Goal: Transaction & Acquisition: Subscribe to service/newsletter

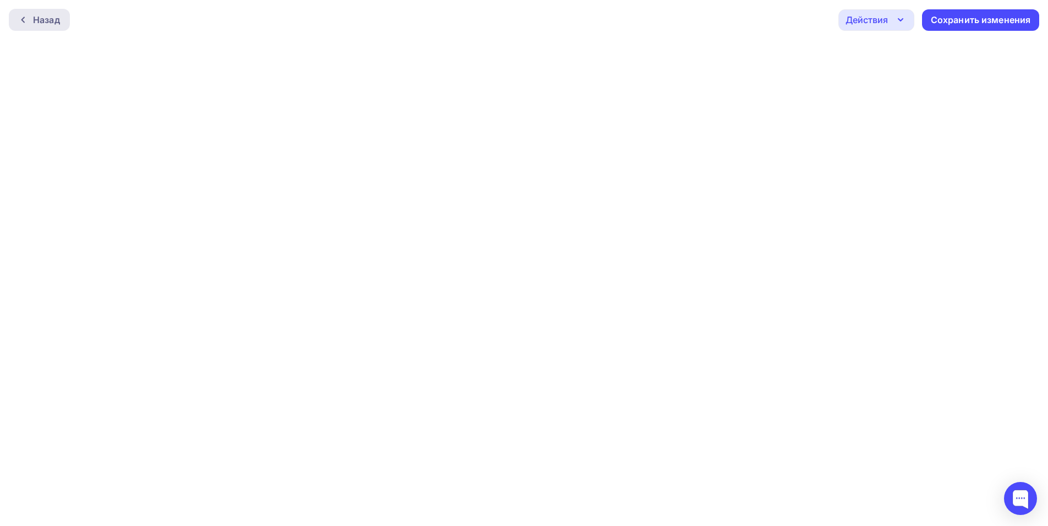
click at [44, 17] on div "Назад" at bounding box center [46, 19] width 27 height 13
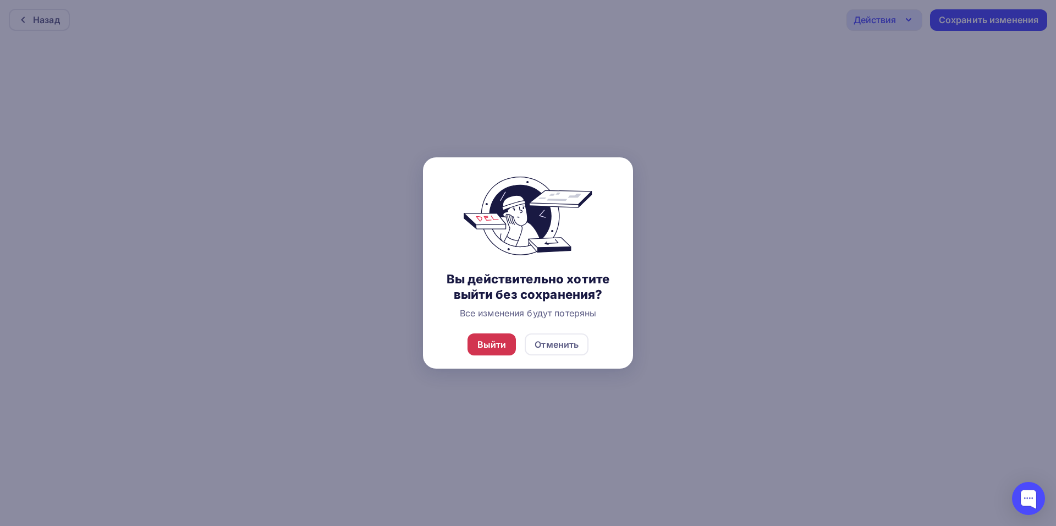
click at [491, 347] on div "Выйти" at bounding box center [491, 344] width 29 height 13
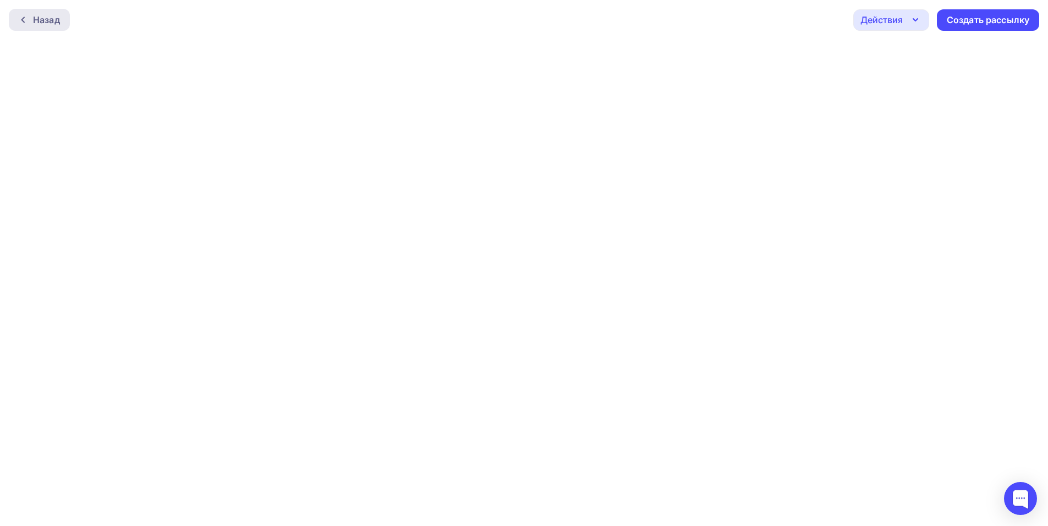
click at [47, 15] on div "Назад" at bounding box center [46, 19] width 27 height 13
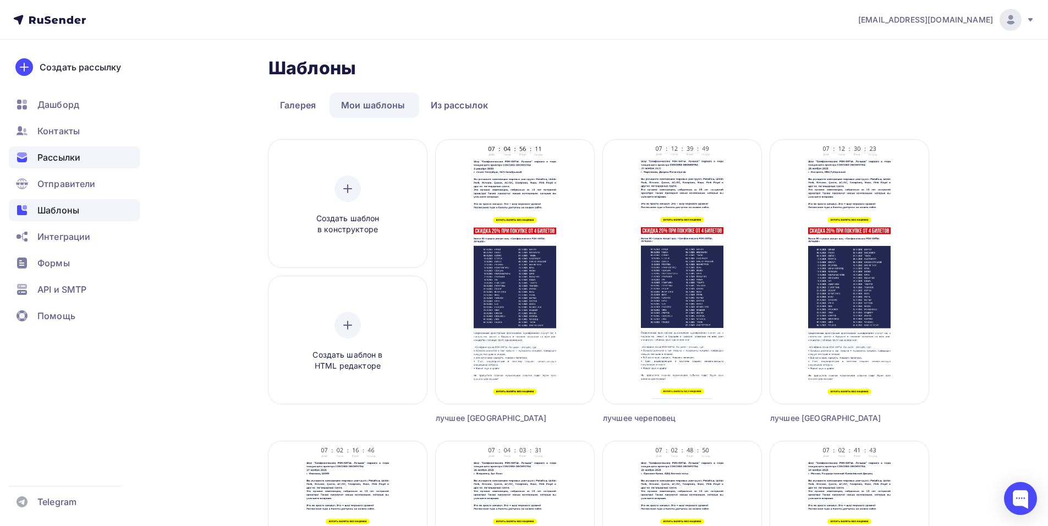
click at [67, 164] on div "Рассылки" at bounding box center [74, 157] width 131 height 22
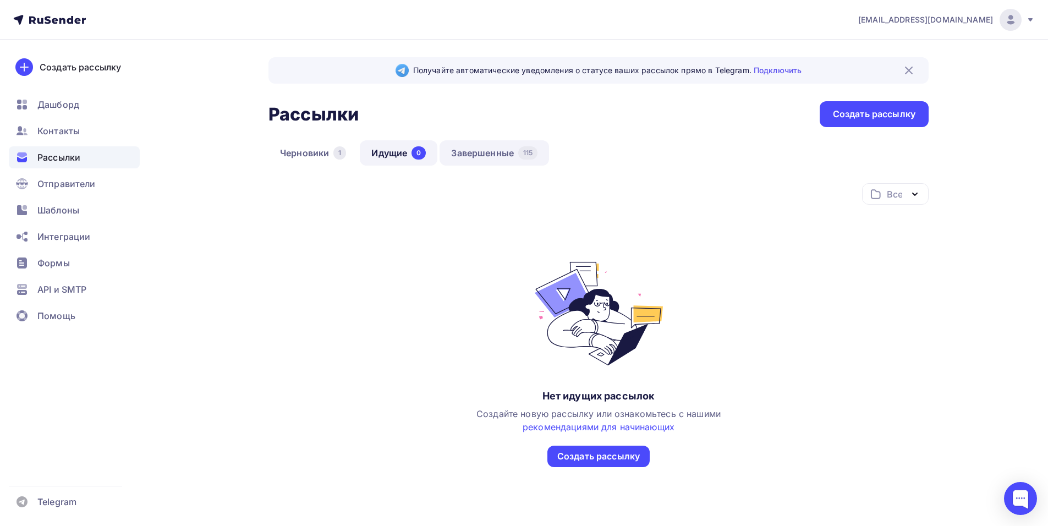
click at [463, 152] on link "Завершенные 115" at bounding box center [493, 152] width 109 height 25
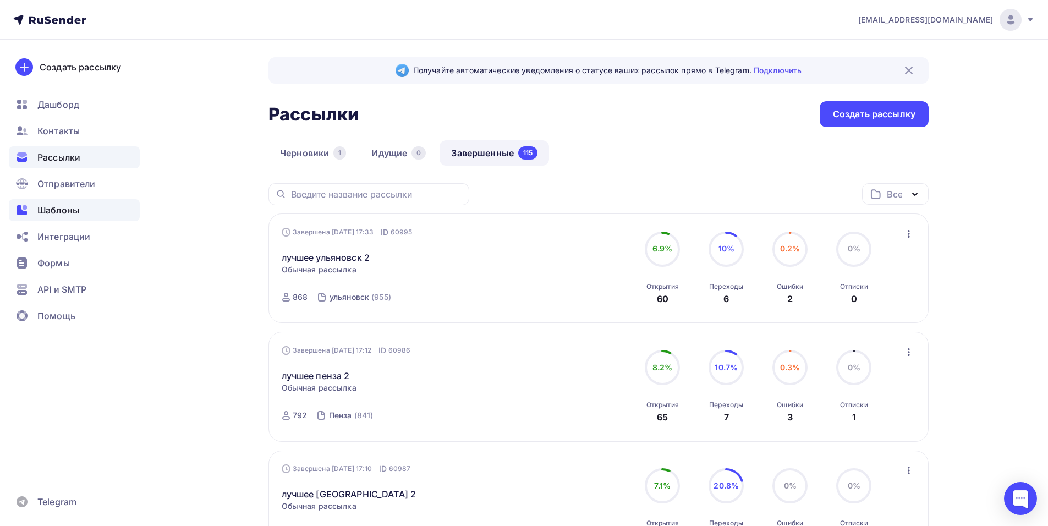
click at [51, 217] on div "Шаблоны" at bounding box center [74, 210] width 131 height 22
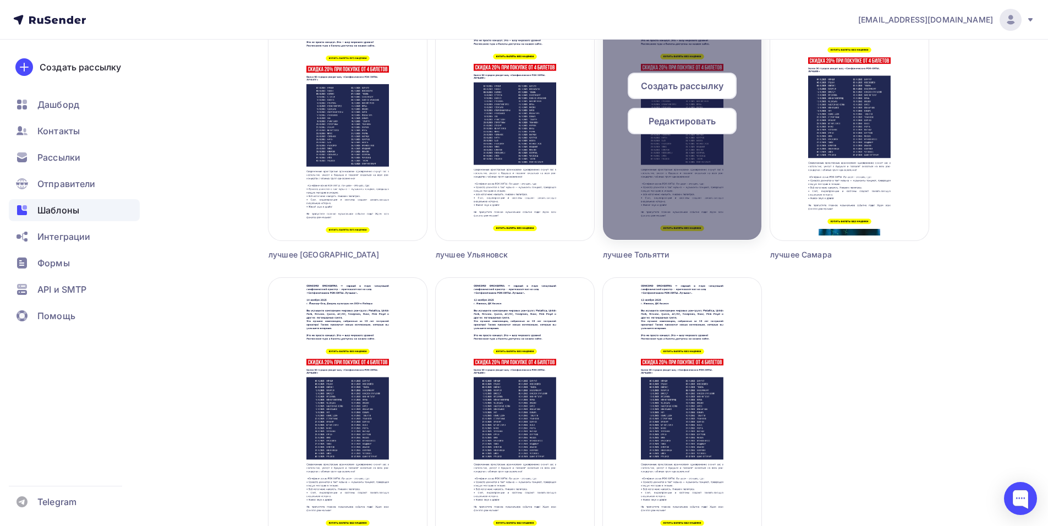
scroll to position [1062, 0]
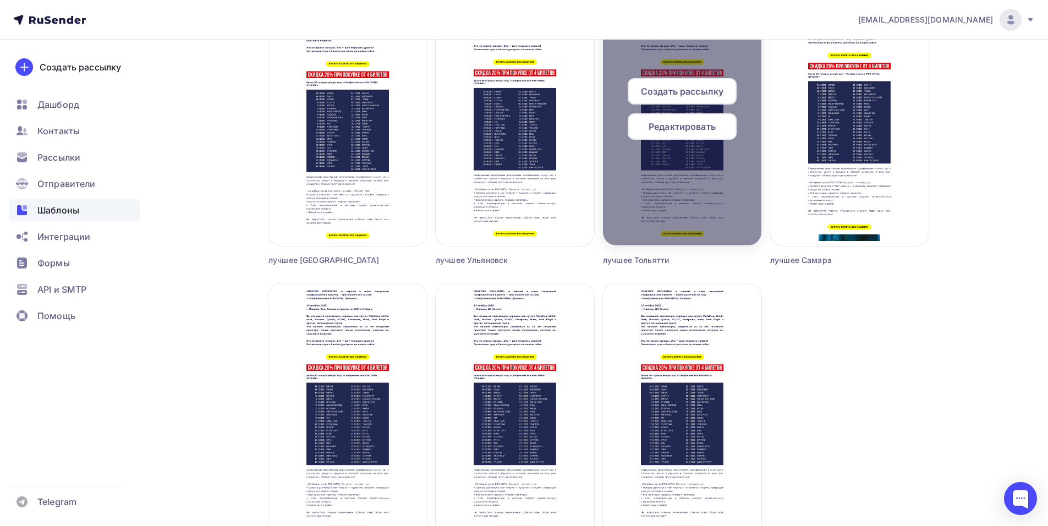
click at [670, 129] on span "Редактировать" at bounding box center [681, 126] width 67 height 13
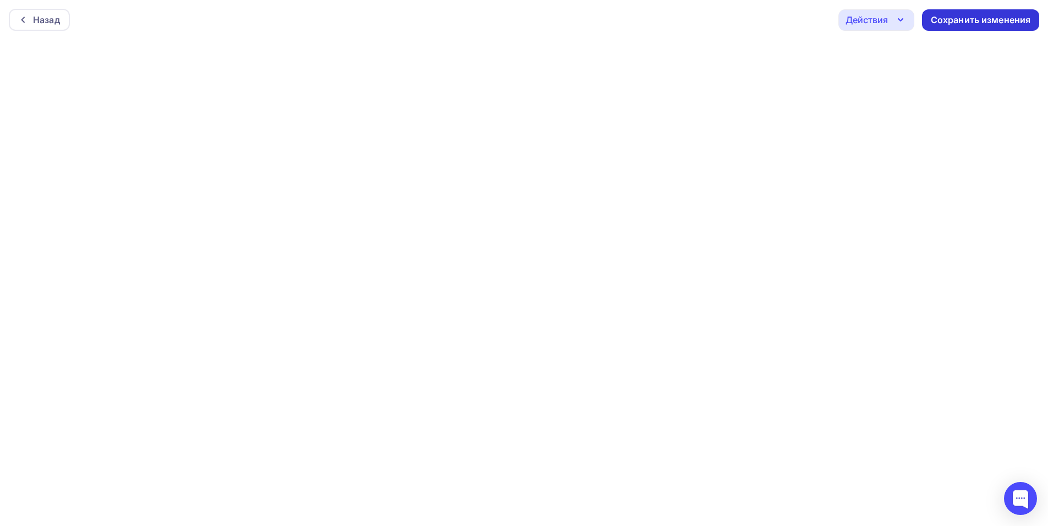
click at [954, 20] on div "Сохранить изменения" at bounding box center [981, 20] width 100 height 13
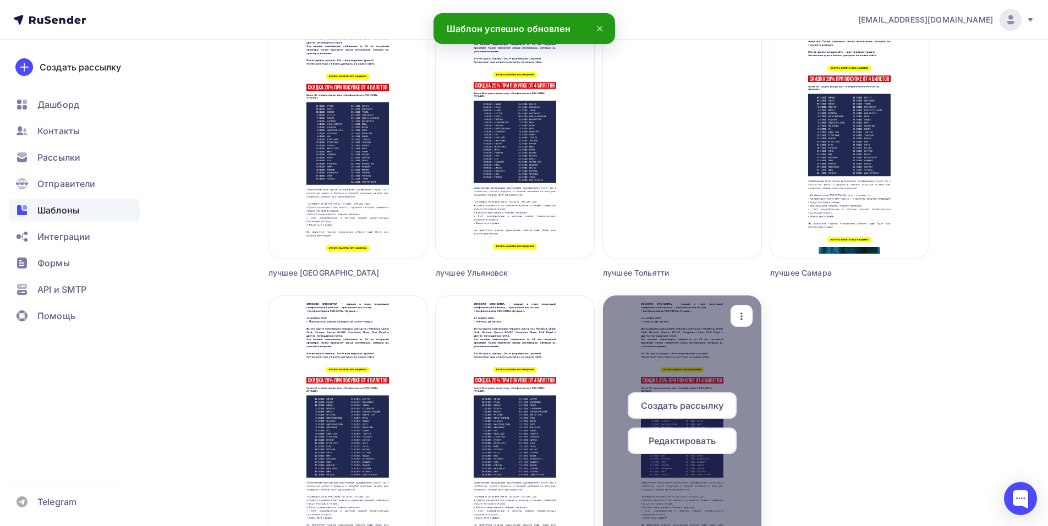
scroll to position [1062, 0]
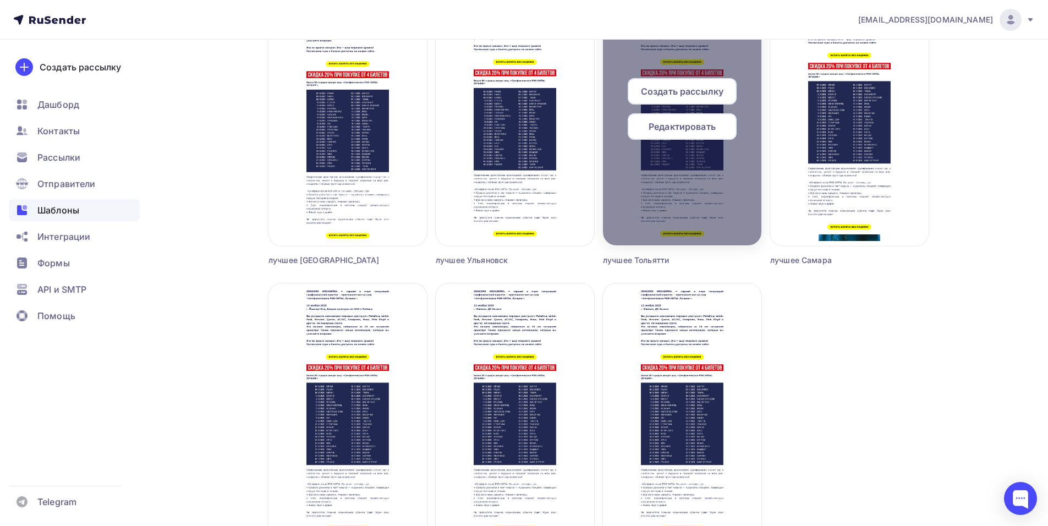
click at [685, 91] on span "Создать рассылку" at bounding box center [682, 91] width 83 height 13
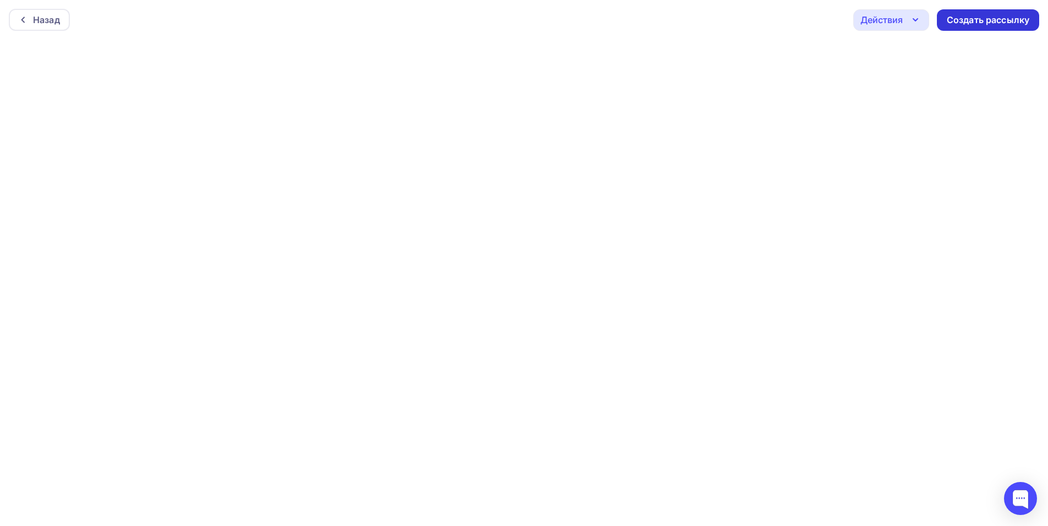
click at [994, 21] on div "Создать рассылку" at bounding box center [988, 20] width 83 height 13
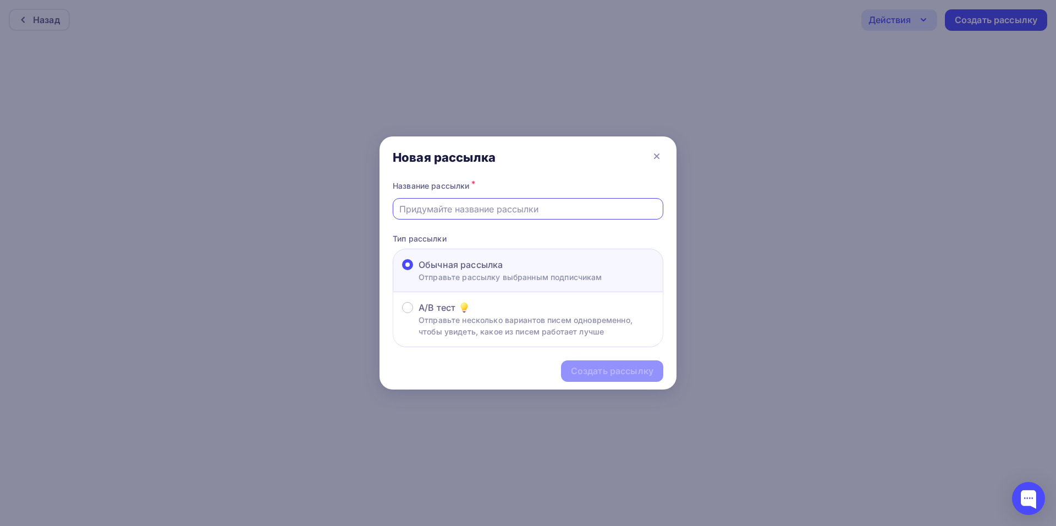
click at [447, 212] on input "text" at bounding box center [528, 208] width 258 height 13
type input "лучшее тольятти 2"
click at [607, 369] on div "Создать рассылку" at bounding box center [612, 371] width 83 height 13
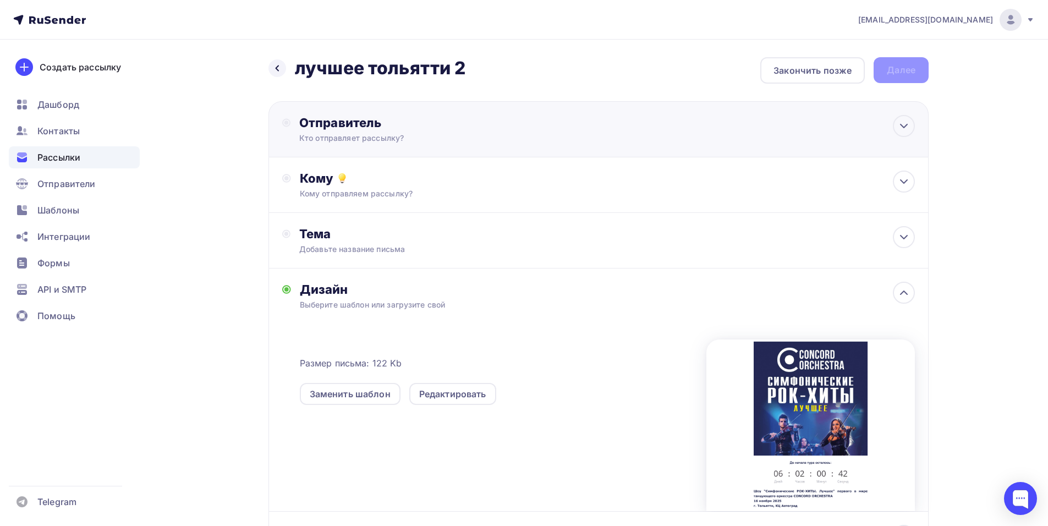
click at [472, 123] on div "Отправитель" at bounding box center [418, 122] width 238 height 15
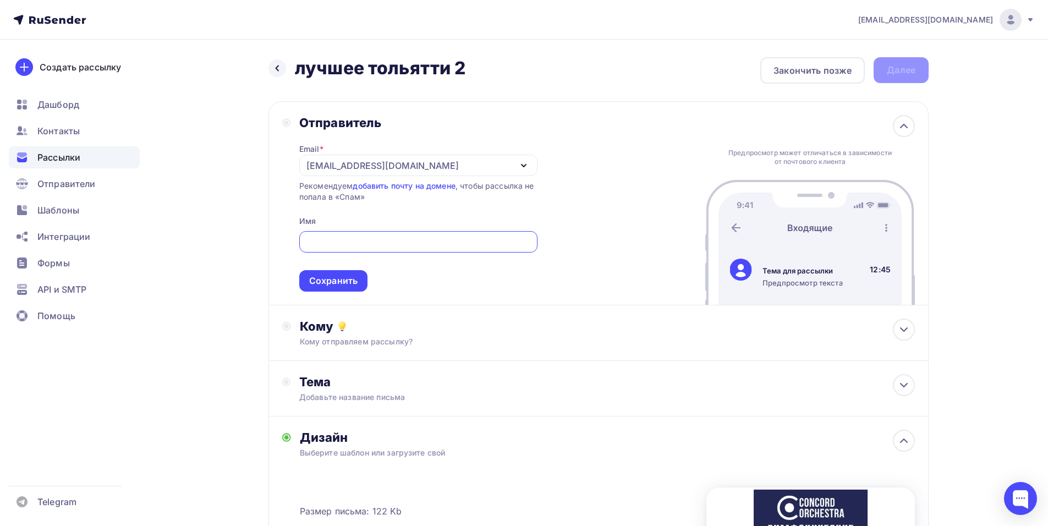
click at [350, 162] on div "[EMAIL_ADDRESS][DOMAIN_NAME]" at bounding box center [382, 165] width 152 height 13
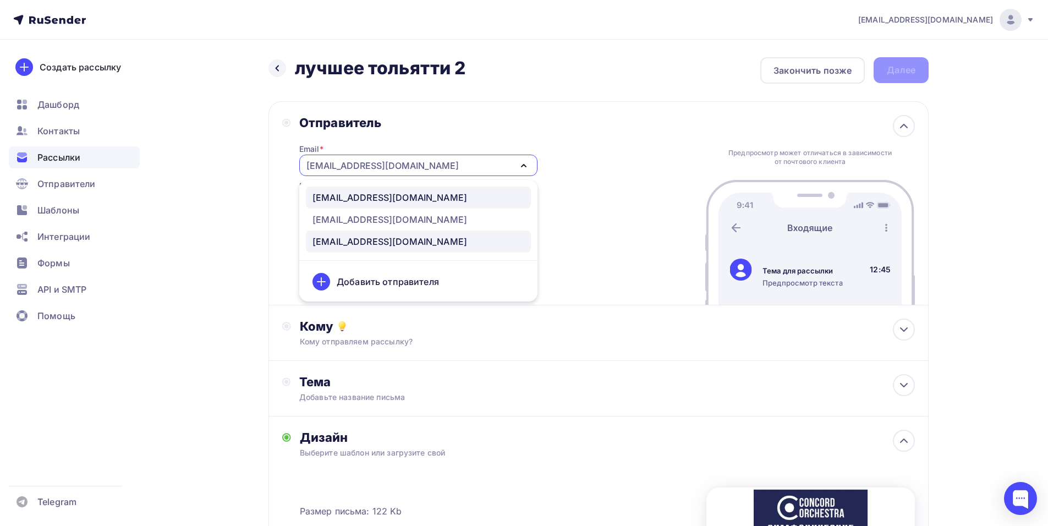
click at [398, 200] on div "[EMAIL_ADDRESS][DOMAIN_NAME]" at bounding box center [389, 197] width 155 height 13
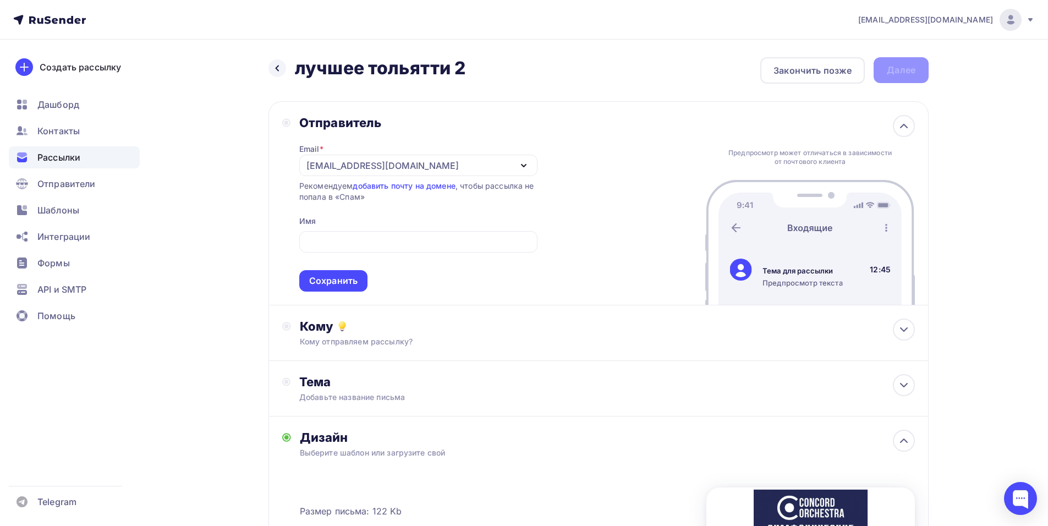
click at [343, 260] on span "Сохранить" at bounding box center [418, 259] width 238 height 65
click at [350, 246] on input "text" at bounding box center [418, 241] width 226 height 13
drag, startPoint x: 342, startPoint y: 249, endPoint x: 351, endPoint y: 240, distance: 13.6
paste input "CONCORD ORCHESTRA"
type input "CONCORD ORCHESTRA"
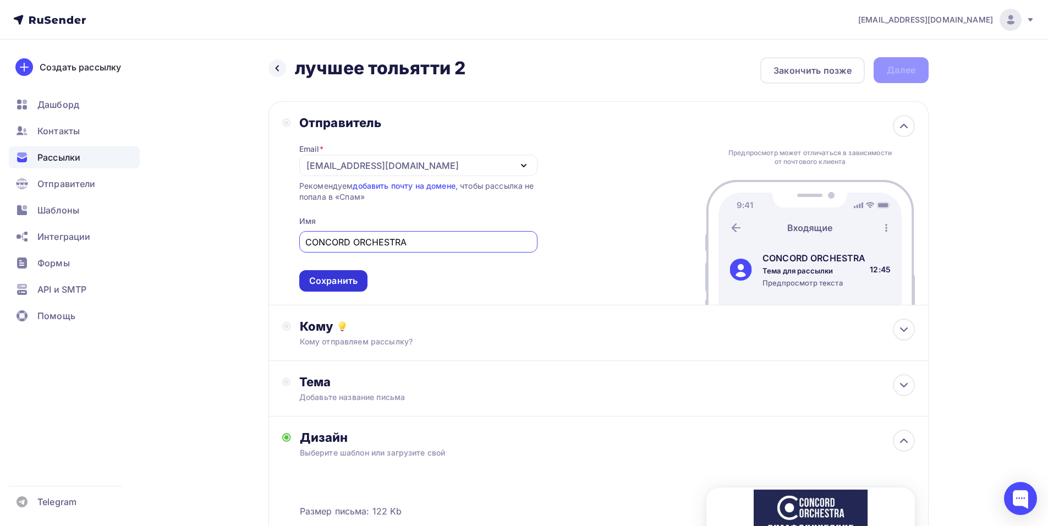
click at [345, 277] on div "Сохранить" at bounding box center [333, 280] width 48 height 13
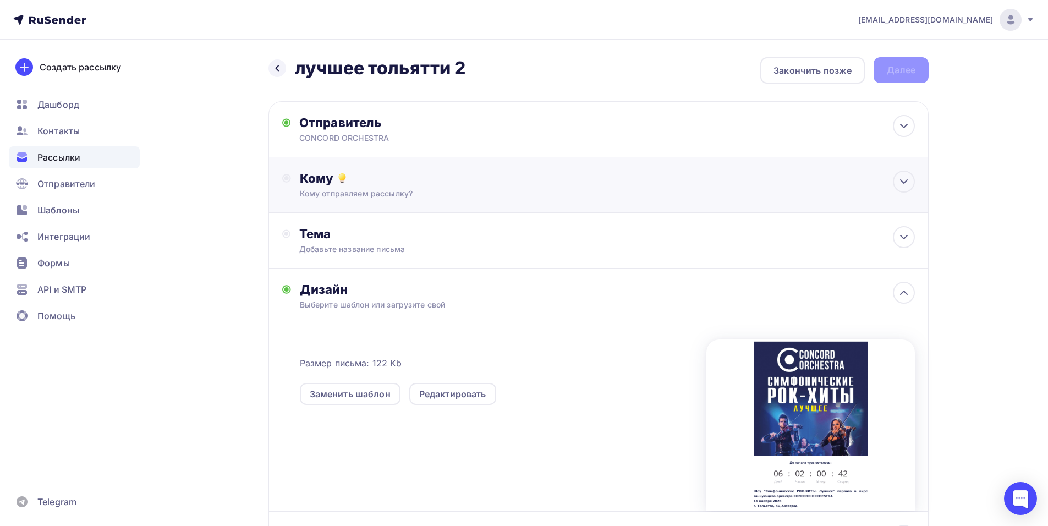
click at [402, 188] on div "Кому Кому отправляем рассылку? Списки получателей Выберите список Все списки id…" at bounding box center [607, 185] width 615 height 29
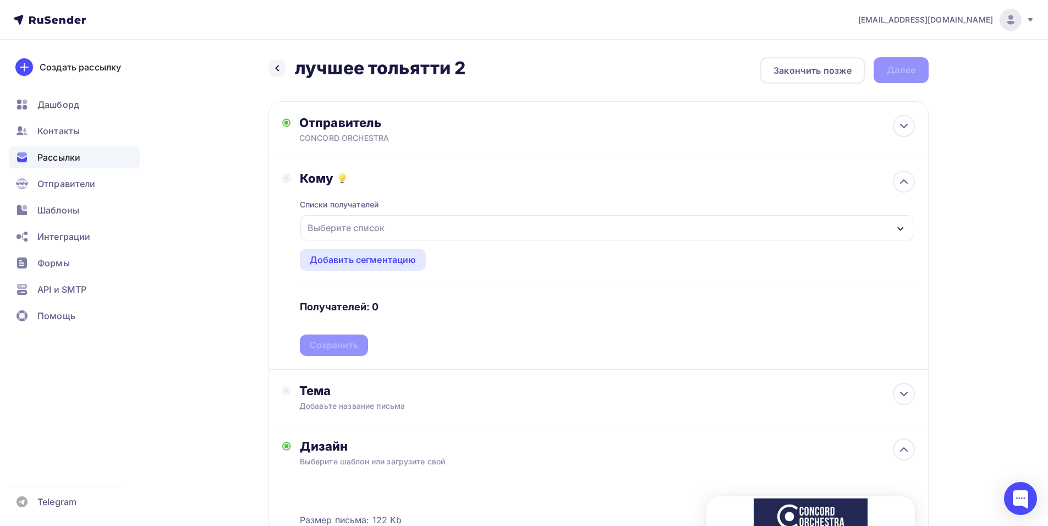
click at [397, 218] on div "Выберите список" at bounding box center [607, 227] width 614 height 25
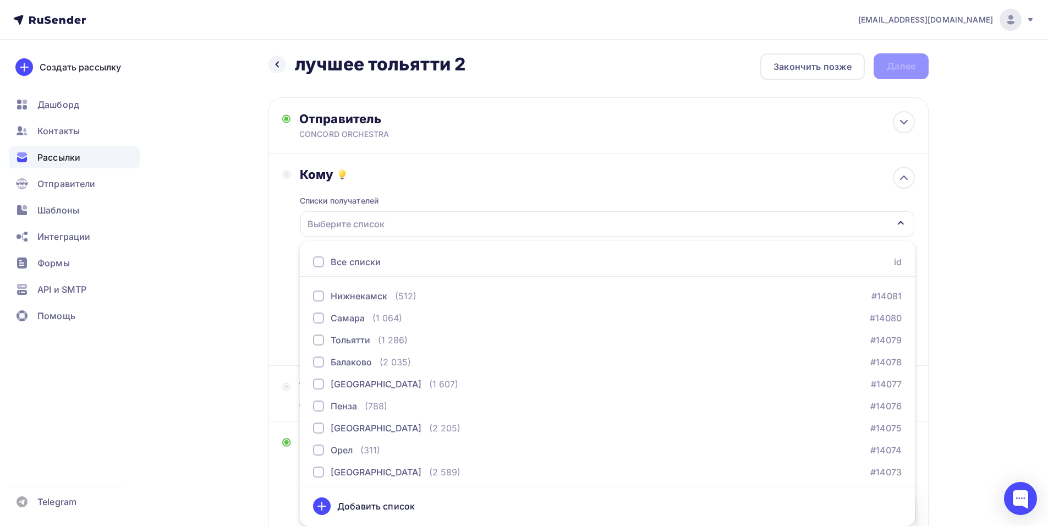
scroll to position [1595, 0]
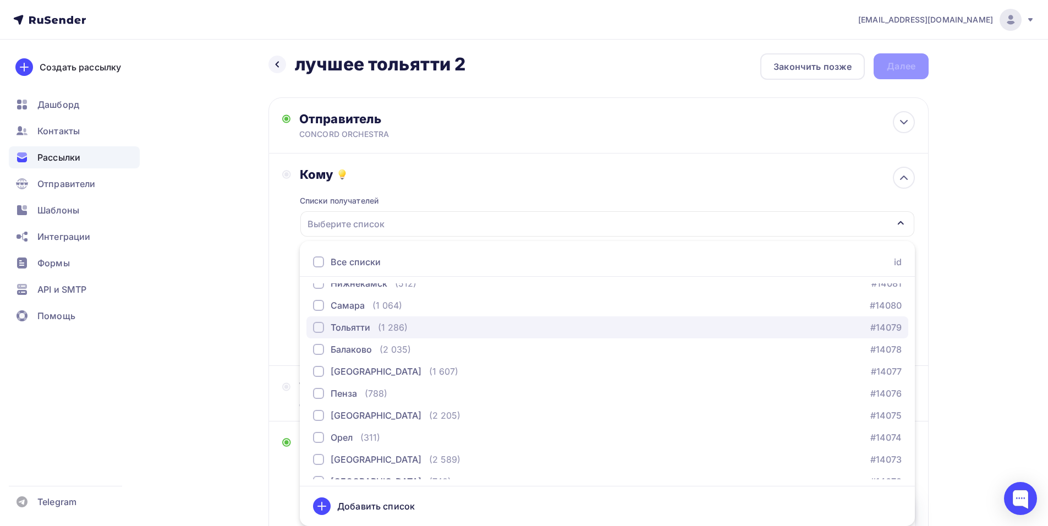
click at [335, 327] on div "Тольятти" at bounding box center [351, 327] width 40 height 13
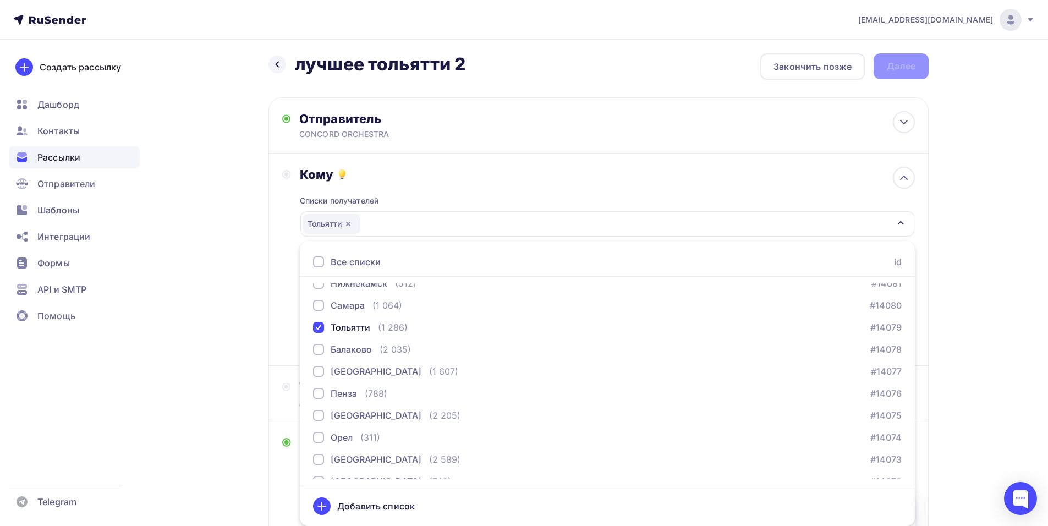
click at [276, 331] on div "Кому Списки получателей [GEOGRAPHIC_DATA] Все списки id тест [PERSON_NAME] (1) …" at bounding box center [598, 259] width 660 height 212
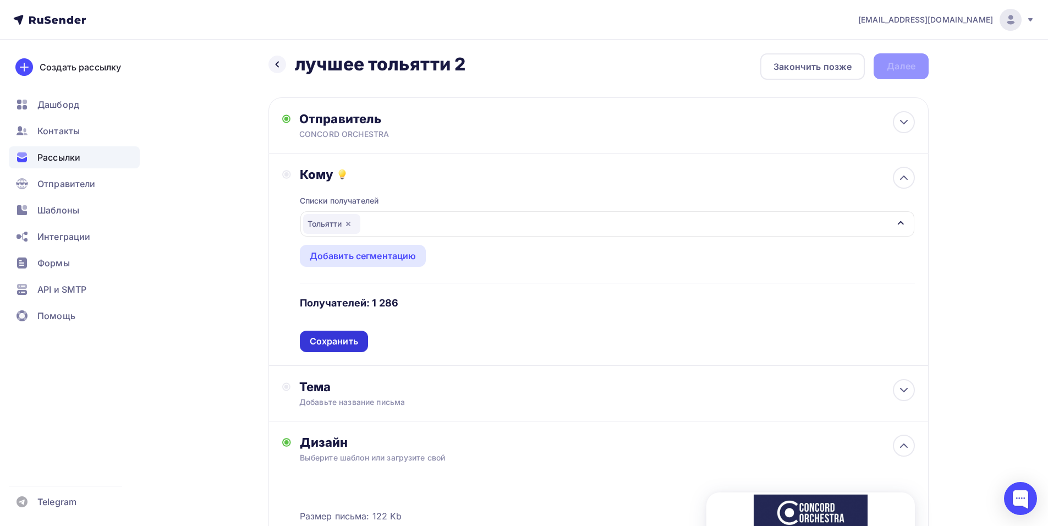
click at [358, 342] on div "Сохранить" at bounding box center [334, 341] width 68 height 21
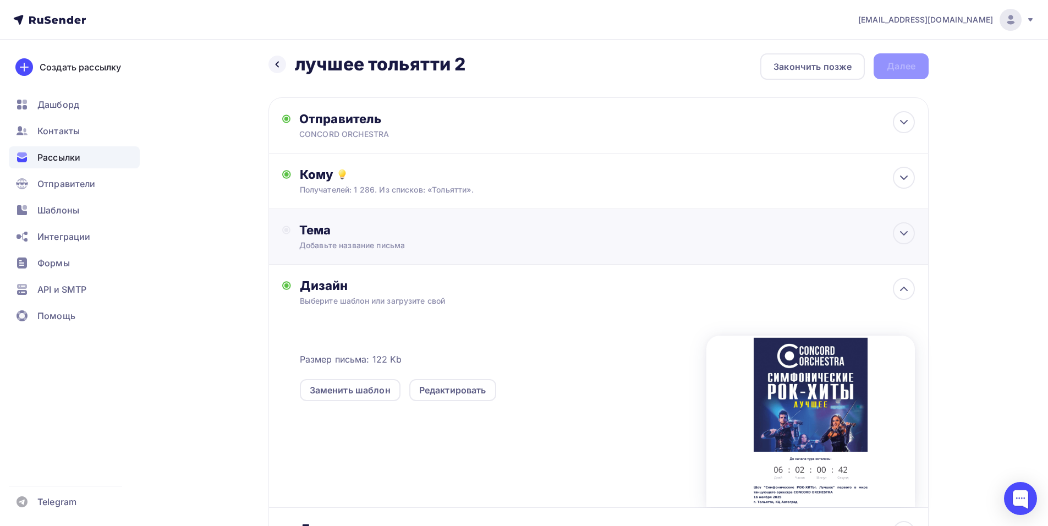
click at [384, 255] on div "Тема Добавьте название письма Тема * Рекомендуем использовать не более 150 симв…" at bounding box center [598, 237] width 660 height 56
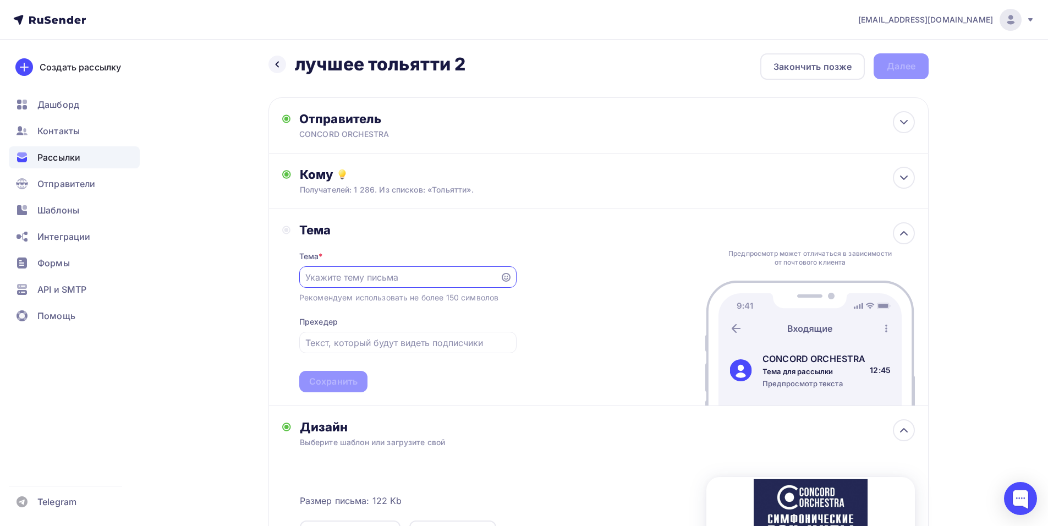
scroll to position [0, 0]
click at [1019, 252] on div "[EMAIL_ADDRESS][DOMAIN_NAME] Аккаунт Тарифы Выйти Создать рассылку [GEOGRAPHIC_…" at bounding box center [524, 385] width 1048 height 779
click at [332, 281] on input "text" at bounding box center [399, 277] width 188 height 13
paste input "Приглашение на шоу «Симфонические РОК-ХИТЫ. Лучшее»"
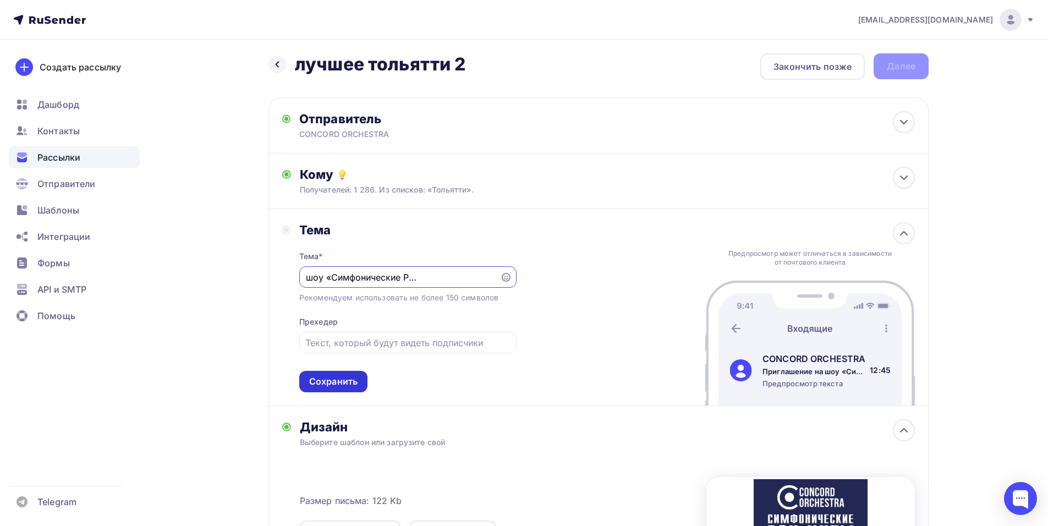
type input "Приглашение на шоу «Симфонические РОК-ХИТЫ. Лучшее»"
click at [320, 386] on div "Сохранить" at bounding box center [333, 381] width 48 height 13
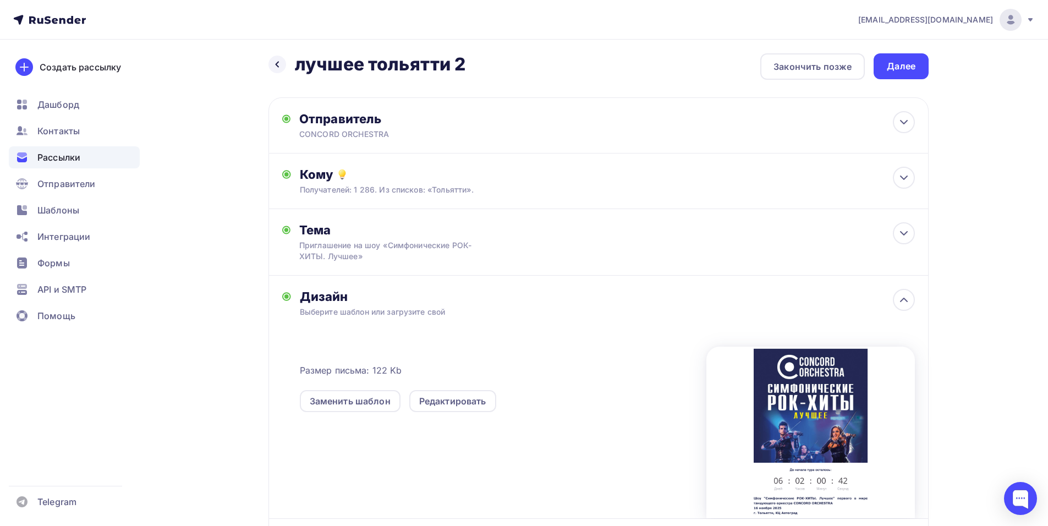
click at [1016, 154] on div "[EMAIL_ADDRESS][DOMAIN_NAME] Аккаунт Тарифы Выйти Создать рассылку [GEOGRAPHIC_…" at bounding box center [524, 320] width 1048 height 649
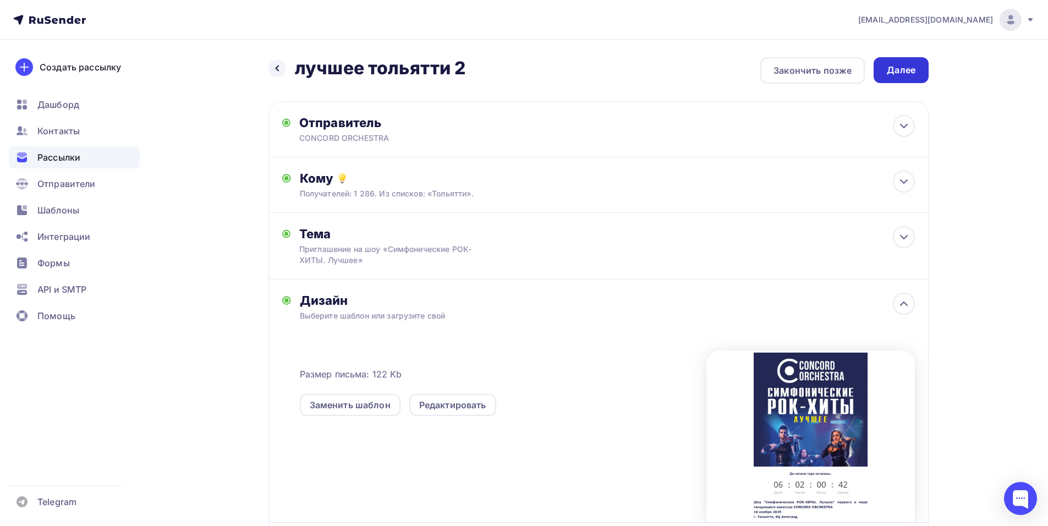
click at [894, 69] on div "Далее" at bounding box center [901, 70] width 29 height 13
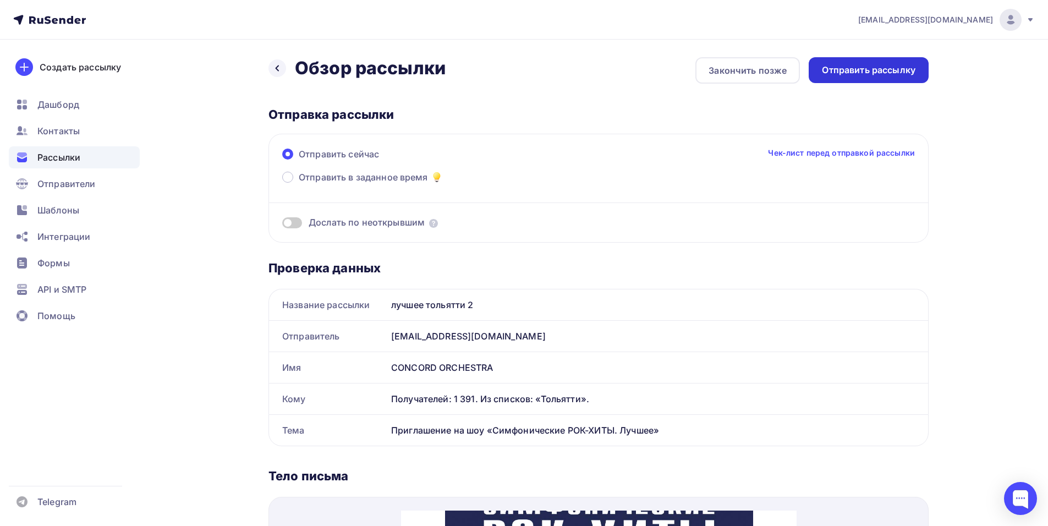
click at [854, 73] on div "Отправить рассылку" at bounding box center [869, 70] width 94 height 13
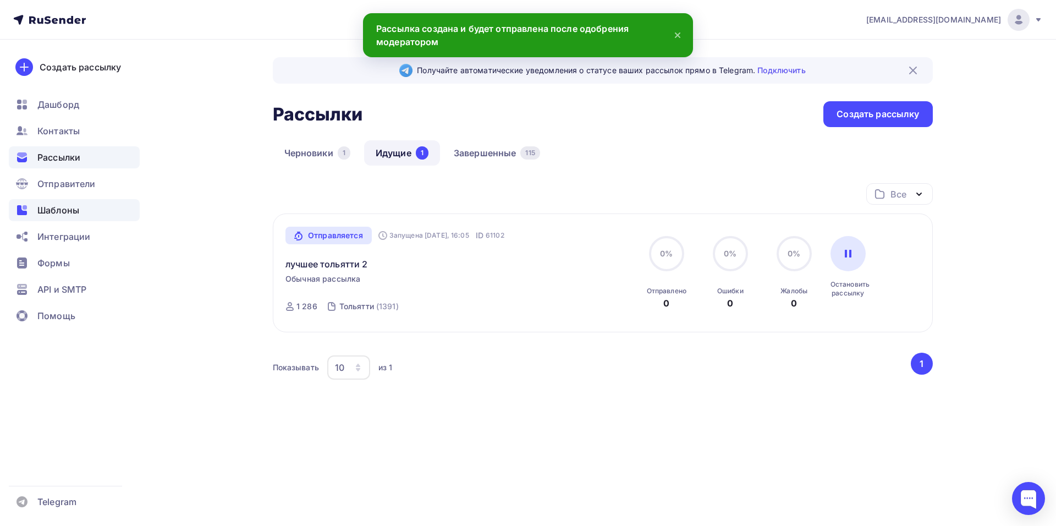
click at [79, 212] on span "Шаблоны" at bounding box center [58, 210] width 42 height 13
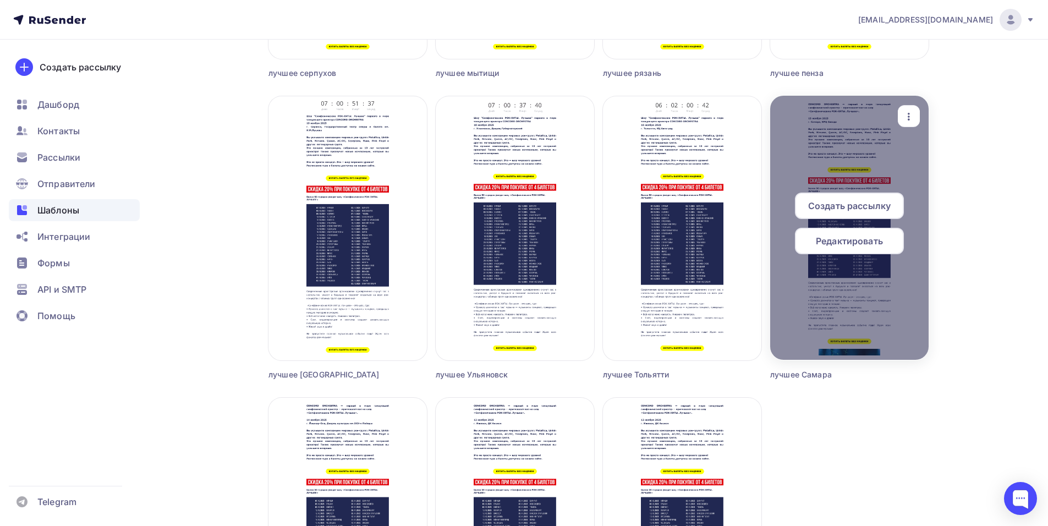
scroll to position [935, 0]
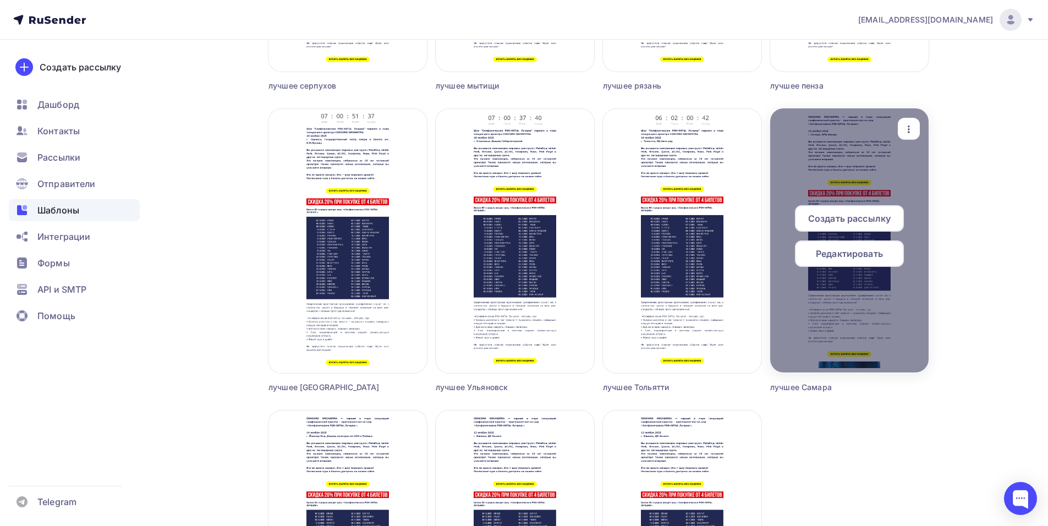
click at [833, 256] on span "Редактировать" at bounding box center [849, 253] width 67 height 13
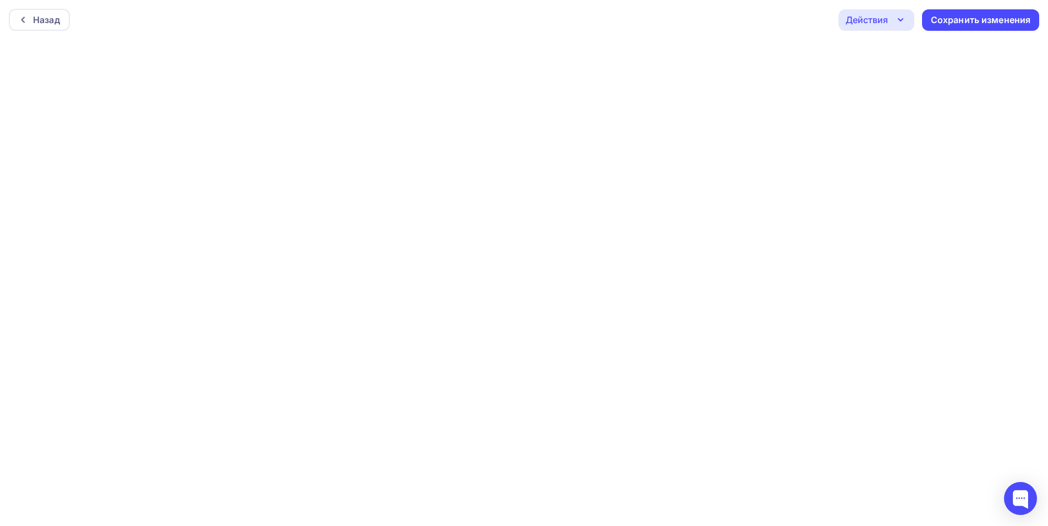
scroll to position [3, 0]
click at [941, 24] on div "Сохранить изменения" at bounding box center [980, 17] width 117 height 21
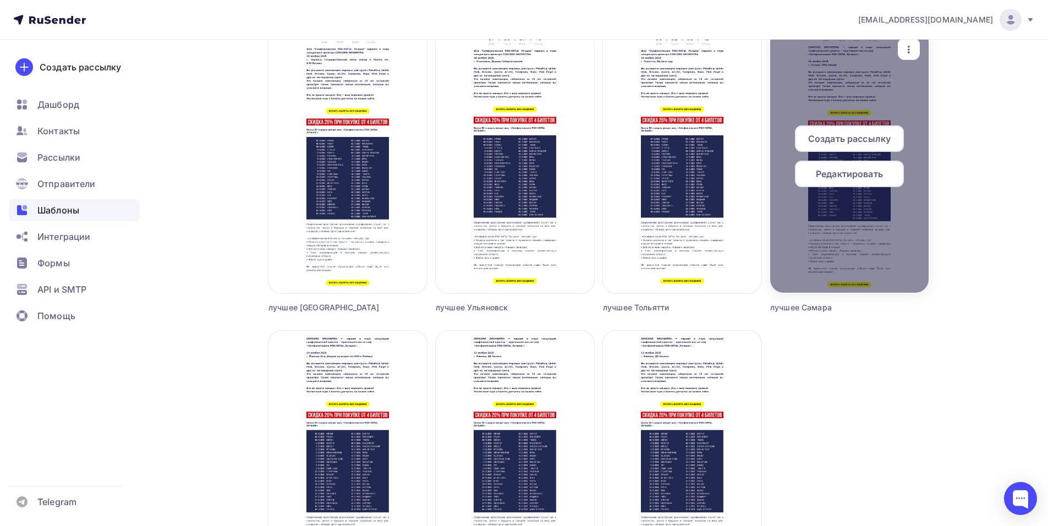
scroll to position [1007, 0]
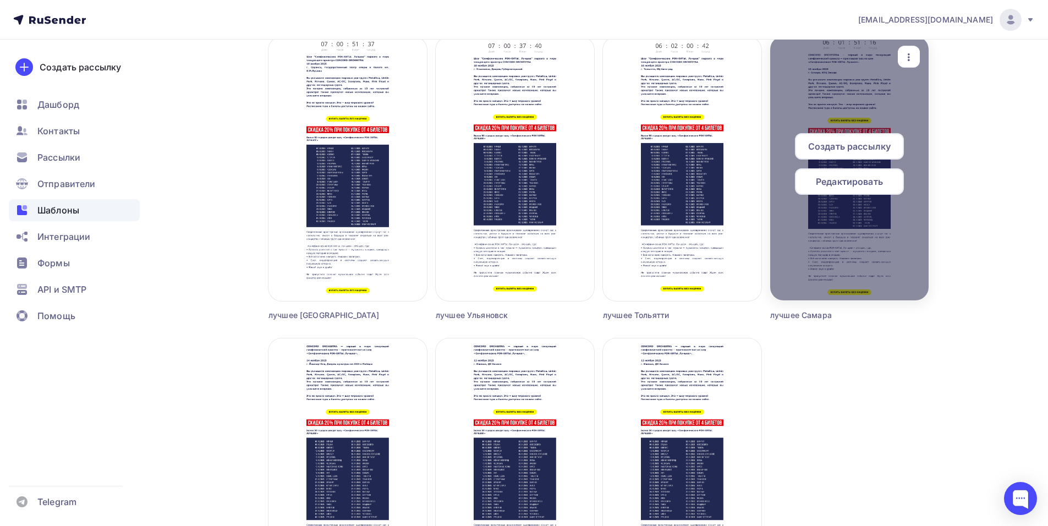
click at [832, 184] on span "Редактировать" at bounding box center [849, 181] width 67 height 13
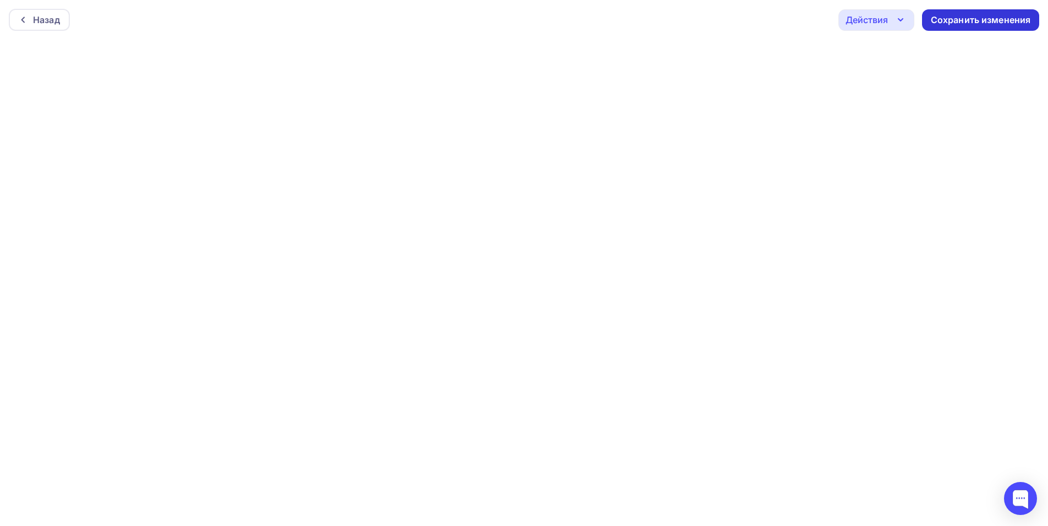
click at [959, 24] on div "Сохранить изменения" at bounding box center [981, 20] width 100 height 13
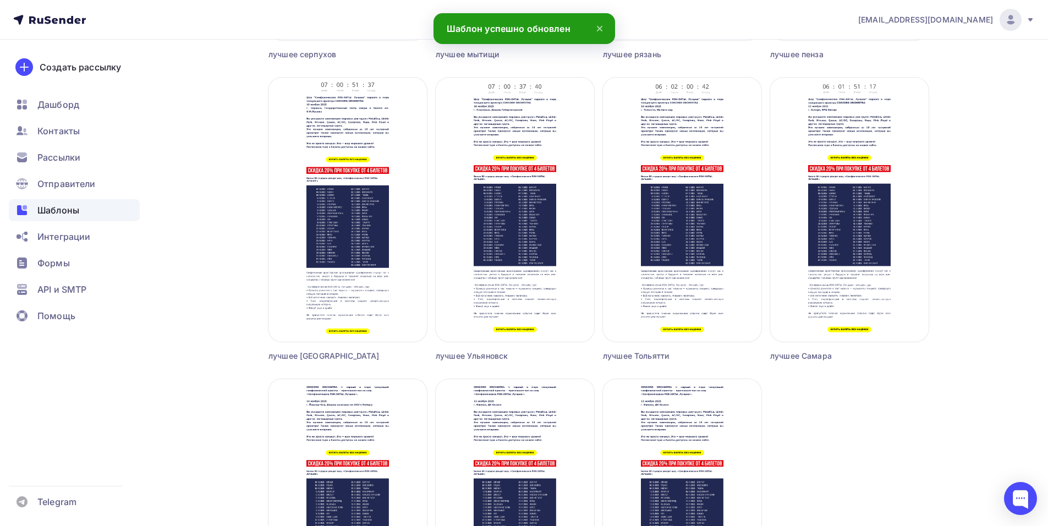
scroll to position [990, 0]
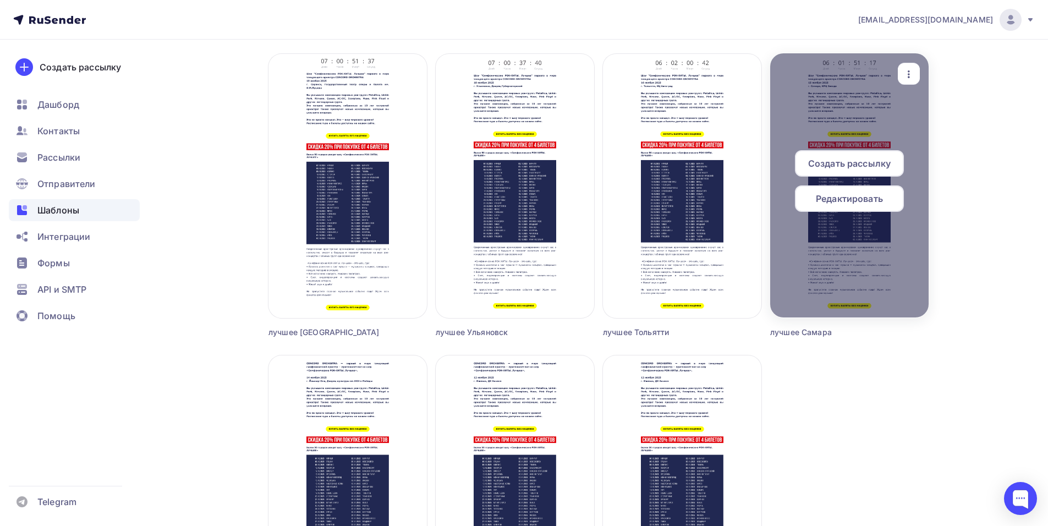
click at [829, 166] on span "Создать рассылку" at bounding box center [849, 163] width 83 height 13
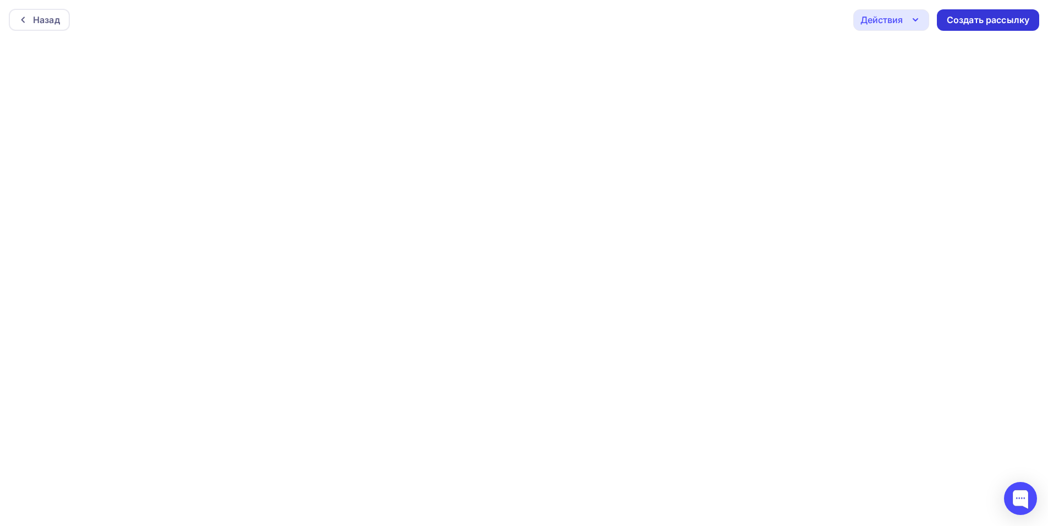
click at [954, 25] on div "Создать рассылку" at bounding box center [988, 20] width 83 height 13
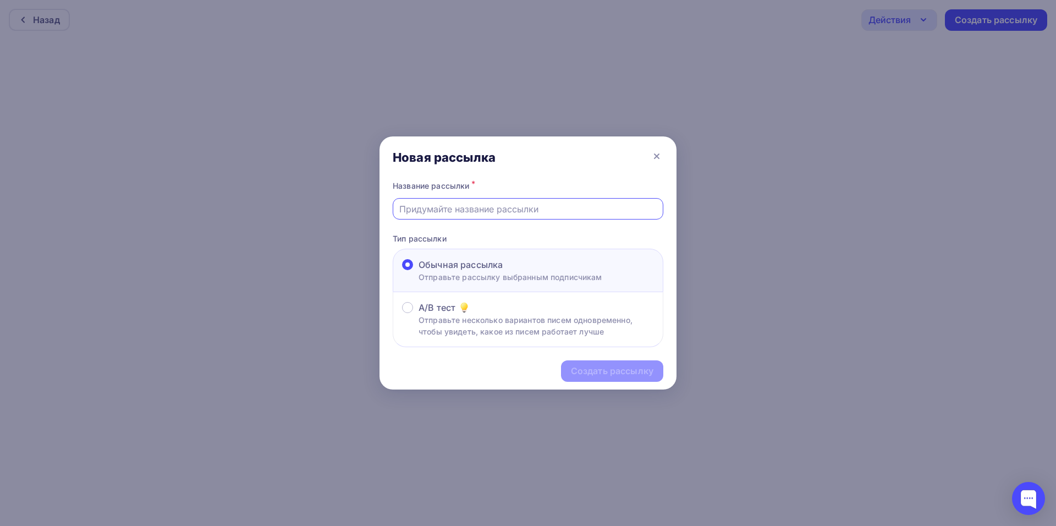
click at [432, 210] on input "text" at bounding box center [528, 208] width 258 height 13
type input "лучшее самара2"
click at [573, 375] on div "Создать рассылку" at bounding box center [612, 371] width 83 height 13
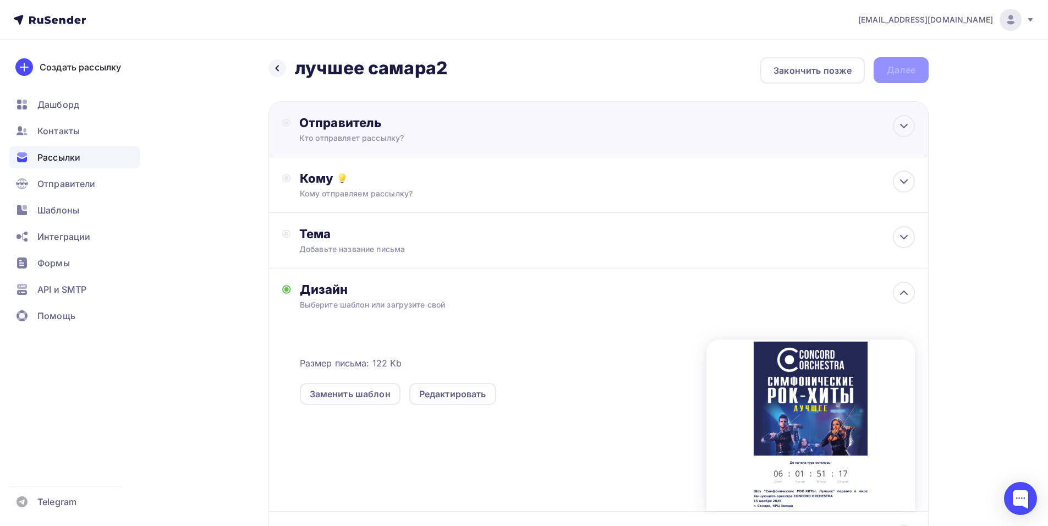
click at [425, 141] on div "Кто отправляет рассылку?" at bounding box center [406, 138] width 215 height 11
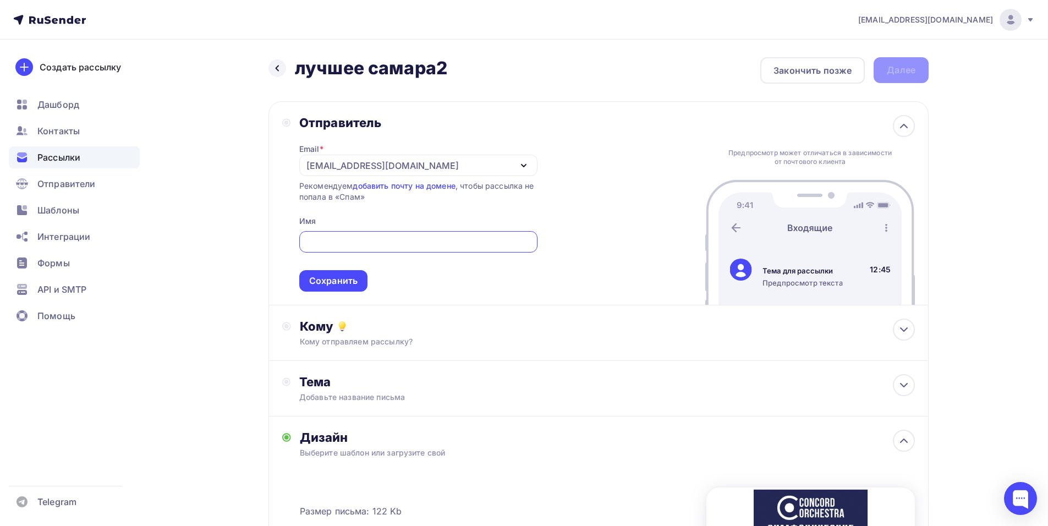
click at [321, 167] on div "[EMAIL_ADDRESS][DOMAIN_NAME]" at bounding box center [382, 165] width 152 height 13
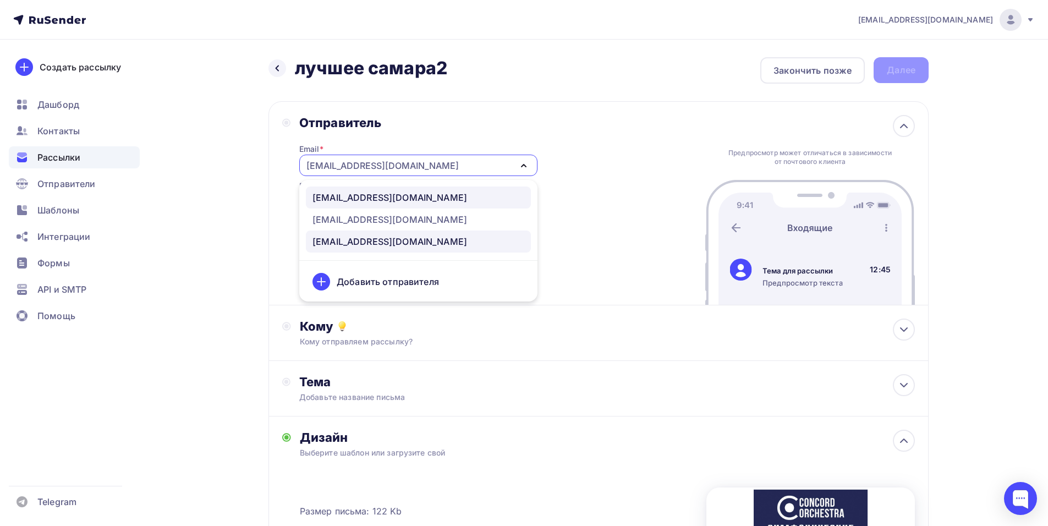
click at [406, 197] on div "[EMAIL_ADDRESS][DOMAIN_NAME]" at bounding box center [389, 197] width 155 height 13
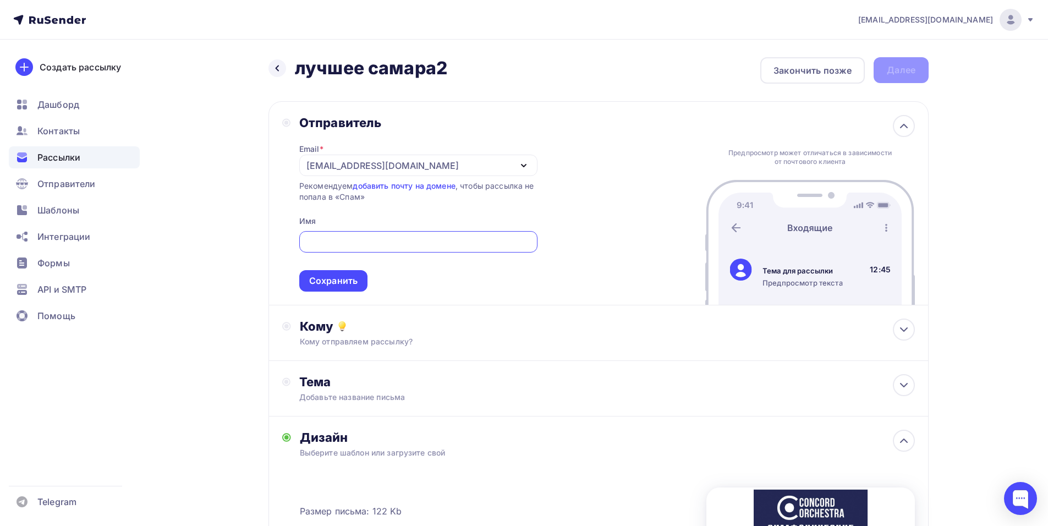
click at [411, 240] on input "text" at bounding box center [418, 241] width 226 height 13
paste input "CONCORD ORCHESTRA"
type input "CONCORD ORCHESTRA"
click at [345, 282] on div "Сохранить" at bounding box center [333, 280] width 48 height 13
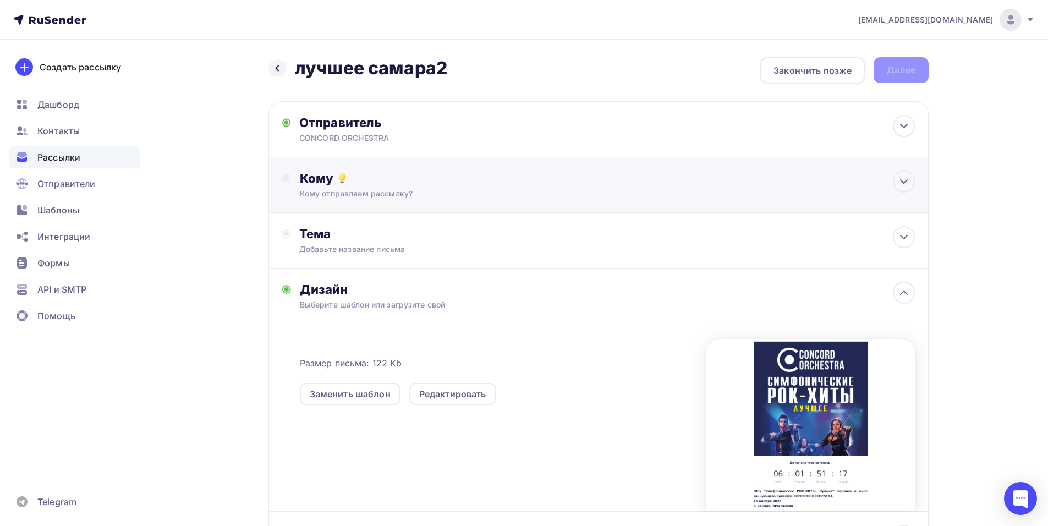
click at [360, 203] on div "Кому Кому отправляем рассылку? Списки получателей Выберите список Все списки id…" at bounding box center [598, 185] width 660 height 56
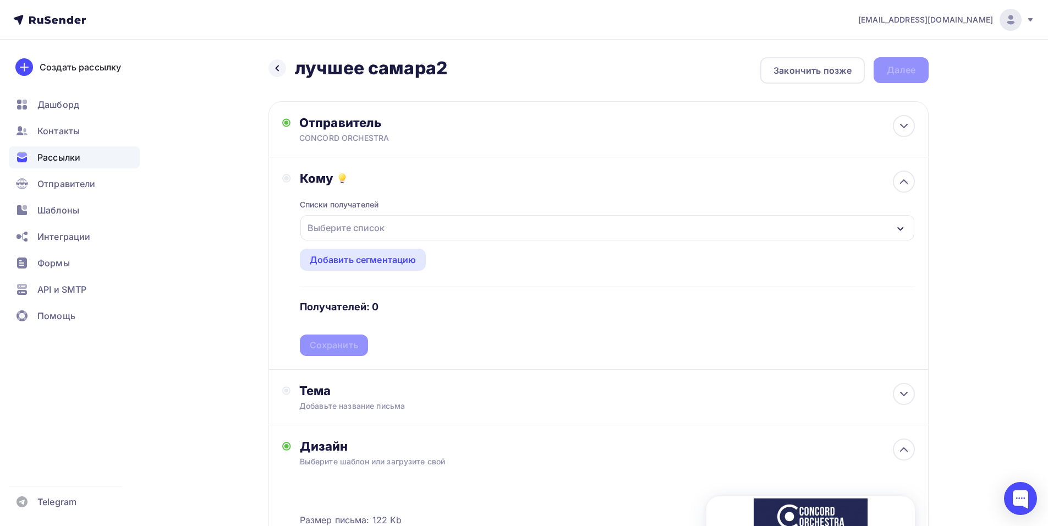
click at [482, 226] on div "Выберите список" at bounding box center [607, 227] width 614 height 25
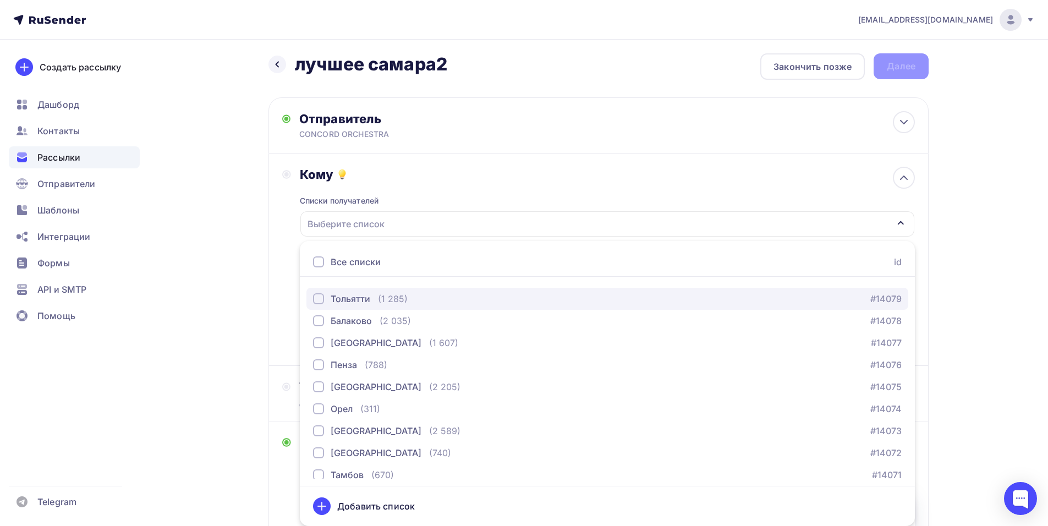
scroll to position [1595, 0]
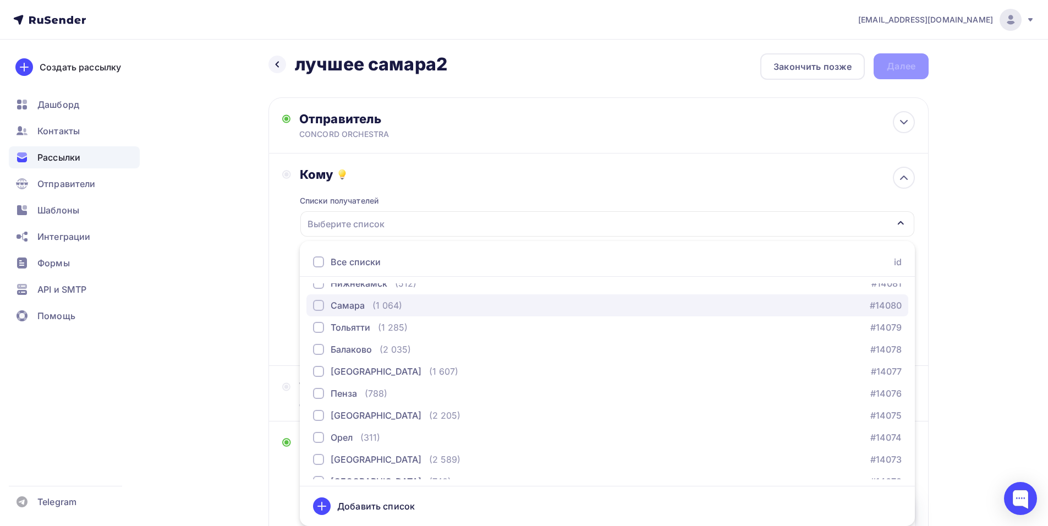
click at [343, 305] on div "Самара" at bounding box center [348, 305] width 34 height 13
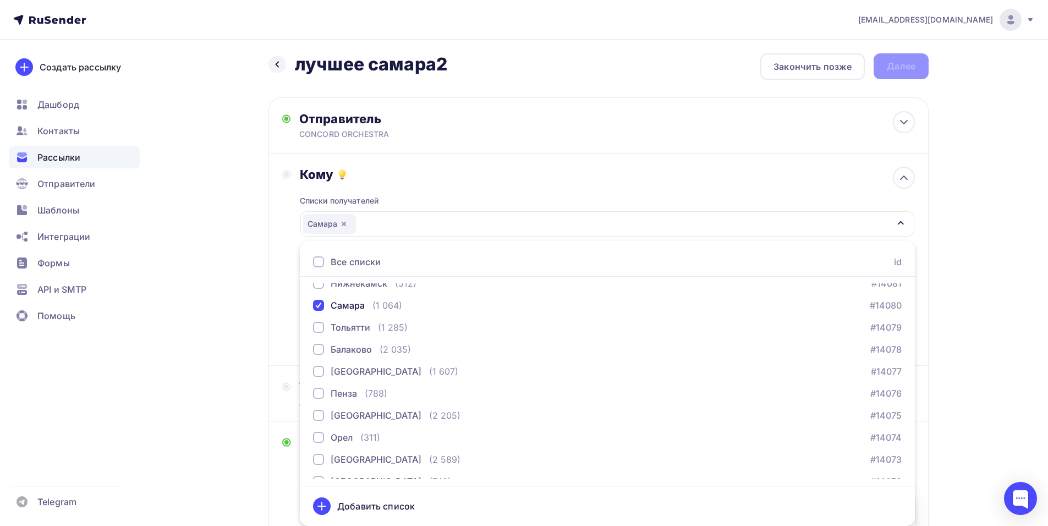
click at [278, 275] on div "Кому Списки получателей [GEOGRAPHIC_DATA] Все списки id тест [PERSON_NAME] (1) …" at bounding box center [598, 259] width 660 height 212
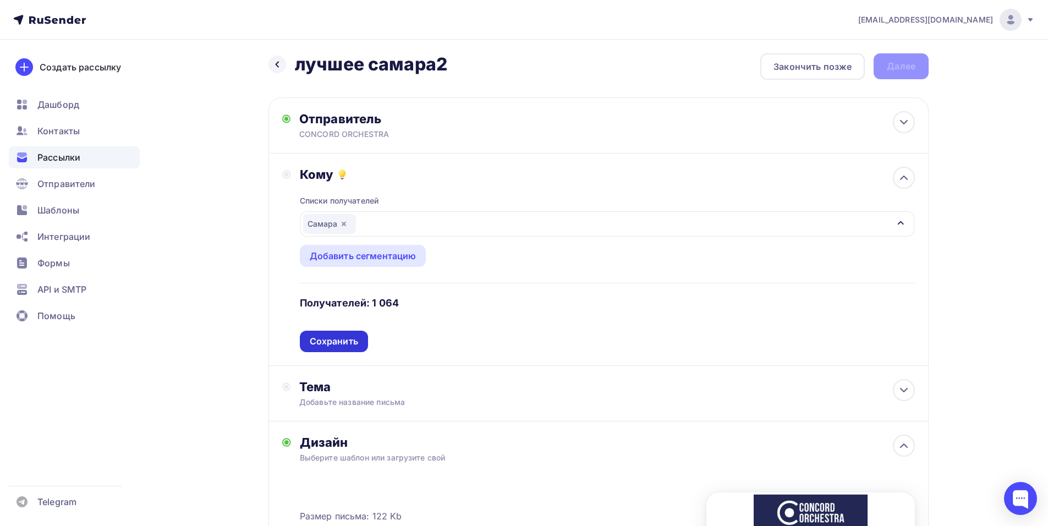
click at [339, 336] on div "Сохранить" at bounding box center [334, 341] width 48 height 13
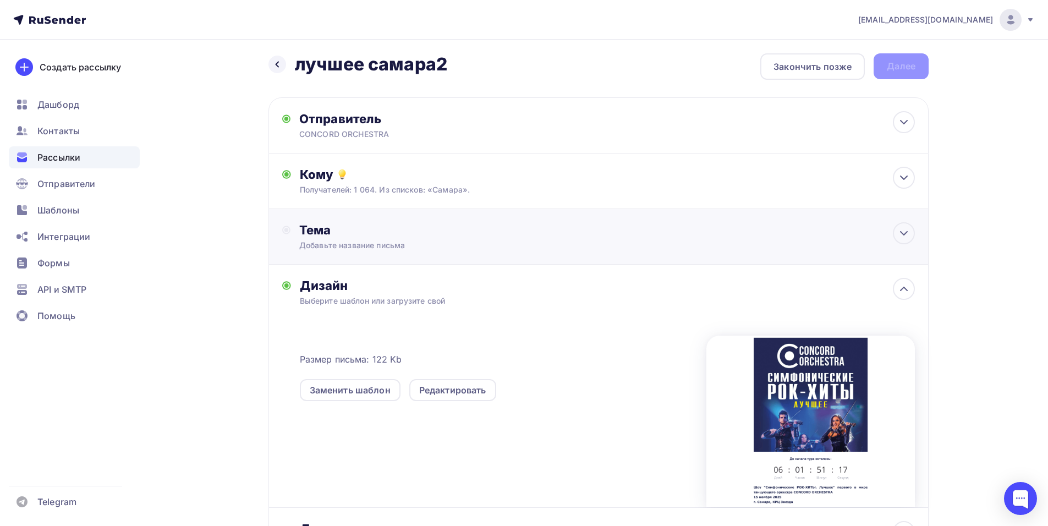
click at [343, 230] on div "Тема" at bounding box center [407, 229] width 217 height 15
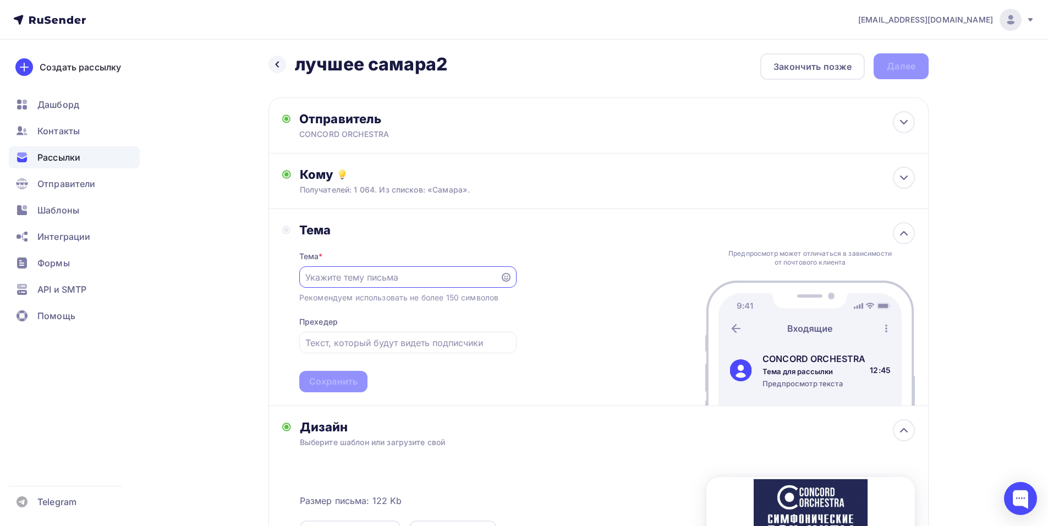
scroll to position [0, 0]
click at [1014, 277] on div "[EMAIL_ADDRESS][DOMAIN_NAME] Аккаунт Тарифы Выйти Создать рассылку [GEOGRAPHIC_…" at bounding box center [524, 385] width 1048 height 779
click at [362, 287] on div "Тема * Рекомендуем использовать не более 150 символов Прехедер Сохранить" at bounding box center [407, 315] width 217 height 155
click at [366, 279] on input "text" at bounding box center [399, 277] width 188 height 13
paste input "Приглашение на шоу «Симфонические РОК-ХИТЫ. Лучшее»"
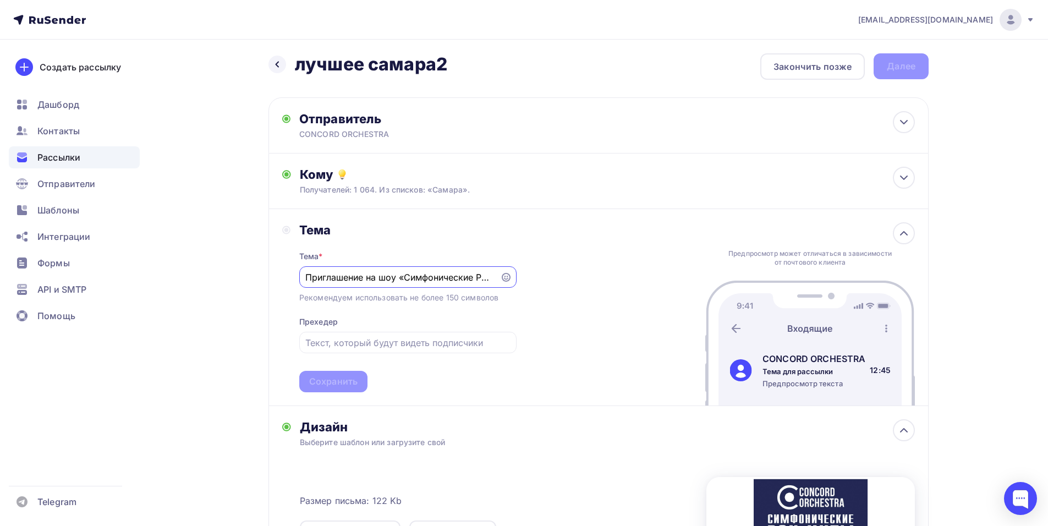
scroll to position [0, 76]
type input "Приглашение на шоу «Симфонические РОК-ХИТЫ. Лучшее»"
click at [333, 384] on div "Сохранить" at bounding box center [333, 381] width 48 height 13
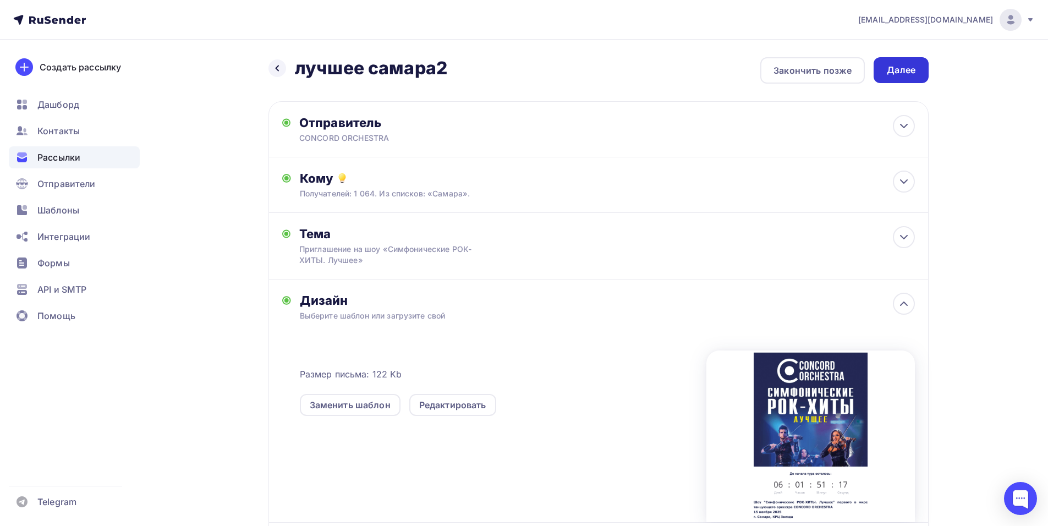
click at [908, 67] on div "Далее" at bounding box center [901, 70] width 29 height 13
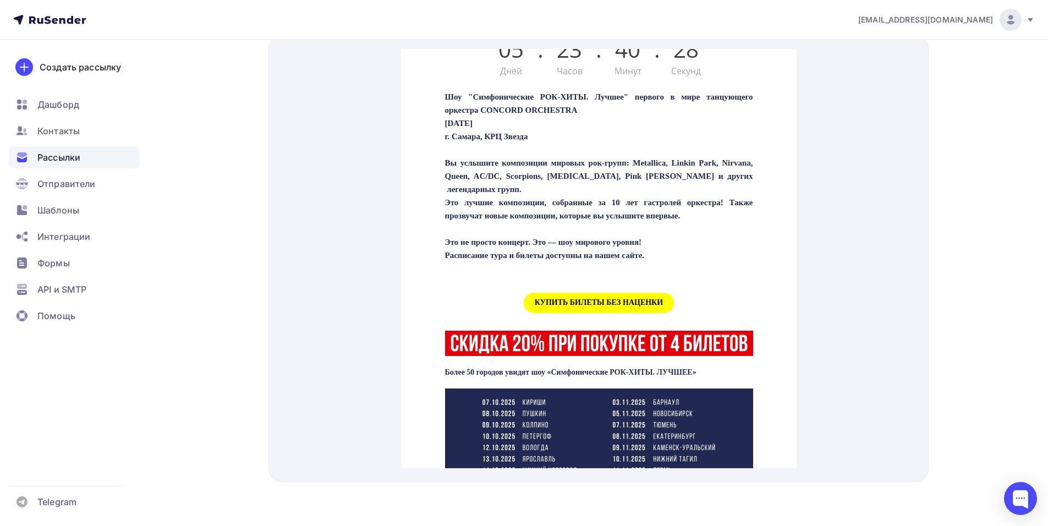
scroll to position [385, 0]
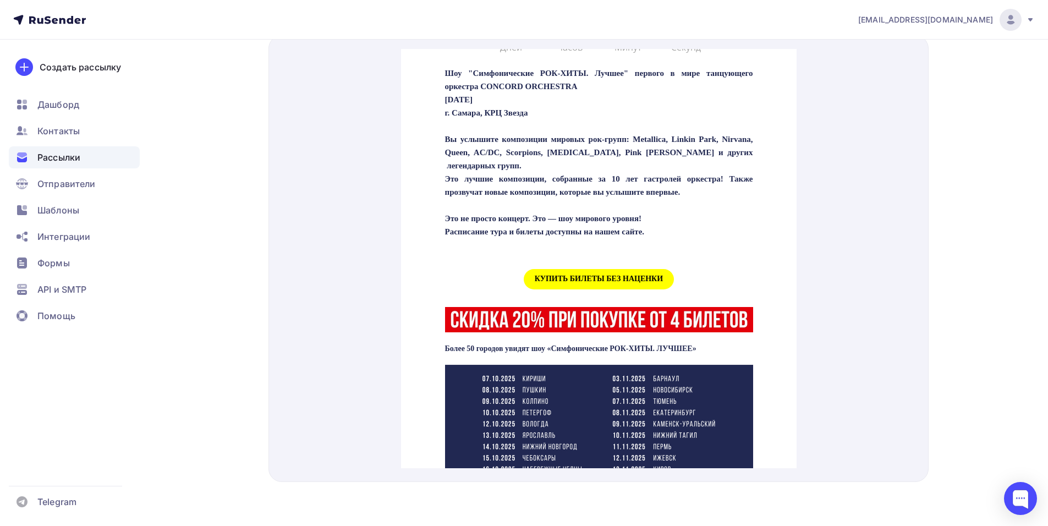
click at [558, 276] on span "КУПИТЬ БИЛЕТЫ БЕЗ НАЦЕНКИ" at bounding box center [598, 266] width 150 height 20
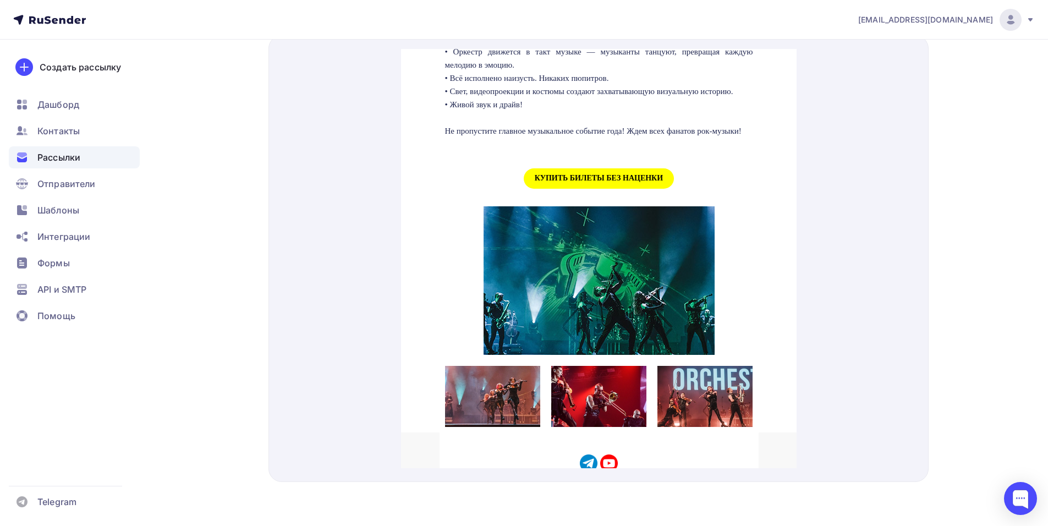
scroll to position [1100, 0]
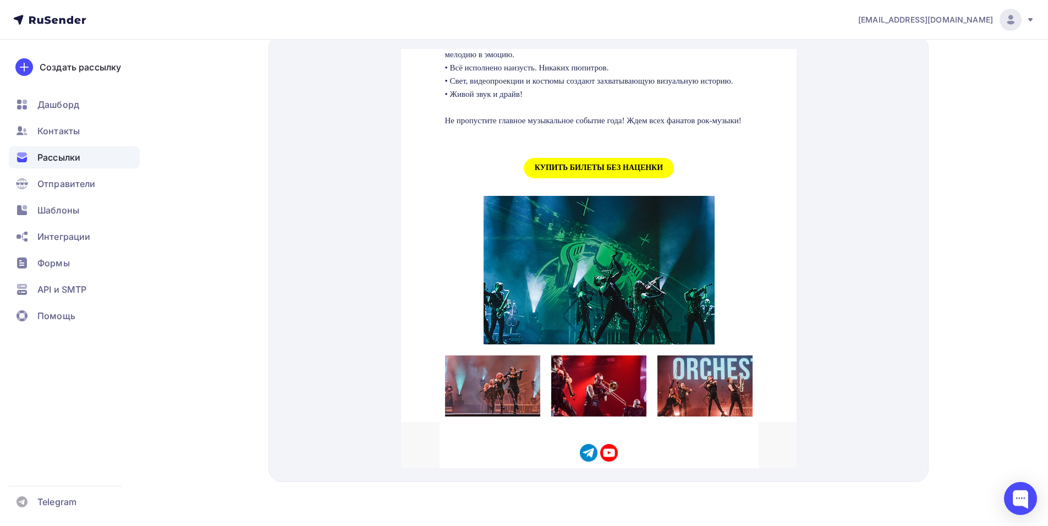
click at [562, 165] on span "КУПИТЬ БИЛЕТЫ БЕЗ НАЦЕНКИ" at bounding box center [598, 155] width 150 height 20
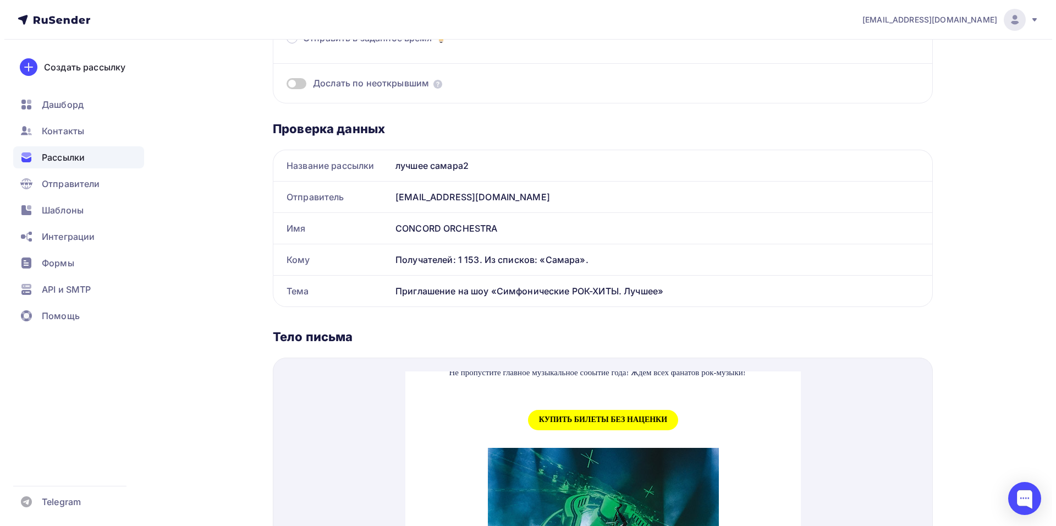
scroll to position [0, 0]
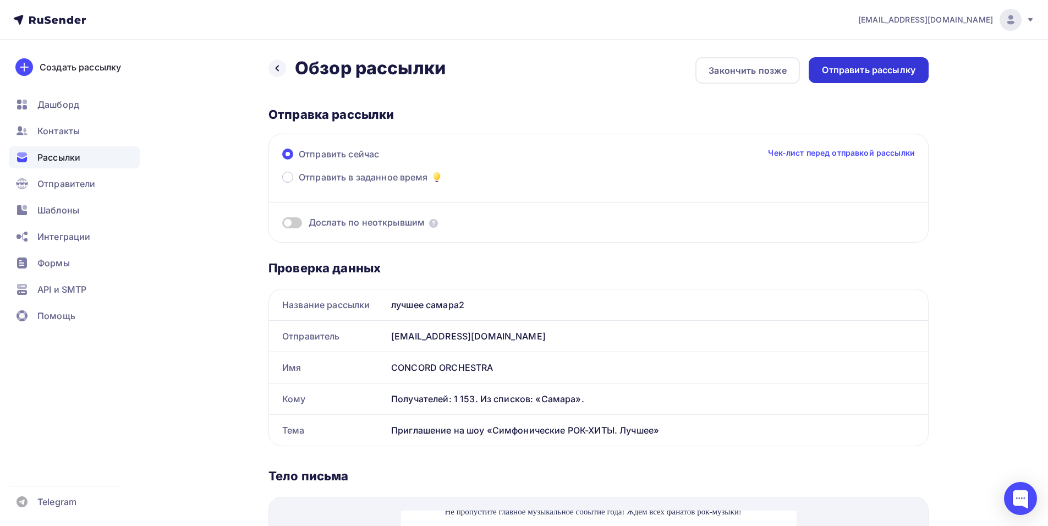
click at [861, 63] on div "Отправить рассылку" at bounding box center [869, 70] width 120 height 26
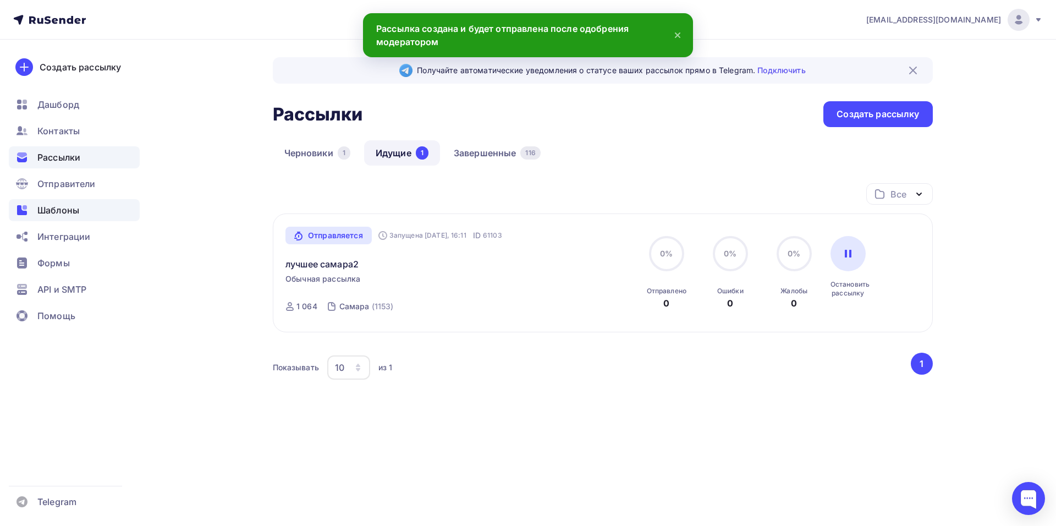
click at [86, 219] on div "Шаблоны" at bounding box center [74, 210] width 131 height 22
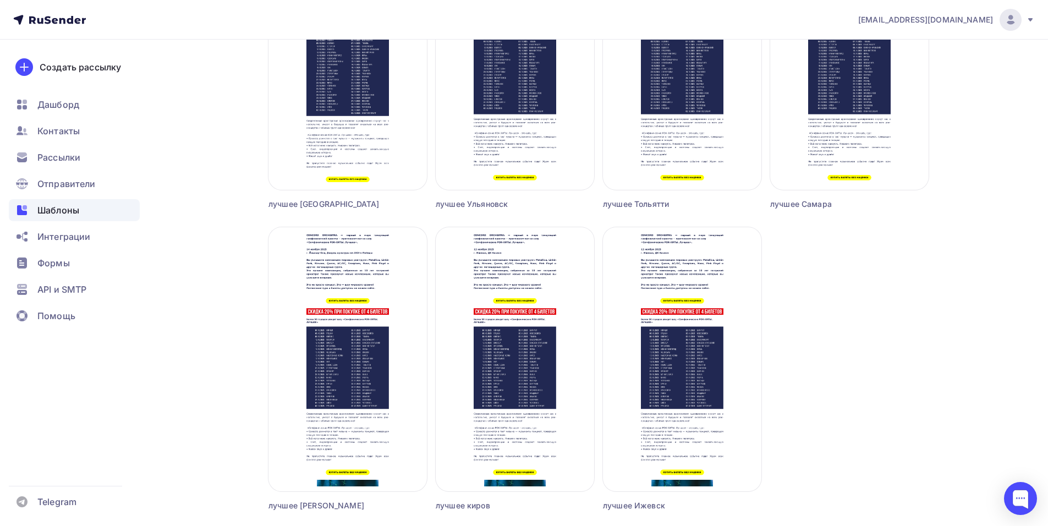
scroll to position [1210, 0]
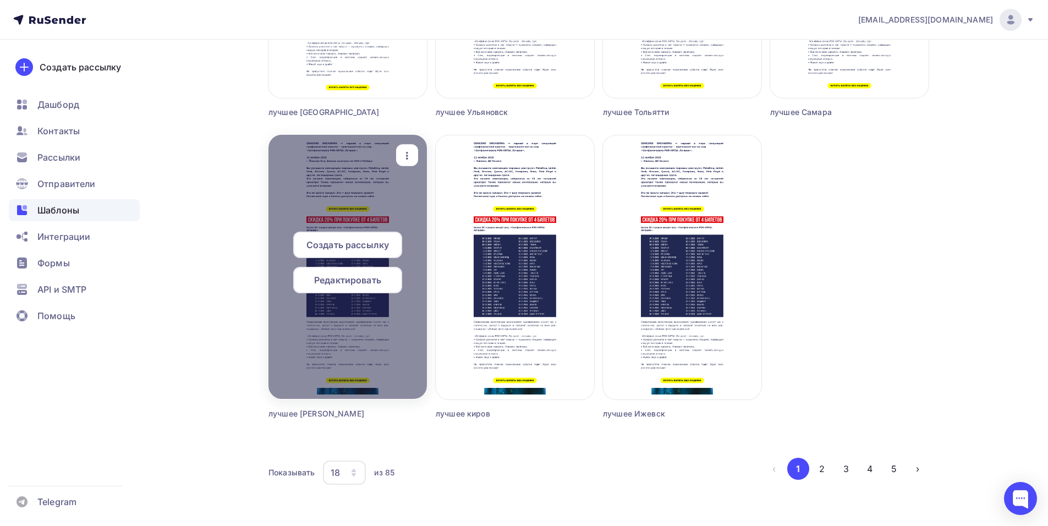
click at [354, 284] on span "Редактировать" at bounding box center [347, 279] width 67 height 13
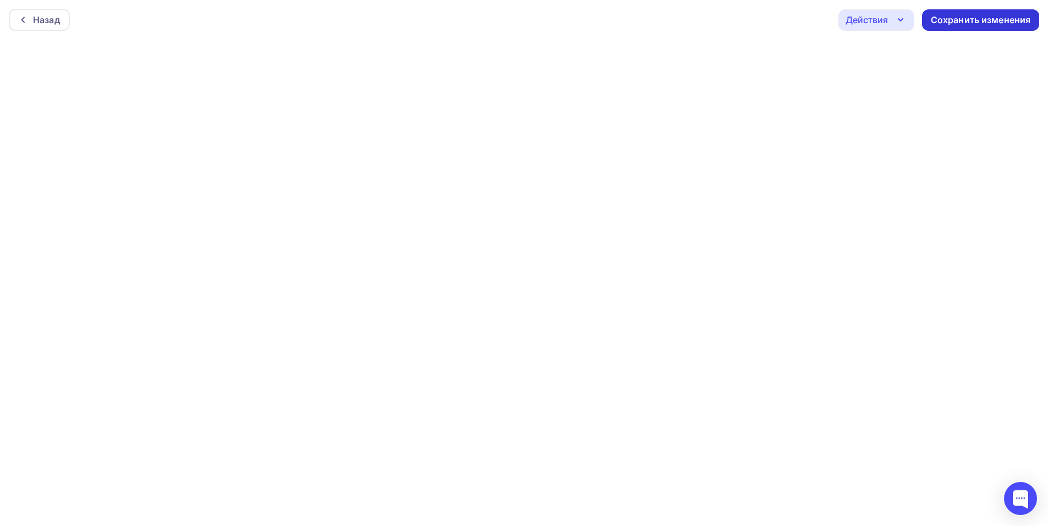
click at [976, 25] on div "Сохранить изменения" at bounding box center [981, 20] width 100 height 13
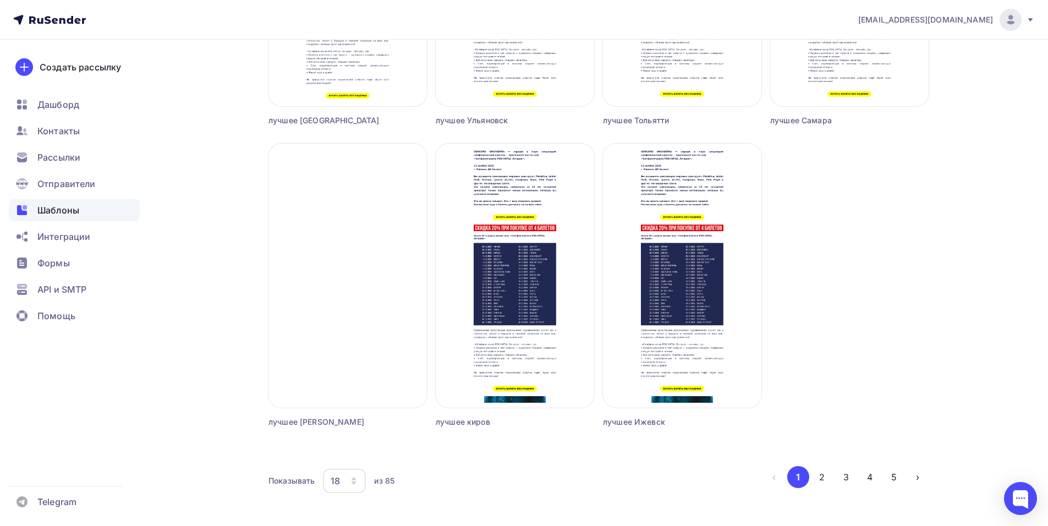
scroll to position [1227, 0]
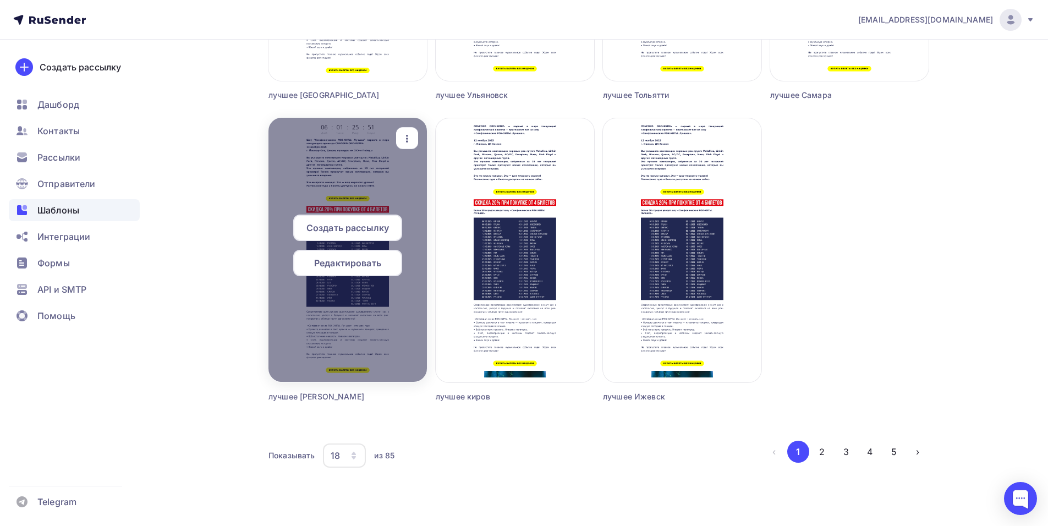
click at [361, 224] on span "Создать рассылку" at bounding box center [347, 227] width 83 height 13
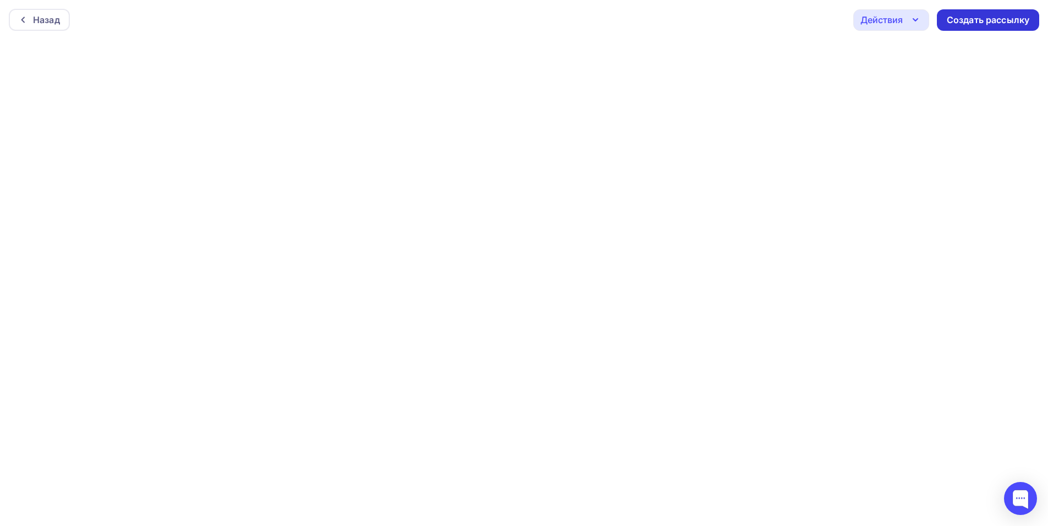
click at [970, 26] on div "Создать рассылку" at bounding box center [988, 19] width 102 height 21
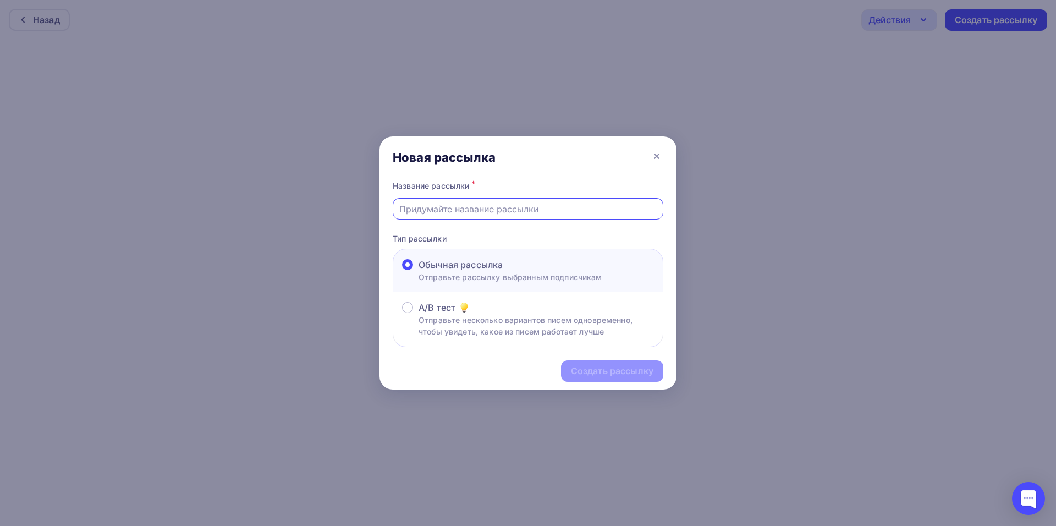
click at [463, 209] on input "text" at bounding box center [528, 208] width 258 height 13
click at [499, 205] on input "лучшее йошкар-ола" at bounding box center [528, 208] width 258 height 13
type input "лучшее йошкар-ола2"
click at [604, 367] on div "Создать рассылку" at bounding box center [612, 371] width 83 height 13
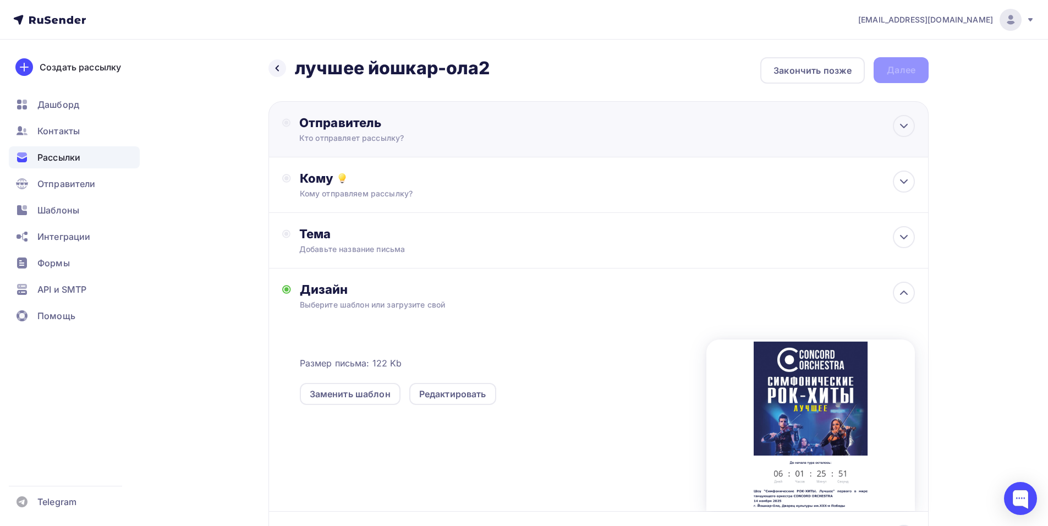
click at [409, 121] on div "Отправитель" at bounding box center [418, 122] width 238 height 15
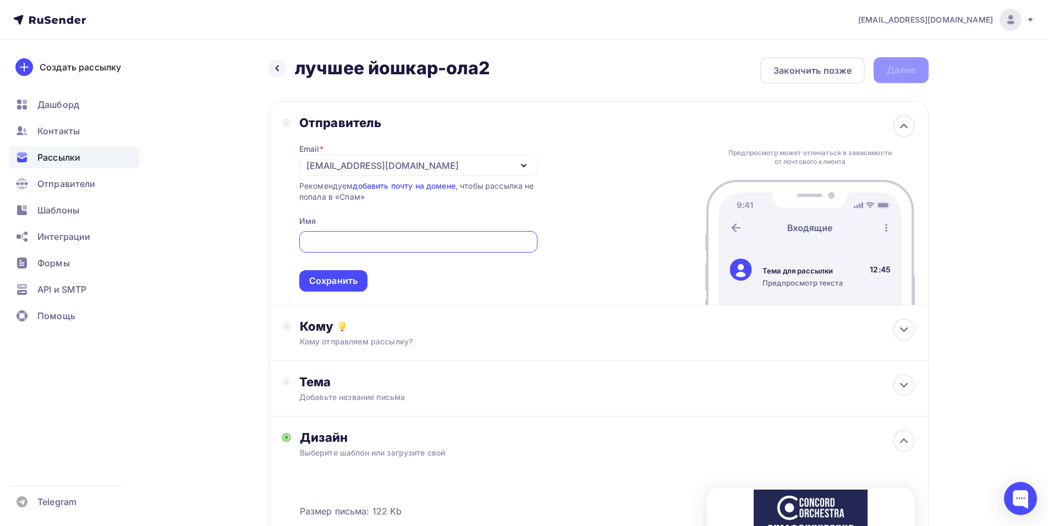
click at [342, 167] on div "[EMAIL_ADDRESS][DOMAIN_NAME]" at bounding box center [382, 165] width 152 height 13
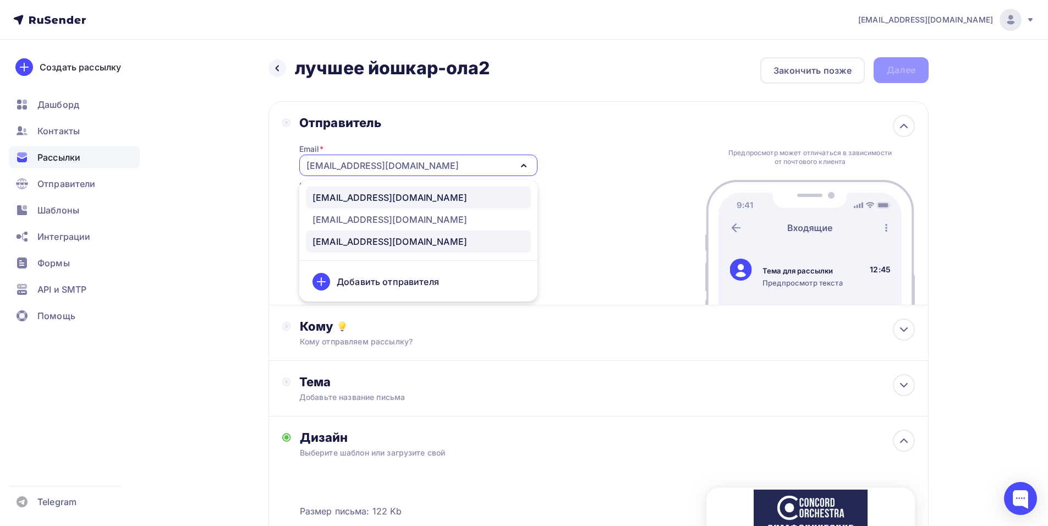
click at [414, 196] on div "[EMAIL_ADDRESS][DOMAIN_NAME]" at bounding box center [389, 197] width 155 height 13
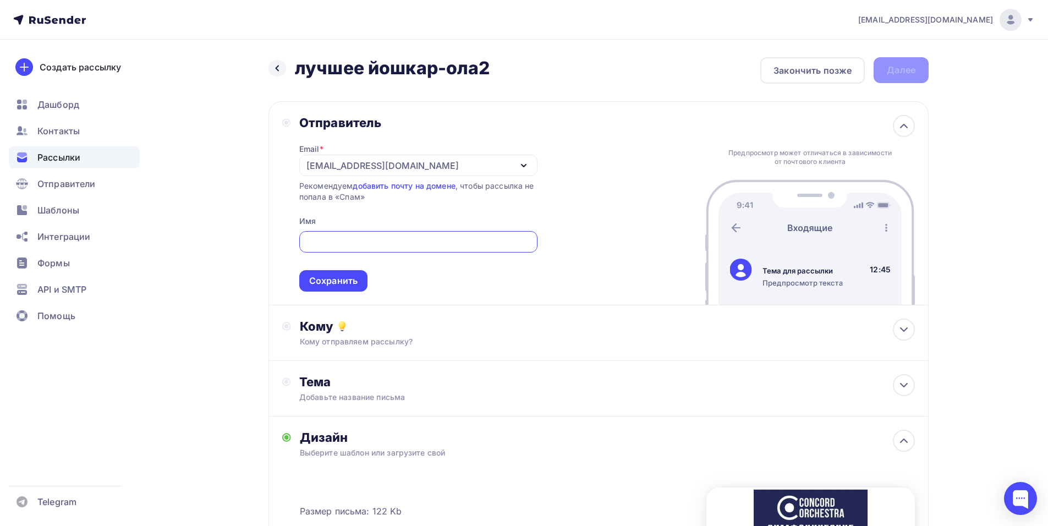
click at [335, 240] on input "text" at bounding box center [418, 241] width 226 height 13
paste input "CONCORD ORCHESTRA"
type input "CONCORD ORCHESTRA"
click at [329, 274] on div "Сохранить" at bounding box center [333, 280] width 68 height 21
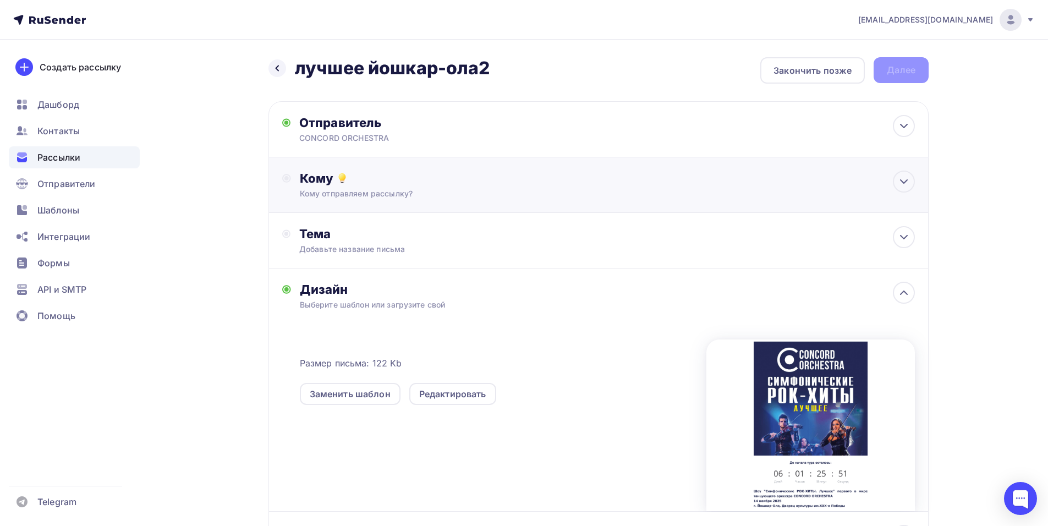
click at [389, 182] on div "Кому" at bounding box center [607, 178] width 615 height 15
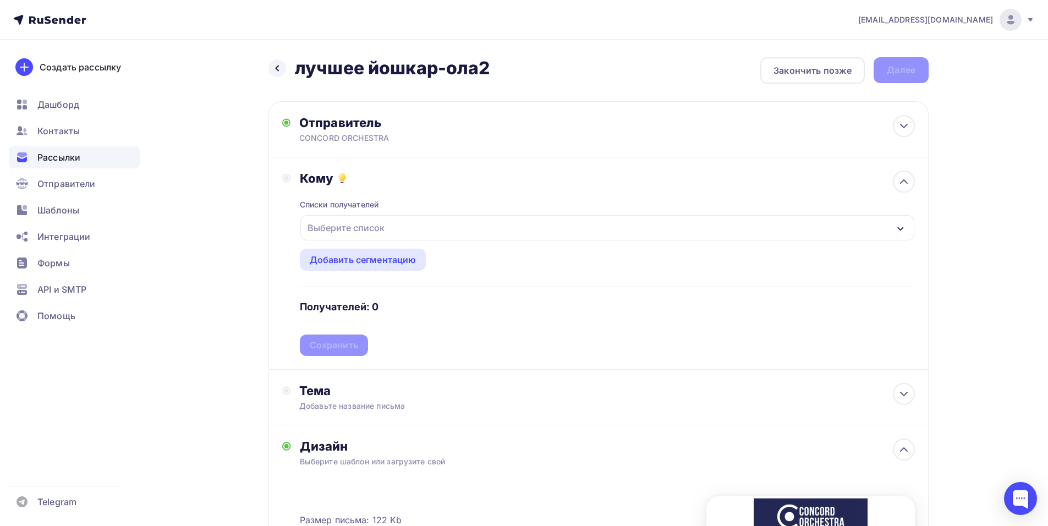
click at [416, 227] on div "Выберите список" at bounding box center [607, 227] width 614 height 25
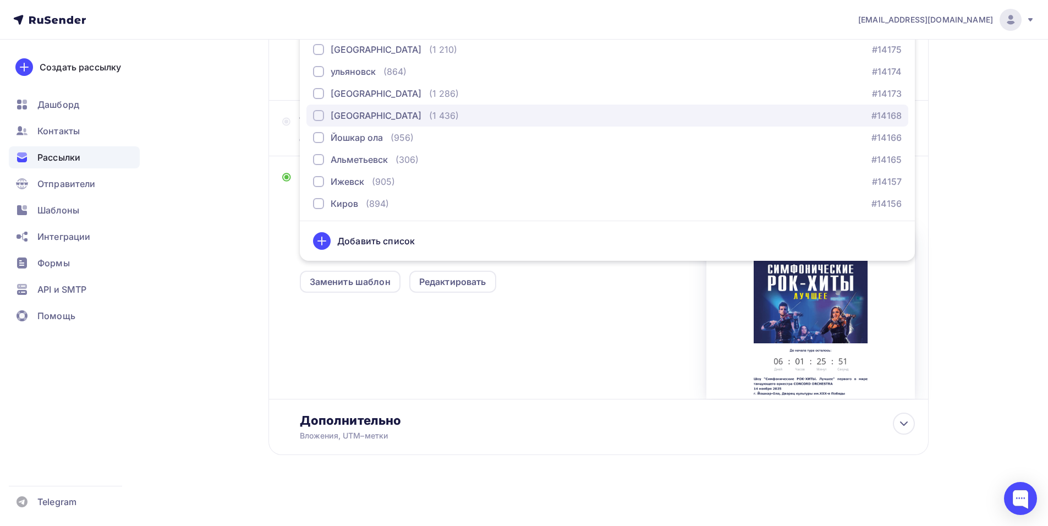
scroll to position [935, 0]
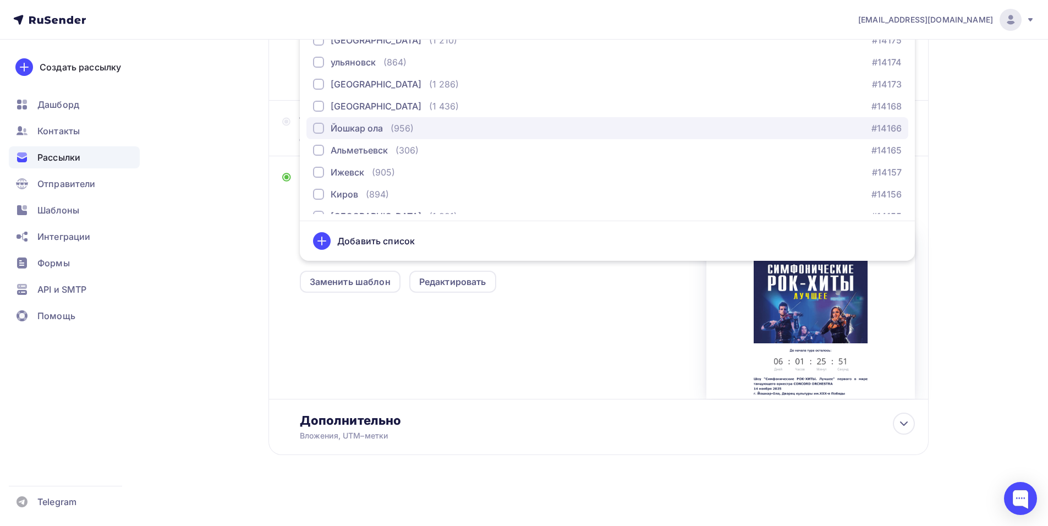
click at [376, 124] on div "Йошкар ола" at bounding box center [357, 128] width 52 height 13
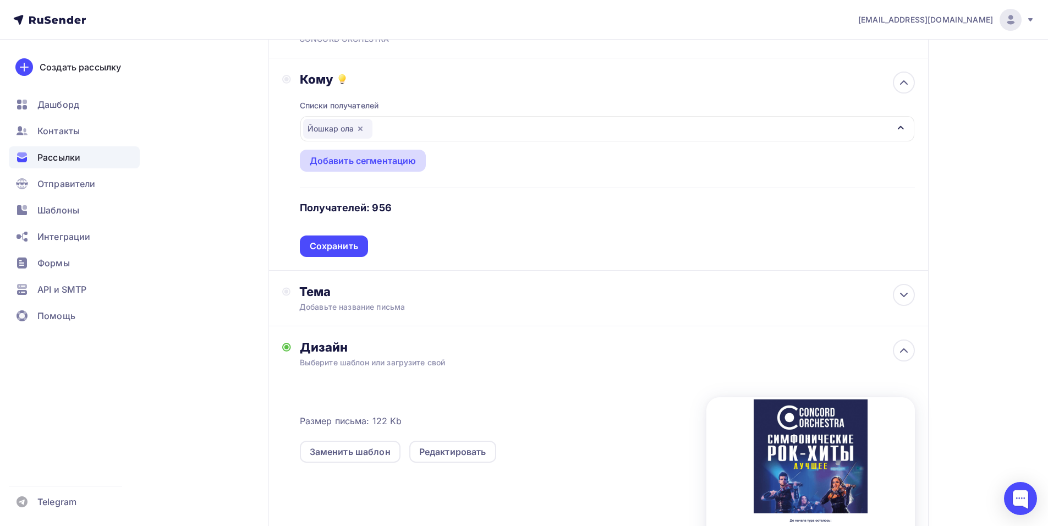
scroll to position [49, 0]
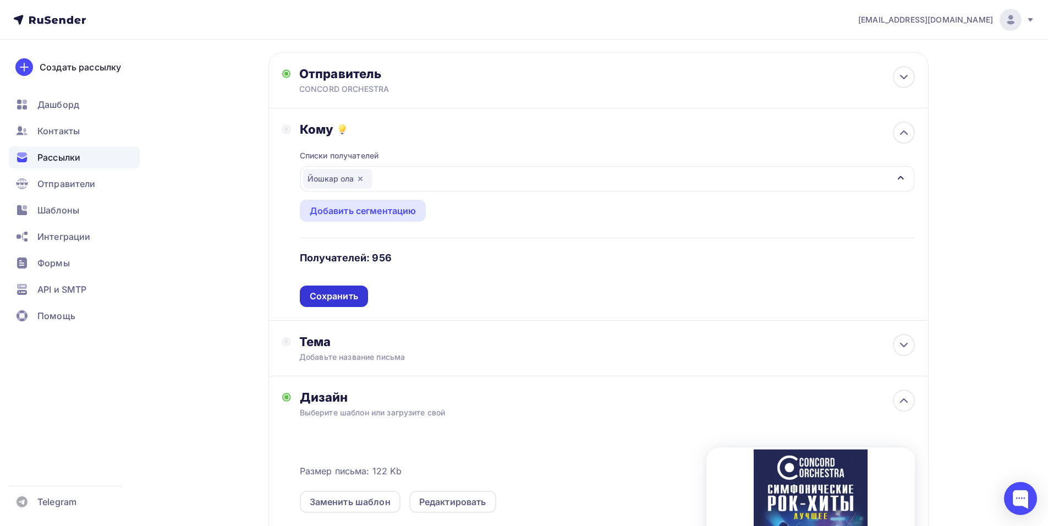
click at [326, 299] on div "Сохранить" at bounding box center [334, 296] width 48 height 13
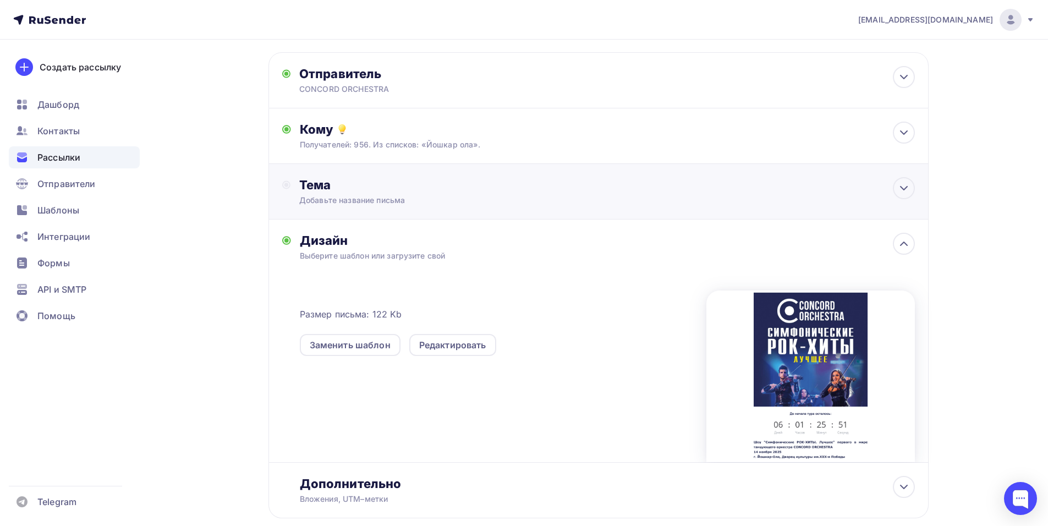
click at [331, 184] on div "Тема" at bounding box center [407, 184] width 217 height 15
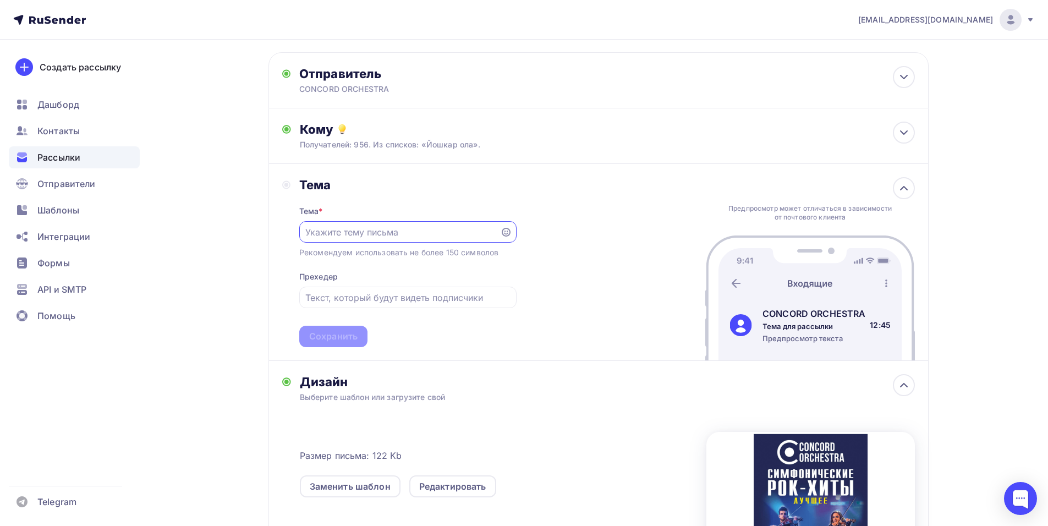
scroll to position [0, 0]
click at [1003, 165] on div "[EMAIL_ADDRESS][DOMAIN_NAME] Аккаунт Тарифы Выйти Создать рассылку [GEOGRAPHIC_…" at bounding box center [524, 340] width 1048 height 779
click at [364, 240] on div at bounding box center [407, 231] width 217 height 21
paste input "Приглашение на шоу «Симфонические РОК-ХИТЫ. Лучшее»"
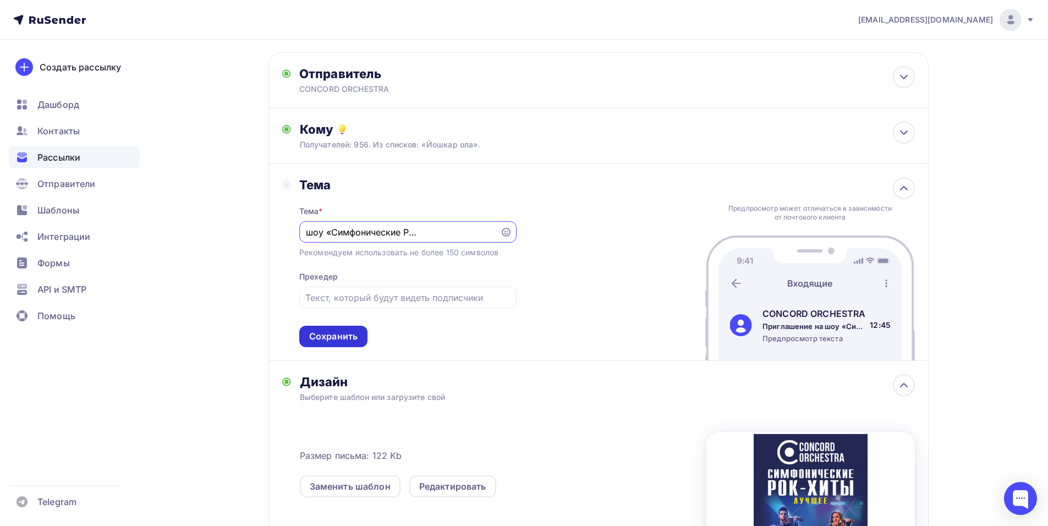
type input "Приглашение на шоу «Симфонические РОК-ХИТЫ. Лучшее»"
click at [332, 332] on div "Сохранить" at bounding box center [333, 336] width 48 height 13
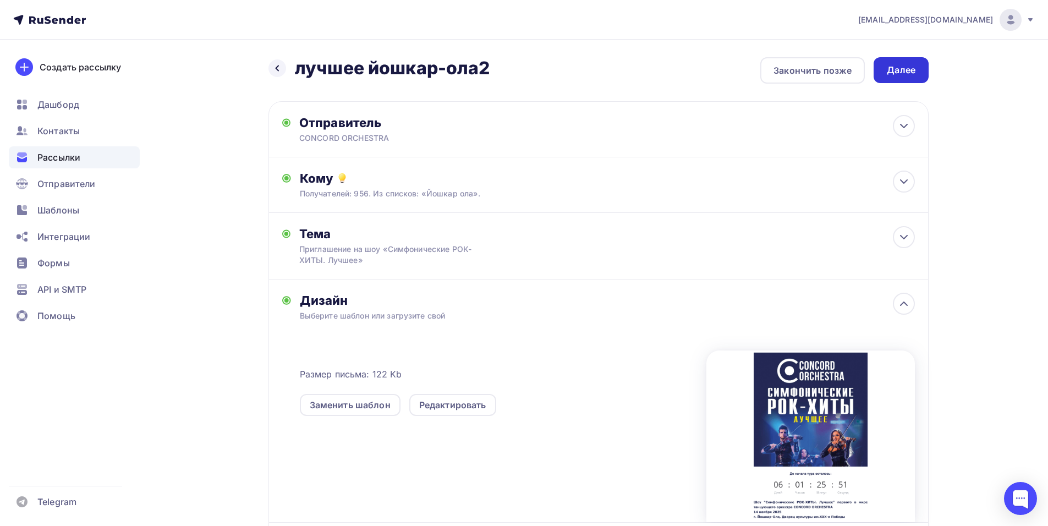
click at [885, 76] on div "Далее" at bounding box center [900, 70] width 55 height 26
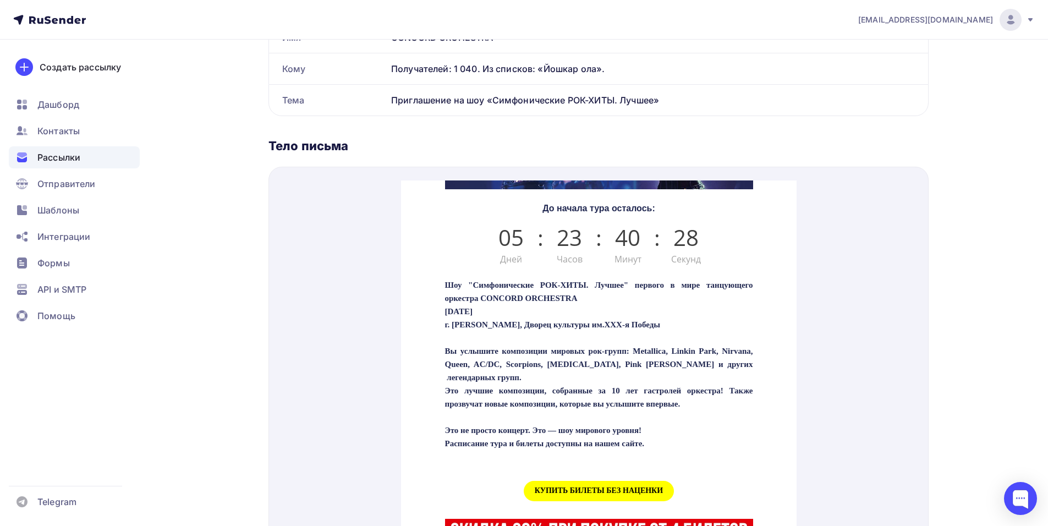
scroll to position [385, 0]
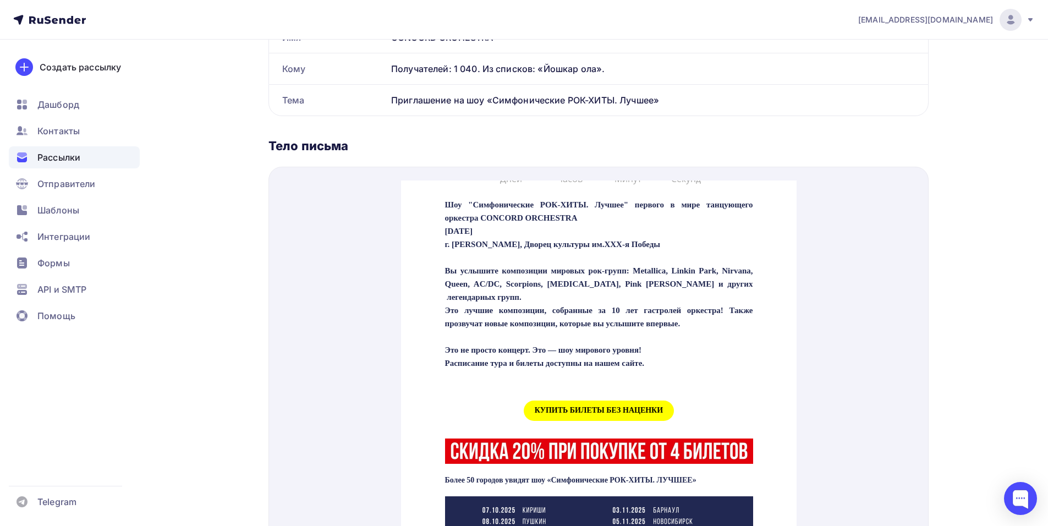
click at [596, 407] on span "КУПИТЬ БИЛЕТЫ БЕЗ НАЦЕНКИ" at bounding box center [598, 397] width 150 height 20
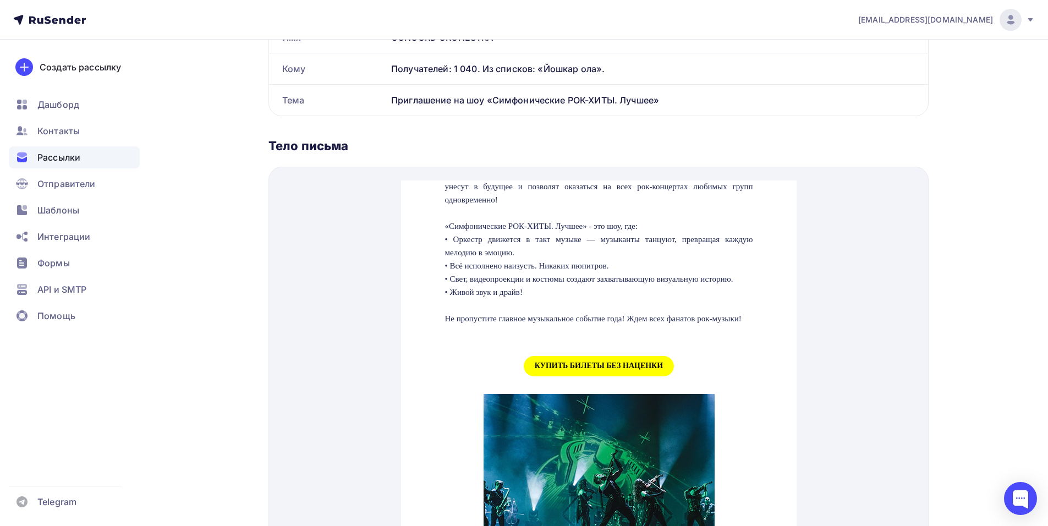
scroll to position [1045, 0]
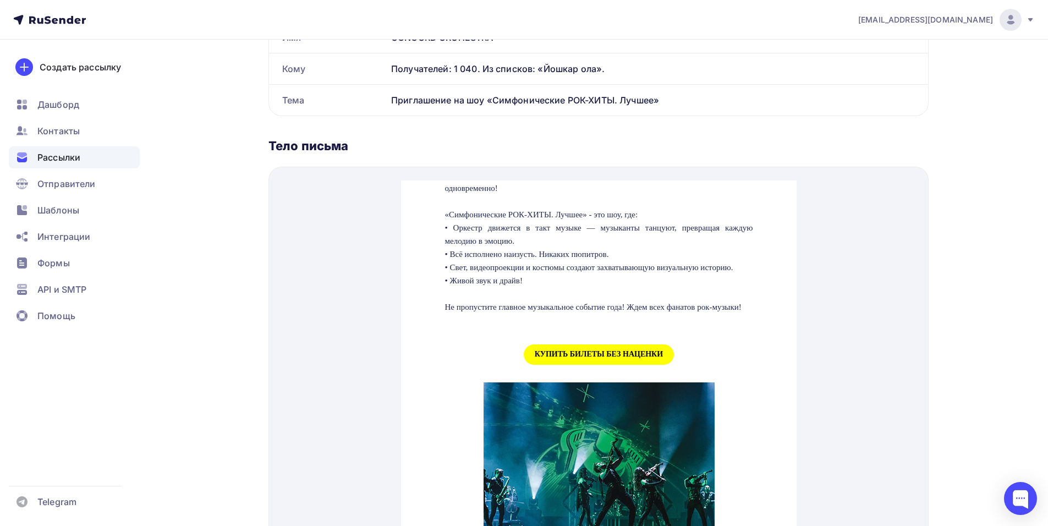
click at [609, 351] on span "КУПИТЬ БИЛЕТЫ БЕЗ НАЦЕНКИ" at bounding box center [598, 341] width 150 height 20
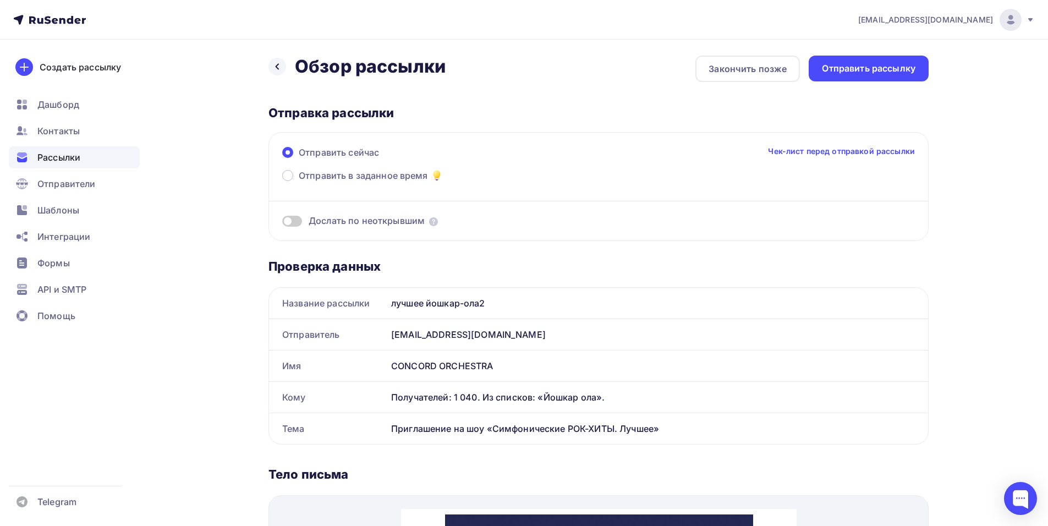
scroll to position [0, 0]
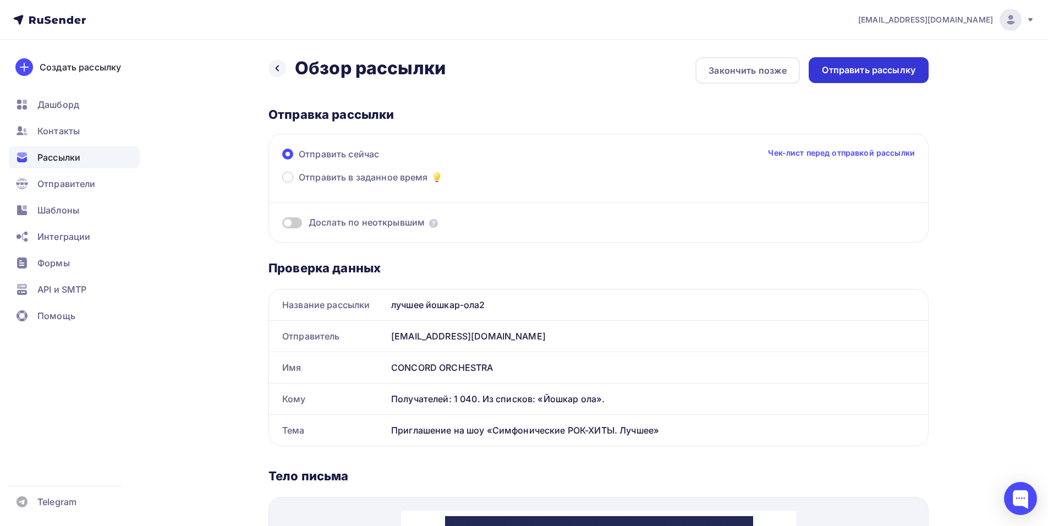
click at [880, 72] on div "Отправить рассылку" at bounding box center [869, 70] width 94 height 13
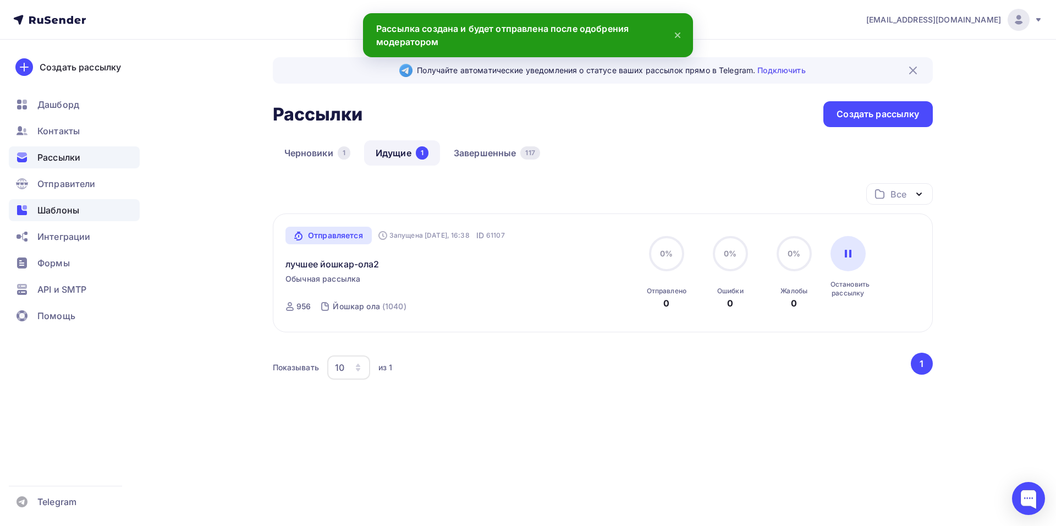
click at [54, 205] on span "Шаблоны" at bounding box center [58, 210] width 42 height 13
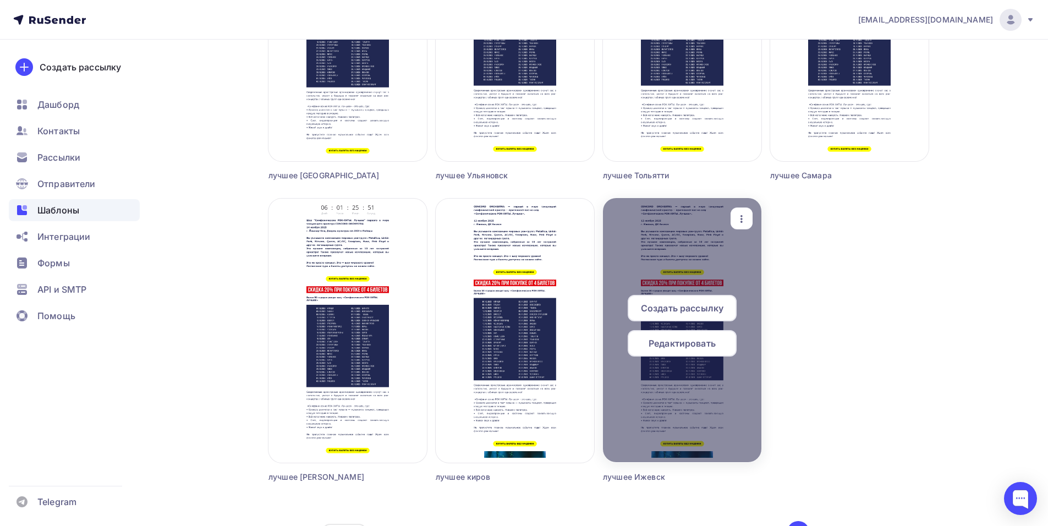
scroll to position [1227, 0]
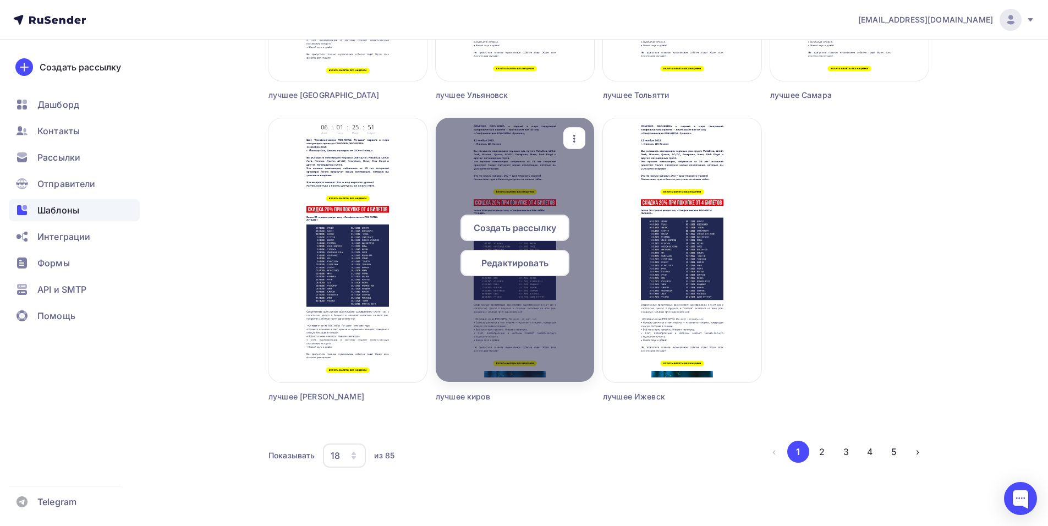
click at [499, 267] on span "Редактировать" at bounding box center [514, 262] width 67 height 13
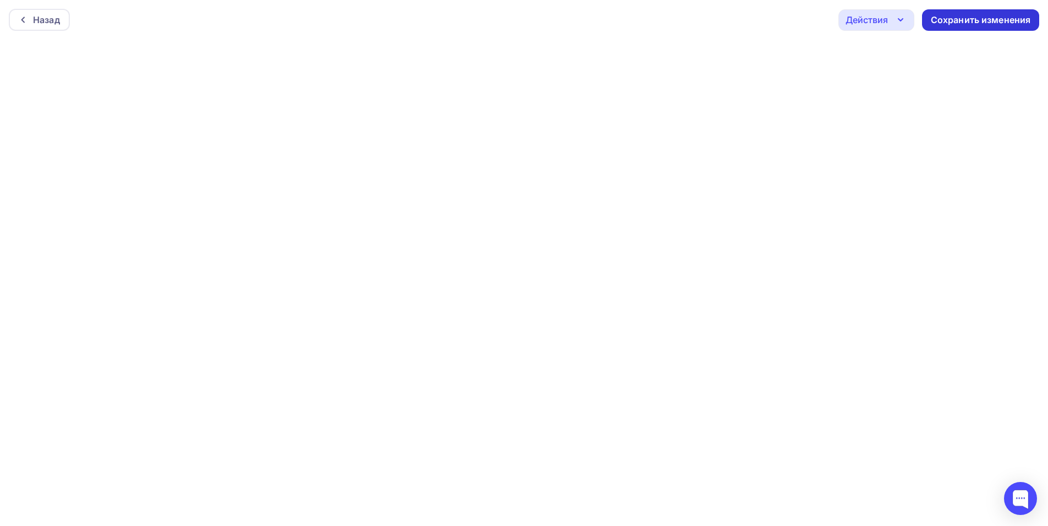
click at [973, 17] on div "Сохранить изменения" at bounding box center [981, 20] width 100 height 13
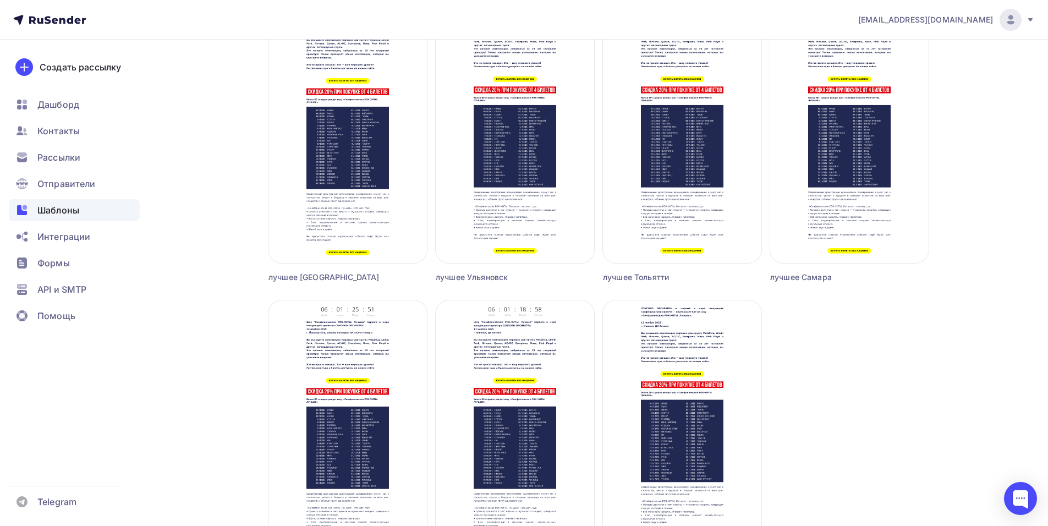
scroll to position [1227, 0]
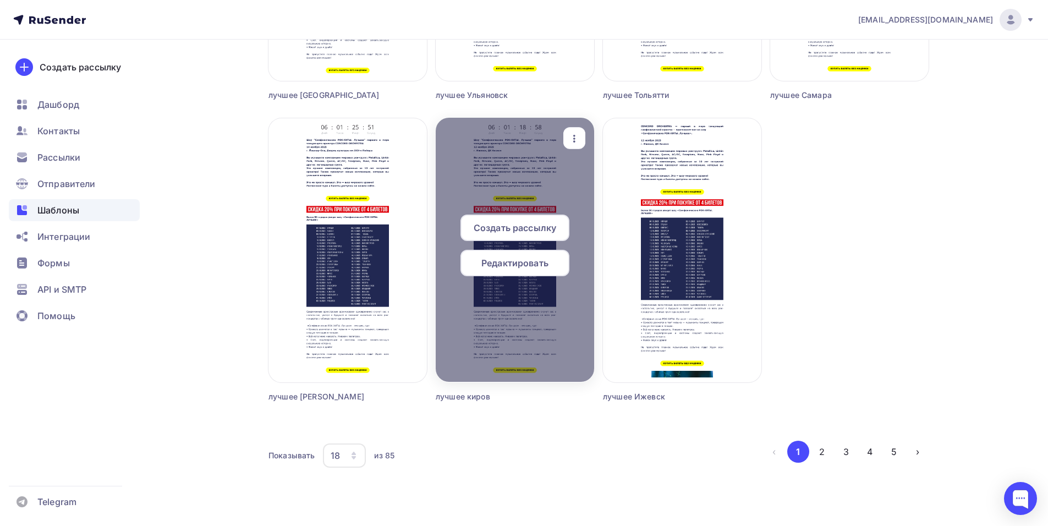
click at [497, 267] on span "Редактировать" at bounding box center [514, 262] width 67 height 13
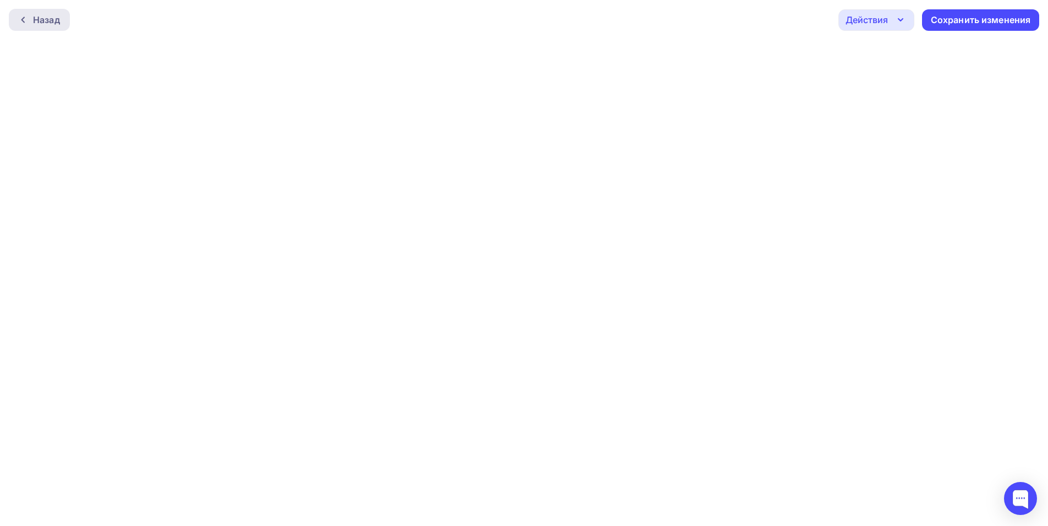
click at [64, 20] on div "Назад" at bounding box center [39, 20] width 61 height 22
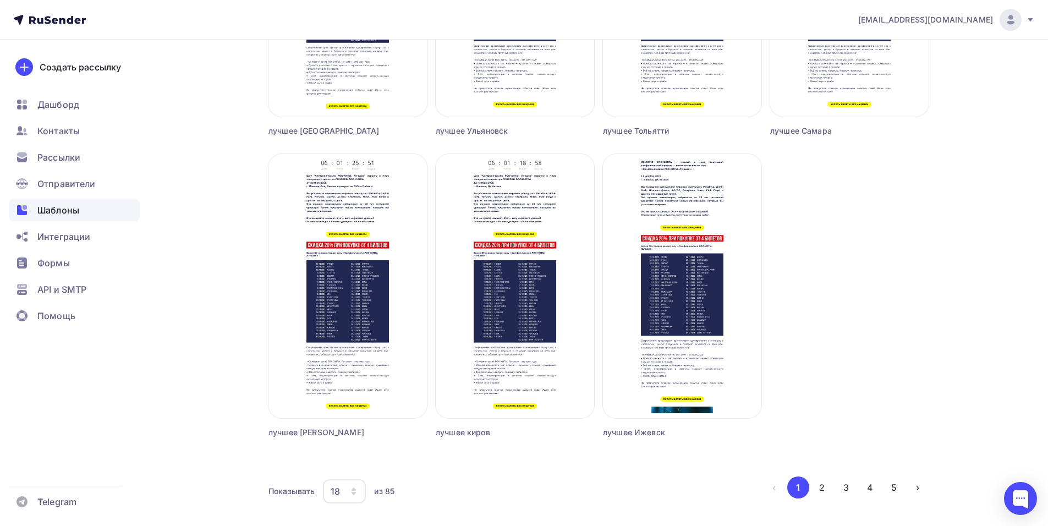
scroll to position [1227, 0]
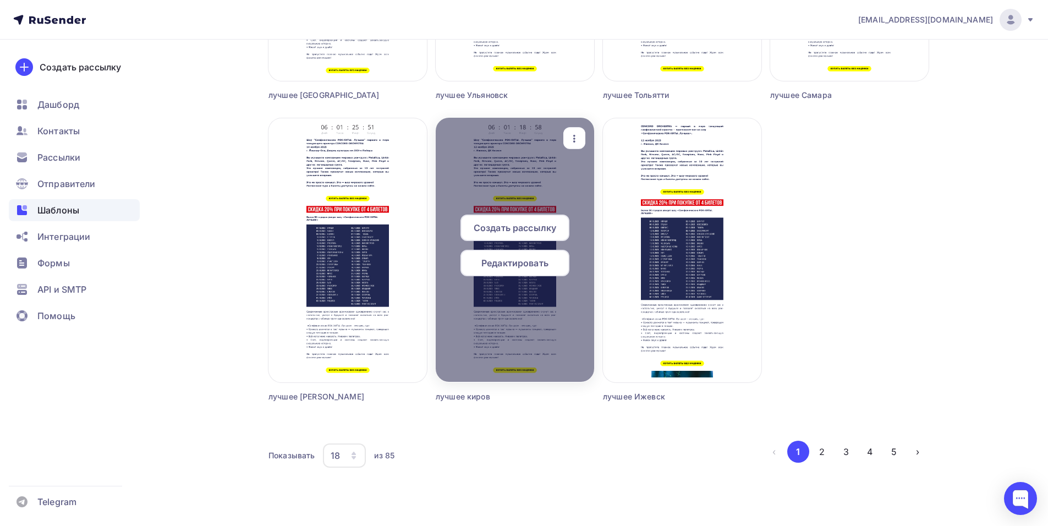
click at [501, 266] on span "Редактировать" at bounding box center [514, 262] width 67 height 13
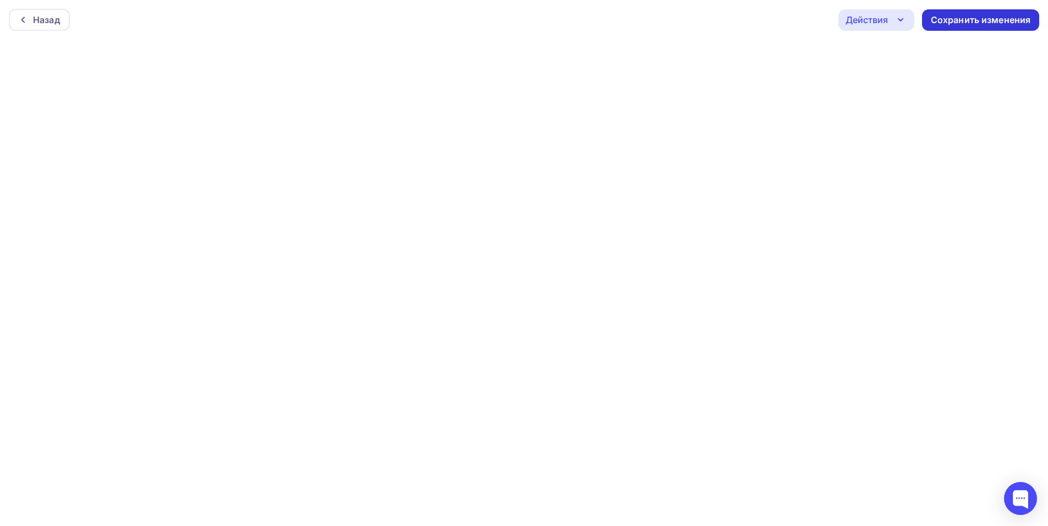
click at [960, 18] on div "Сохранить изменения" at bounding box center [981, 20] width 100 height 13
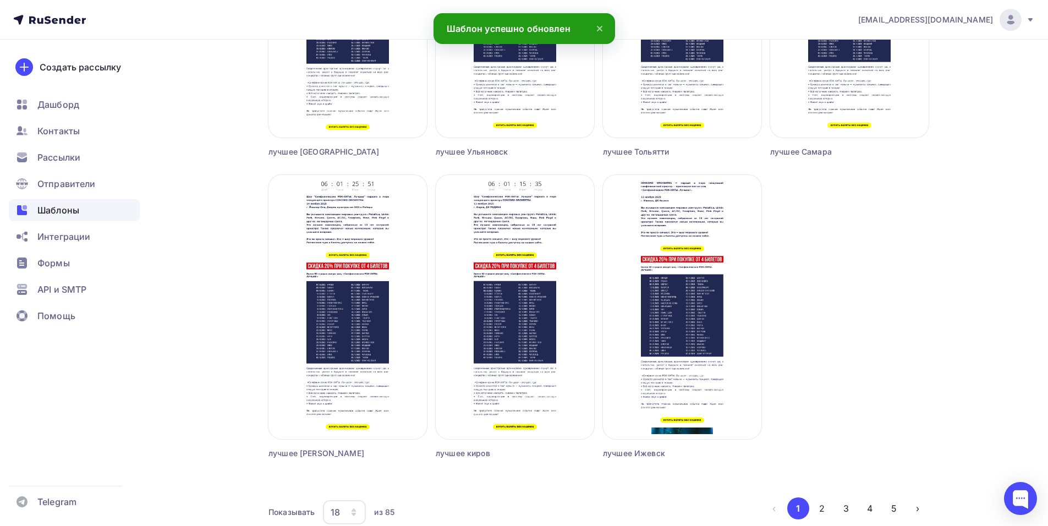
scroll to position [1227, 0]
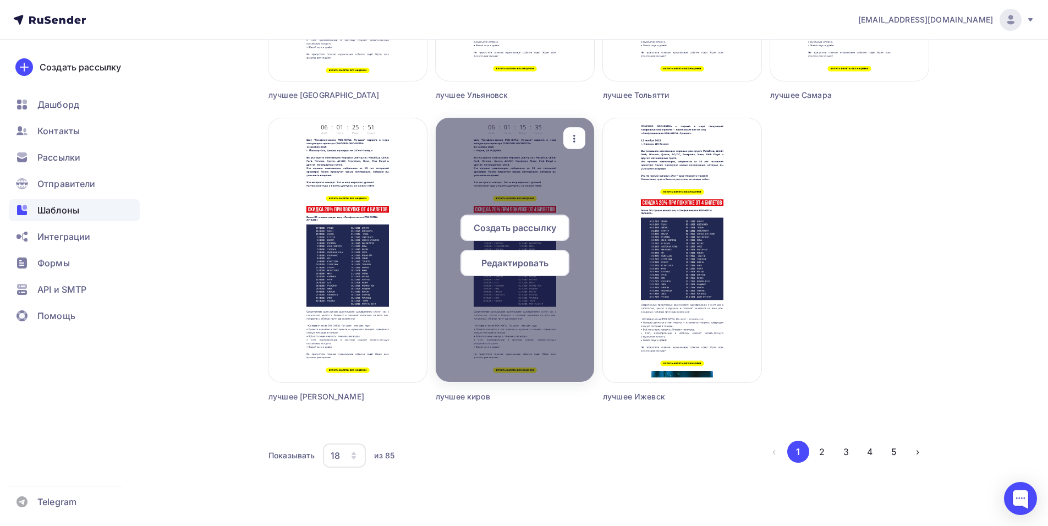
click at [510, 226] on span "Создать рассылку" at bounding box center [515, 227] width 83 height 13
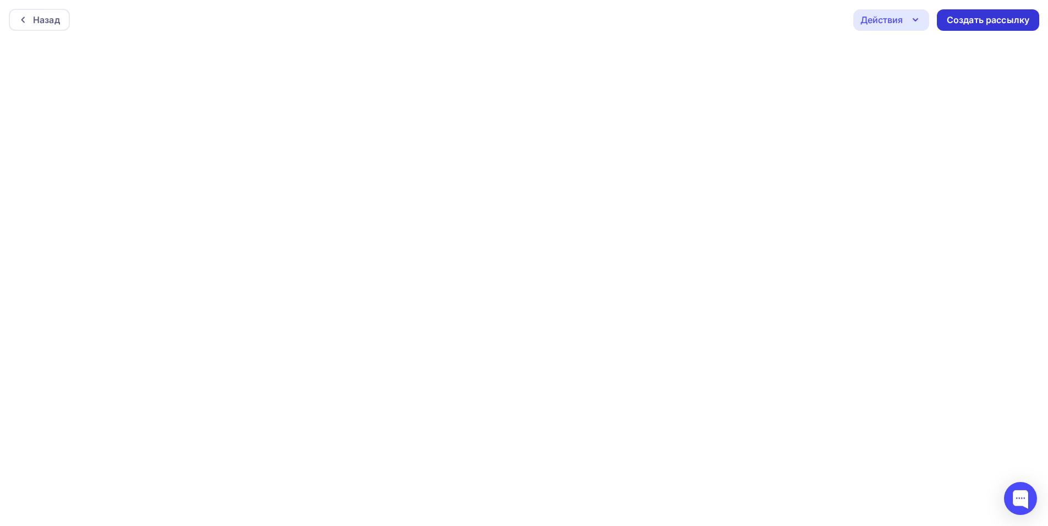
click at [989, 20] on div "Создать рассылку" at bounding box center [988, 20] width 83 height 13
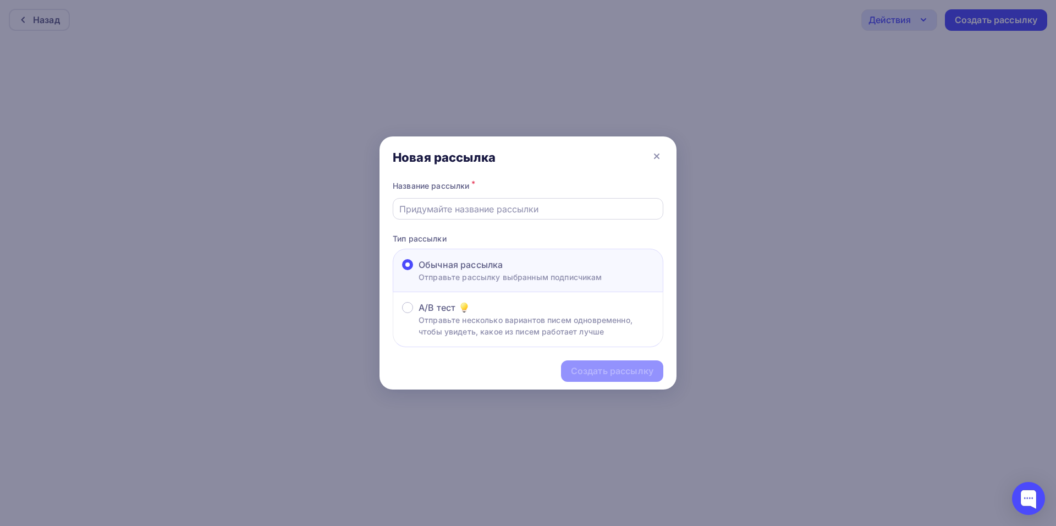
click at [433, 208] on input "text" at bounding box center [528, 208] width 258 height 13
type input "k"
type input "лучшее киров2"
click at [584, 371] on div "Создать рассылку" at bounding box center [612, 371] width 83 height 13
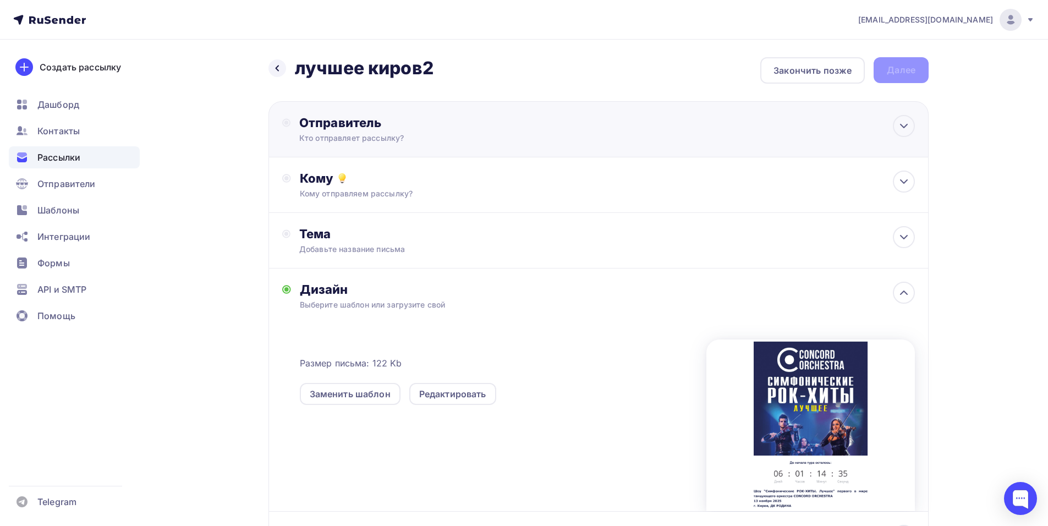
click at [370, 129] on div "Отправитель" at bounding box center [418, 122] width 238 height 15
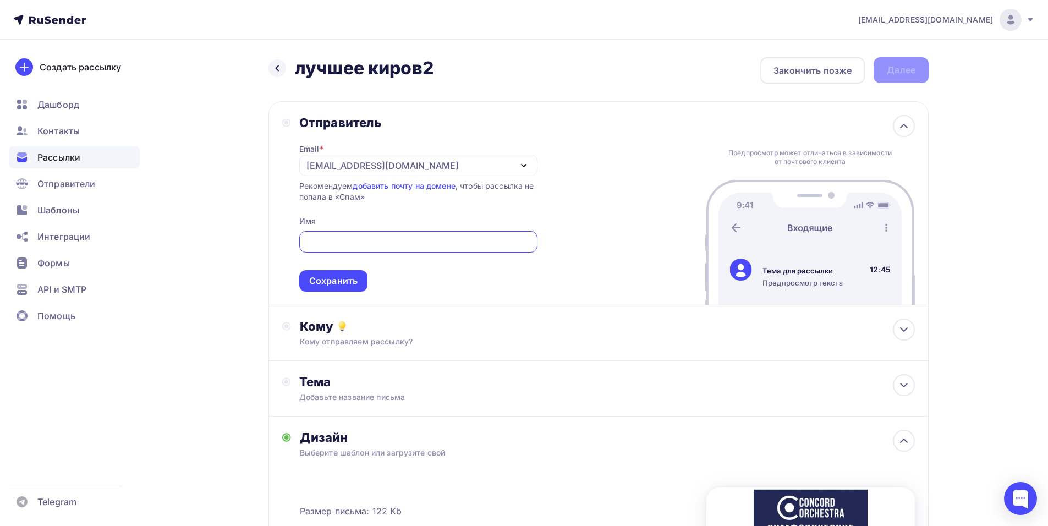
click at [325, 166] on div "[EMAIL_ADDRESS][DOMAIN_NAME]" at bounding box center [382, 165] width 152 height 13
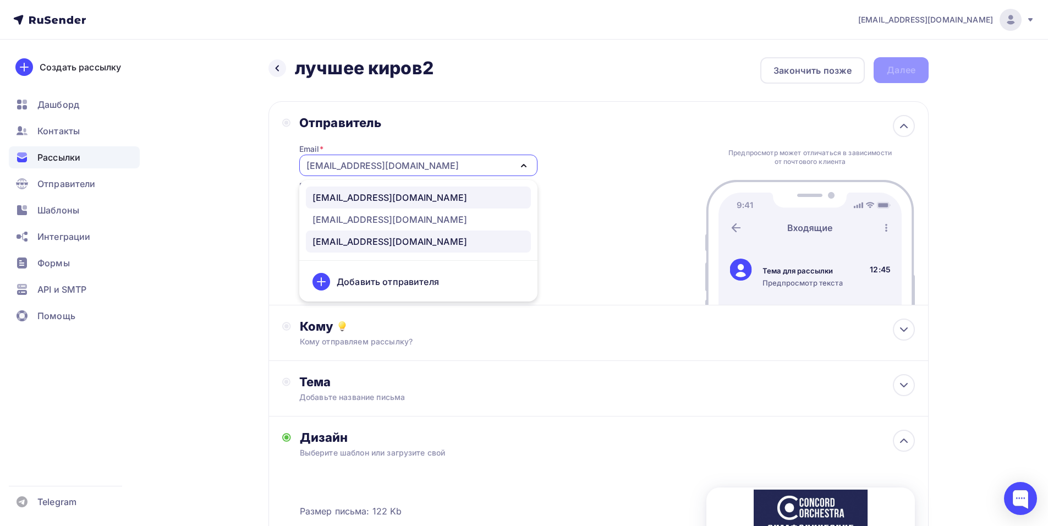
click at [376, 201] on div "[EMAIL_ADDRESS][DOMAIN_NAME]" at bounding box center [389, 197] width 155 height 13
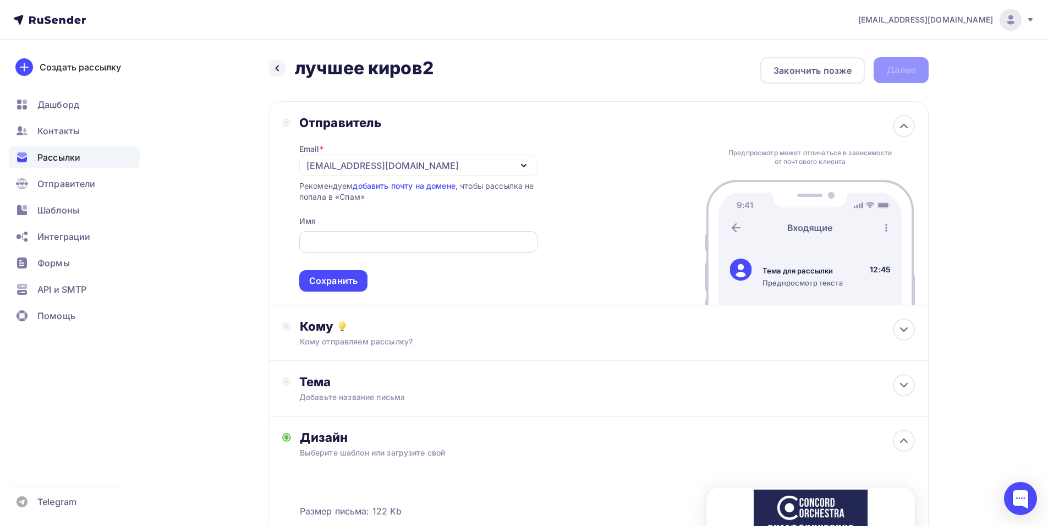
click at [369, 249] on div at bounding box center [418, 241] width 238 height 21
paste input "CONCORD ORCHESTRA"
type input "CONCORD ORCHESTRA"
click at [351, 284] on div "Сохранить" at bounding box center [333, 280] width 48 height 13
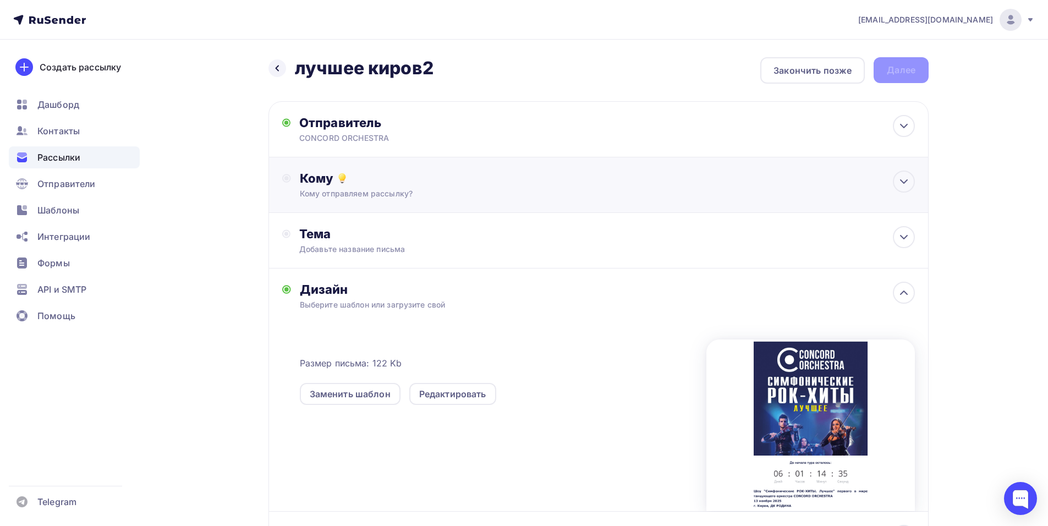
click at [370, 193] on div "Кому отправляем рассылку?" at bounding box center [577, 193] width 554 height 11
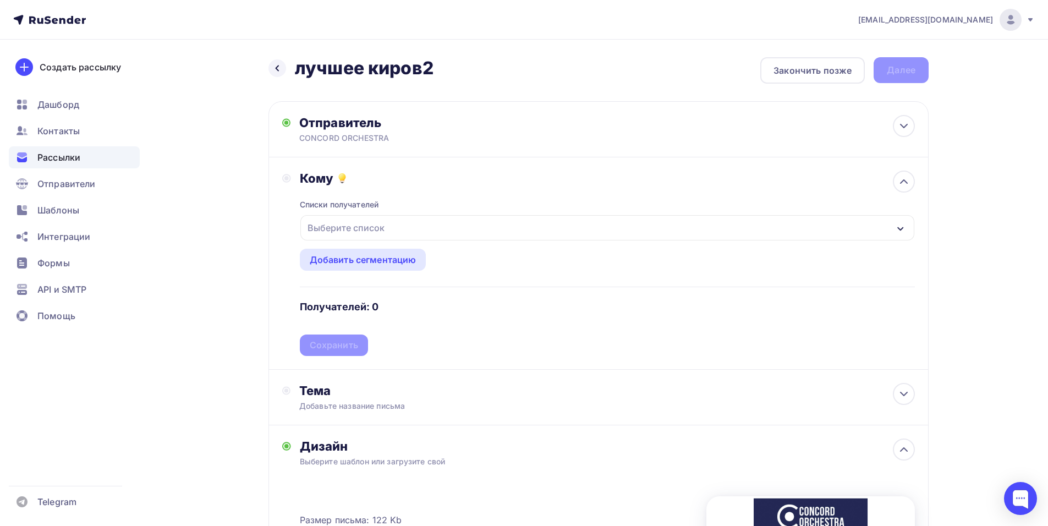
click at [433, 228] on div "Выберите список" at bounding box center [607, 227] width 614 height 25
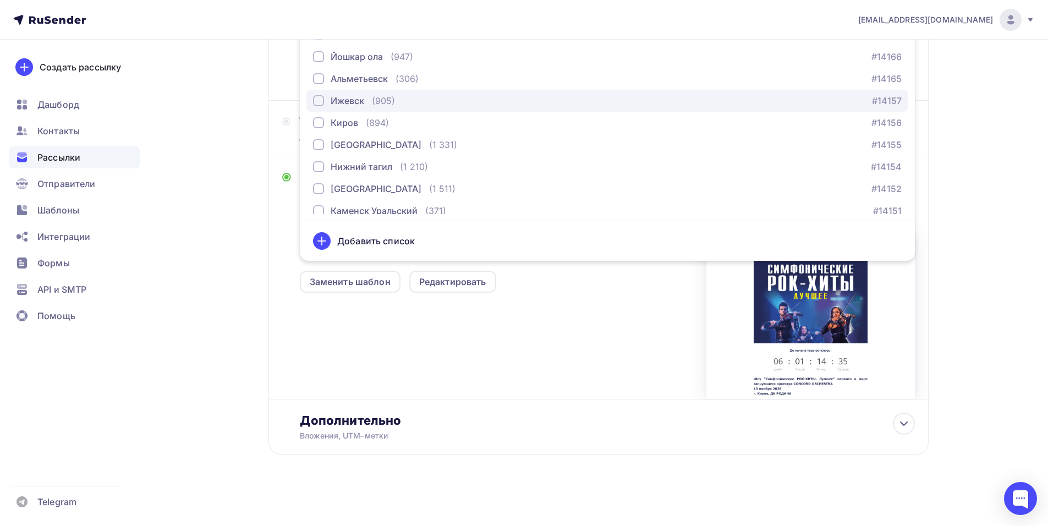
scroll to position [990, 0]
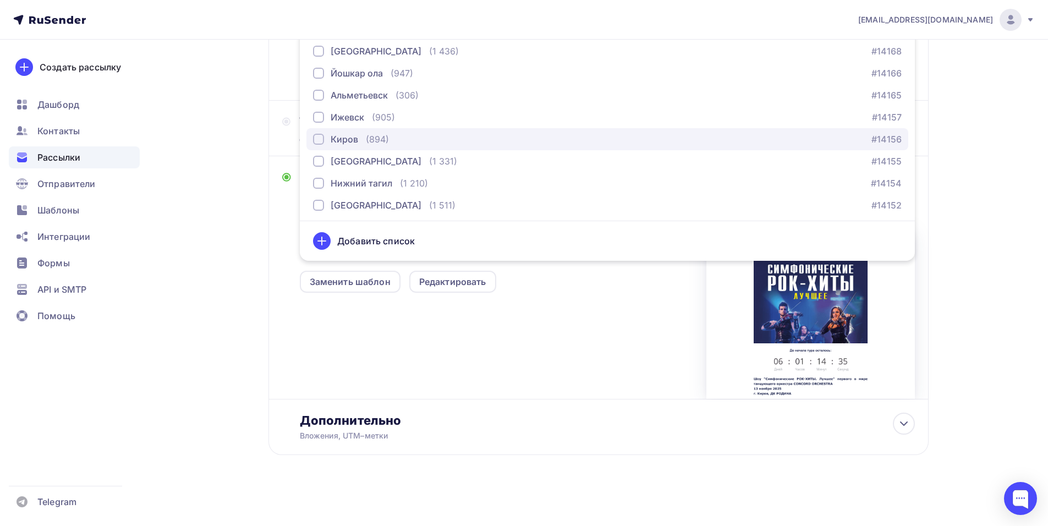
click at [344, 137] on div "Киров" at bounding box center [345, 139] width 28 height 13
click at [273, 147] on div "Тема Добавьте название письма Тема * Рекомендуем использовать не более 150 симв…" at bounding box center [598, 129] width 660 height 56
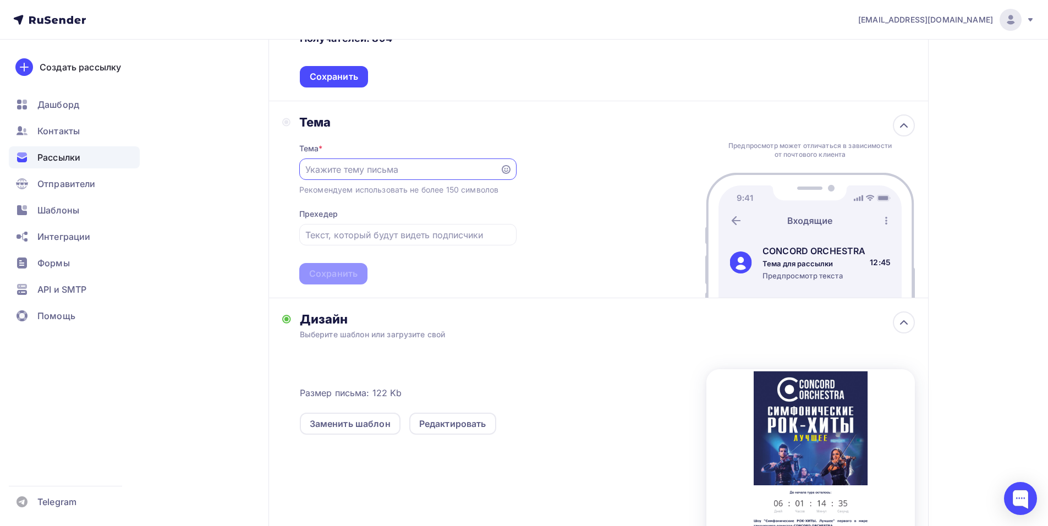
scroll to position [0, 0]
click at [280, 147] on div "Тема Тема * Рекомендуем использовать не более 150 символов Прехедер Сохранить П…" at bounding box center [598, 199] width 660 height 197
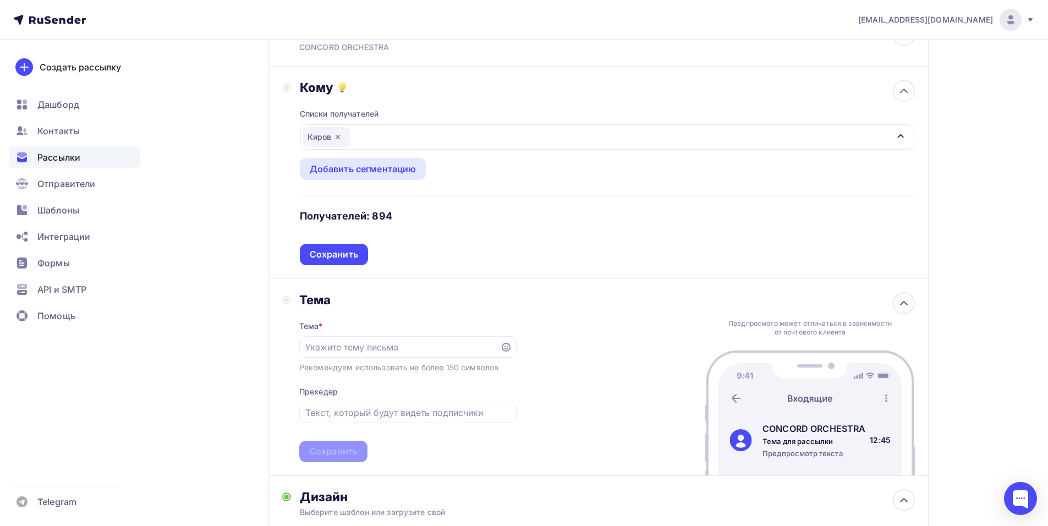
scroll to position [48, 0]
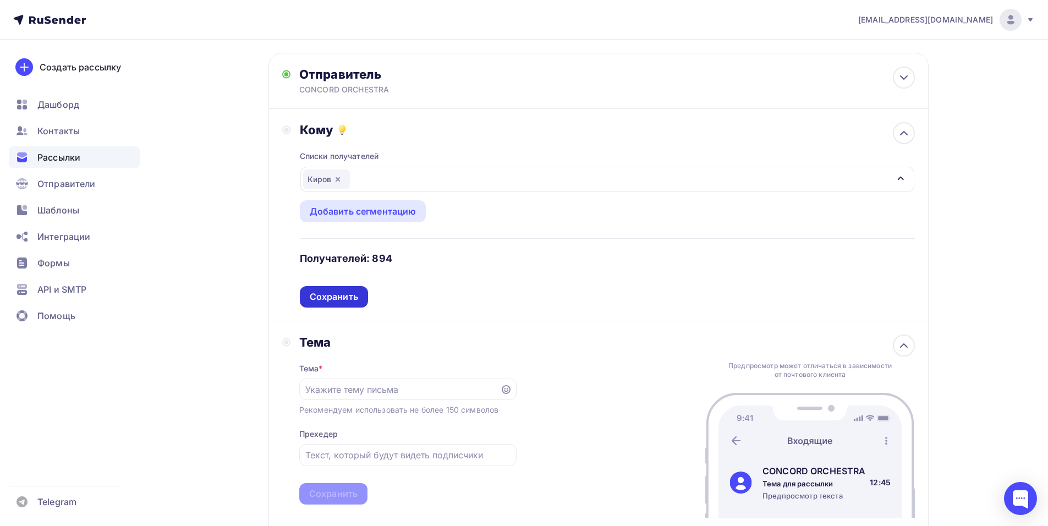
click at [331, 290] on div "Сохранить" at bounding box center [334, 296] width 48 height 13
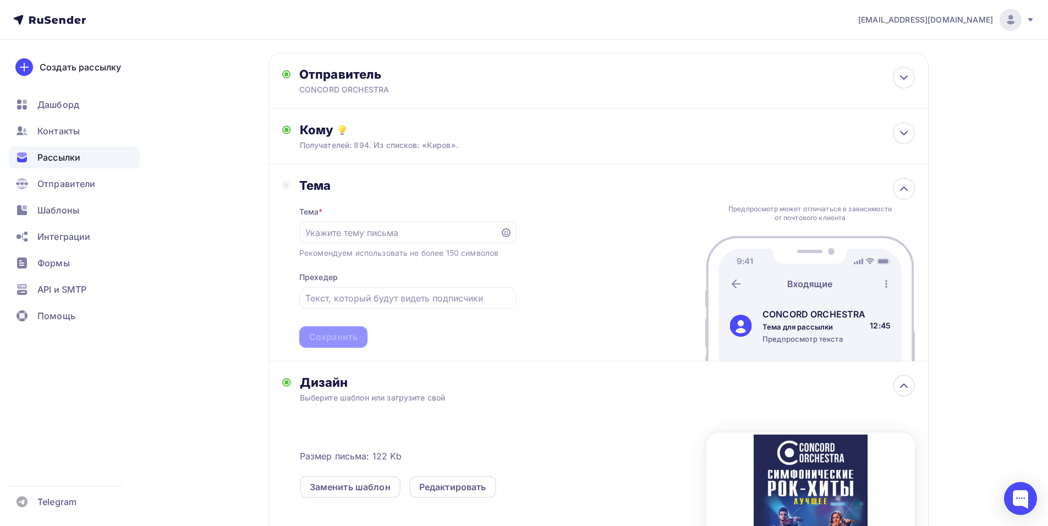
click at [1014, 232] on div "[EMAIL_ADDRESS][DOMAIN_NAME] Аккаунт Тарифы Выйти Создать рассылку [GEOGRAPHIC_…" at bounding box center [524, 341] width 1048 height 779
paste input "Приглашение на шоу «Симфонические РОК-ХИТЫ. Лучшее»"
type input "Приглашение на шоу «Симфонические РОК-ХИТЫ. Лучшее»"
click at [351, 340] on div "Сохранить" at bounding box center [333, 337] width 48 height 13
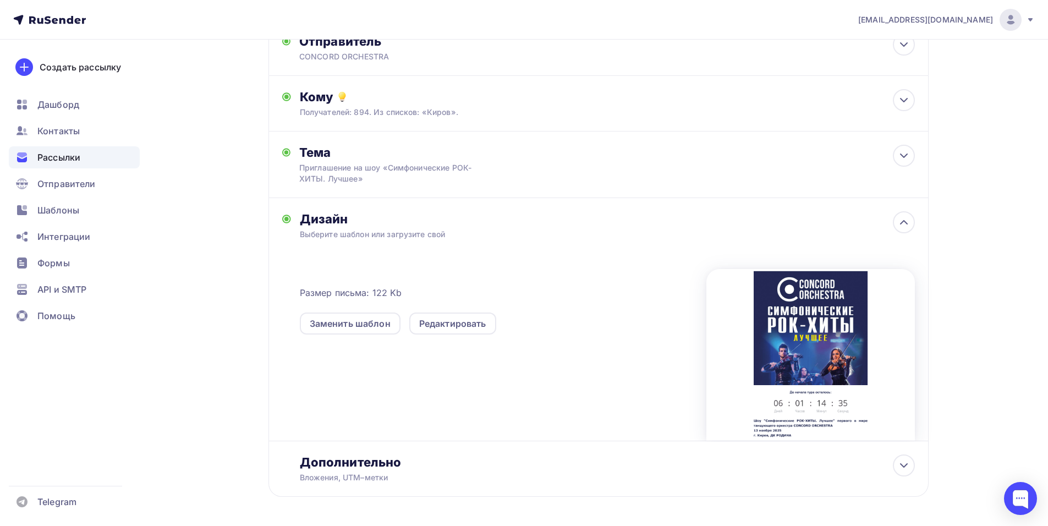
scroll to position [0, 0]
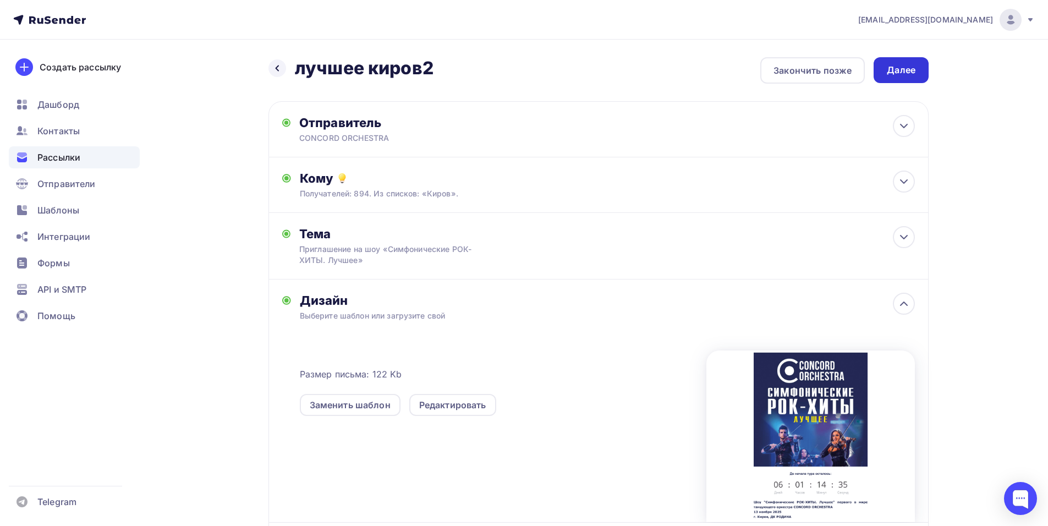
click at [909, 70] on div "Далее" at bounding box center [901, 70] width 29 height 13
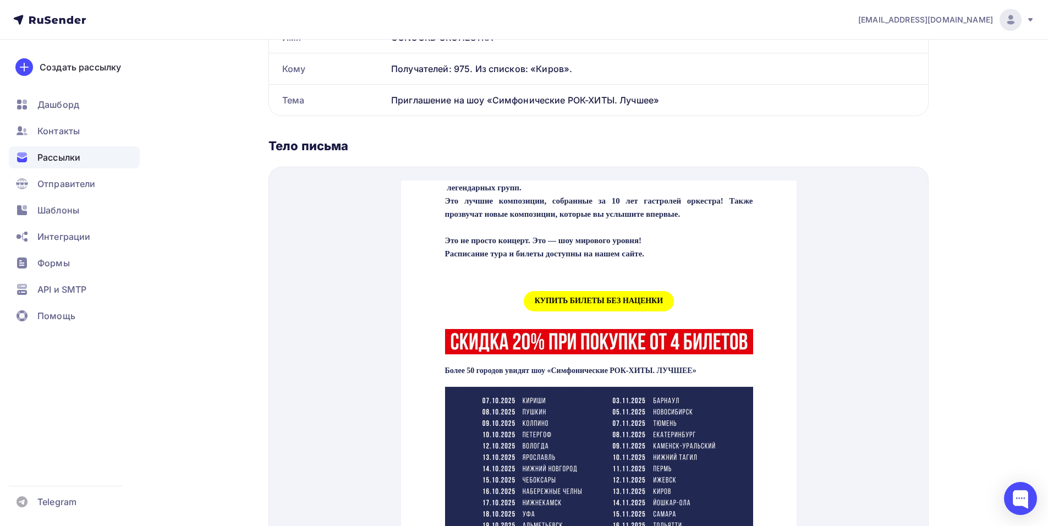
scroll to position [495, 0]
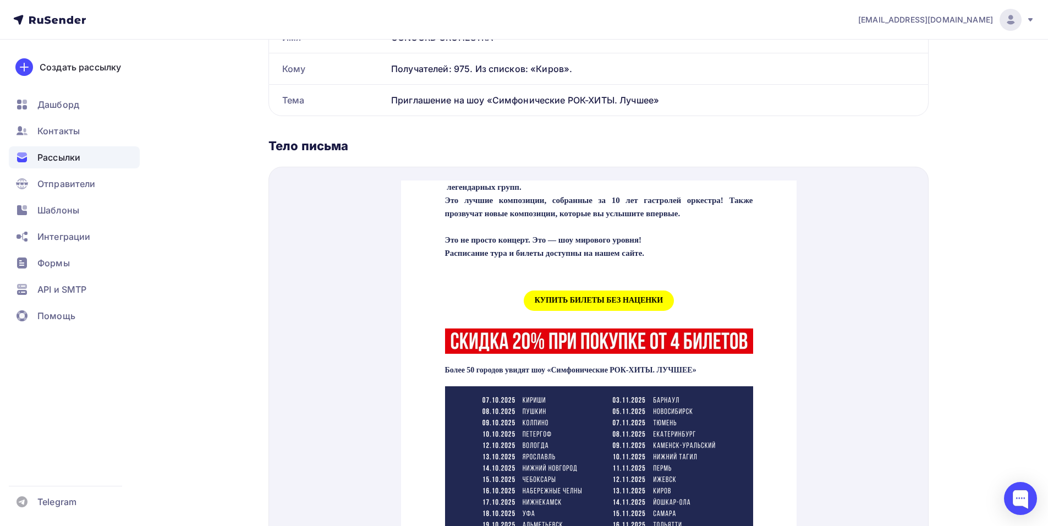
click at [581, 298] on span "КУПИТЬ БИЛЕТЫ БЕЗ НАЦЕНКИ" at bounding box center [598, 287] width 150 height 20
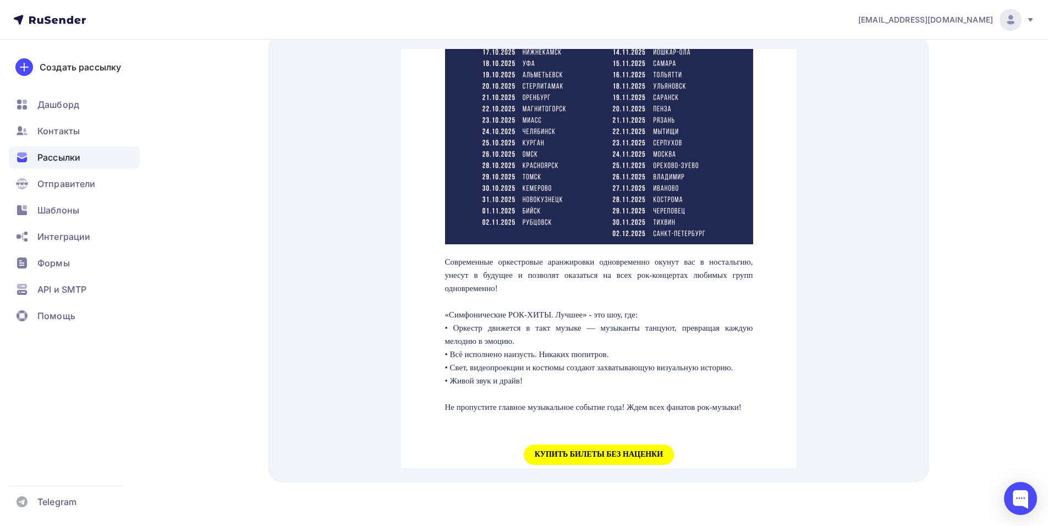
scroll to position [990, 0]
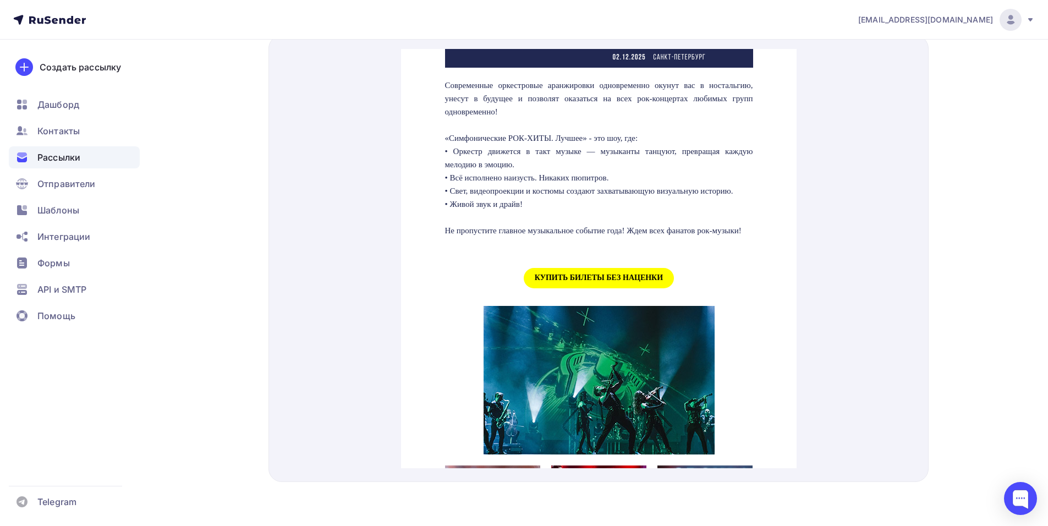
click at [574, 275] on span "КУПИТЬ БИЛЕТЫ БЕЗ НАЦЕНКИ" at bounding box center [598, 265] width 150 height 20
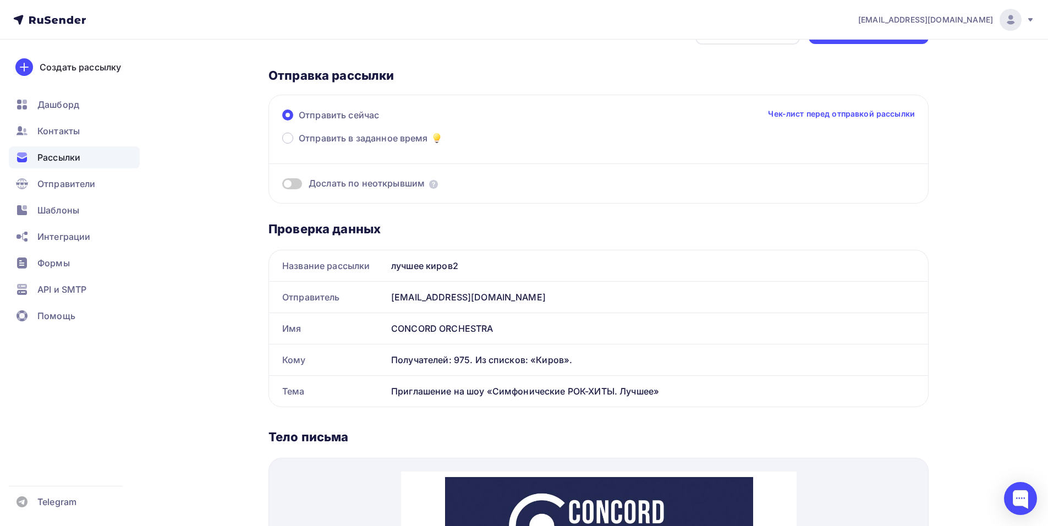
scroll to position [21, 0]
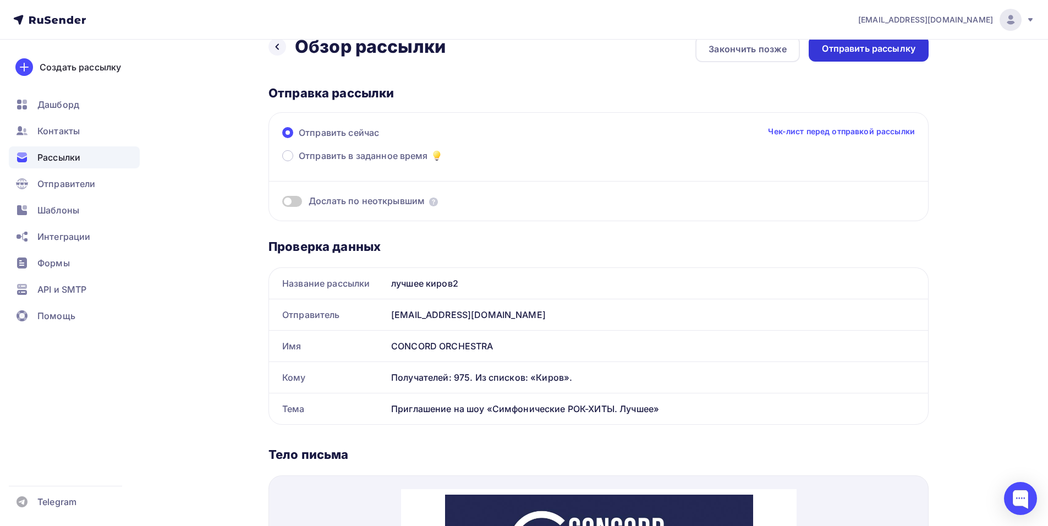
click at [830, 57] on div "Отправить рассылку" at bounding box center [869, 49] width 120 height 26
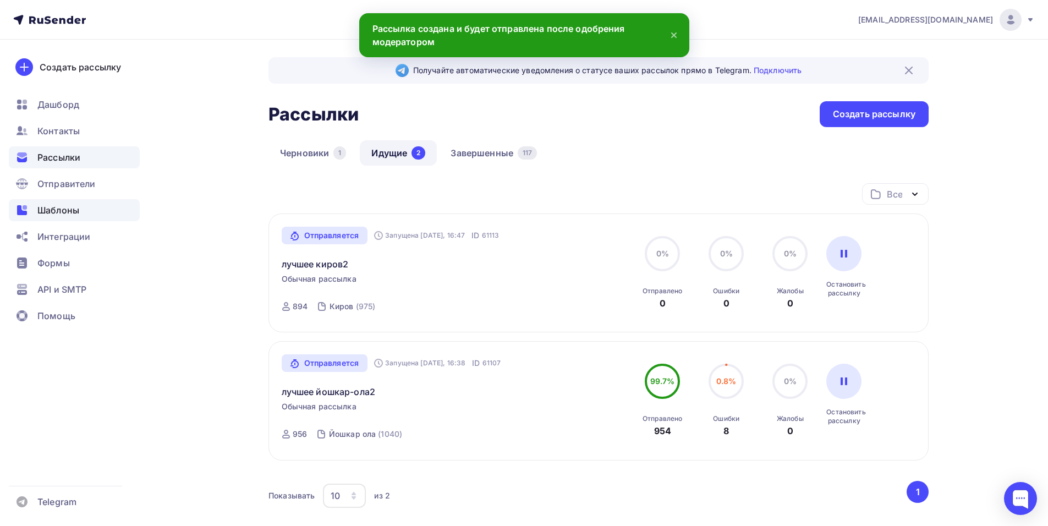
click at [93, 217] on div "Шаблоны" at bounding box center [74, 210] width 131 height 22
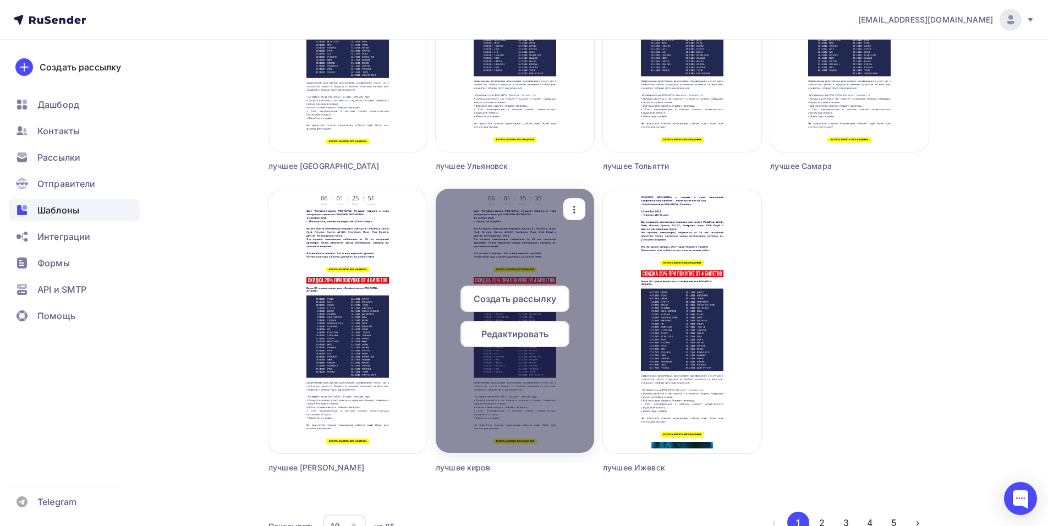
scroll to position [1227, 0]
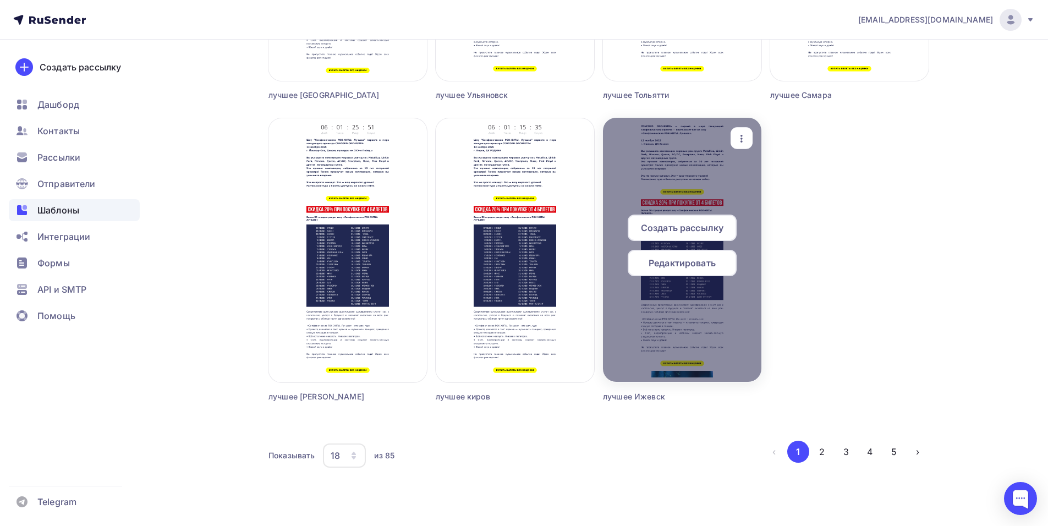
click at [655, 266] on span "Редактировать" at bounding box center [681, 262] width 67 height 13
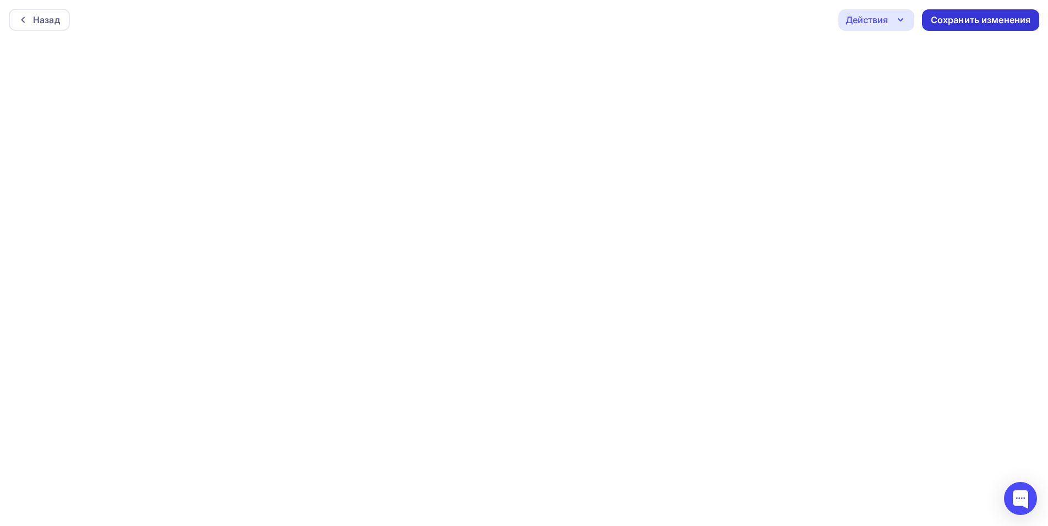
click at [1013, 19] on div "Сохранить изменения" at bounding box center [981, 20] width 100 height 13
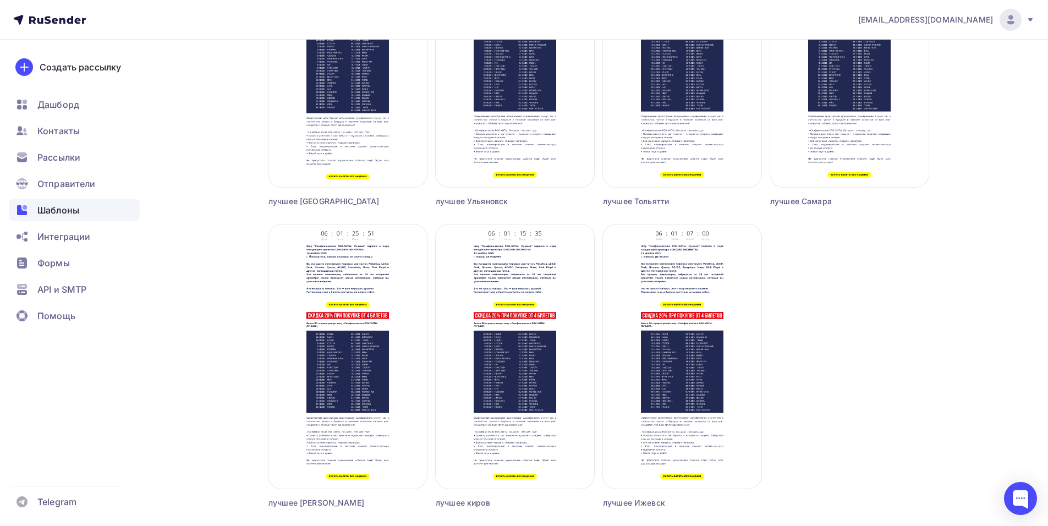
scroll to position [1227, 0]
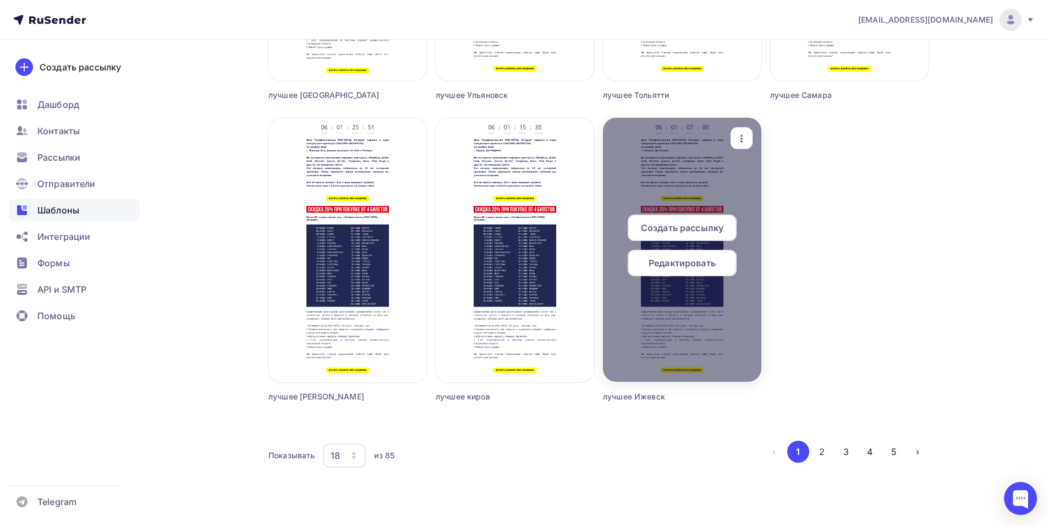
click at [662, 227] on span "Создать рассылку" at bounding box center [682, 227] width 83 height 13
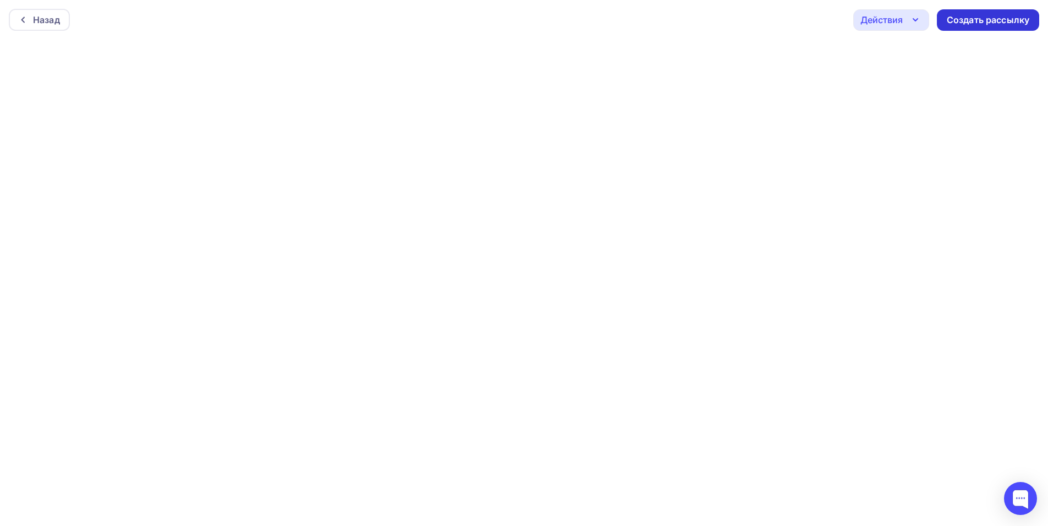
click at [970, 22] on div "Создать рассылку" at bounding box center [988, 20] width 83 height 13
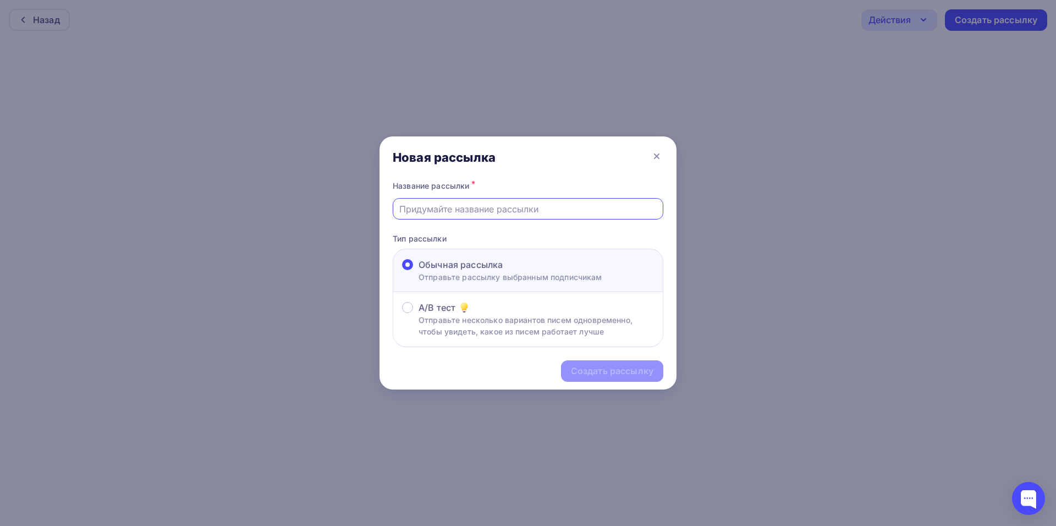
click at [448, 211] on input "text" at bounding box center [528, 208] width 258 height 13
type input "лучшее ижевск 2"
click at [631, 372] on div "Создать рассылку" at bounding box center [612, 371] width 83 height 13
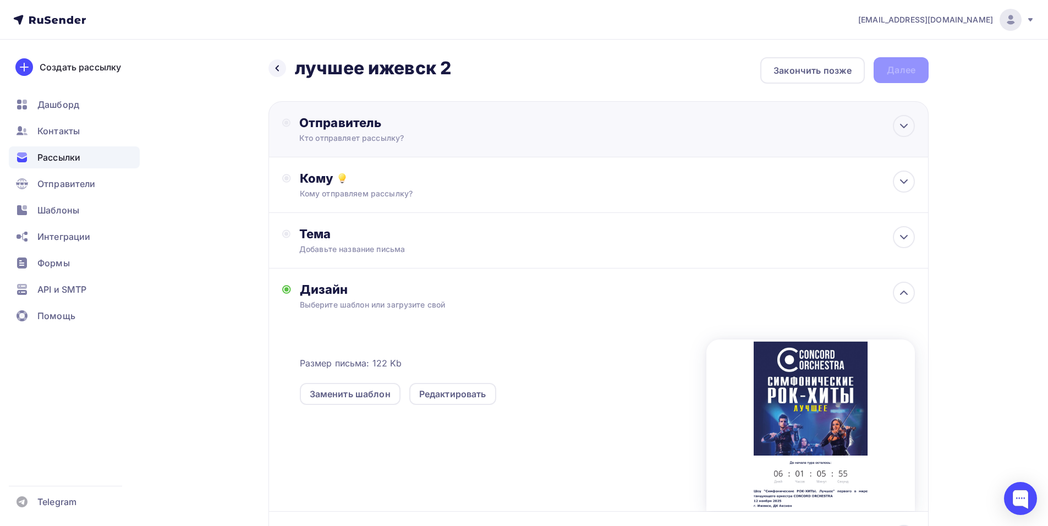
click at [515, 147] on div "Отправитель Кто отправляет рассылку? Email * [EMAIL_ADDRESS][DOMAIN_NAME] [EMAI…" at bounding box center [598, 129] width 660 height 56
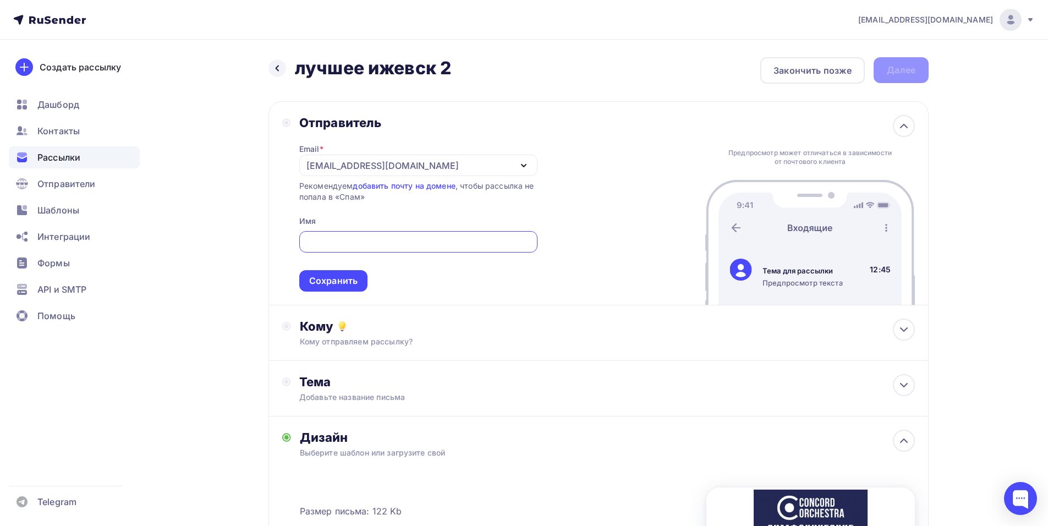
click at [337, 162] on div "[EMAIL_ADDRESS][DOMAIN_NAME]" at bounding box center [382, 165] width 152 height 13
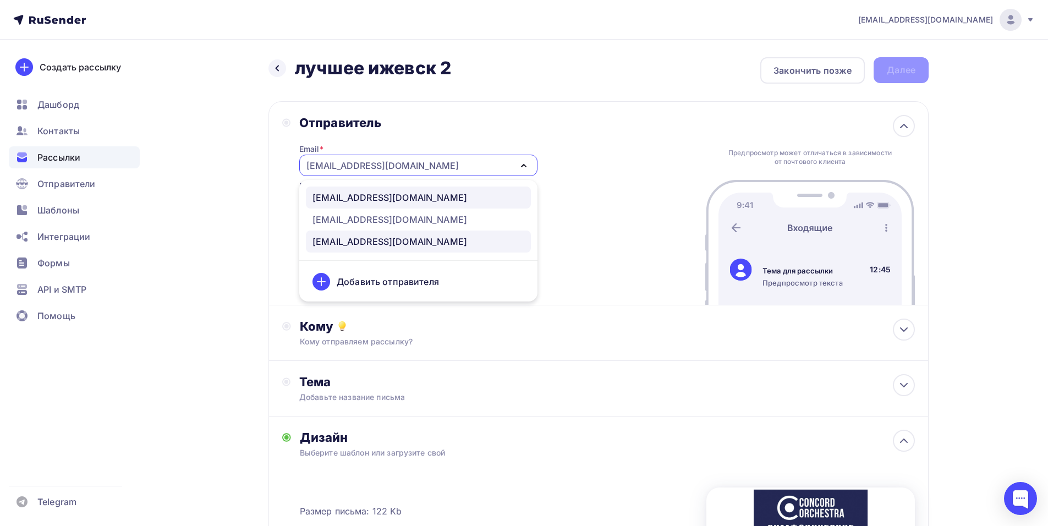
click at [416, 196] on div "[EMAIL_ADDRESS][DOMAIN_NAME]" at bounding box center [389, 197] width 155 height 13
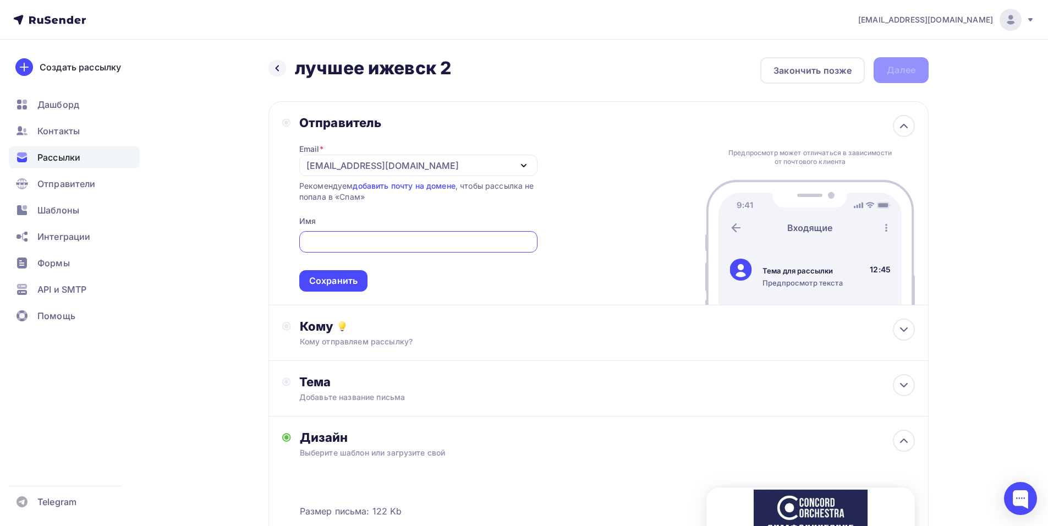
click at [358, 246] on input "text" at bounding box center [418, 241] width 226 height 13
paste input "CONCORD ORCHESTRA"
type input "CONCORD ORCHESTRA"
click at [336, 272] on div "Сохранить" at bounding box center [333, 280] width 68 height 21
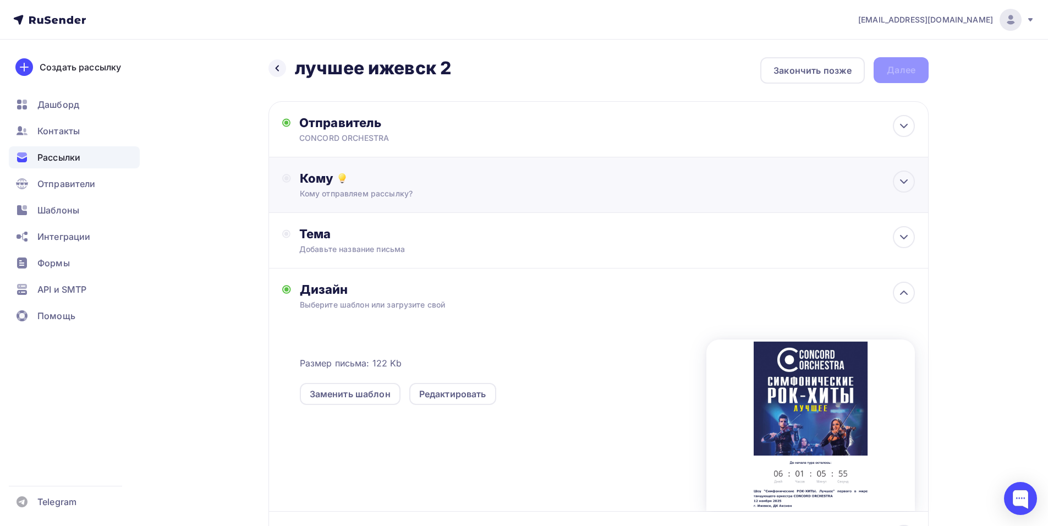
click at [413, 177] on div "Кому" at bounding box center [607, 178] width 615 height 15
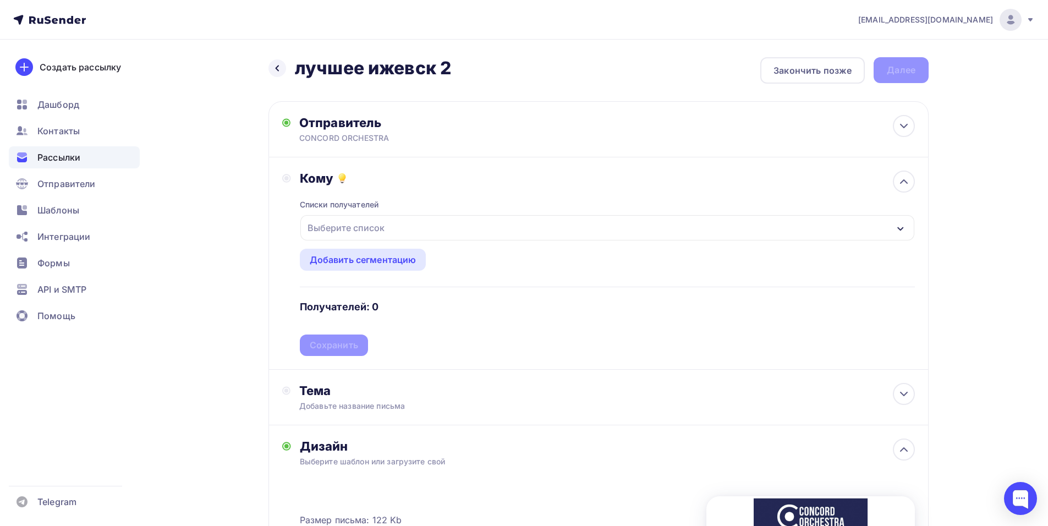
click at [438, 227] on div "Выберите список" at bounding box center [607, 227] width 614 height 25
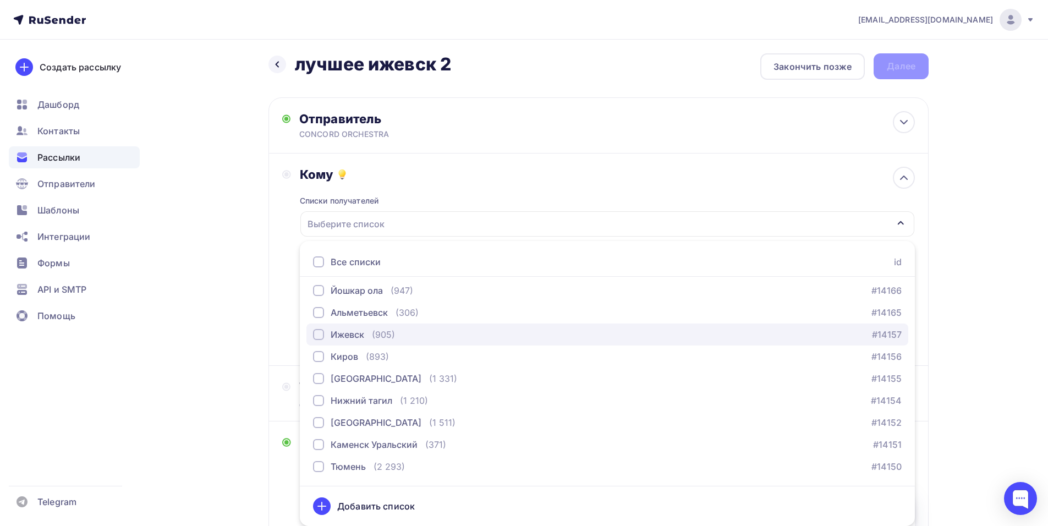
scroll to position [1045, 0]
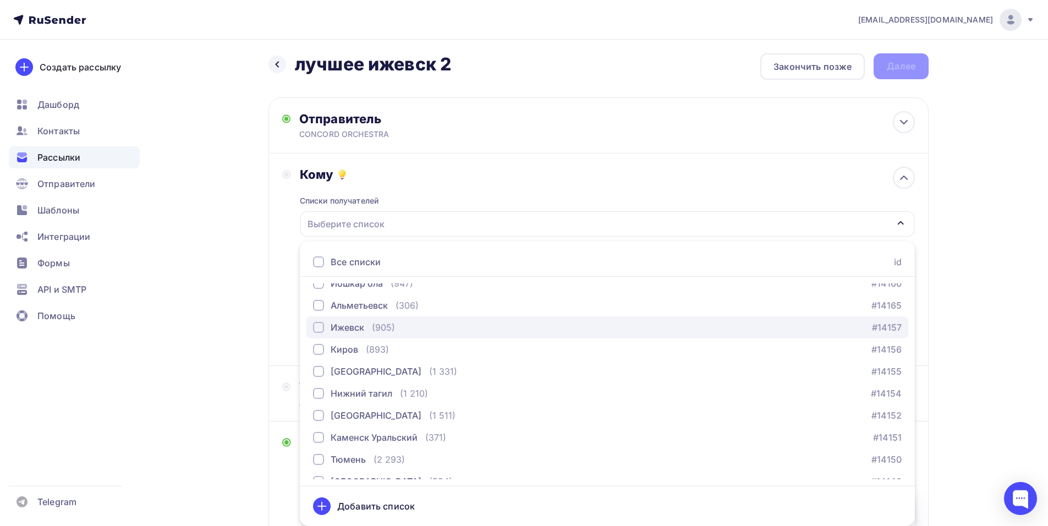
click at [355, 329] on div "Ижевск" at bounding box center [348, 327] width 34 height 13
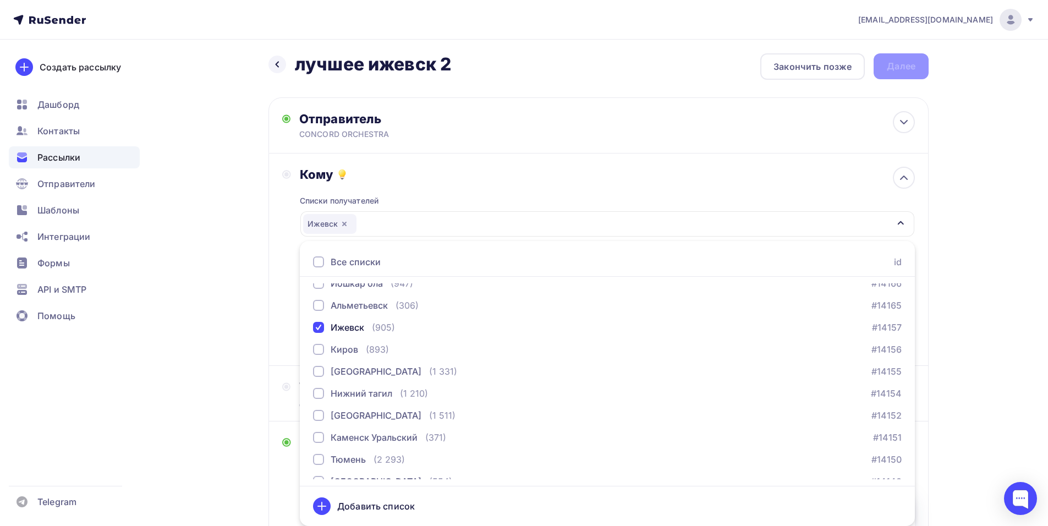
click at [283, 295] on div "Кому Списки получателей [GEOGRAPHIC_DATA] Все списки id тест [PERSON_NAME] (1) …" at bounding box center [598, 259] width 633 height 185
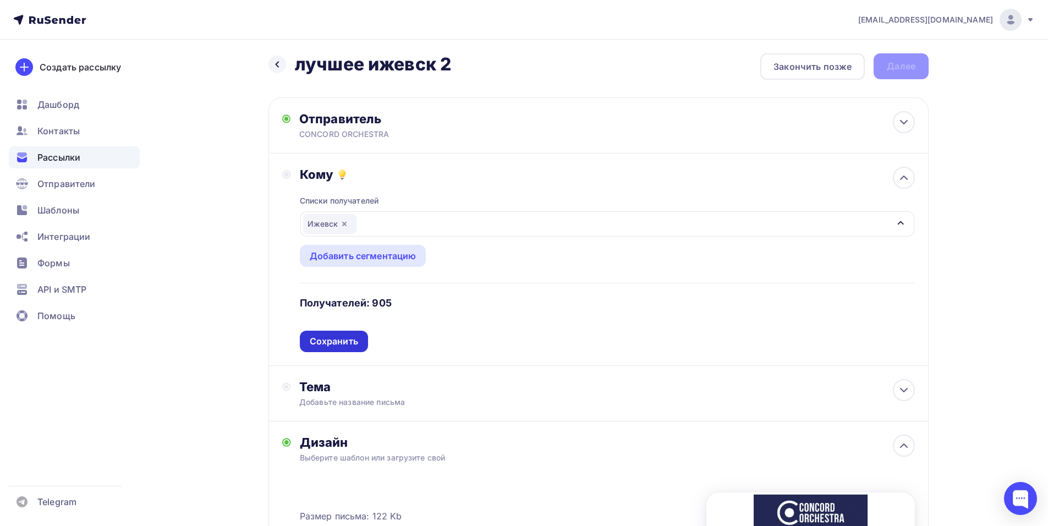
click at [338, 340] on div "Сохранить" at bounding box center [334, 341] width 48 height 13
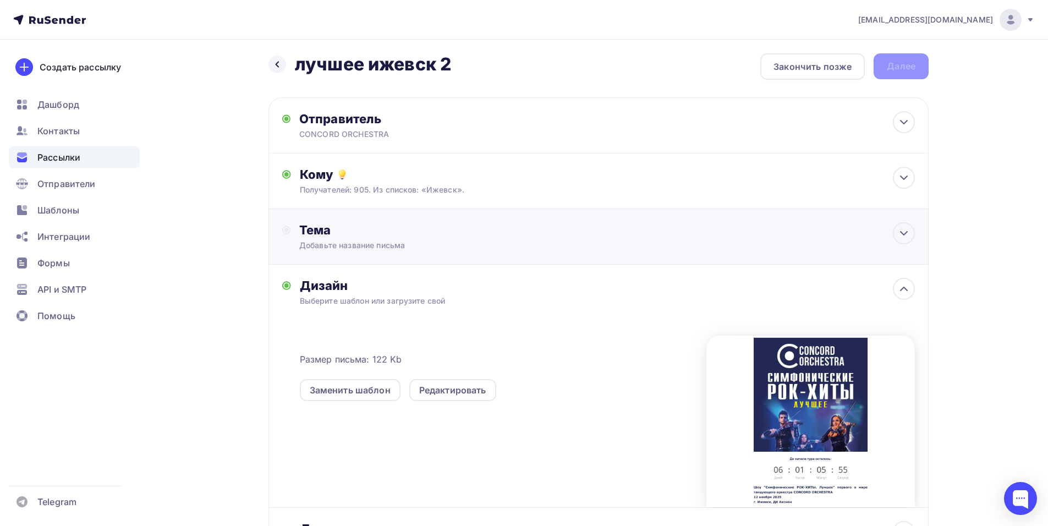
click at [405, 254] on div "Тема Добавьте название письма Тема * Рекомендуем использовать не более 150 симв…" at bounding box center [598, 237] width 660 height 56
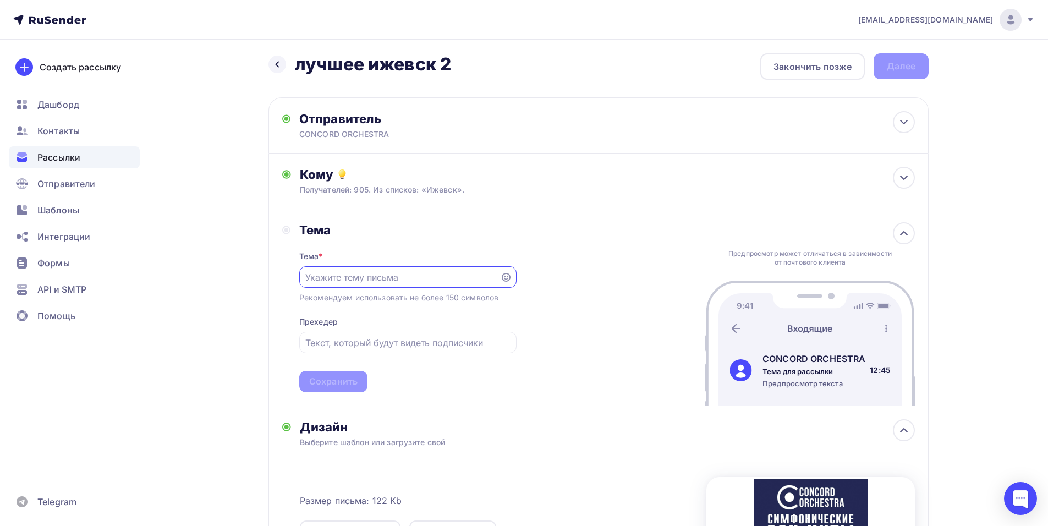
scroll to position [0, 0]
click at [1016, 227] on div "[EMAIL_ADDRESS][DOMAIN_NAME] Аккаунт Тарифы Выйти Создать рассылку [GEOGRAPHIC_…" at bounding box center [524, 385] width 1048 height 779
click at [397, 272] on input "text" at bounding box center [399, 277] width 188 height 13
paste input "Приглашение на шоу «Симфонические РОК-ХИТЫ. Лучшее»"
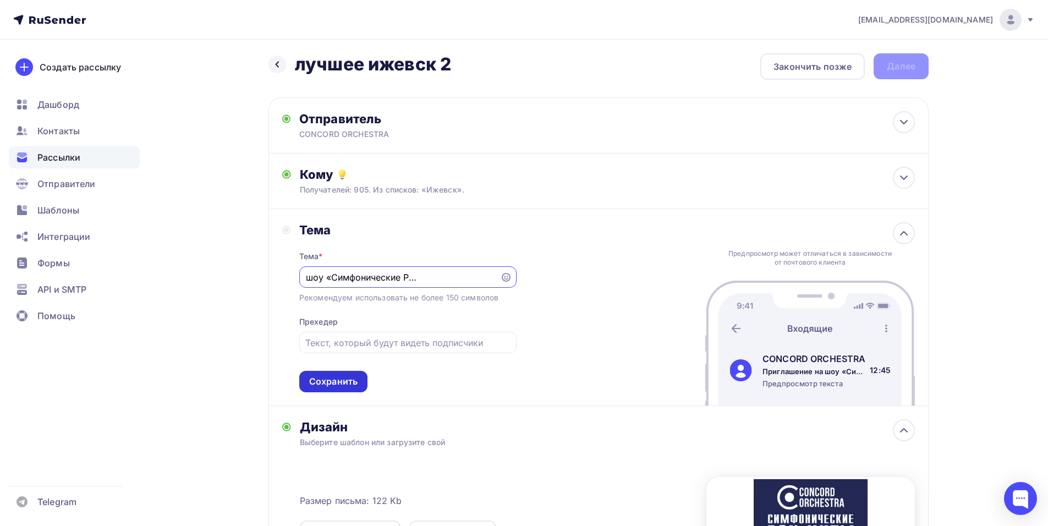
type input "Приглашение на шоу «Симфонические РОК-ХИТЫ. Лучшее»"
click at [357, 377] on div "Сохранить" at bounding box center [333, 381] width 48 height 13
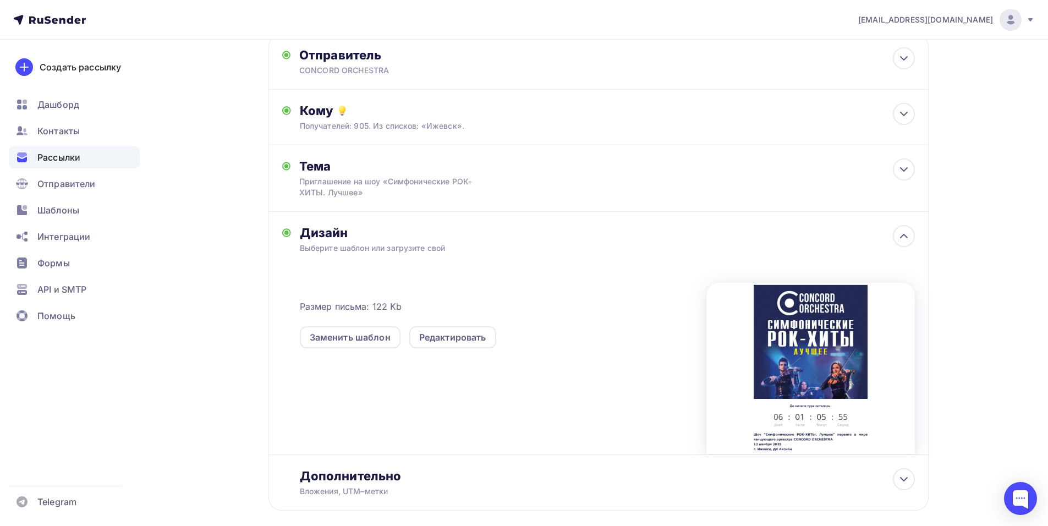
scroll to position [0, 0]
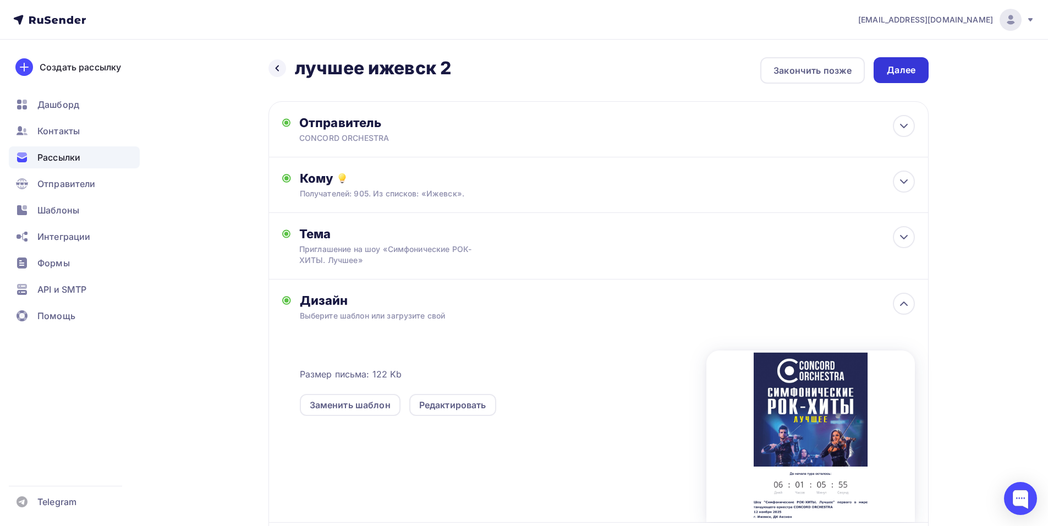
click at [896, 65] on div "Далее" at bounding box center [901, 70] width 29 height 13
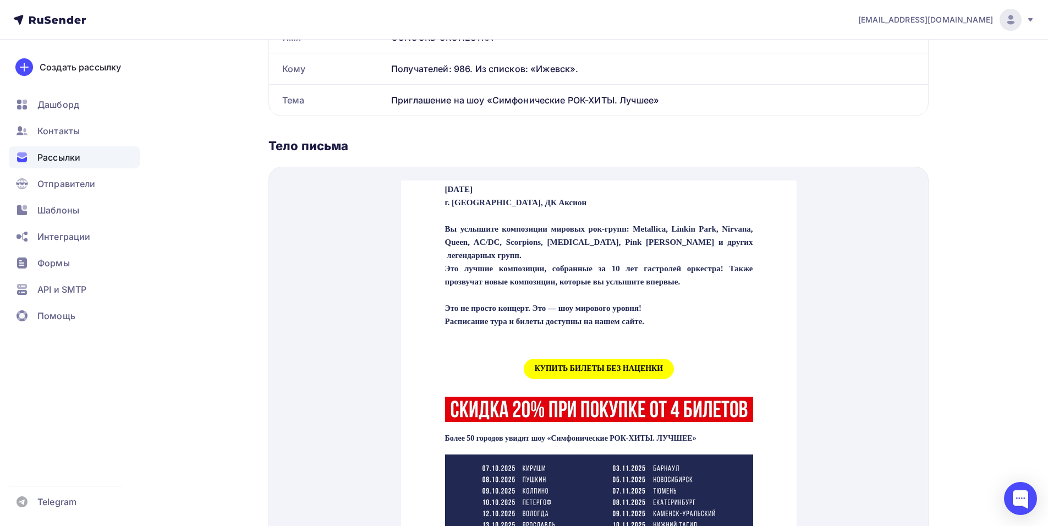
scroll to position [440, 0]
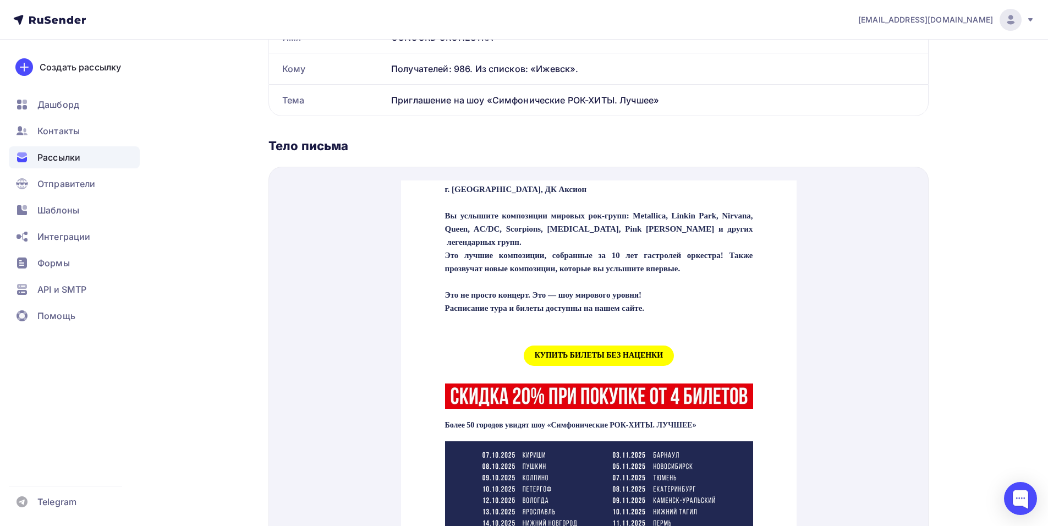
click at [587, 353] on span "КУПИТЬ БИЛЕТЫ БЕЗ НАЦЕНКИ" at bounding box center [598, 342] width 150 height 20
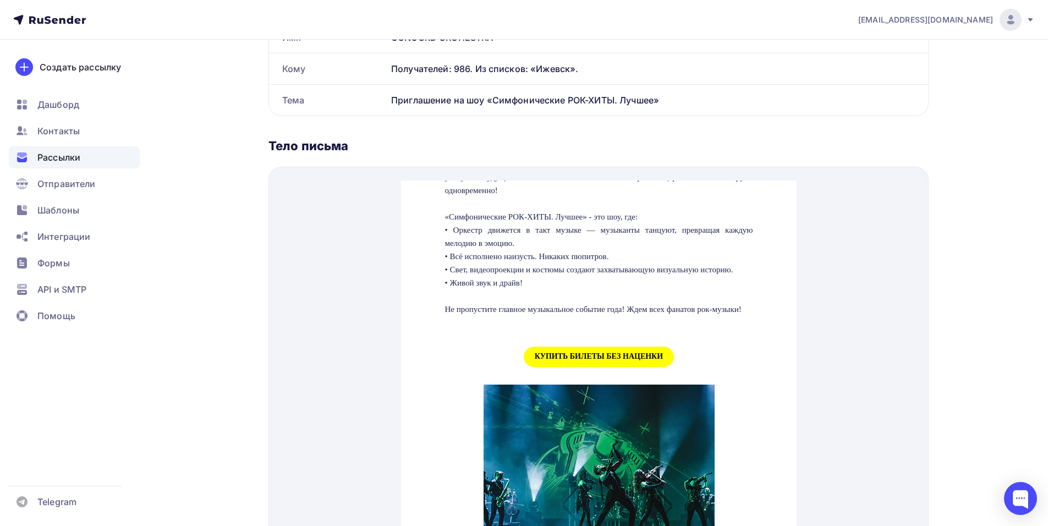
scroll to position [1045, 0]
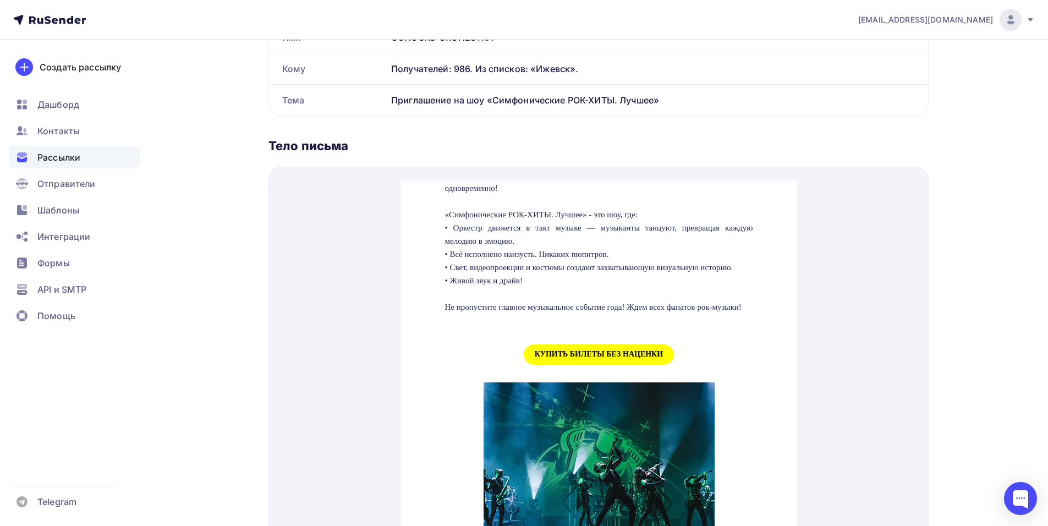
click at [534, 351] on span "КУПИТЬ БИЛЕТЫ БЕЗ НАЦЕНКИ" at bounding box center [598, 341] width 150 height 20
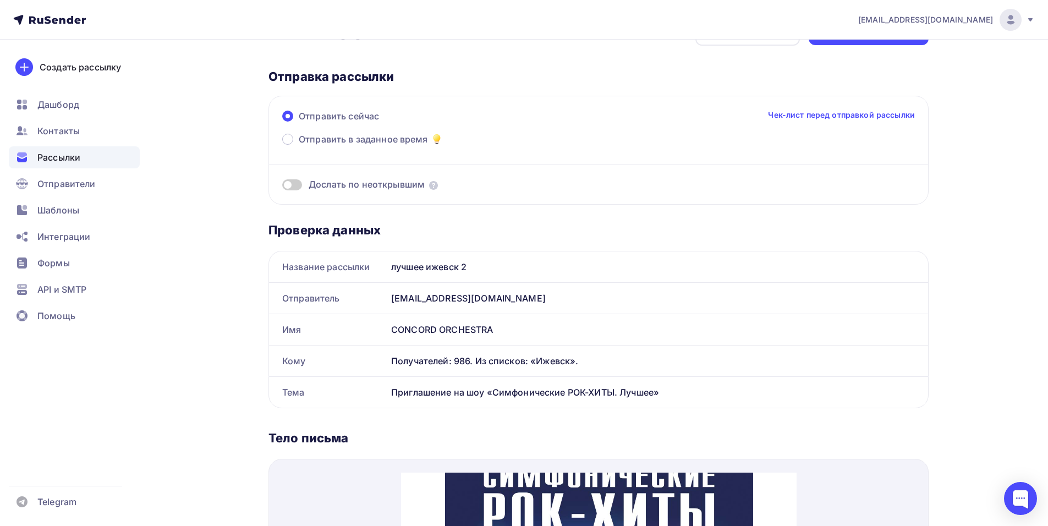
scroll to position [0, 0]
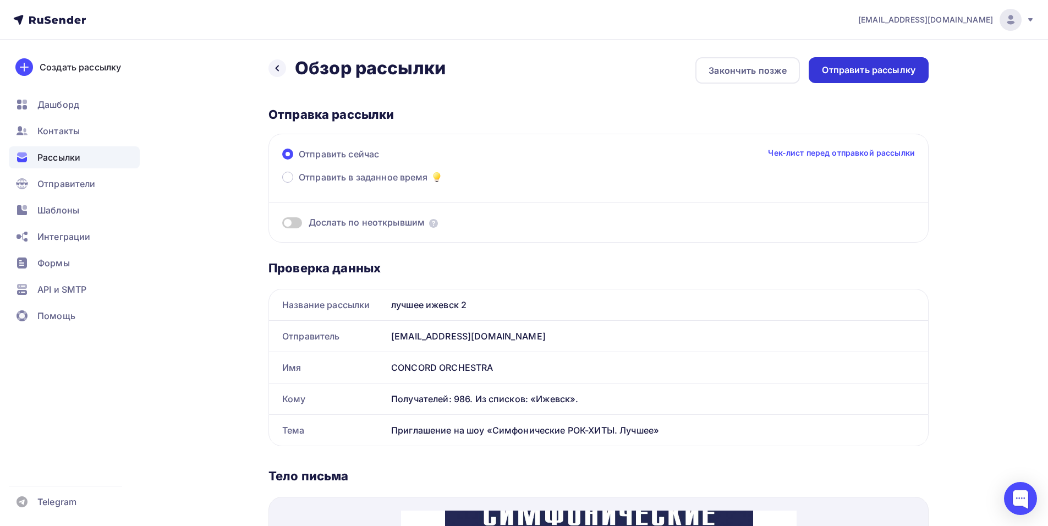
click at [848, 75] on div "Отправить рассылку" at bounding box center [869, 70] width 94 height 13
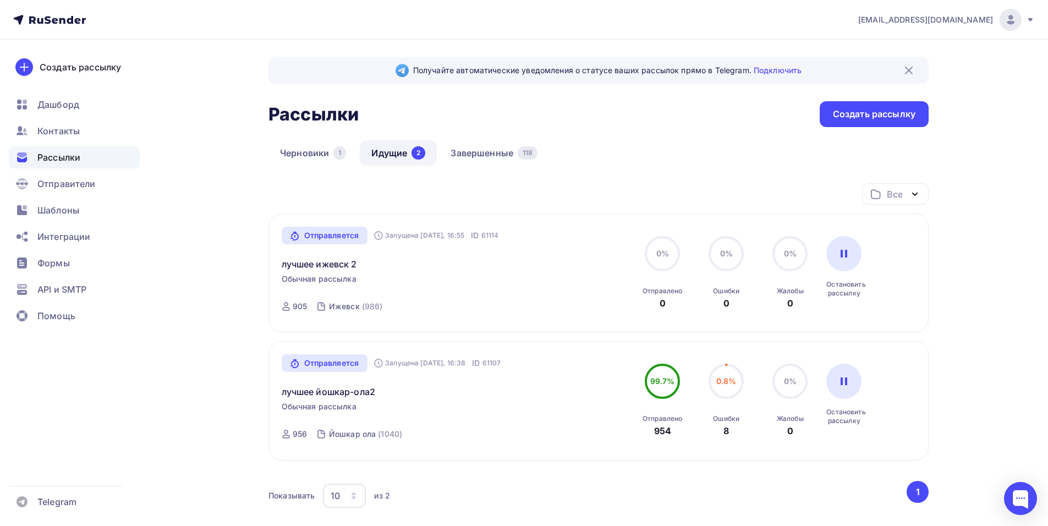
click at [1023, 134] on div "[EMAIL_ADDRESS][DOMAIN_NAME] Аккаунт Тарифы Выйти Создать рассылку [GEOGRAPHIC_…" at bounding box center [524, 310] width 1048 height 620
click at [58, 212] on span "Шаблоны" at bounding box center [58, 210] width 42 height 13
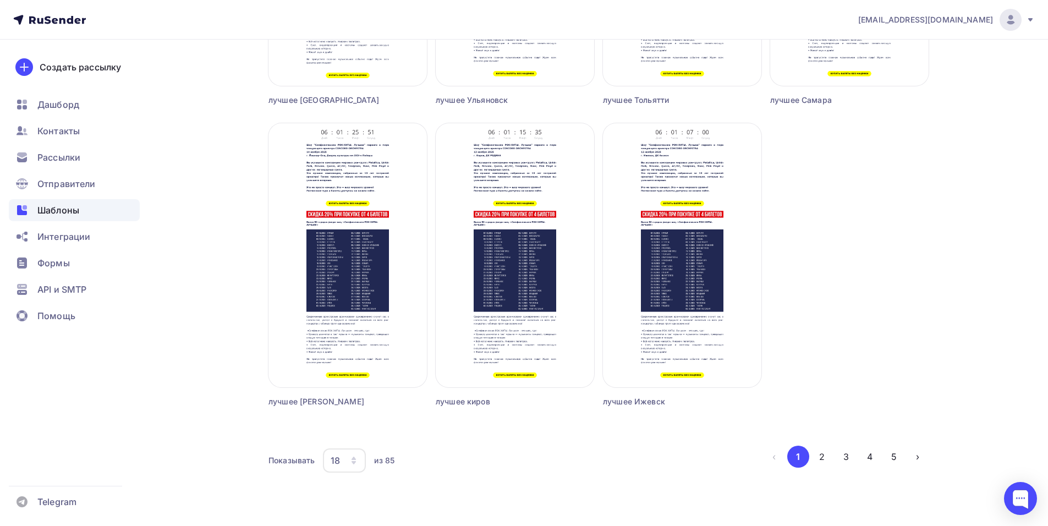
scroll to position [1227, 0]
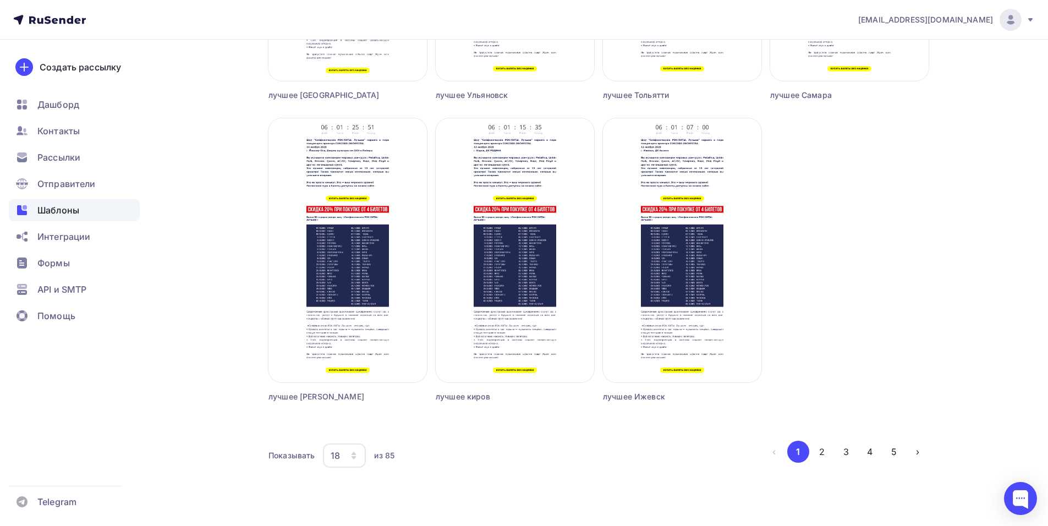
click at [354, 455] on icon "button" at bounding box center [353, 453] width 4 height 3
click at [822, 449] on button "2" at bounding box center [822, 452] width 22 height 22
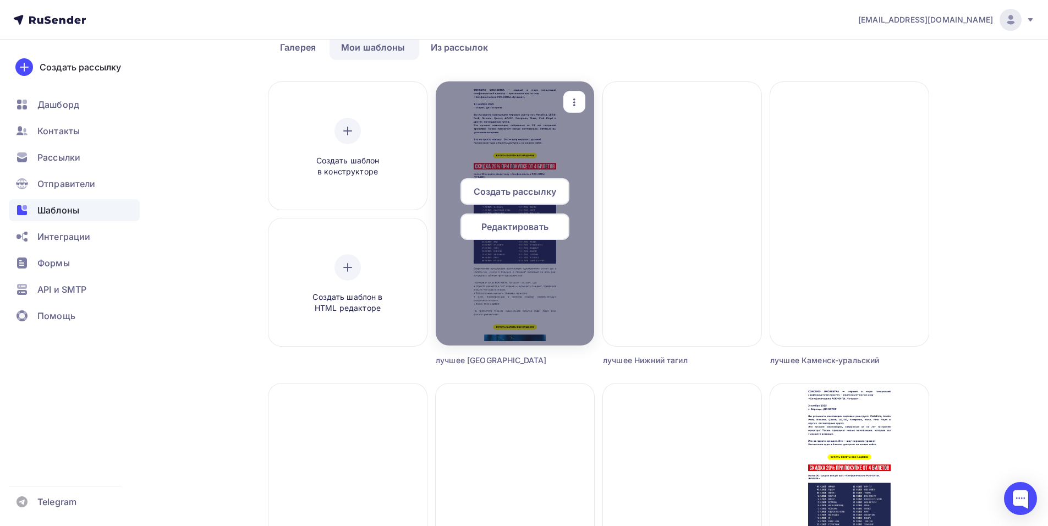
scroll to position [55, 0]
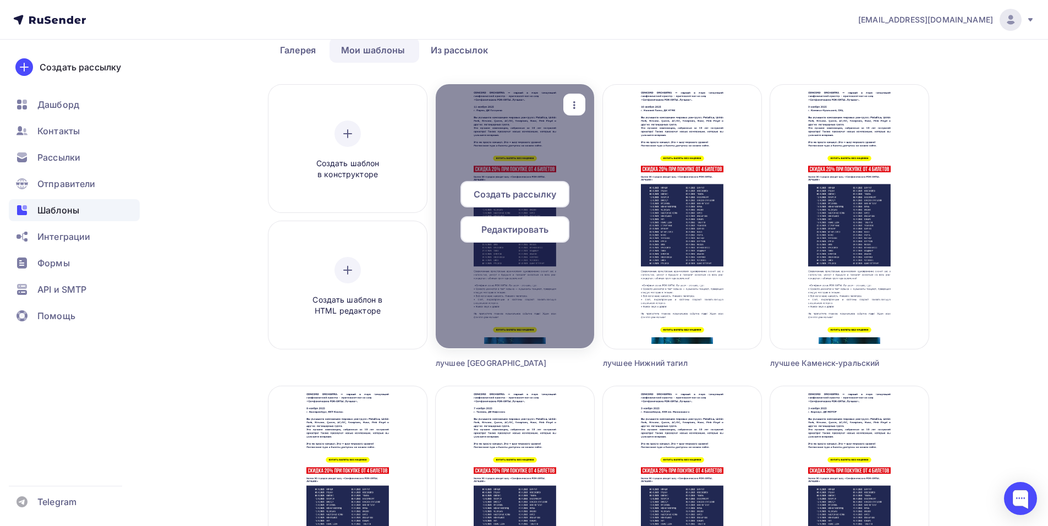
click at [512, 232] on span "Редактировать" at bounding box center [514, 229] width 67 height 13
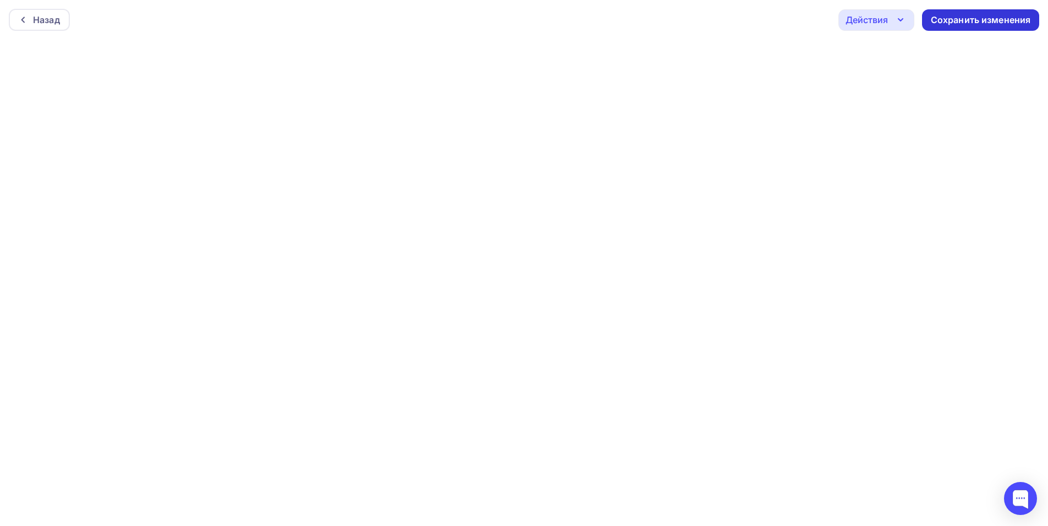
click at [943, 28] on div "Сохранить изменения" at bounding box center [980, 19] width 117 height 21
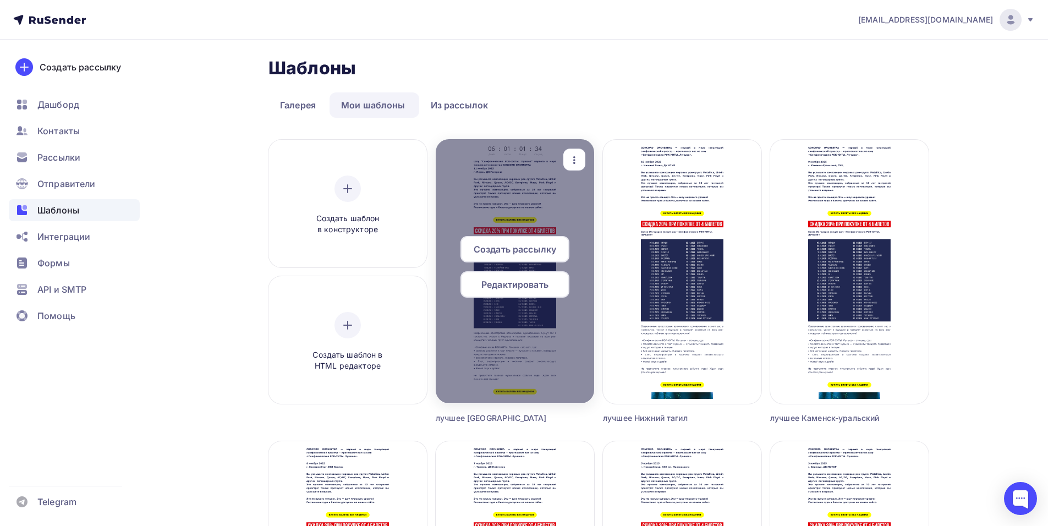
click at [523, 249] on span "Создать рассылку" at bounding box center [515, 249] width 83 height 13
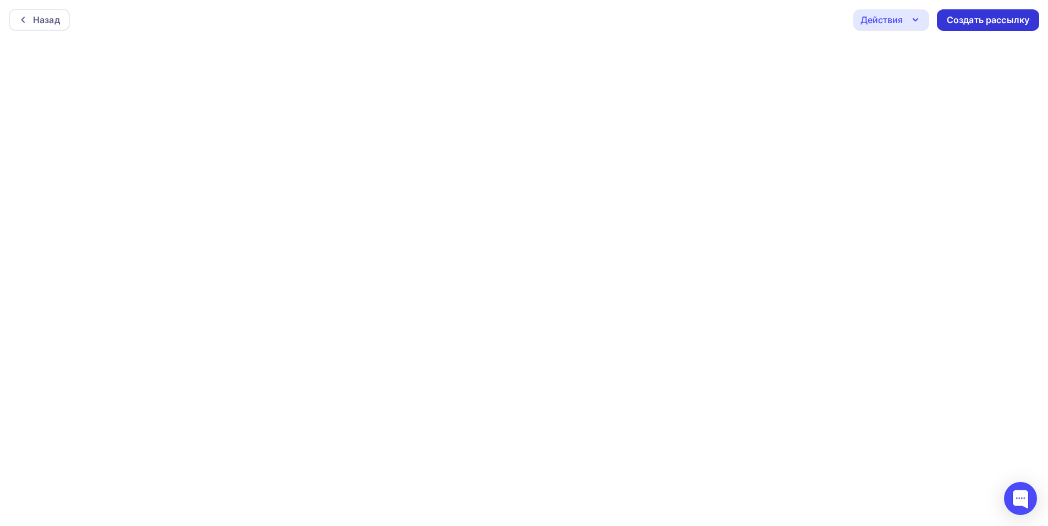
click at [987, 27] on div "Создать рассылку" at bounding box center [988, 19] width 102 height 21
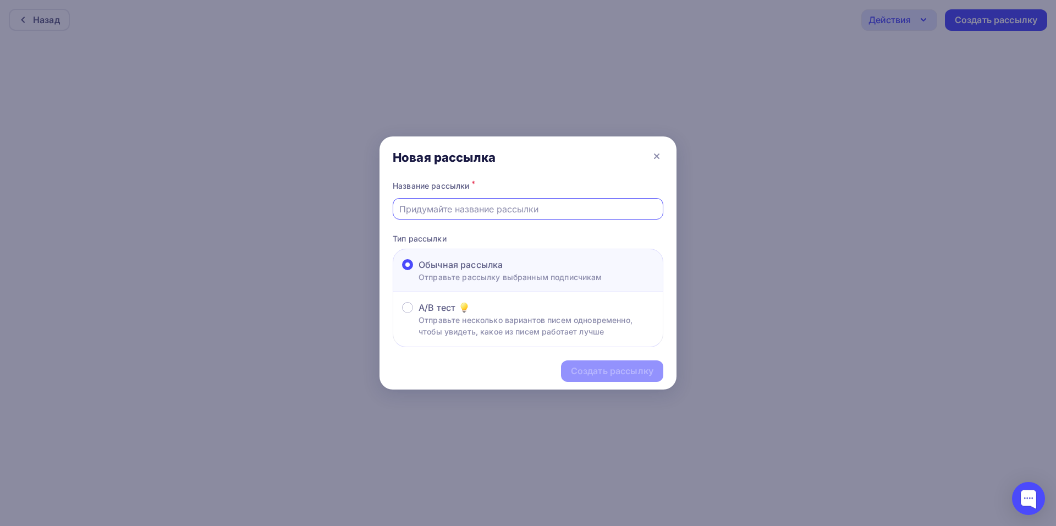
click at [451, 211] on input "text" at bounding box center [528, 208] width 258 height 13
type input "лучшее пермь2"
click at [594, 373] on div "Создать рассылку" at bounding box center [612, 371] width 83 height 13
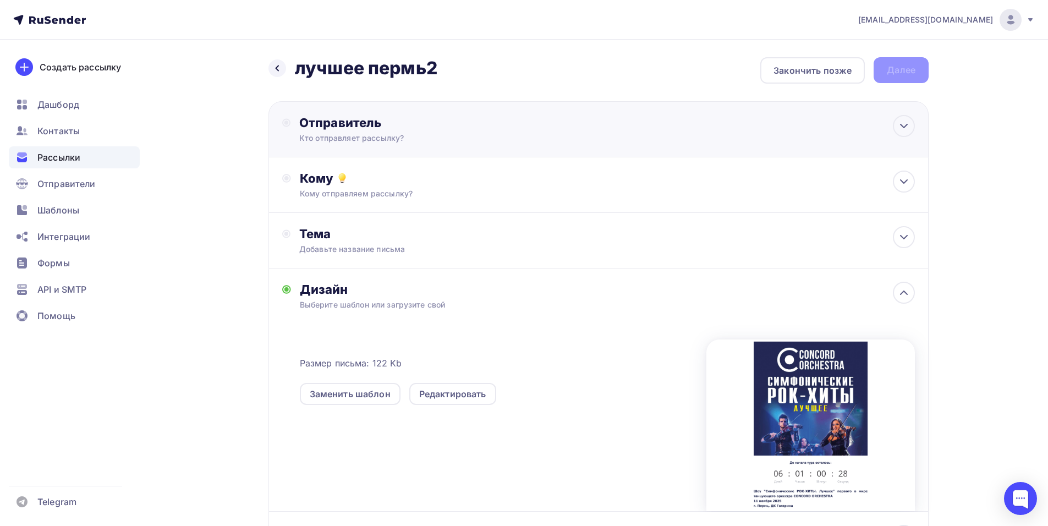
click at [526, 122] on div "Отправитель" at bounding box center [418, 122] width 238 height 15
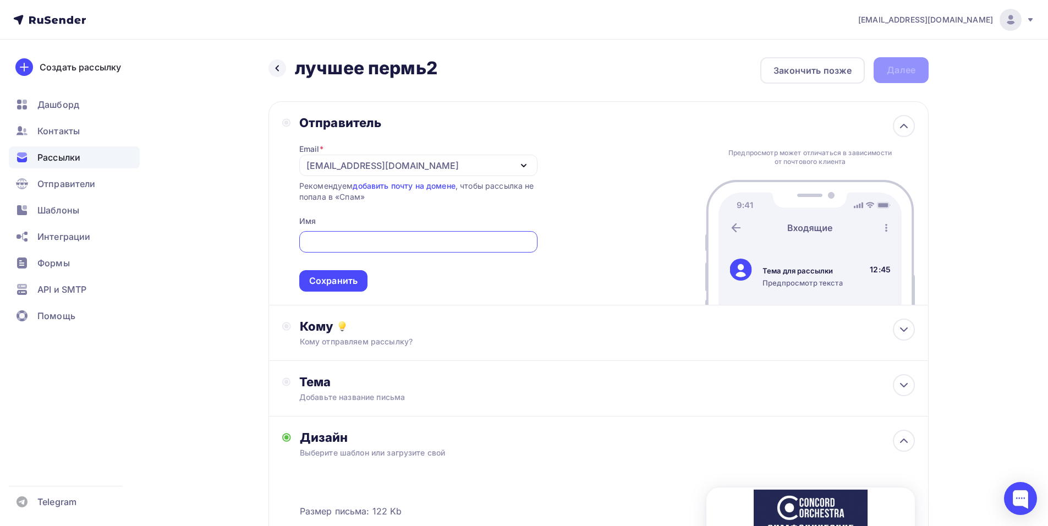
paste input "CONCORD ORCHESTRA"
type input "CONCORD ORCHESTRA"
click at [319, 279] on div "Сохранить" at bounding box center [333, 280] width 48 height 13
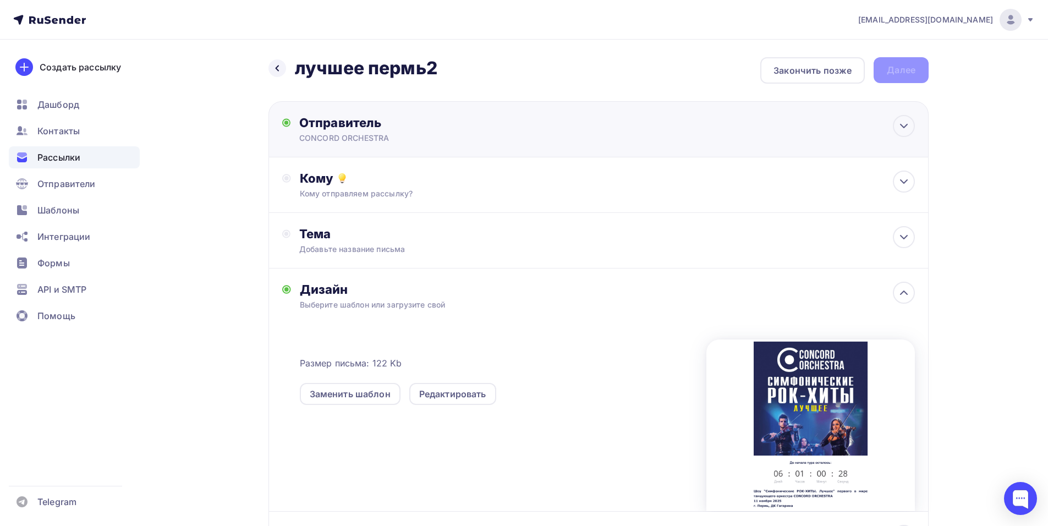
click at [310, 139] on div "CONCORD ORCHESTRA" at bounding box center [406, 138] width 215 height 11
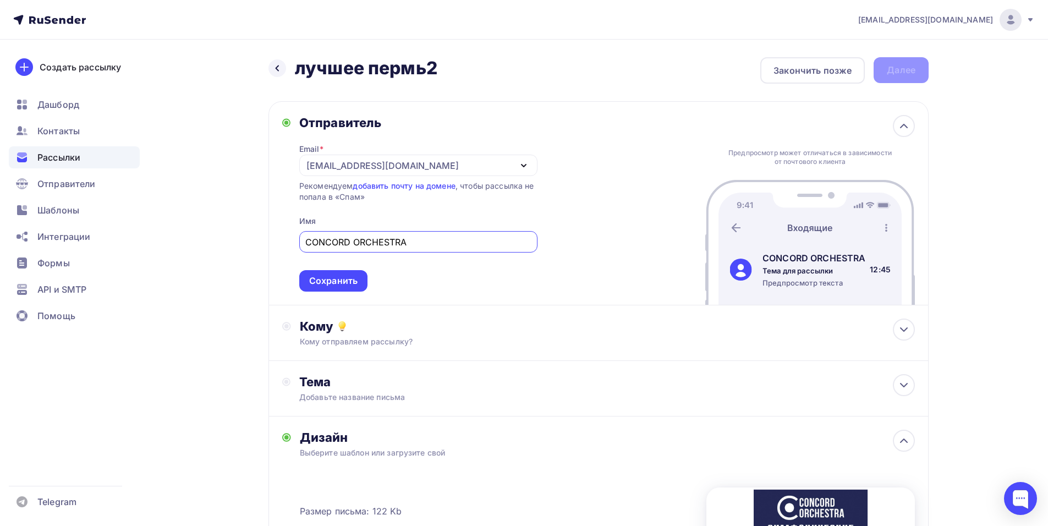
click at [371, 163] on div "[EMAIL_ADDRESS][DOMAIN_NAME]" at bounding box center [382, 165] width 152 height 13
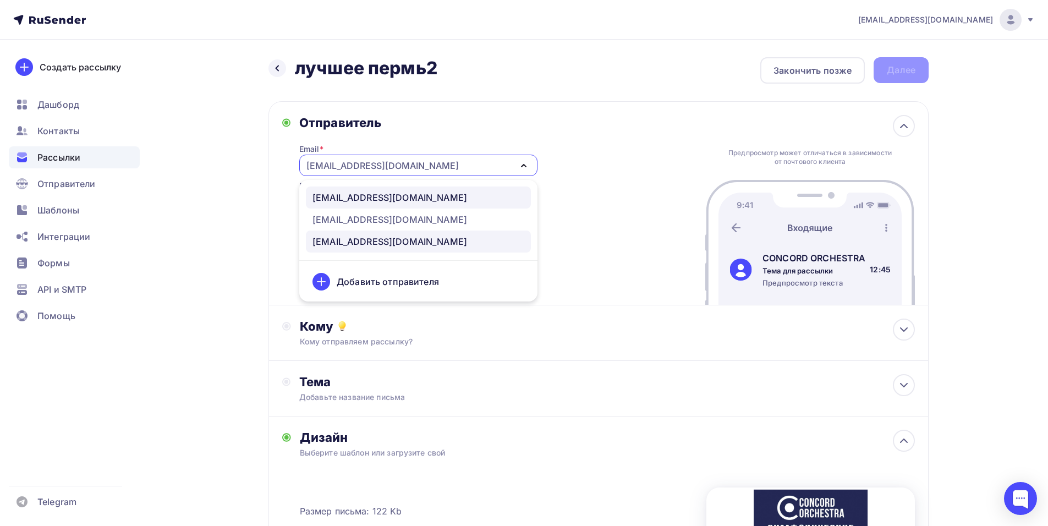
click at [367, 199] on div "[EMAIL_ADDRESS][DOMAIN_NAME]" at bounding box center [389, 197] width 155 height 13
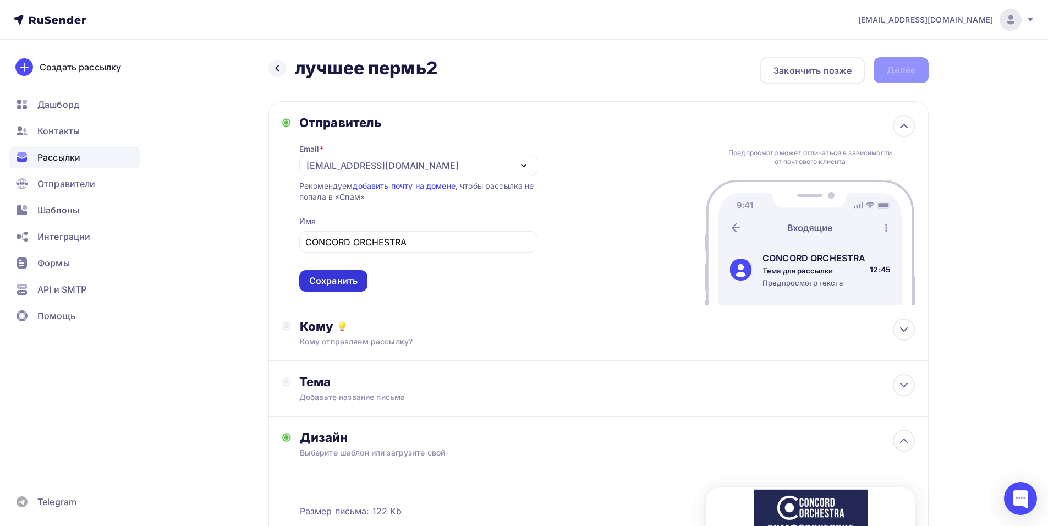
click at [345, 281] on div "Сохранить" at bounding box center [333, 280] width 48 height 13
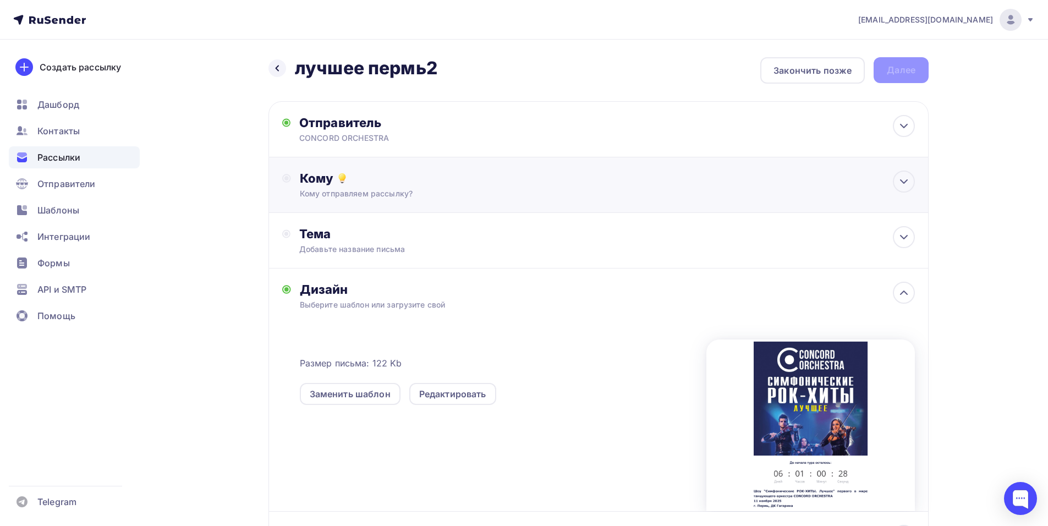
click at [383, 184] on div "Кому" at bounding box center [607, 178] width 615 height 15
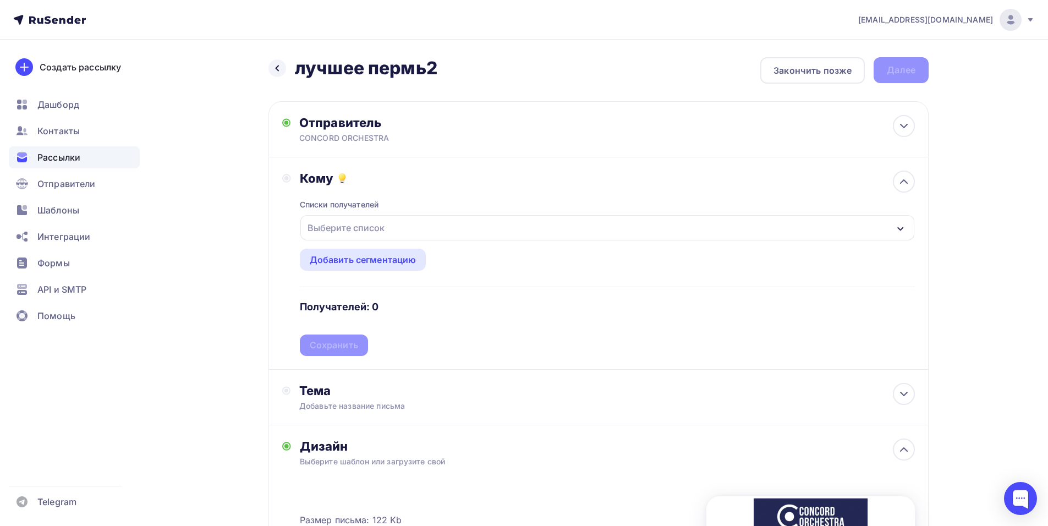
click at [452, 215] on button "Выберите список" at bounding box center [607, 228] width 615 height 26
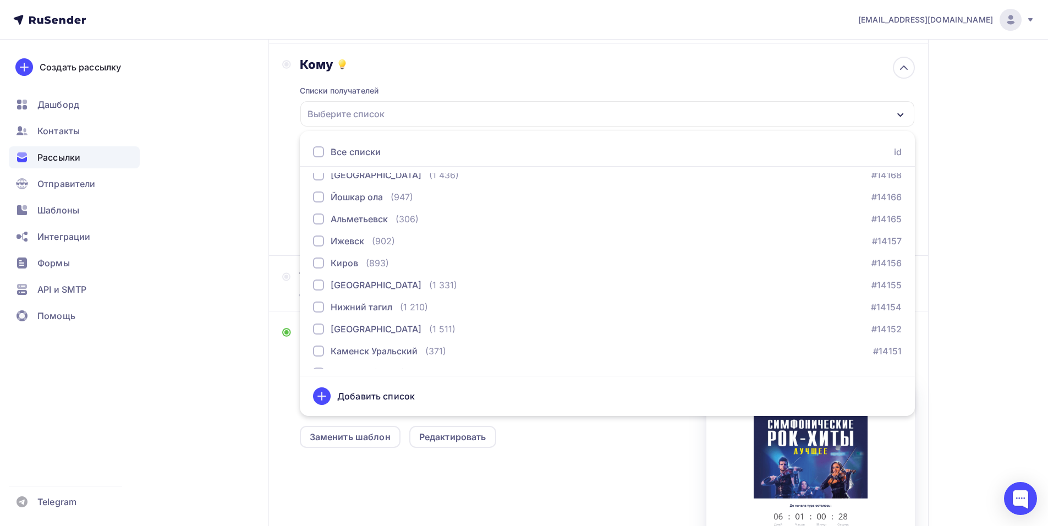
scroll to position [1045, 0]
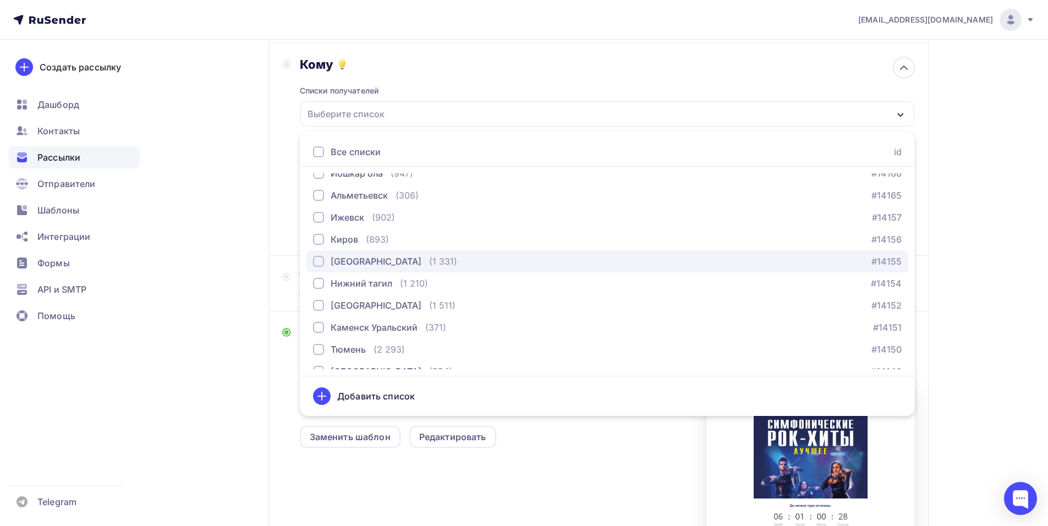
click at [349, 258] on div "[GEOGRAPHIC_DATA]" at bounding box center [376, 261] width 91 height 13
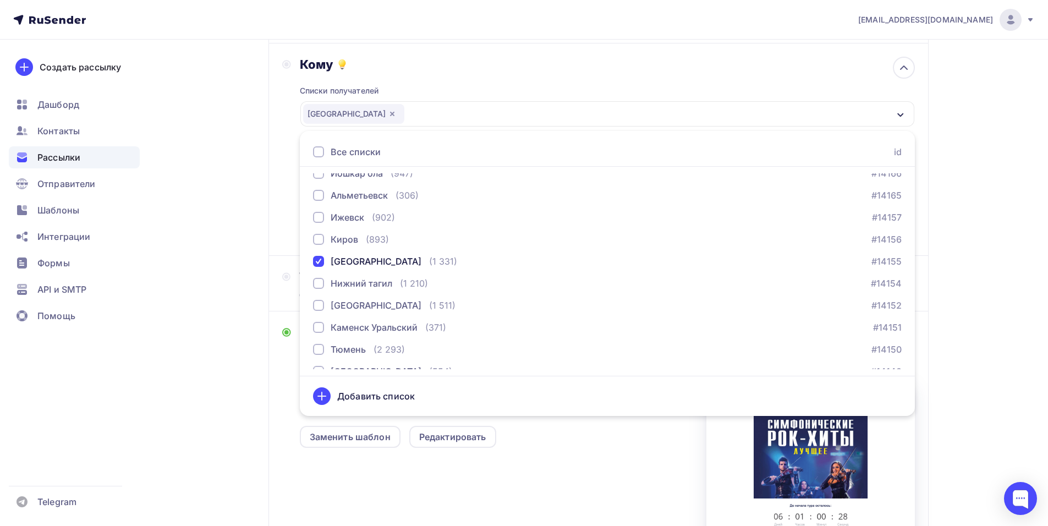
click at [285, 222] on div "Кому Списки получателей [GEOGRAPHIC_DATA] Все списки id тест [PERSON_NAME] (1) …" at bounding box center [598, 149] width 633 height 185
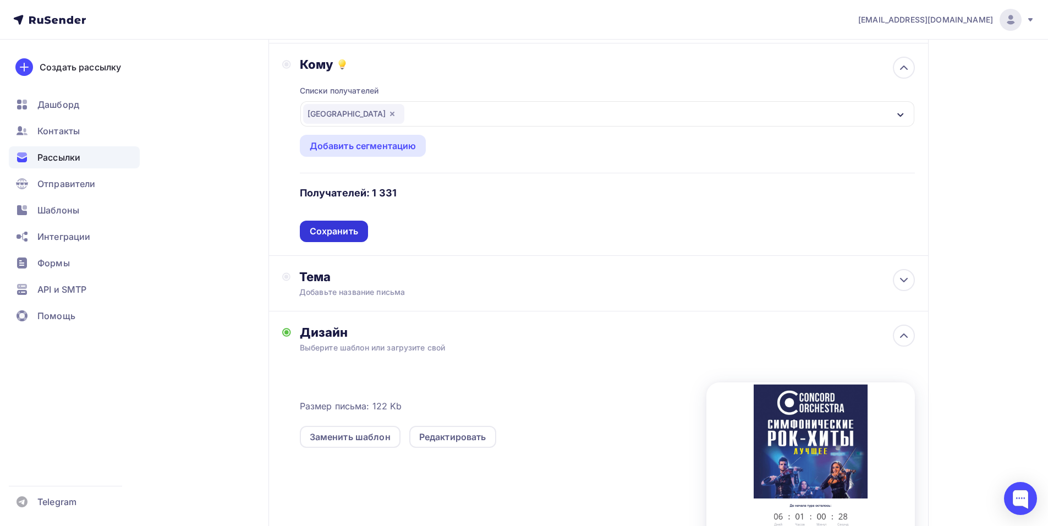
click at [358, 232] on div "Сохранить" at bounding box center [334, 231] width 68 height 21
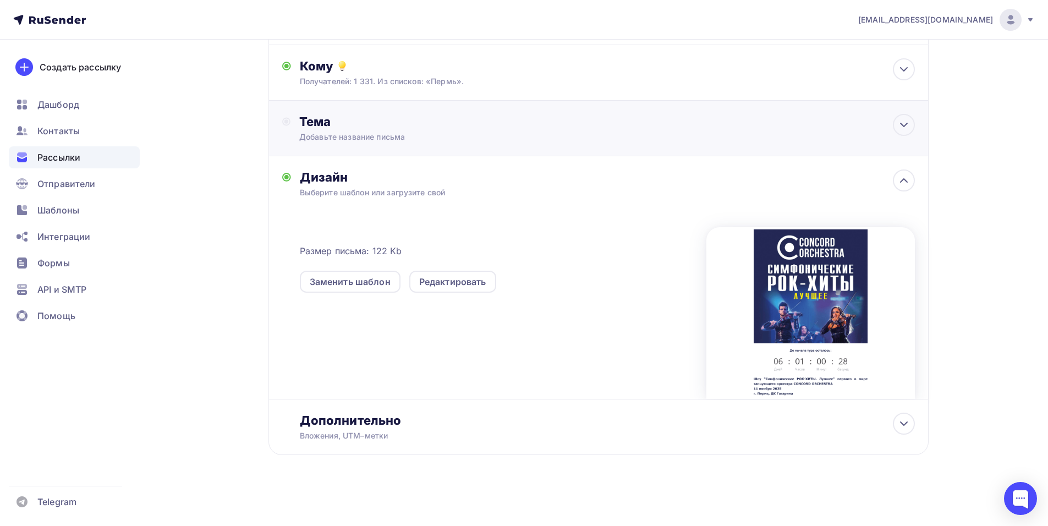
click at [393, 149] on div "Тема Добавьте название письма Тема * Рекомендуем использовать не более 150 симв…" at bounding box center [598, 129] width 660 height 56
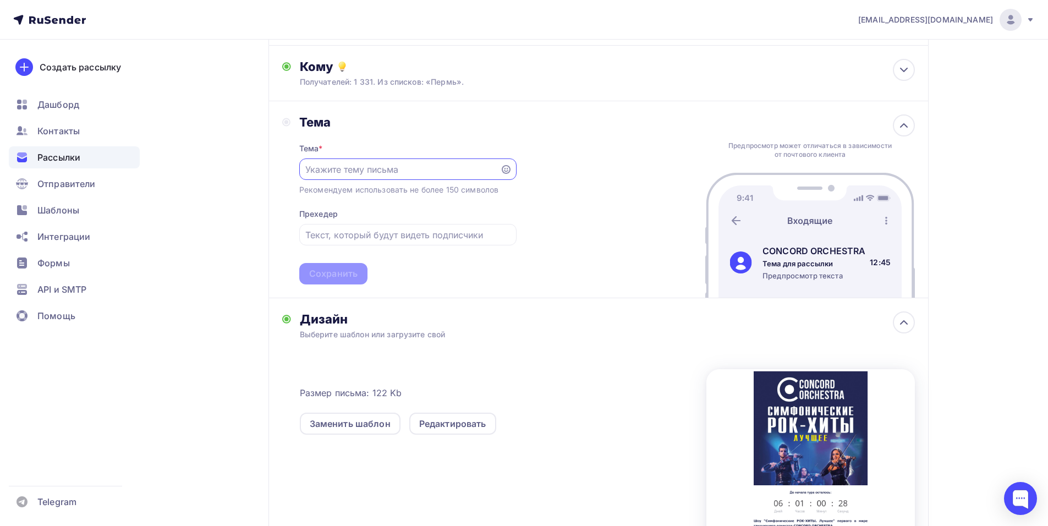
scroll to position [0, 0]
click at [1035, 190] on div "[EMAIL_ADDRESS][DOMAIN_NAME] Аккаунт Тарифы Выйти Создать рассылку [GEOGRAPHIC_…" at bounding box center [524, 277] width 1048 height 779
click at [1007, 150] on div "[EMAIL_ADDRESS][DOMAIN_NAME] Аккаунт Тарифы Выйти Создать рассылку [GEOGRAPHIC_…" at bounding box center [524, 277] width 1048 height 779
click at [342, 166] on input "text" at bounding box center [399, 169] width 188 height 13
paste input "Приглашение на шоу «Симфонические РОК-ХИТЫ. Лучшее»"
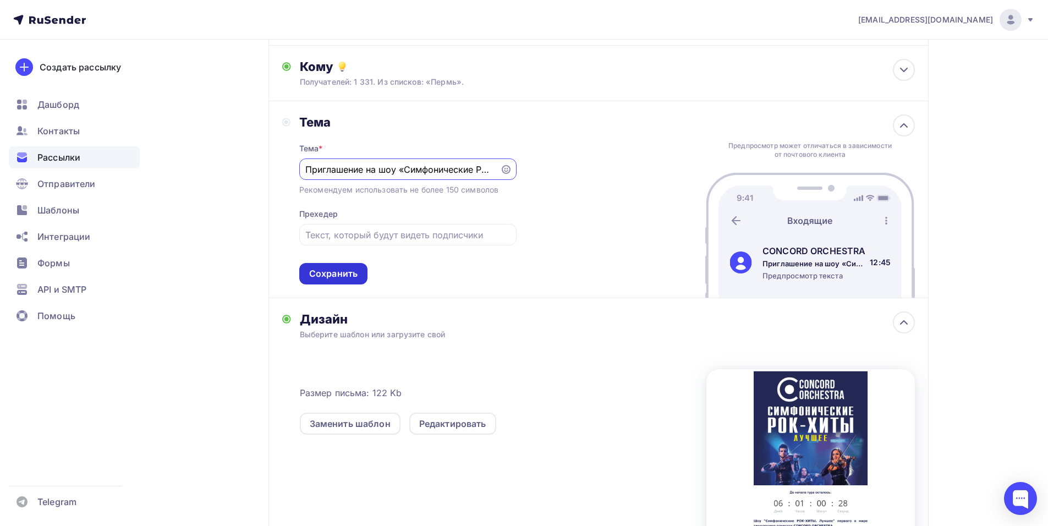
scroll to position [0, 76]
type input "Приглашение на шоу «Симфонические РОК-ХИТЫ. Лучшее»"
click at [334, 272] on div "Сохранить" at bounding box center [333, 273] width 48 height 13
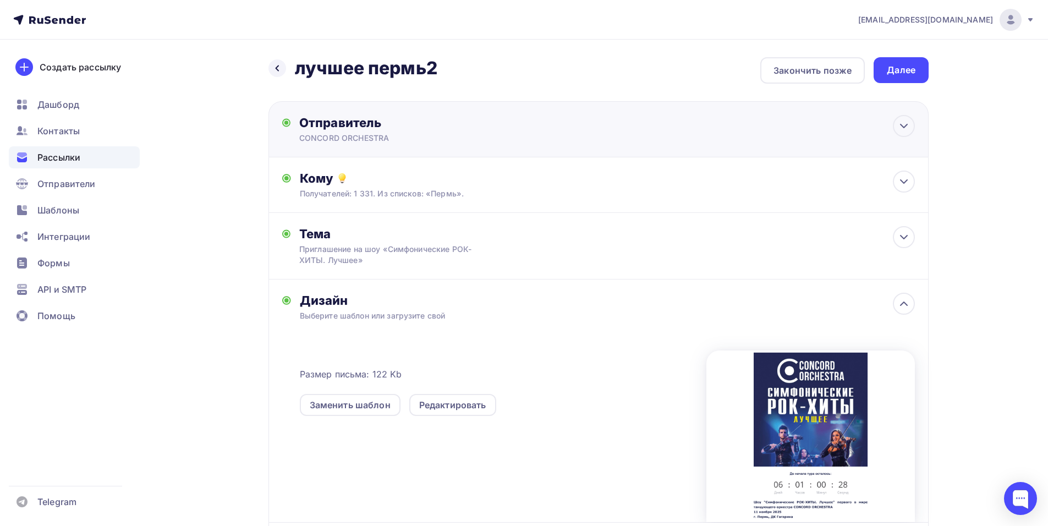
click at [691, 155] on div "Отправитель CONCORD ORCHESTRA Email * [EMAIL_ADDRESS][DOMAIN_NAME] [EMAIL_ADDRE…" at bounding box center [598, 129] width 660 height 56
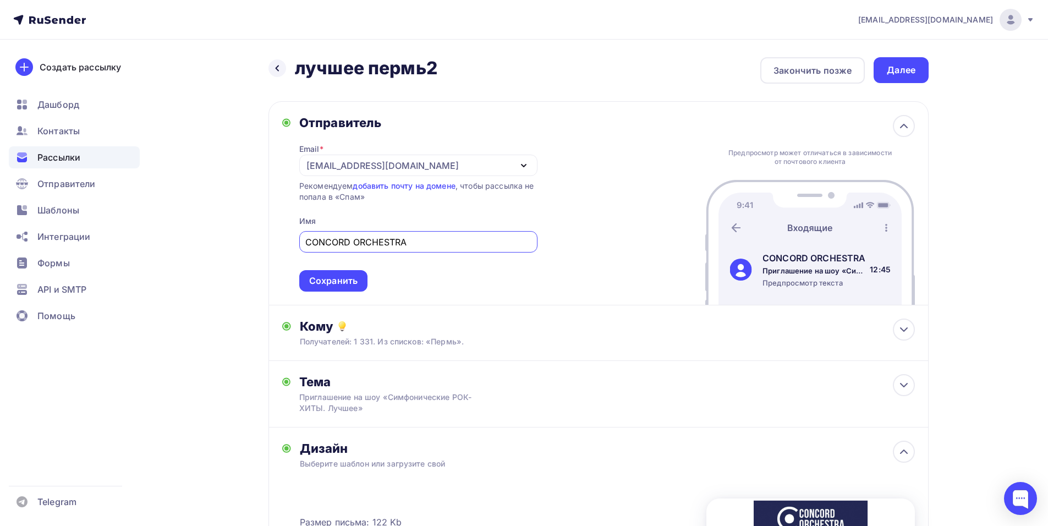
click at [814, 136] on div "Предпросмотр может отличаться в зависимости от почтового клиента CONCORD ORCHES…" at bounding box center [810, 203] width 210 height 203
click at [465, 341] on div "Получателей: 1 331. Из списков: «Пермь»." at bounding box center [577, 341] width 554 height 11
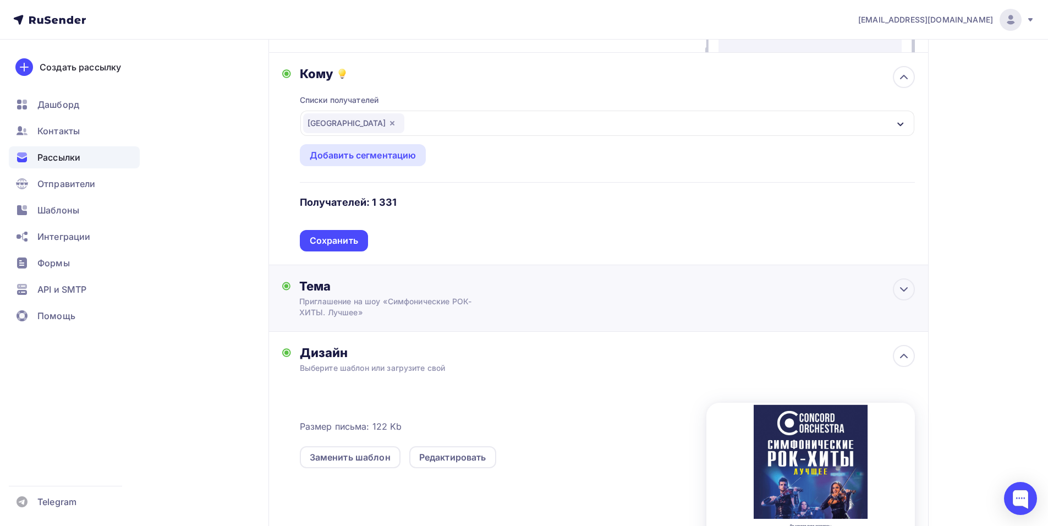
scroll to position [275, 0]
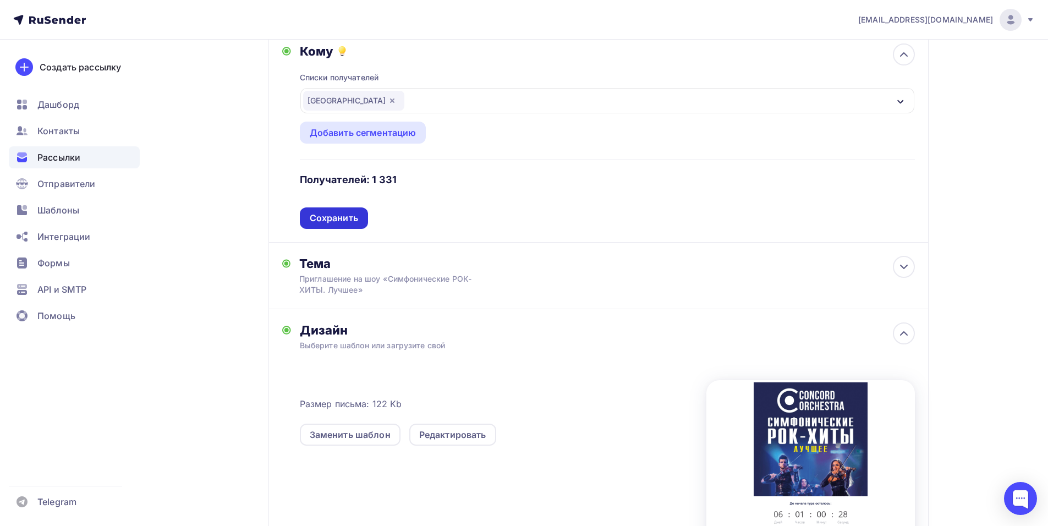
click at [348, 222] on div "Сохранить" at bounding box center [334, 218] width 48 height 13
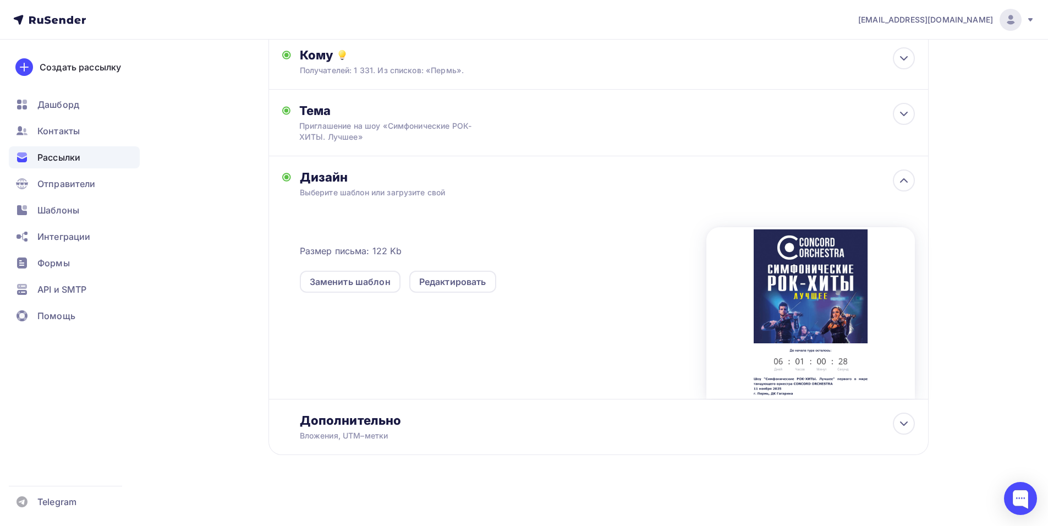
scroll to position [271, 0]
click at [576, 142] on div "Тема Приглашение на шоу «Симфонические РОК-ХИТЫ. Лучшее» Тема * Приглашение на …" at bounding box center [598, 123] width 660 height 67
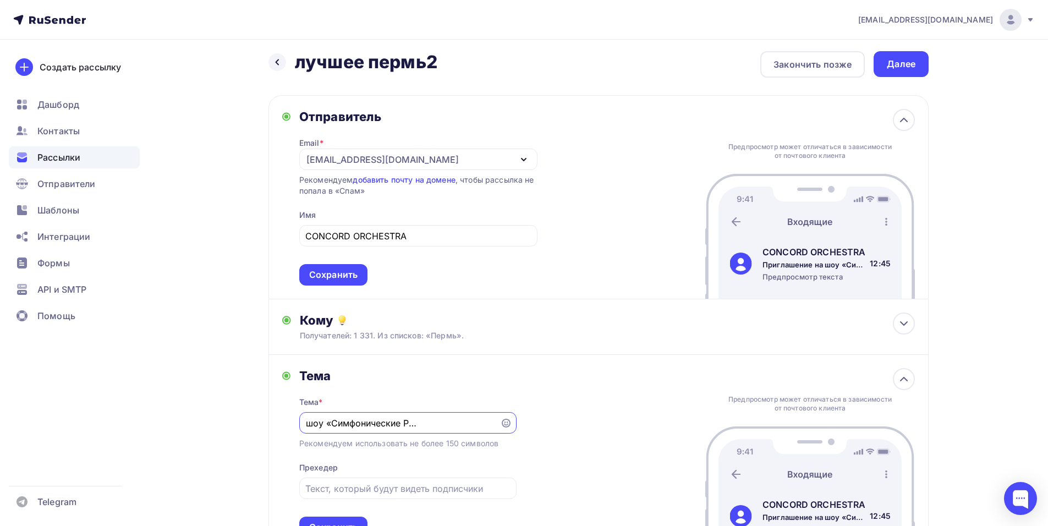
scroll to position [0, 0]
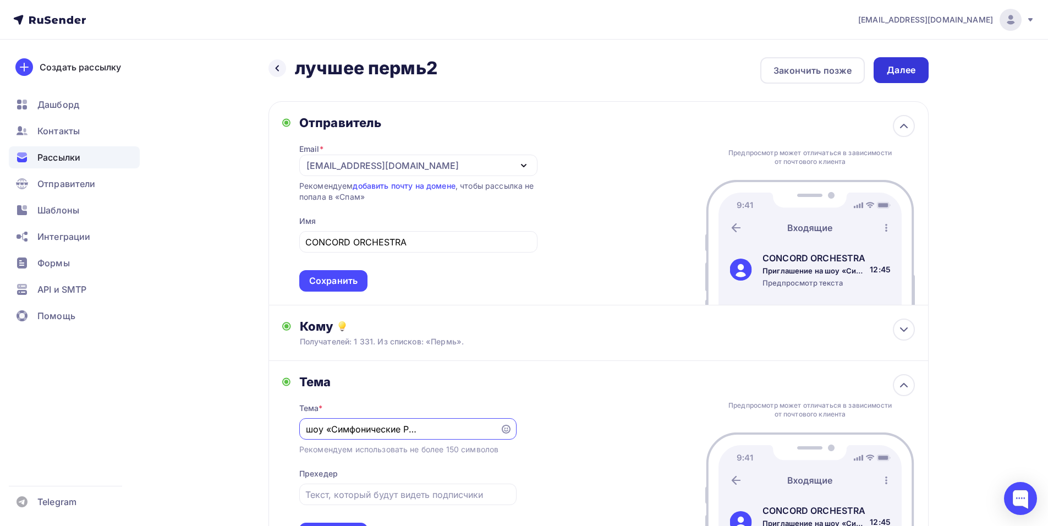
click at [910, 64] on div "Далее" at bounding box center [901, 70] width 29 height 13
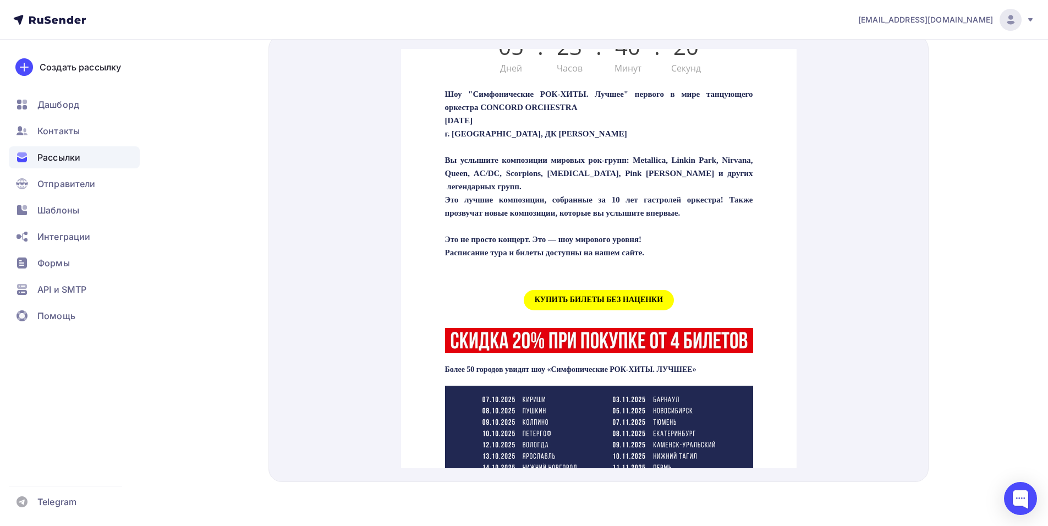
scroll to position [385, 0]
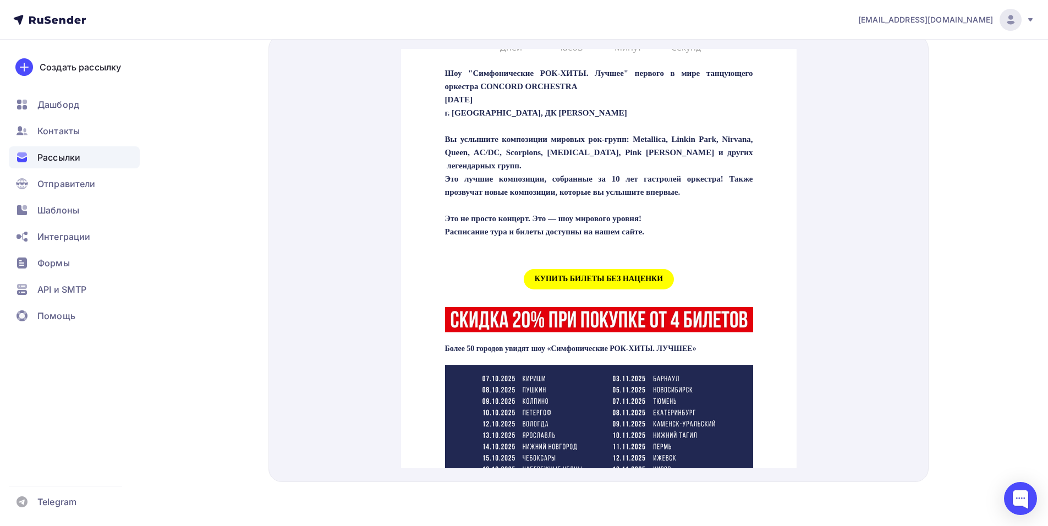
click at [576, 276] on span "КУПИТЬ БИЛЕТЫ БЕЗ НАЦЕНКИ" at bounding box center [598, 266] width 150 height 20
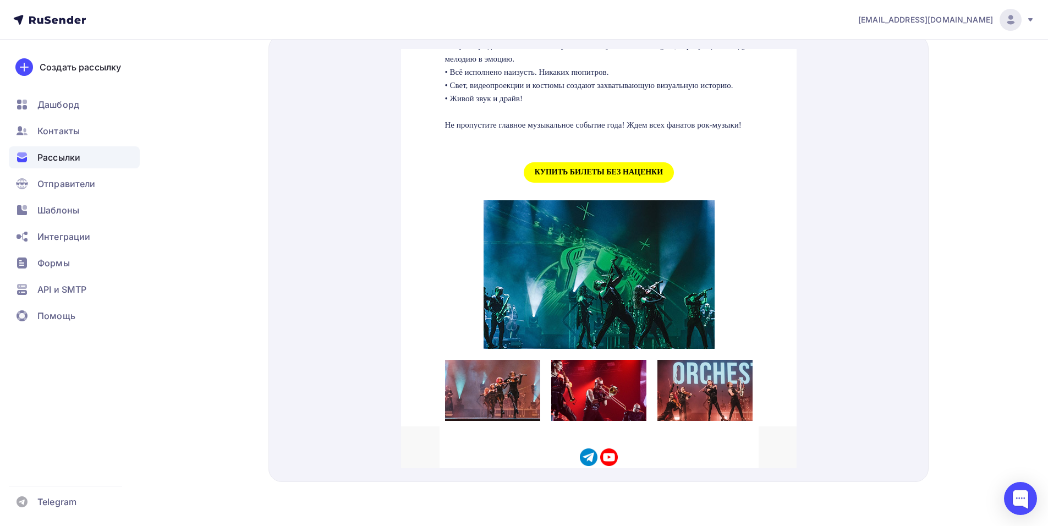
scroll to position [1100, 0]
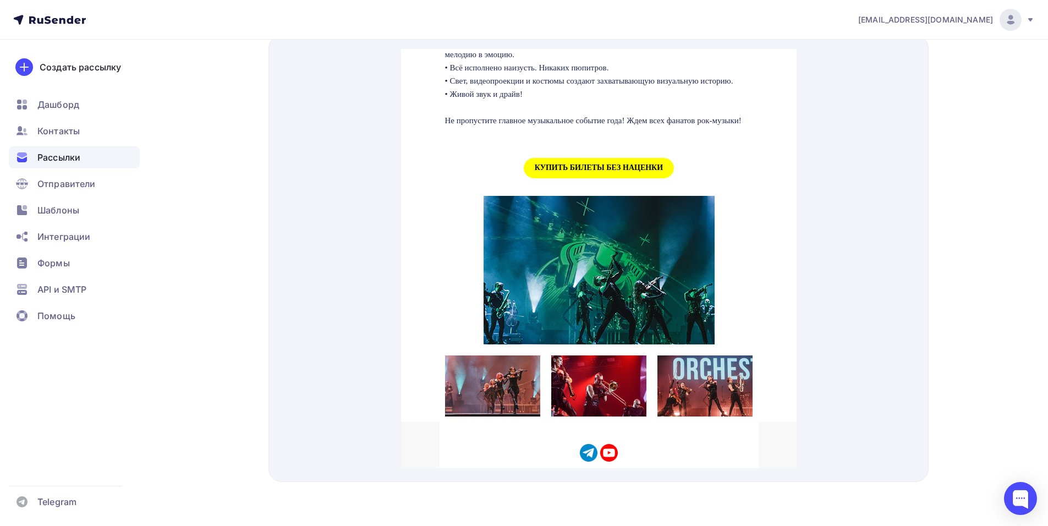
click at [584, 165] on span "КУПИТЬ БИЛЕТЫ БЕЗ НАЦЕНКИ" at bounding box center [598, 155] width 150 height 20
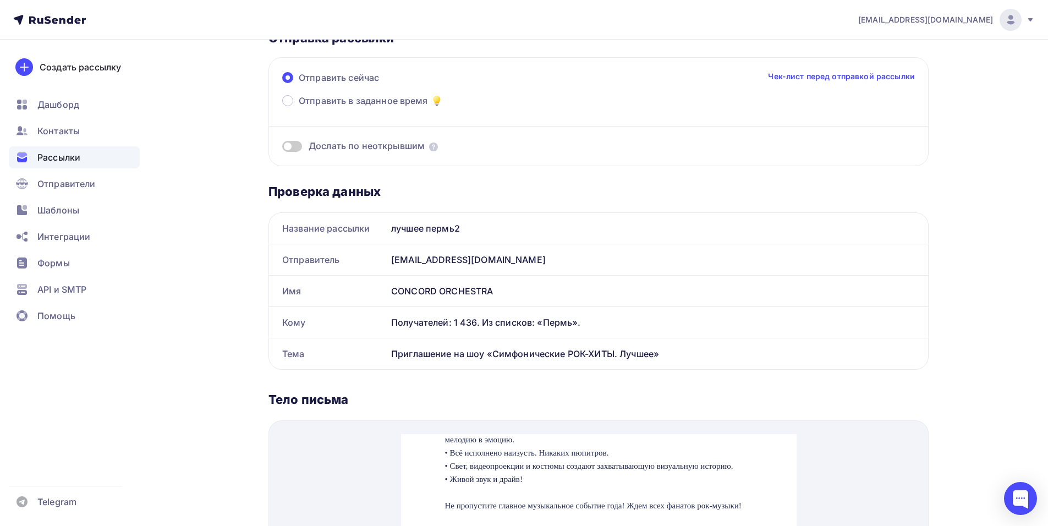
scroll to position [0, 0]
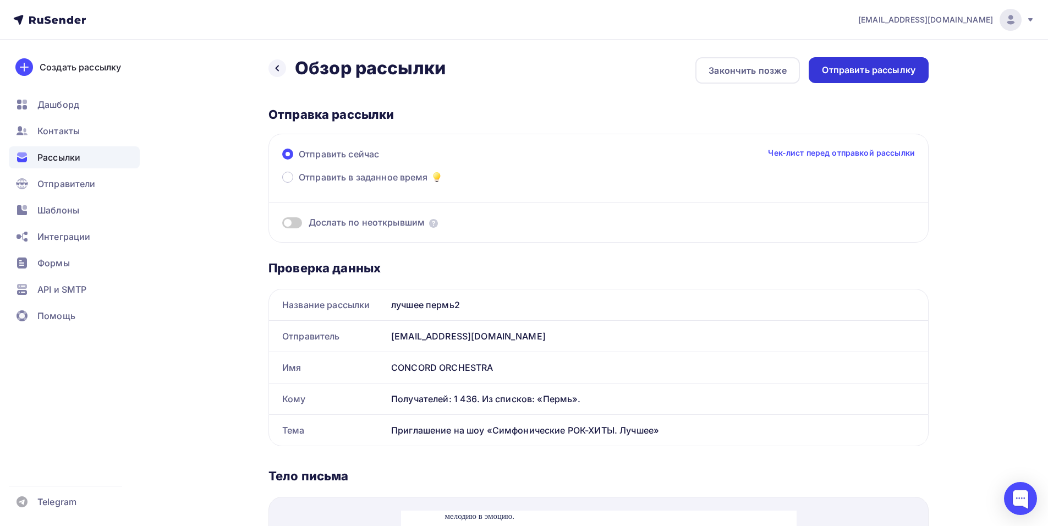
click at [854, 74] on div "Отправить рассылку" at bounding box center [869, 70] width 94 height 13
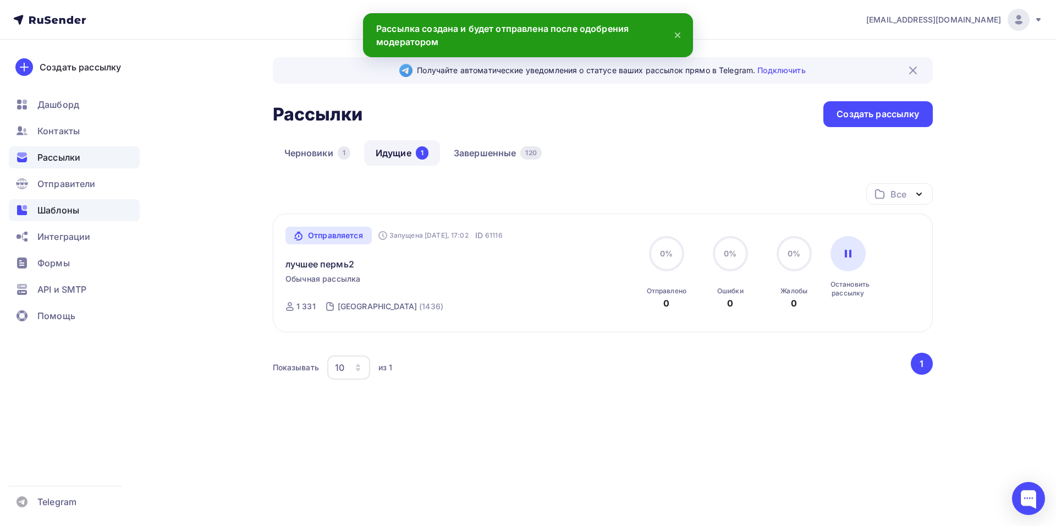
click at [72, 210] on span "Шаблоны" at bounding box center [58, 210] width 42 height 13
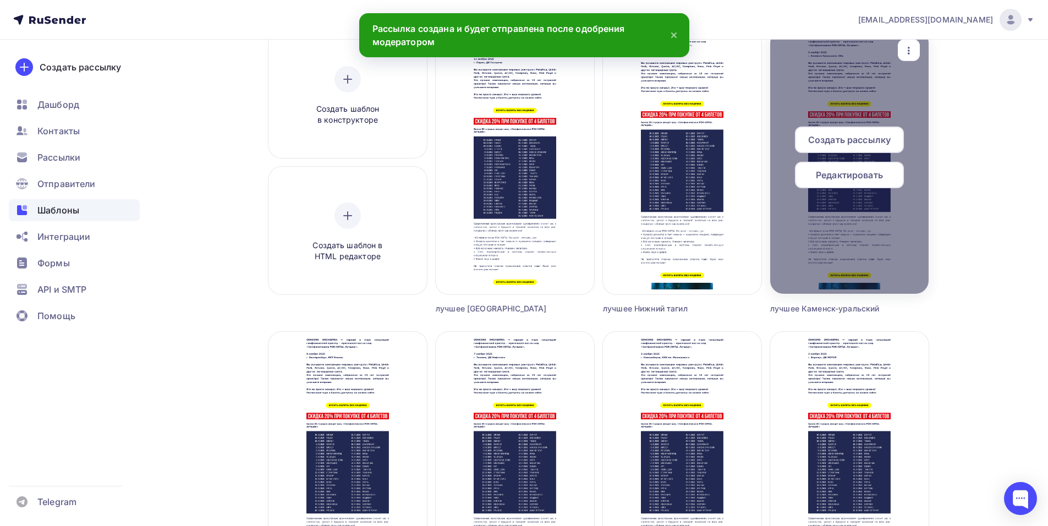
scroll to position [110, 0]
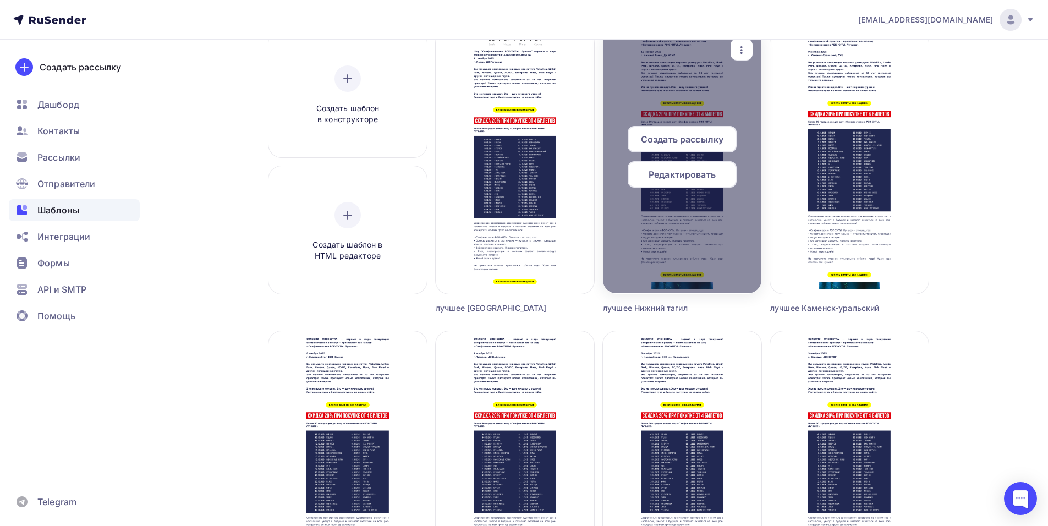
click at [678, 179] on span "Редактировать" at bounding box center [681, 174] width 67 height 13
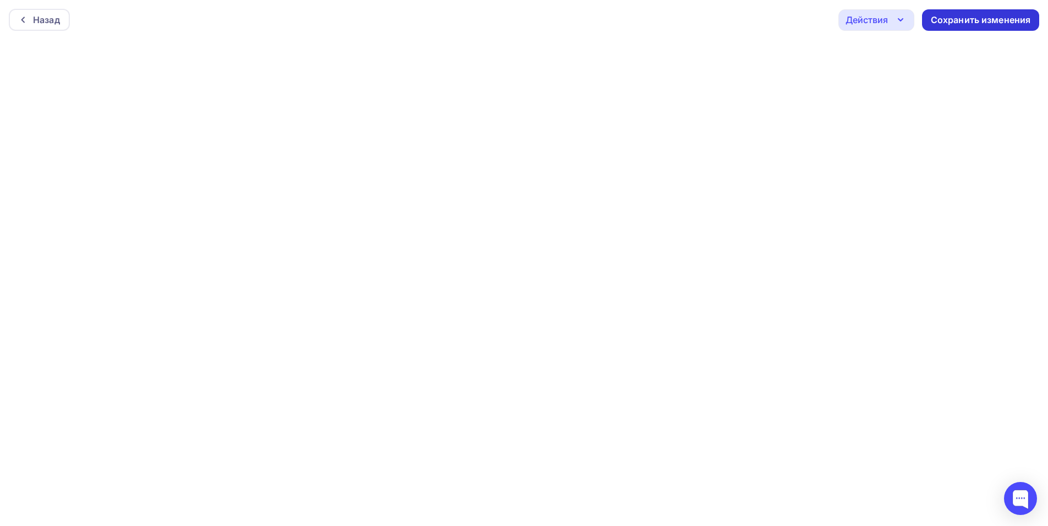
click at [933, 18] on div "Сохранить изменения" at bounding box center [981, 20] width 100 height 13
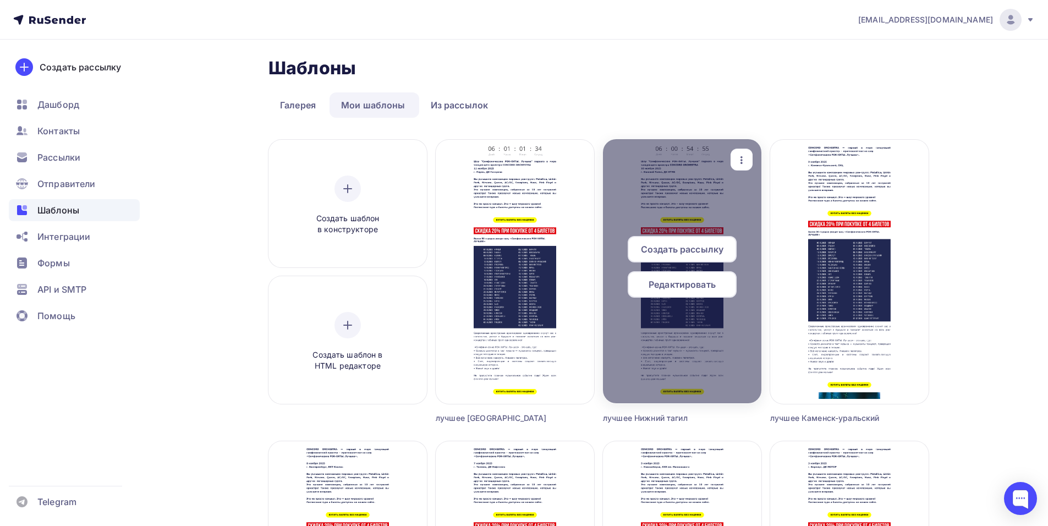
click at [678, 251] on span "Создать рассылку" at bounding box center [682, 249] width 83 height 13
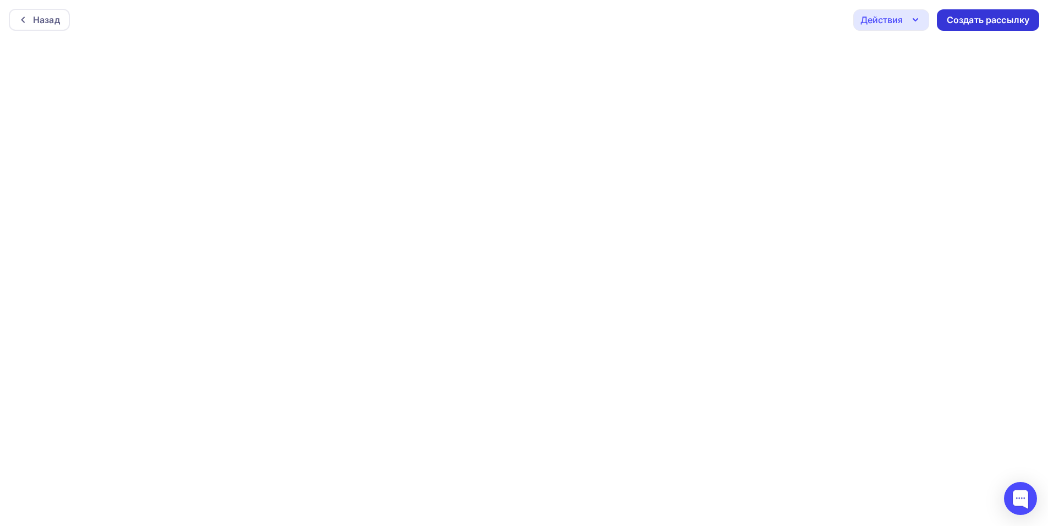
click at [960, 18] on div "Создать рассылку" at bounding box center [988, 20] width 83 height 13
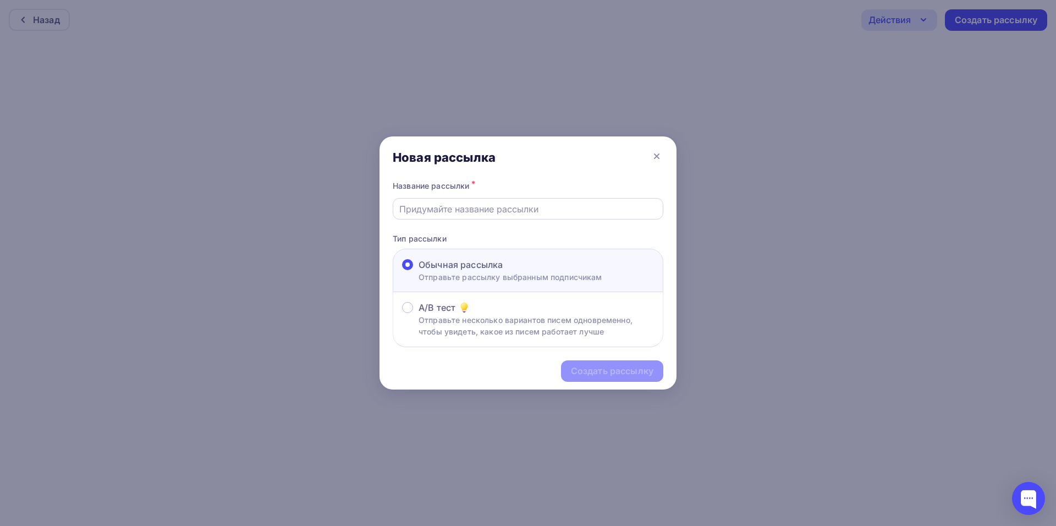
click at [424, 209] on input "text" at bounding box center [528, 208] width 258 height 13
type input "лучшее нижний тагил2"
click at [593, 373] on div "Создать рассылку" at bounding box center [612, 371] width 83 height 13
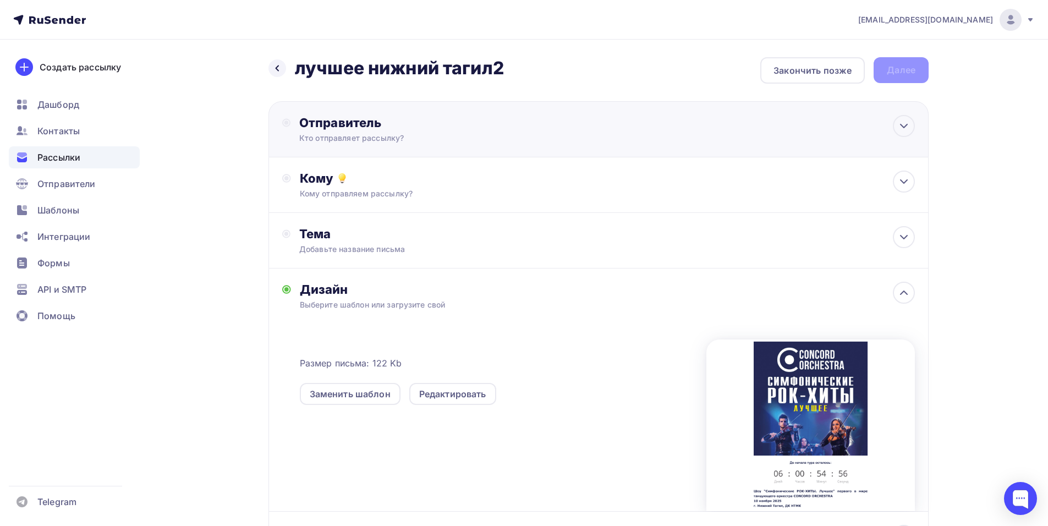
click at [422, 140] on div "Кто отправляет рассылку?" at bounding box center [406, 138] width 215 height 11
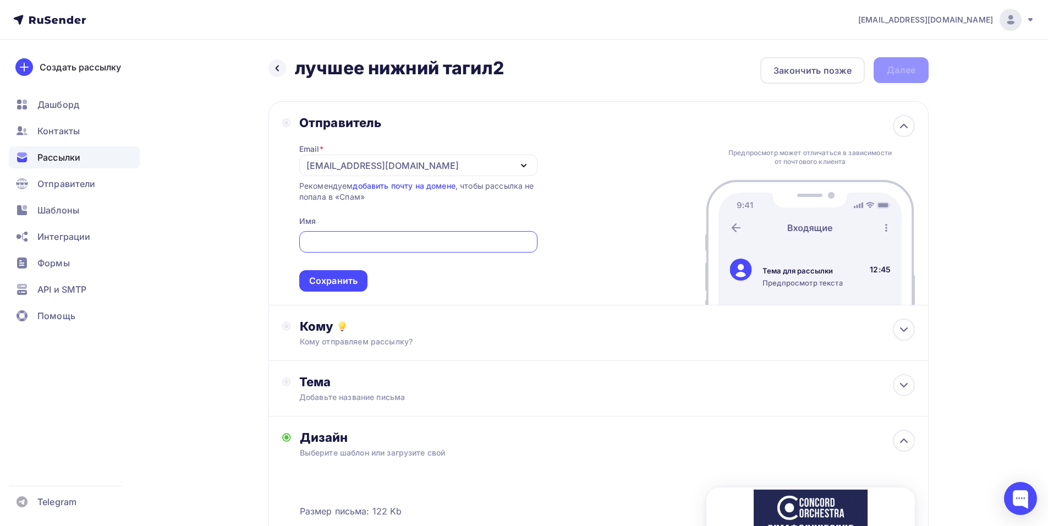
click at [508, 161] on div "[EMAIL_ADDRESS][DOMAIN_NAME]" at bounding box center [418, 165] width 238 height 21
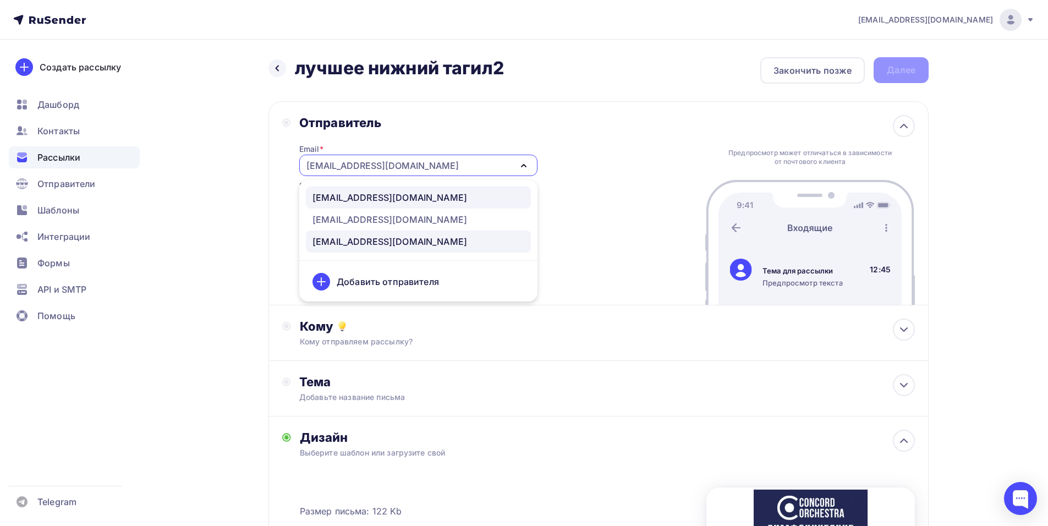
click at [444, 195] on div "[EMAIL_ADDRESS][DOMAIN_NAME]" at bounding box center [389, 197] width 155 height 13
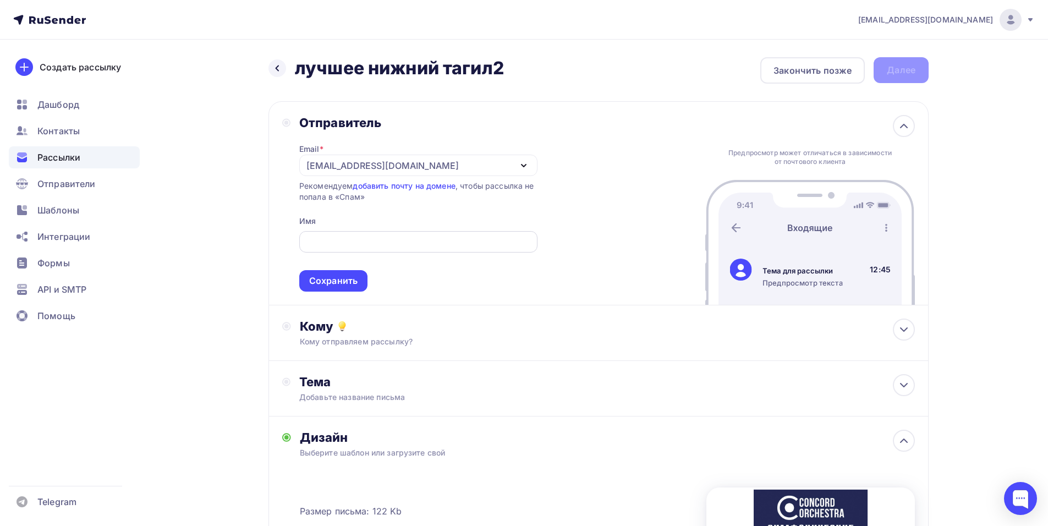
click at [327, 241] on input "text" at bounding box center [418, 241] width 226 height 13
paste input "CONCORD ORCHESTRA"
type input "CONCORD ORCHESTRA"
click at [332, 286] on div "Сохранить" at bounding box center [333, 280] width 48 height 13
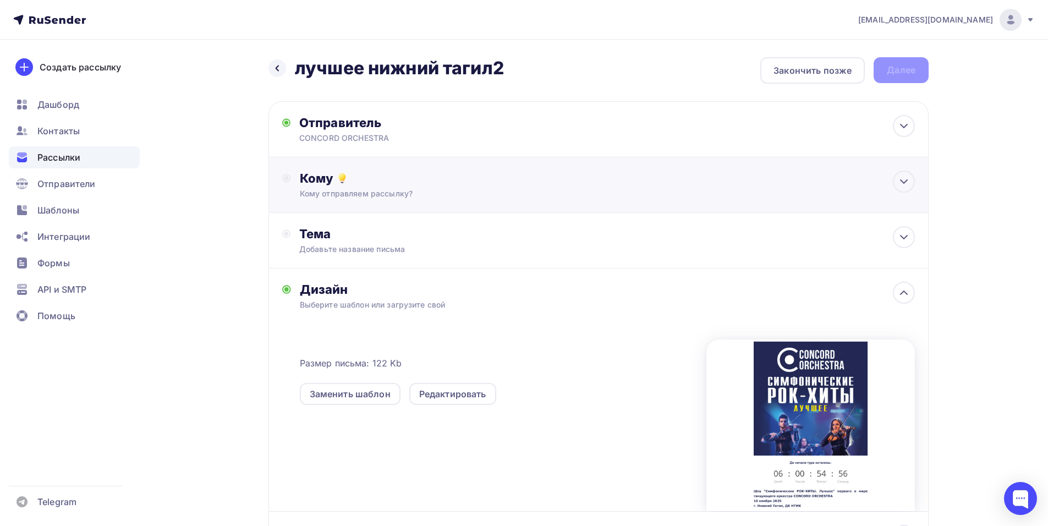
click at [408, 177] on div "Кому" at bounding box center [607, 178] width 615 height 15
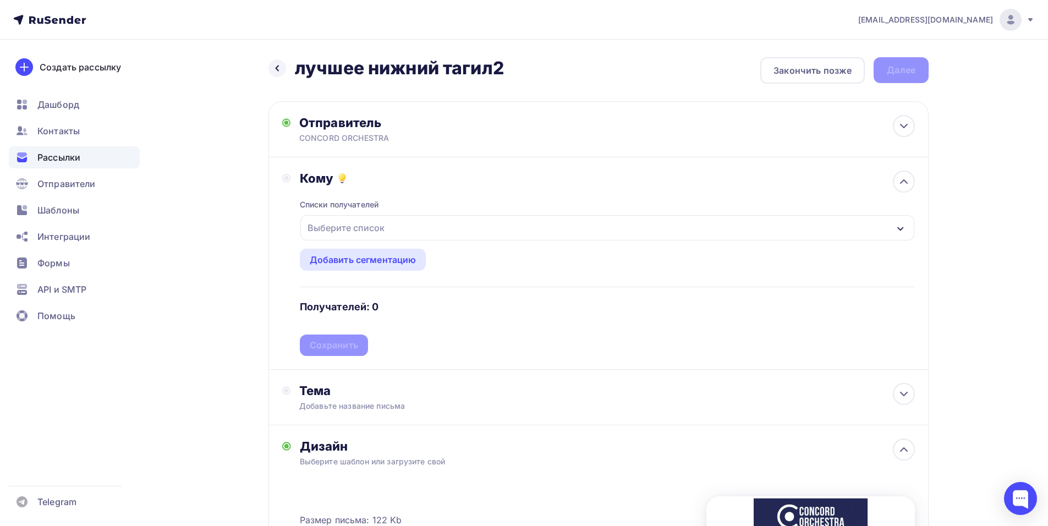
click at [433, 233] on div "Выберите список" at bounding box center [607, 227] width 614 height 25
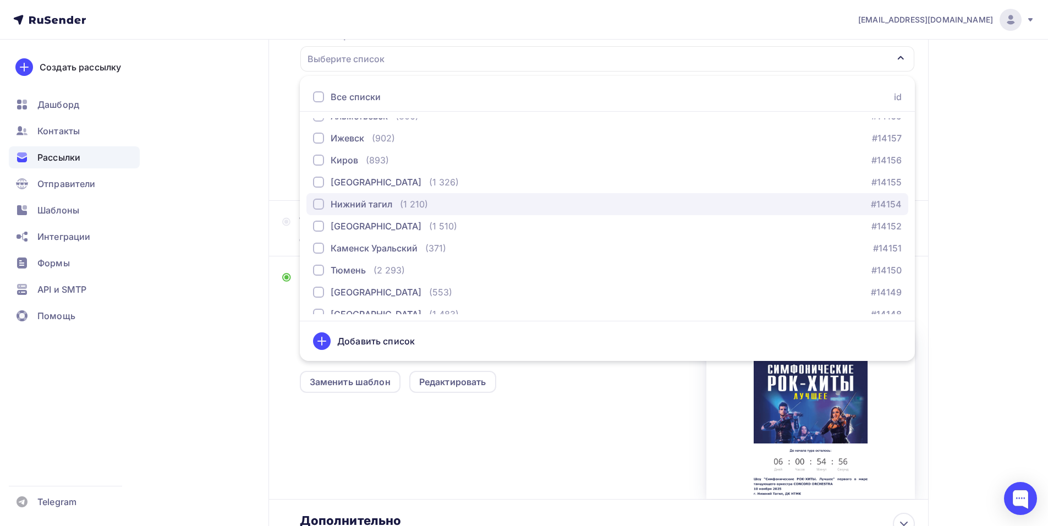
scroll to position [1014, 0]
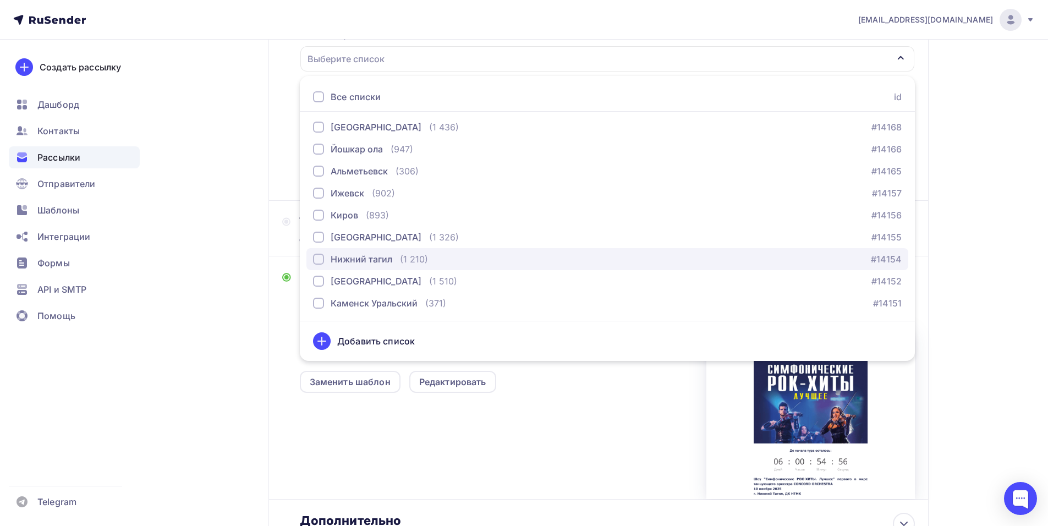
click at [379, 264] on div "Нижний тагил" at bounding box center [362, 258] width 62 height 13
click at [996, 200] on div "[EMAIL_ADDRESS][DOMAIN_NAME] Аккаунт Тарифы Выйти Создать рассылку [GEOGRAPHIC_…" at bounding box center [524, 228] width 1048 height 795
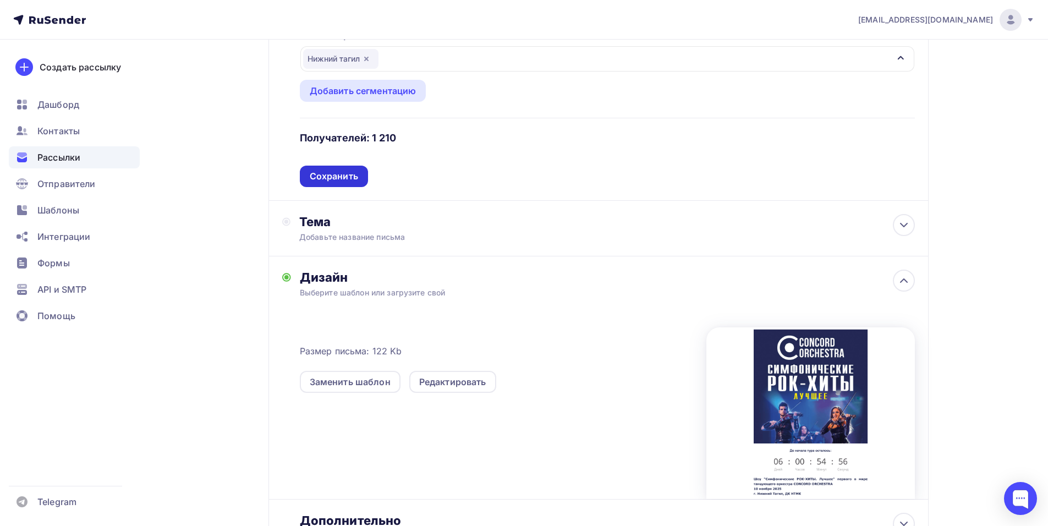
click at [321, 179] on div "Сохранить" at bounding box center [334, 176] width 48 height 13
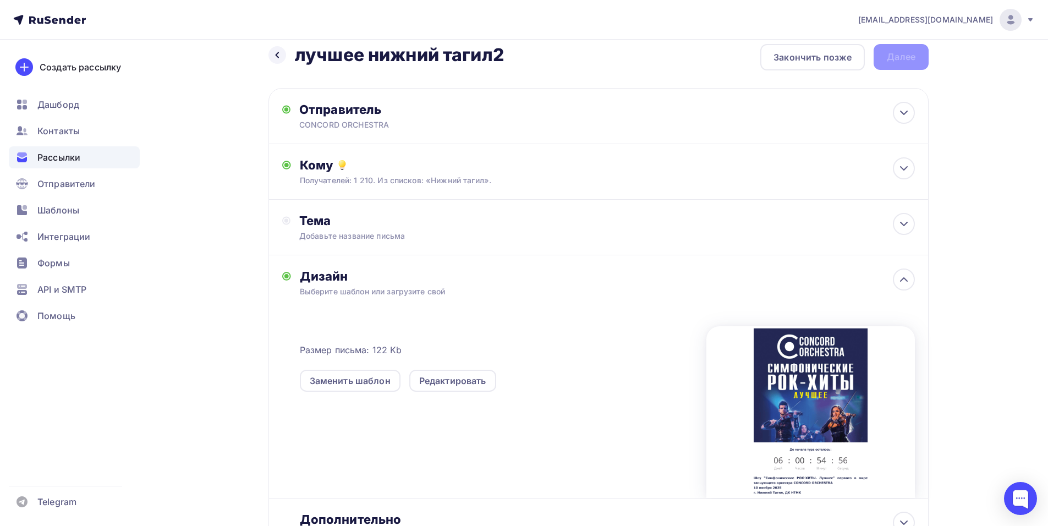
scroll to position [0, 0]
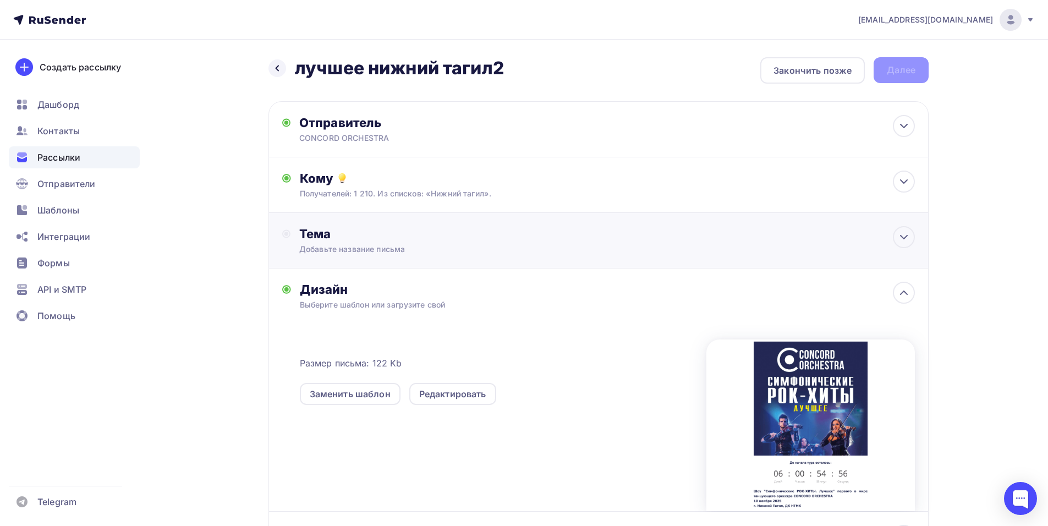
click at [405, 244] on div "Добавьте название письма" at bounding box center [397, 249] width 196 height 11
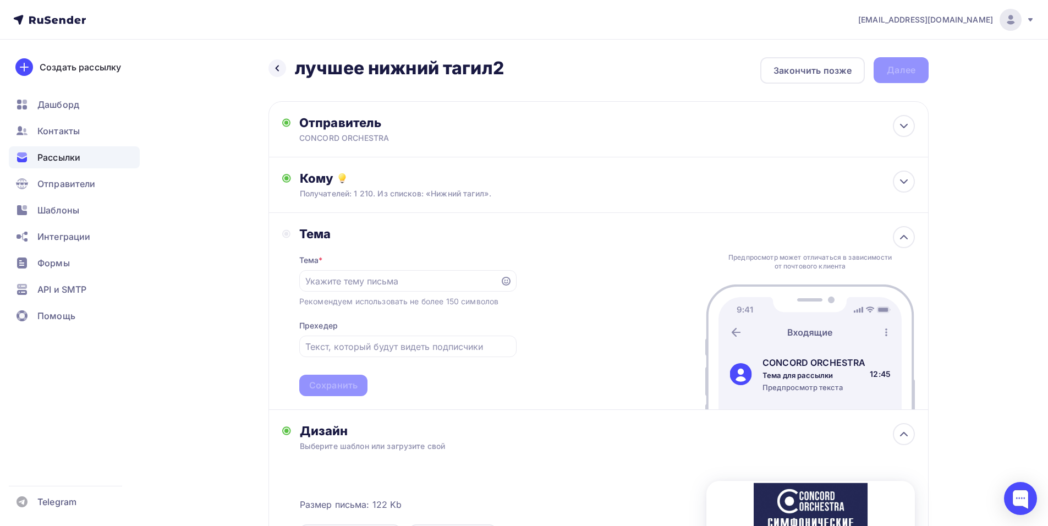
click at [1031, 237] on div "[EMAIL_ADDRESS][DOMAIN_NAME] Аккаунт Тарифы Выйти Создать рассылку [GEOGRAPHIC_…" at bounding box center [524, 389] width 1048 height 779
click at [416, 274] on input "text" at bounding box center [399, 280] width 188 height 13
paste input "Приглашение на шоу «Симфонические РОК-ХИТЫ. Лучшее»"
type input "Приглашение на шоу «Симфонические РОК-ХИТЫ. Лучшее»"
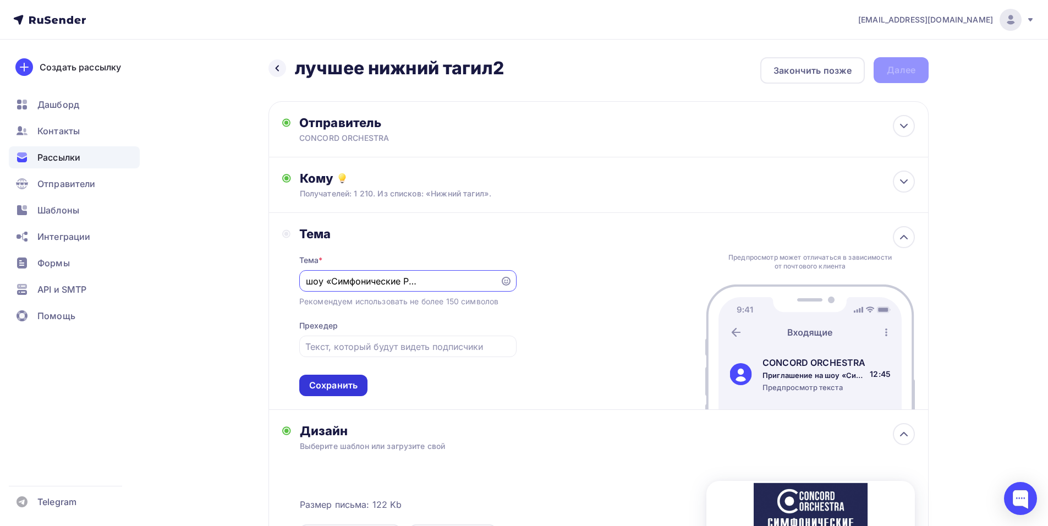
click at [339, 386] on div "Сохранить" at bounding box center [333, 385] width 48 height 13
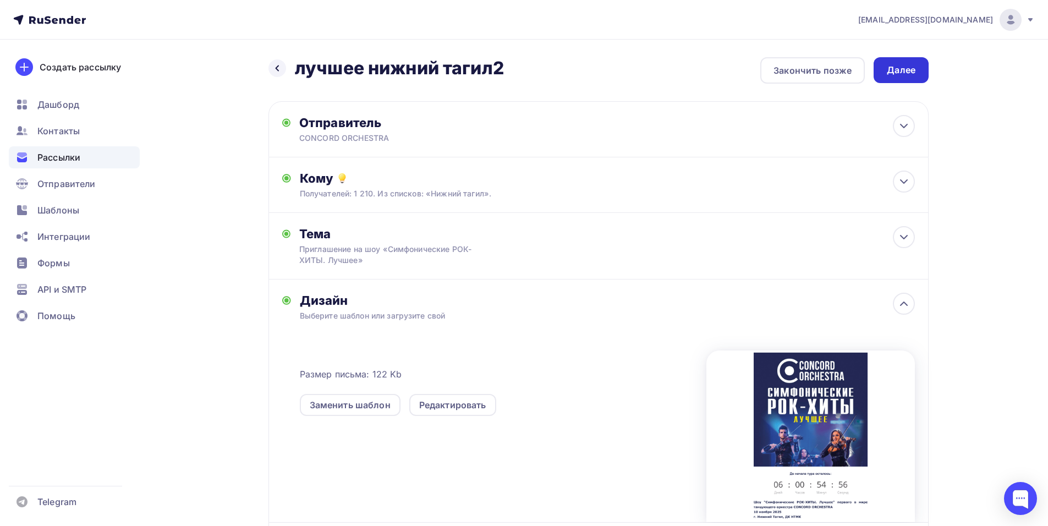
click at [909, 75] on div "Далее" at bounding box center [901, 70] width 29 height 13
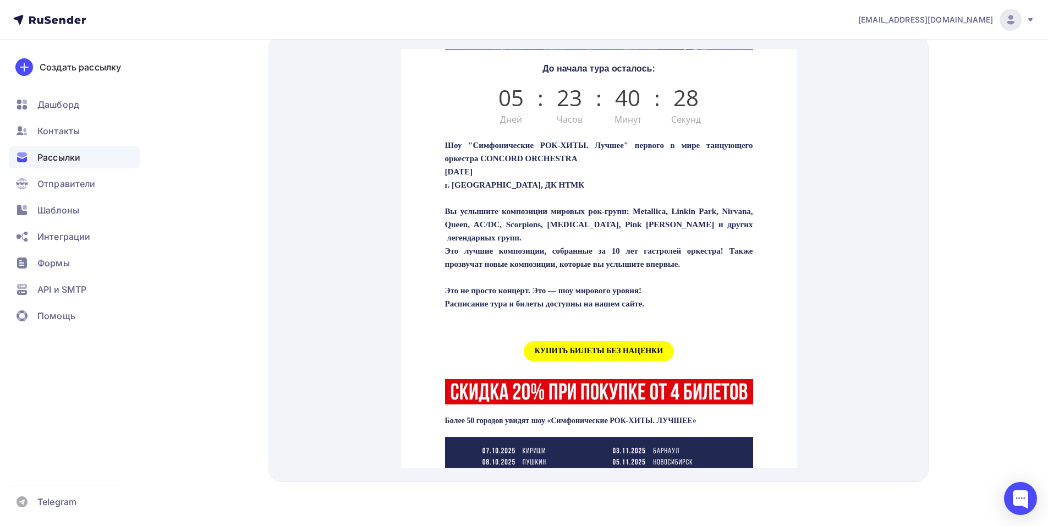
scroll to position [275, 0]
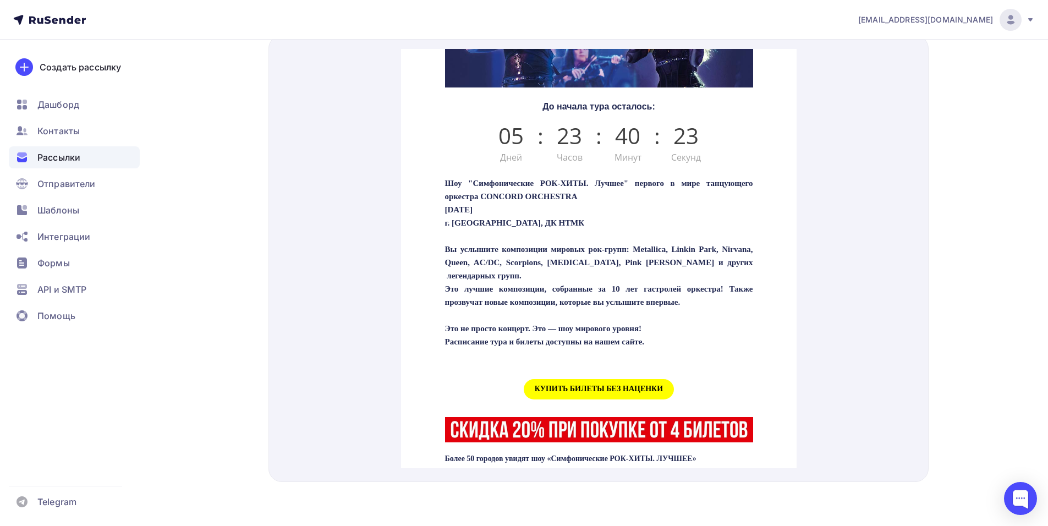
click at [572, 386] on span "КУПИТЬ БИЛЕТЫ БЕЗ НАЦЕНКИ" at bounding box center [598, 376] width 150 height 20
click at [564, 386] on span "КУПИТЬ БИЛЕТЫ БЕЗ НАЦЕНКИ" at bounding box center [598, 376] width 150 height 20
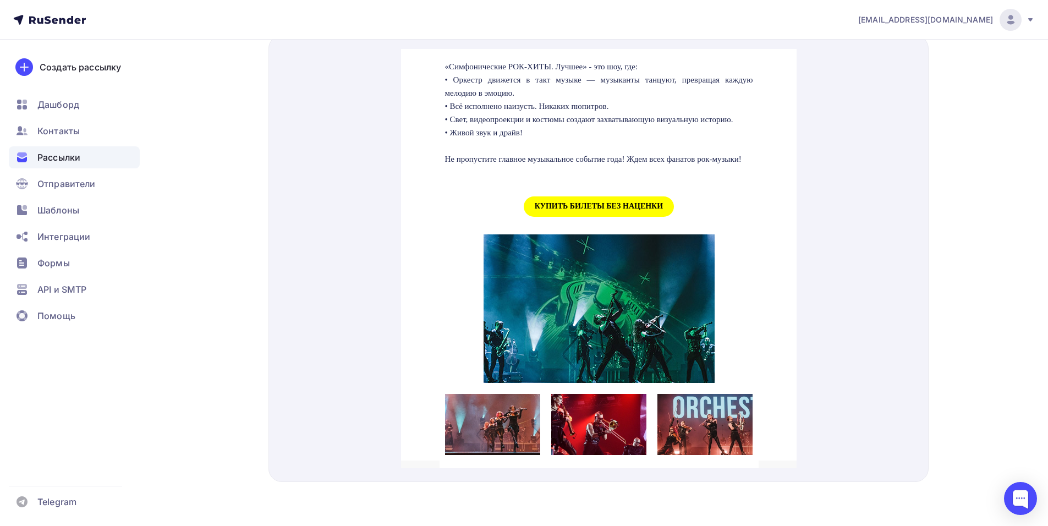
scroll to position [1100, 0]
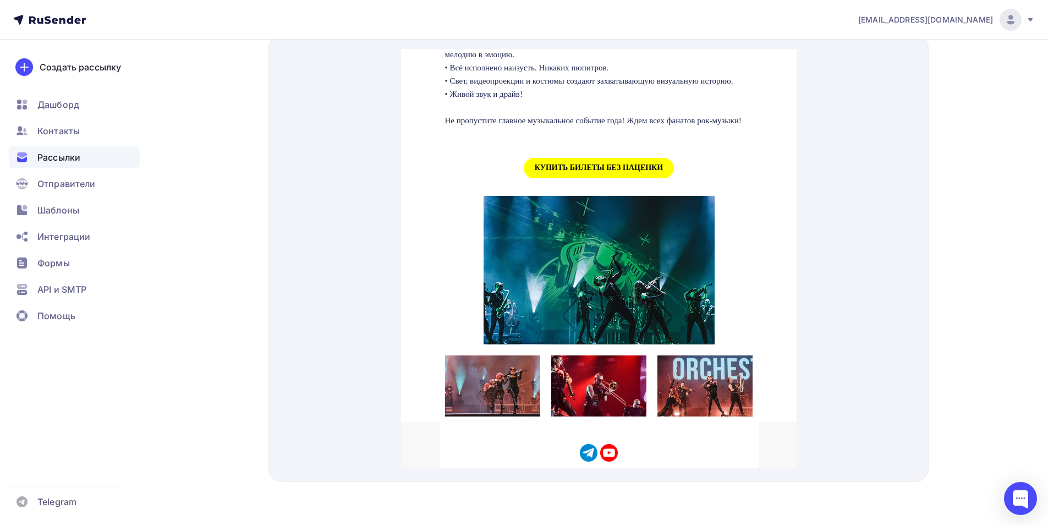
click at [575, 165] on span "КУПИТЬ БИЛЕТЫ БЕЗ НАЦЕНКИ" at bounding box center [598, 155] width 150 height 20
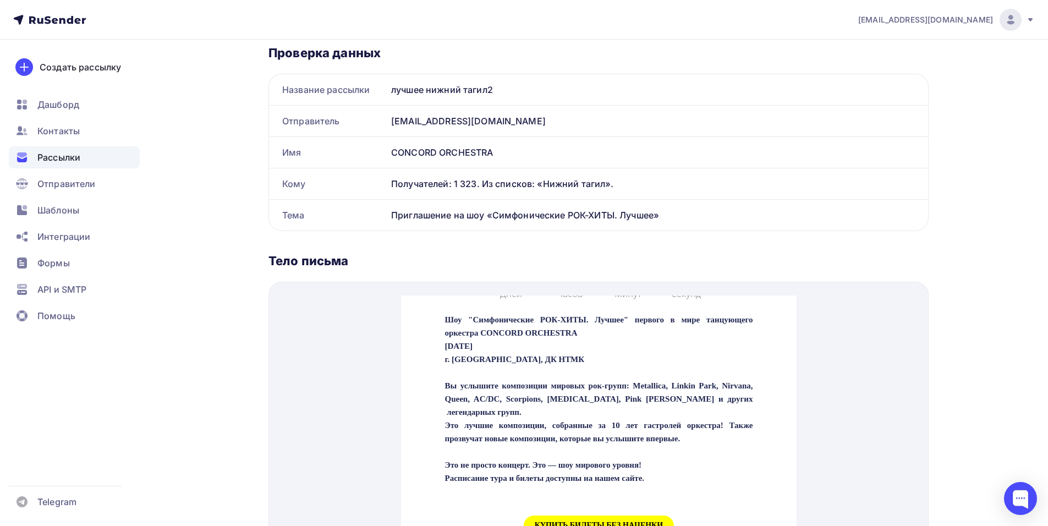
scroll to position [385, 0]
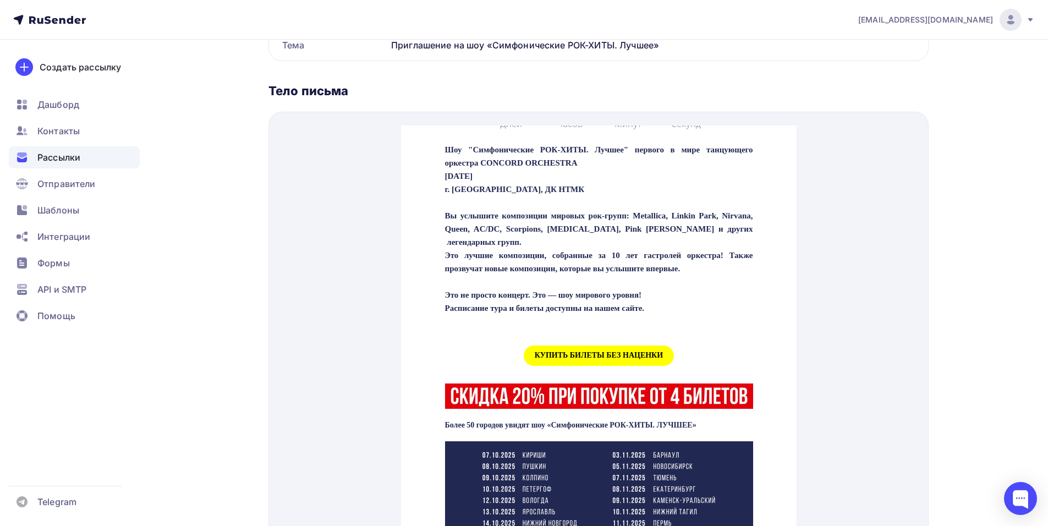
click at [571, 353] on span "КУПИТЬ БИЛЕТЫ БЕЗ НАЦЕНКИ" at bounding box center [598, 342] width 150 height 20
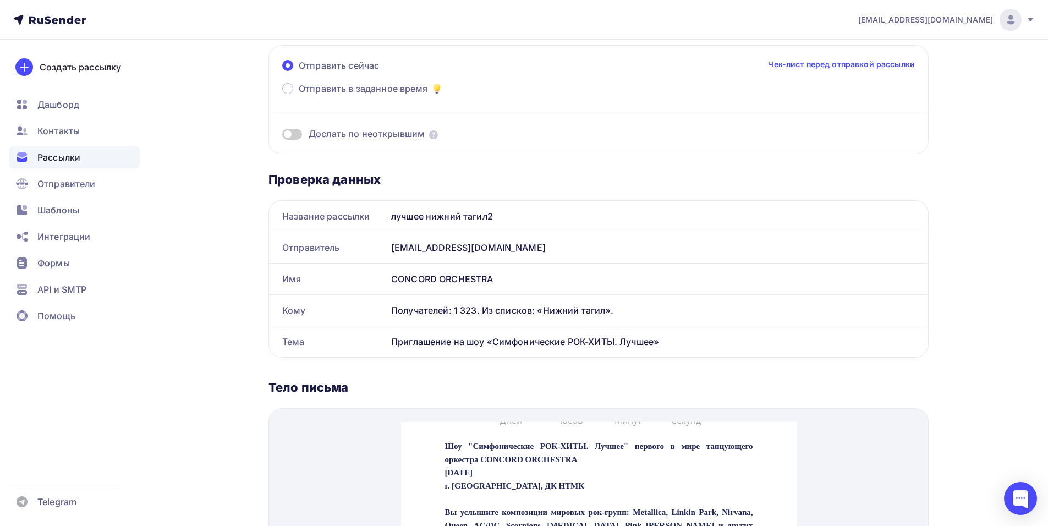
scroll to position [0, 0]
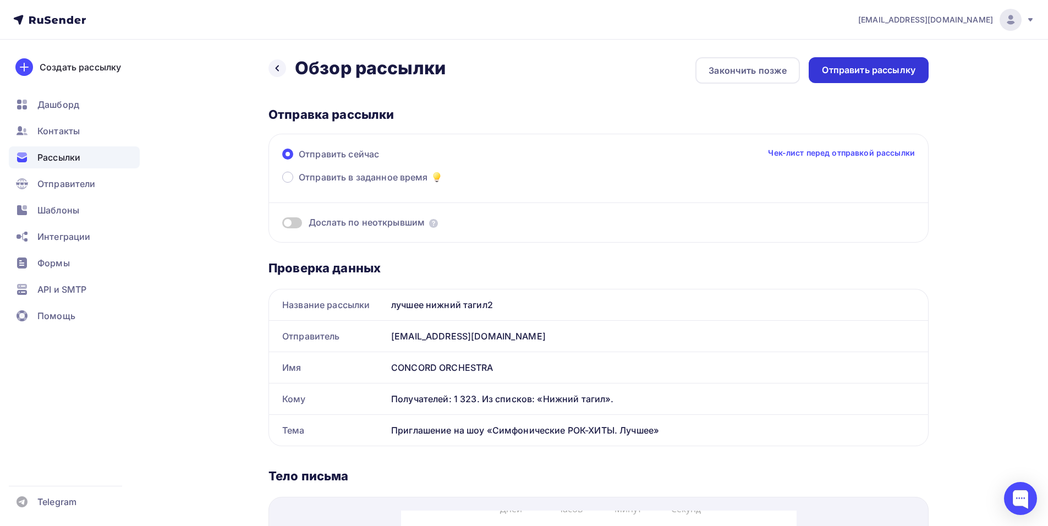
click at [837, 76] on div "Отправить рассылку" at bounding box center [869, 70] width 120 height 26
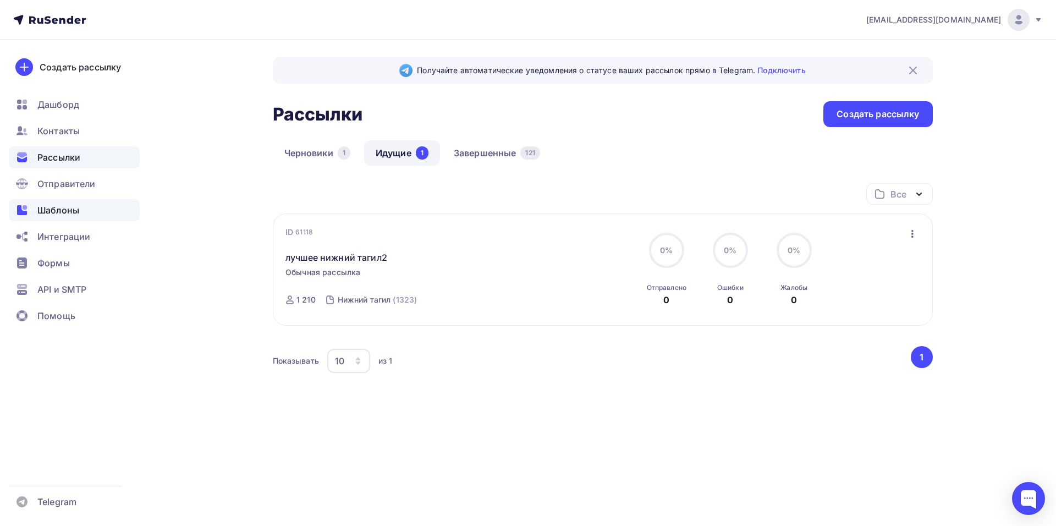
click at [68, 216] on span "Шаблоны" at bounding box center [58, 210] width 42 height 13
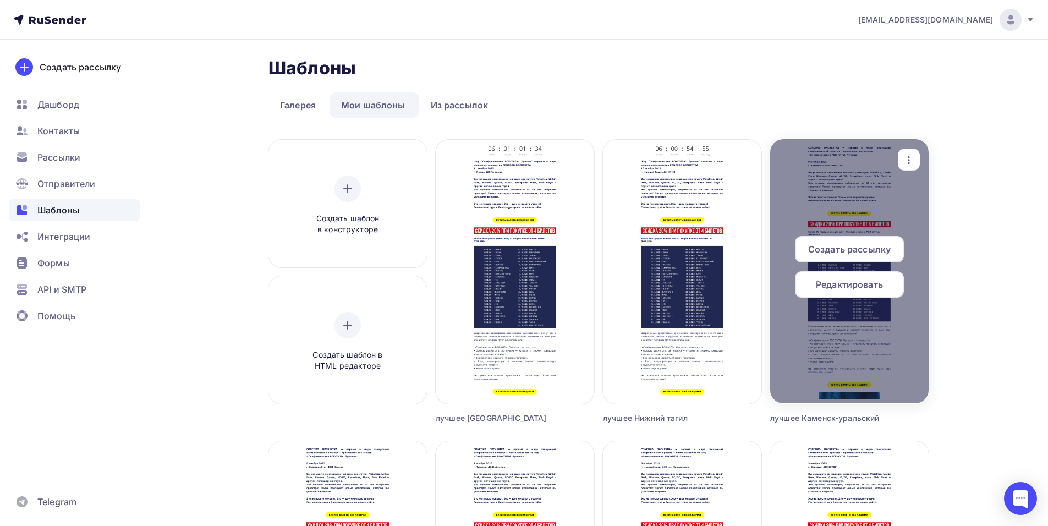
click at [846, 287] on span "Редактировать" at bounding box center [849, 284] width 67 height 13
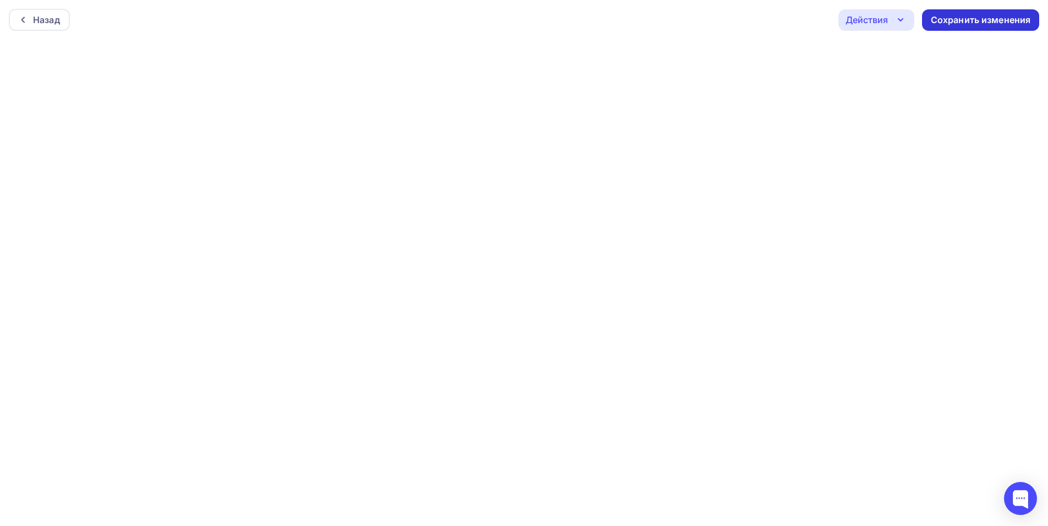
click at [955, 23] on div "Сохранить изменения" at bounding box center [981, 20] width 100 height 13
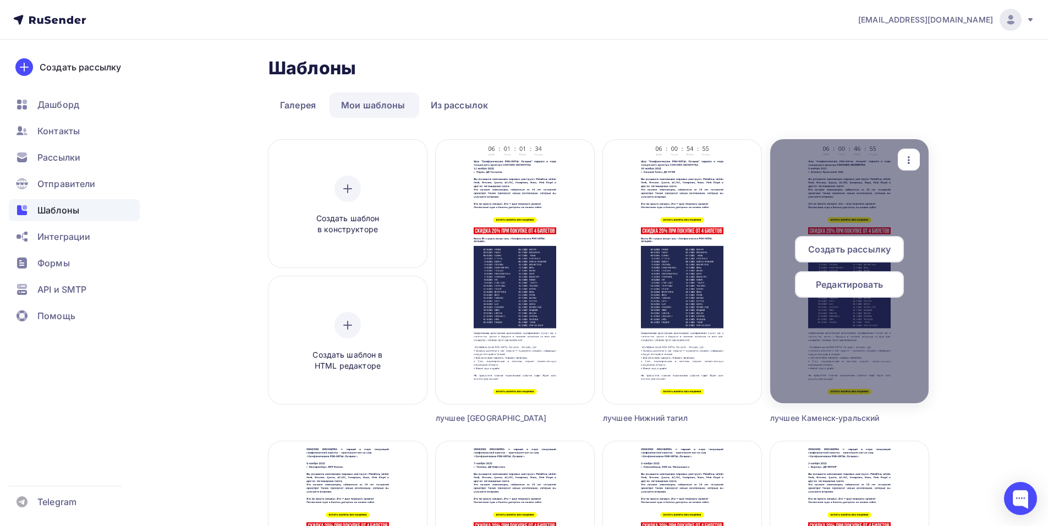
click at [817, 249] on span "Создать рассылку" at bounding box center [849, 249] width 83 height 13
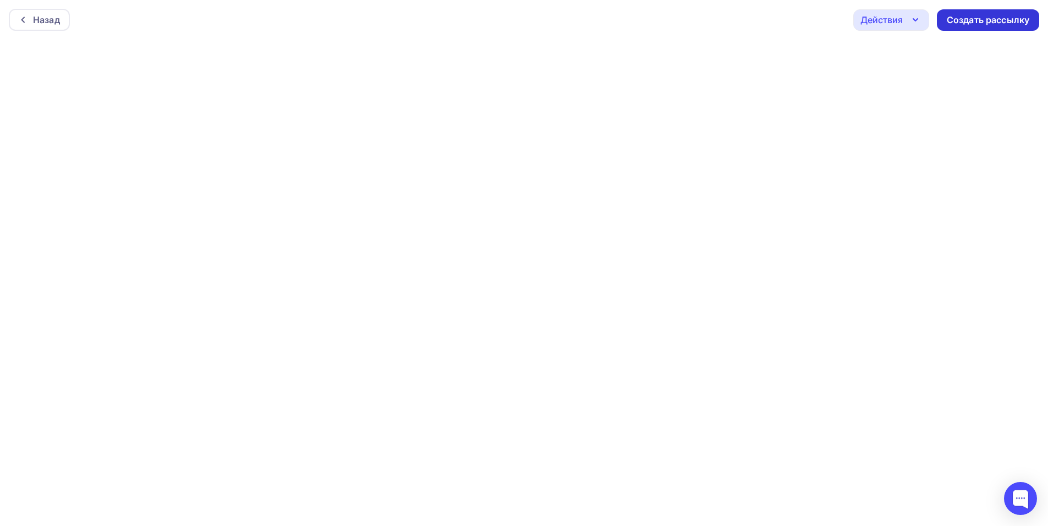
click at [996, 23] on div "Создать рассылку" at bounding box center [988, 20] width 83 height 13
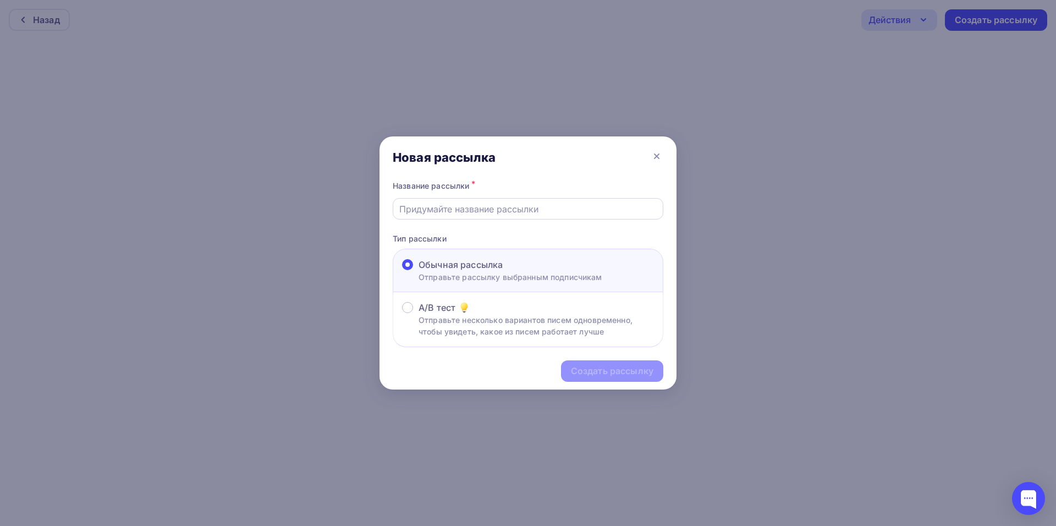
click at [435, 213] on input "text" at bounding box center [528, 208] width 258 height 13
type input "лучшее каменск-уральский2"
click at [595, 373] on div "Создать рассылку" at bounding box center [612, 371] width 83 height 13
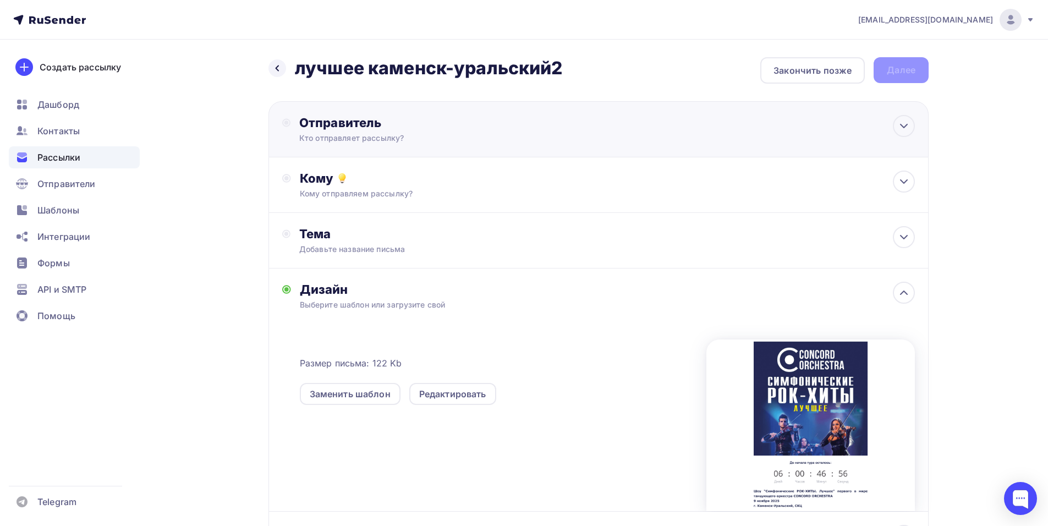
click at [513, 134] on div "Кто отправляет рассылку?" at bounding box center [406, 138] width 215 height 11
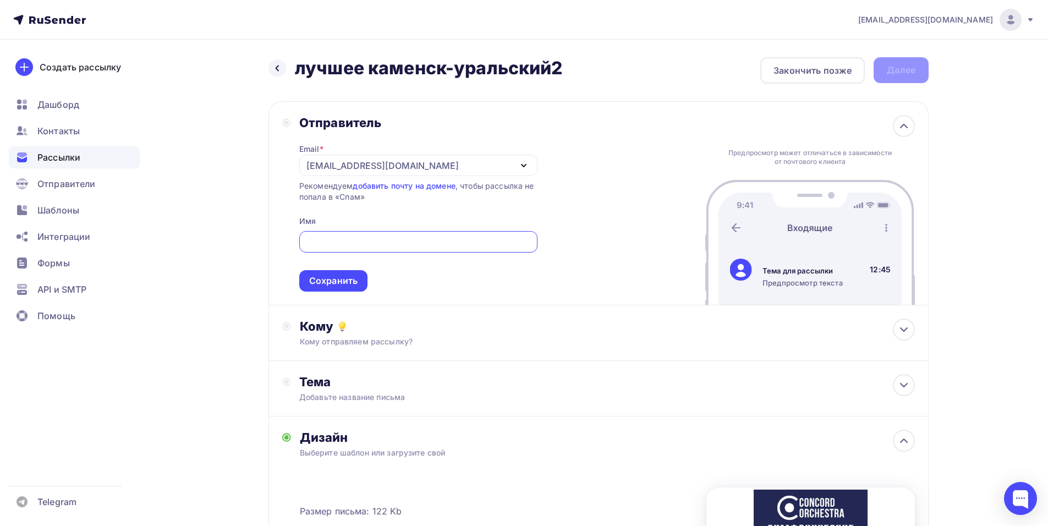
click at [333, 166] on div "[EMAIL_ADDRESS][DOMAIN_NAME]" at bounding box center [382, 165] width 152 height 13
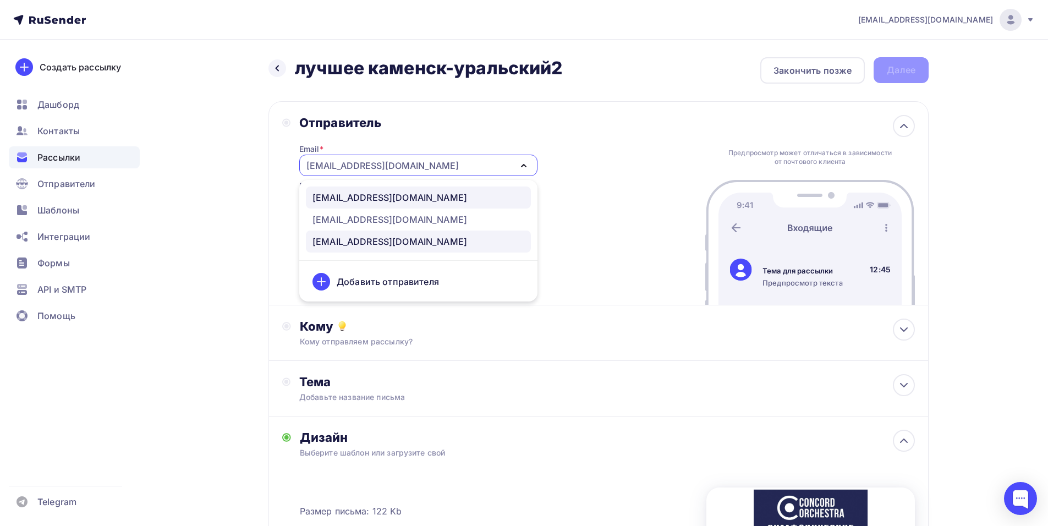
click at [373, 199] on div "[EMAIL_ADDRESS][DOMAIN_NAME]" at bounding box center [389, 197] width 155 height 13
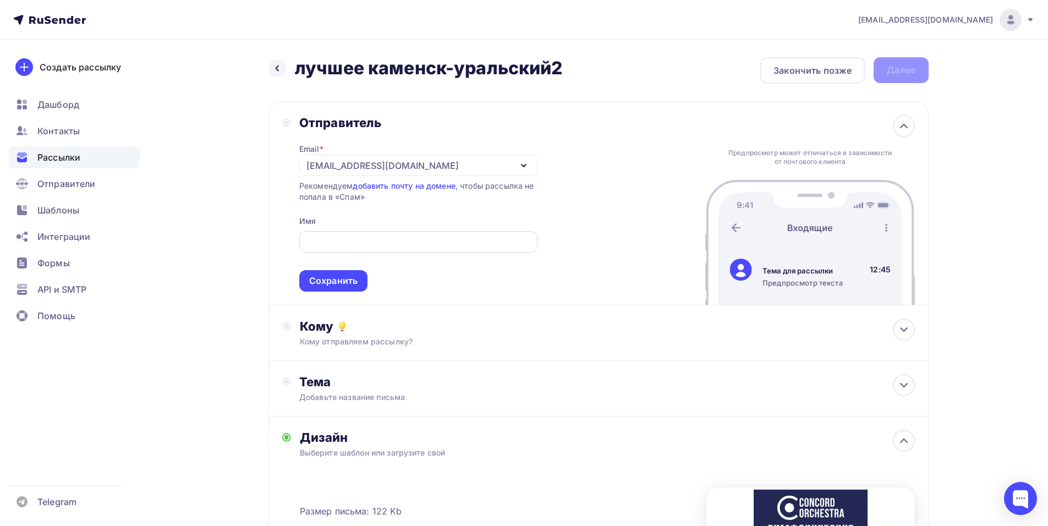
click at [365, 244] on input "text" at bounding box center [418, 241] width 226 height 13
paste input "CONCORD ORCHESTRA"
type input "CONCORD ORCHESTRA"
drag, startPoint x: 340, startPoint y: 282, endPoint x: 428, endPoint y: 296, distance: 88.6
click at [341, 281] on div "Сохранить" at bounding box center [333, 280] width 48 height 13
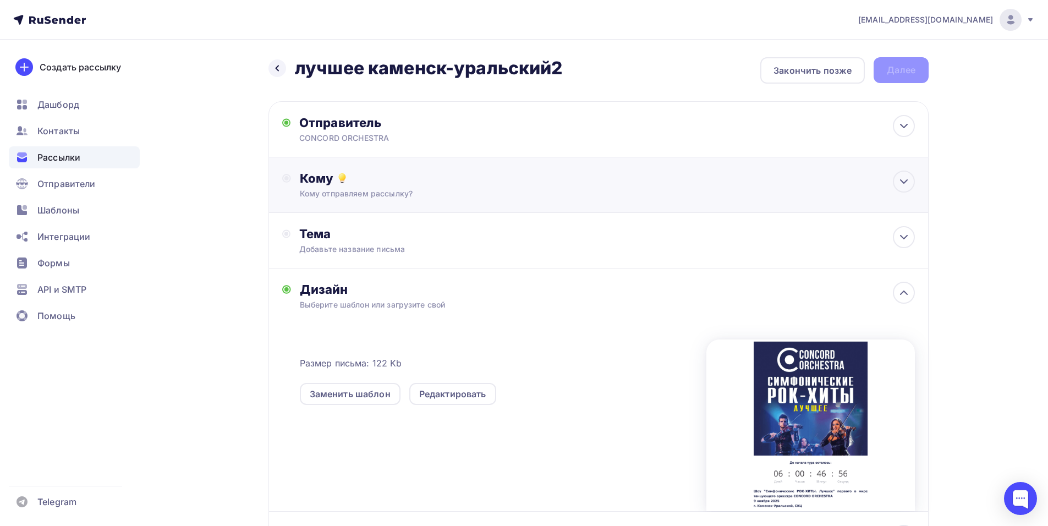
click at [366, 190] on div "Кому отправляем рассылку?" at bounding box center [577, 193] width 554 height 11
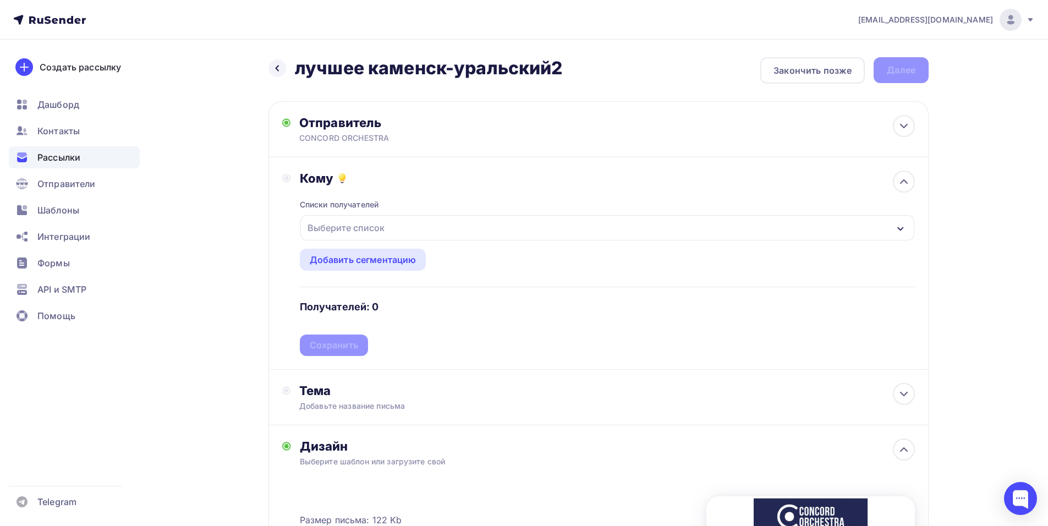
click at [417, 234] on div "Выберите список" at bounding box center [607, 227] width 614 height 25
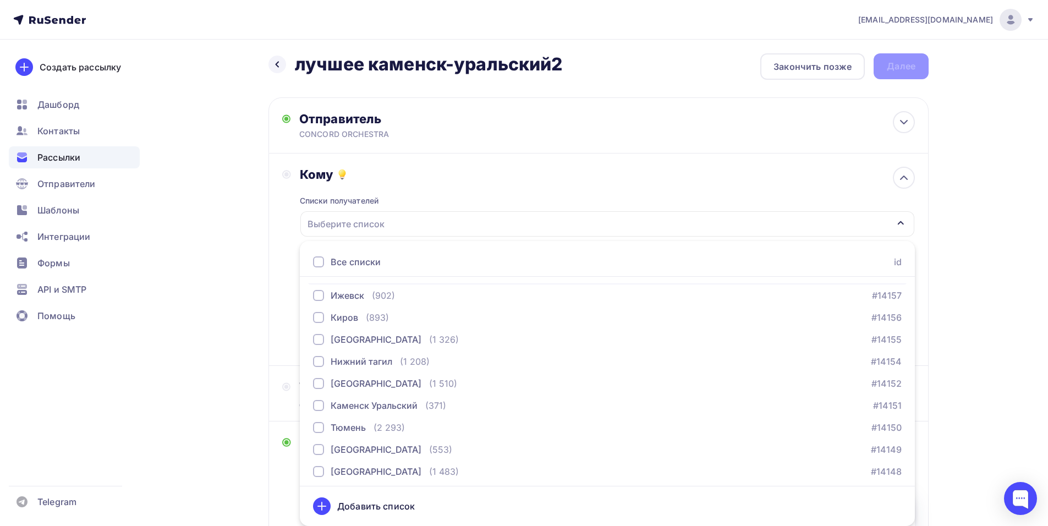
scroll to position [1100, 0]
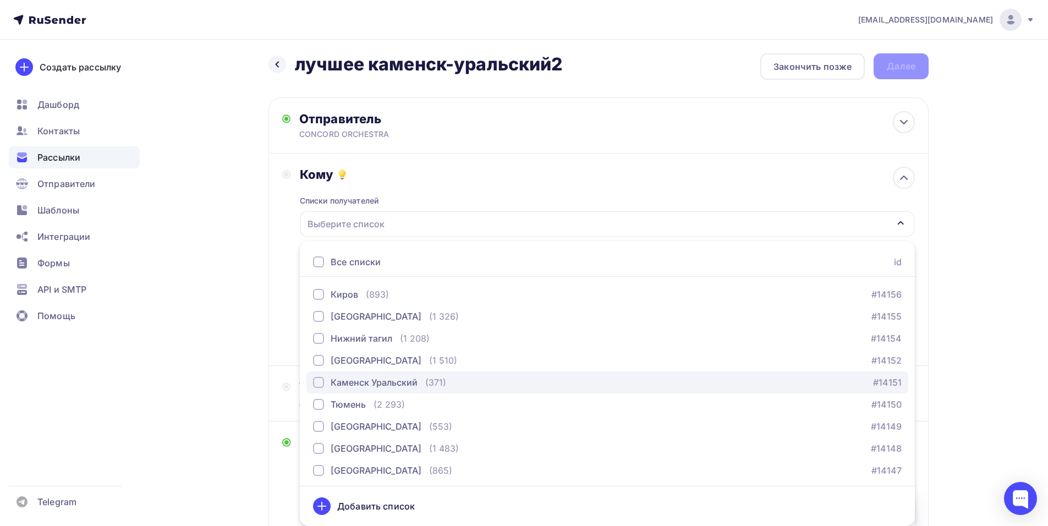
click at [422, 383] on div "Каменск Уральский (371)" at bounding box center [379, 382] width 133 height 13
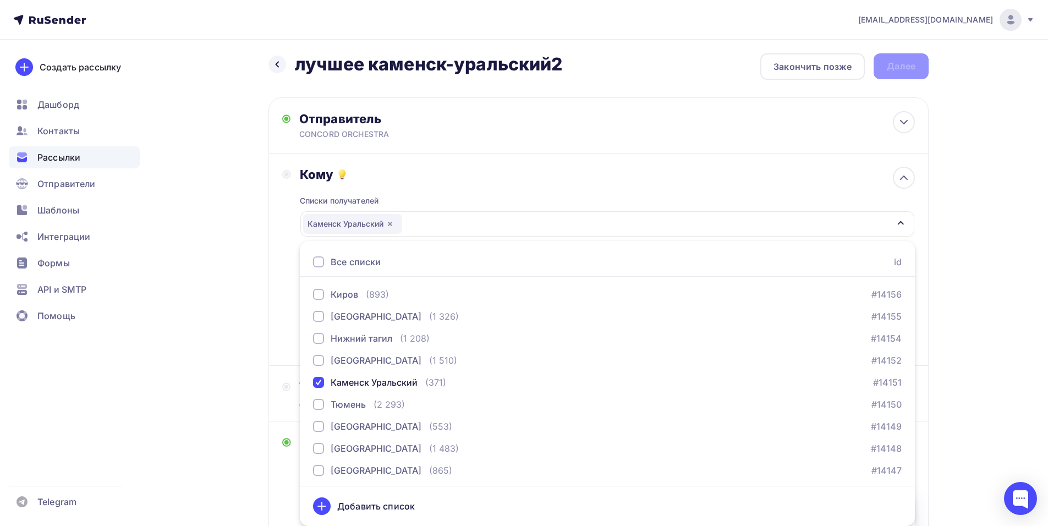
click at [290, 273] on div "Кому Списки получателей Каменск Уральский Все списки id тест [PERSON_NAME] (1) …" at bounding box center [598, 259] width 633 height 185
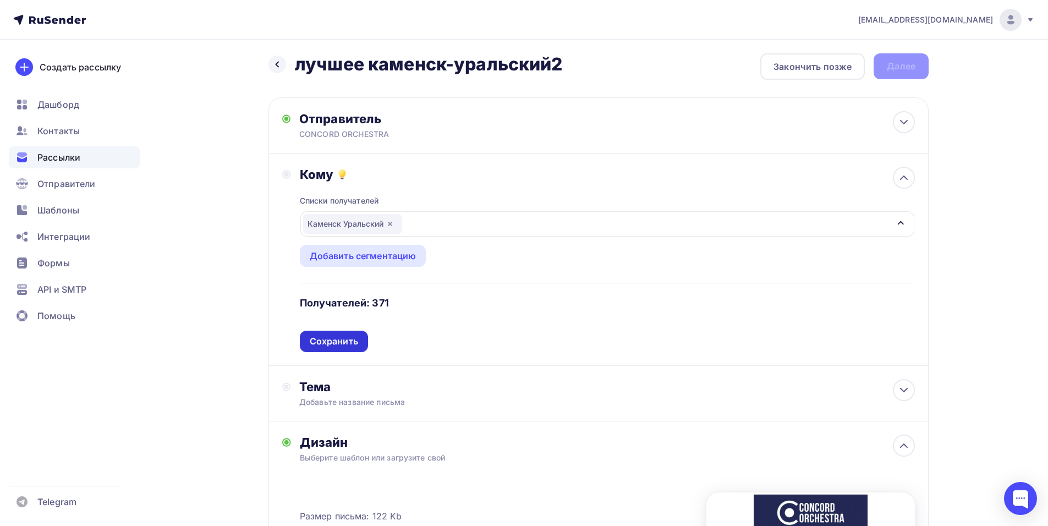
click at [347, 344] on div "Сохранить" at bounding box center [334, 341] width 48 height 13
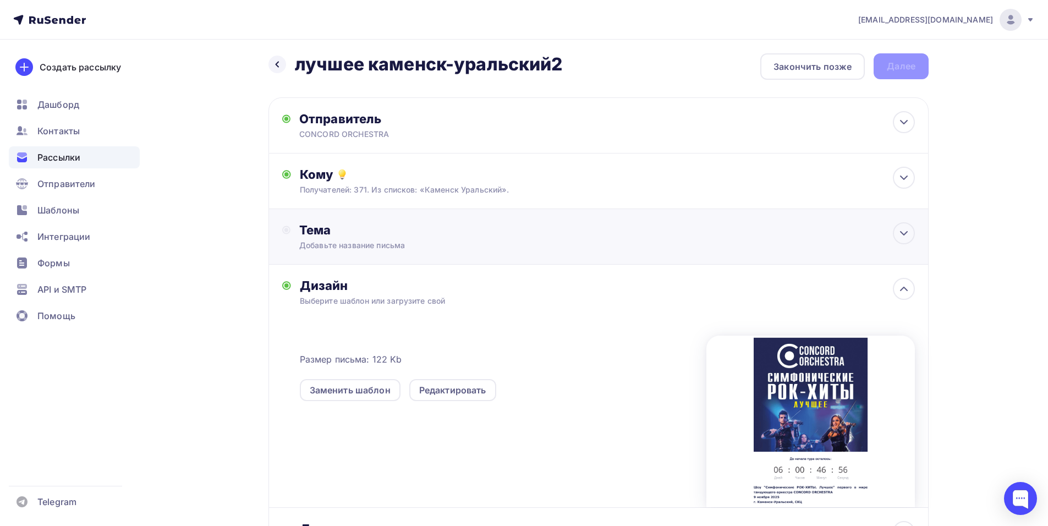
click at [384, 256] on div "Тема Добавьте название письма Тема * Рекомендуем использовать не более 150 симв…" at bounding box center [598, 237] width 660 height 56
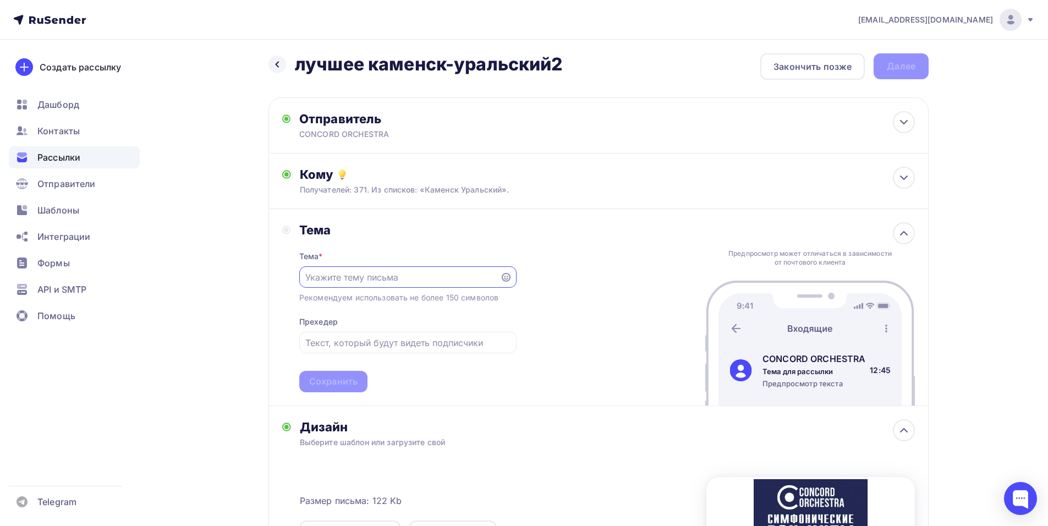
scroll to position [0, 0]
click at [1009, 265] on div "[EMAIL_ADDRESS][DOMAIN_NAME] Аккаунт Тарифы Выйти Создать рассылку [GEOGRAPHIC_…" at bounding box center [524, 385] width 1048 height 779
click at [416, 277] on input "text" at bounding box center [399, 277] width 188 height 13
paste input "Приглашение на шоу «Симфонические РОК-ХИТЫ. Лучшее»"
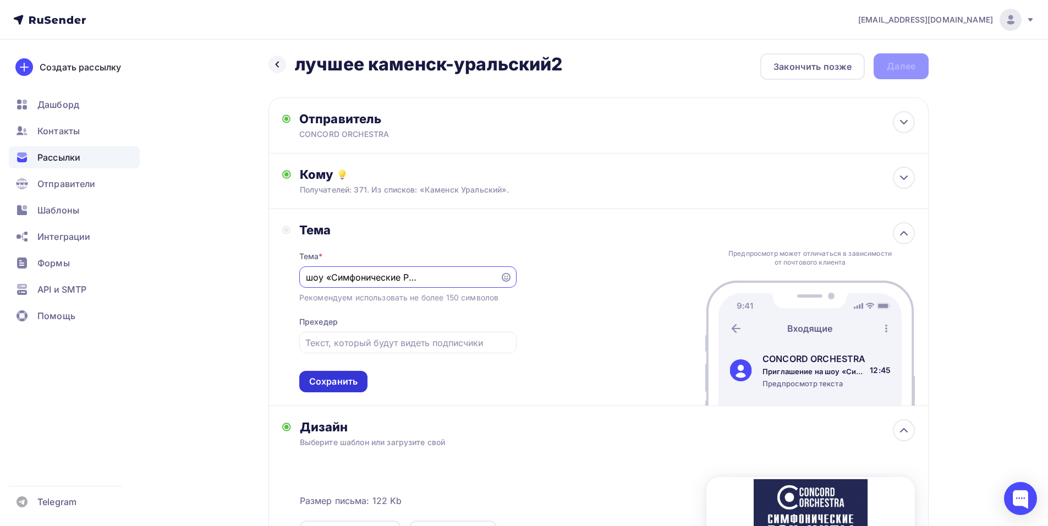
type input "Приглашение на шоу «Симфонические РОК-ХИТЫ. Лучшее»"
click at [336, 377] on div "Сохранить" at bounding box center [333, 381] width 48 height 13
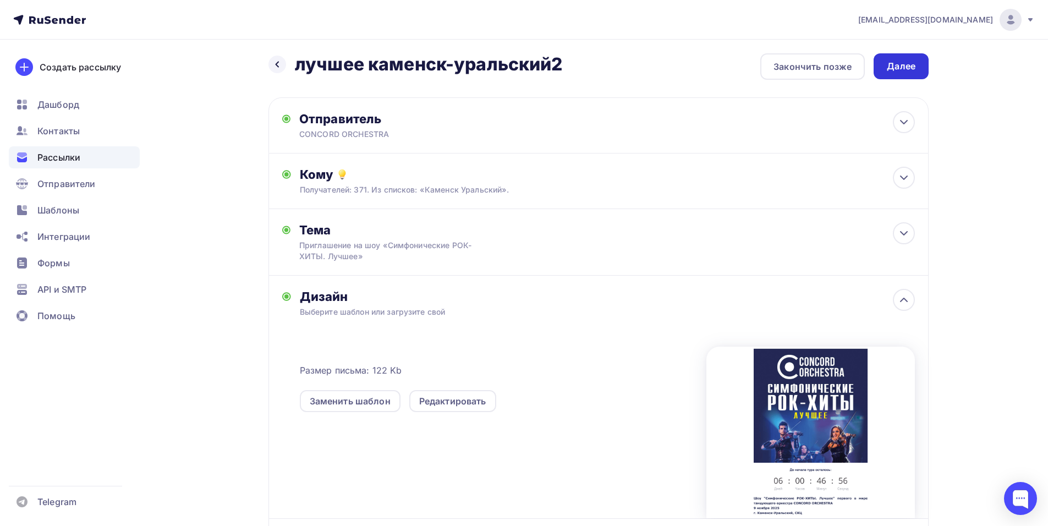
click at [900, 67] on div "Далее" at bounding box center [901, 66] width 29 height 13
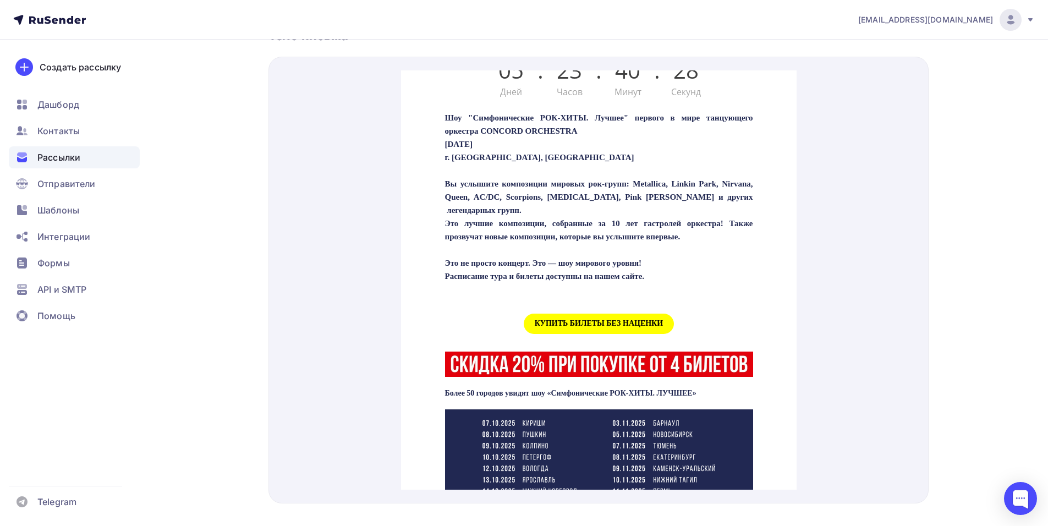
scroll to position [385, 0]
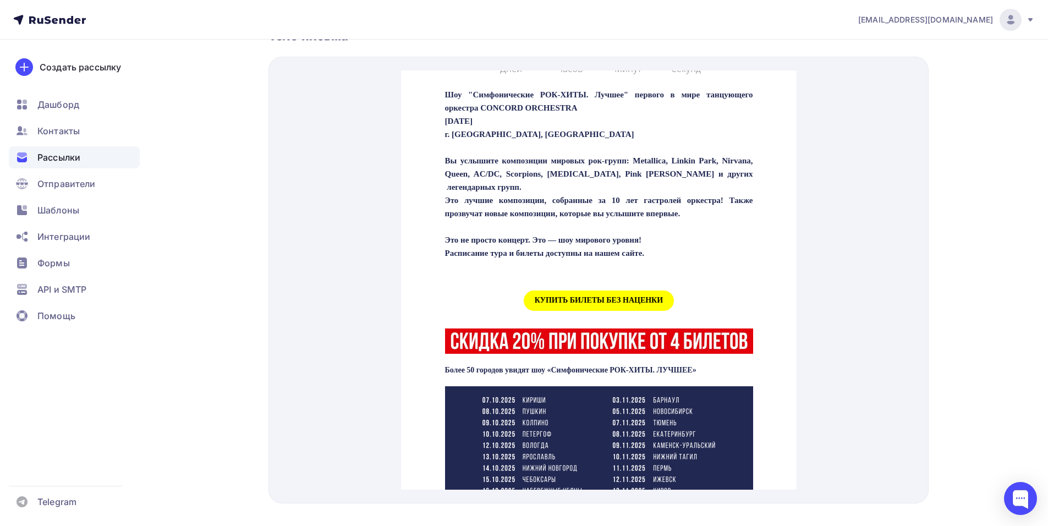
click at [560, 298] on span "КУПИТЬ БИЛЕТЫ БЕЗ НАЦЕНКИ" at bounding box center [598, 287] width 150 height 20
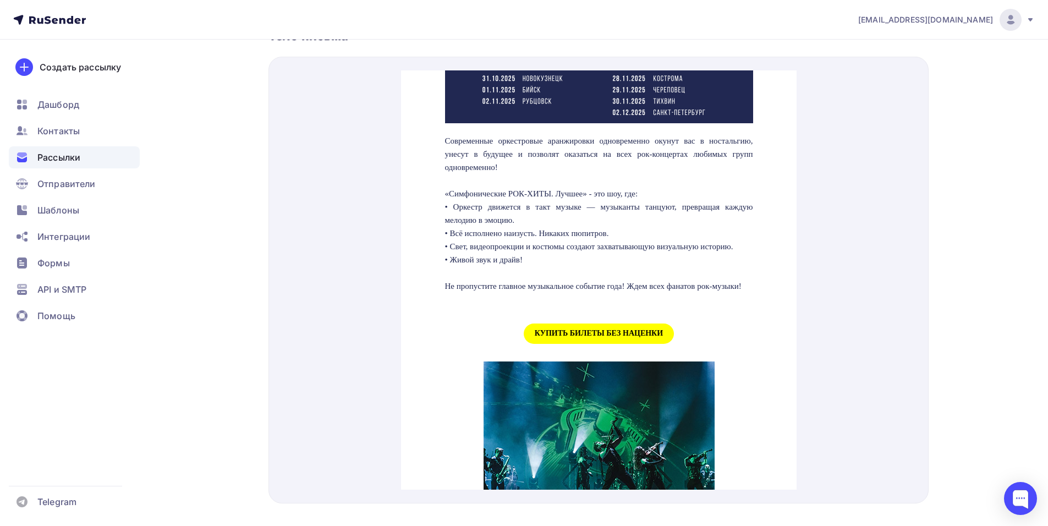
scroll to position [990, 0]
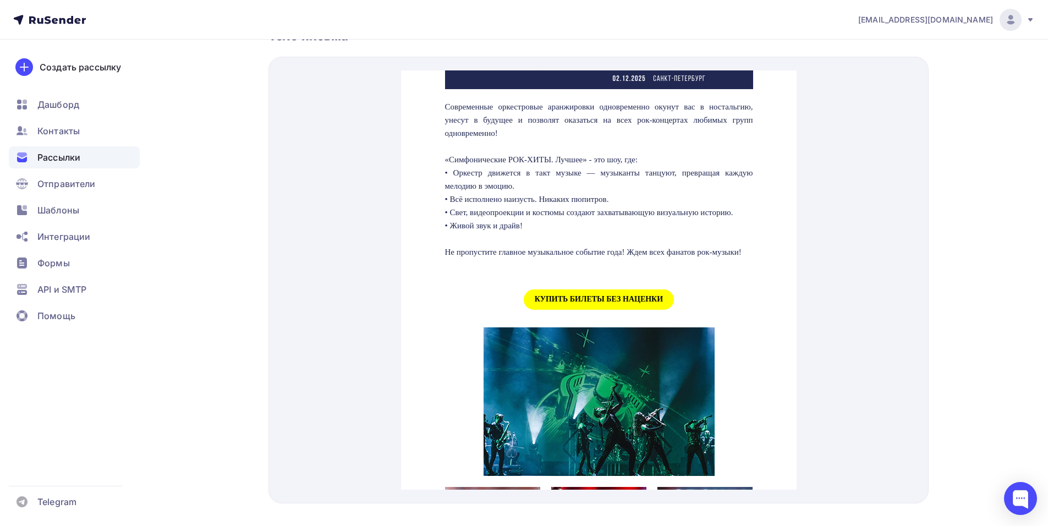
click at [568, 296] on span "КУПИТЬ БИЛЕТЫ БЕЗ НАЦЕНКИ" at bounding box center [598, 286] width 150 height 20
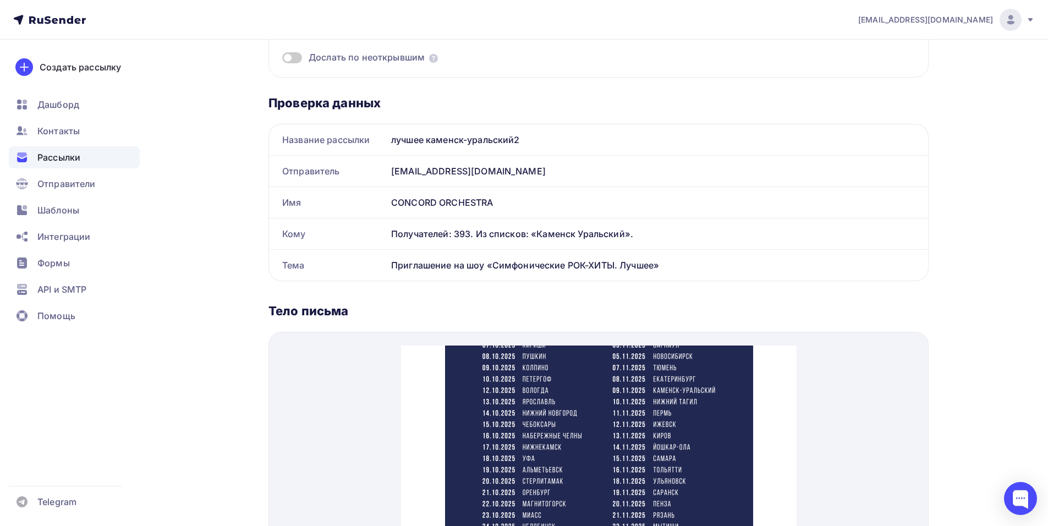
scroll to position [0, 0]
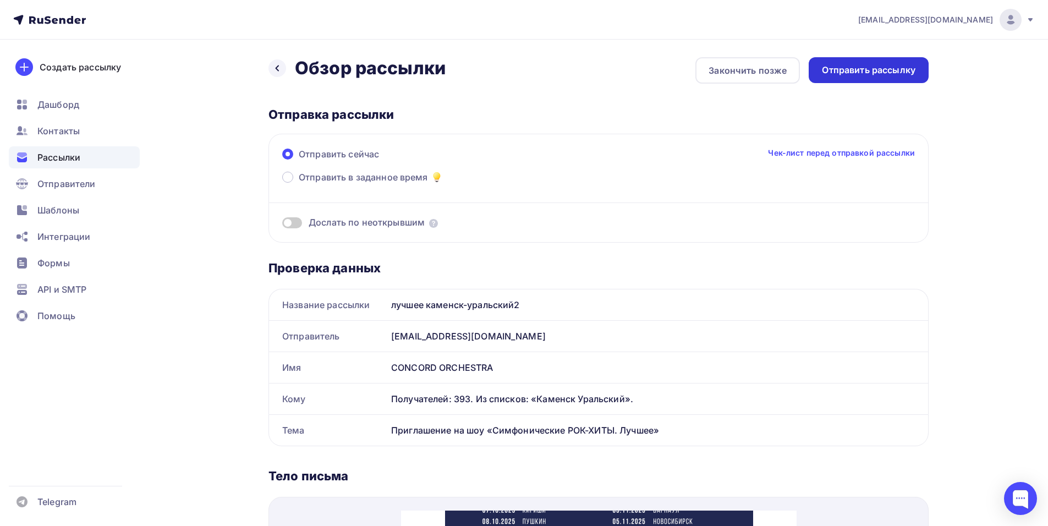
click at [890, 73] on div "Отправить рассылку" at bounding box center [869, 70] width 94 height 13
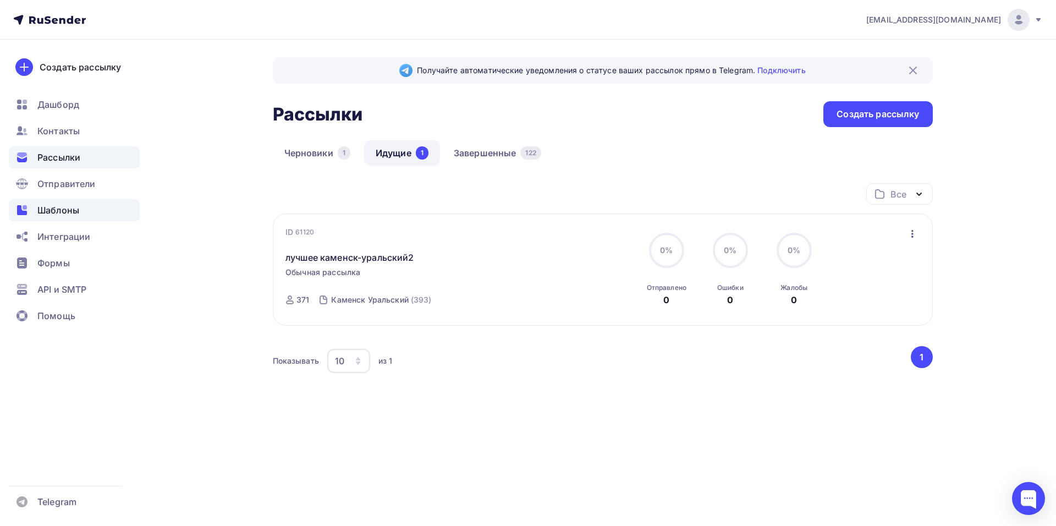
click at [73, 201] on div "Шаблоны" at bounding box center [74, 210] width 131 height 22
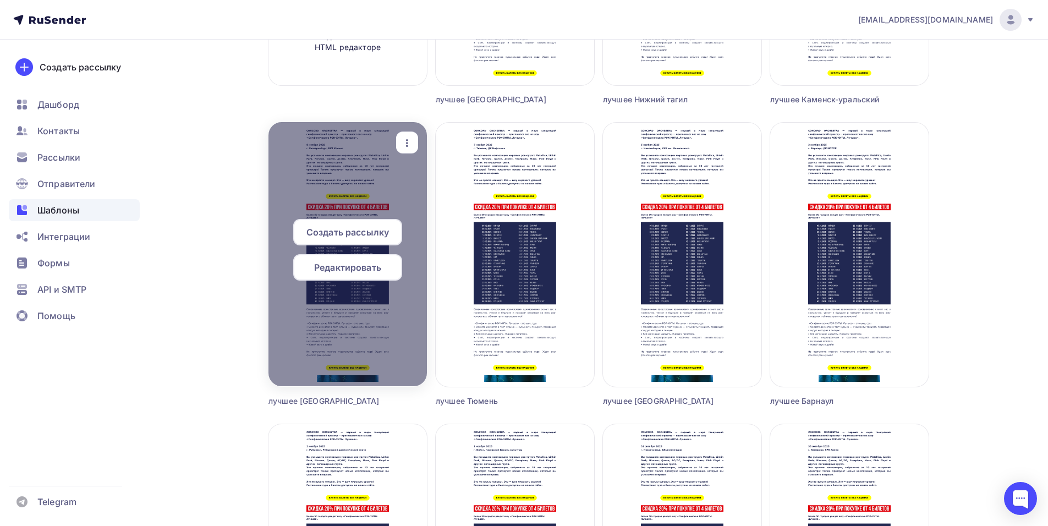
scroll to position [330, 0]
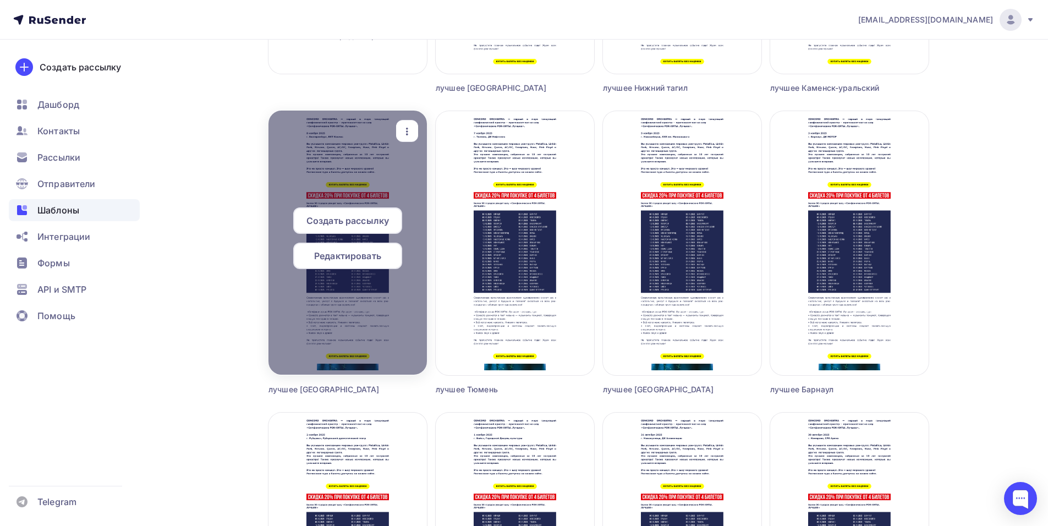
click at [358, 257] on span "Редактировать" at bounding box center [347, 255] width 67 height 13
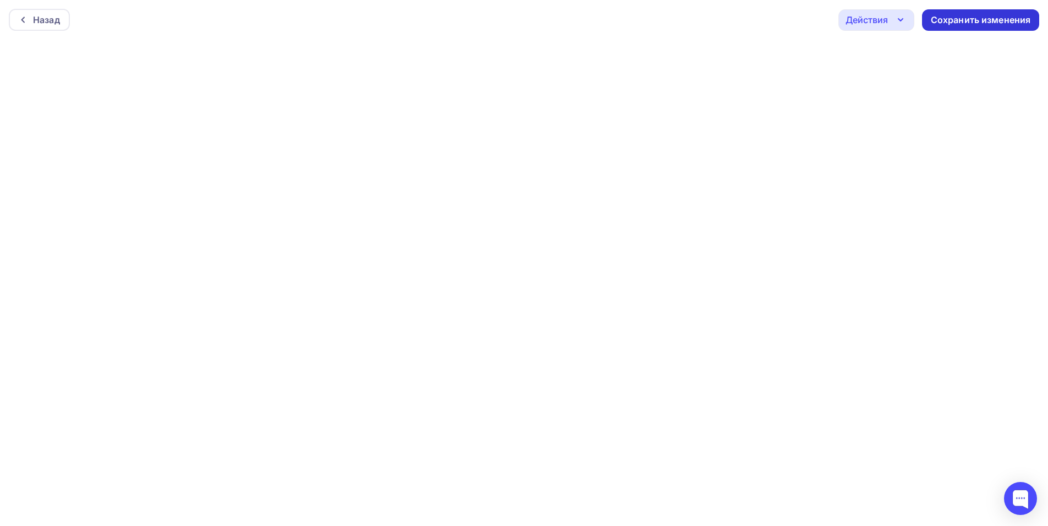
click at [959, 22] on div "Сохранить изменения" at bounding box center [981, 20] width 100 height 13
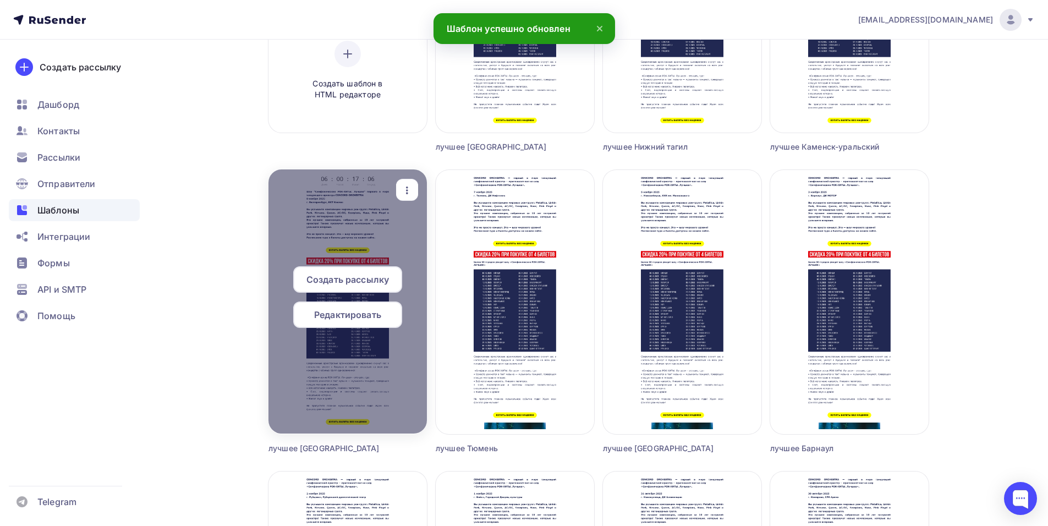
scroll to position [275, 0]
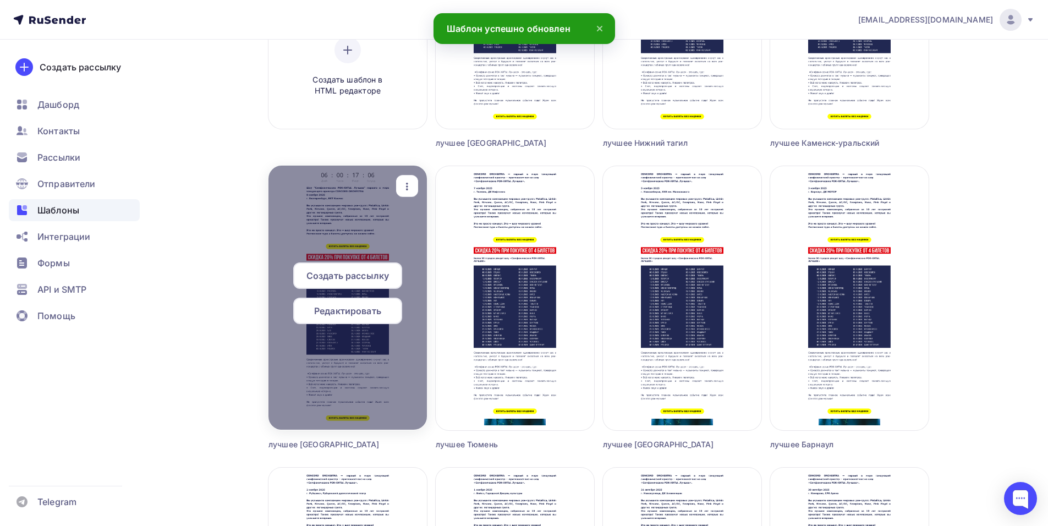
click at [355, 274] on span "Создать рассылку" at bounding box center [347, 275] width 83 height 13
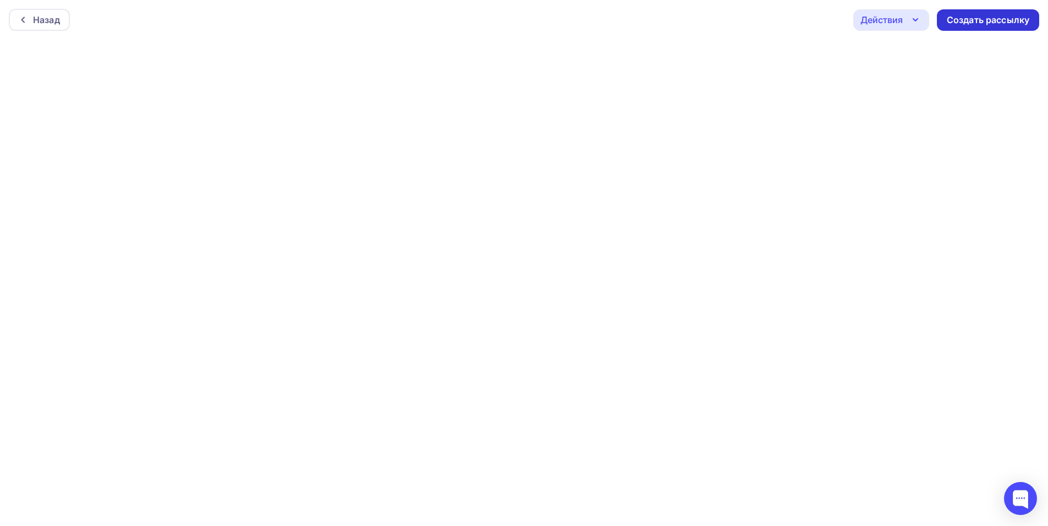
click at [972, 23] on div "Создать рассылку" at bounding box center [988, 20] width 83 height 13
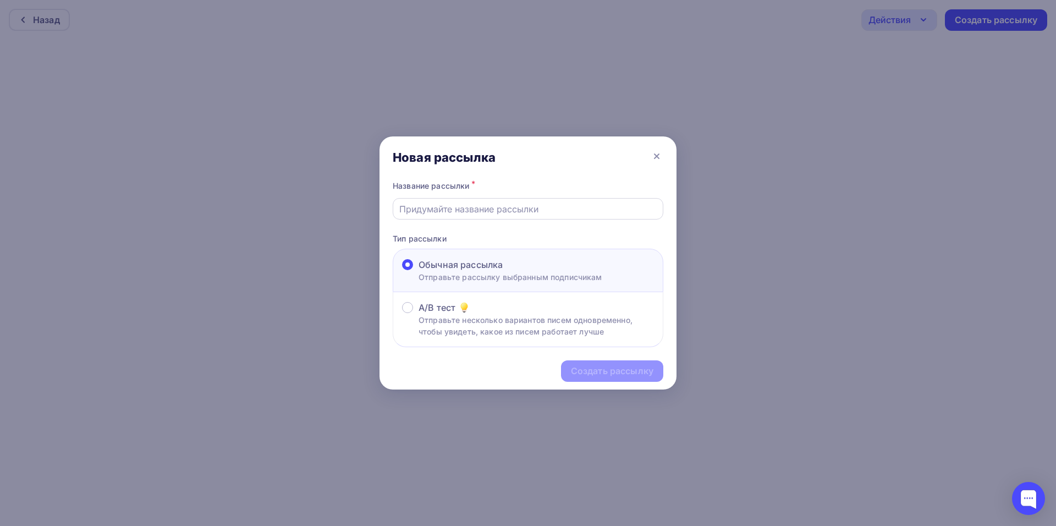
click at [457, 207] on input "text" at bounding box center [528, 208] width 258 height 13
click at [422, 211] on input "text" at bounding box center [528, 208] width 258 height 13
type input "лучшее екатеринбург 2"
click at [601, 375] on div "Создать рассылку" at bounding box center [612, 371] width 83 height 13
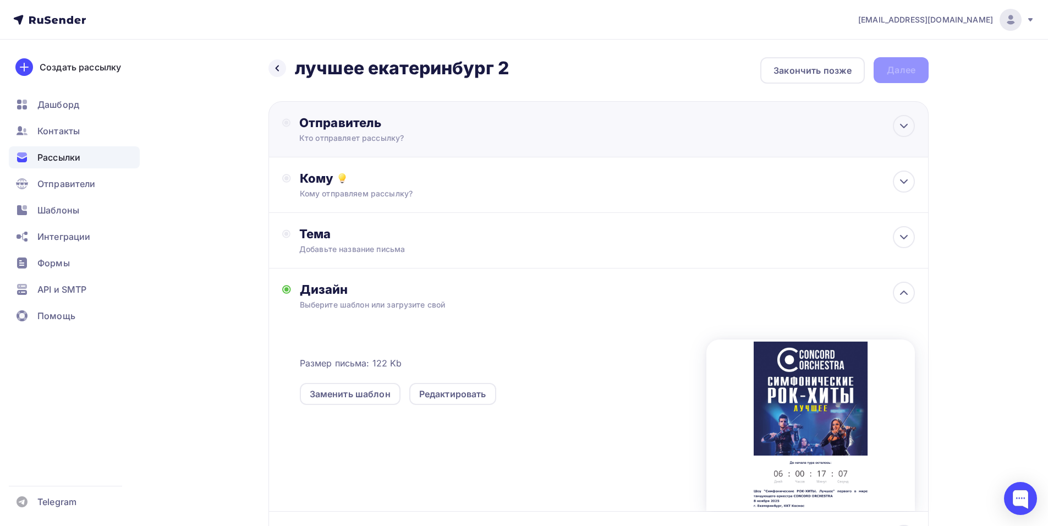
click at [393, 142] on div "Кто отправляет рассылку?" at bounding box center [406, 138] width 215 height 11
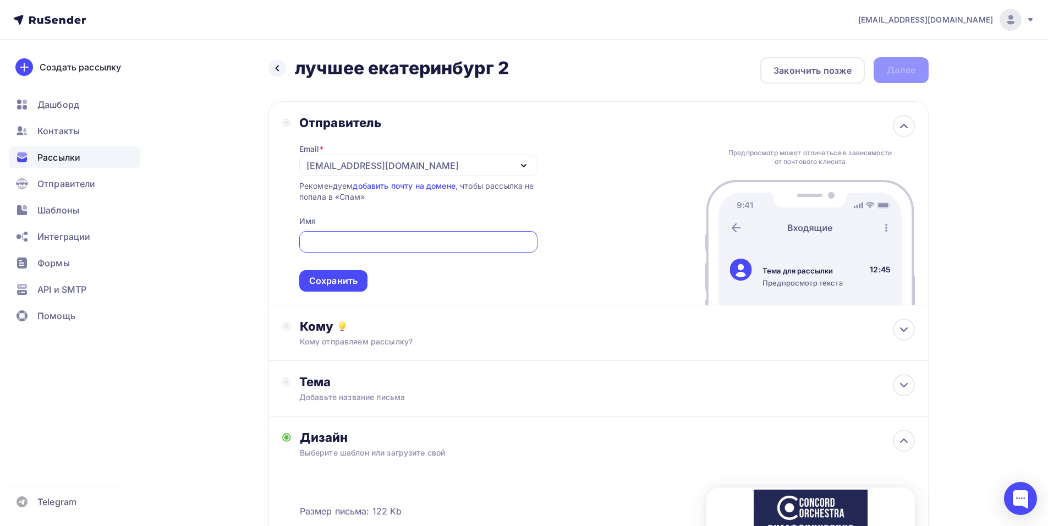
click at [323, 169] on div "[EMAIL_ADDRESS][DOMAIN_NAME]" at bounding box center [382, 165] width 152 height 13
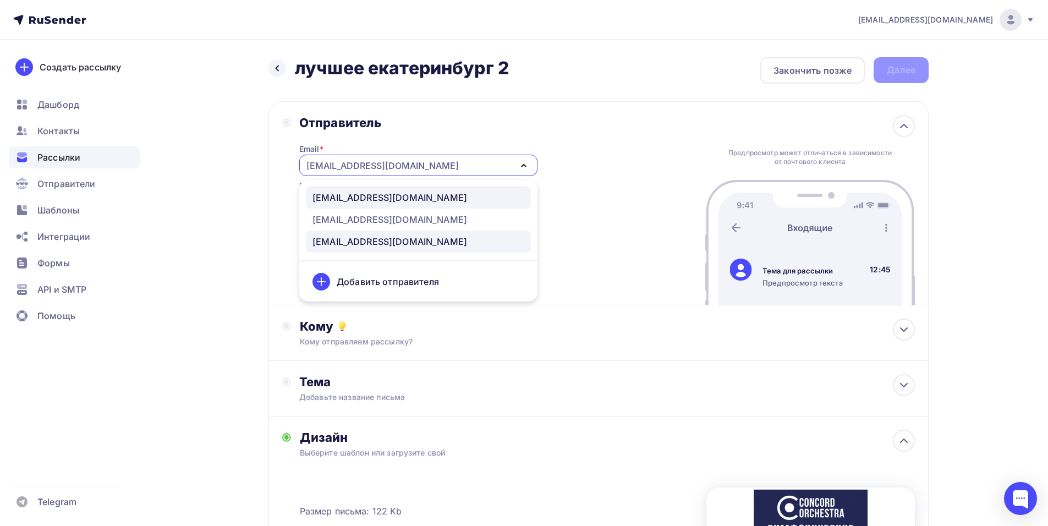
click at [362, 201] on div "[EMAIL_ADDRESS][DOMAIN_NAME]" at bounding box center [389, 197] width 155 height 13
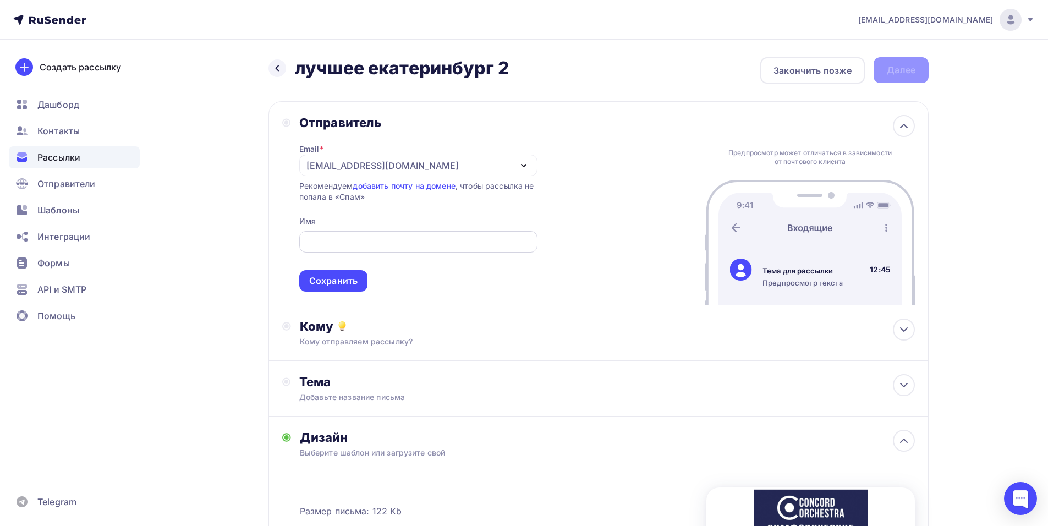
click at [350, 241] on input "text" at bounding box center [418, 241] width 226 height 13
paste input "CONCORD ORCHESTRA"
type input "CONCORD ORCHESTRA"
click at [345, 277] on div "Сохранить" at bounding box center [333, 280] width 48 height 13
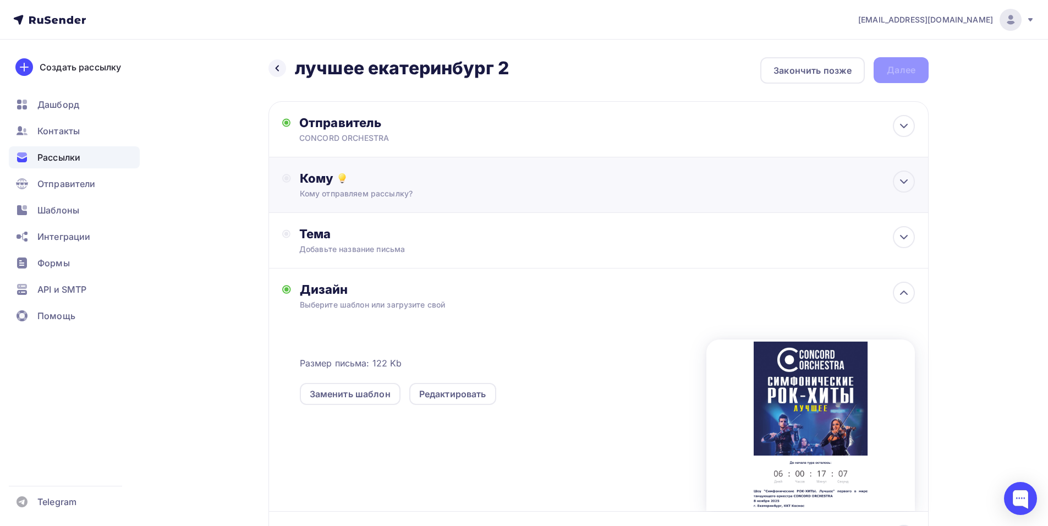
click at [370, 173] on div "Кому" at bounding box center [607, 178] width 615 height 15
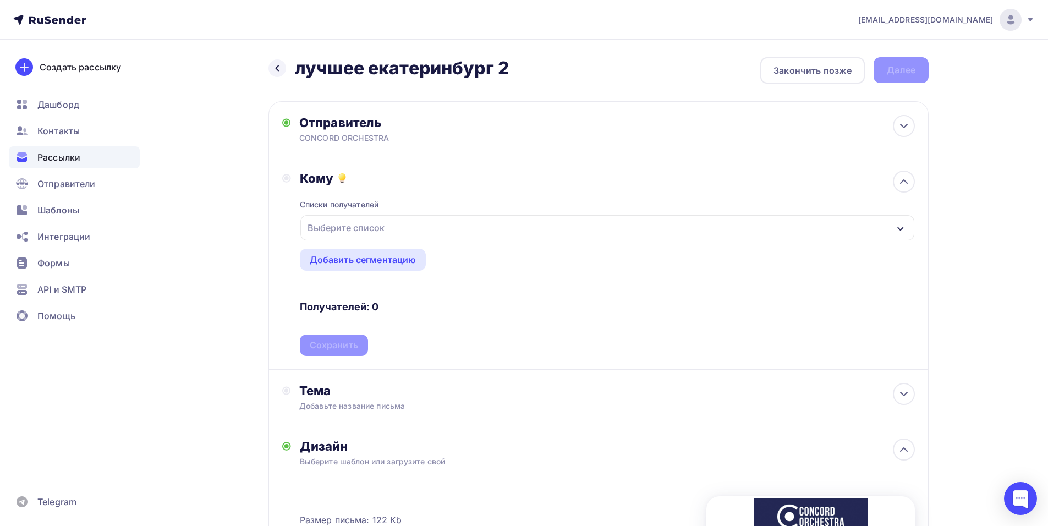
click at [479, 227] on div "Выберите список" at bounding box center [607, 227] width 614 height 25
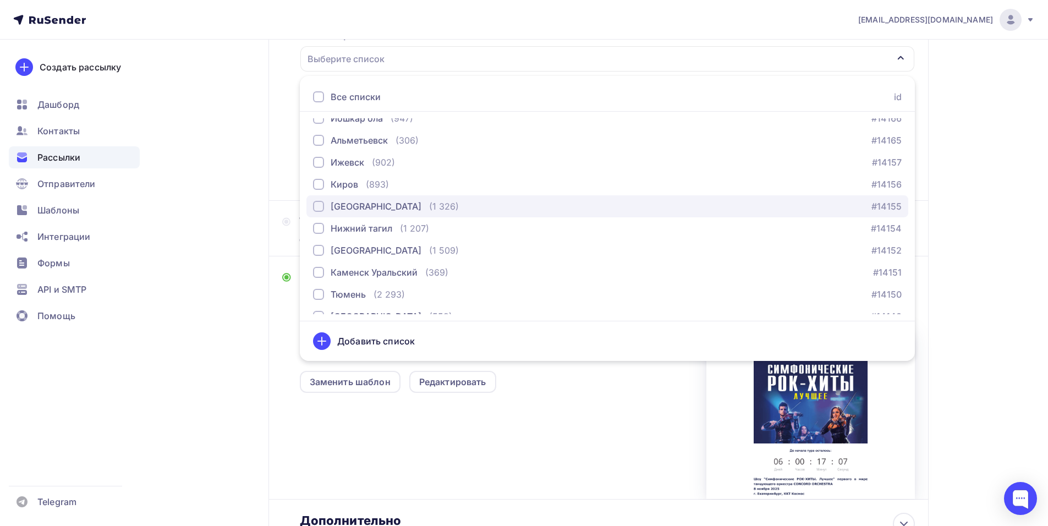
scroll to position [1100, 0]
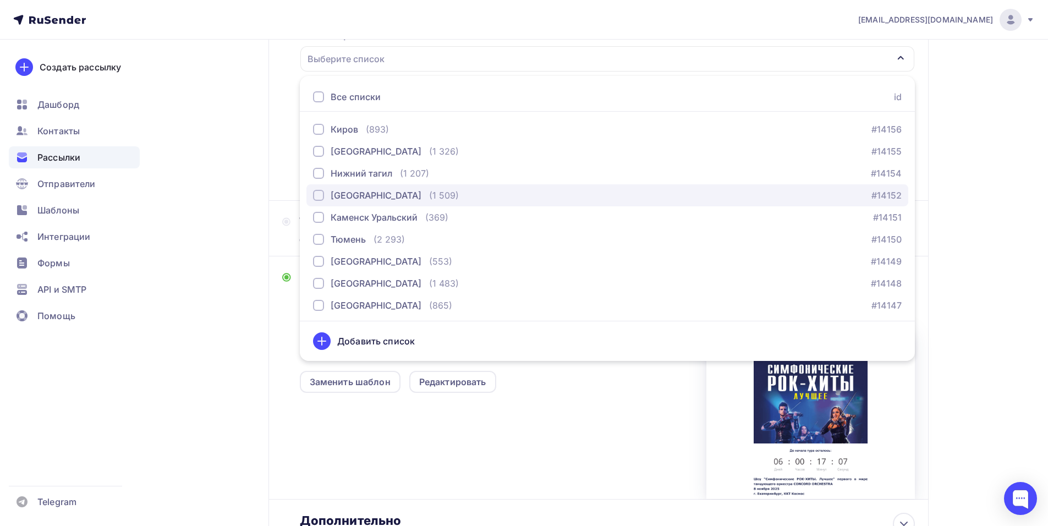
click at [356, 194] on div "[GEOGRAPHIC_DATA]" at bounding box center [376, 195] width 91 height 13
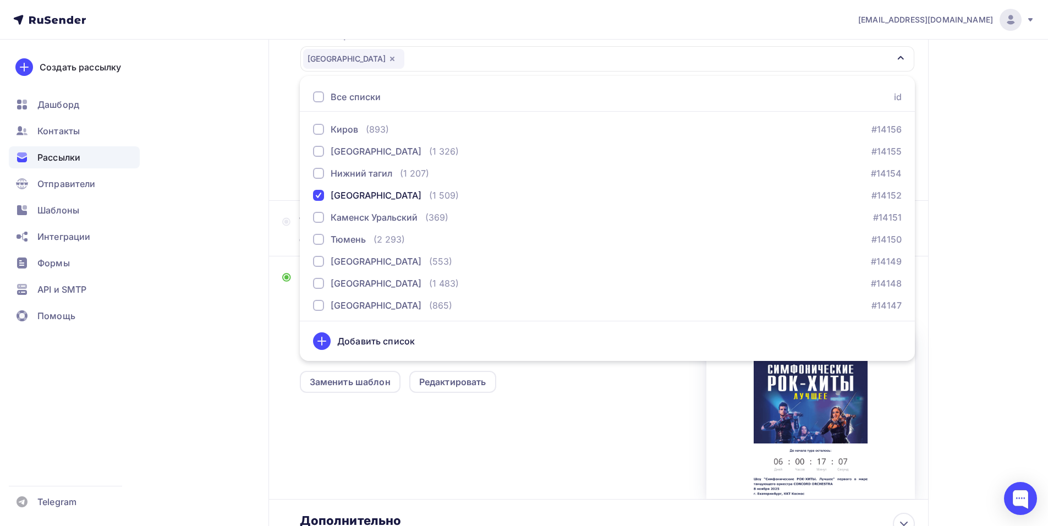
click at [283, 181] on div "Кому Списки получателей [GEOGRAPHIC_DATA] Все списки id тест [PERSON_NAME] (1) …" at bounding box center [598, 94] width 633 height 185
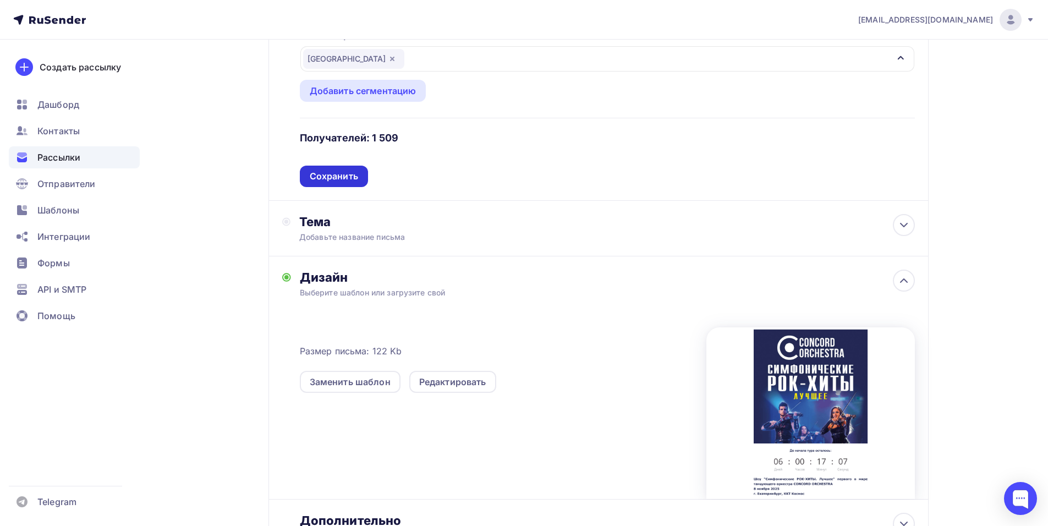
click at [354, 182] on div "Сохранить" at bounding box center [334, 176] width 48 height 13
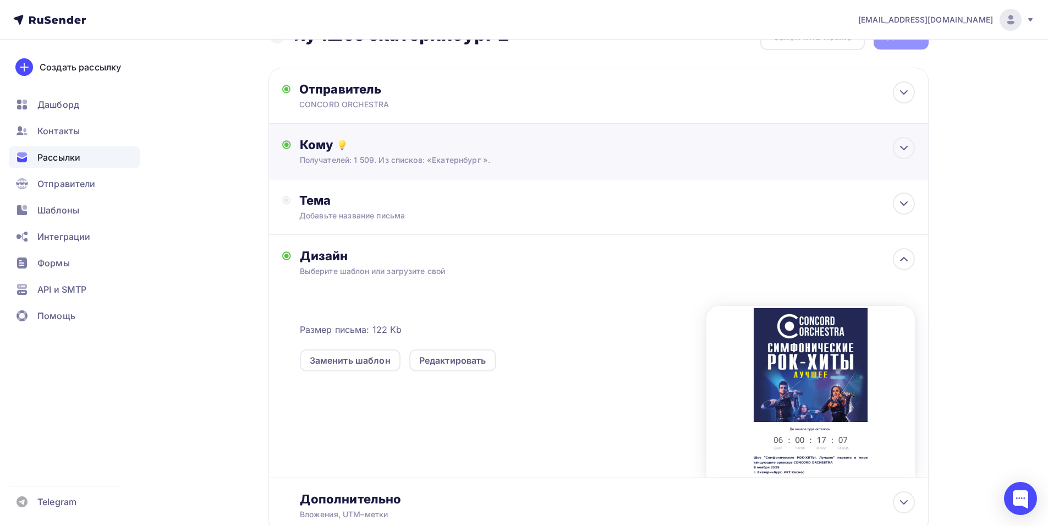
scroll to position [2, 0]
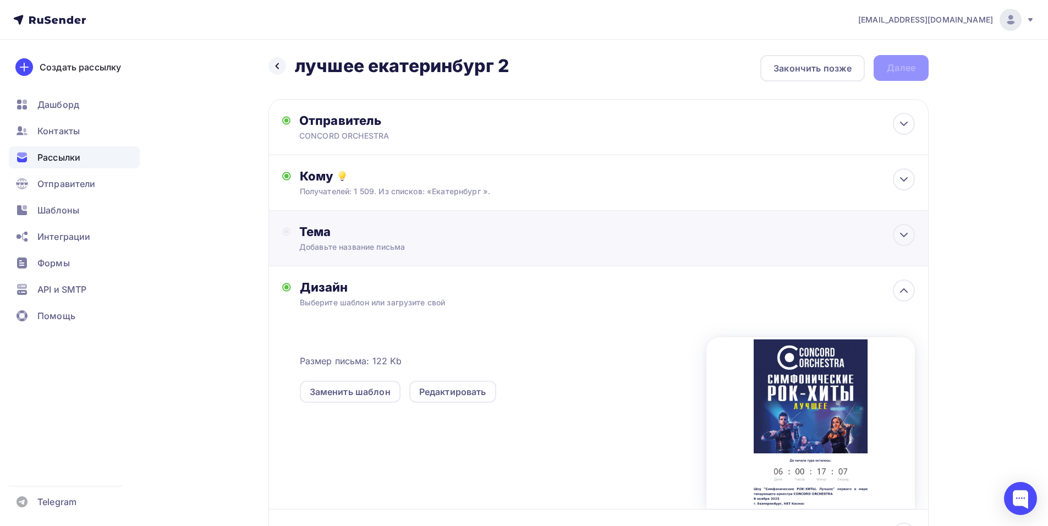
click at [466, 226] on div "Тема" at bounding box center [407, 231] width 217 height 15
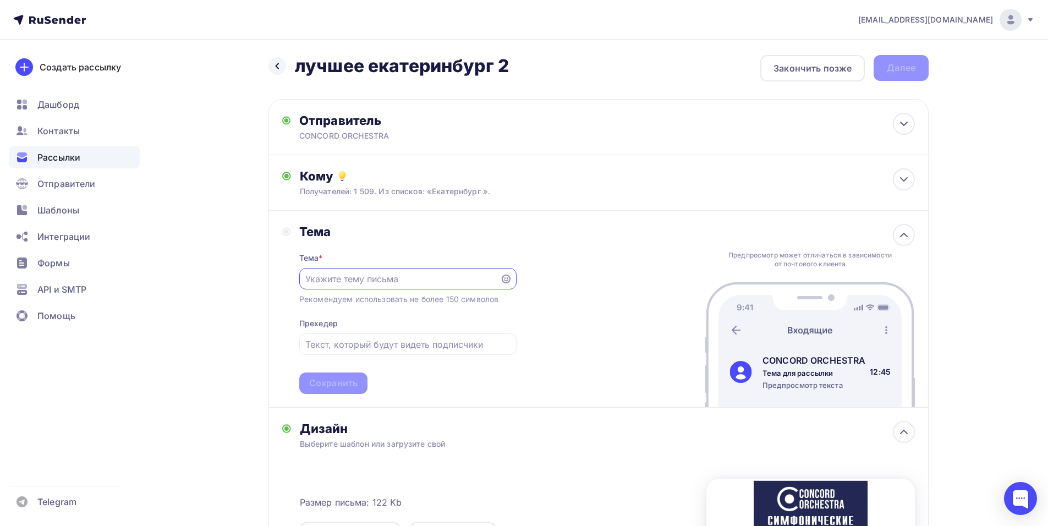
scroll to position [0, 0]
click at [1012, 199] on div "[EMAIL_ADDRESS][DOMAIN_NAME] Аккаунт Тарифы Выйти Создать рассылку [GEOGRAPHIC_…" at bounding box center [524, 387] width 1048 height 779
click at [402, 283] on input "text" at bounding box center [399, 278] width 188 height 13
paste input "Приглашение на шоу «Симфонические РОК-ХИТЫ. Лучшее»"
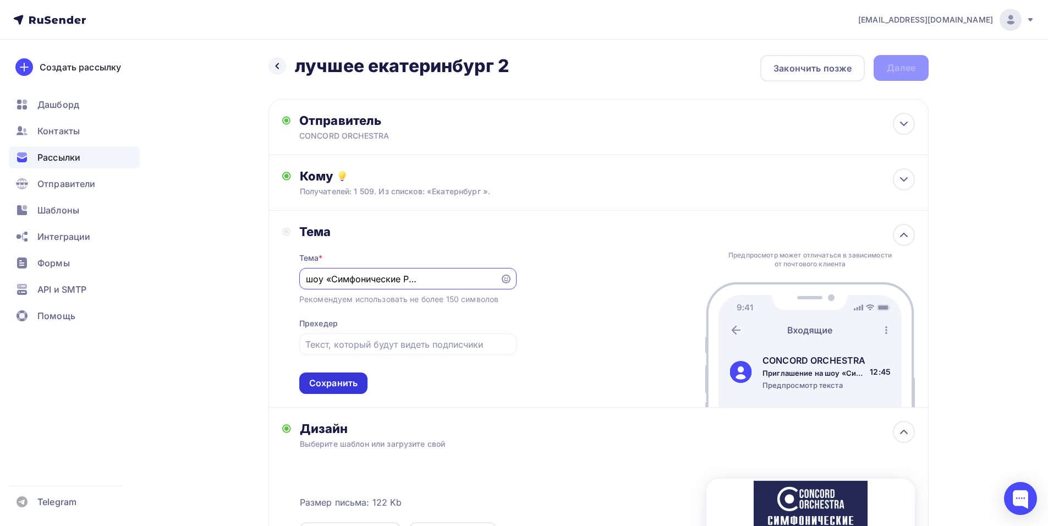
type input "Приглашение на шоу «Симфонические РОК-ХИТЫ. Лучшее»"
click at [347, 383] on div "Сохранить" at bounding box center [333, 383] width 48 height 13
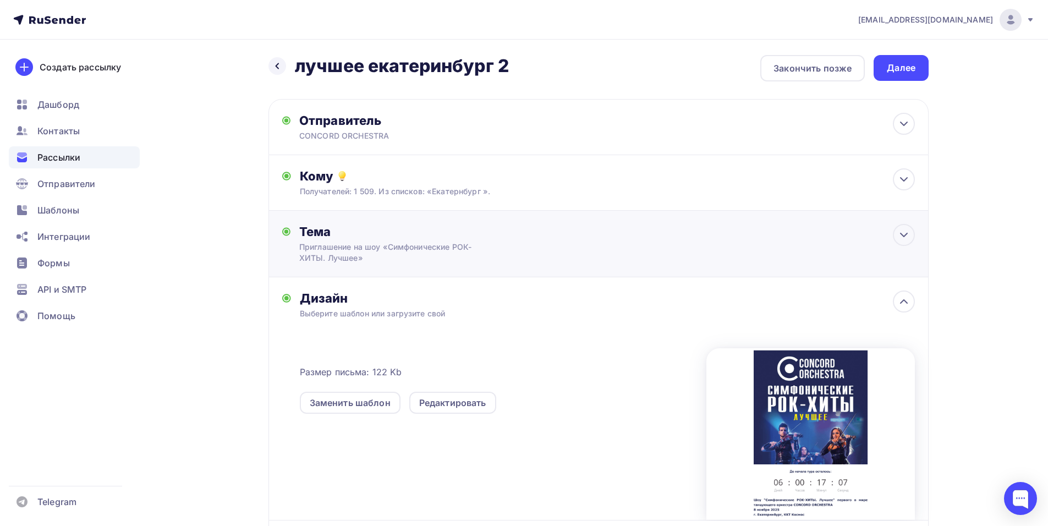
scroll to position [0, 0]
click at [893, 70] on div "Далее" at bounding box center [901, 68] width 29 height 13
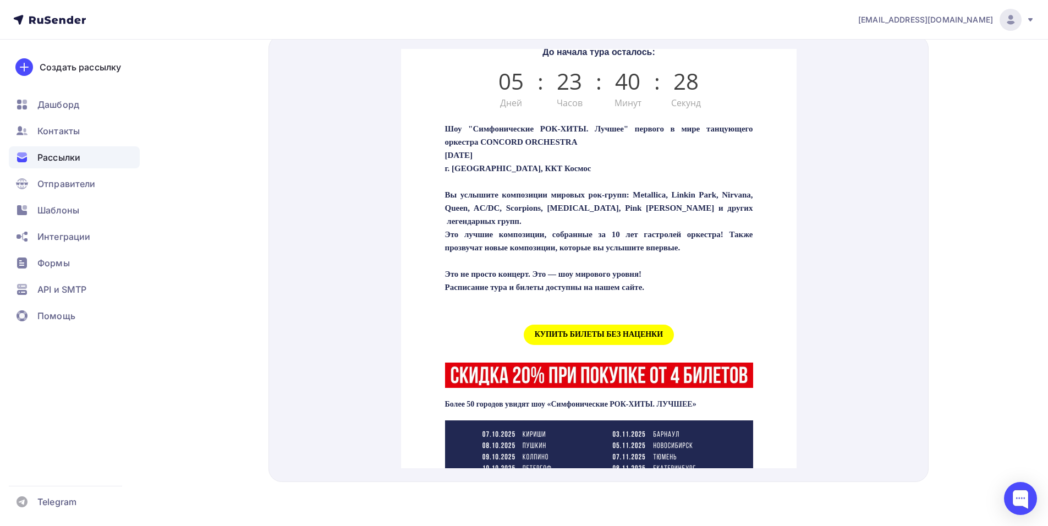
scroll to position [330, 0]
click at [570, 331] on span "КУПИТЬ БИЛЕТЫ БЕЗ НАЦЕНКИ" at bounding box center [598, 321] width 150 height 20
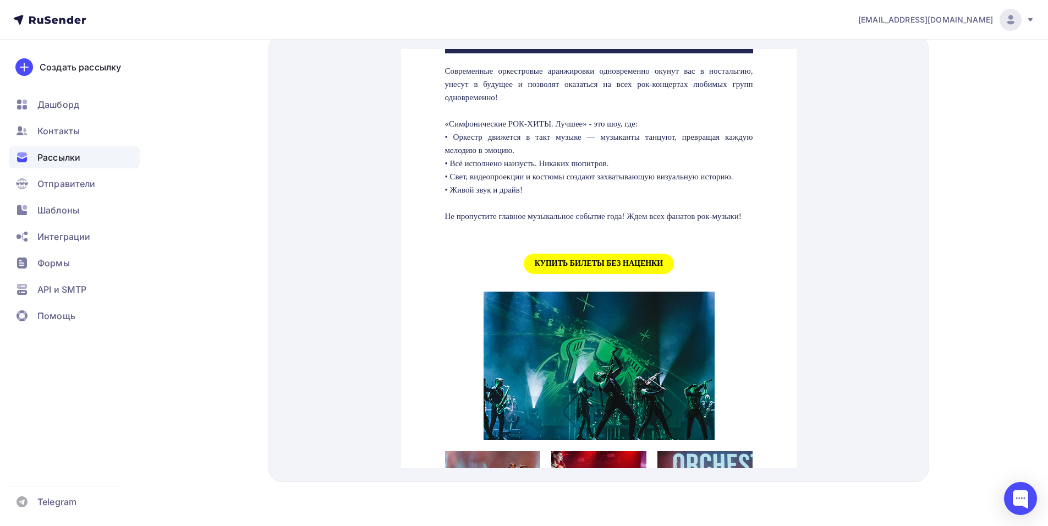
scroll to position [1045, 0]
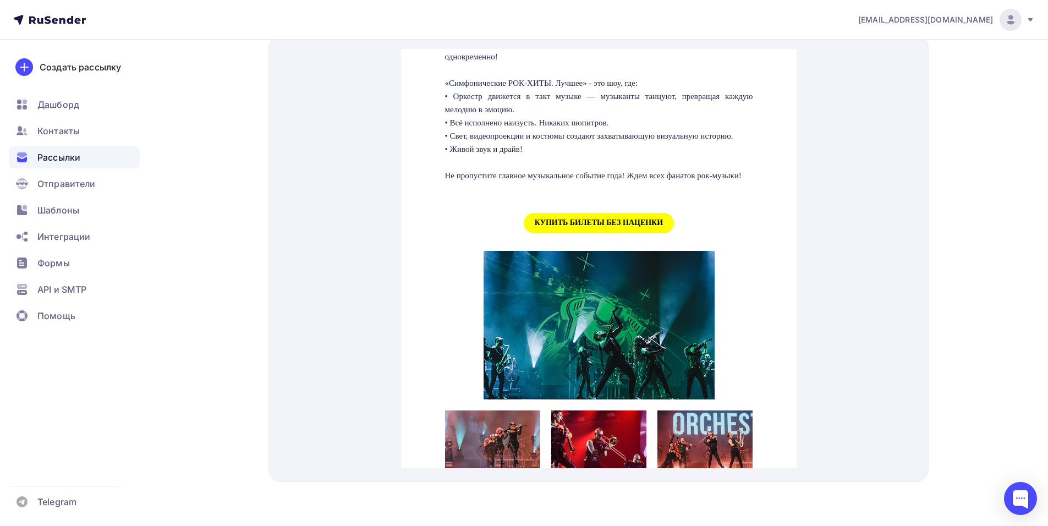
click at [617, 220] on span "КУПИТЬ БИЛЕТЫ БЕЗ НАЦЕНКИ" at bounding box center [598, 210] width 150 height 20
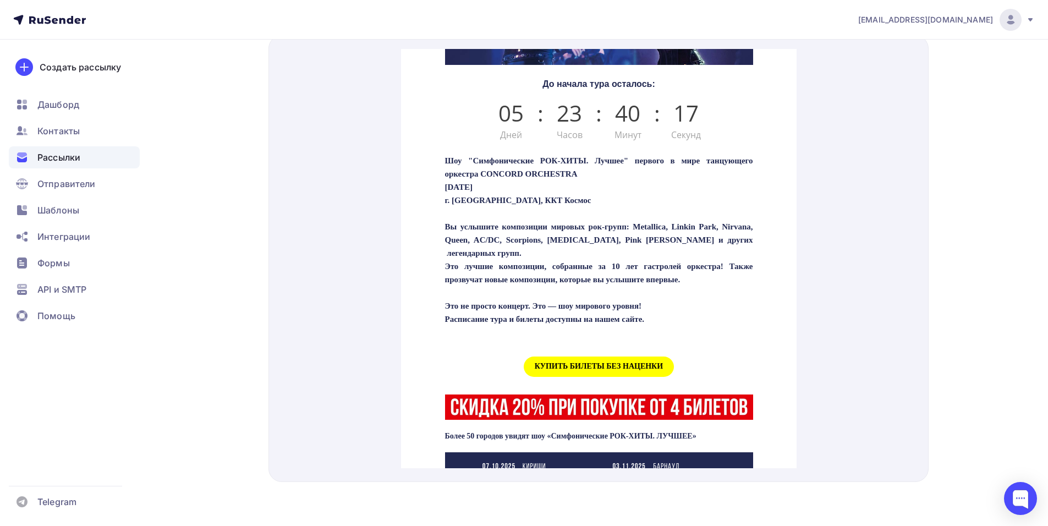
scroll to position [330, 0]
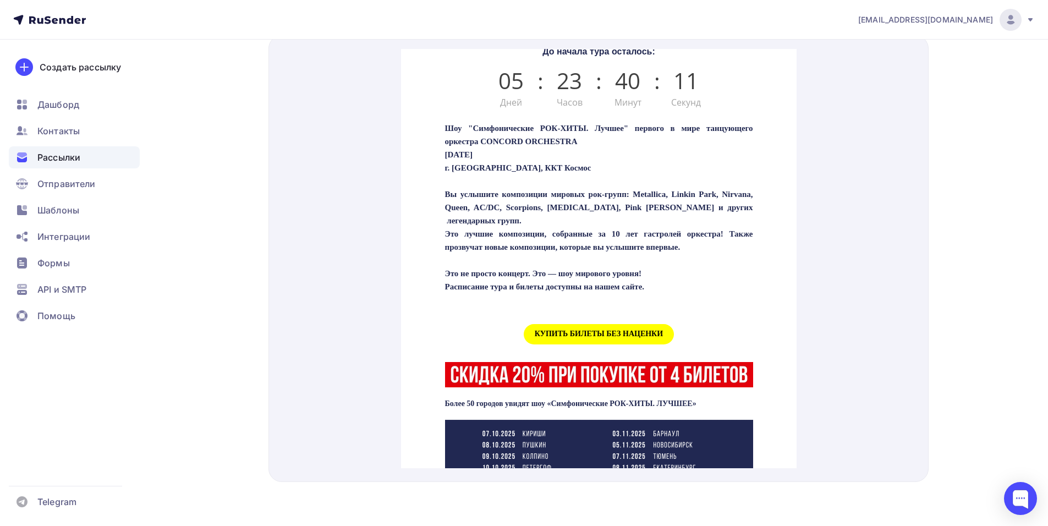
click at [598, 331] on span "КУПИТЬ БИЛЕТЫ БЕЗ НАЦЕНКИ" at bounding box center [598, 321] width 150 height 20
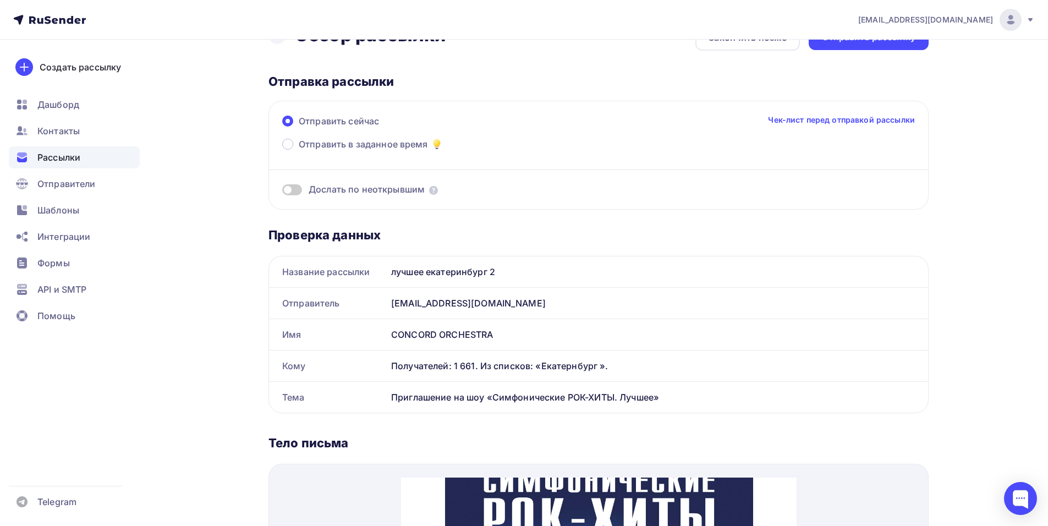
scroll to position [21, 0]
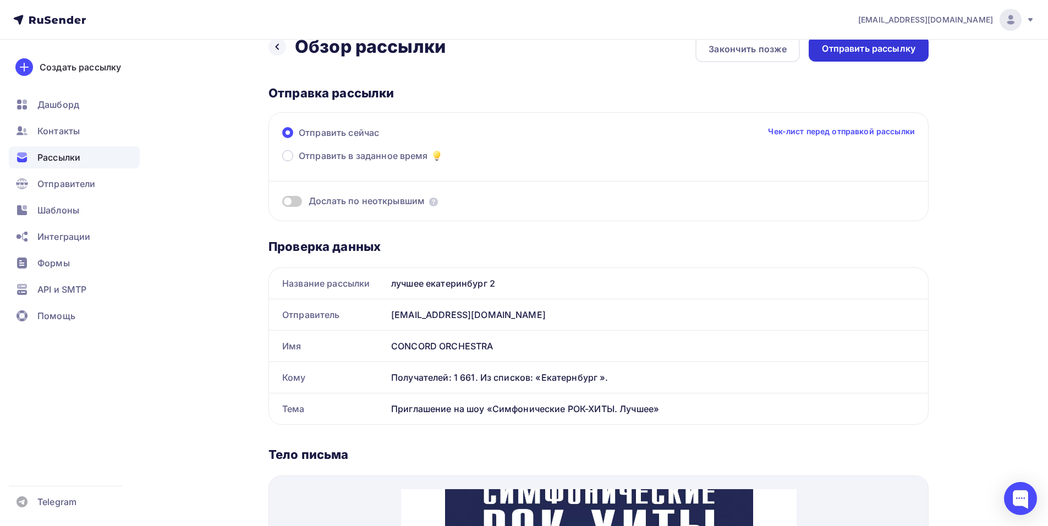
click at [846, 59] on div "Отправить рассылку" at bounding box center [869, 49] width 120 height 26
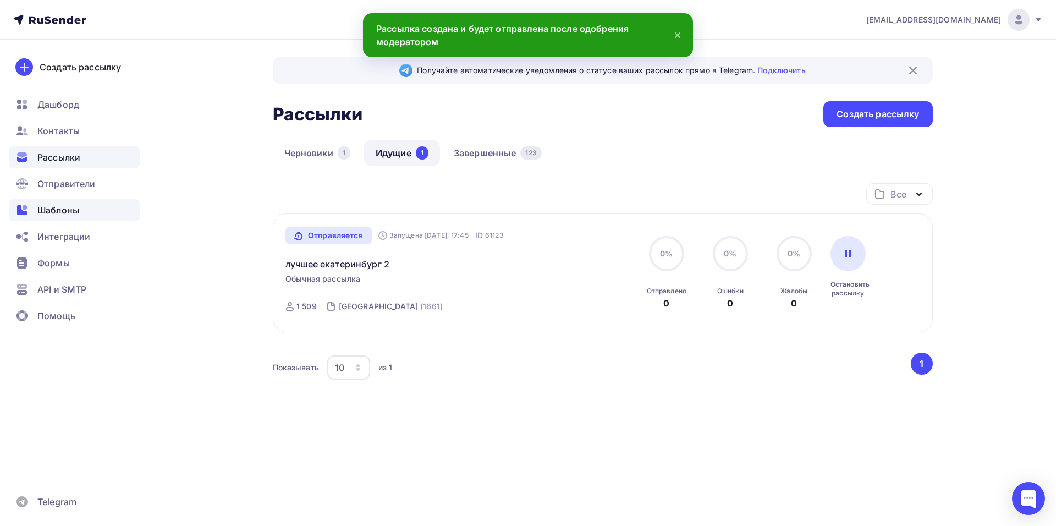
click at [66, 206] on span "Шаблоны" at bounding box center [58, 210] width 42 height 13
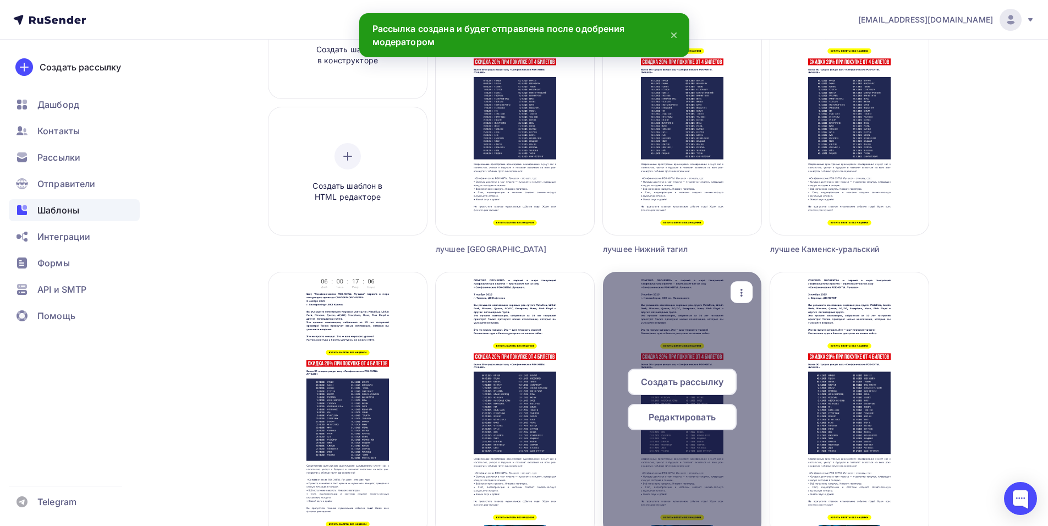
scroll to position [275, 0]
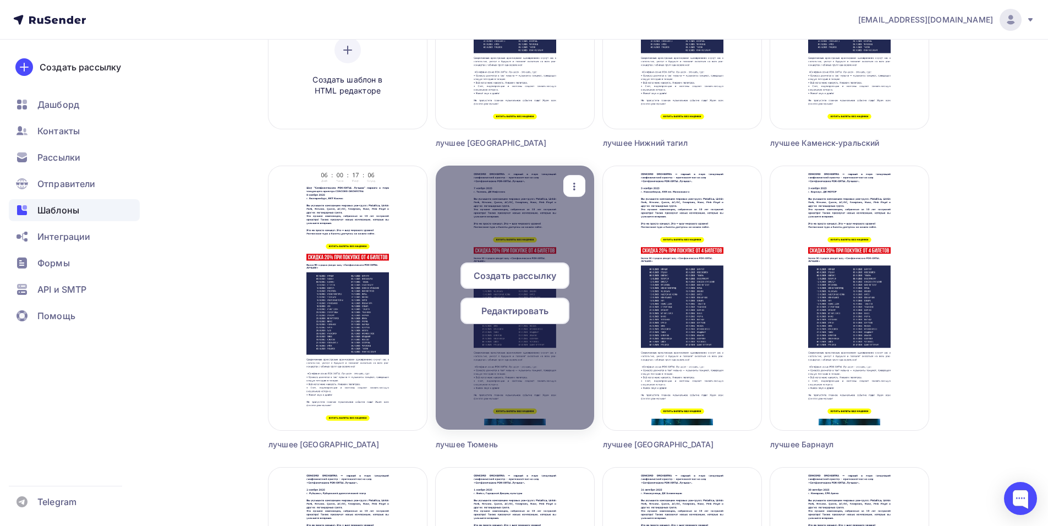
click at [497, 310] on span "Редактировать" at bounding box center [514, 310] width 67 height 13
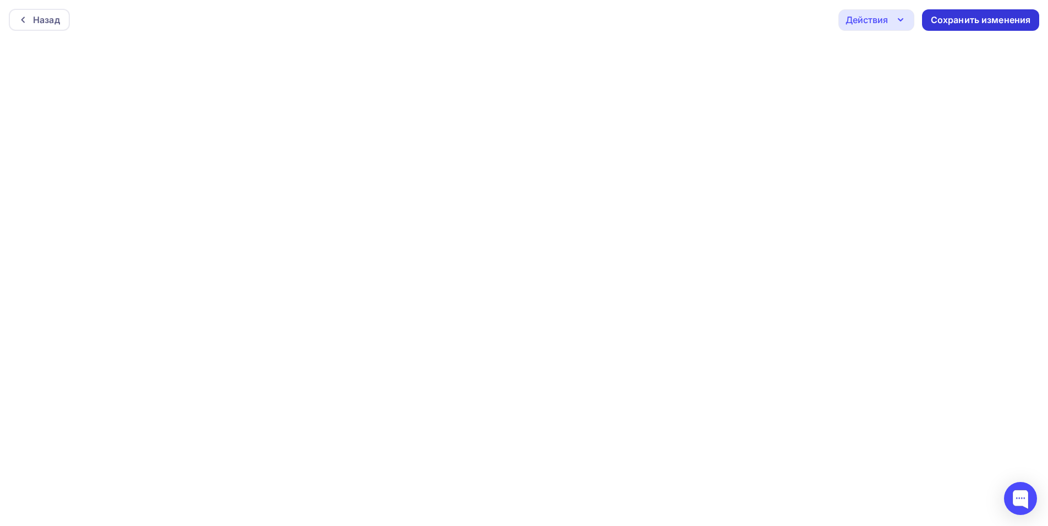
click at [962, 25] on div "Сохранить изменения" at bounding box center [981, 20] width 100 height 13
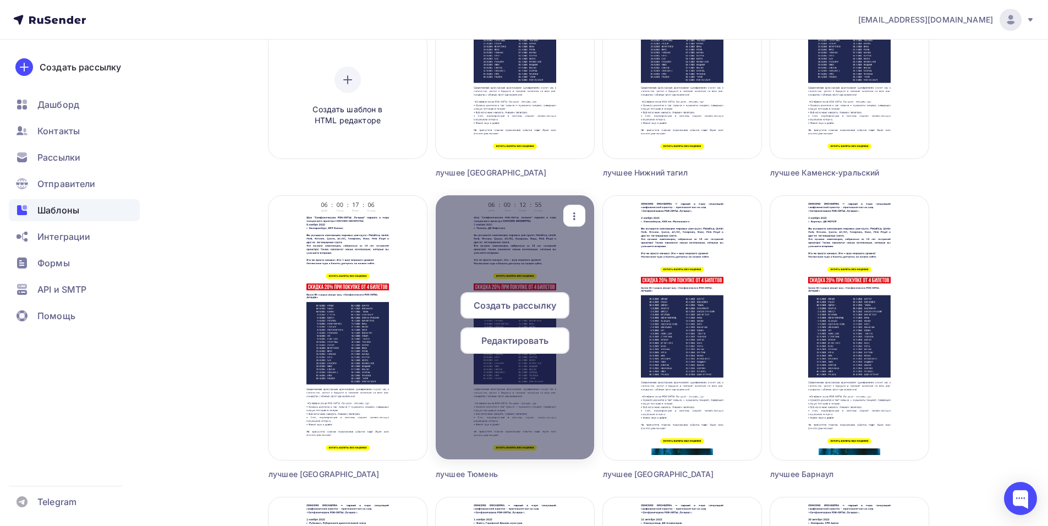
scroll to position [330, 0]
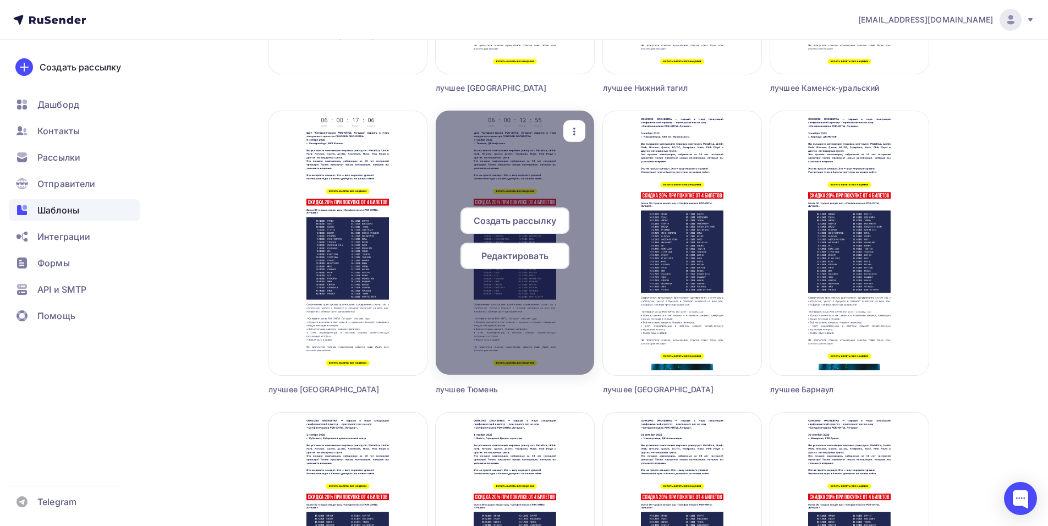
click at [526, 216] on span "Создать рассылку" at bounding box center [515, 220] width 83 height 13
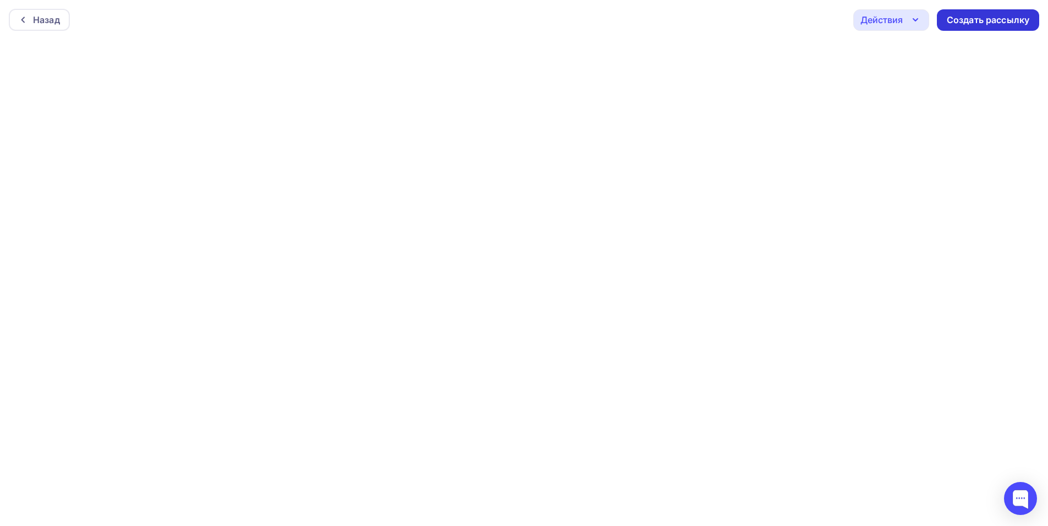
click at [988, 19] on div "Создать рассылку" at bounding box center [988, 20] width 83 height 13
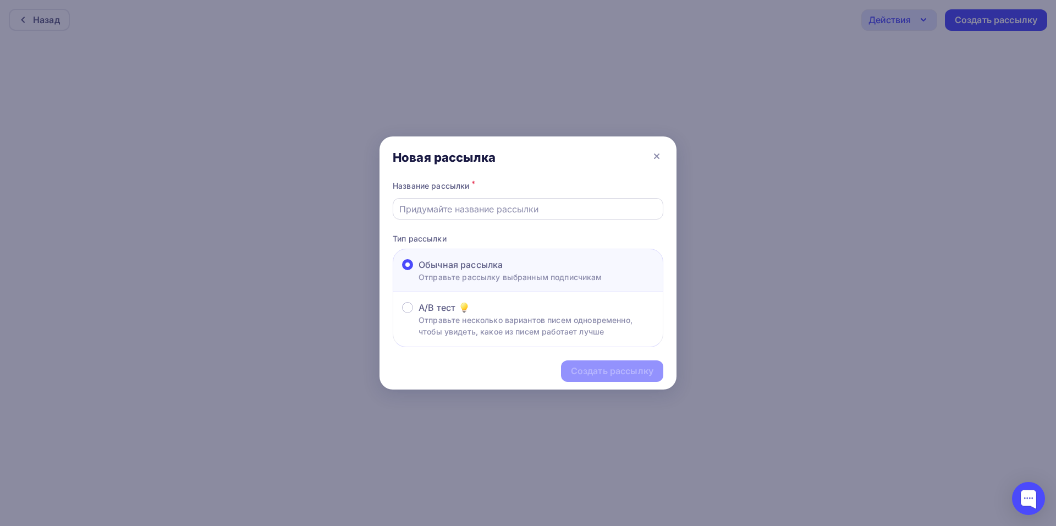
click at [470, 212] on input "text" at bounding box center [528, 208] width 258 height 13
type input "лучшее тюмень2"
click at [596, 375] on div "Создать рассылку" at bounding box center [612, 371] width 83 height 13
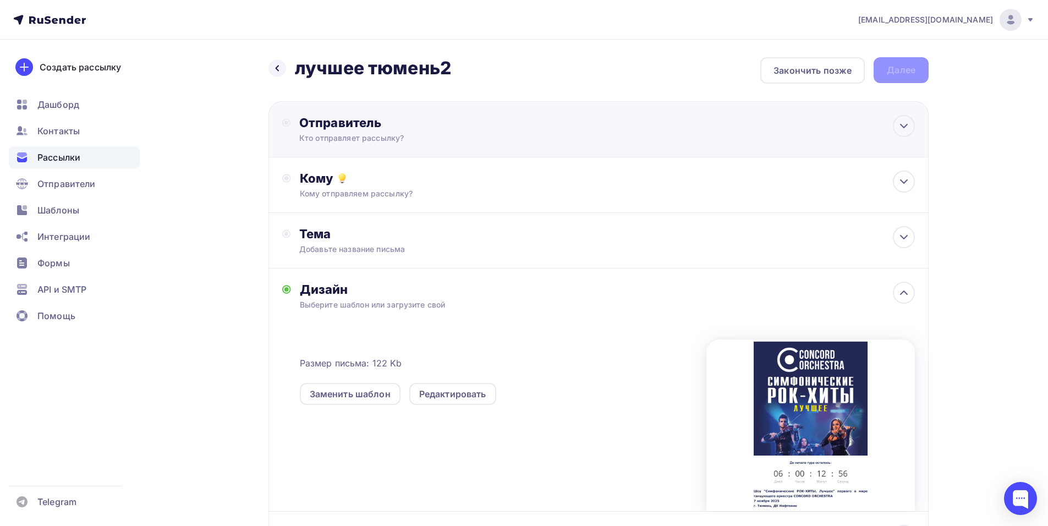
click at [458, 132] on div "Отправитель Кто отправляет рассылку? Email * [EMAIL_ADDRESS][DOMAIN_NAME] [EMAI…" at bounding box center [418, 129] width 238 height 29
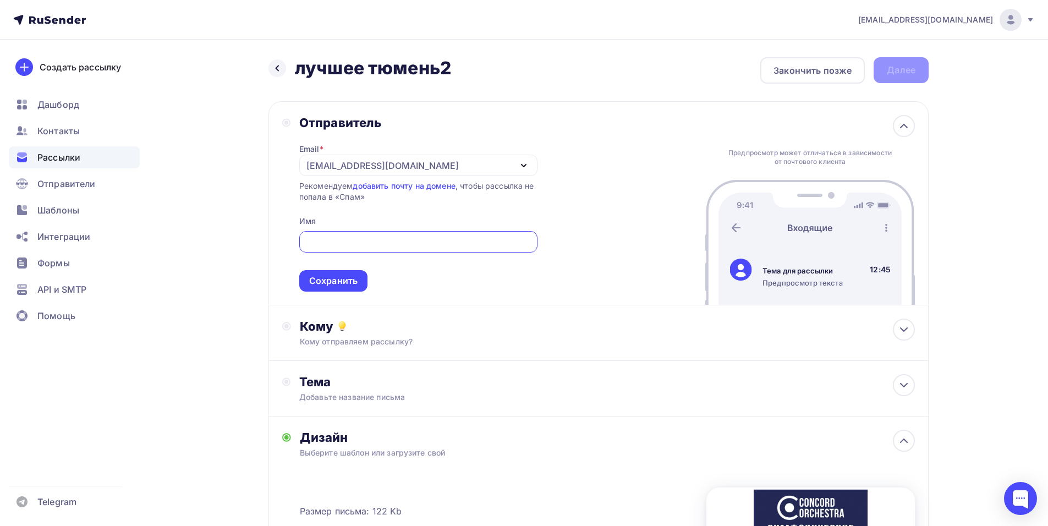
click at [327, 163] on div "[EMAIL_ADDRESS][DOMAIN_NAME]" at bounding box center [382, 165] width 152 height 13
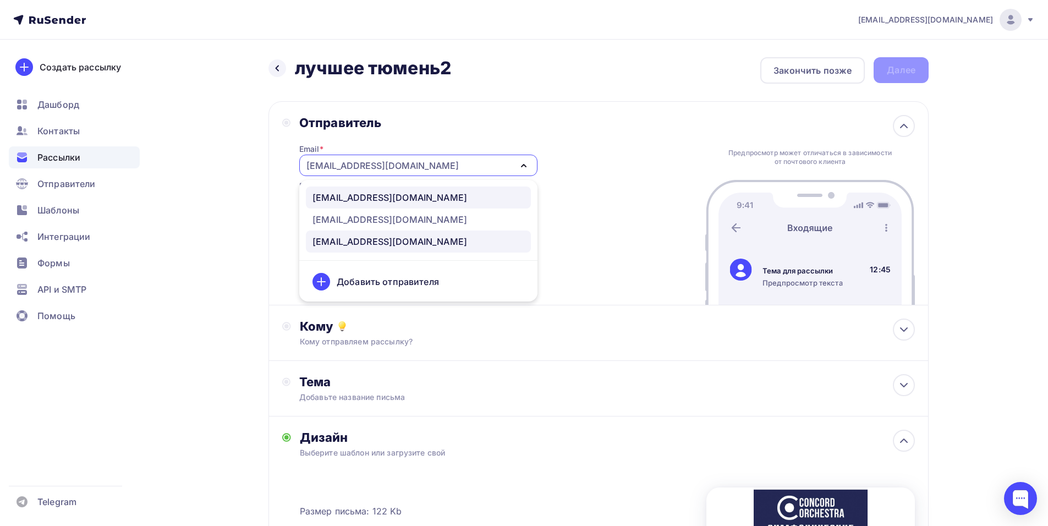
click at [366, 193] on div "[EMAIL_ADDRESS][DOMAIN_NAME]" at bounding box center [389, 197] width 155 height 13
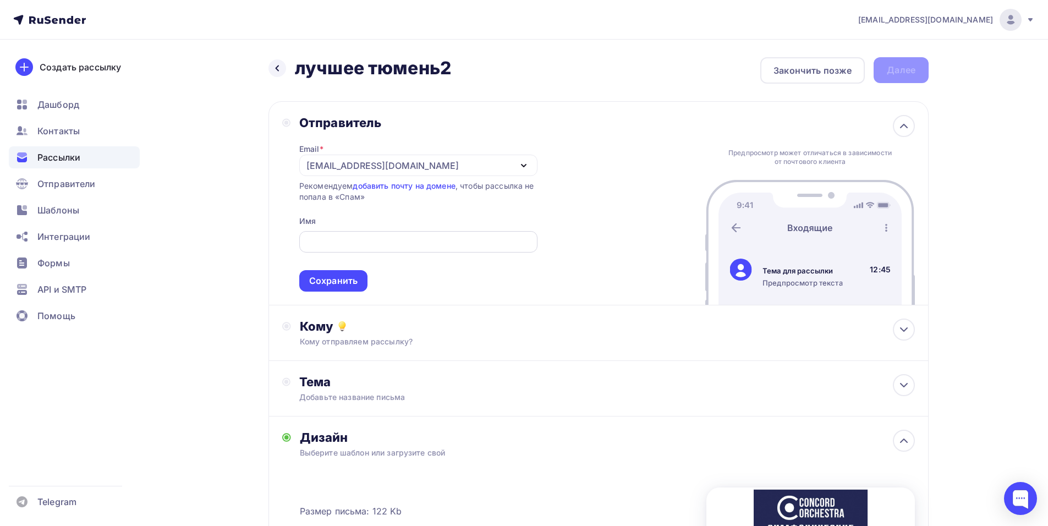
click at [350, 242] on input "text" at bounding box center [418, 241] width 226 height 13
paste input "CONCORD ORCHESTRA"
type input "CONCORD ORCHESTRA"
click at [334, 282] on div "Сохранить" at bounding box center [333, 280] width 48 height 13
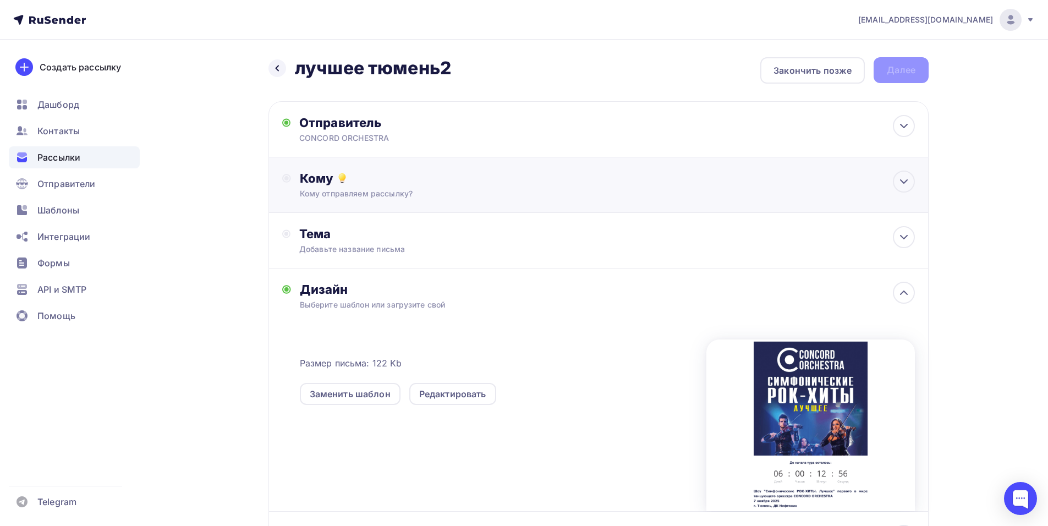
click at [463, 185] on div "Кому" at bounding box center [607, 178] width 615 height 15
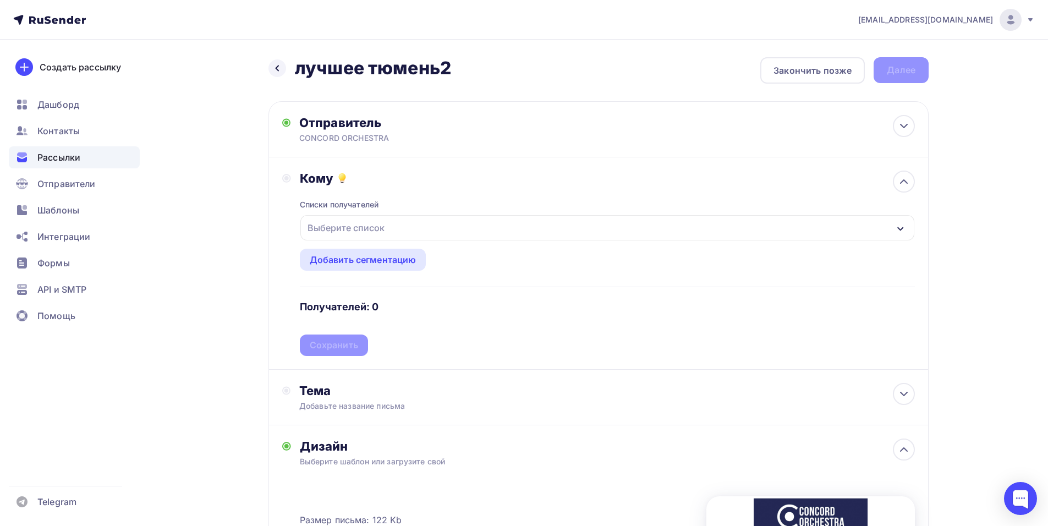
click at [417, 224] on div "Выберите список" at bounding box center [607, 227] width 614 height 25
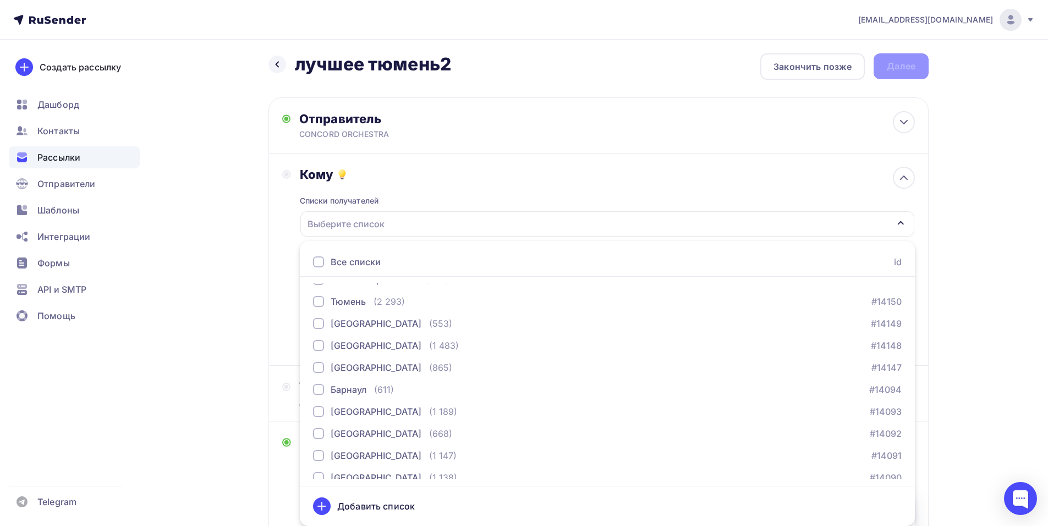
scroll to position [1210, 0]
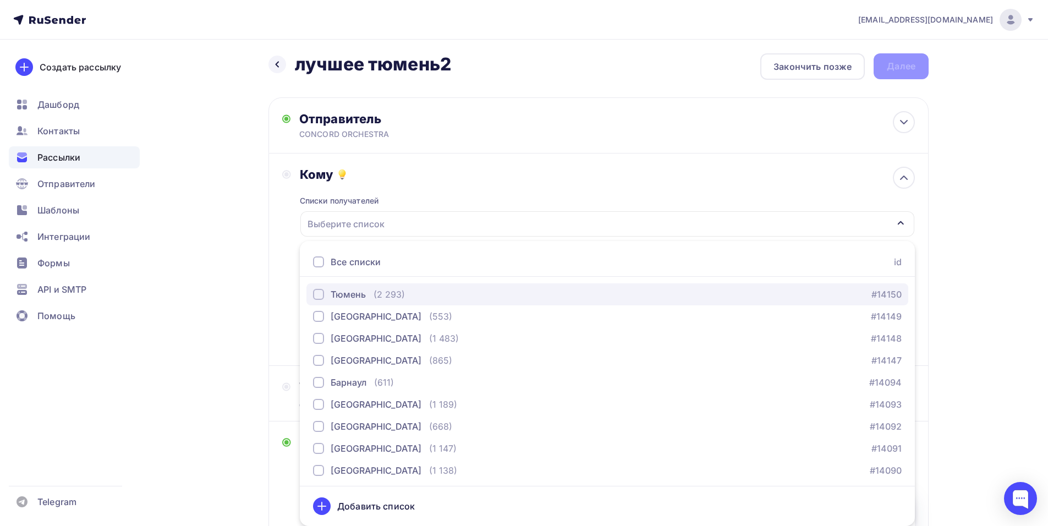
click at [359, 303] on button "Тюмень (2 293) #14150" at bounding box center [607, 294] width 602 height 22
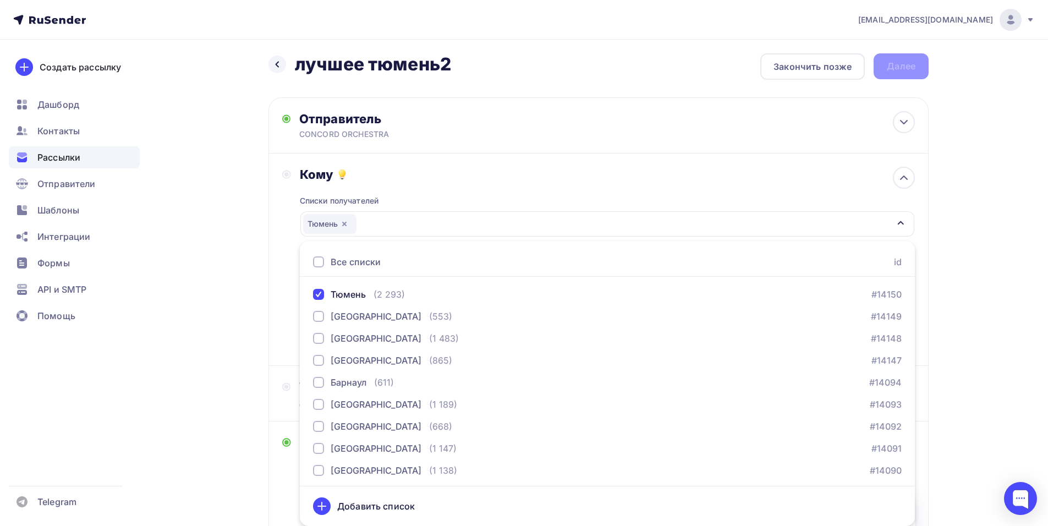
click at [270, 295] on div "Кому Списки получателей [GEOGRAPHIC_DATA] Все списки id тест [PERSON_NAME] (1) …" at bounding box center [598, 259] width 660 height 212
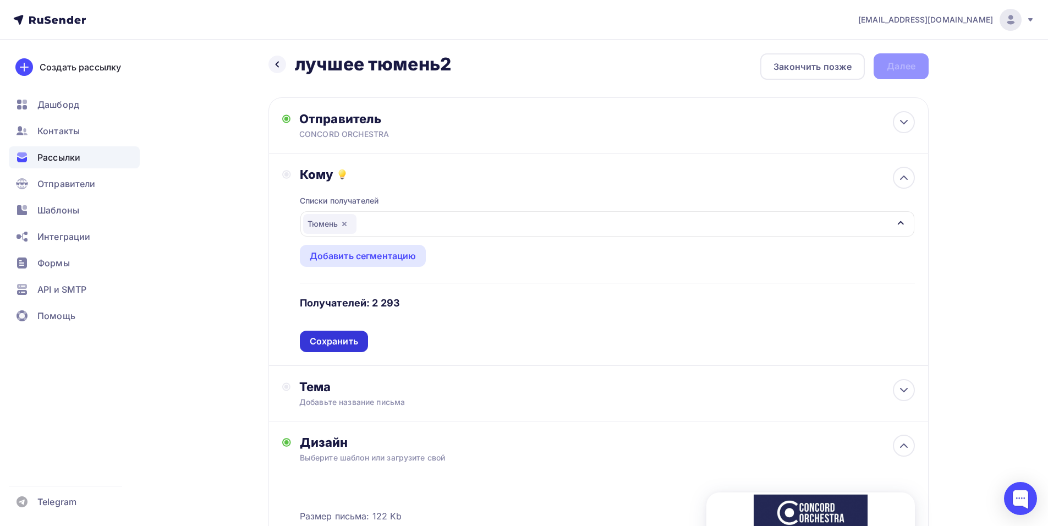
click at [348, 345] on div "Сохранить" at bounding box center [334, 341] width 48 height 13
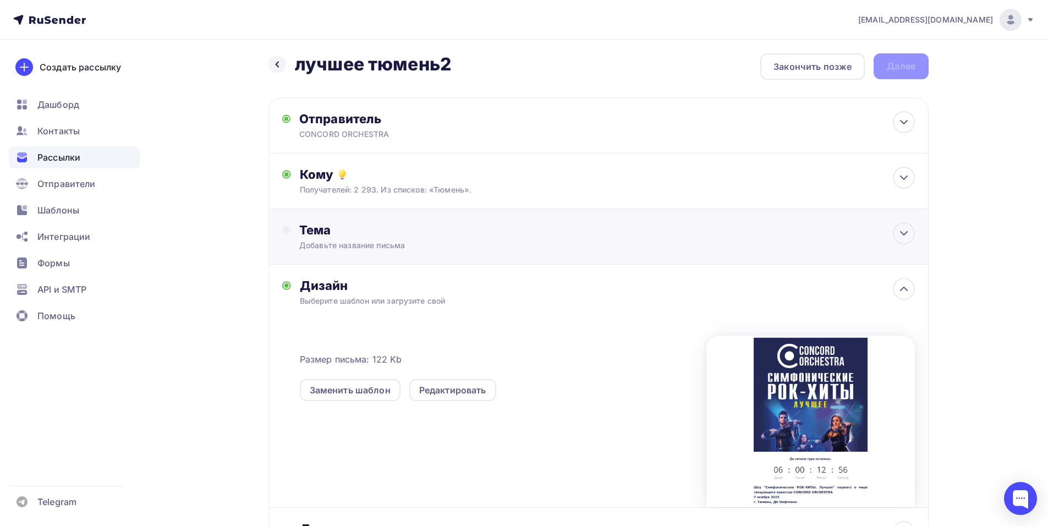
click at [403, 241] on div "Добавьте название письма" at bounding box center [397, 245] width 196 height 11
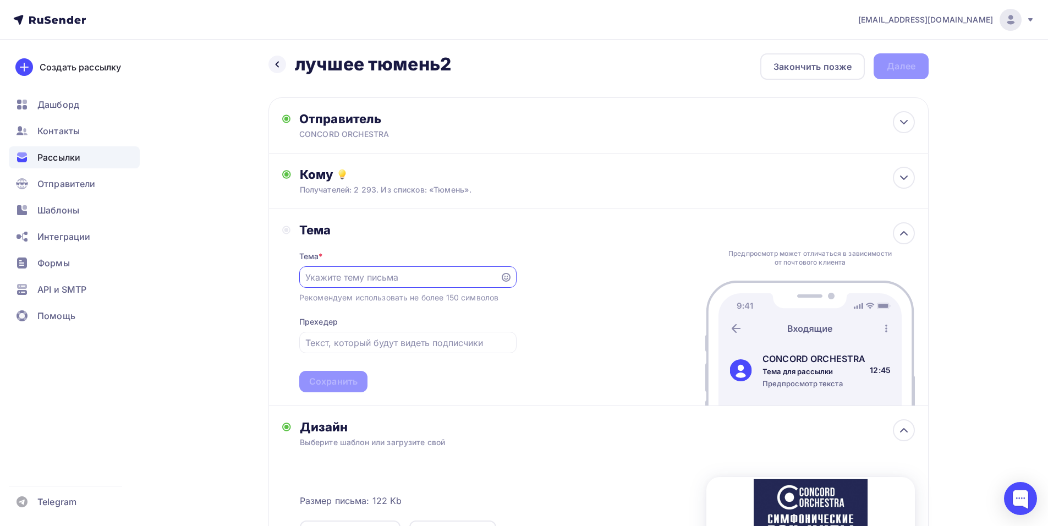
scroll to position [0, 0]
click at [1004, 243] on div "[EMAIL_ADDRESS][DOMAIN_NAME] Аккаунт Тарифы Выйти Создать рассылку [GEOGRAPHIC_…" at bounding box center [524, 385] width 1048 height 779
click at [327, 283] on input "text" at bounding box center [399, 277] width 188 height 13
paste input "Приглашение на шоу «Симфонические РОК-ХИТЫ. Лучшее»"
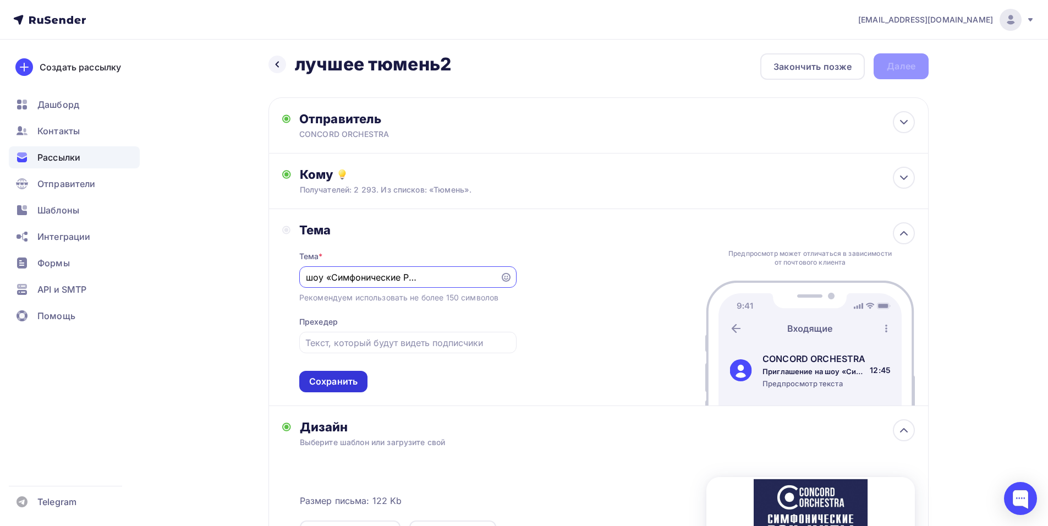
type input "Приглашение на шоу «Симфонические РОК-ХИТЫ. Лучшее»"
click at [329, 381] on div "Сохранить" at bounding box center [333, 381] width 48 height 13
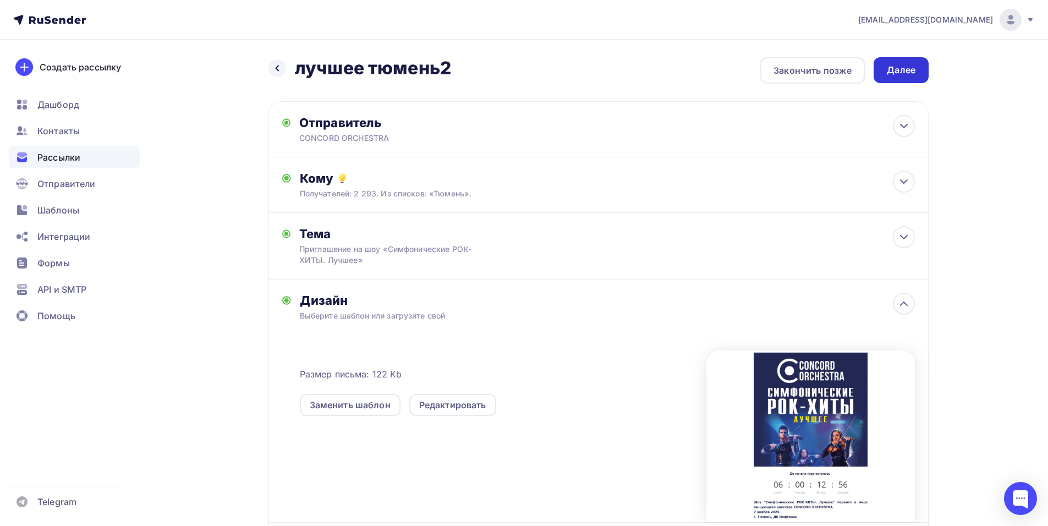
click at [903, 71] on div "Далее" at bounding box center [901, 70] width 29 height 13
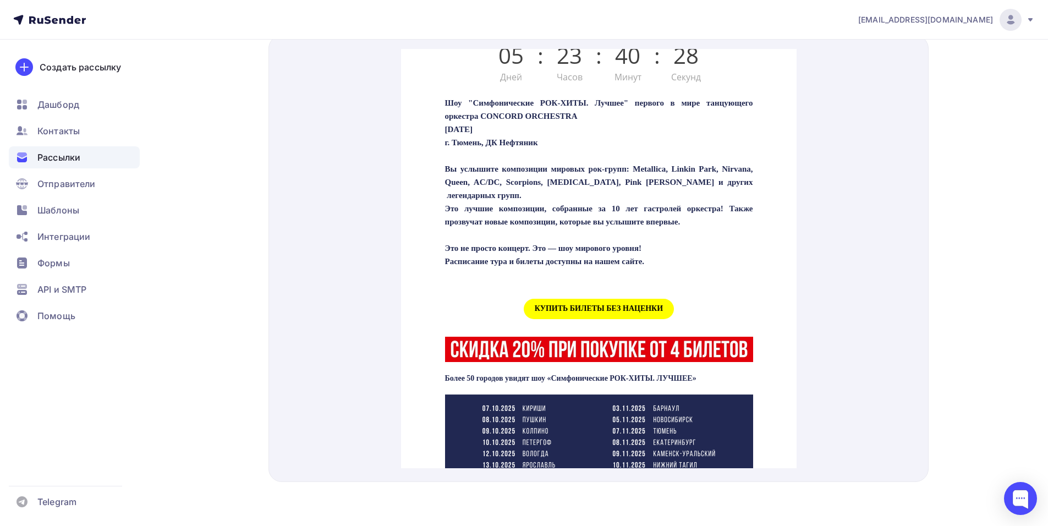
scroll to position [385, 0]
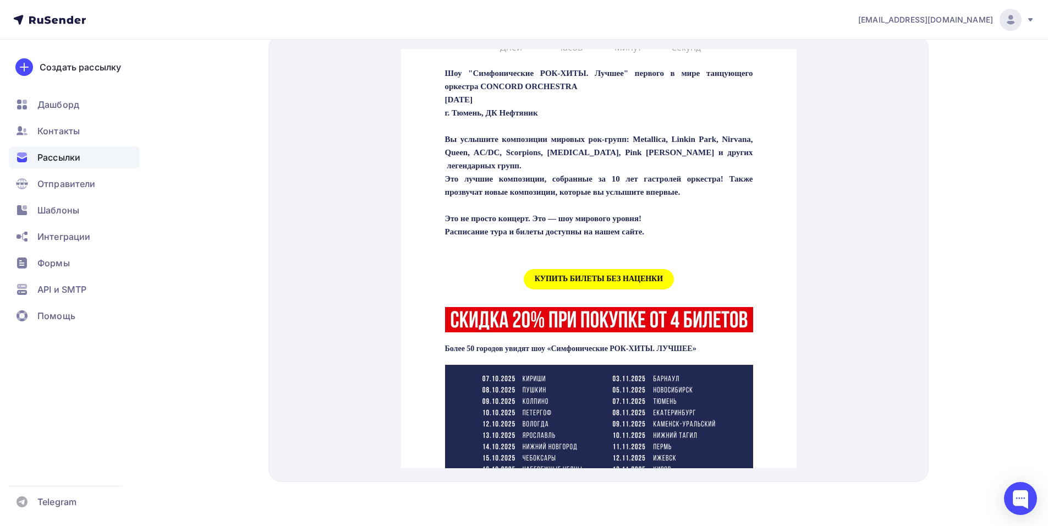
click at [582, 276] on span "КУПИТЬ БИЛЕТЫ БЕЗ НАЦЕНКИ" at bounding box center [598, 266] width 150 height 20
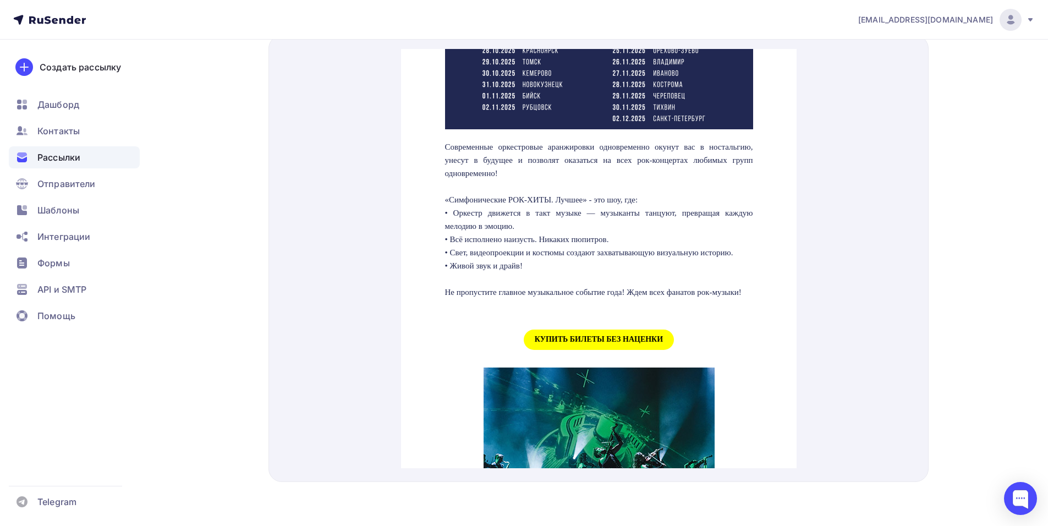
scroll to position [935, 0]
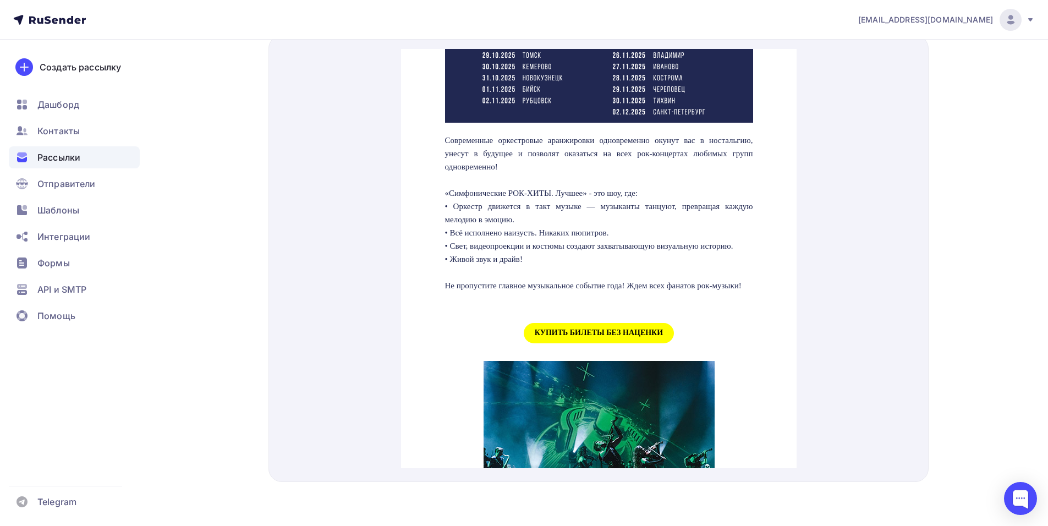
click at [567, 330] on span "КУПИТЬ БИЛЕТЫ БЕЗ НАЦЕНКИ" at bounding box center [598, 320] width 150 height 20
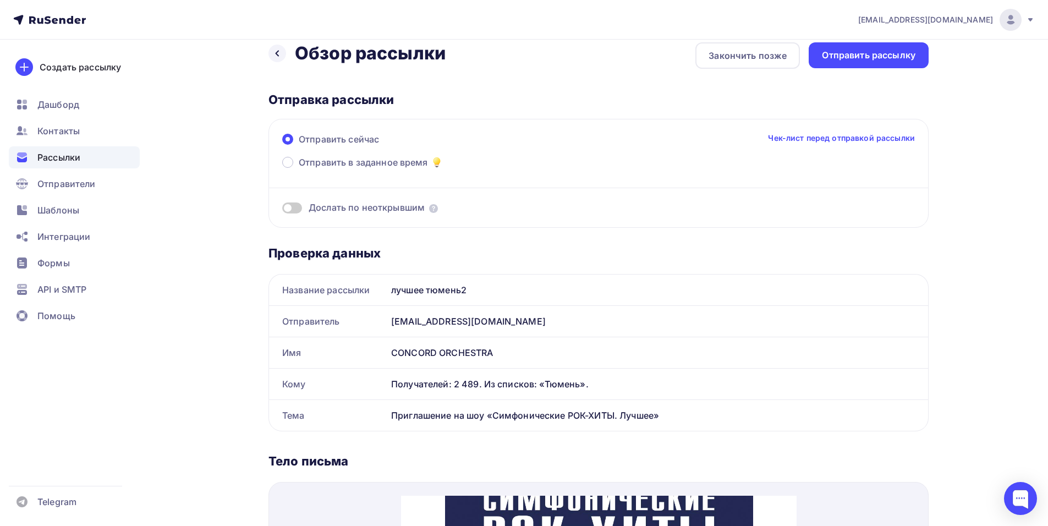
scroll to position [0, 0]
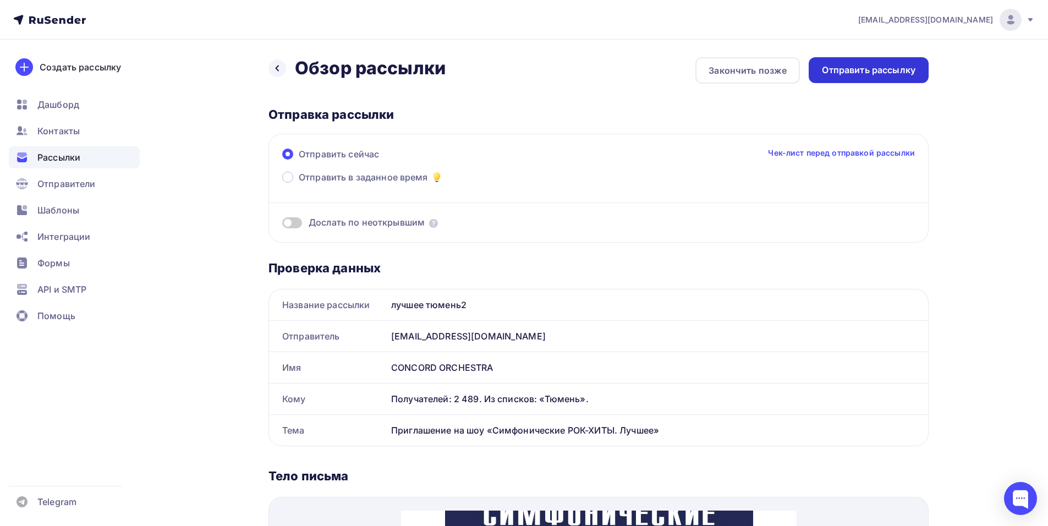
click at [862, 75] on div "Отправить рассылку" at bounding box center [869, 70] width 94 height 13
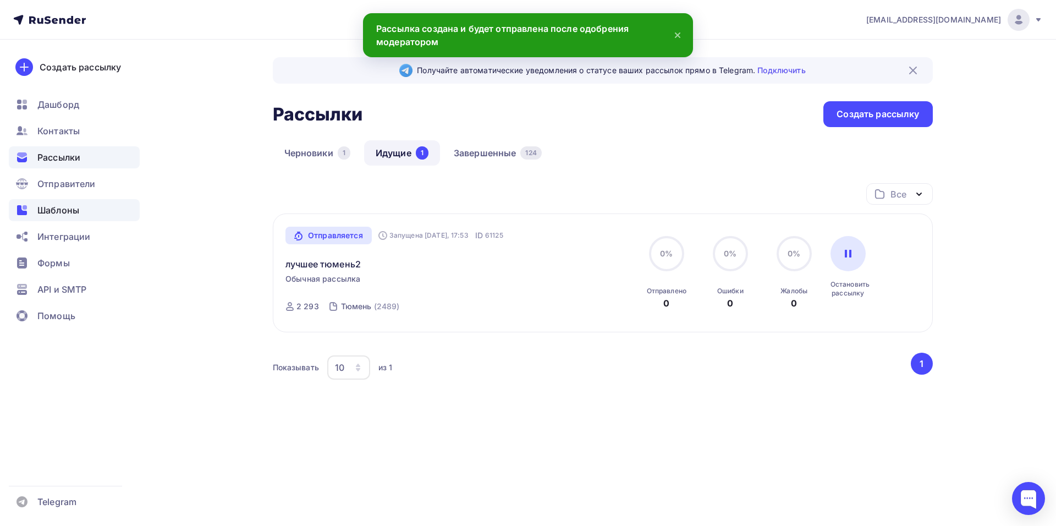
click at [56, 216] on span "Шаблоны" at bounding box center [58, 210] width 42 height 13
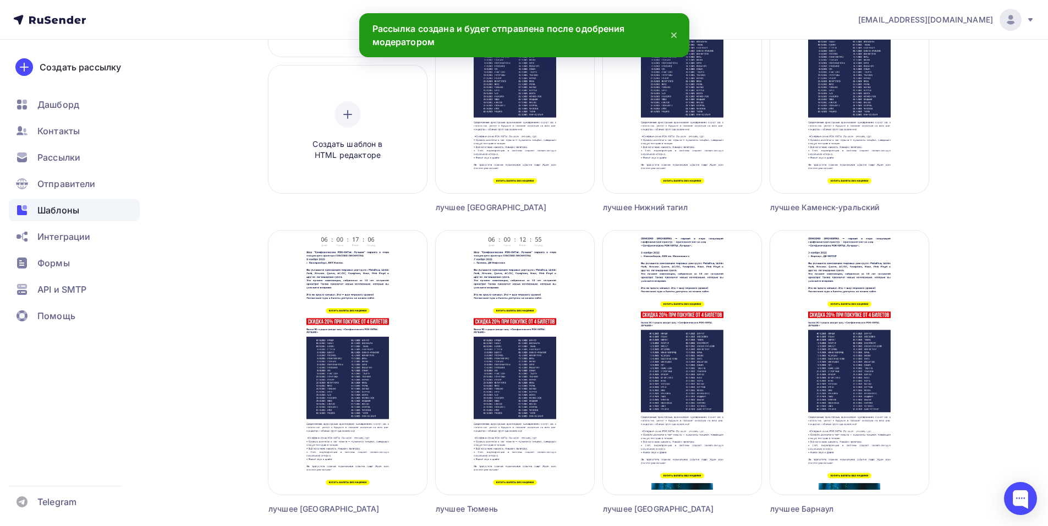
scroll to position [275, 0]
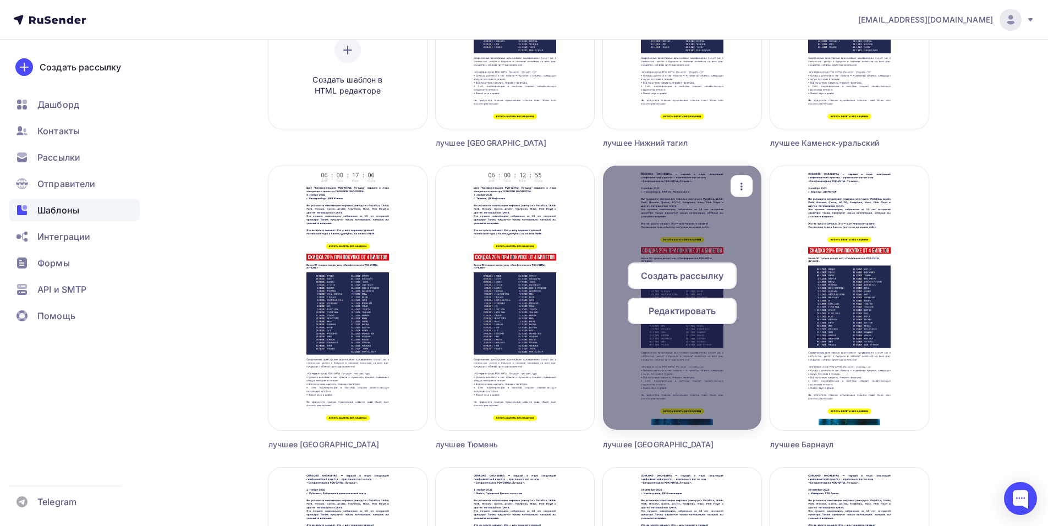
click at [656, 310] on span "Редактировать" at bounding box center [681, 310] width 67 height 13
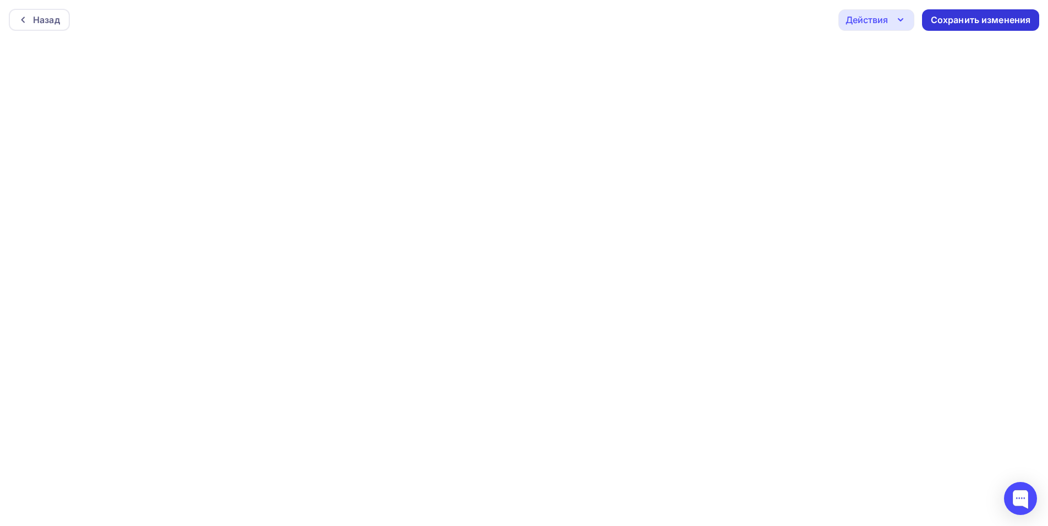
click at [963, 23] on div "Сохранить изменения" at bounding box center [981, 20] width 100 height 13
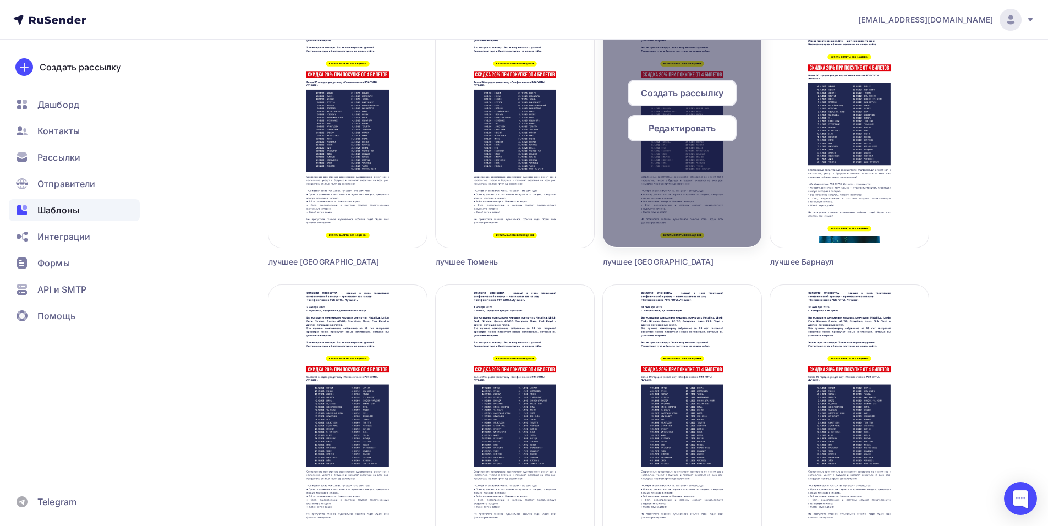
scroll to position [457, 0]
click at [668, 89] on span "Создать рассылку" at bounding box center [682, 93] width 83 height 13
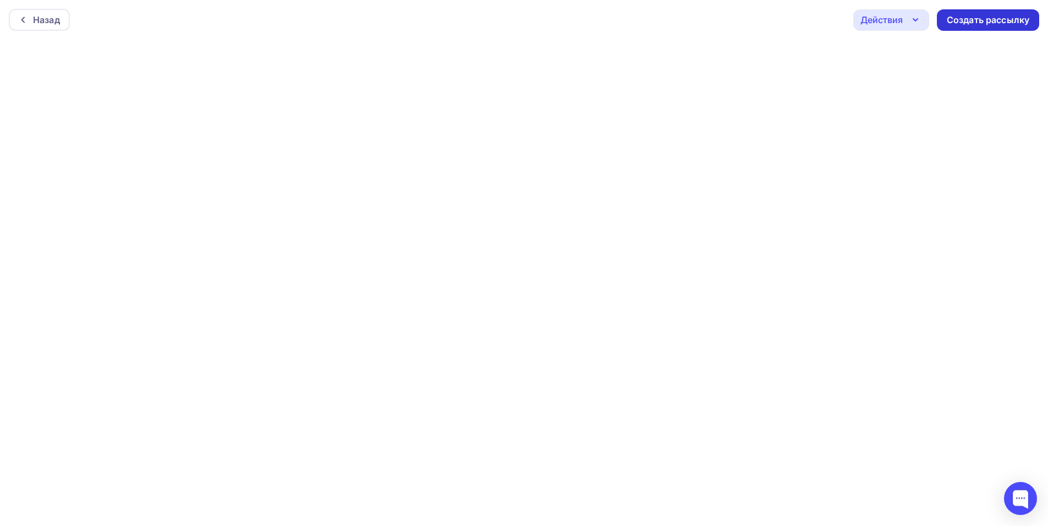
click at [954, 26] on div "Создать рассылку" at bounding box center [988, 20] width 83 height 13
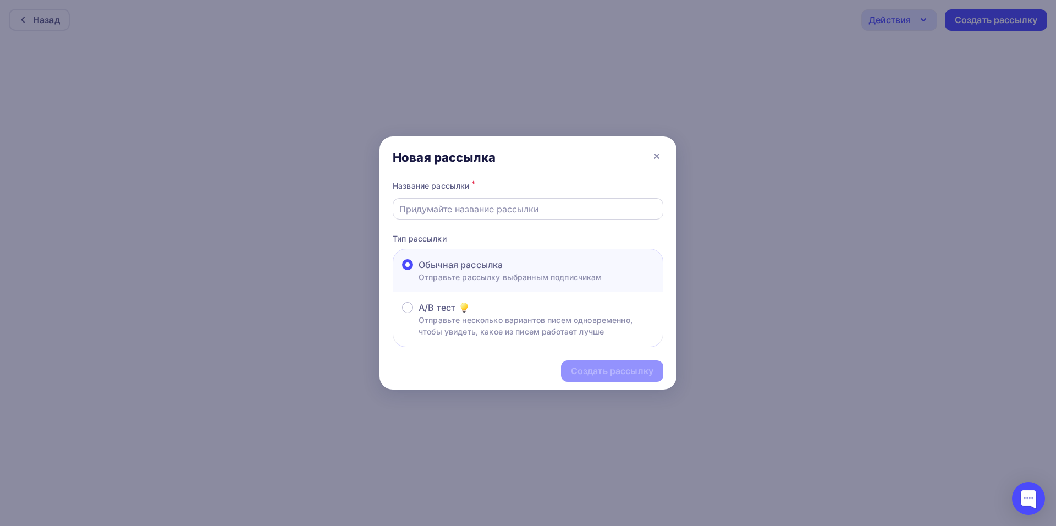
click at [448, 211] on input "text" at bounding box center [528, 208] width 258 height 13
type input "лучшее новосибирск2"
click at [633, 368] on div "Создать рассылку" at bounding box center [612, 371] width 83 height 13
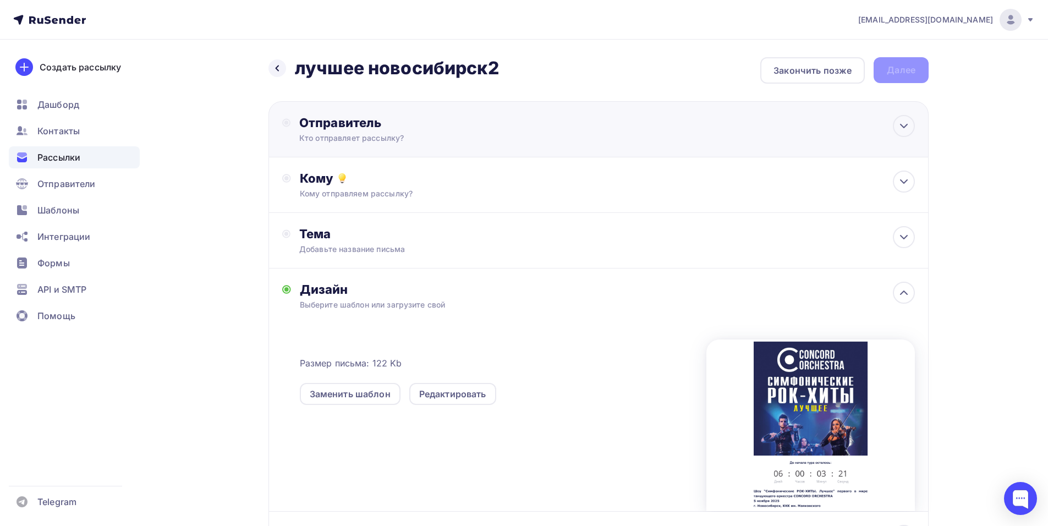
click at [459, 131] on div "Отправитель Кто отправляет рассылку? Email * [EMAIL_ADDRESS][DOMAIN_NAME] [EMAI…" at bounding box center [418, 129] width 238 height 29
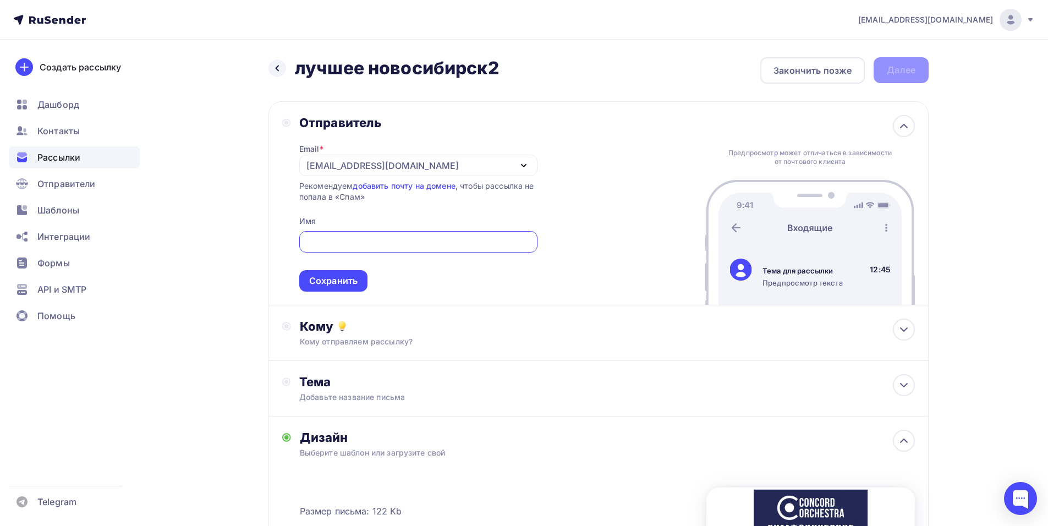
click at [352, 159] on div "[EMAIL_ADDRESS][DOMAIN_NAME]" at bounding box center [382, 165] width 152 height 13
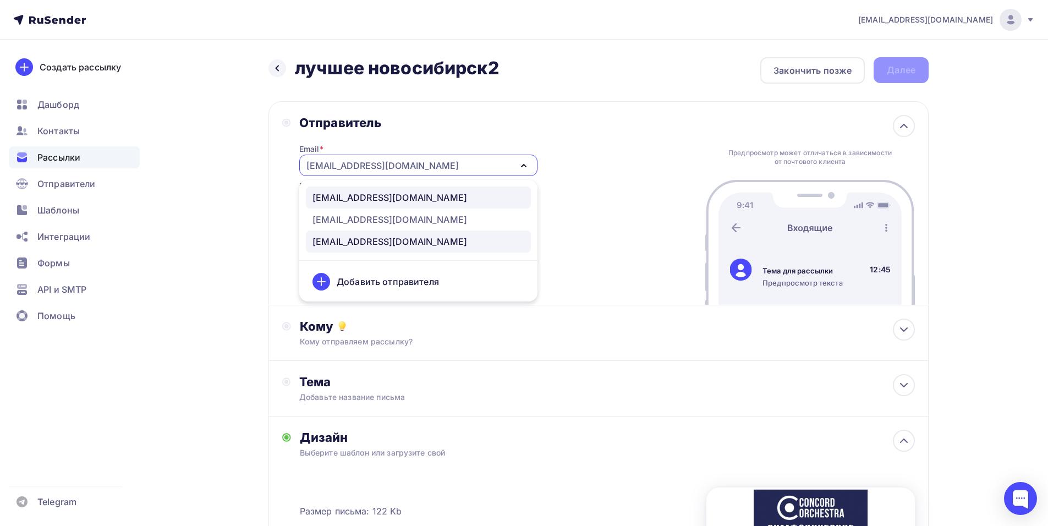
click at [382, 199] on div "[EMAIL_ADDRESS][DOMAIN_NAME]" at bounding box center [389, 197] width 155 height 13
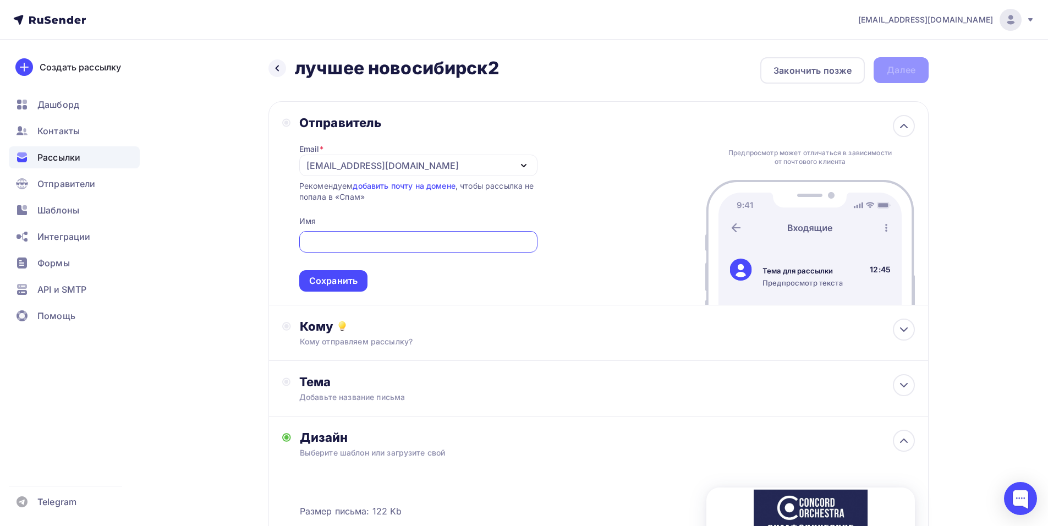
paste input "CONCORD ORCHESTRA"
type input "CONCORD ORCHESTRA"
click at [348, 276] on div "Сохранить" at bounding box center [333, 280] width 48 height 13
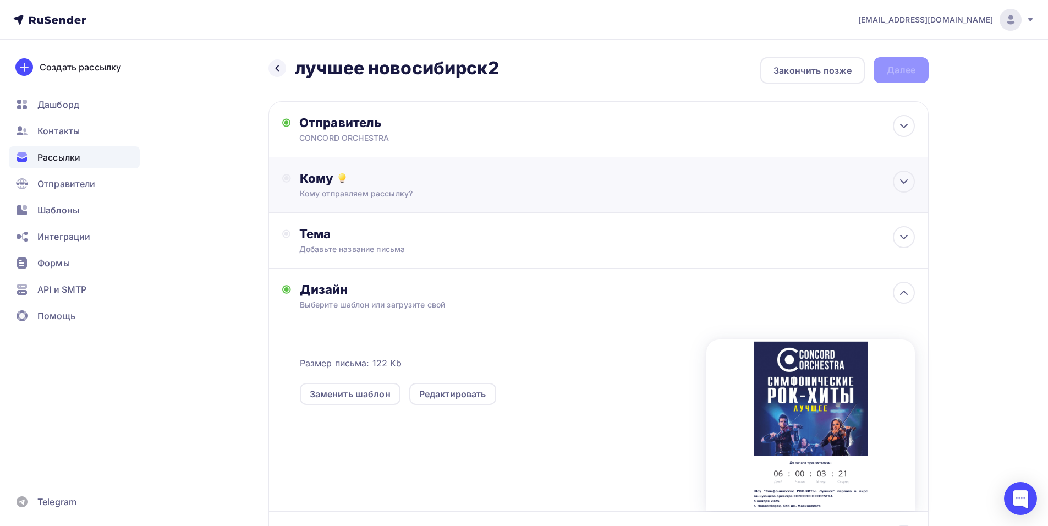
click at [365, 197] on div "Кому отправляем рассылку?" at bounding box center [577, 193] width 554 height 11
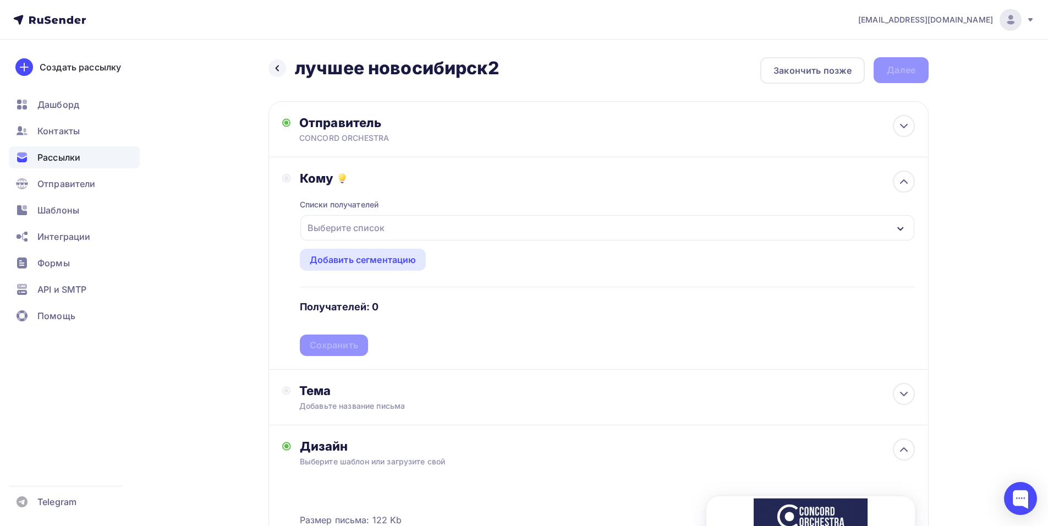
click at [434, 228] on div "Выберите список" at bounding box center [607, 227] width 614 height 25
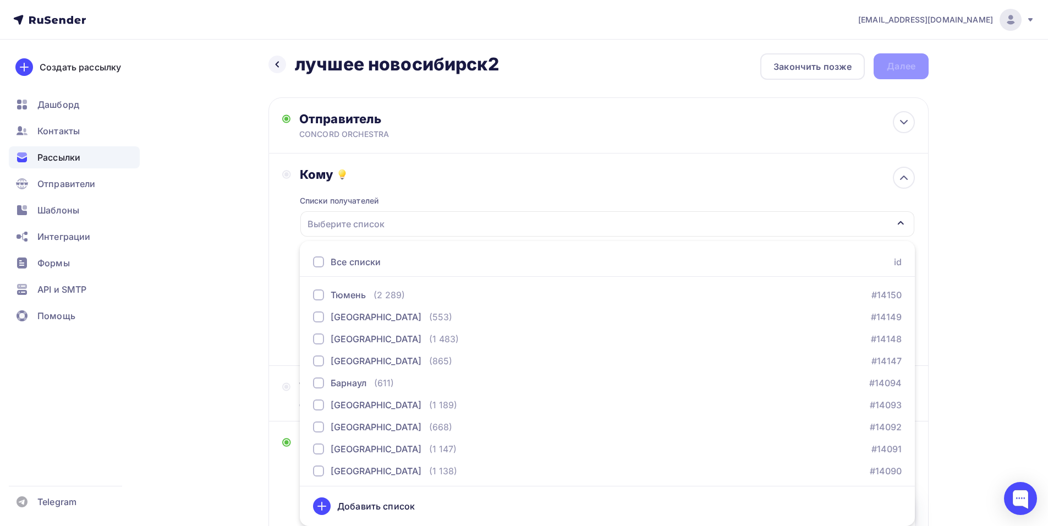
scroll to position [1210, 0]
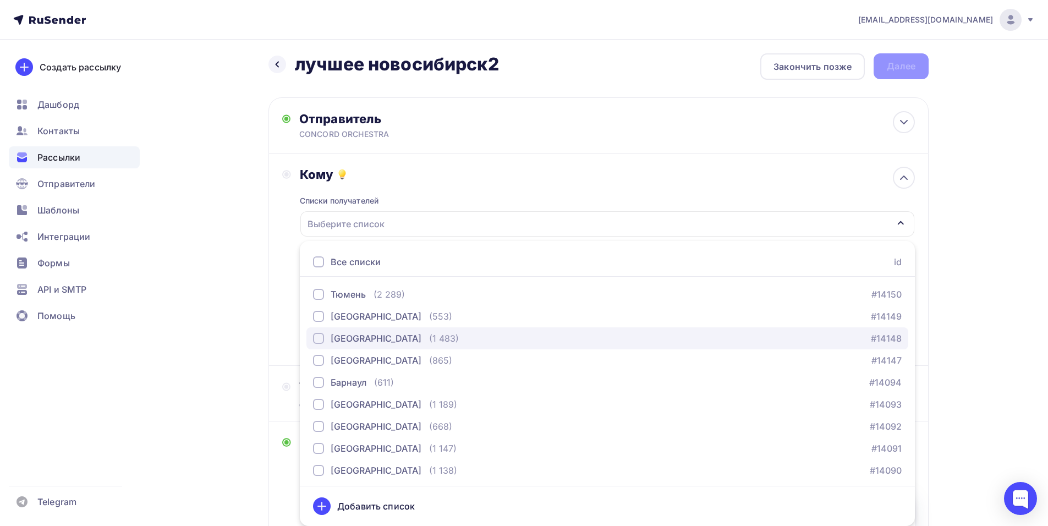
click at [352, 342] on div "[GEOGRAPHIC_DATA]" at bounding box center [376, 338] width 91 height 13
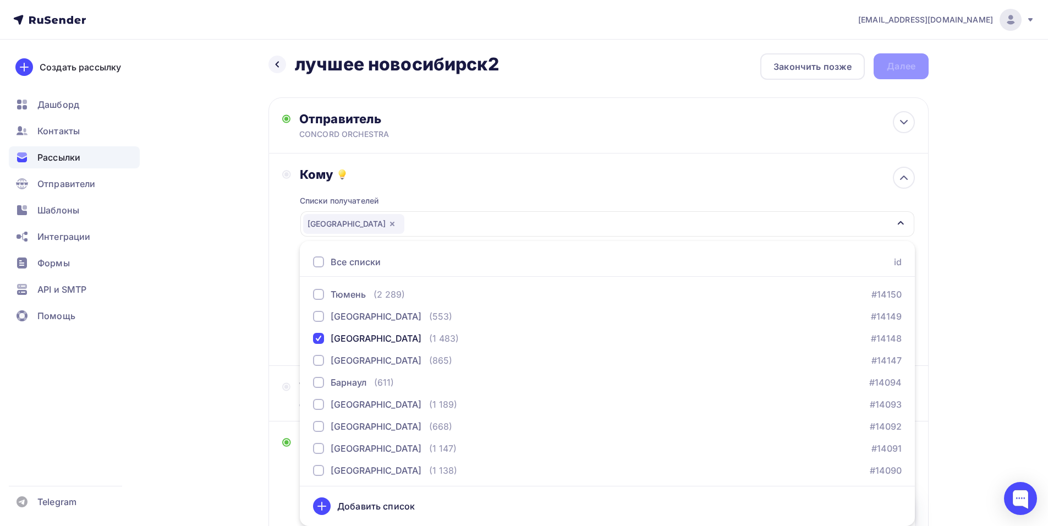
click at [265, 318] on div "Назад лучшее новосибирск2 лучшее новосибирск2 Закончить позже Далее Отправитель…" at bounding box center [523, 413] width 901 height 755
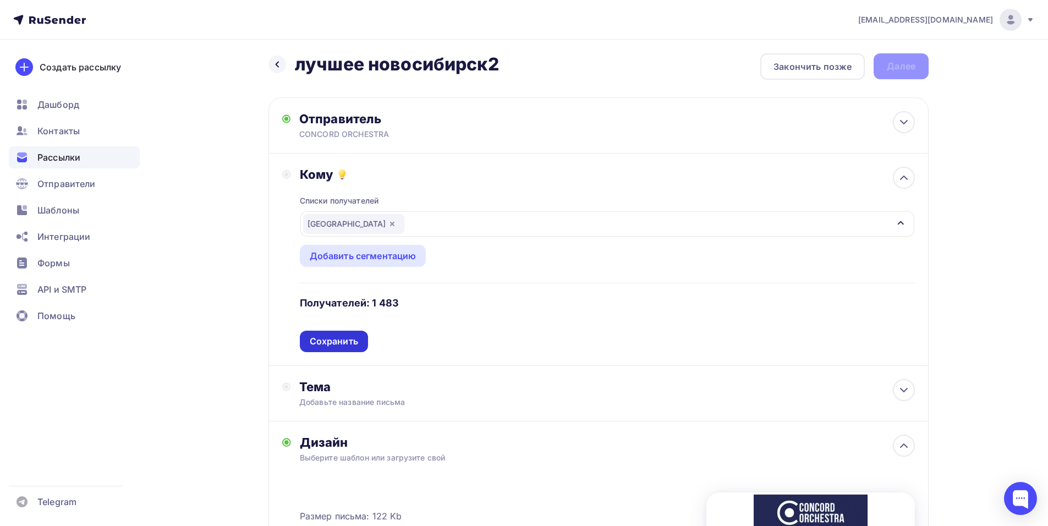
click at [332, 337] on div "Сохранить" at bounding box center [334, 341] width 48 height 13
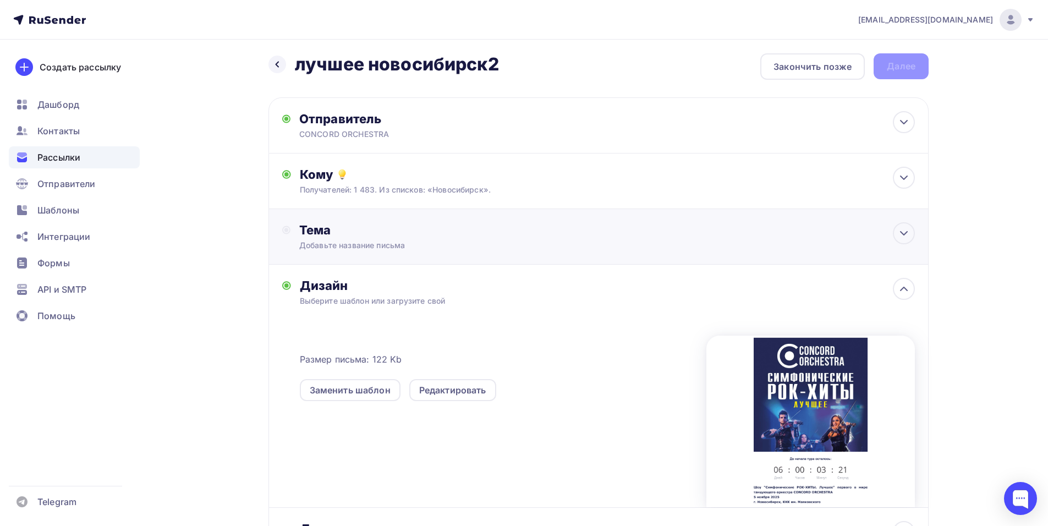
click at [351, 244] on div "Добавьте название письма" at bounding box center [397, 245] width 196 height 11
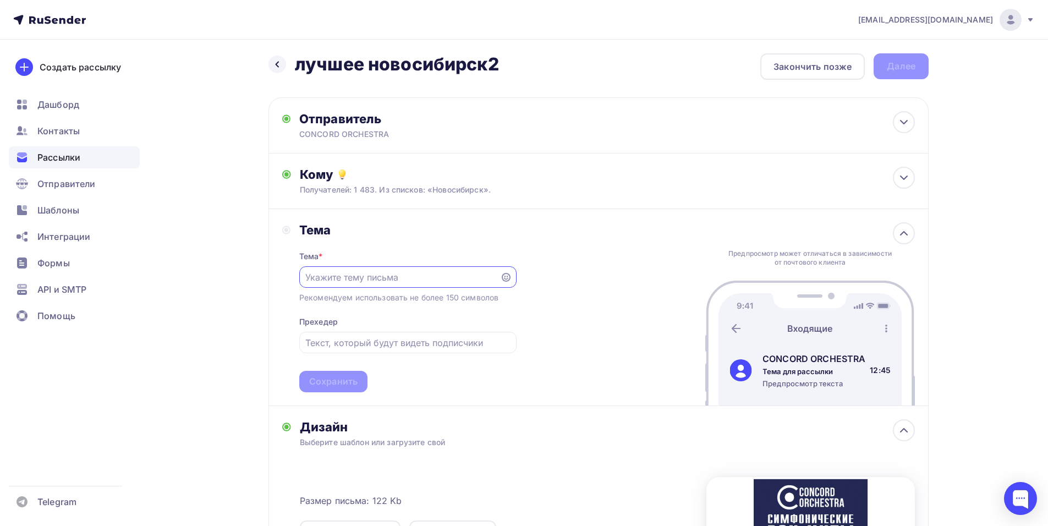
scroll to position [0, 0]
click at [992, 145] on div "[EMAIL_ADDRESS][DOMAIN_NAME] Аккаунт Тарифы Выйти Создать рассылку [GEOGRAPHIC_…" at bounding box center [524, 385] width 1048 height 779
paste input "Приглашение на шоу «Симфонические РОК-ХИТЫ. Лучшее»"
type input "Приглашение на шоу «Симфонические РОК-ХИТЫ. Лучшее»"
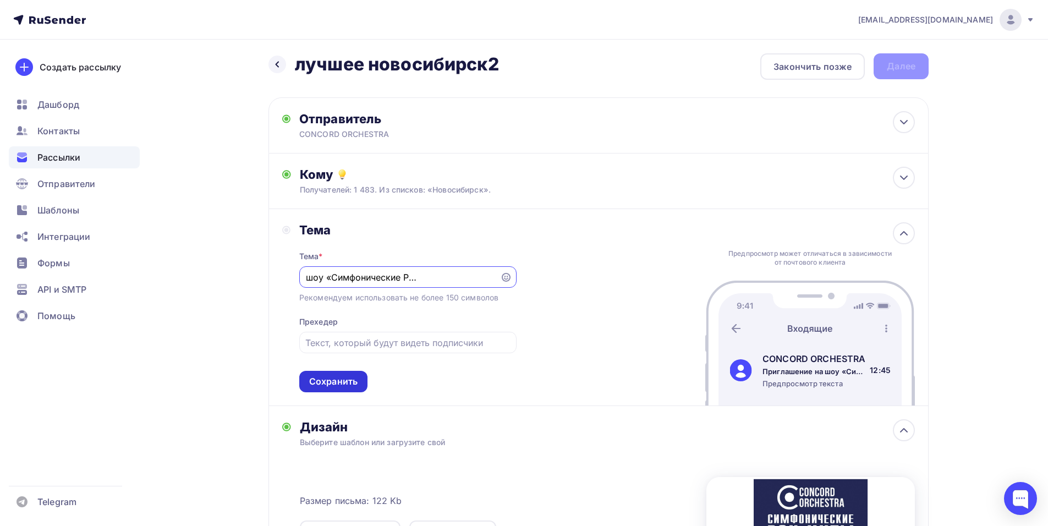
click at [336, 378] on div "Сохранить" at bounding box center [333, 381] width 48 height 13
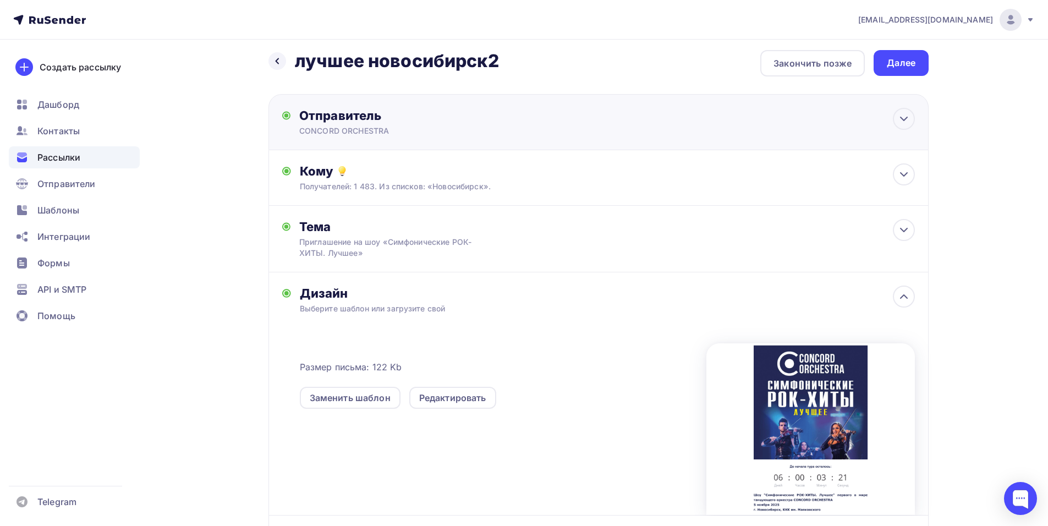
scroll to position [0, 0]
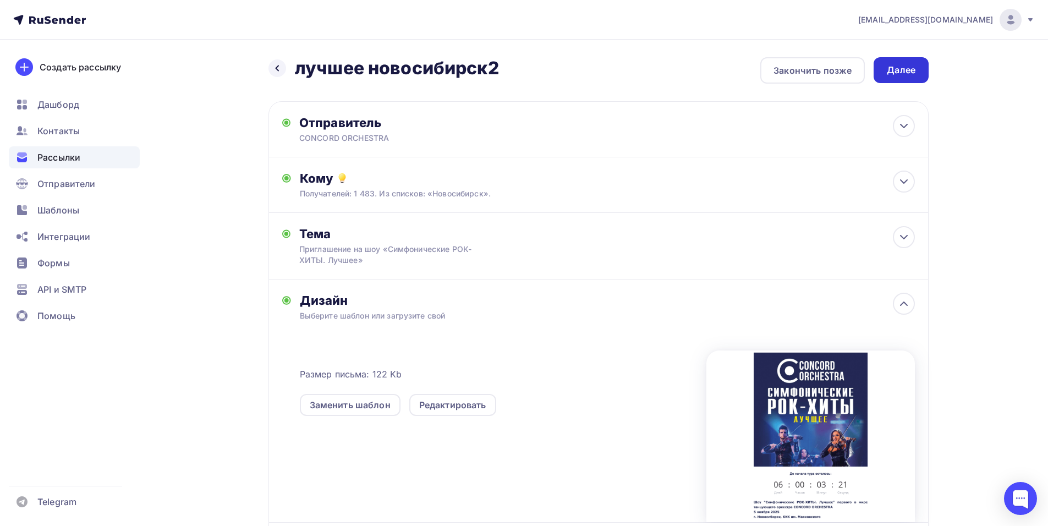
click at [892, 77] on div "Далее" at bounding box center [900, 70] width 55 height 26
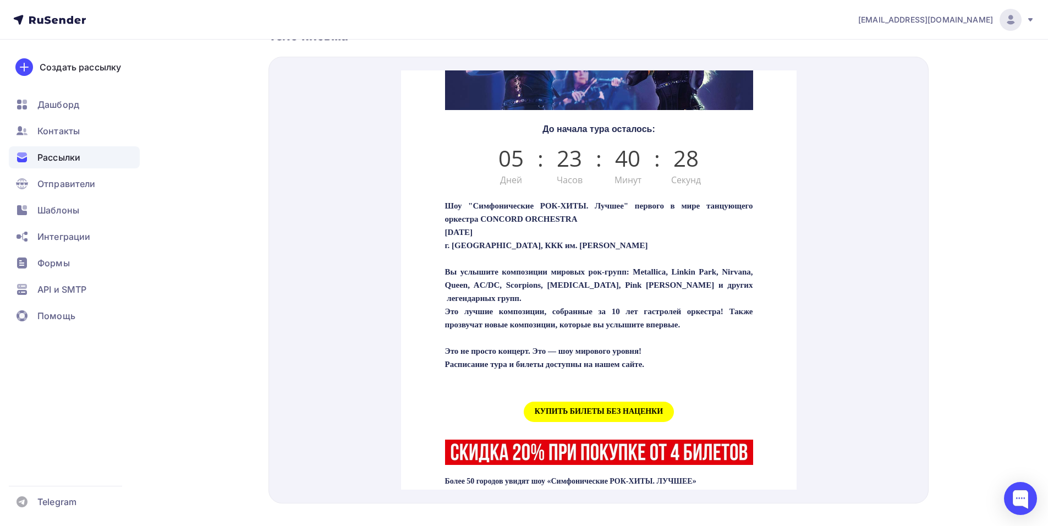
scroll to position [275, 0]
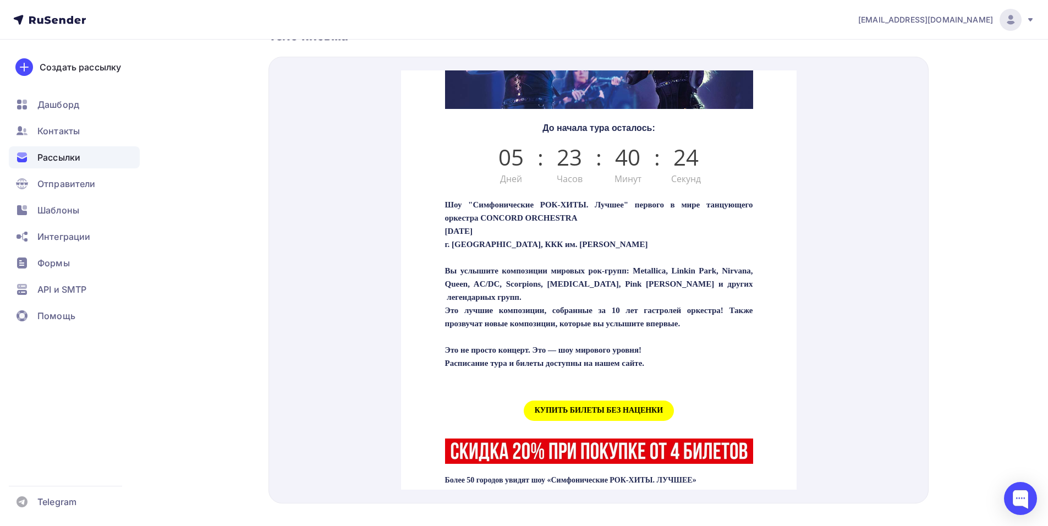
click at [579, 408] on span "КУПИТЬ БИЛЕТЫ БЕЗ НАЦЕНКИ" at bounding box center [598, 397] width 150 height 20
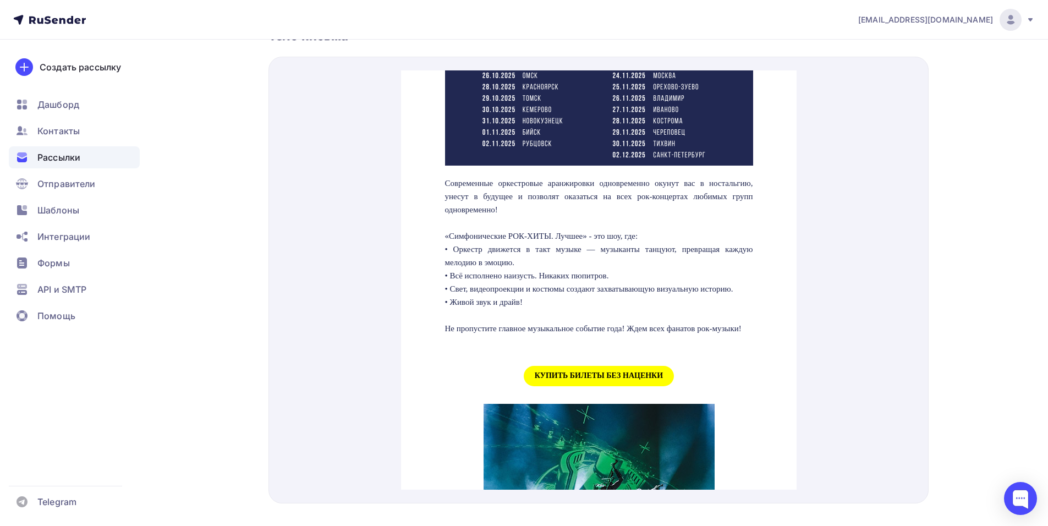
scroll to position [935, 0]
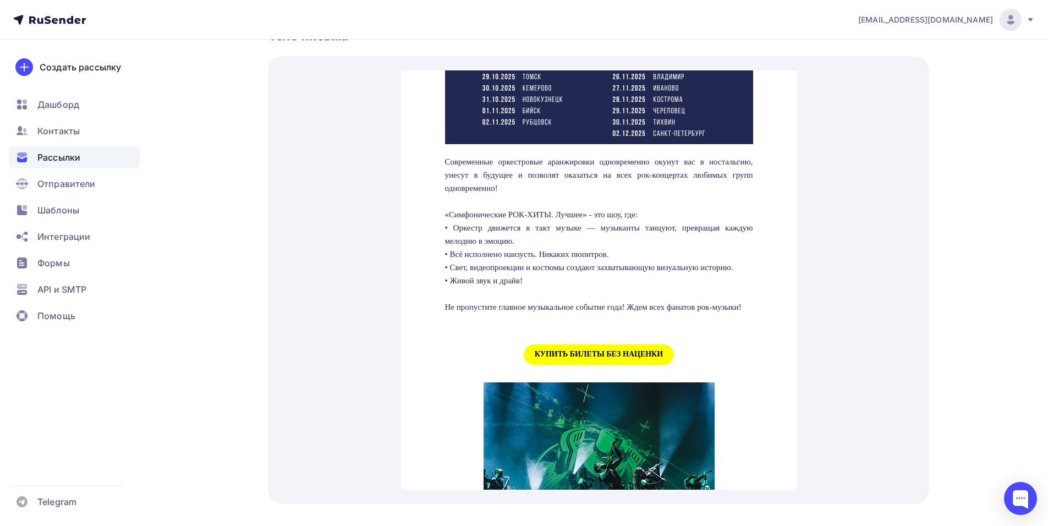
click at [549, 351] on span "КУПИТЬ БИЛЕТЫ БЕЗ НАЦЕНКИ" at bounding box center [598, 341] width 150 height 20
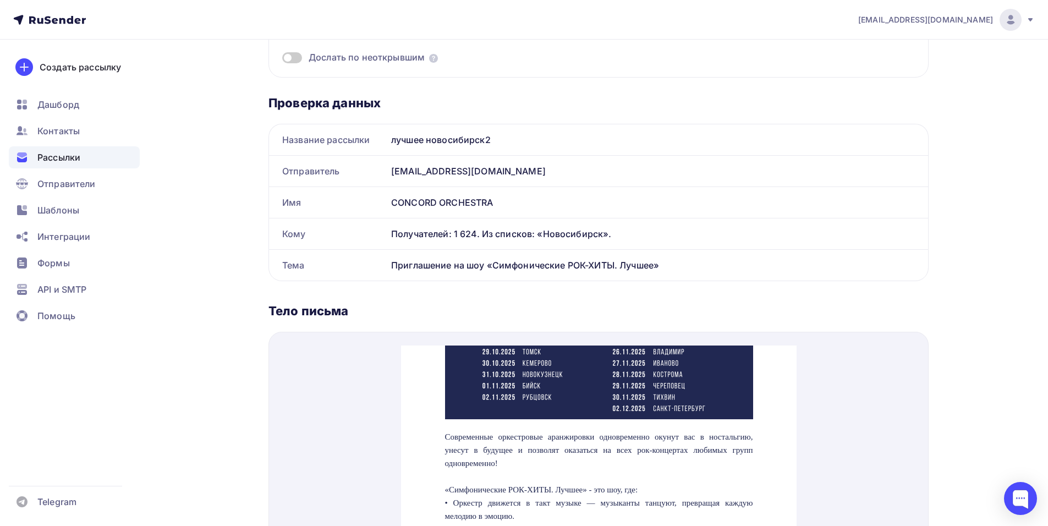
scroll to position [0, 0]
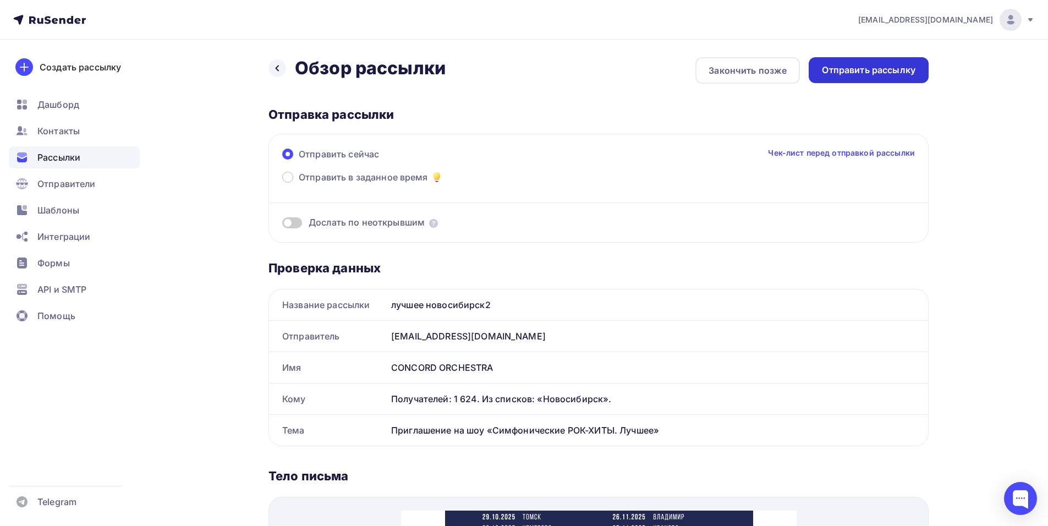
click at [832, 73] on div "Отправить рассылку" at bounding box center [869, 70] width 94 height 13
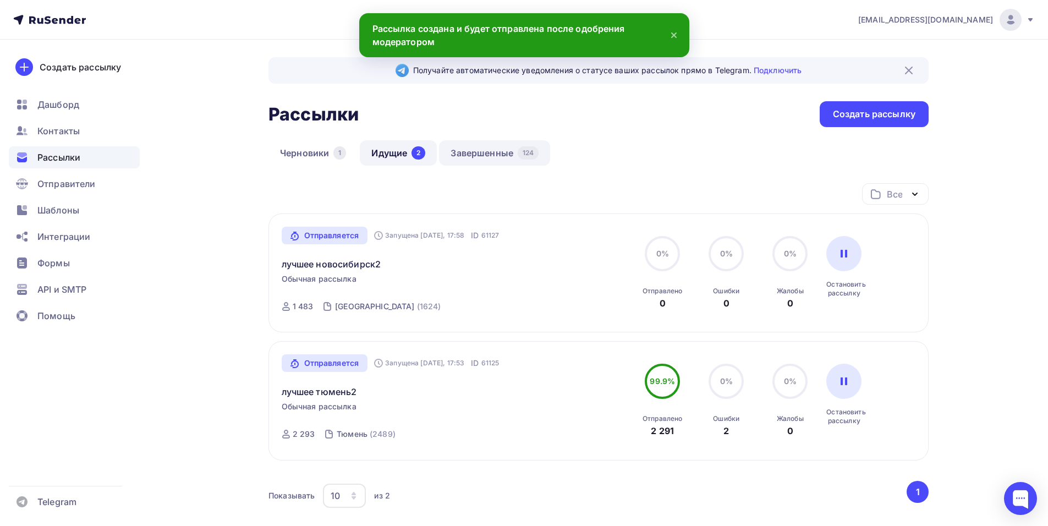
click at [496, 151] on link "Завершенные 124" at bounding box center [494, 152] width 111 height 25
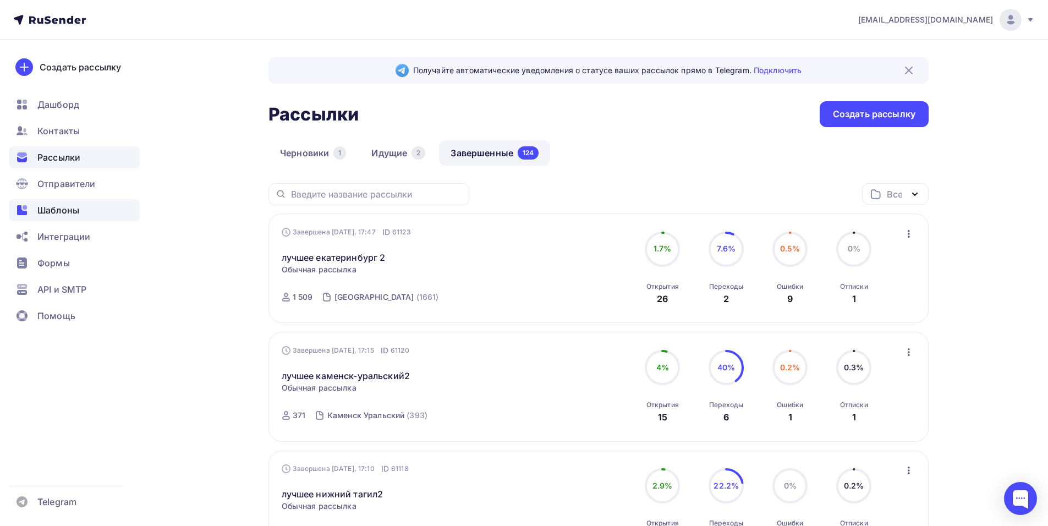
click at [53, 210] on span "Шаблоны" at bounding box center [58, 210] width 42 height 13
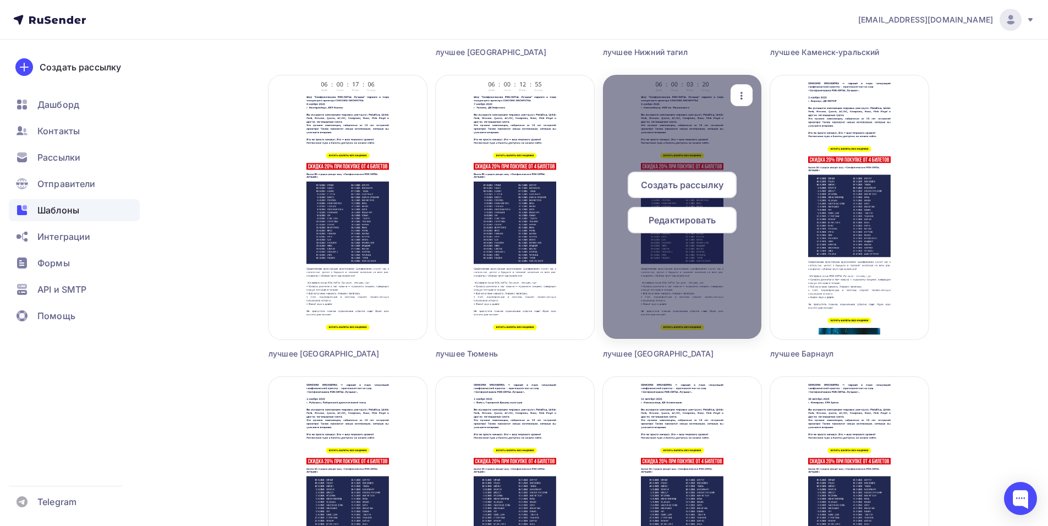
scroll to position [440, 0]
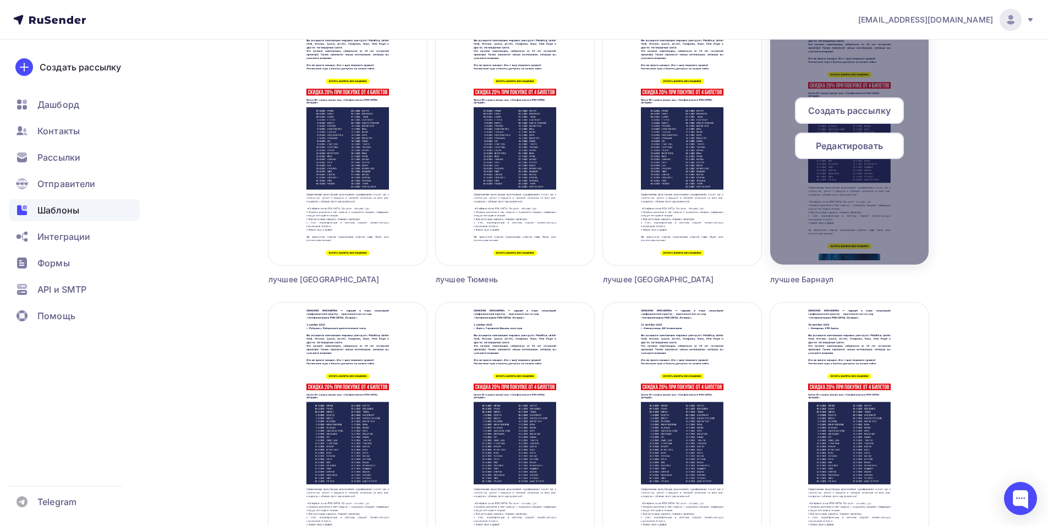
click at [823, 150] on span "Редактировать" at bounding box center [849, 145] width 67 height 13
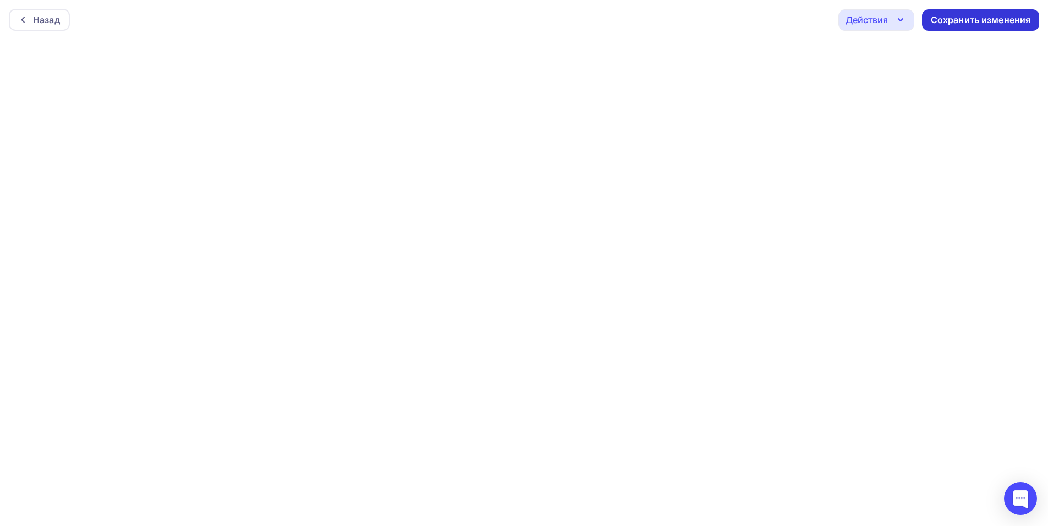
click at [982, 17] on div "Сохранить изменения" at bounding box center [981, 20] width 100 height 13
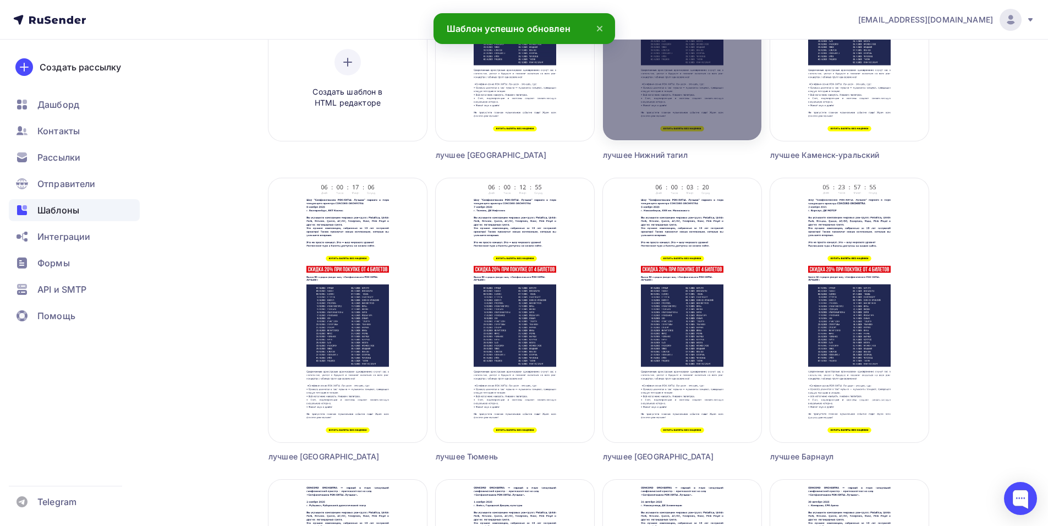
scroll to position [330, 0]
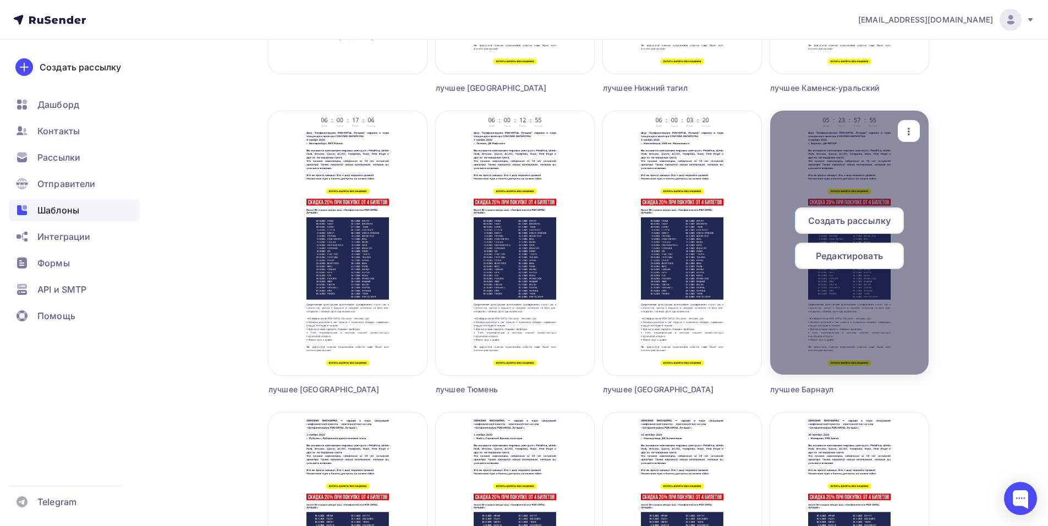
click at [857, 223] on span "Создать рассылку" at bounding box center [849, 220] width 83 height 13
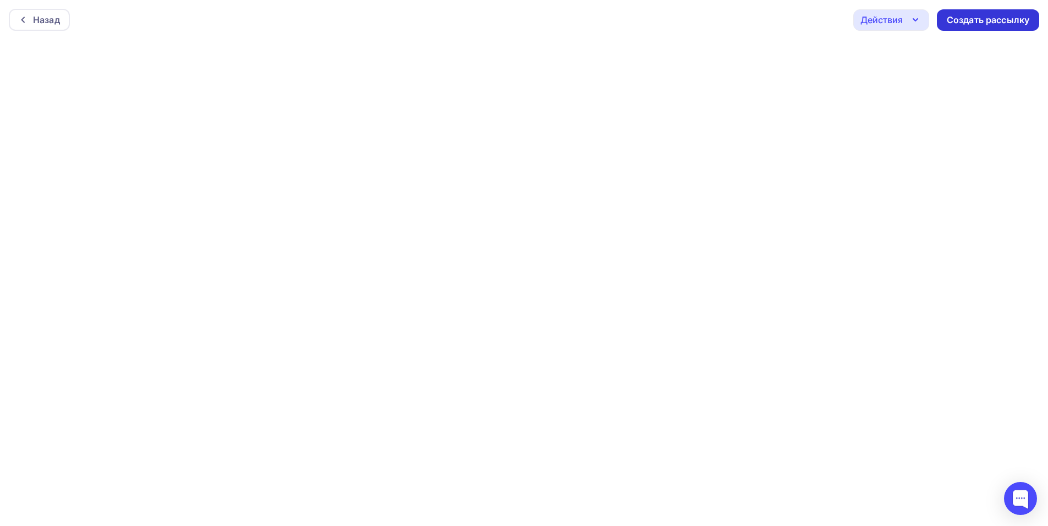
click at [963, 10] on div "Создать рассылку" at bounding box center [988, 19] width 102 height 21
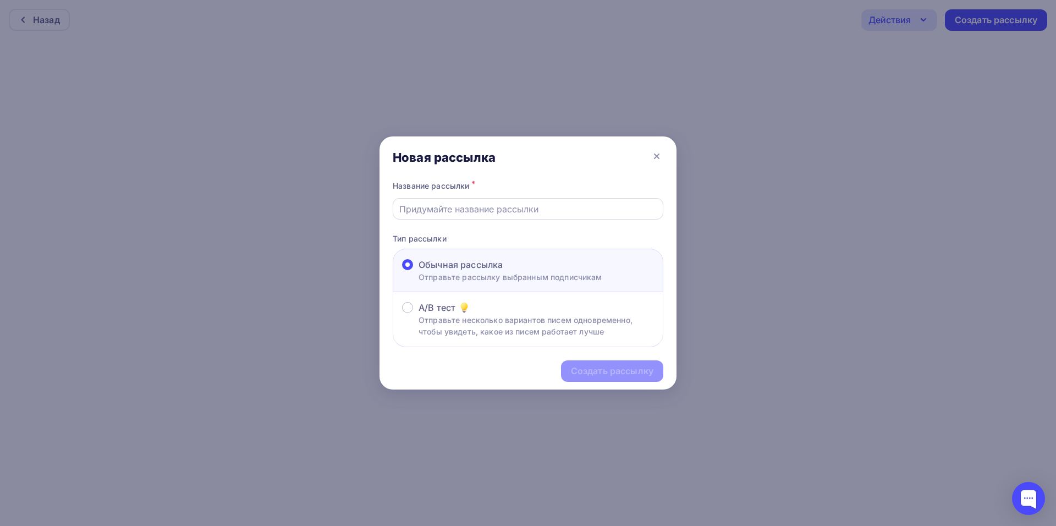
click at [454, 212] on input "text" at bounding box center [528, 208] width 258 height 13
type input "лучшее барнаул2"
click at [607, 372] on div "Создать рассылку" at bounding box center [612, 371] width 83 height 13
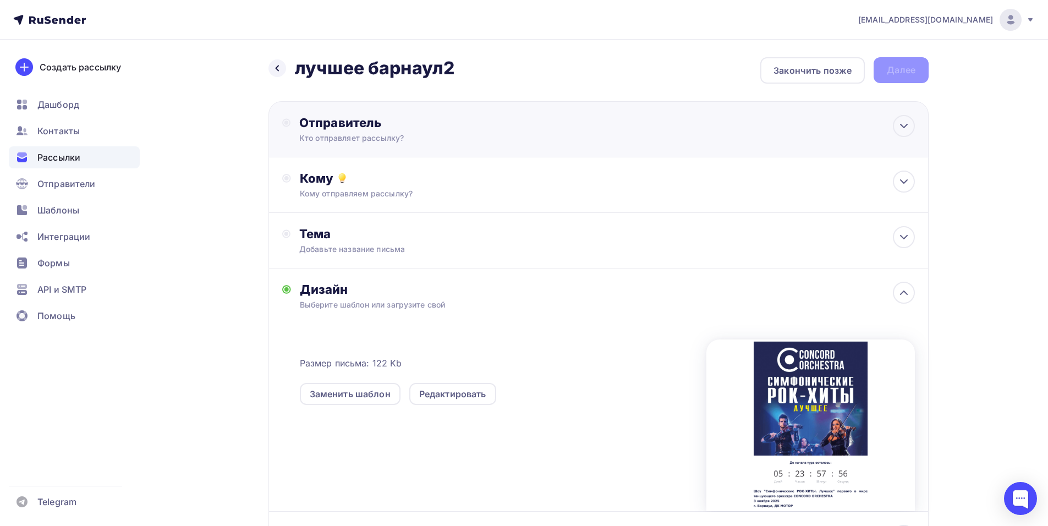
click at [516, 114] on div "Отправитель Кто отправляет рассылку? Email * [EMAIL_ADDRESS][DOMAIN_NAME] [EMAI…" at bounding box center [598, 129] width 660 height 56
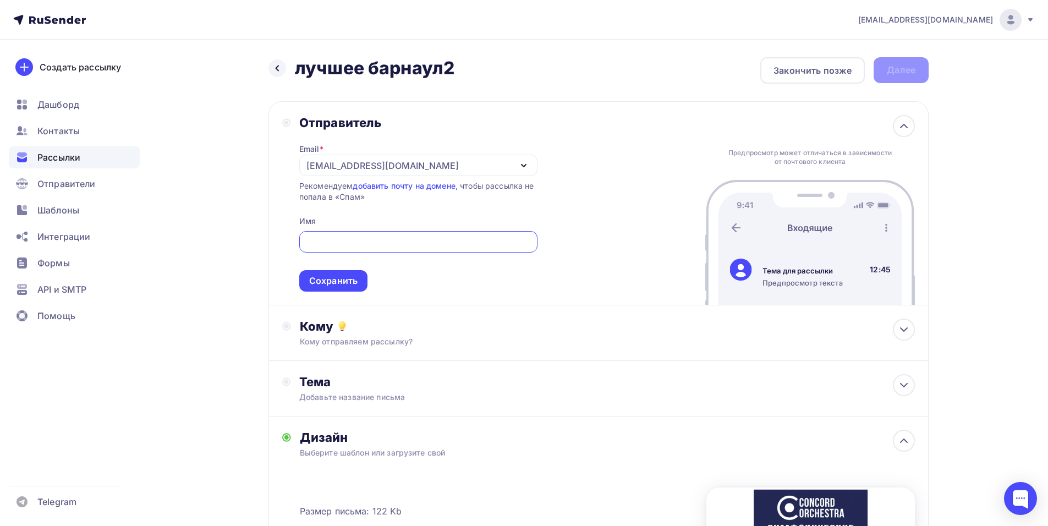
click at [324, 167] on div "[EMAIL_ADDRESS][DOMAIN_NAME]" at bounding box center [382, 165] width 152 height 13
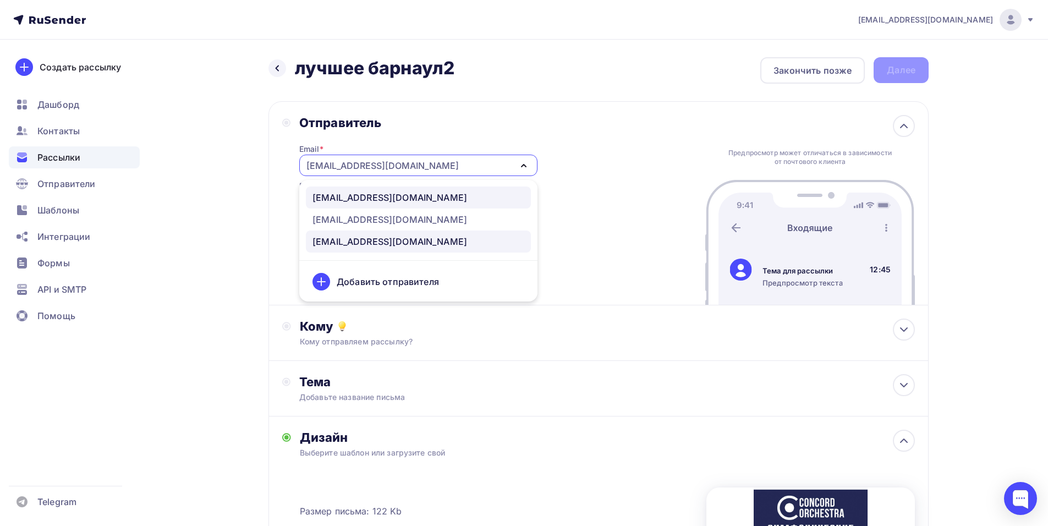
click at [398, 201] on div "[EMAIL_ADDRESS][DOMAIN_NAME]" at bounding box center [389, 197] width 155 height 13
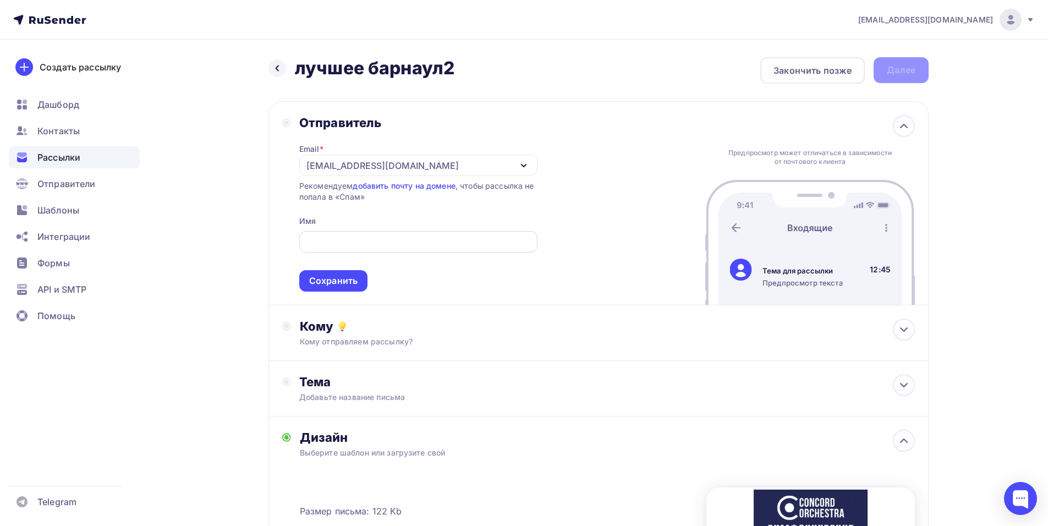
click at [353, 241] on input "text" at bounding box center [418, 241] width 226 height 13
paste input "CONCORD ORCHESTRA"
type input "CONCORD ORCHESTRA"
click at [332, 283] on div "Сохранить" at bounding box center [333, 280] width 48 height 13
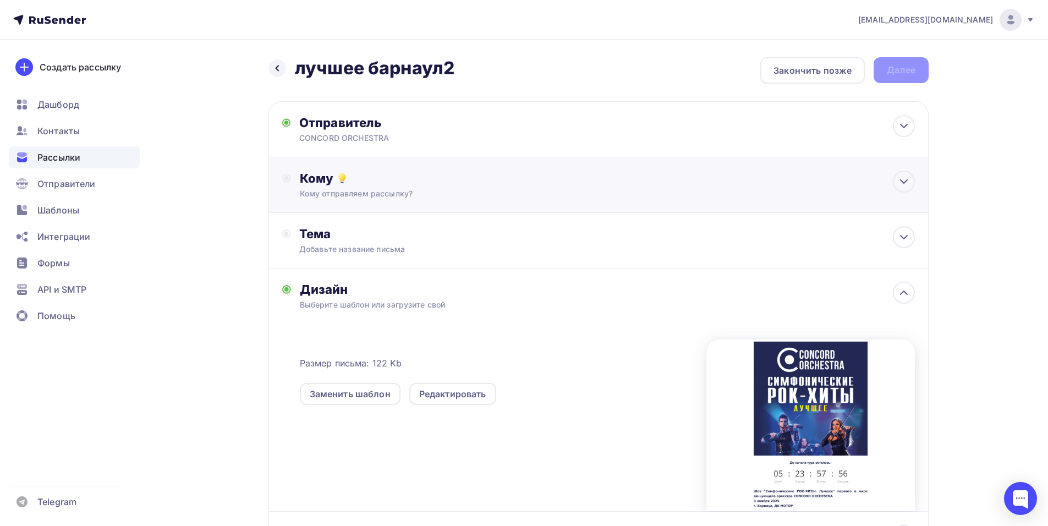
click at [380, 172] on div "Кому" at bounding box center [607, 178] width 615 height 15
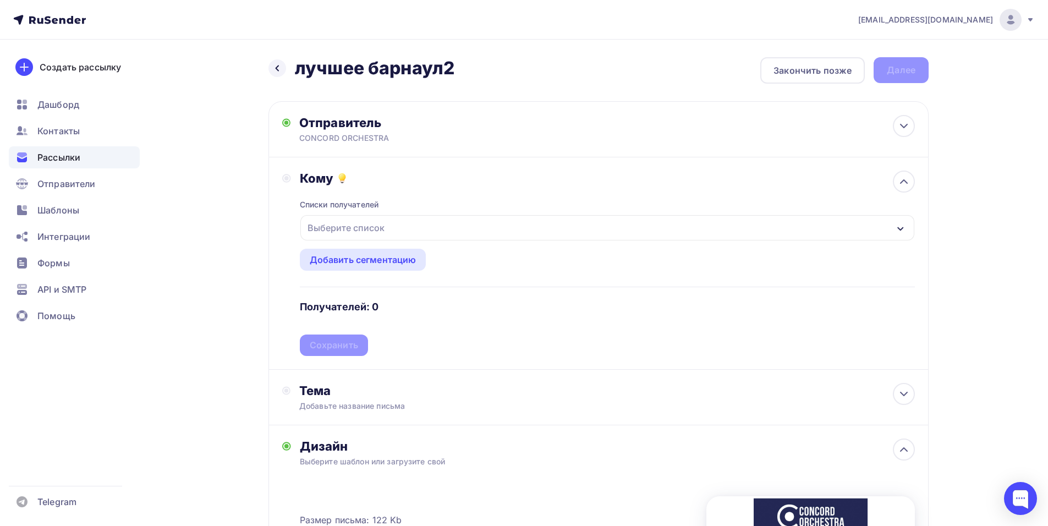
click at [365, 233] on div "Выберите список" at bounding box center [346, 228] width 86 height 20
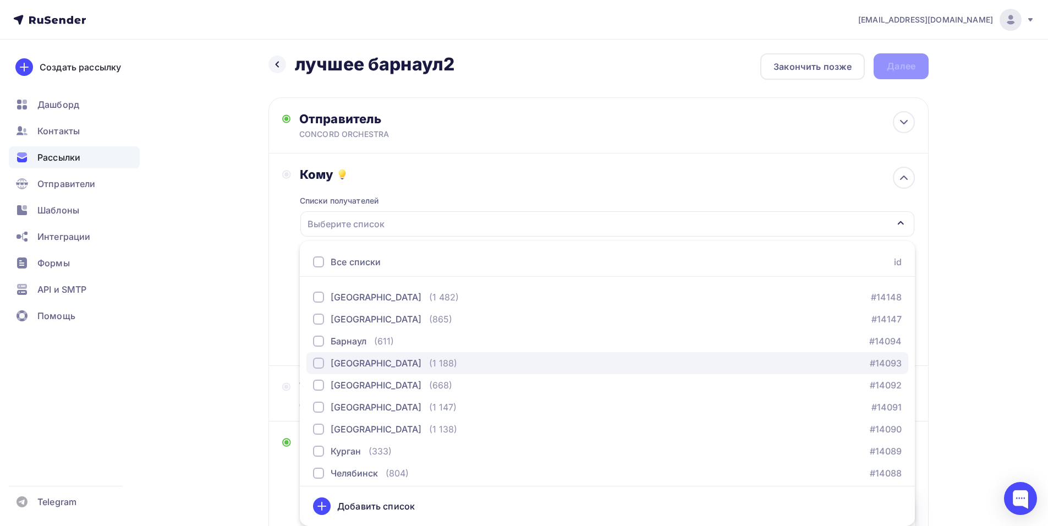
scroll to position [1265, 0]
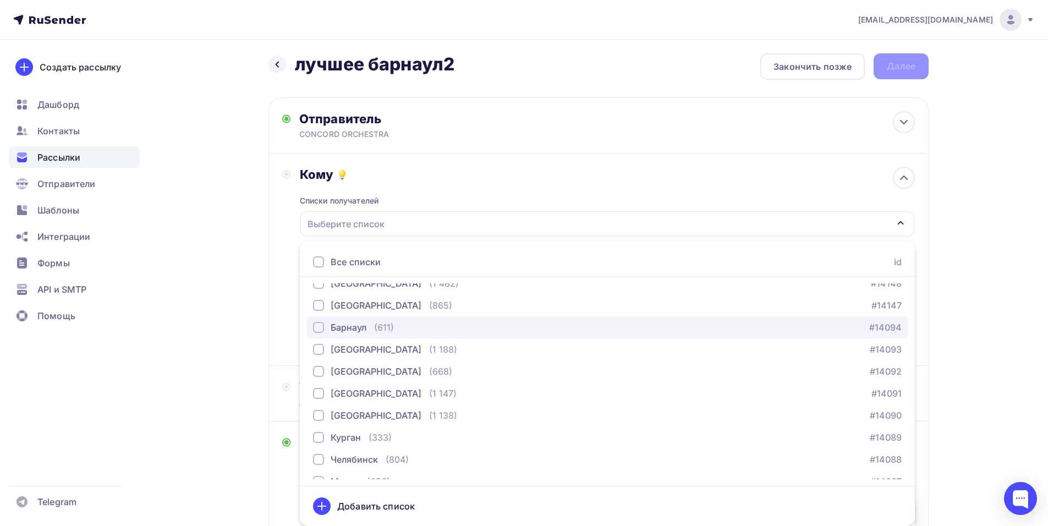
click at [348, 326] on div "Барнаул" at bounding box center [349, 327] width 36 height 13
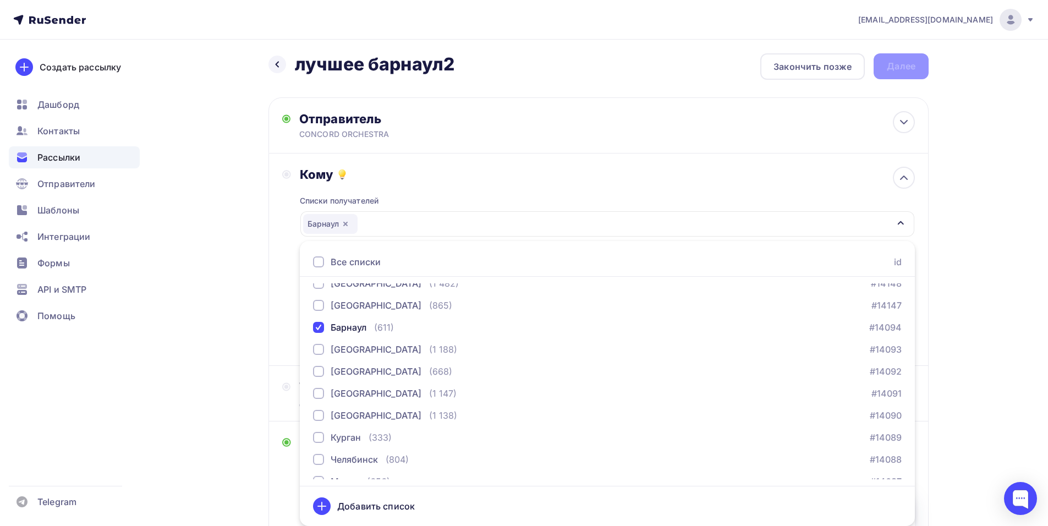
click at [273, 300] on div "Кому Списки получателей [GEOGRAPHIC_DATA] Все списки id тест [PERSON_NAME] (1) …" at bounding box center [598, 259] width 660 height 212
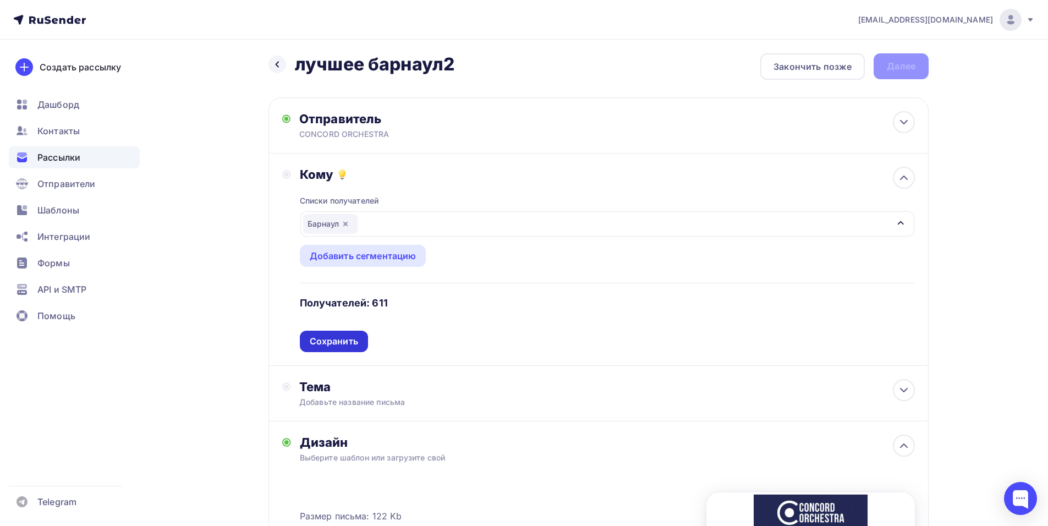
click at [342, 340] on div "Сохранить" at bounding box center [334, 341] width 48 height 13
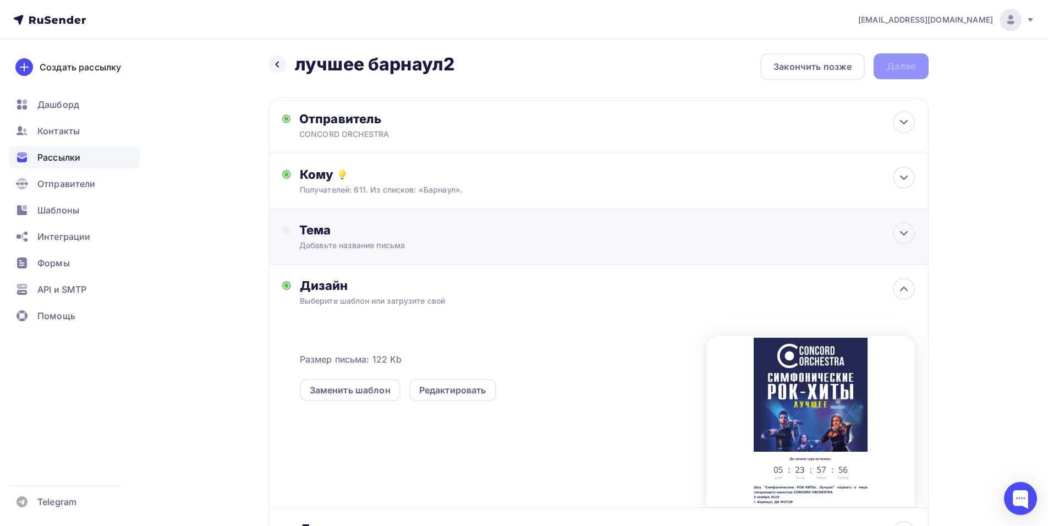
click at [346, 251] on div "Тема Добавьте название письма Тема * Рекомендуем использовать не более 150 симв…" at bounding box center [598, 237] width 660 height 56
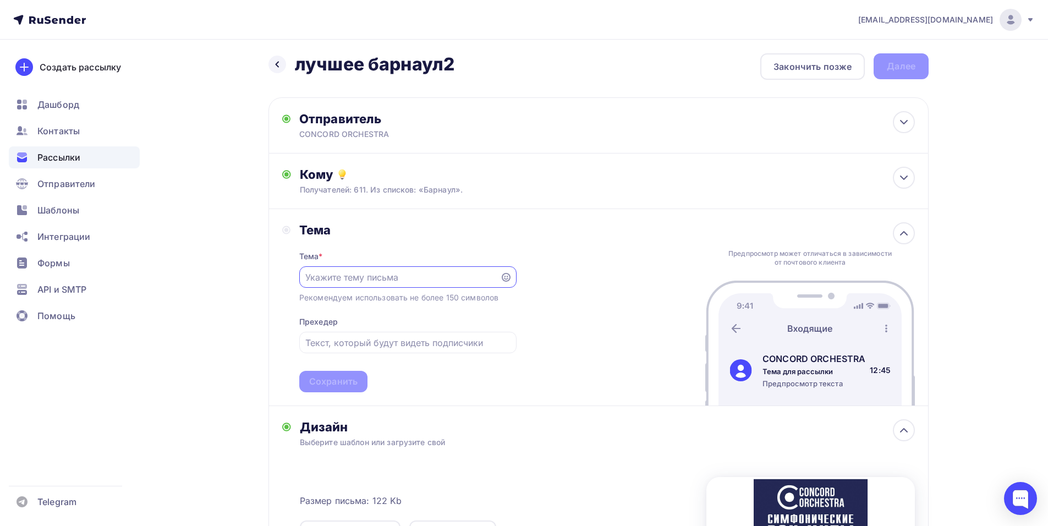
scroll to position [0, 0]
click at [986, 240] on div "[EMAIL_ADDRESS][DOMAIN_NAME] Аккаунт Тарифы Выйти Создать рассылку [GEOGRAPHIC_…" at bounding box center [524, 385] width 1048 height 779
paste input "Приглашение на шоу «Симфонические РОК-ХИТЫ. Лучшее»"
type input "Приглашение на шоу «Симфонические РОК-ХИТЫ. Лучшее»"
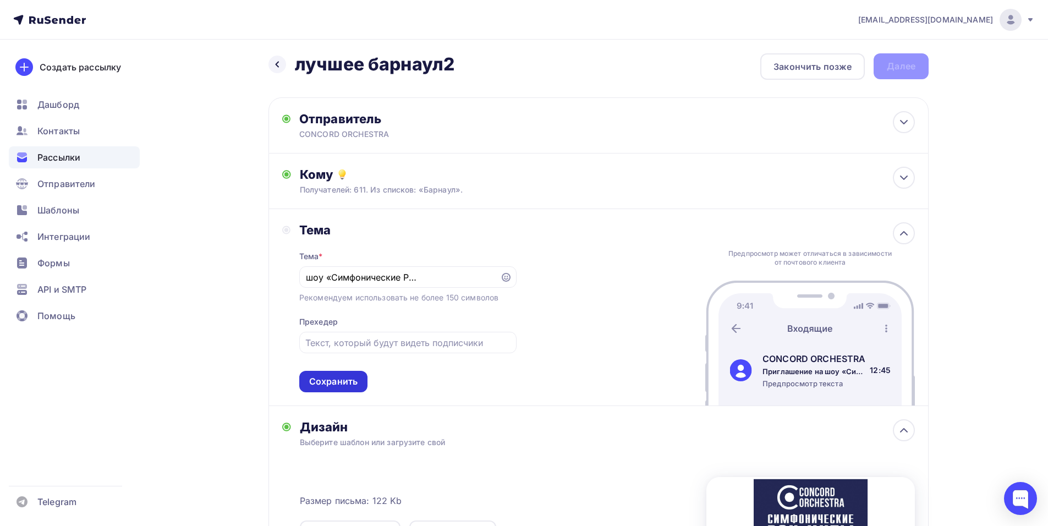
click at [348, 381] on div "Сохранить" at bounding box center [333, 381] width 48 height 13
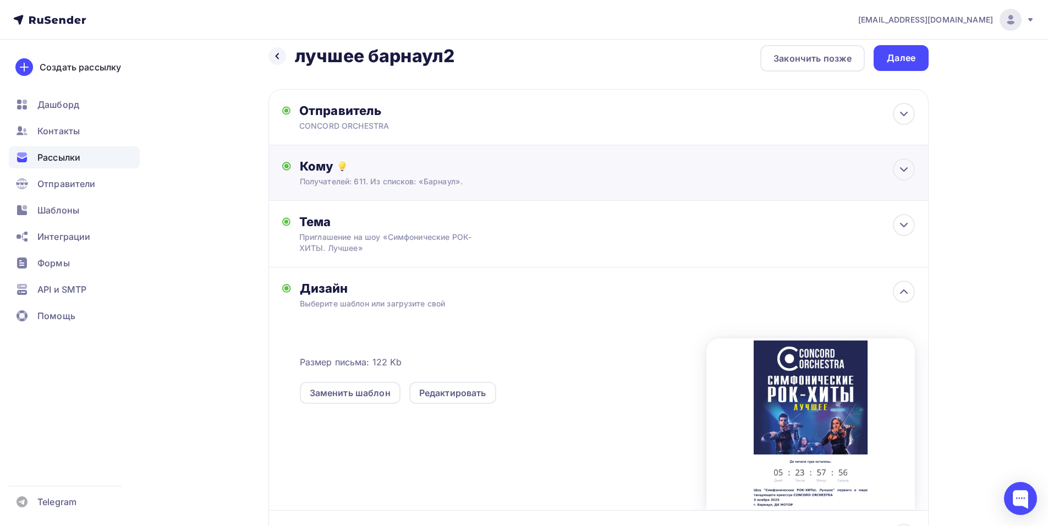
scroll to position [0, 0]
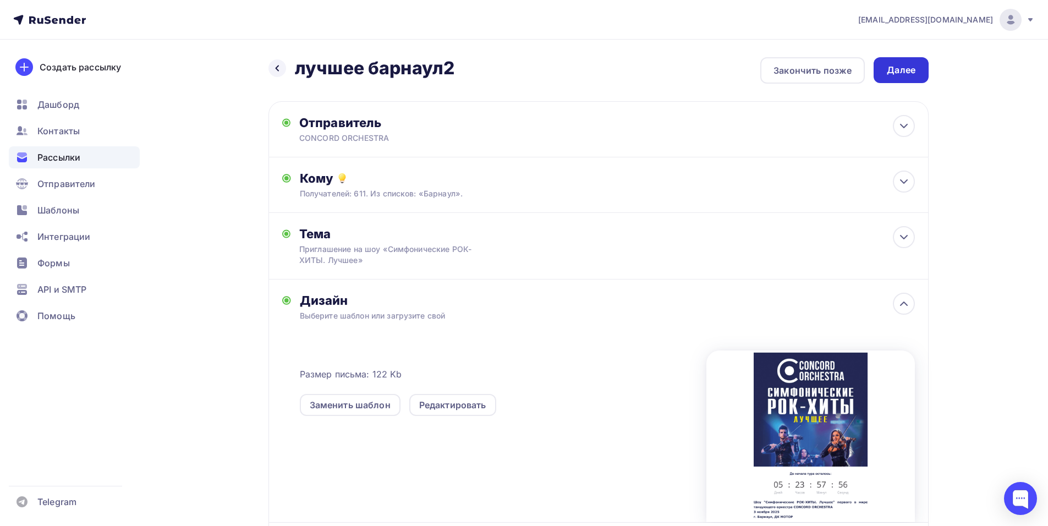
click at [902, 68] on div "Далее" at bounding box center [901, 70] width 29 height 13
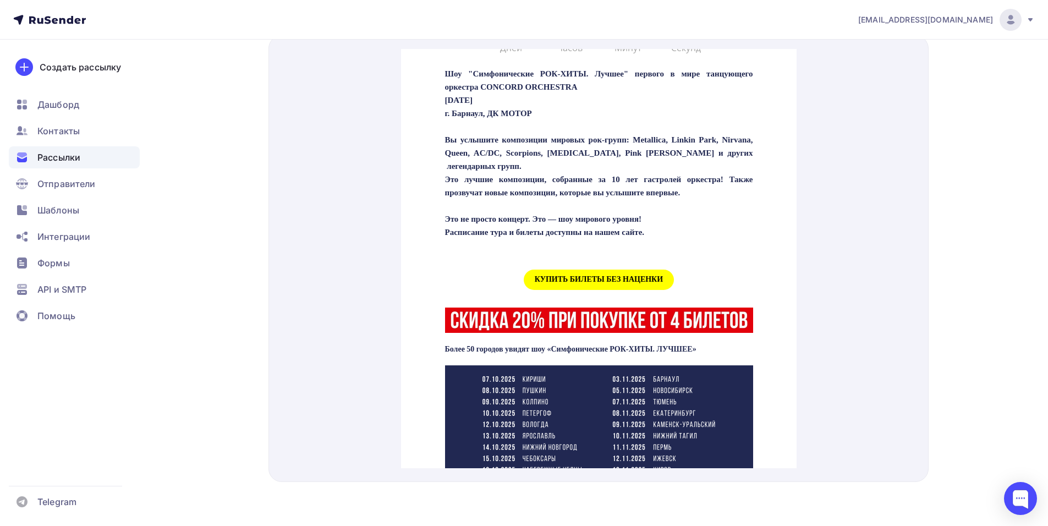
scroll to position [385, 0]
click at [575, 276] on span "КУПИТЬ БИЛЕТЫ БЕЗ НАЦЕНКИ" at bounding box center [598, 266] width 150 height 20
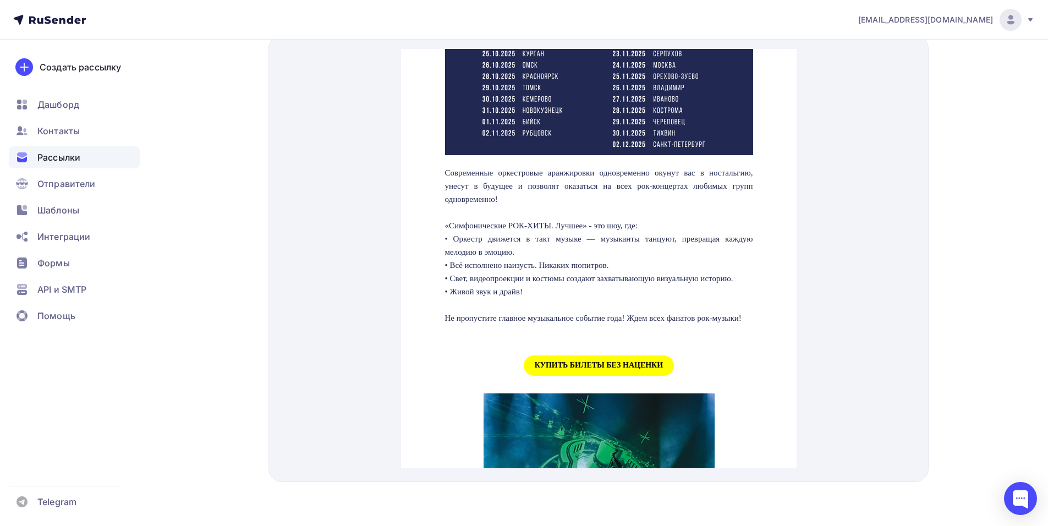
scroll to position [935, 0]
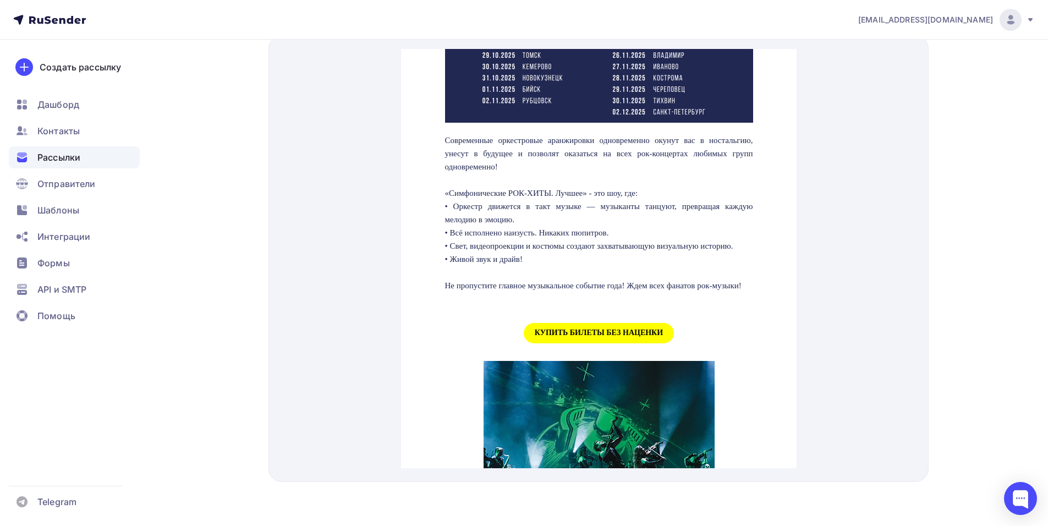
click at [564, 330] on span "КУПИТЬ БИЛЕТЫ БЕЗ НАЦЕНКИ" at bounding box center [598, 320] width 150 height 20
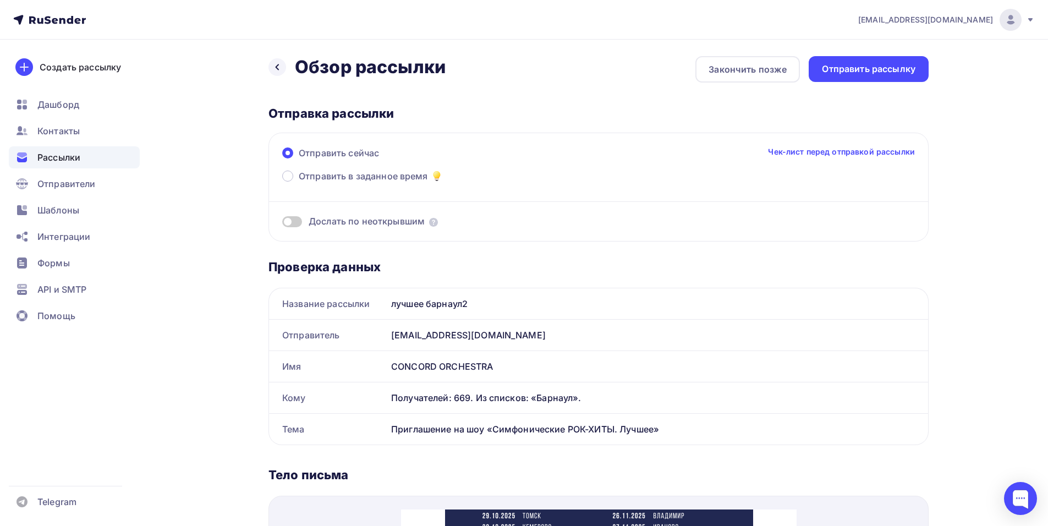
scroll to position [0, 0]
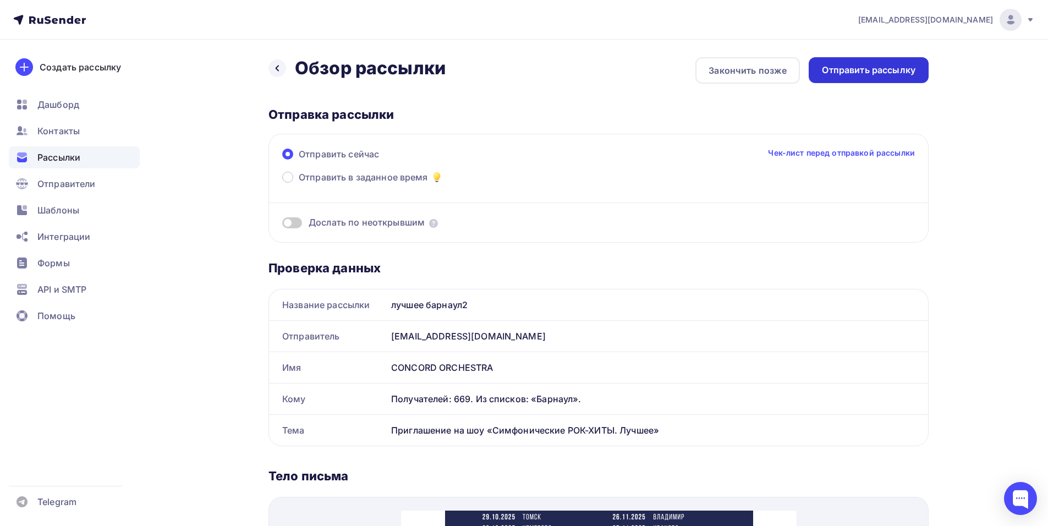
click at [846, 76] on div "Отправить рассылку" at bounding box center [869, 70] width 94 height 13
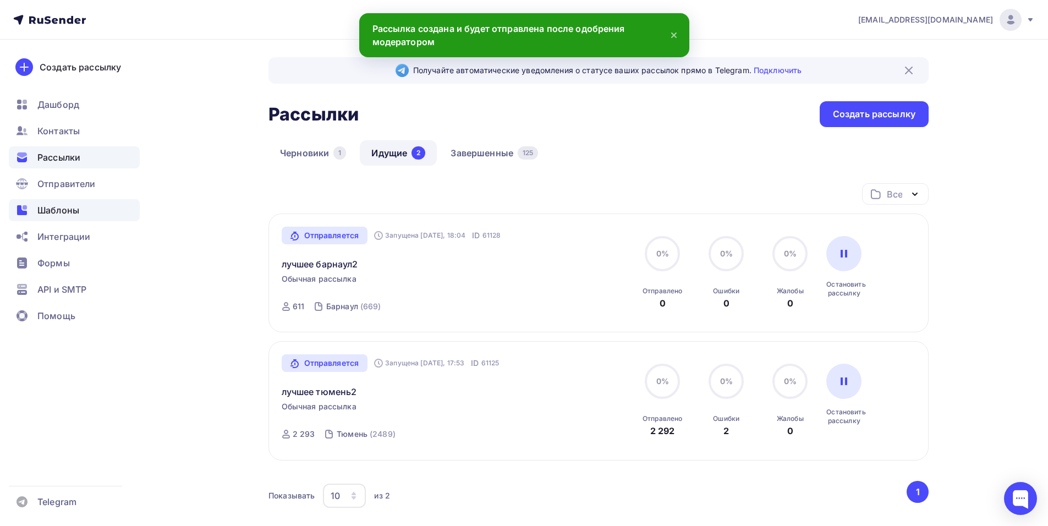
click at [45, 212] on span "Шаблоны" at bounding box center [58, 210] width 42 height 13
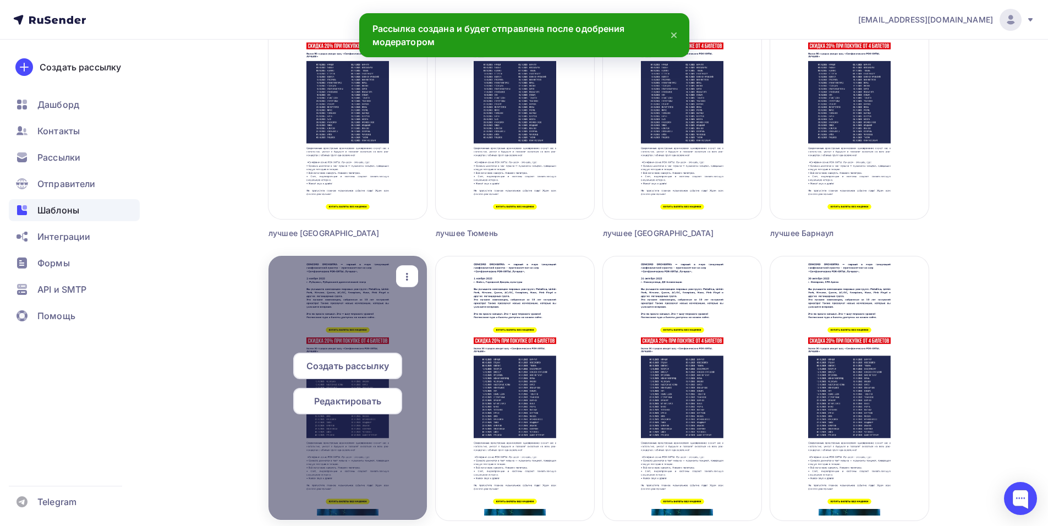
scroll to position [550, 0]
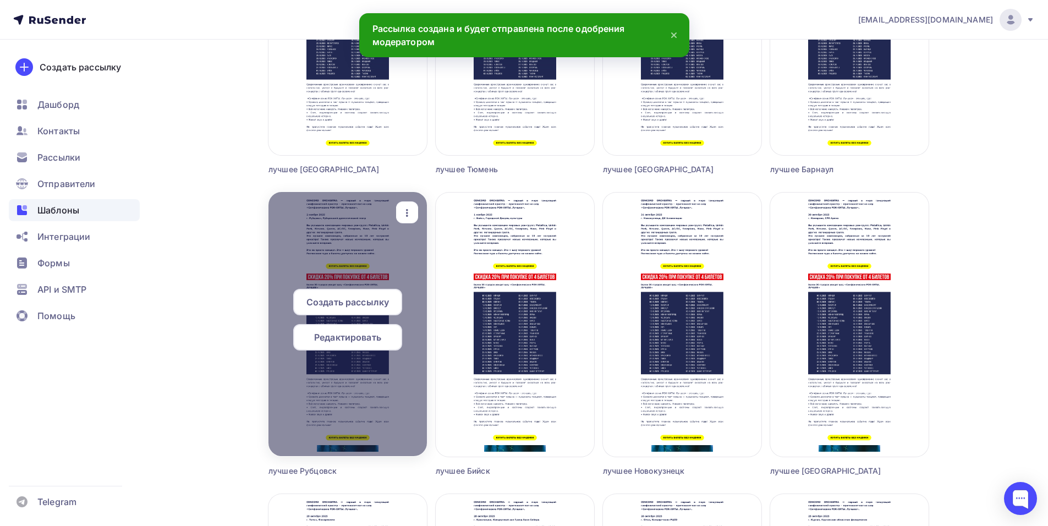
click at [357, 337] on span "Редактировать" at bounding box center [347, 337] width 67 height 13
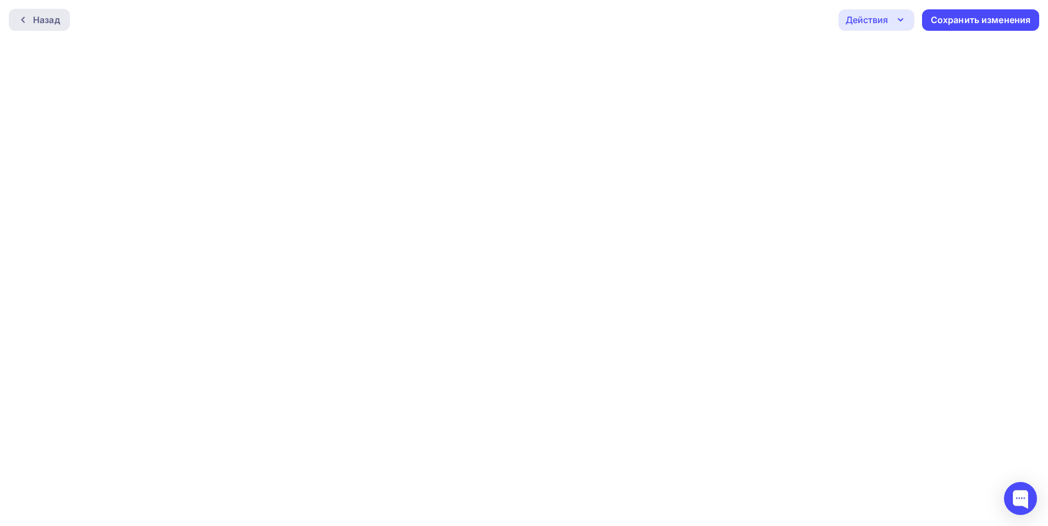
click at [26, 26] on div "Назад" at bounding box center [39, 20] width 61 height 22
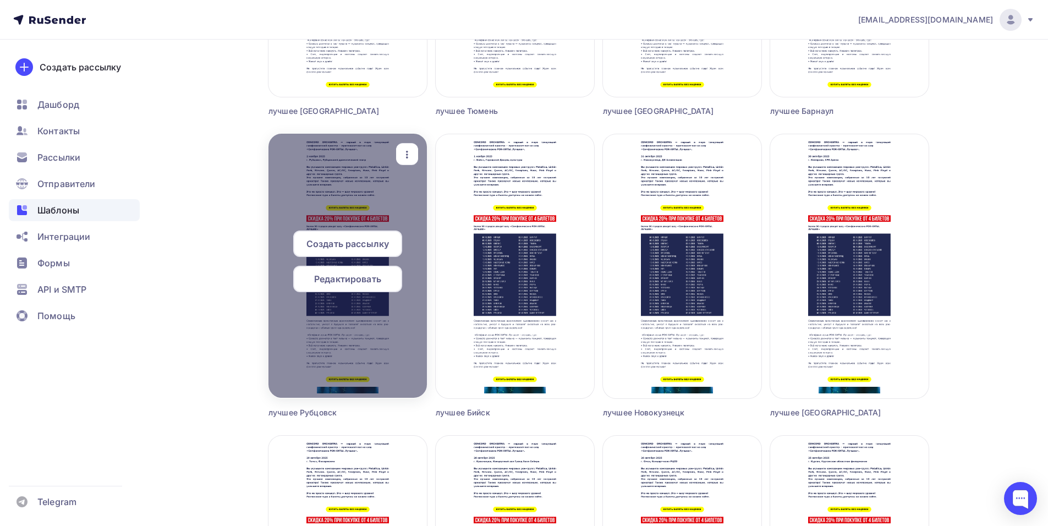
scroll to position [605, 0]
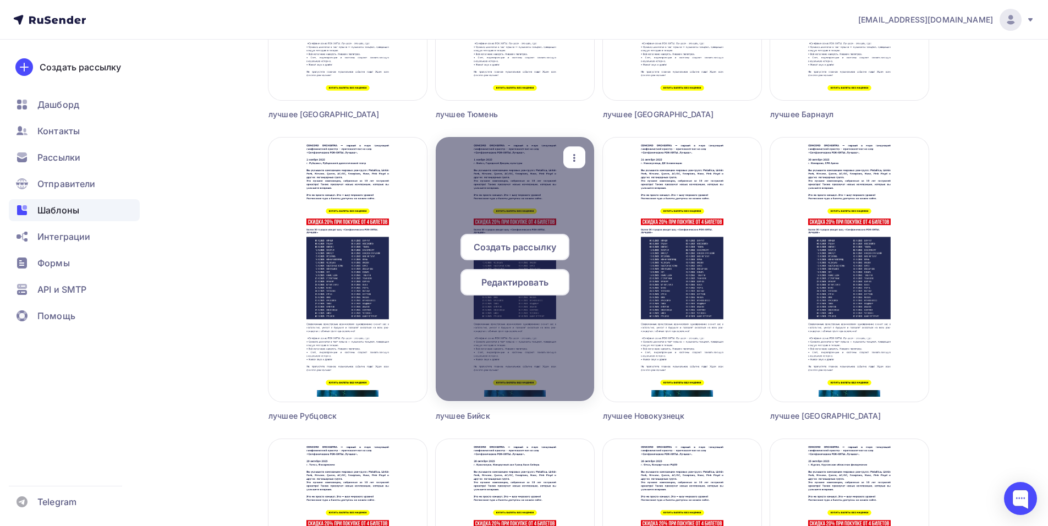
click at [496, 287] on span "Редактировать" at bounding box center [514, 282] width 67 height 13
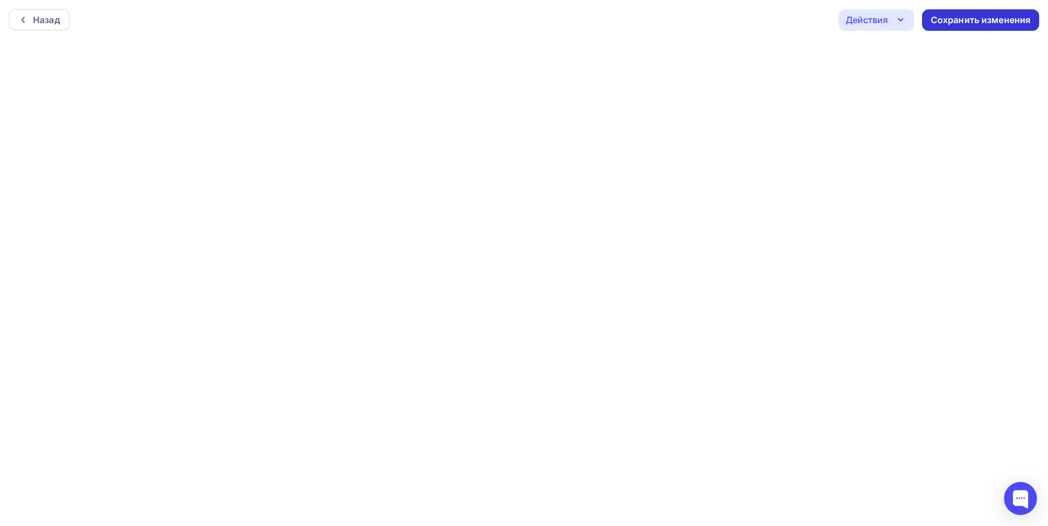
click at [948, 19] on div "Сохранить изменения" at bounding box center [981, 20] width 100 height 13
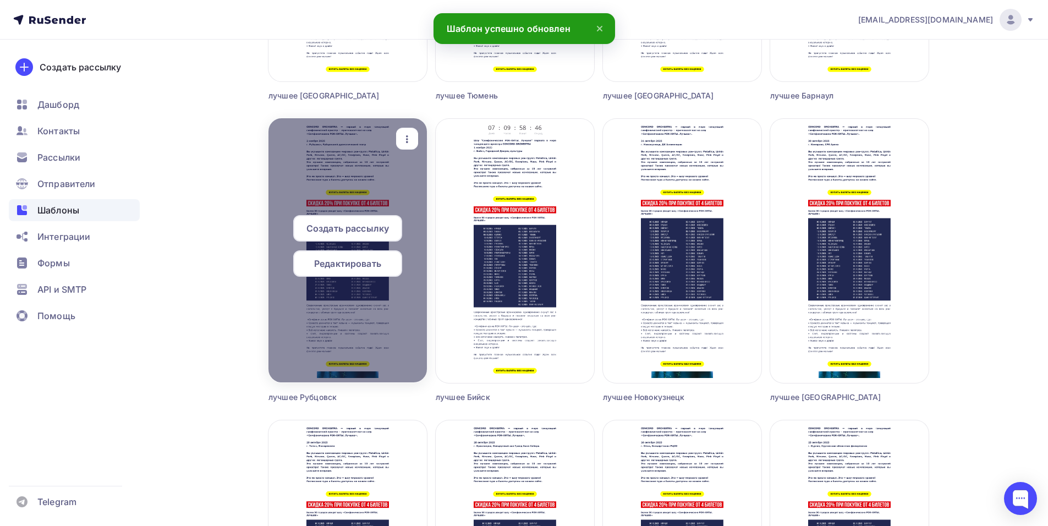
scroll to position [660, 0]
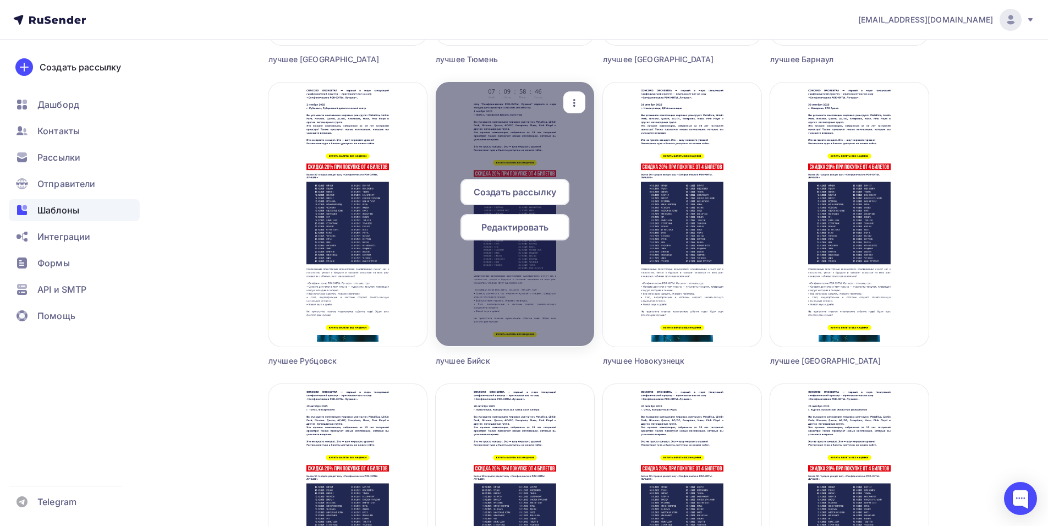
click at [529, 193] on span "Создать рассылку" at bounding box center [515, 191] width 83 height 13
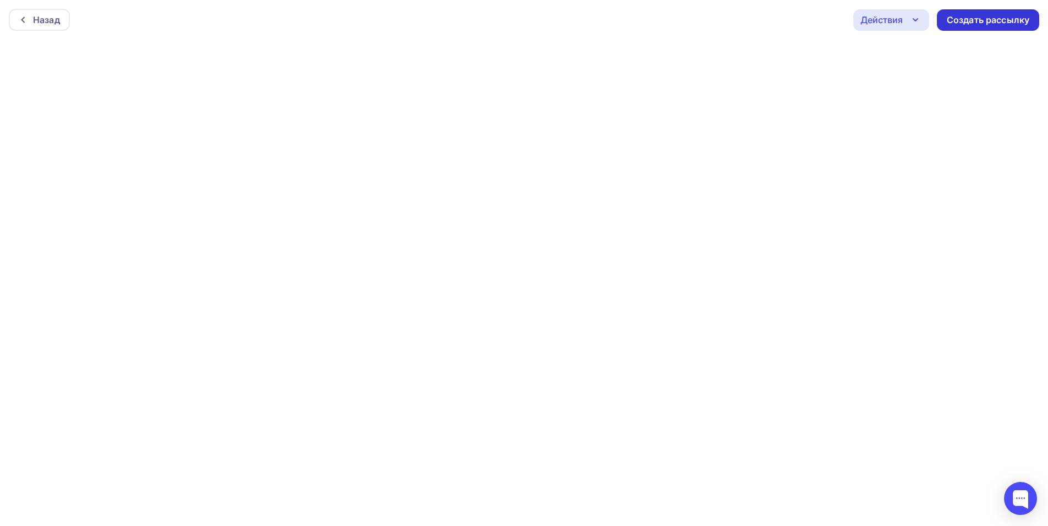
click at [994, 23] on div "Создать рассылку" at bounding box center [988, 20] width 83 height 13
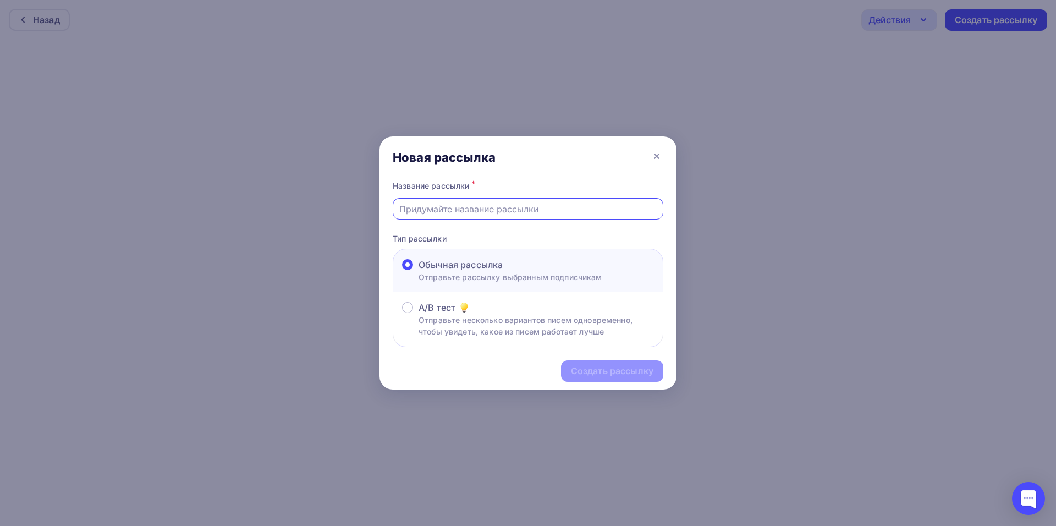
click at [439, 214] on input "text" at bounding box center [528, 208] width 258 height 13
click at [435, 209] on input "text" at bounding box center [528, 208] width 258 height 13
click at [434, 209] on input "text" at bounding box center [528, 208] width 258 height 13
type input "лучшее бийск2"
click at [587, 375] on div "Создать рассылку" at bounding box center [612, 371] width 83 height 13
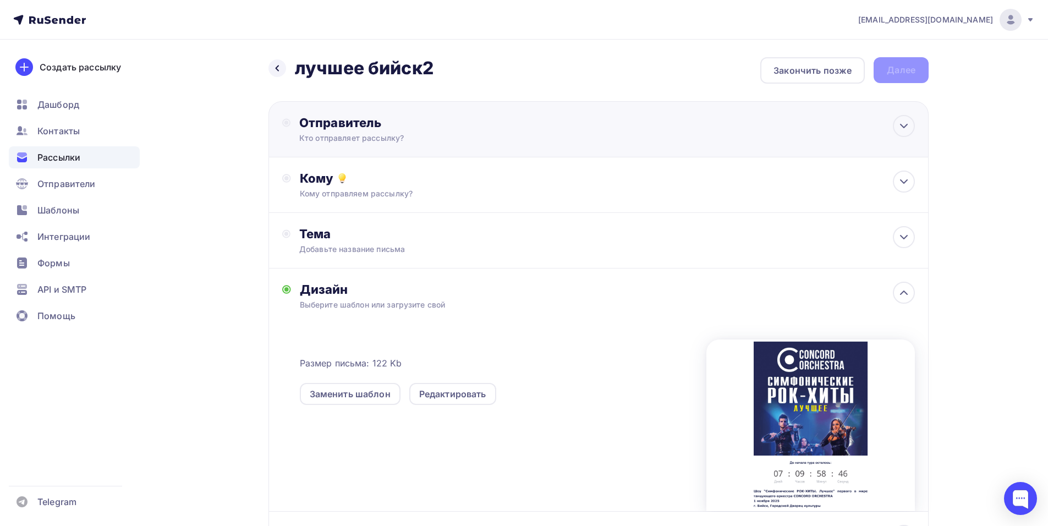
click at [464, 140] on div "Кто отправляет рассылку?" at bounding box center [406, 138] width 215 height 11
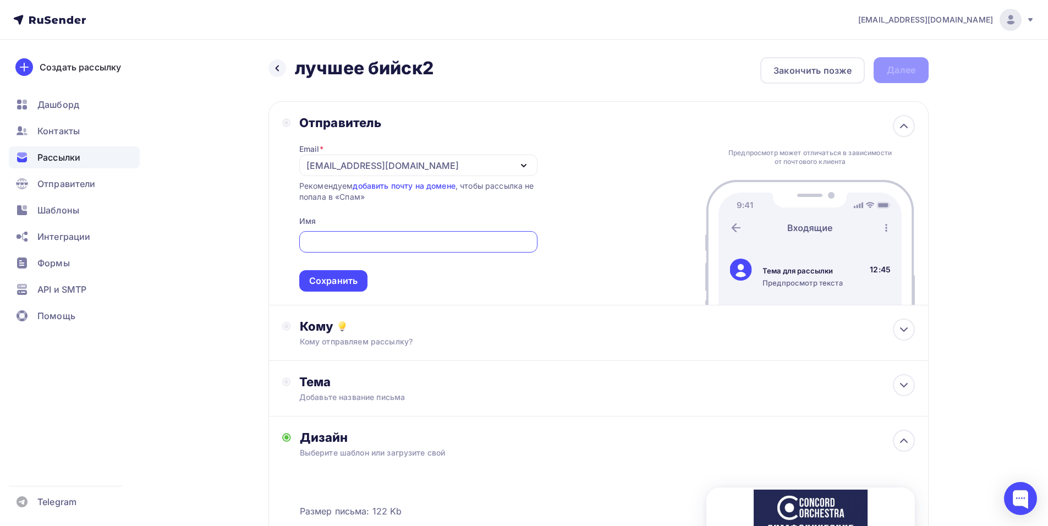
click at [311, 169] on div "[EMAIL_ADDRESS][DOMAIN_NAME]" at bounding box center [382, 165] width 152 height 13
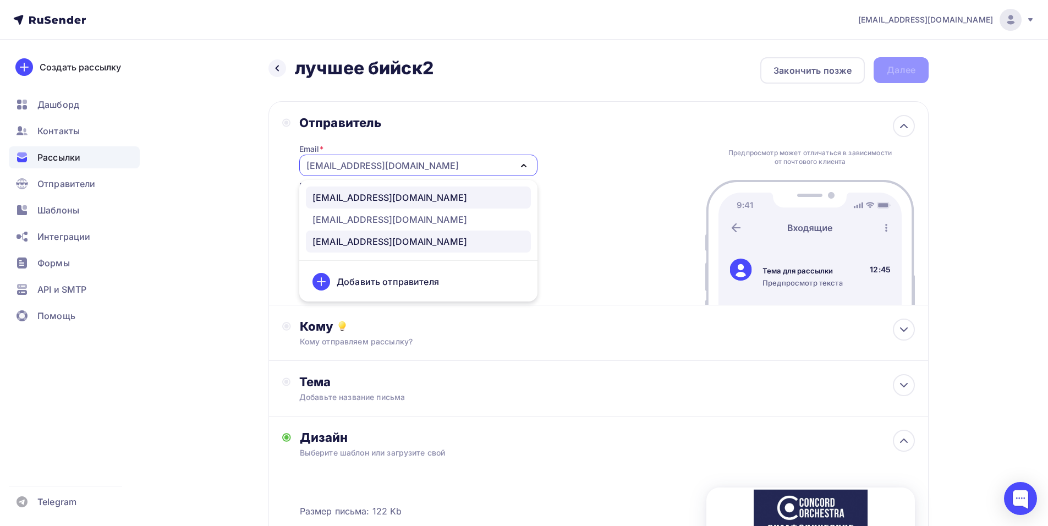
click at [359, 200] on div "[EMAIL_ADDRESS][DOMAIN_NAME]" at bounding box center [389, 197] width 155 height 13
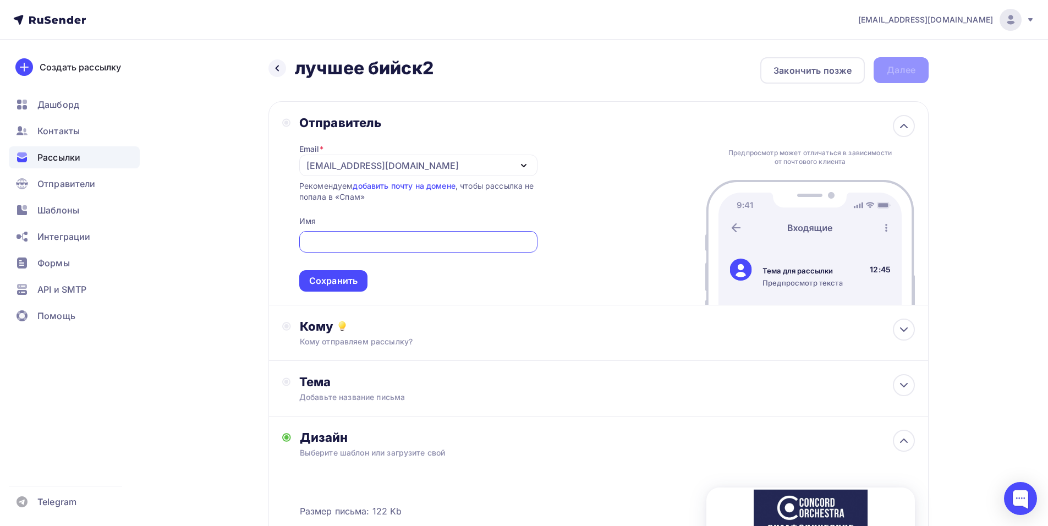
click at [360, 247] on input "text" at bounding box center [418, 241] width 226 height 13
paste input "CONCORD ORCHESTRA"
type input "CONCORD ORCHESTRA"
click at [332, 279] on div "Сохранить" at bounding box center [333, 280] width 48 height 13
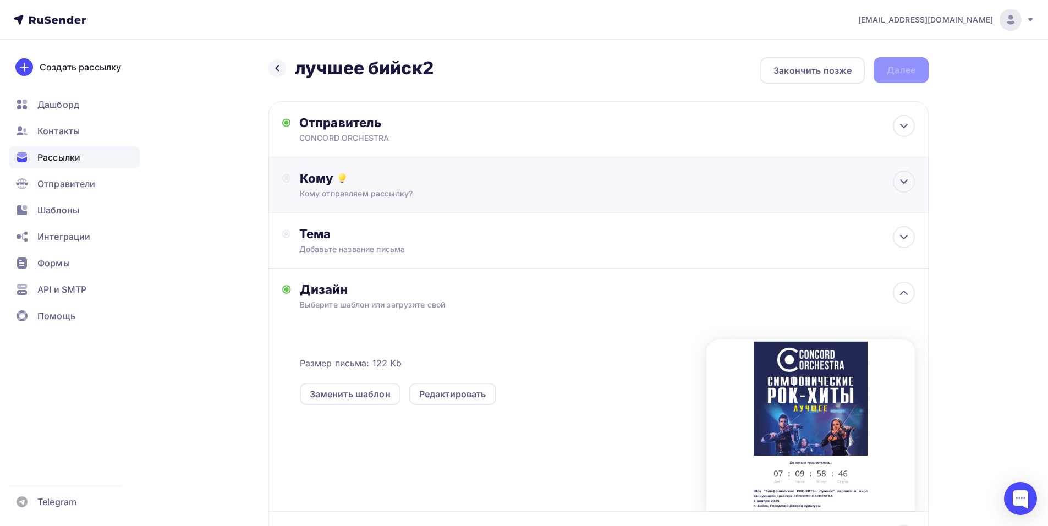
click at [417, 199] on div "Кому Кому отправляем рассылку? Списки получателей Выберите список Все списки id…" at bounding box center [598, 185] width 660 height 56
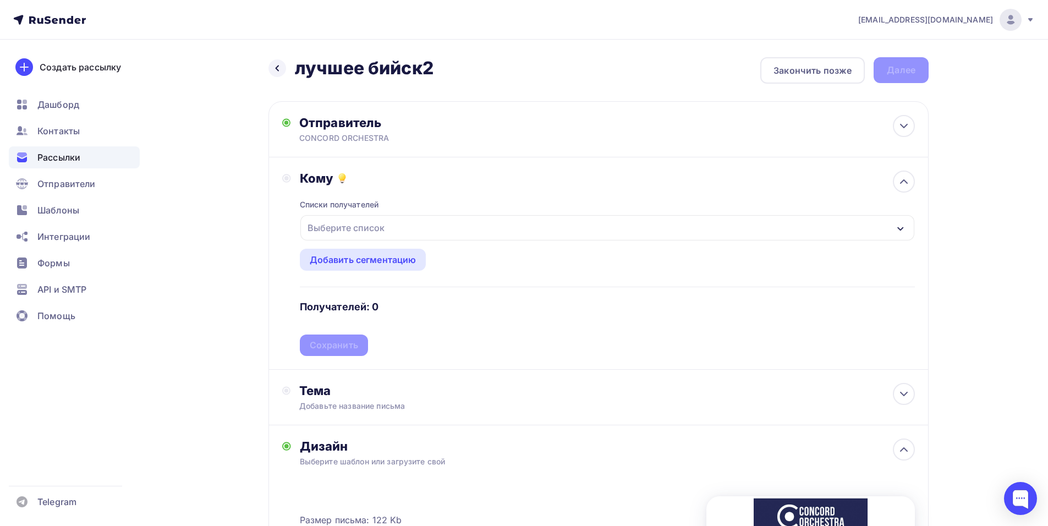
click at [450, 230] on div "Выберите список" at bounding box center [607, 227] width 614 height 25
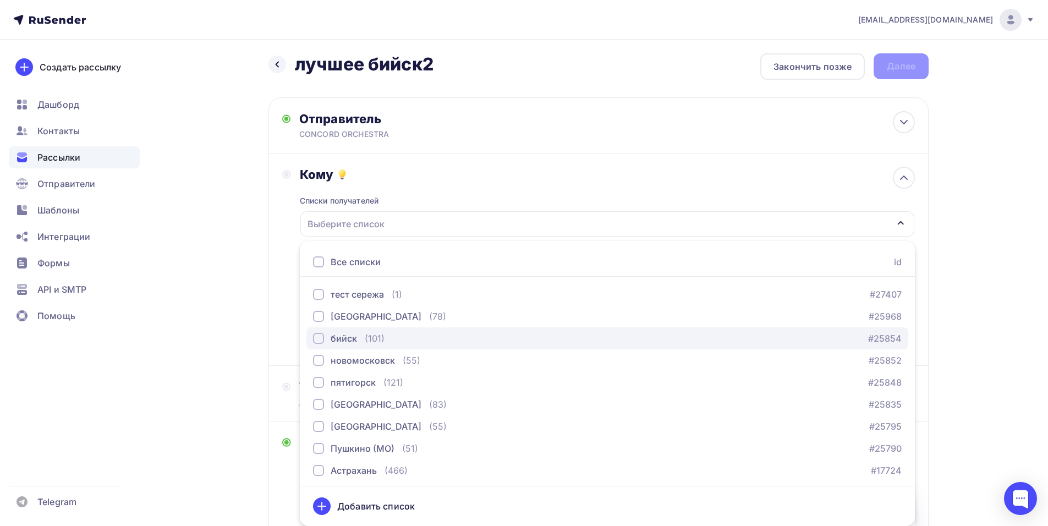
click at [350, 338] on div "бийск" at bounding box center [344, 338] width 26 height 13
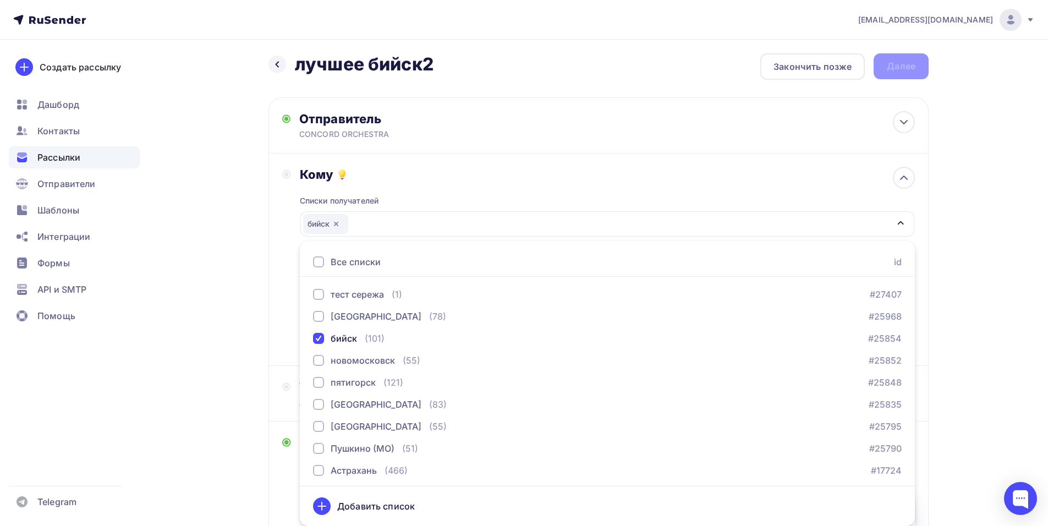
click at [292, 289] on div "Кому Списки получателей [GEOGRAPHIC_DATA] Все списки id тест [PERSON_NAME] (1) …" at bounding box center [598, 259] width 633 height 185
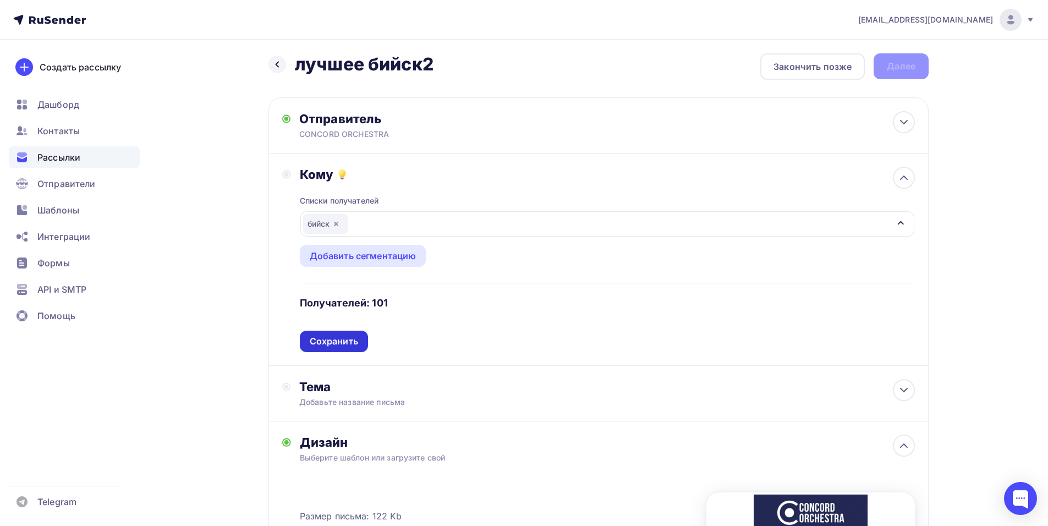
click at [340, 344] on div "Сохранить" at bounding box center [334, 341] width 48 height 13
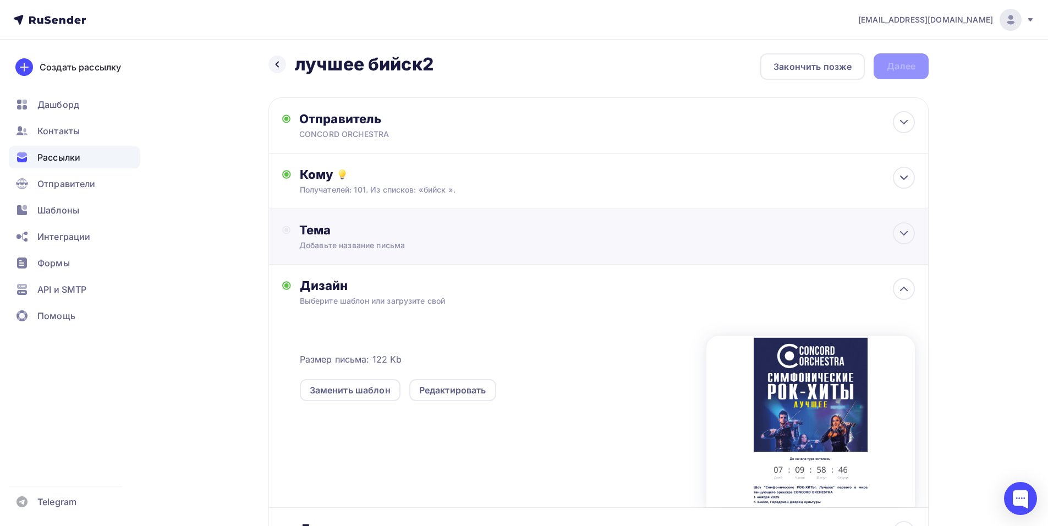
click at [395, 257] on div "Тема Добавьте название письма Тема * Рекомендуем использовать не более 150 симв…" at bounding box center [598, 237] width 660 height 56
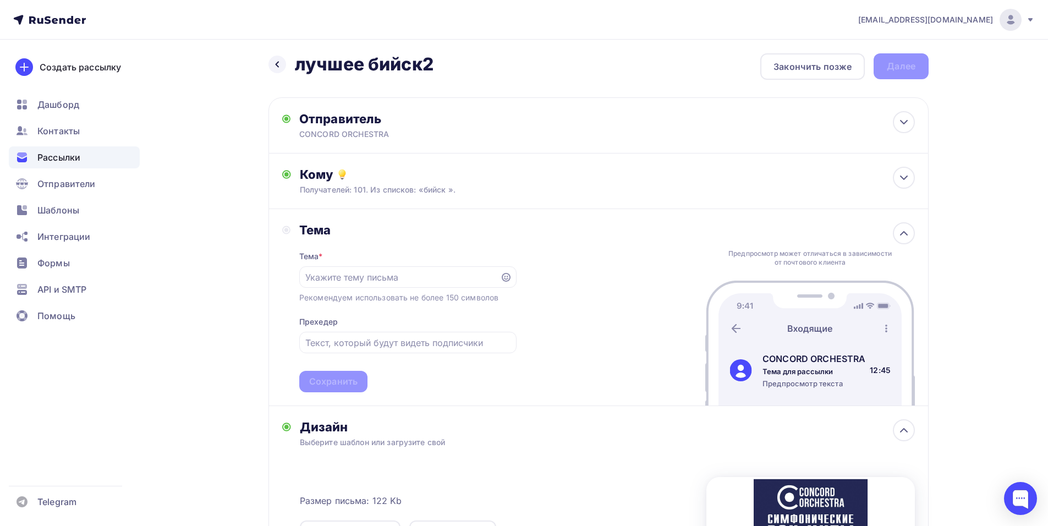
drag, startPoint x: 1025, startPoint y: 213, endPoint x: 996, endPoint y: 213, distance: 29.2
click at [1025, 213] on div "[EMAIL_ADDRESS][DOMAIN_NAME] Аккаунт Тарифы Выйти Создать рассылку [GEOGRAPHIC_…" at bounding box center [524, 385] width 1048 height 779
click at [383, 275] on input "text" at bounding box center [399, 277] width 188 height 13
paste input "Приглашение на шоу «Симфонические РОК-ХИТЫ. Лучшее»"
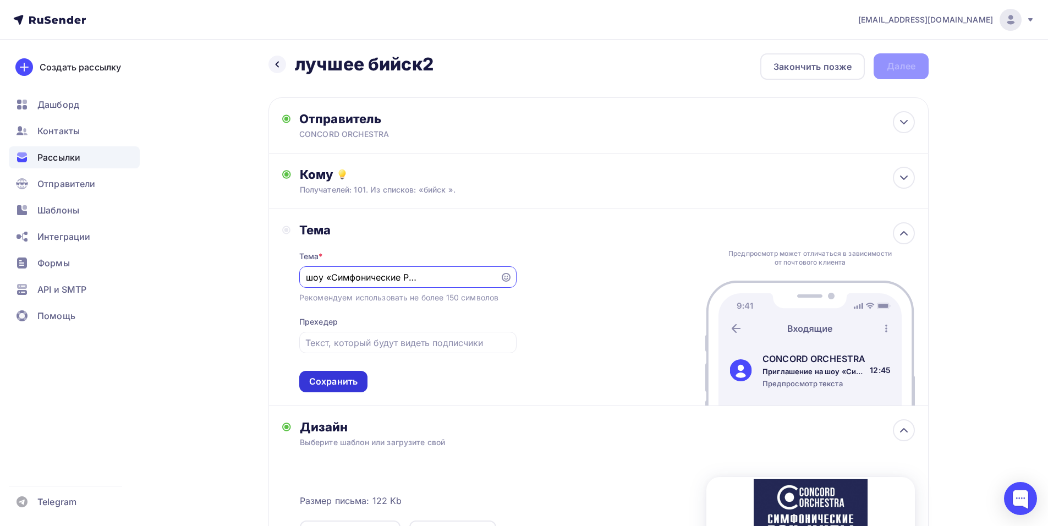
type input "Приглашение на шоу «Симфонические РОК-ХИТЫ. Лучшее»"
click at [331, 379] on div "Сохранить" at bounding box center [333, 381] width 48 height 13
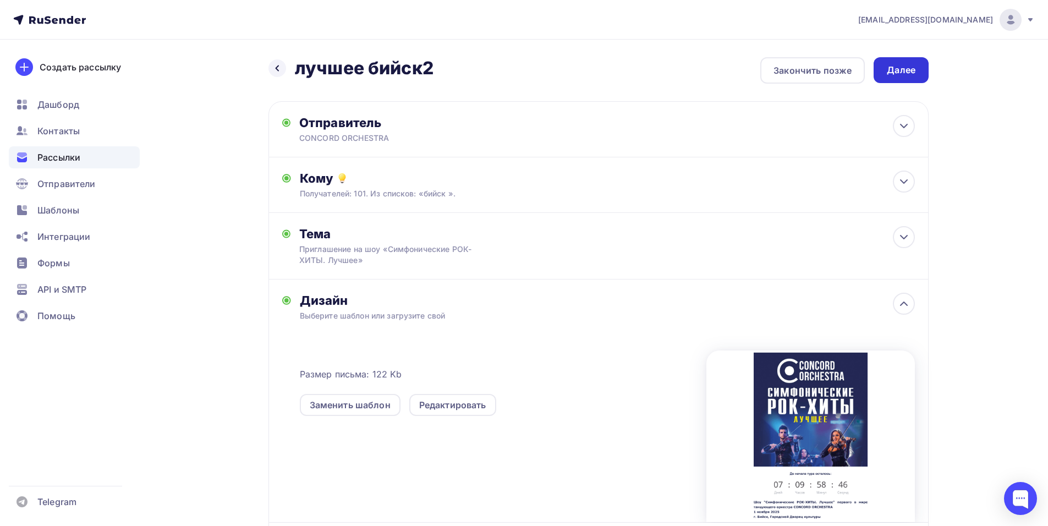
click at [887, 75] on div "Далее" at bounding box center [901, 70] width 29 height 13
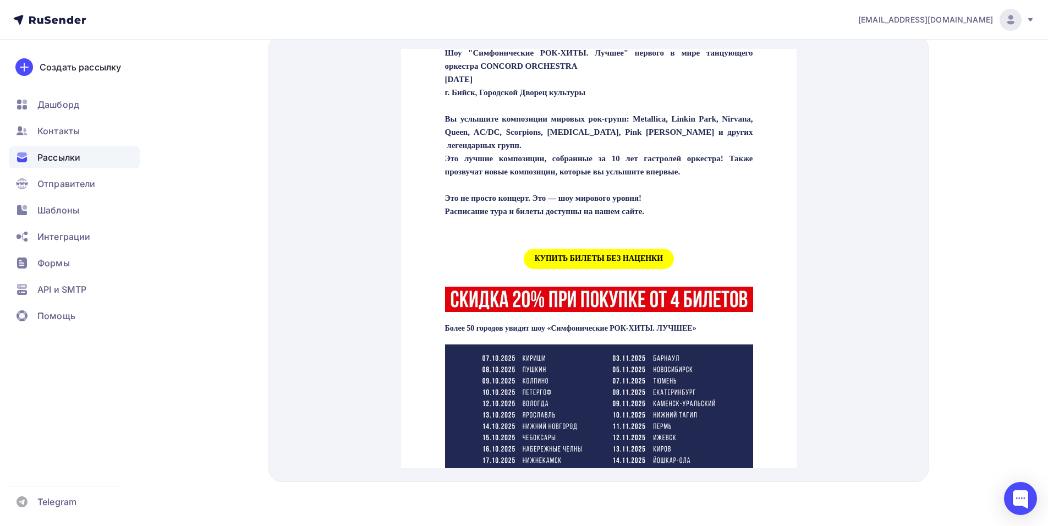
scroll to position [440, 0]
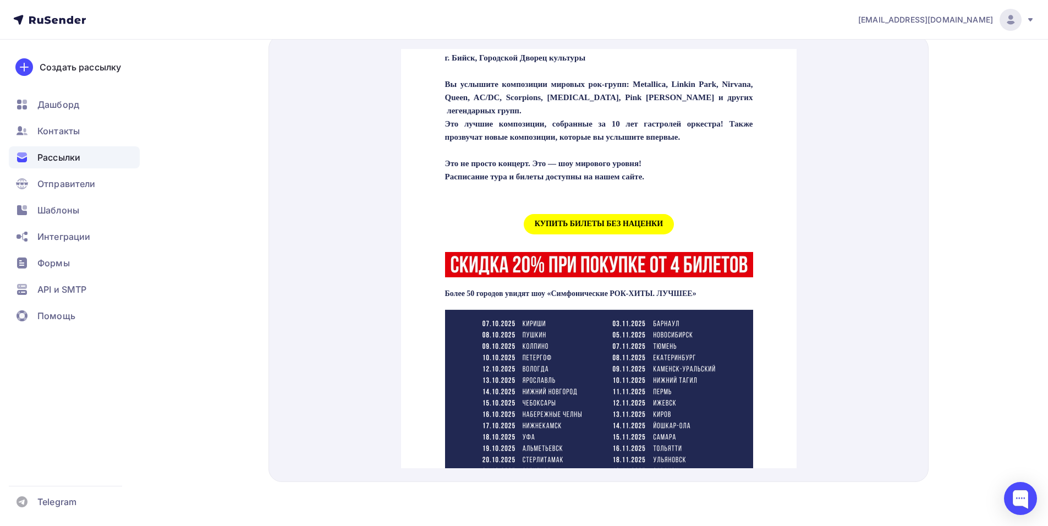
click at [565, 219] on span "КУПИТЬ БИЛЕТЫ БЕЗ НАЦЕНКИ" at bounding box center [598, 211] width 150 height 20
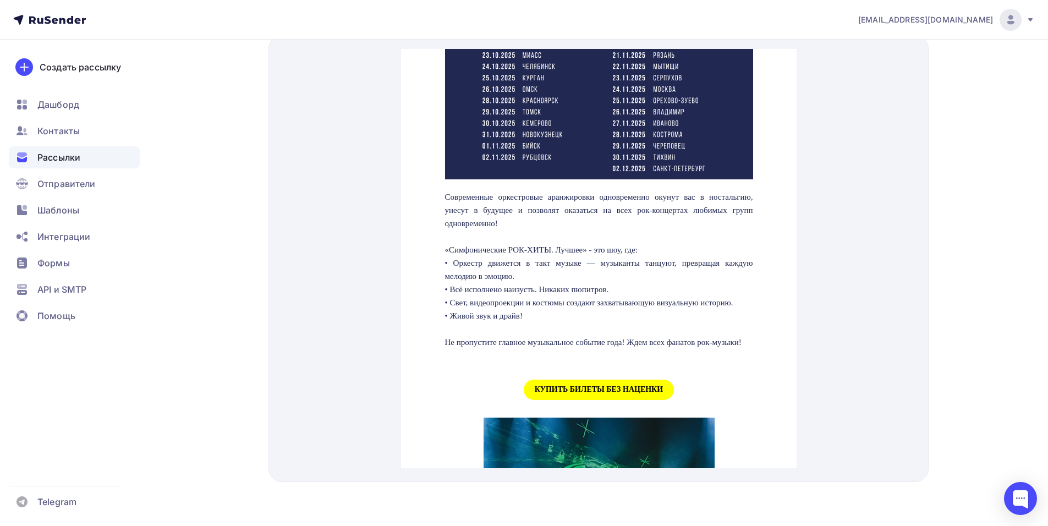
scroll to position [880, 0]
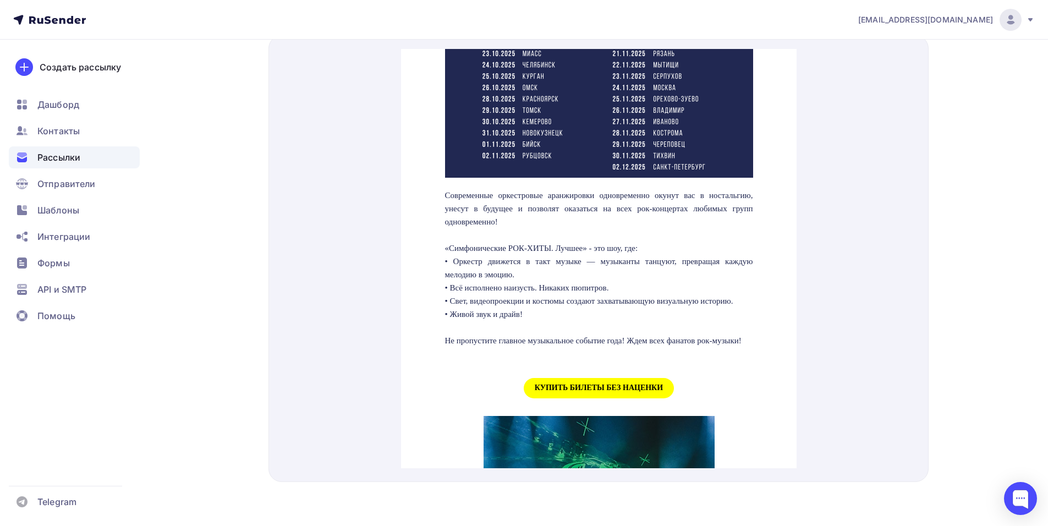
click at [559, 385] on span "КУПИТЬ БИЛЕТЫ БЕЗ НАЦЕНКИ" at bounding box center [598, 375] width 150 height 20
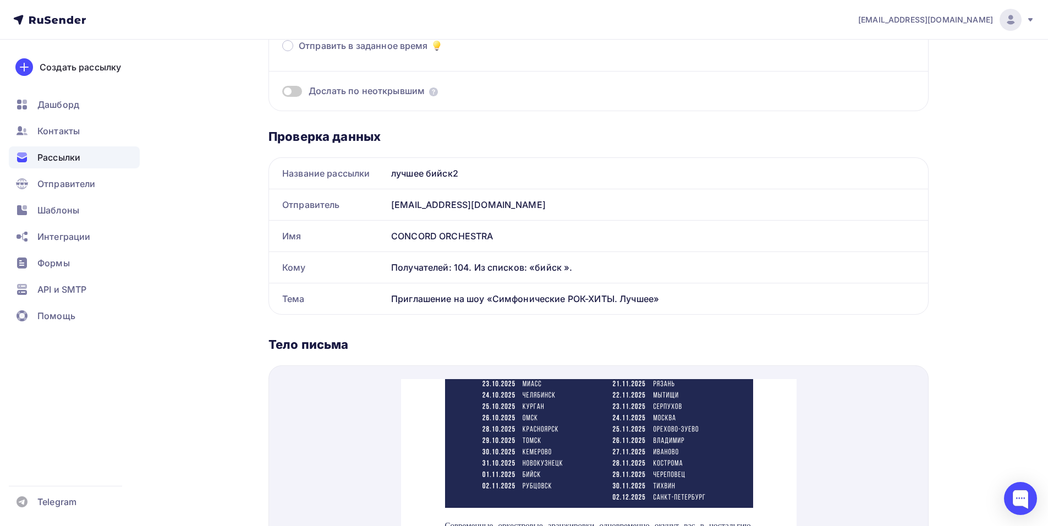
scroll to position [0, 0]
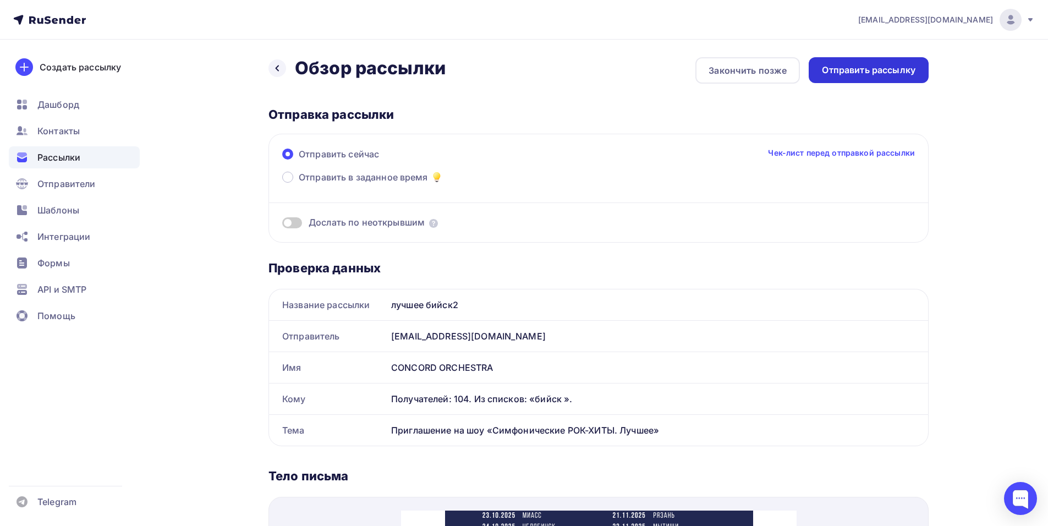
click at [866, 70] on div "Отправить рассылку" at bounding box center [869, 70] width 94 height 13
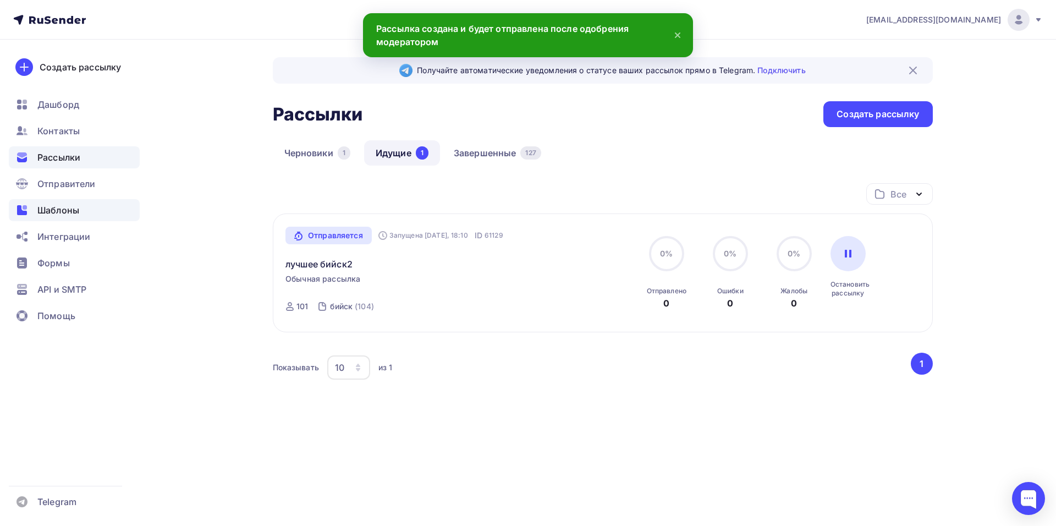
click at [44, 215] on span "Шаблоны" at bounding box center [58, 210] width 42 height 13
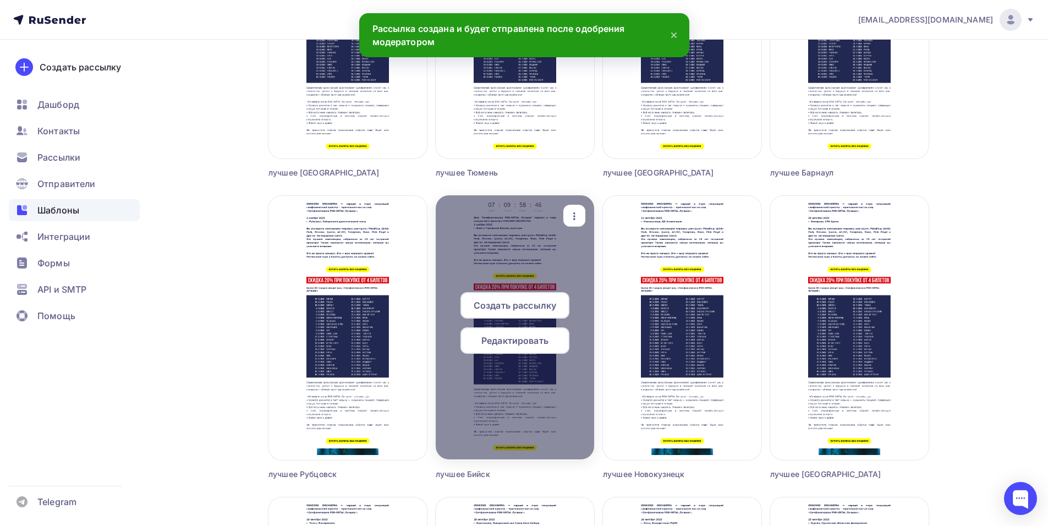
scroll to position [550, 0]
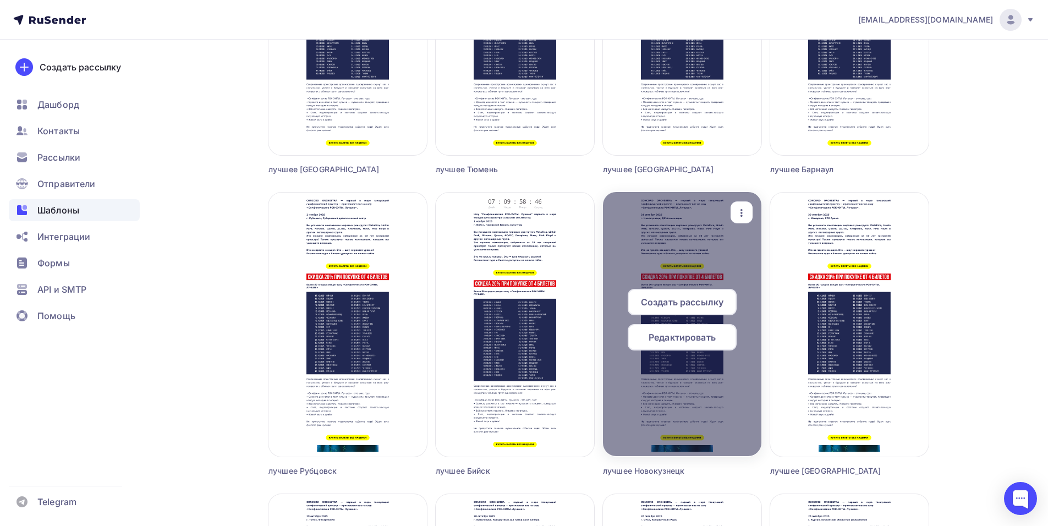
click at [684, 340] on span "Редактировать" at bounding box center [681, 337] width 67 height 13
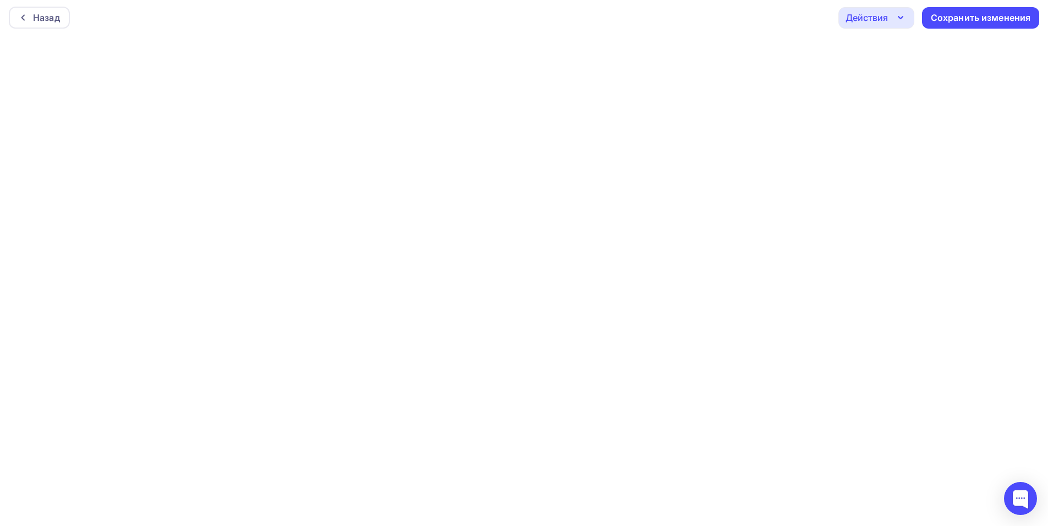
scroll to position [3, 0]
click at [976, 16] on div "Сохранить изменения" at bounding box center [981, 17] width 100 height 13
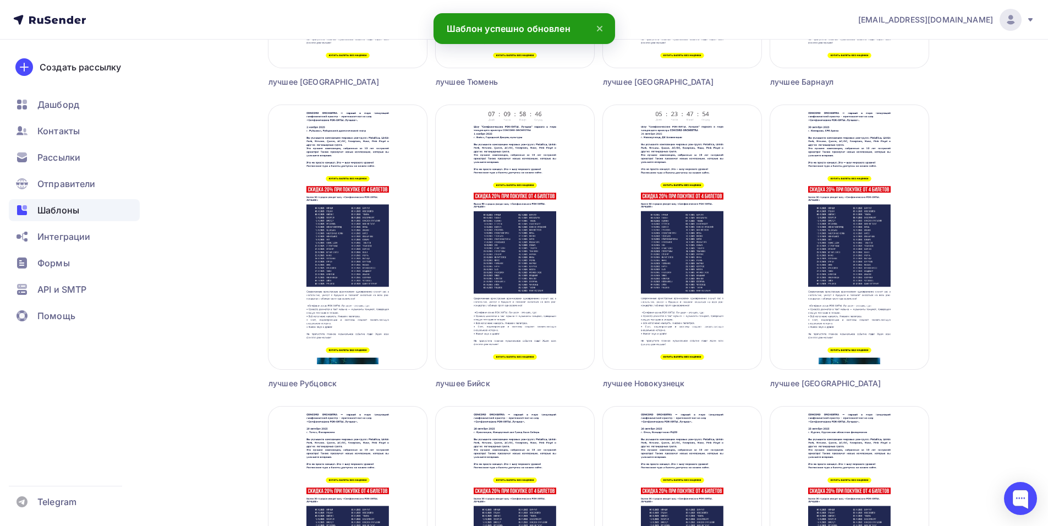
scroll to position [660, 0]
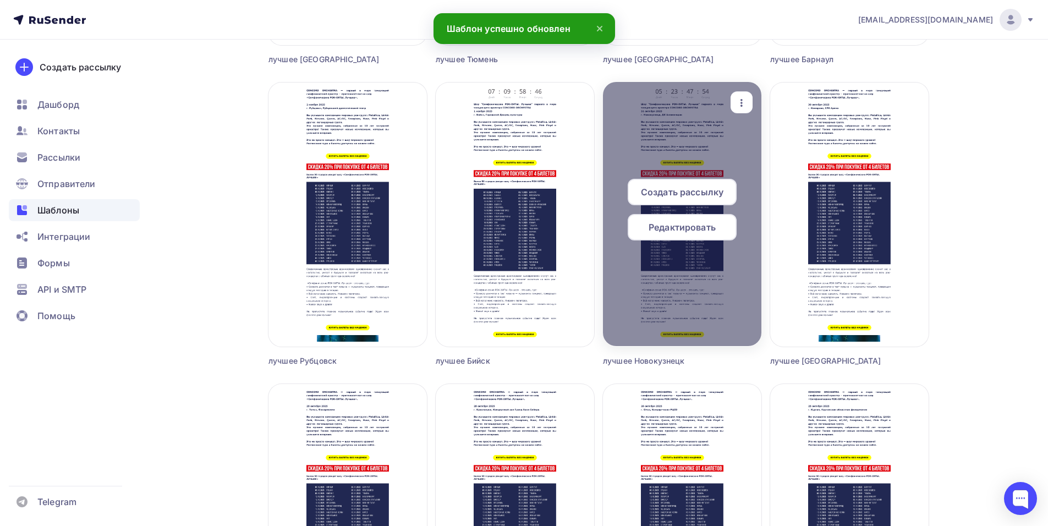
click at [689, 196] on span "Создать рассылку" at bounding box center [682, 191] width 83 height 13
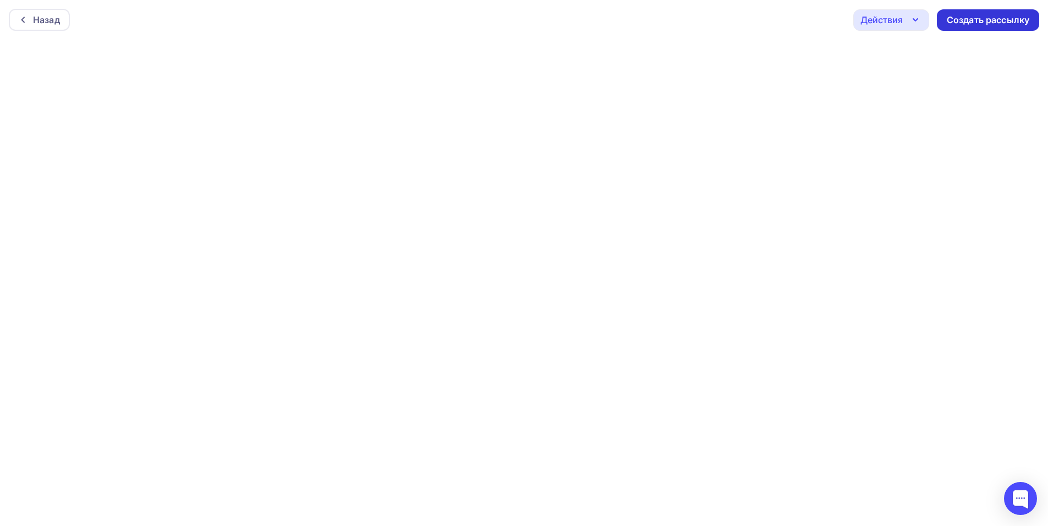
click at [954, 27] on div "Создать рассылку" at bounding box center [988, 19] width 102 height 21
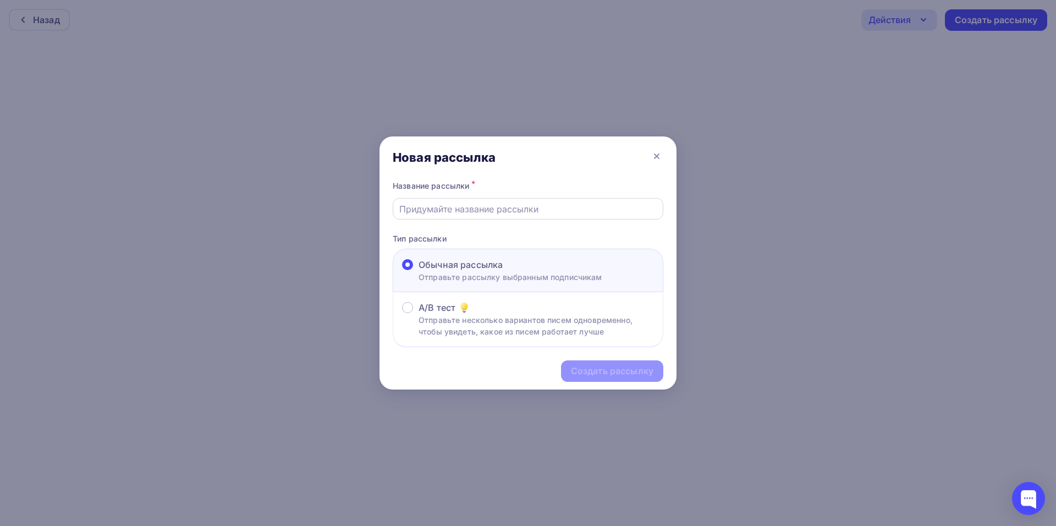
click at [444, 211] on input "text" at bounding box center [528, 208] width 258 height 13
type input "лучшее Новокузнецк2"
click at [632, 372] on div "Создать рассылку" at bounding box center [612, 371] width 83 height 13
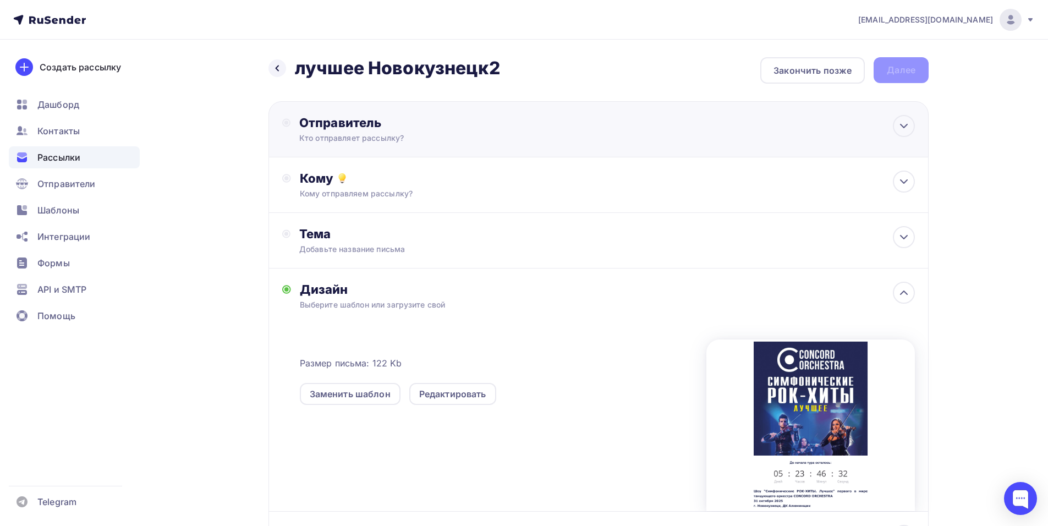
click at [439, 131] on div "Отправитель Кто отправляет рассылку? Email * [EMAIL_ADDRESS][DOMAIN_NAME] [EMAI…" at bounding box center [418, 129] width 238 height 29
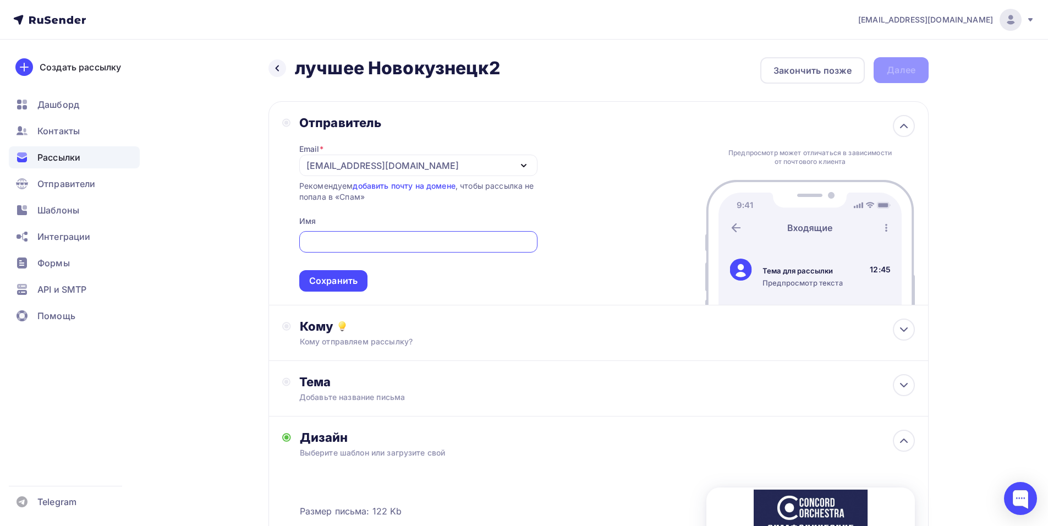
click at [326, 167] on div "[EMAIL_ADDRESS][DOMAIN_NAME]" at bounding box center [382, 165] width 152 height 13
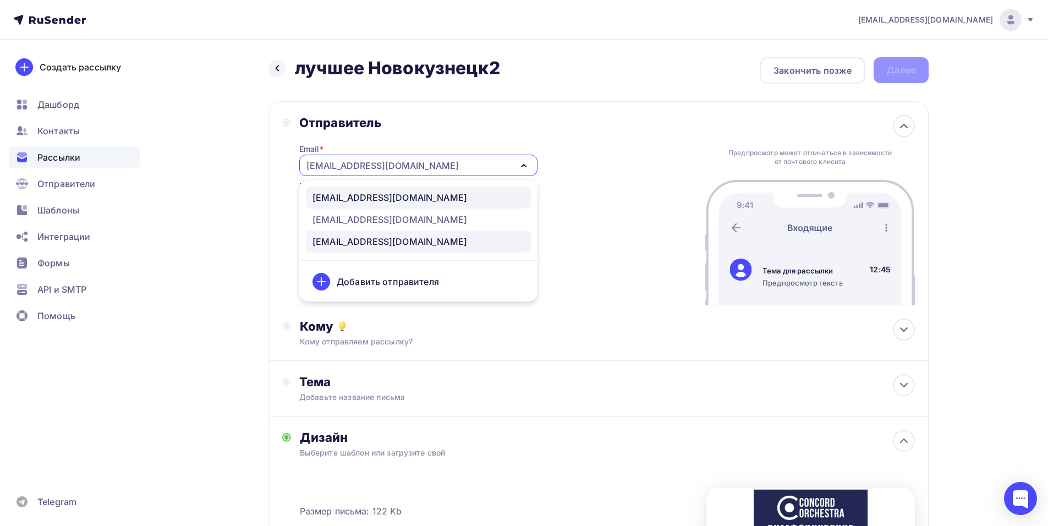
click at [338, 198] on div "[EMAIL_ADDRESS][DOMAIN_NAME]" at bounding box center [389, 197] width 155 height 13
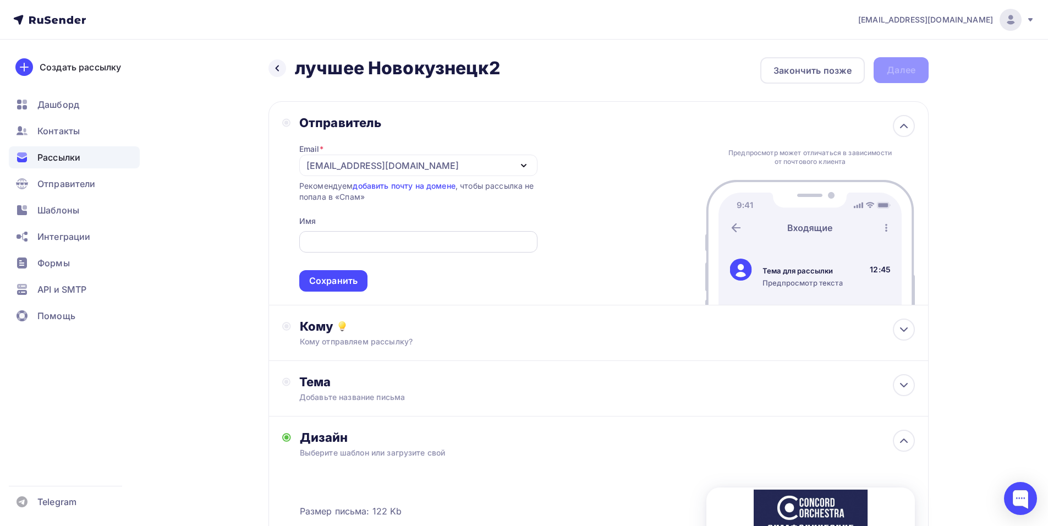
click at [312, 239] on div at bounding box center [418, 241] width 238 height 21
click at [313, 238] on input "text" at bounding box center [418, 241] width 226 height 13
paste input "CONCORD ORCHESTRA"
type input "CONCORD ORCHESTRA"
click at [336, 282] on div "Сохранить" at bounding box center [333, 280] width 48 height 13
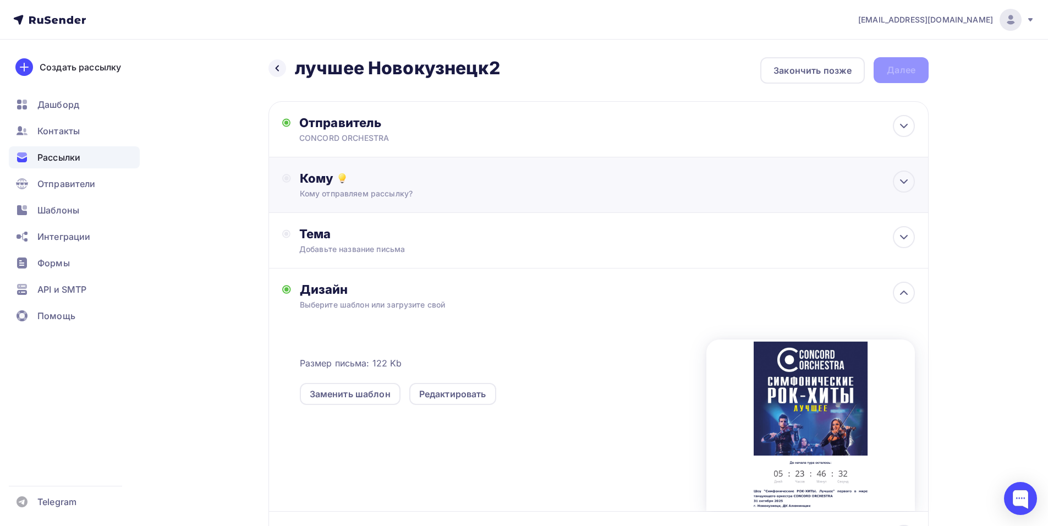
drag, startPoint x: 424, startPoint y: 168, endPoint x: 431, endPoint y: 172, distance: 8.1
click at [424, 169] on div "Кому Кому отправляем рассылку? Списки получателей Выберите список Все списки id…" at bounding box center [598, 185] width 660 height 56
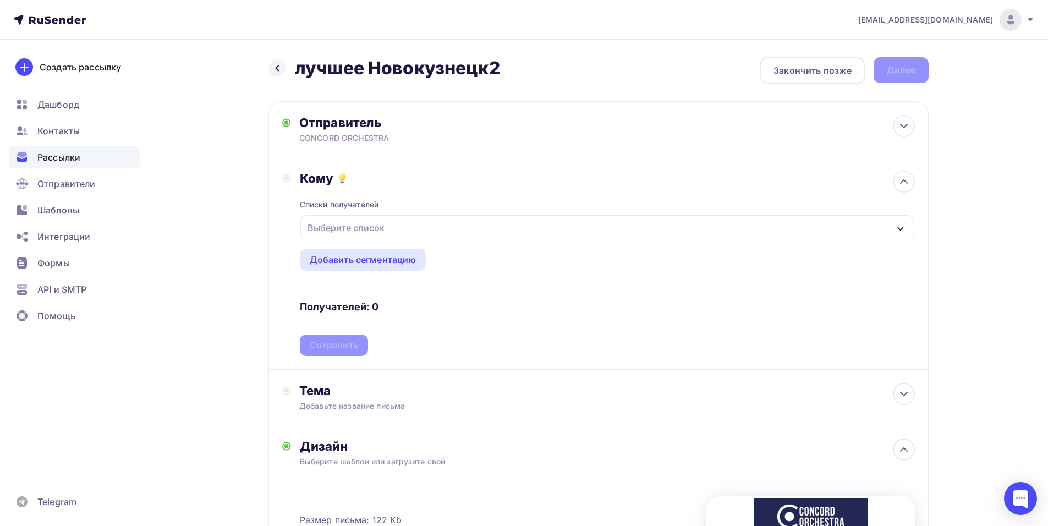
click at [491, 223] on div "Выберите список" at bounding box center [607, 227] width 614 height 25
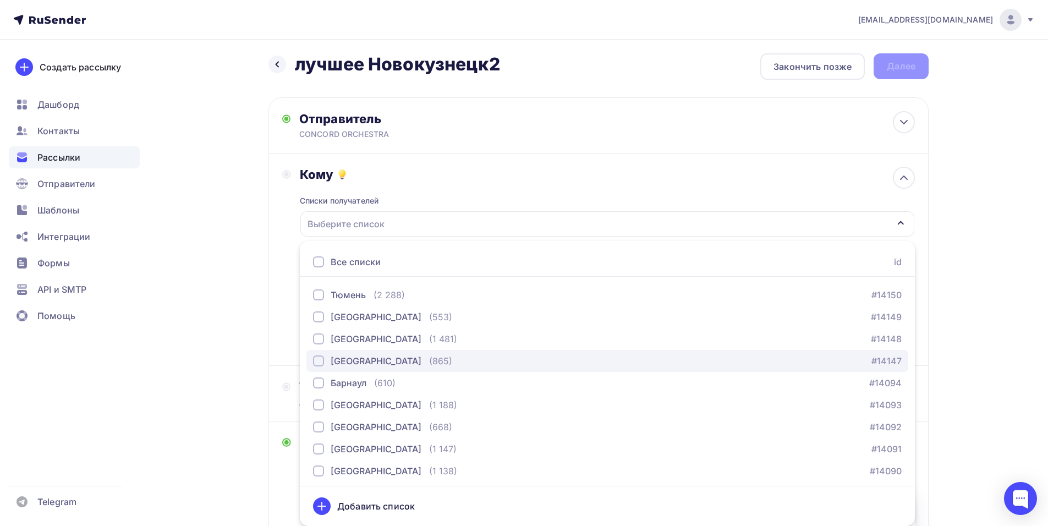
scroll to position [1210, 0]
drag, startPoint x: 367, startPoint y: 365, endPoint x: 367, endPoint y: 359, distance: 6.1
click at [367, 364] on div "[GEOGRAPHIC_DATA]" at bounding box center [376, 360] width 91 height 13
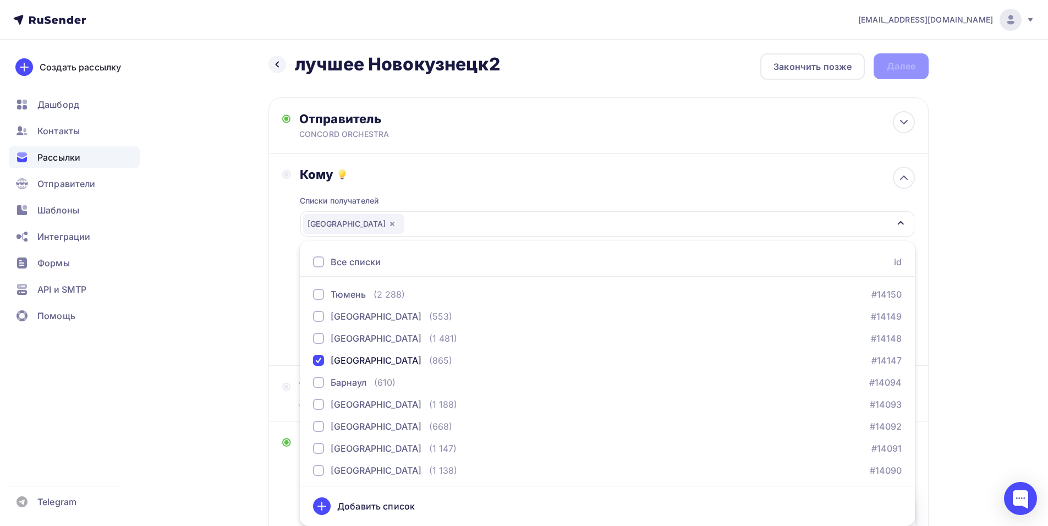
click at [272, 253] on div "Кому Списки получателей [GEOGRAPHIC_DATA] Все списки id тест [PERSON_NAME] (1) …" at bounding box center [598, 259] width 660 height 212
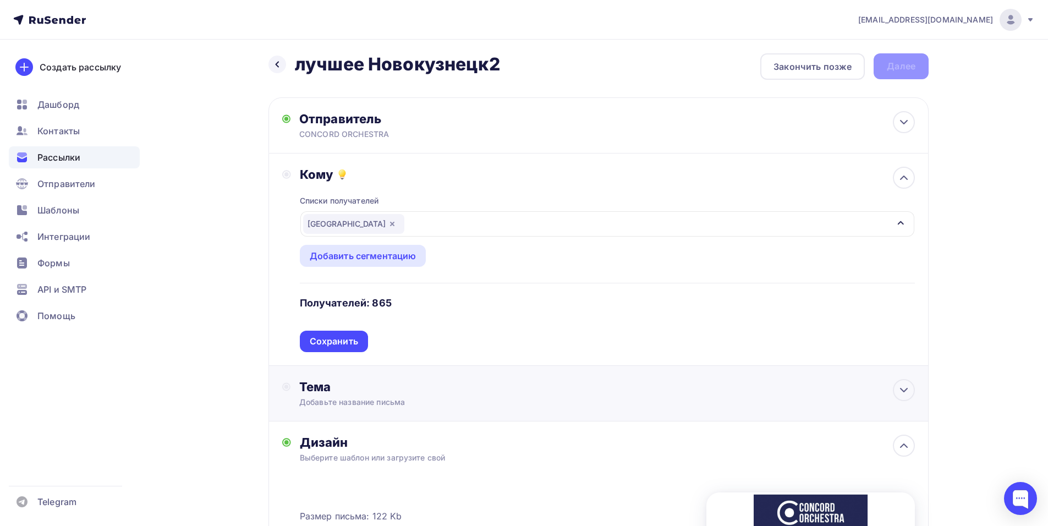
drag, startPoint x: 332, startPoint y: 344, endPoint x: 328, endPoint y: 336, distance: 9.1
click at [331, 343] on div "Сохранить" at bounding box center [334, 341] width 48 height 13
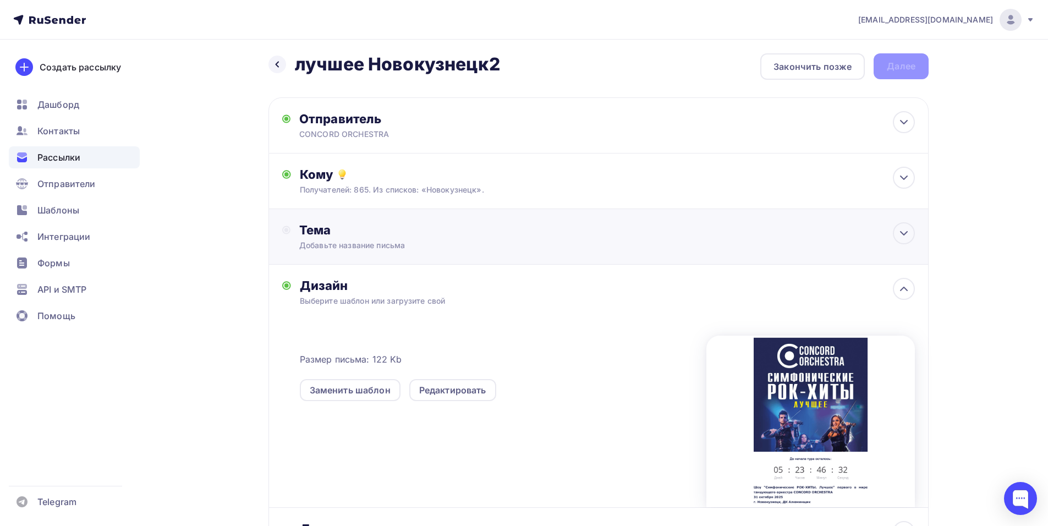
drag, startPoint x: 340, startPoint y: 233, endPoint x: 346, endPoint y: 230, distance: 5.9
click at [342, 232] on div "Тема" at bounding box center [407, 229] width 217 height 15
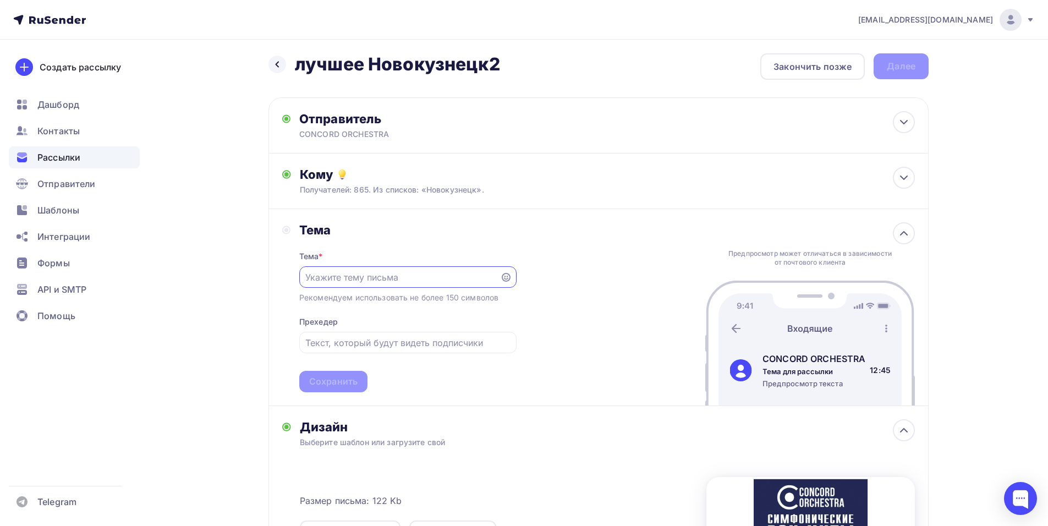
scroll to position [0, 0]
drag, startPoint x: 1006, startPoint y: 219, endPoint x: 987, endPoint y: 227, distance: 20.9
click at [1006, 219] on div "[EMAIL_ADDRESS][DOMAIN_NAME] Аккаунт Тарифы Выйти Создать рассылку [GEOGRAPHIC_…" at bounding box center [524, 385] width 1048 height 779
paste input "Приглашение на шоу «Симфонические РОК-ХИТЫ. Лучшее»"
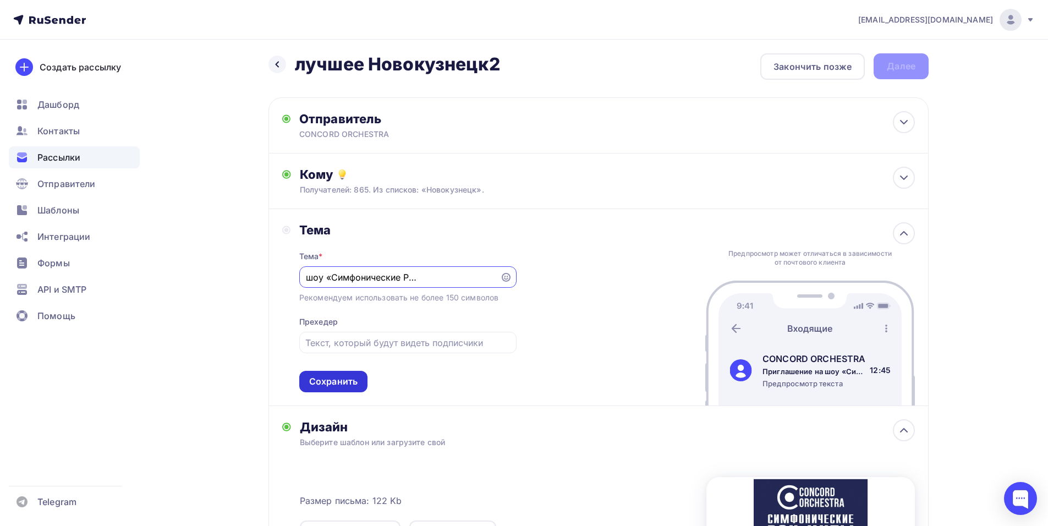
type input "Приглашение на шоу «Симфонические РОК-ХИТЫ. Лучшее»"
click at [344, 384] on div "Сохранить" at bounding box center [333, 381] width 48 height 13
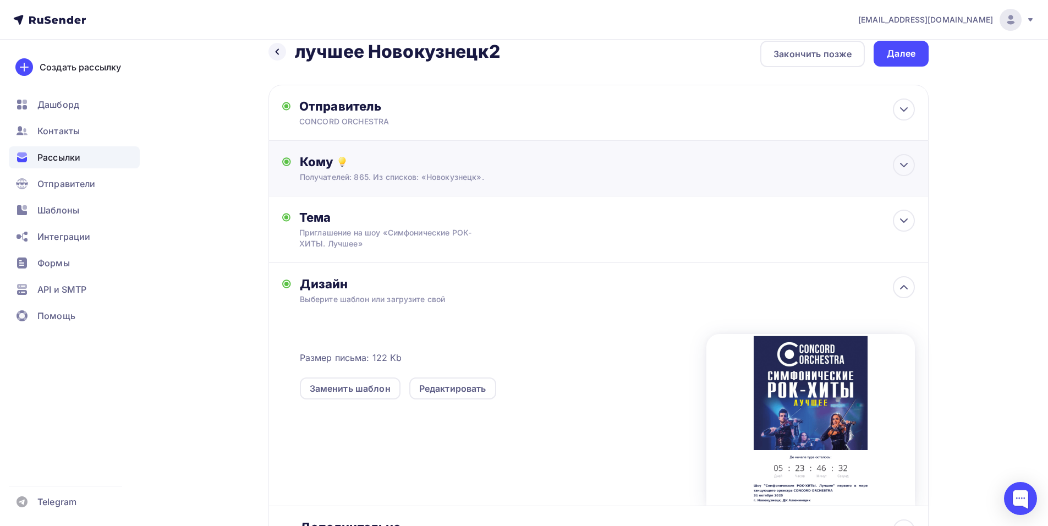
scroll to position [0, 0]
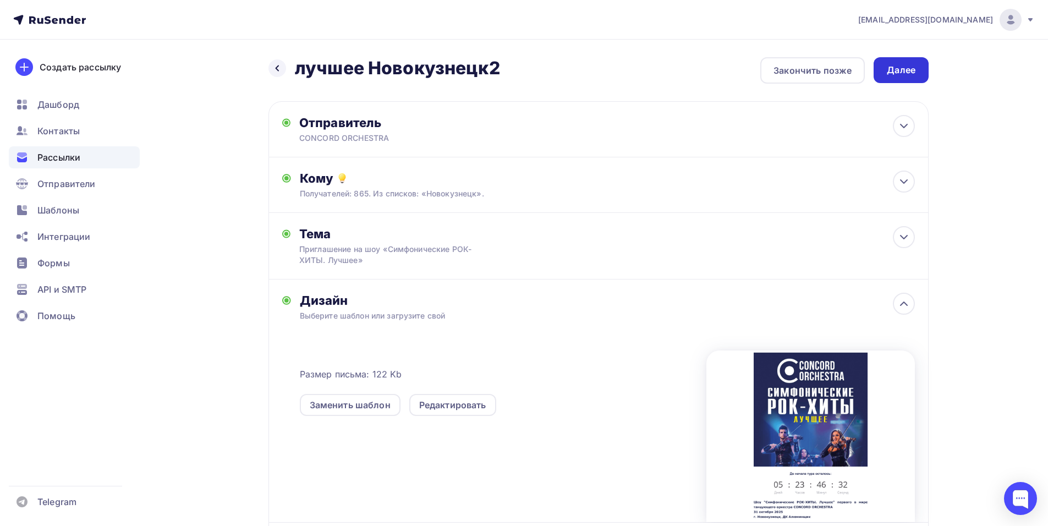
click at [894, 65] on div "Далее" at bounding box center [901, 70] width 29 height 13
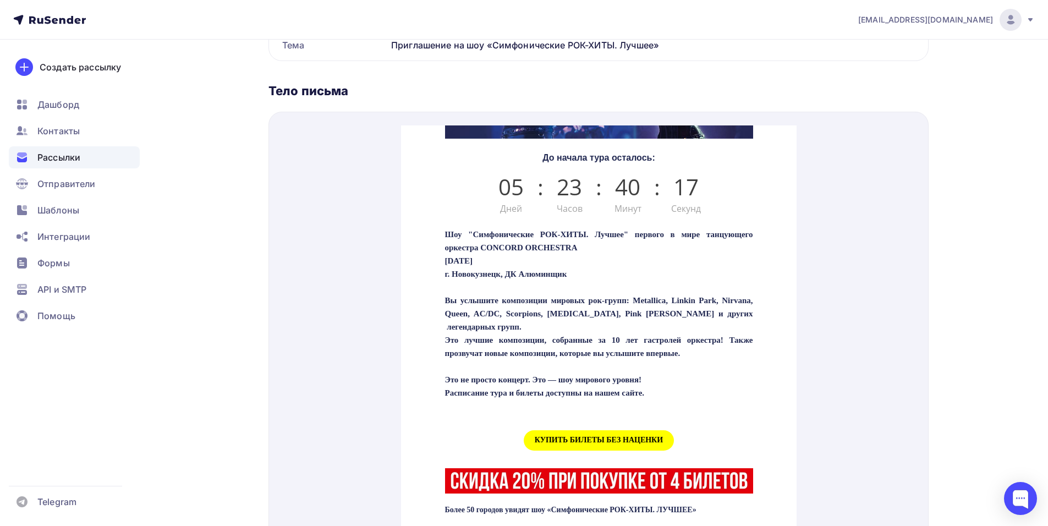
scroll to position [330, 0]
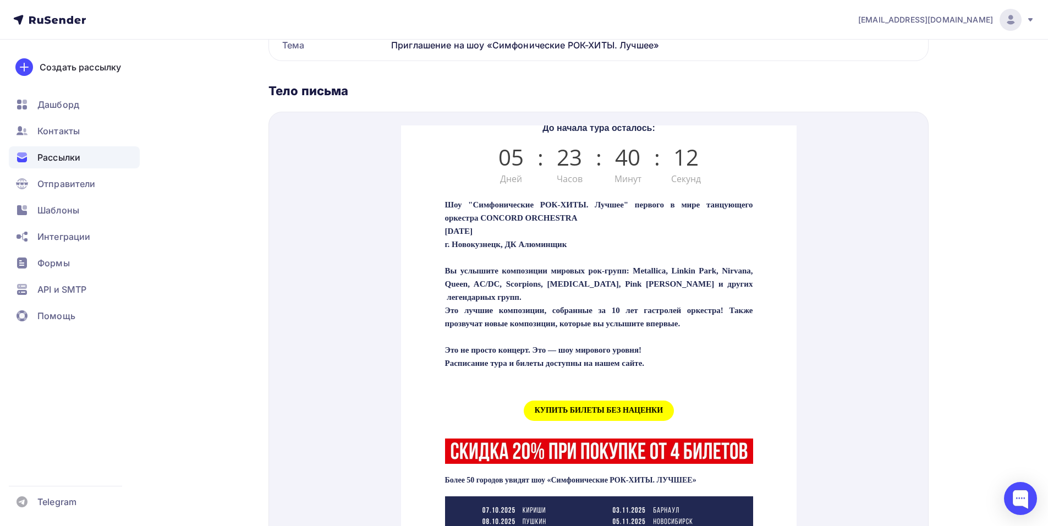
click at [562, 403] on span "КУПИТЬ БИЛЕТЫ БЕЗ НАЦЕНКИ" at bounding box center [598, 397] width 150 height 20
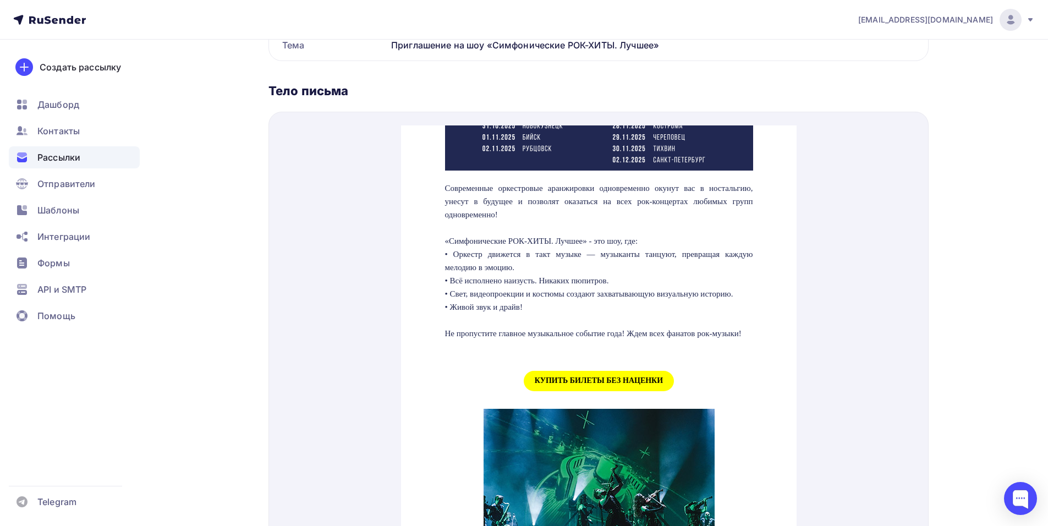
scroll to position [990, 0]
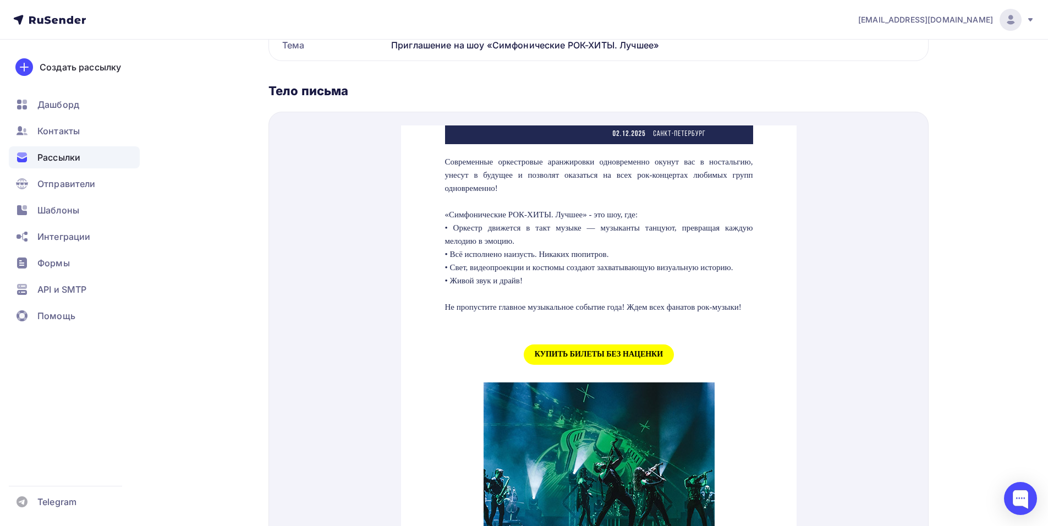
click at [571, 351] on span "КУПИТЬ БИЛЕТЫ БЕЗ НАЦЕНКИ" at bounding box center [598, 341] width 150 height 20
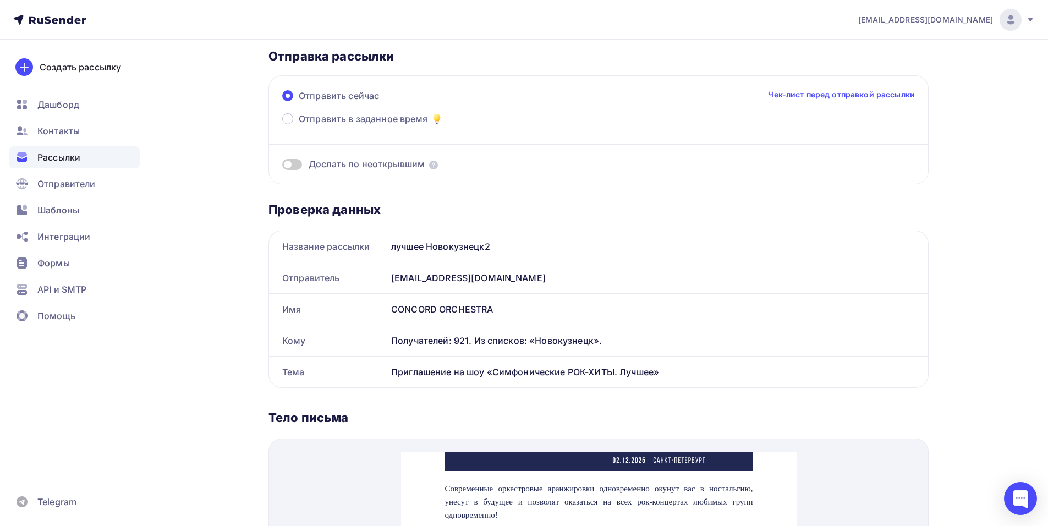
scroll to position [0, 0]
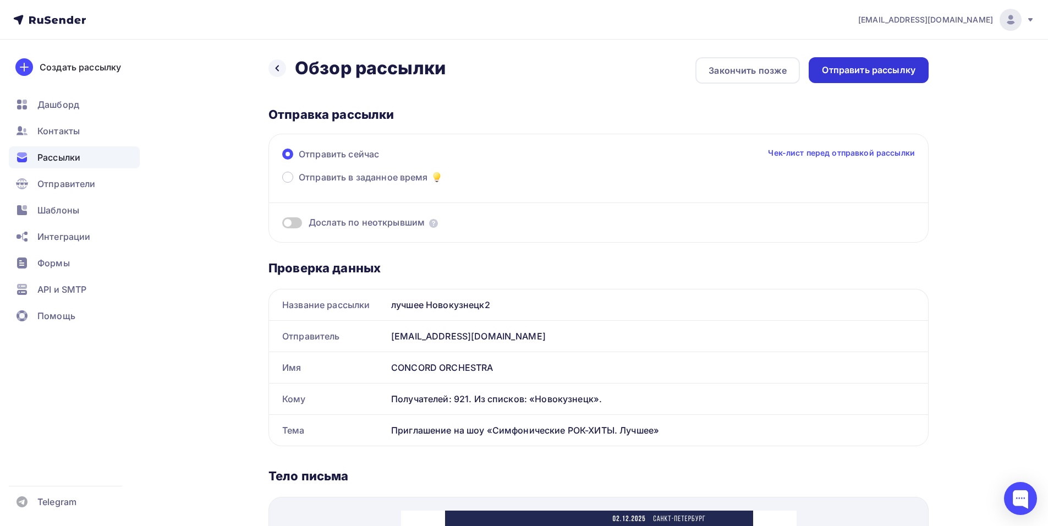
click at [854, 71] on div "Отправить рассылку" at bounding box center [869, 70] width 94 height 13
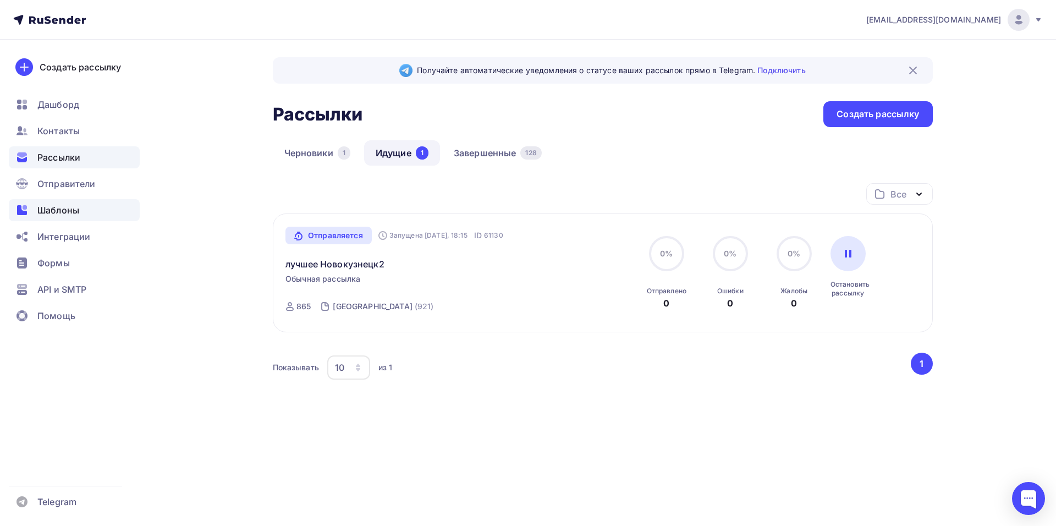
click at [69, 213] on span "Шаблоны" at bounding box center [58, 210] width 42 height 13
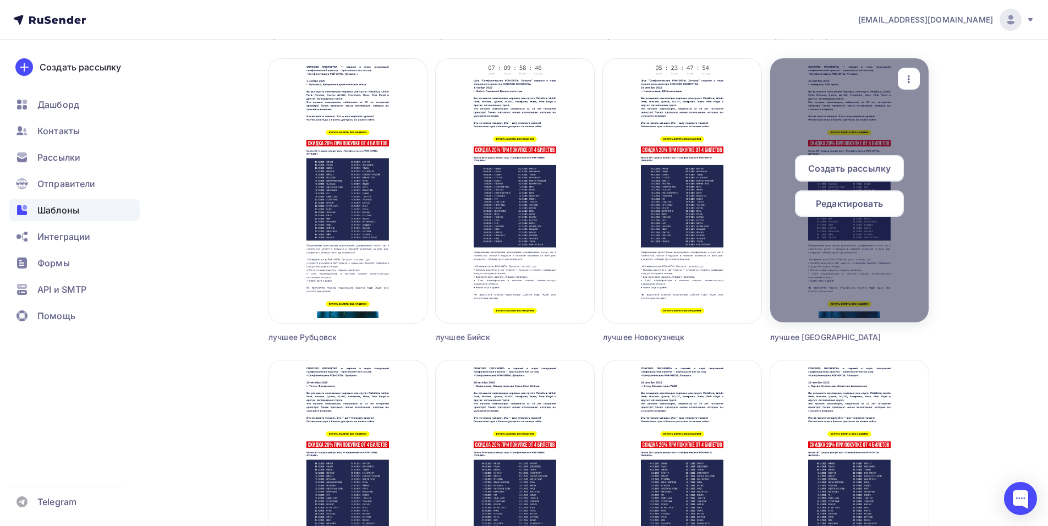
scroll to position [660, 0]
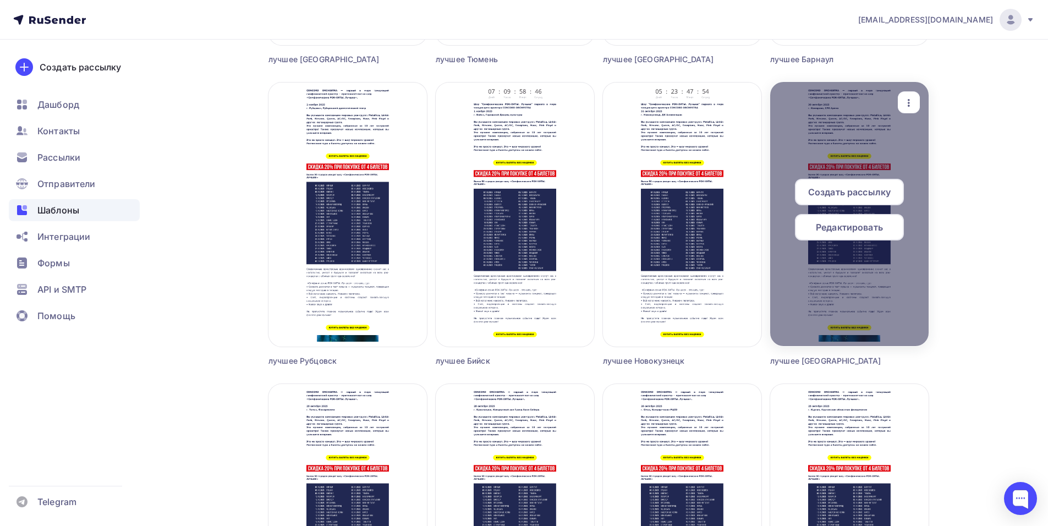
click at [829, 224] on span "Редактировать" at bounding box center [849, 227] width 67 height 13
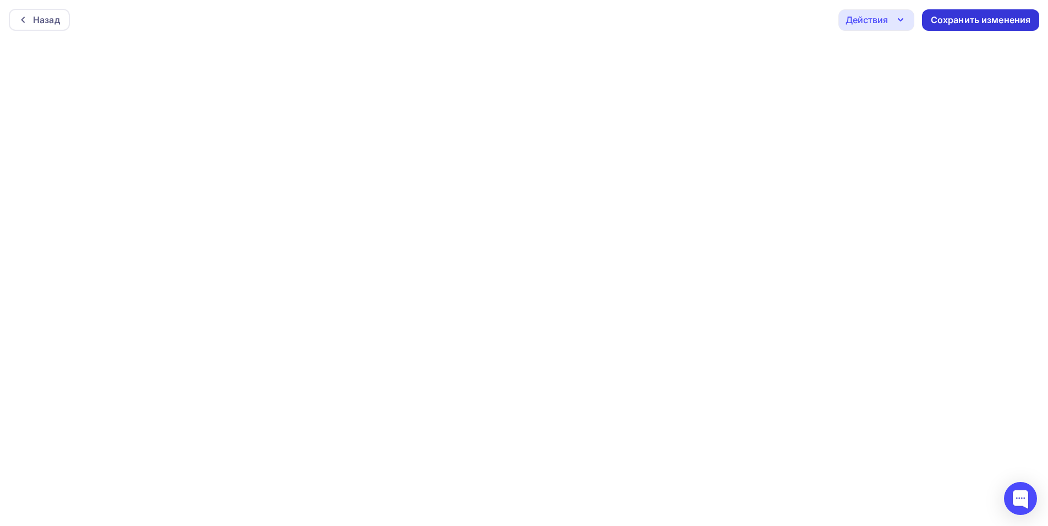
click at [965, 14] on div "Сохранить изменения" at bounding box center [981, 20] width 100 height 13
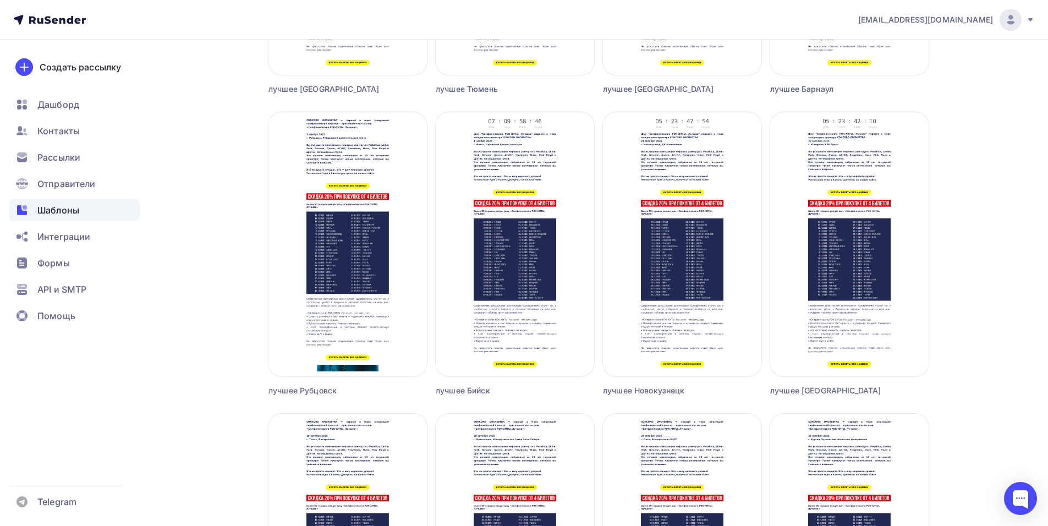
scroll to position [660, 0]
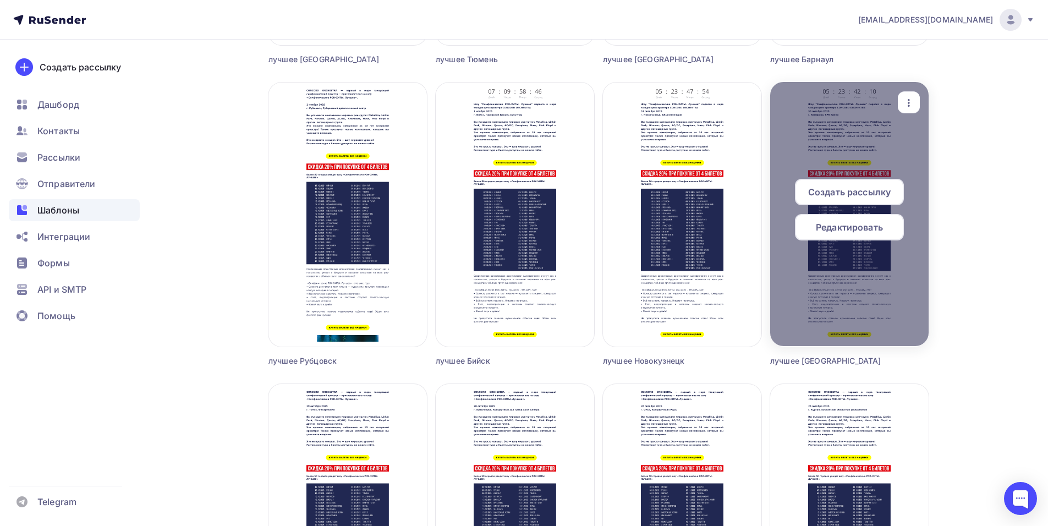
click at [860, 187] on span "Создать рассылку" at bounding box center [849, 191] width 83 height 13
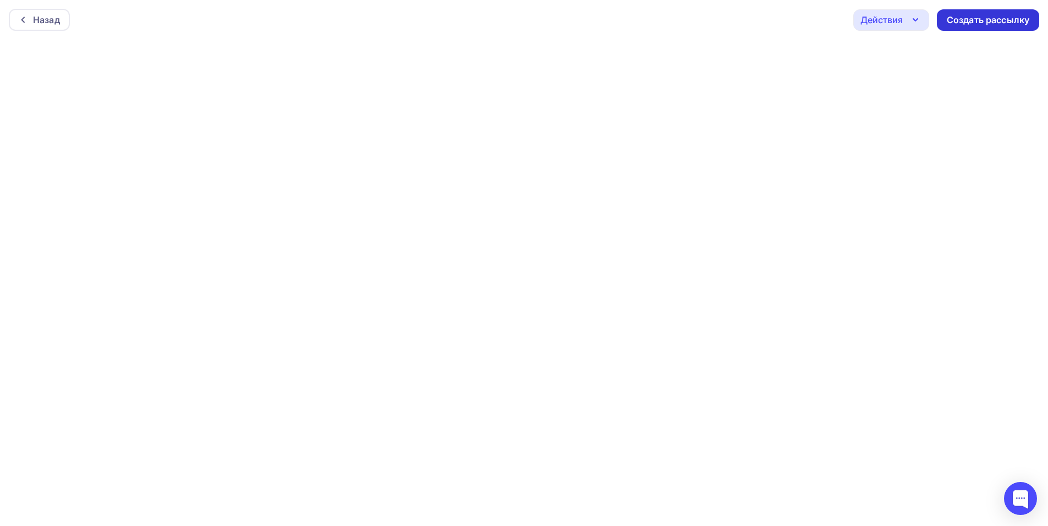
click at [980, 21] on div "Создать рассылку" at bounding box center [988, 20] width 83 height 13
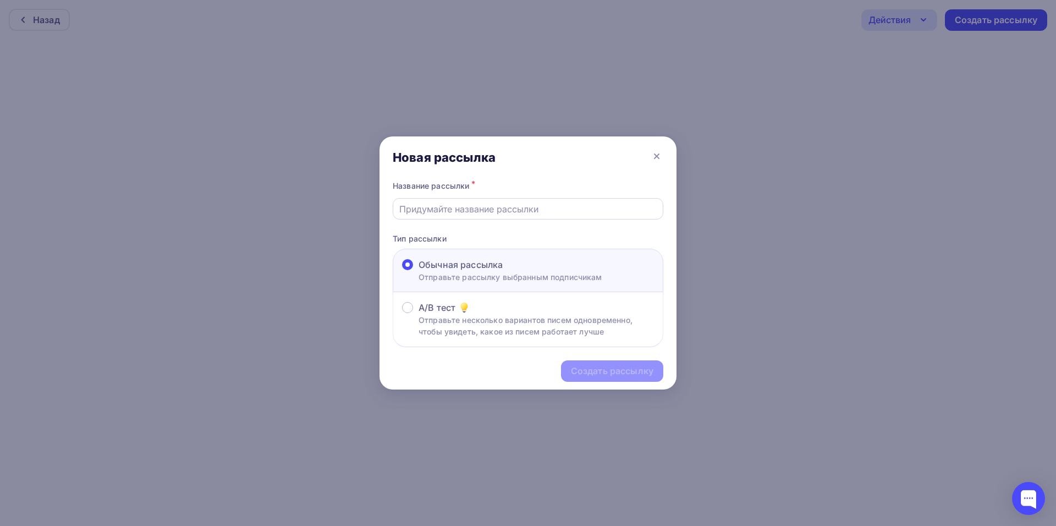
click at [450, 214] on input "text" at bounding box center [528, 208] width 258 height 13
click at [474, 204] on input "text" at bounding box center [528, 208] width 258 height 13
click at [437, 211] on input "text" at bounding box center [528, 208] width 258 height 13
type input "лучшее кемерово 2"
click at [610, 378] on div "Создать рассылку" at bounding box center [612, 370] width 102 height 21
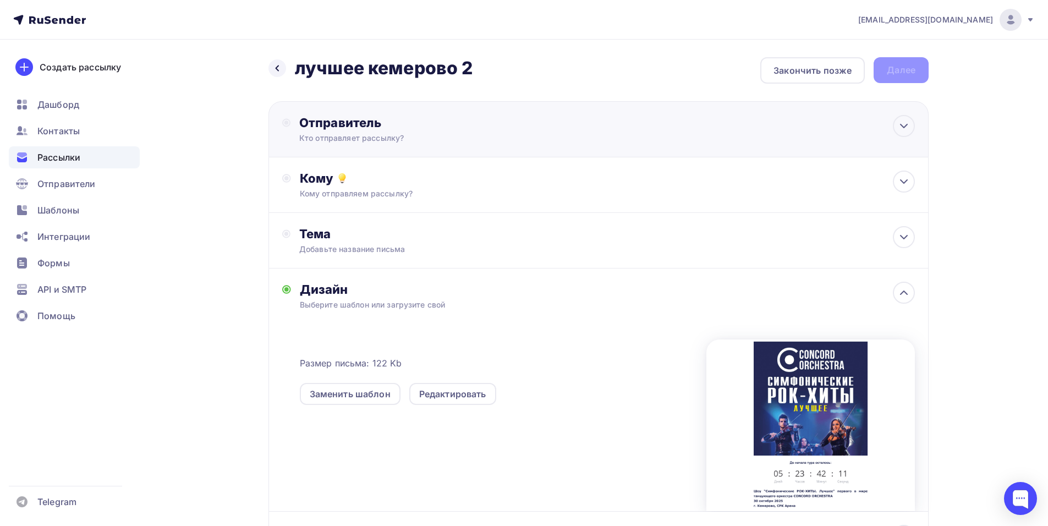
click at [588, 125] on div "Отправитель Кто отправляет рассылку? Email * [EMAIL_ADDRESS][DOMAIN_NAME] [EMAI…" at bounding box center [598, 129] width 660 height 56
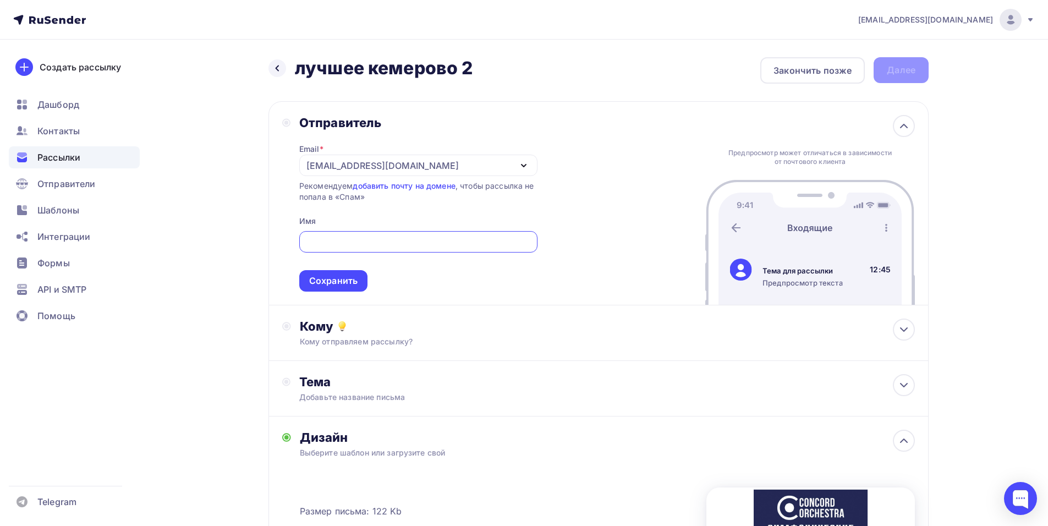
click at [526, 166] on icon "button" at bounding box center [523, 165] width 13 height 13
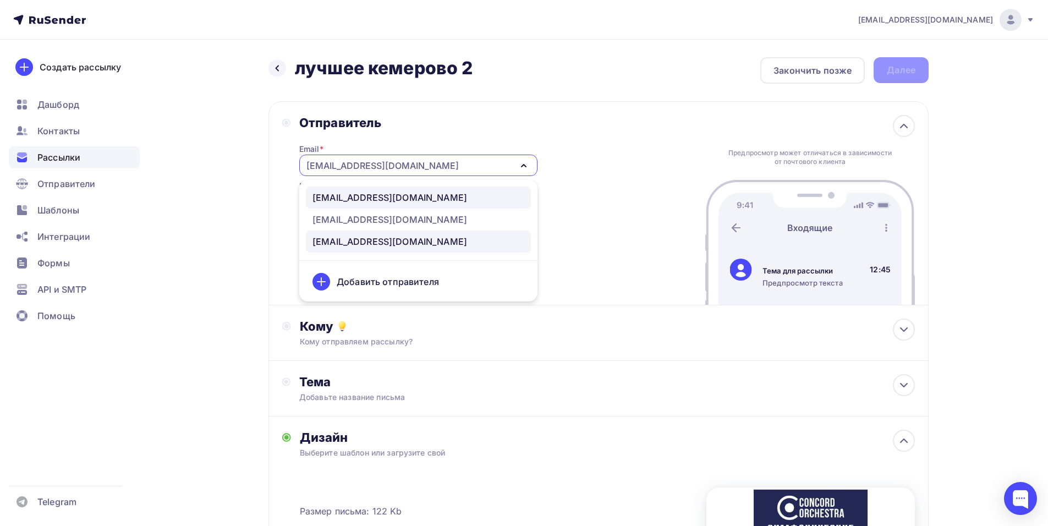
click at [464, 197] on div "[EMAIL_ADDRESS][DOMAIN_NAME]" at bounding box center [418, 197] width 212 height 13
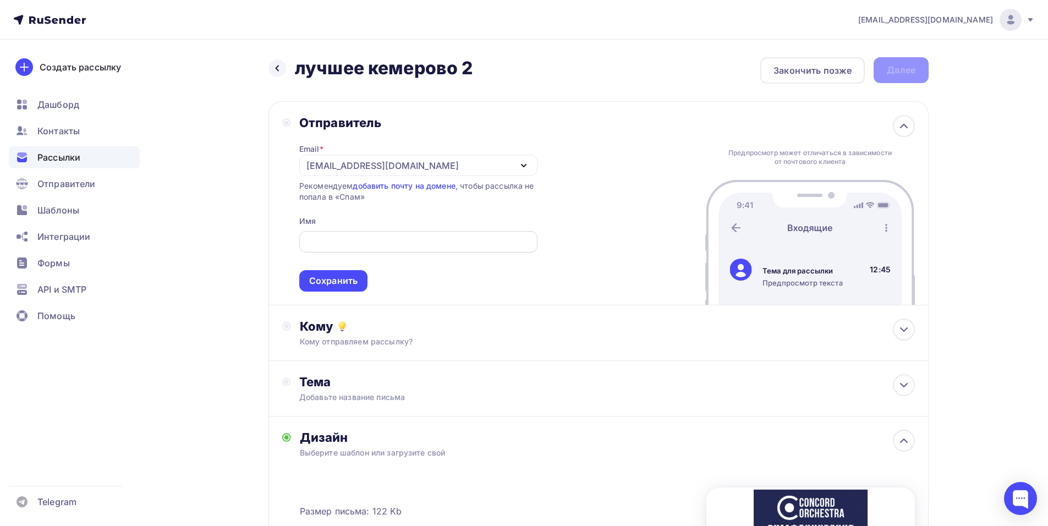
click at [366, 243] on input "text" at bounding box center [418, 241] width 226 height 13
paste input "CONCORD ORCHESTRA"
type input "CONCORD ORCHESTRA"
click at [320, 287] on div "Сохранить" at bounding box center [333, 280] width 48 height 13
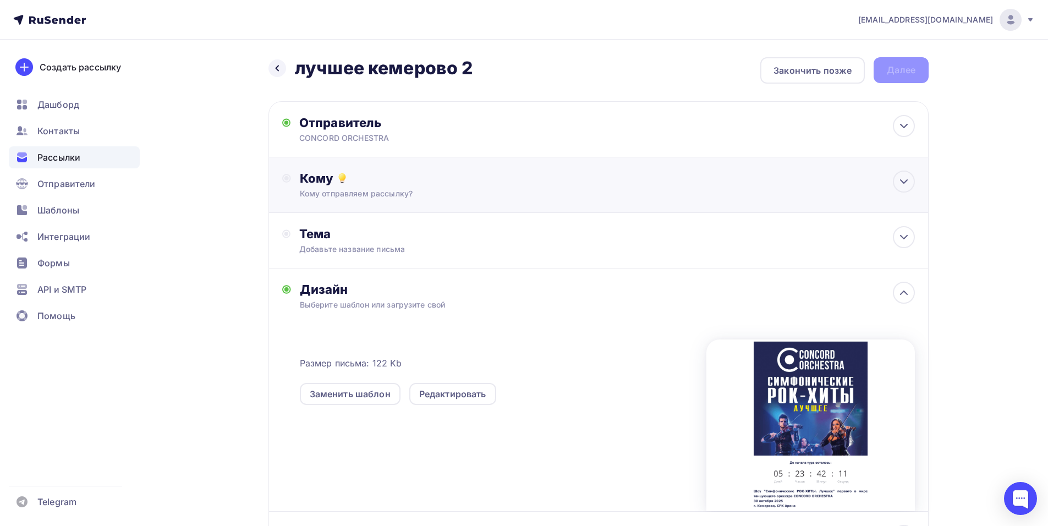
click at [366, 179] on div "Кому" at bounding box center [607, 178] width 615 height 15
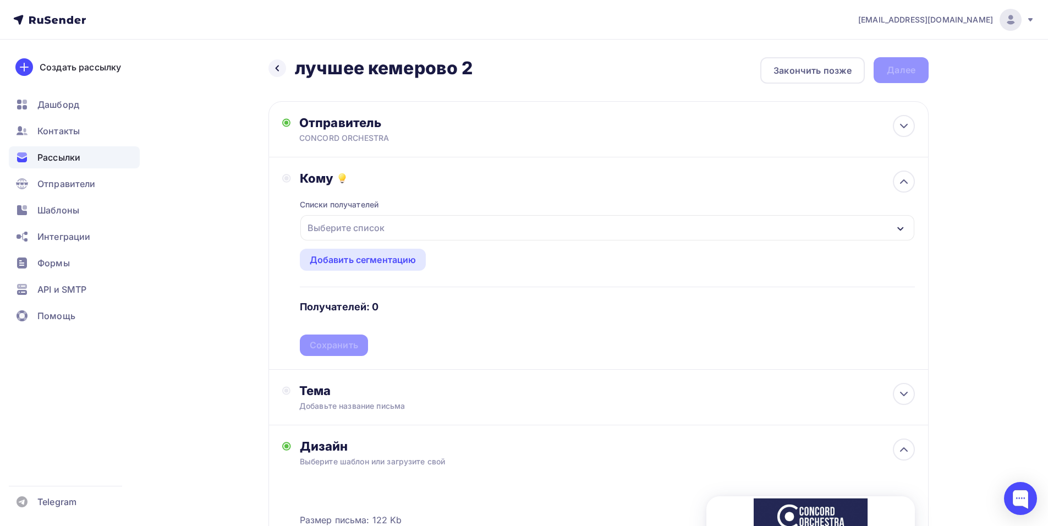
click at [468, 227] on div "Выберите список" at bounding box center [607, 227] width 614 height 25
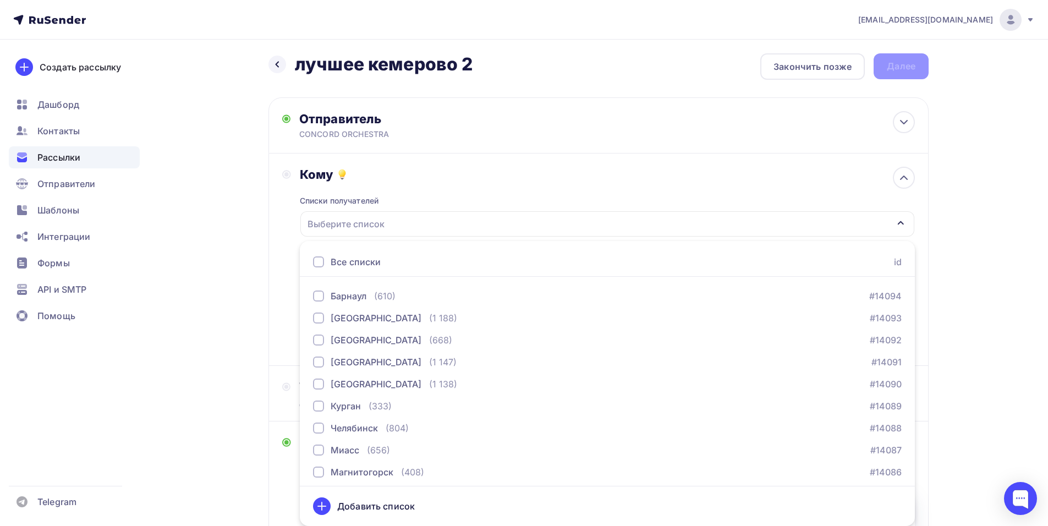
scroll to position [1320, 0]
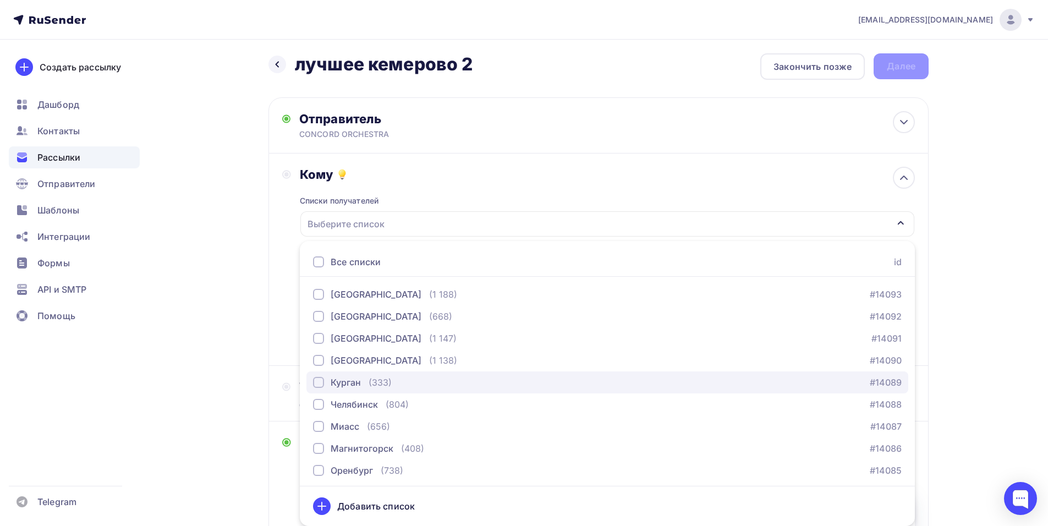
click at [337, 372] on button "Курган (333) #14089" at bounding box center [607, 382] width 602 height 22
click at [328, 380] on div "Курган" at bounding box center [337, 382] width 48 height 13
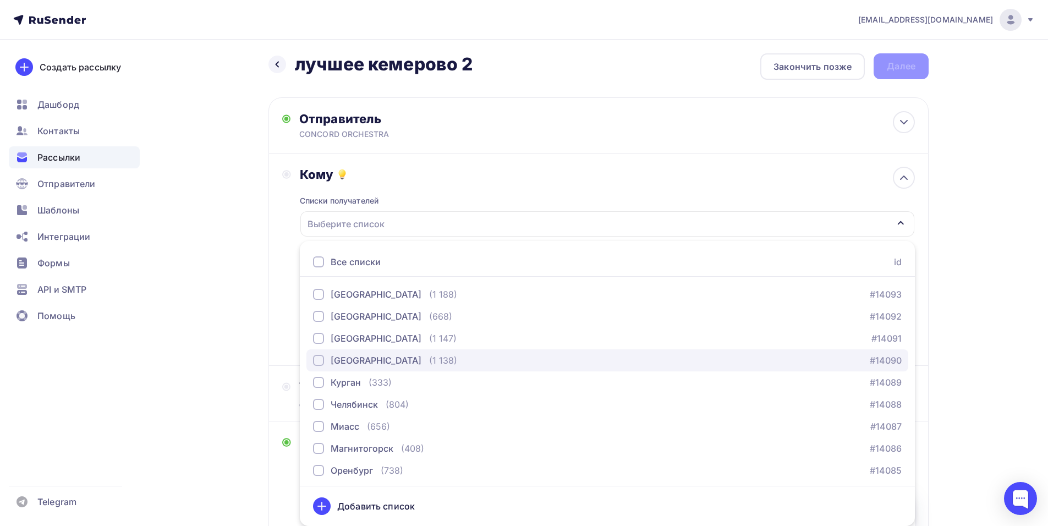
click at [338, 361] on div "[GEOGRAPHIC_DATA]" at bounding box center [376, 360] width 91 height 13
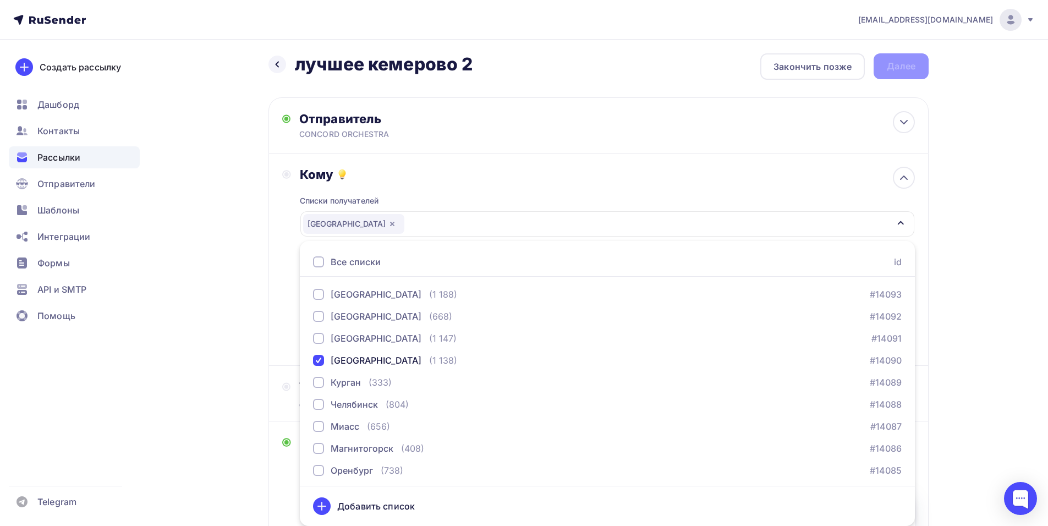
click at [283, 323] on div "Кому Списки получателей [GEOGRAPHIC_DATA] Все списки id тест [PERSON_NAME] (1) …" at bounding box center [598, 259] width 633 height 185
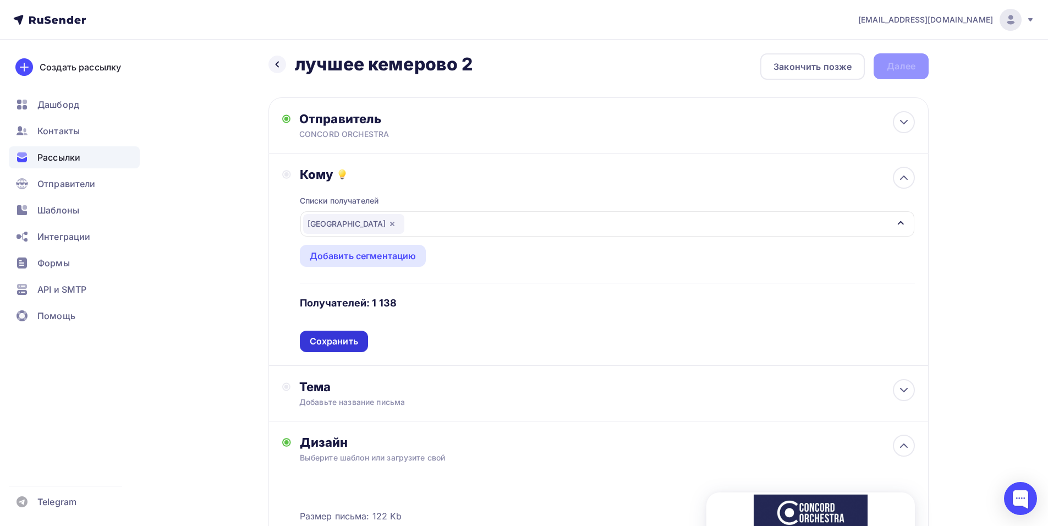
click at [339, 341] on div "Сохранить" at bounding box center [334, 341] width 48 height 13
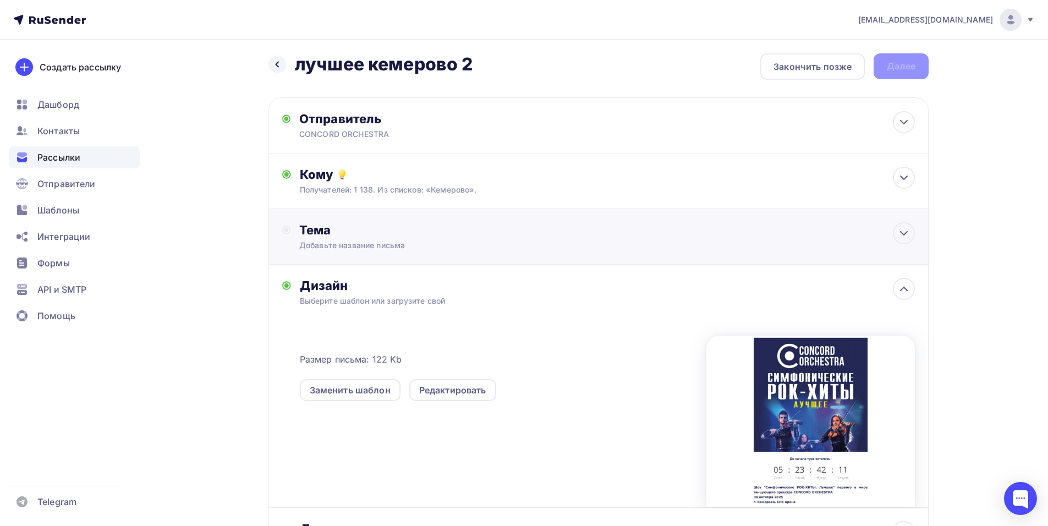
click at [408, 245] on div "Добавьте название письма" at bounding box center [397, 245] width 196 height 11
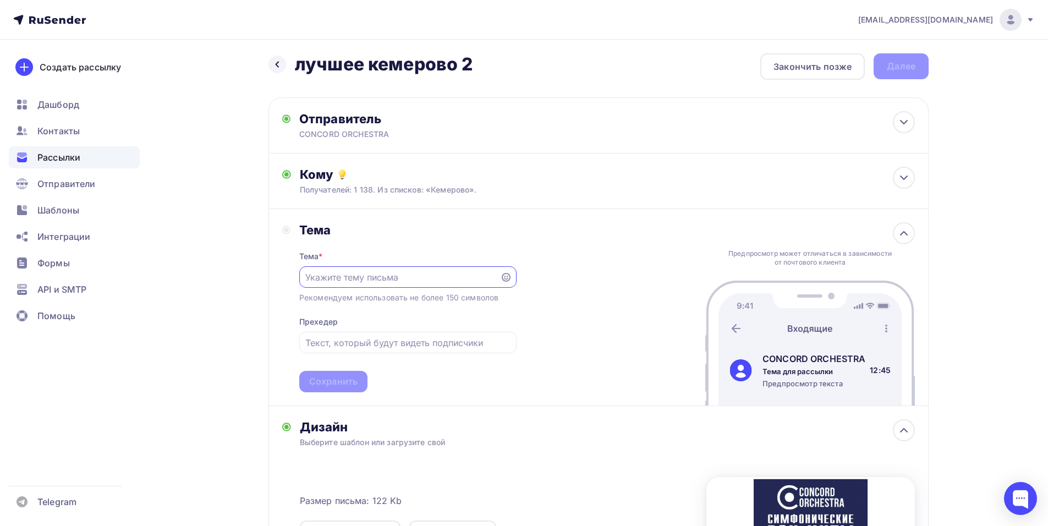
scroll to position [0, 0]
click at [1025, 284] on div "[EMAIL_ADDRESS][DOMAIN_NAME] Аккаунт Тарифы Выйти Создать рассылку [GEOGRAPHIC_…" at bounding box center [524, 385] width 1048 height 779
click at [430, 282] on input "text" at bounding box center [399, 277] width 188 height 13
paste input "Приглашение на шоу «Симфонические РОК-ХИТЫ. Лучшее»"
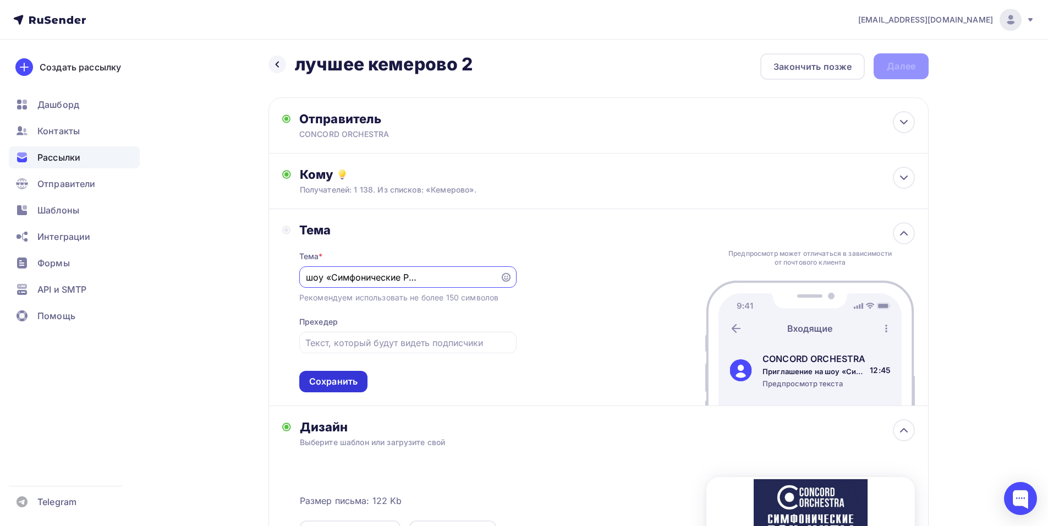
type input "Приглашение на шоу «Симфонические РОК-ХИТЫ. Лучшее»"
click at [331, 379] on div "Сохранить" at bounding box center [333, 381] width 48 height 13
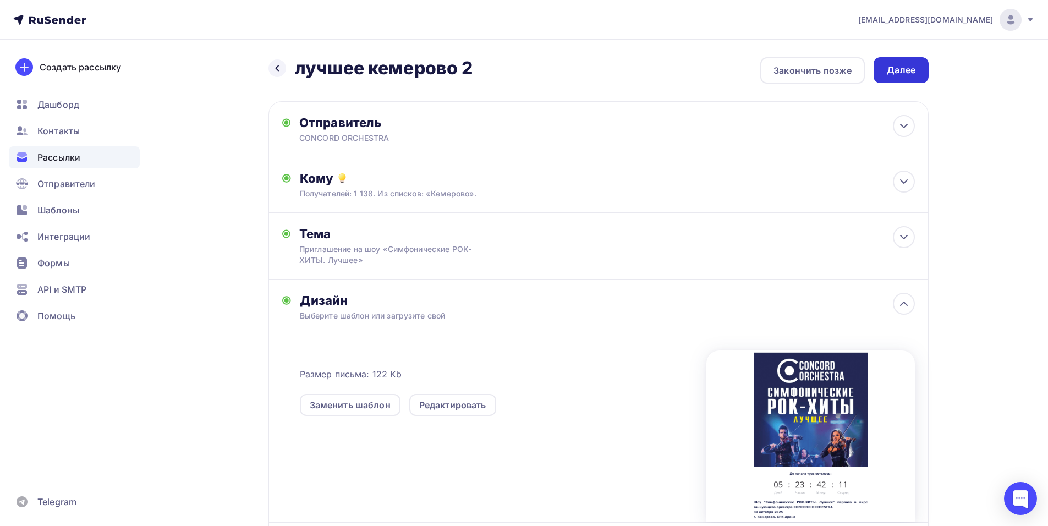
click at [900, 61] on div "Далее" at bounding box center [900, 70] width 55 height 26
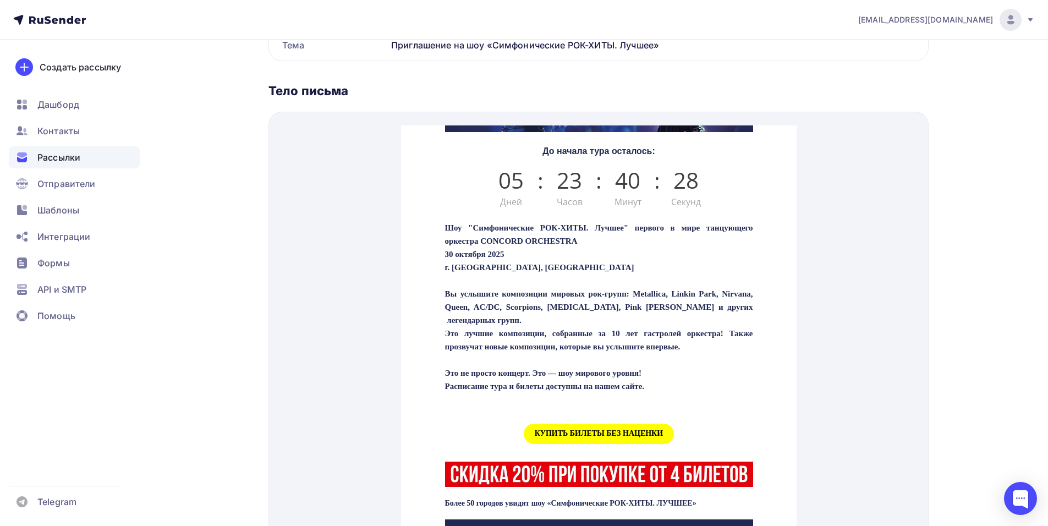
scroll to position [330, 0]
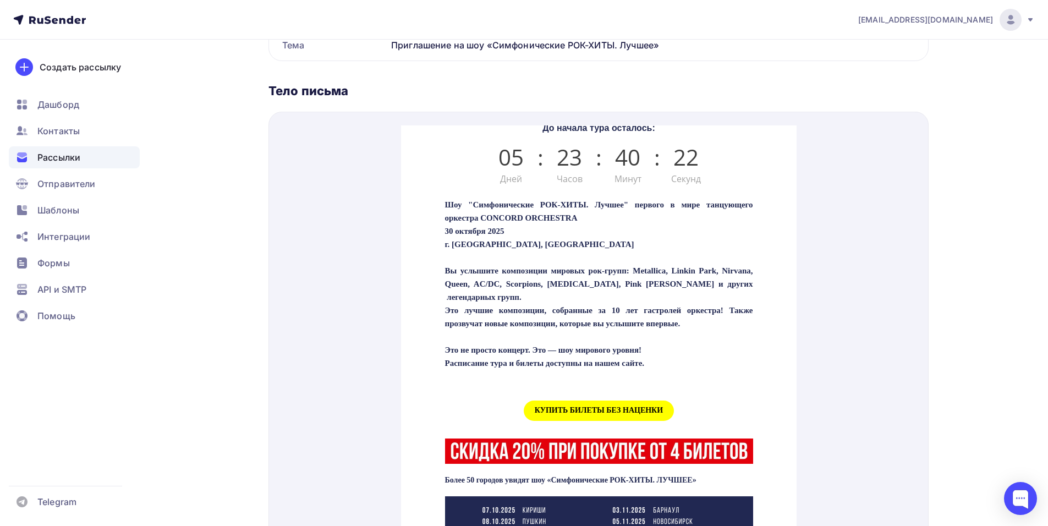
click at [576, 408] on span "КУПИТЬ БИЛЕТЫ БЕЗ НАЦЕНКИ" at bounding box center [598, 397] width 150 height 20
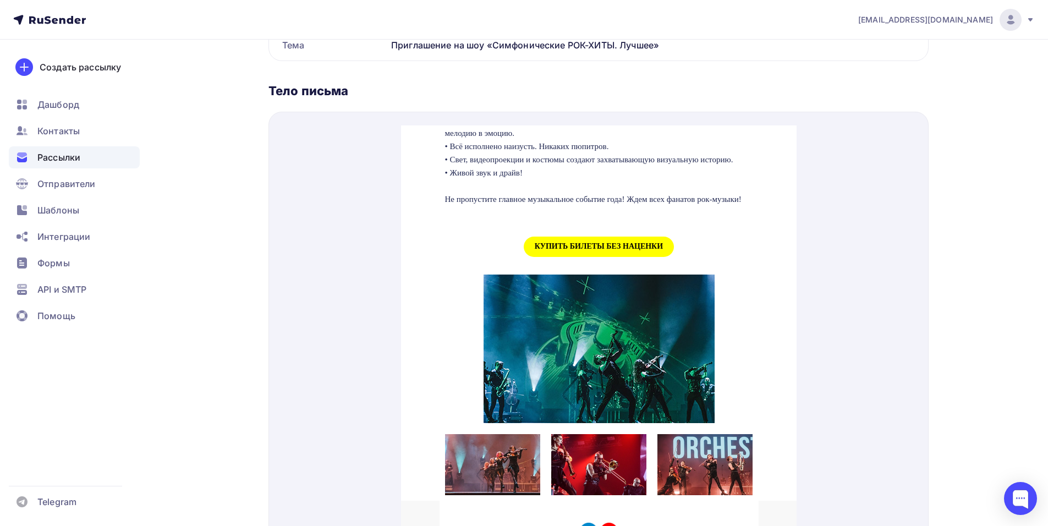
scroll to position [1100, 0]
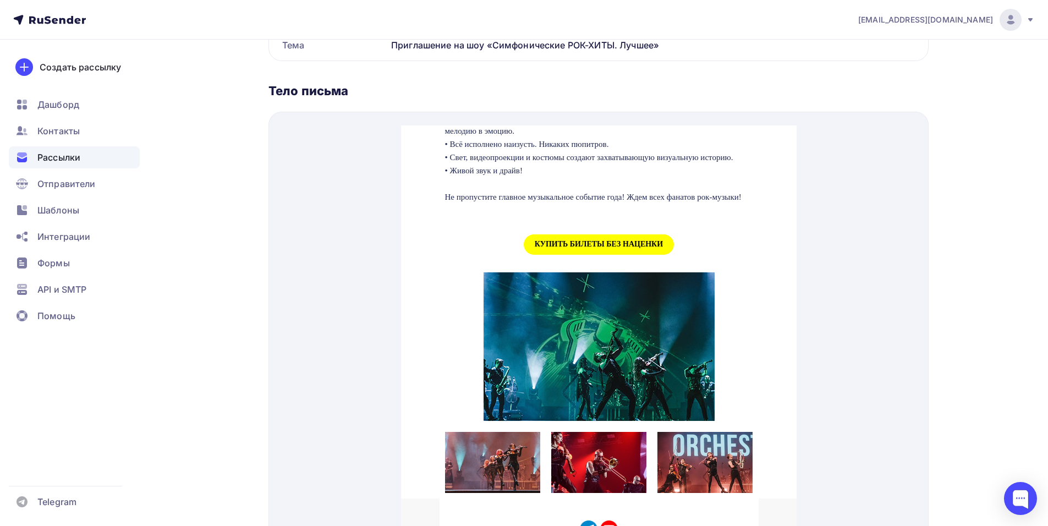
click at [576, 241] on span "КУПИТЬ БИЛЕТЫ БЕЗ НАЦЕНКИ" at bounding box center [598, 231] width 150 height 20
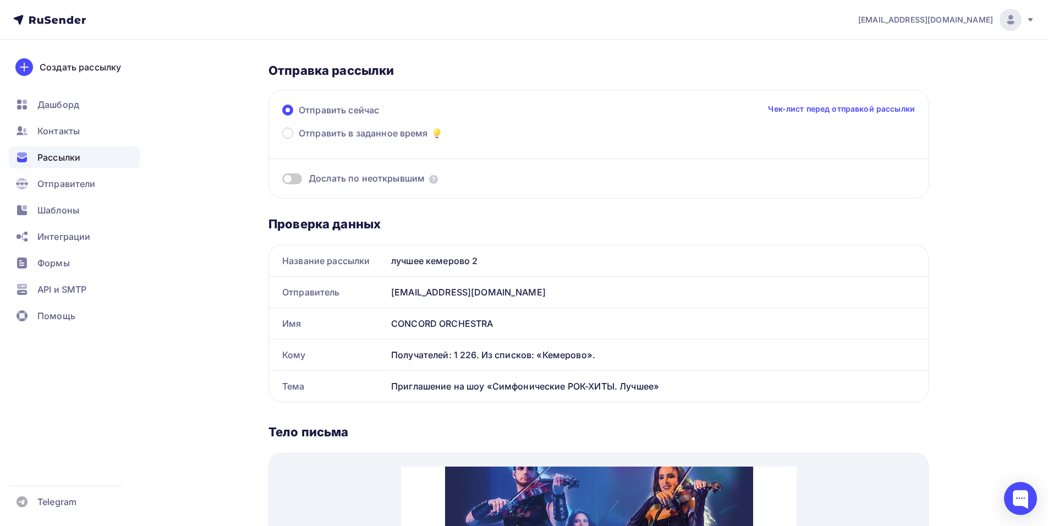
scroll to position [0, 0]
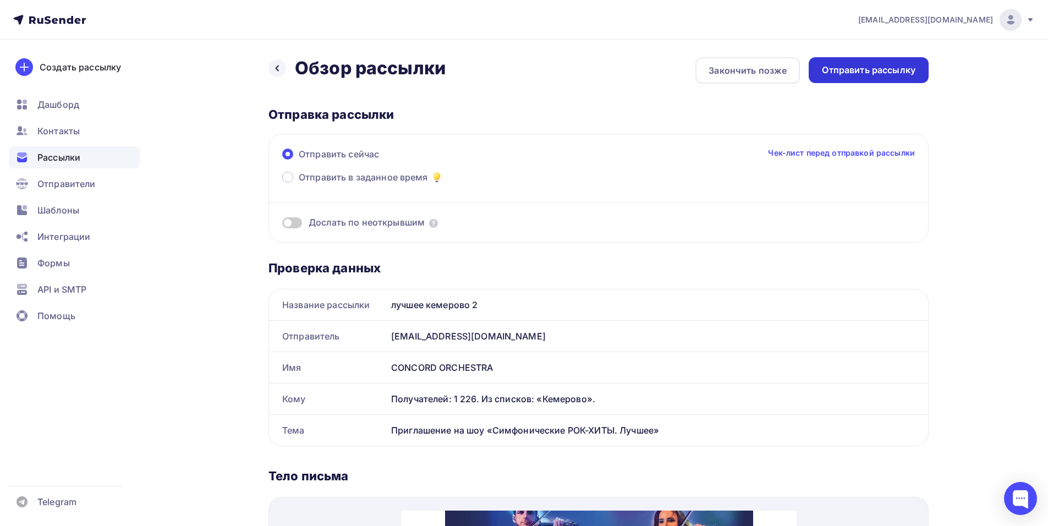
click at [878, 73] on div "Отправить рассылку" at bounding box center [869, 70] width 94 height 13
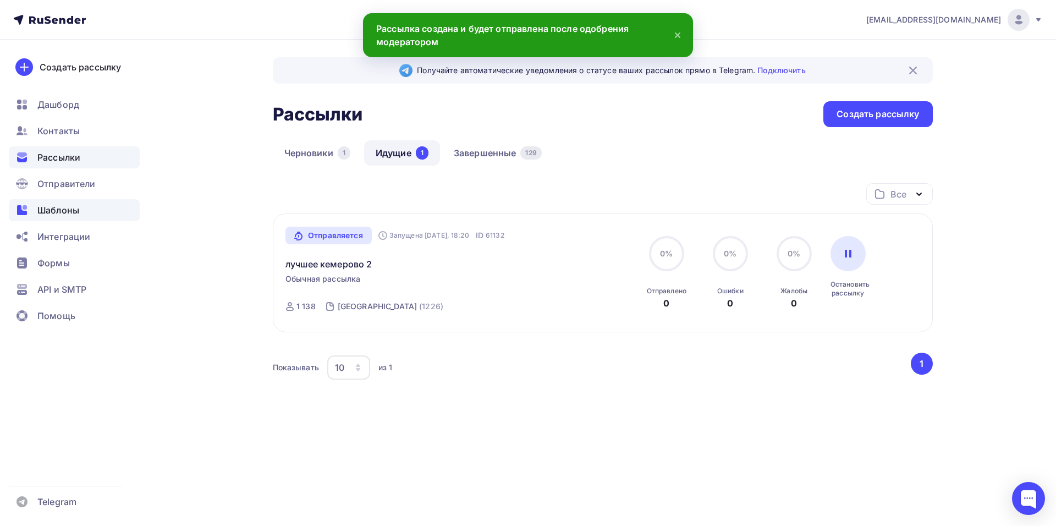
click at [84, 204] on div "Шаблоны" at bounding box center [74, 210] width 131 height 22
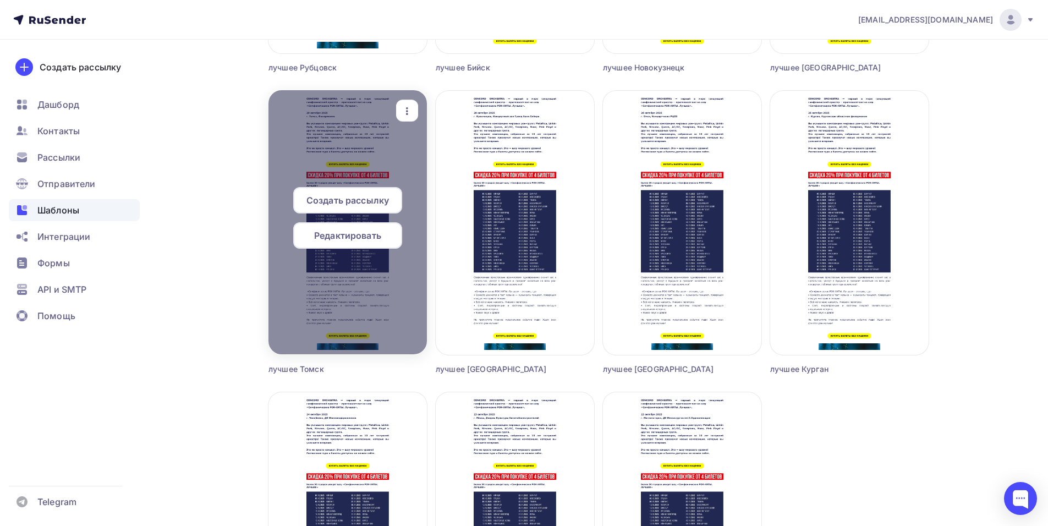
scroll to position [990, 0]
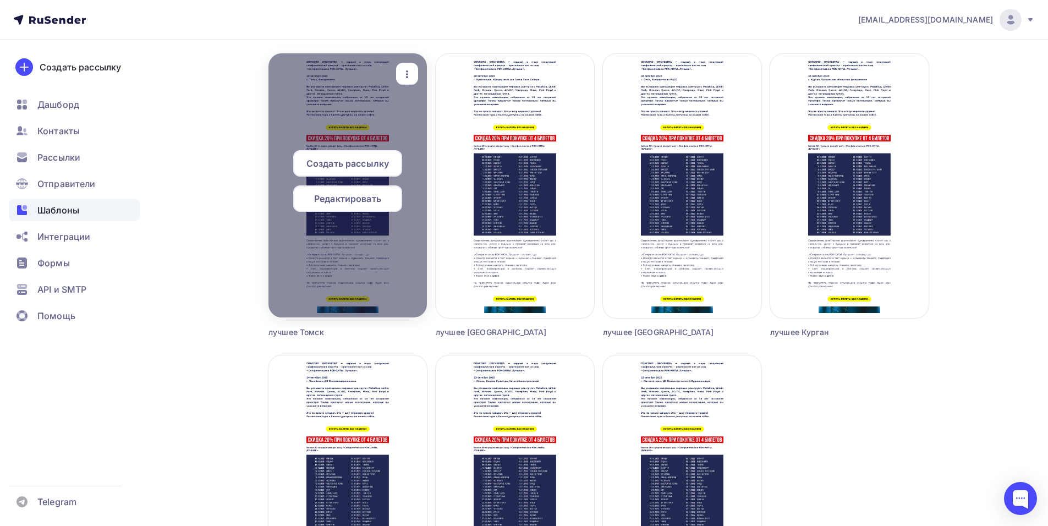
click at [345, 197] on span "Редактировать" at bounding box center [347, 198] width 67 height 13
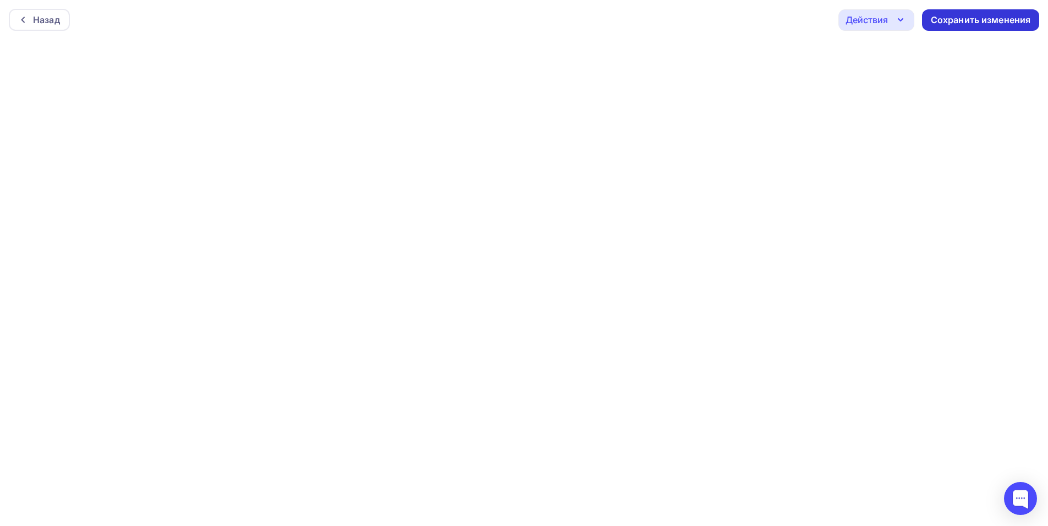
click at [958, 21] on div "Сохранить изменения" at bounding box center [981, 20] width 100 height 13
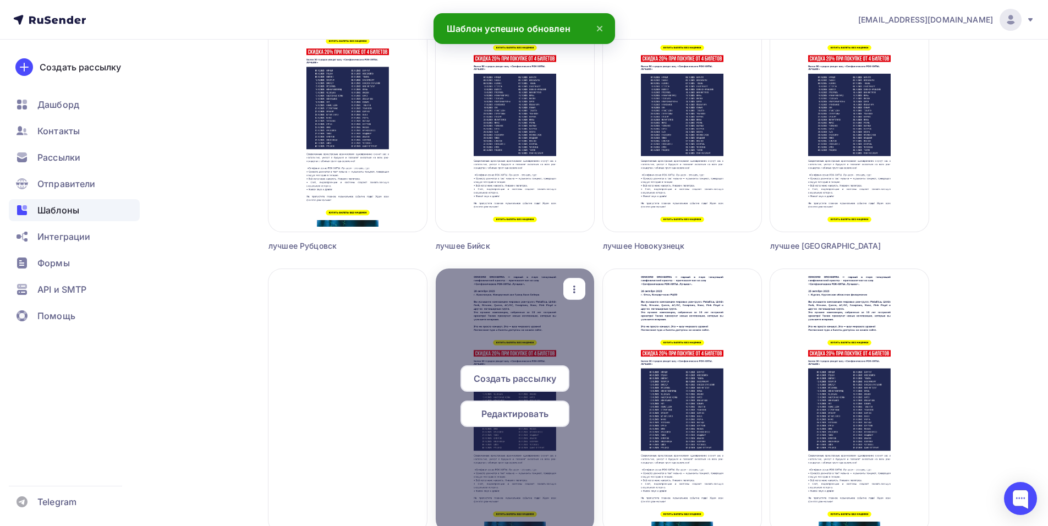
scroll to position [770, 0]
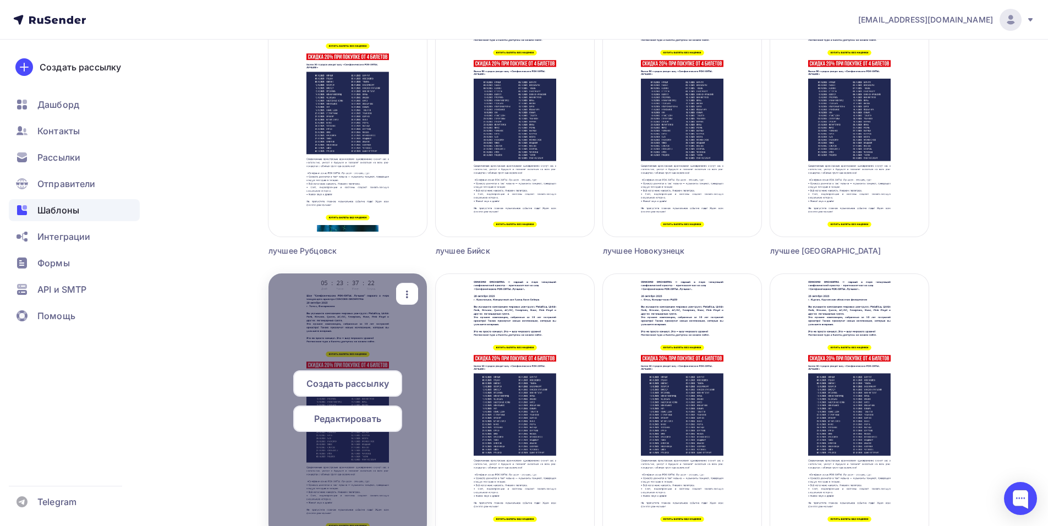
click at [375, 382] on span "Создать рассылку" at bounding box center [347, 383] width 83 height 13
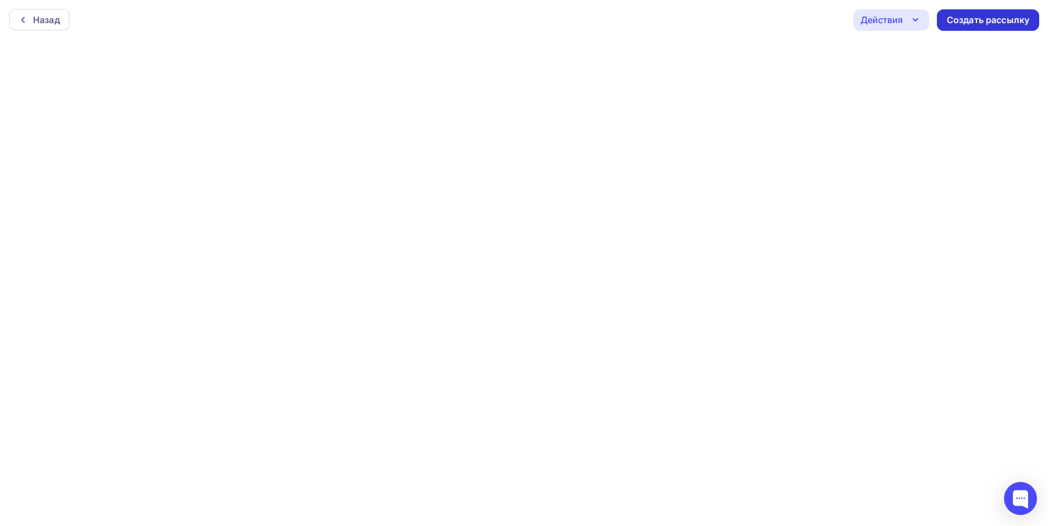
click at [982, 23] on div "Создать рассылку" at bounding box center [988, 20] width 83 height 13
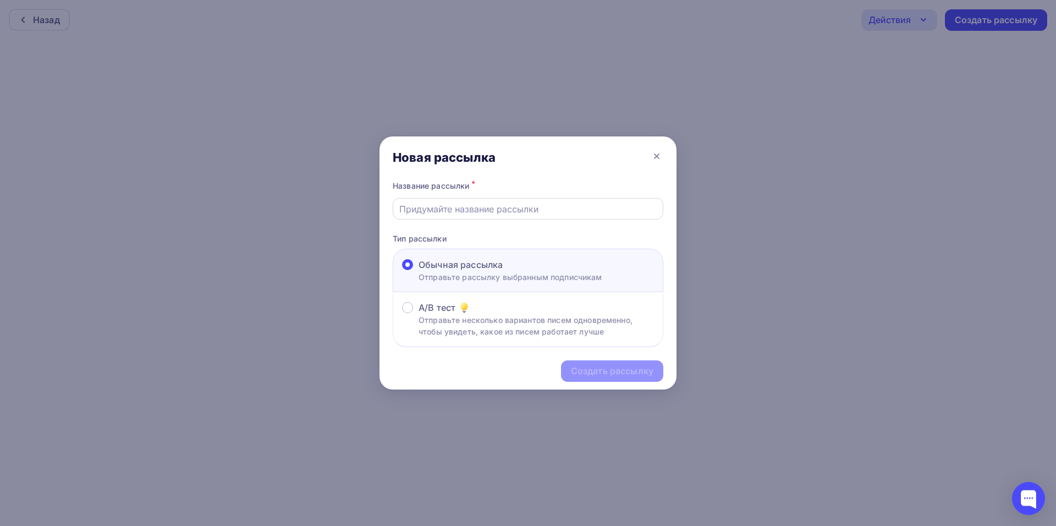
click at [453, 208] on input "text" at bounding box center [528, 208] width 258 height 13
type input "т"
type input "лучшее томск2"
click at [600, 375] on div "Создать рассылку" at bounding box center [612, 371] width 83 height 13
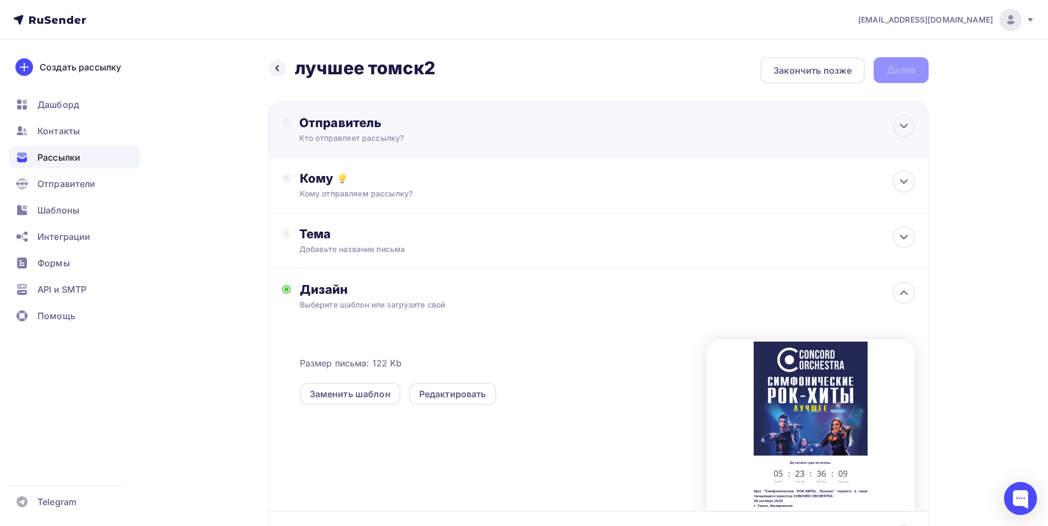
click at [462, 110] on div "Отправитель Кто отправляет рассылку? Email * [EMAIL_ADDRESS][DOMAIN_NAME] [EMAI…" at bounding box center [598, 129] width 660 height 56
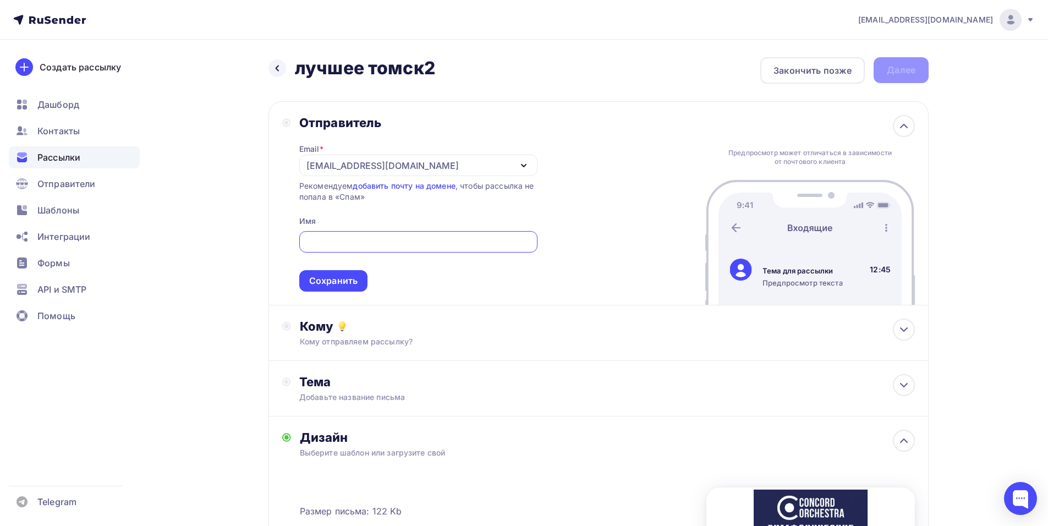
click at [336, 169] on div "[EMAIL_ADDRESS][DOMAIN_NAME]" at bounding box center [382, 165] width 152 height 13
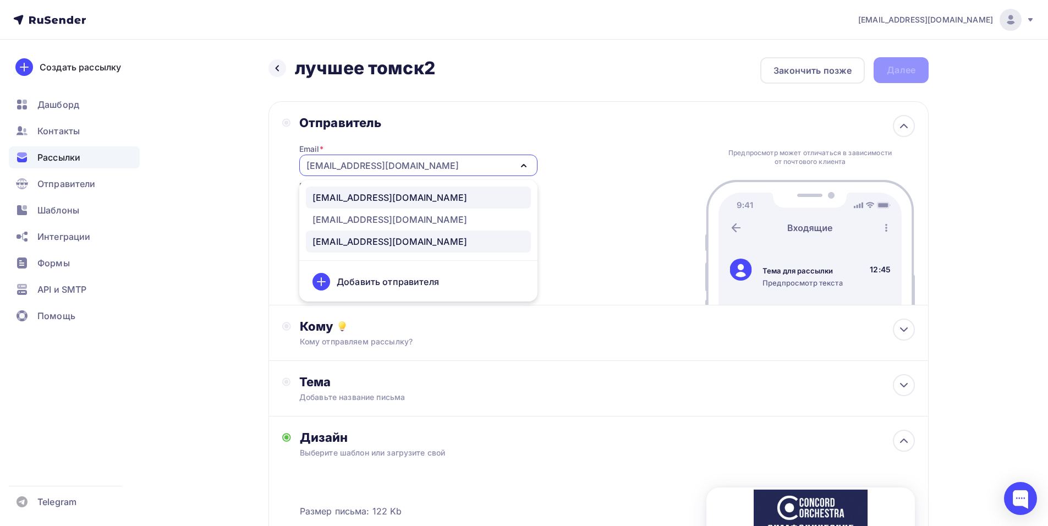
click at [366, 196] on div "[EMAIL_ADDRESS][DOMAIN_NAME]" at bounding box center [389, 197] width 155 height 13
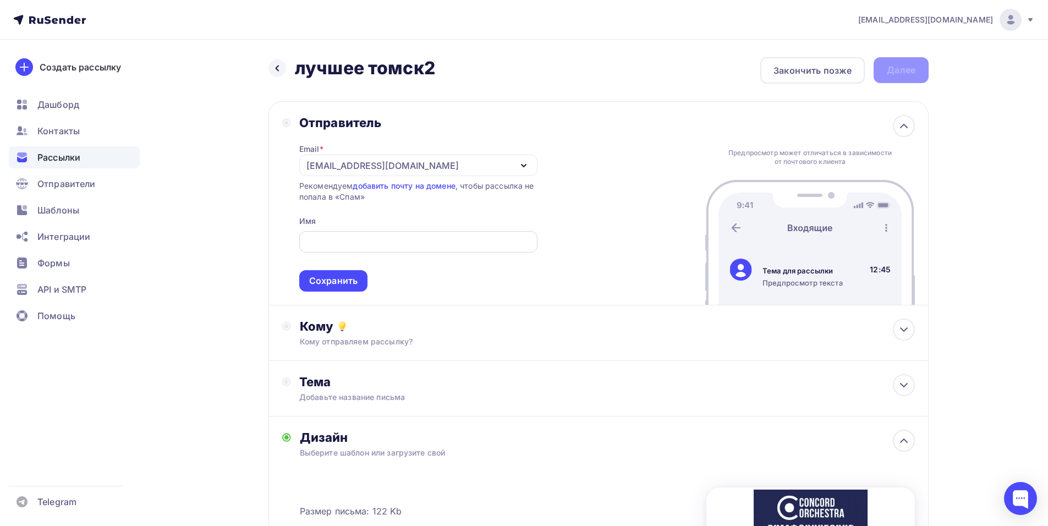
click at [348, 246] on input "text" at bounding box center [418, 241] width 226 height 13
paste input "CONCORD ORCHESTRA"
type input "CONCORD ORCHESTRA"
click at [360, 283] on div "Сохранить" at bounding box center [333, 280] width 68 height 21
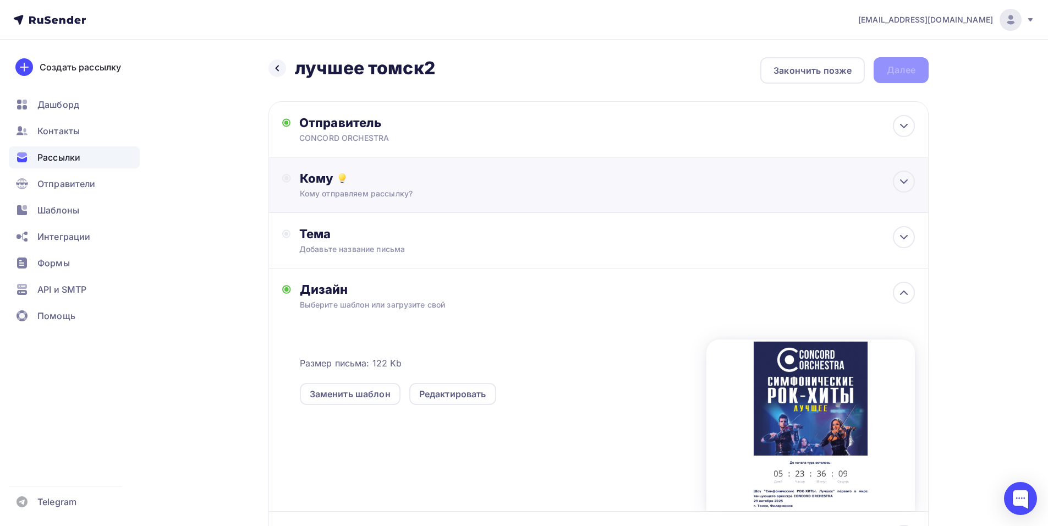
click at [464, 191] on div "Кому отправляем рассылку?" at bounding box center [577, 193] width 554 height 11
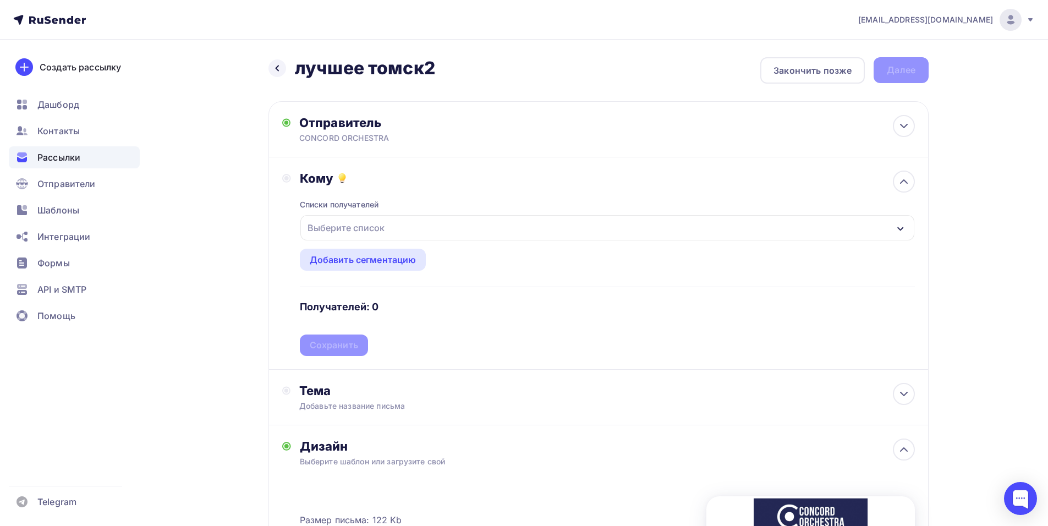
click at [442, 229] on div "Выберите список" at bounding box center [607, 227] width 614 height 25
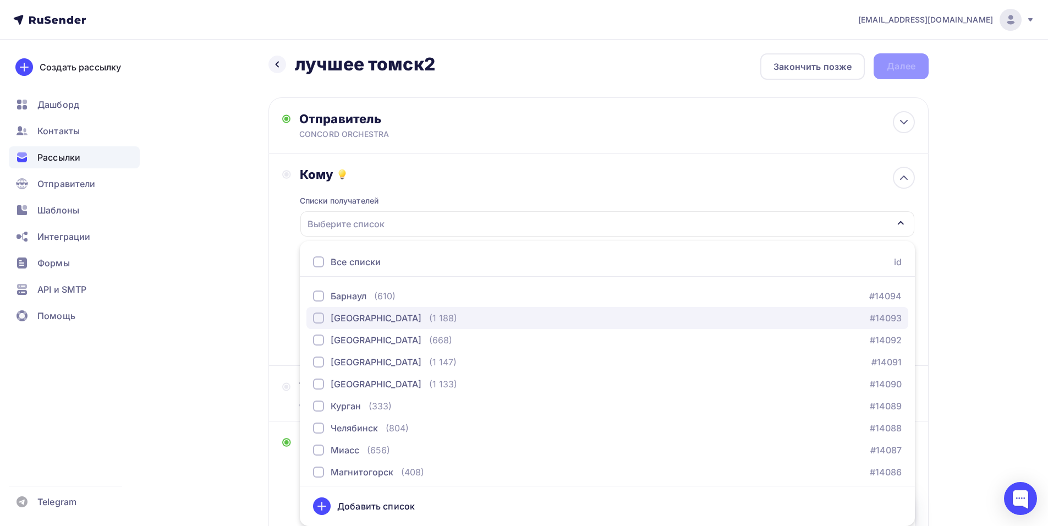
scroll to position [1320, 0]
click at [339, 314] on div "[GEOGRAPHIC_DATA]" at bounding box center [376, 316] width 91 height 13
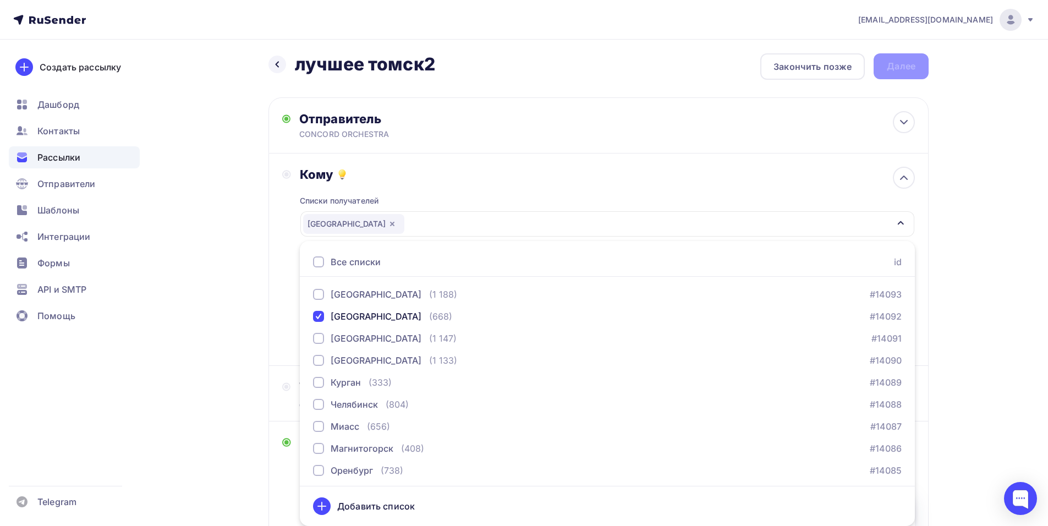
click at [281, 293] on div "Кому Списки получателей [GEOGRAPHIC_DATA] Все списки id тест [PERSON_NAME] (1) …" at bounding box center [598, 259] width 660 height 212
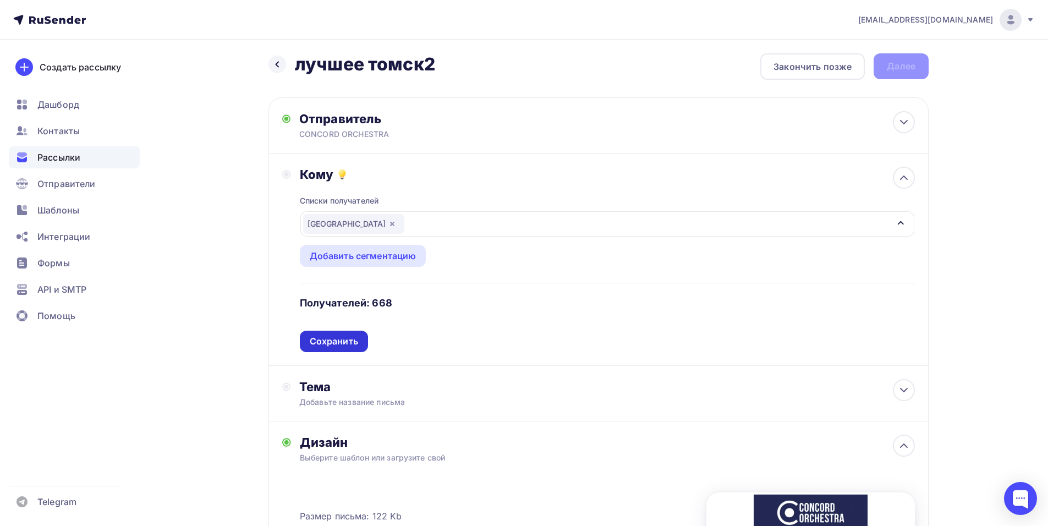
click at [333, 339] on div "Сохранить" at bounding box center [334, 341] width 48 height 13
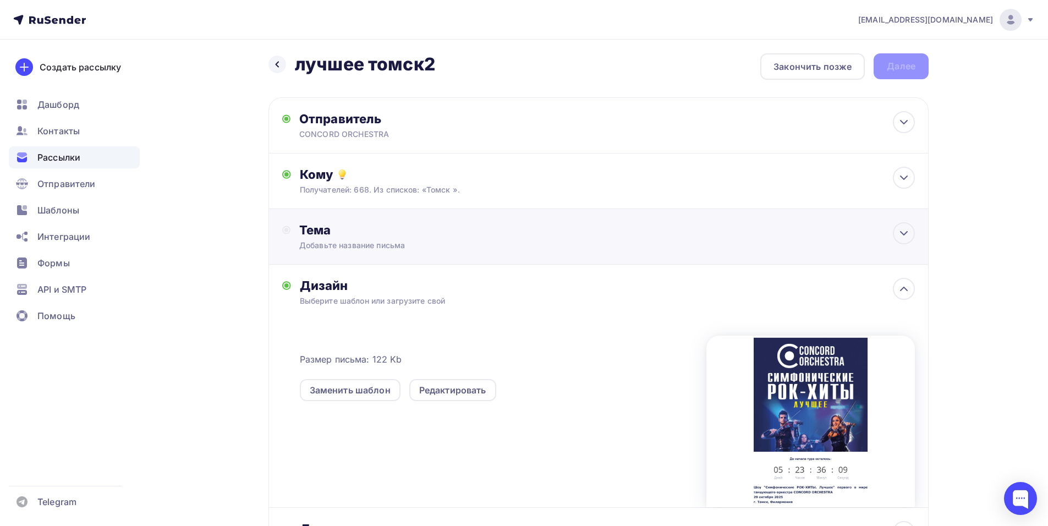
click at [403, 249] on div "Добавьте название письма" at bounding box center [397, 245] width 196 height 11
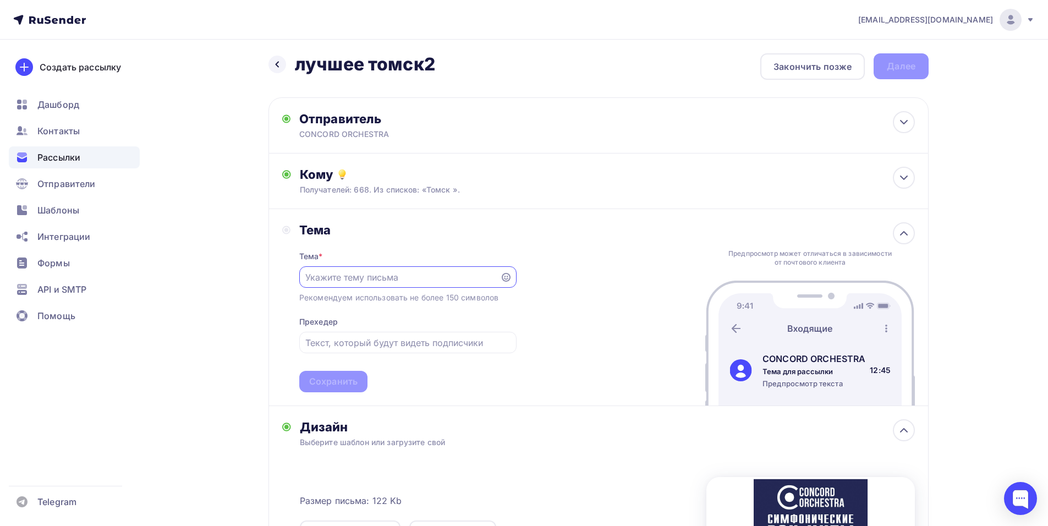
scroll to position [0, 0]
paste input "Приглашение на шоу «Симфонические РОК-ХИТЫ. Лучшее»"
type input "Приглашение на шоу «Симфонические РОК-ХИТЫ. Лучшее»"
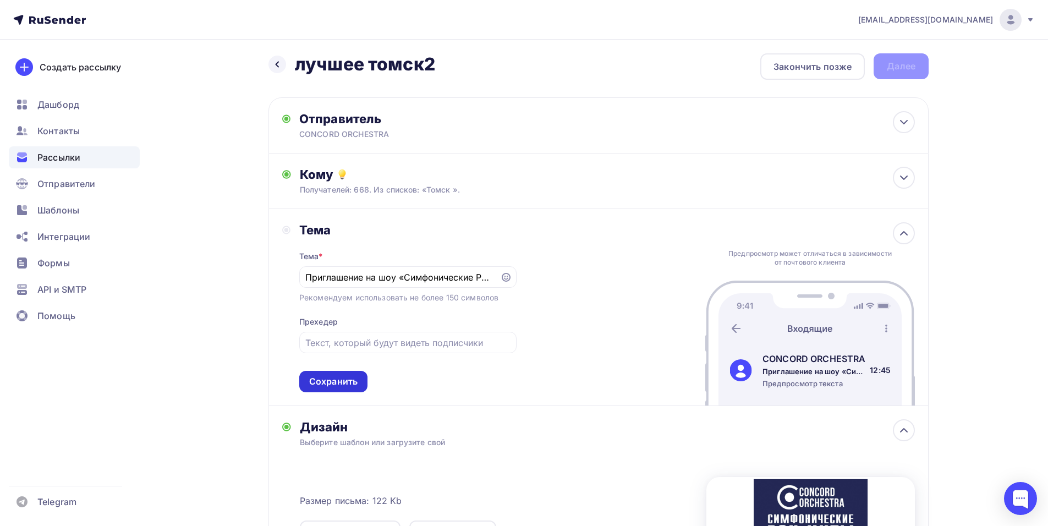
click at [340, 390] on div "Сохранить" at bounding box center [333, 381] width 68 height 21
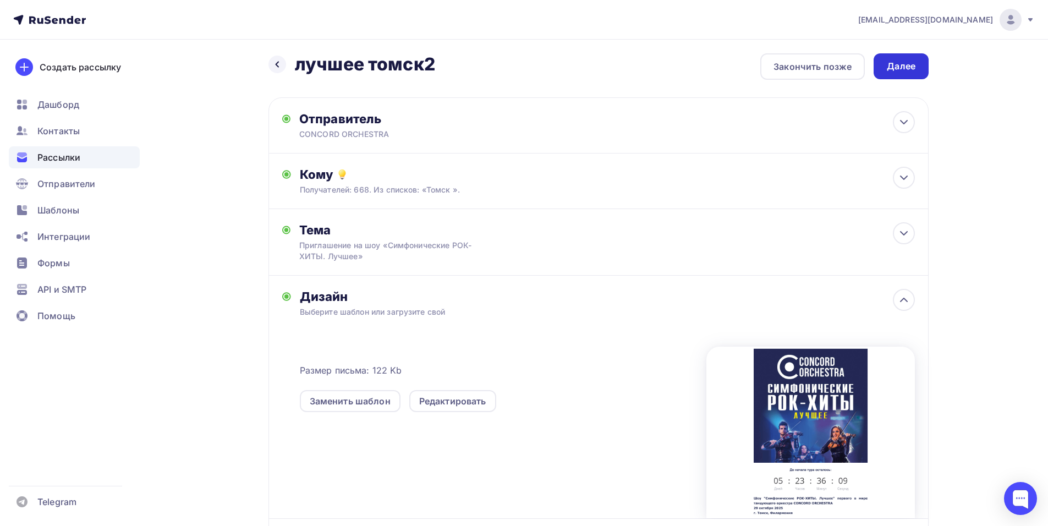
click at [917, 62] on div "Далее" at bounding box center [900, 66] width 55 height 26
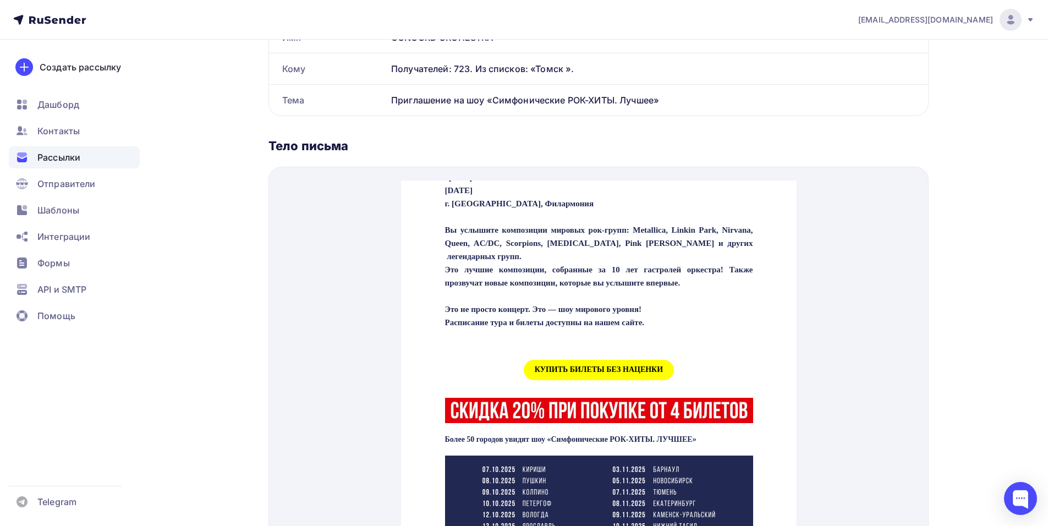
scroll to position [440, 0]
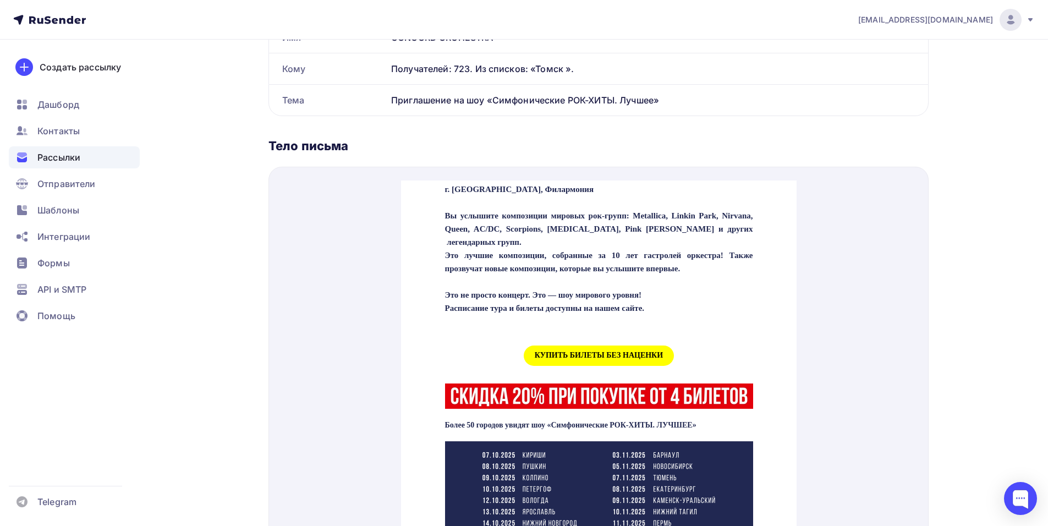
click at [549, 353] on span "КУПИТЬ БИЛЕТЫ БЕЗ НАЦЕНКИ" at bounding box center [598, 342] width 150 height 20
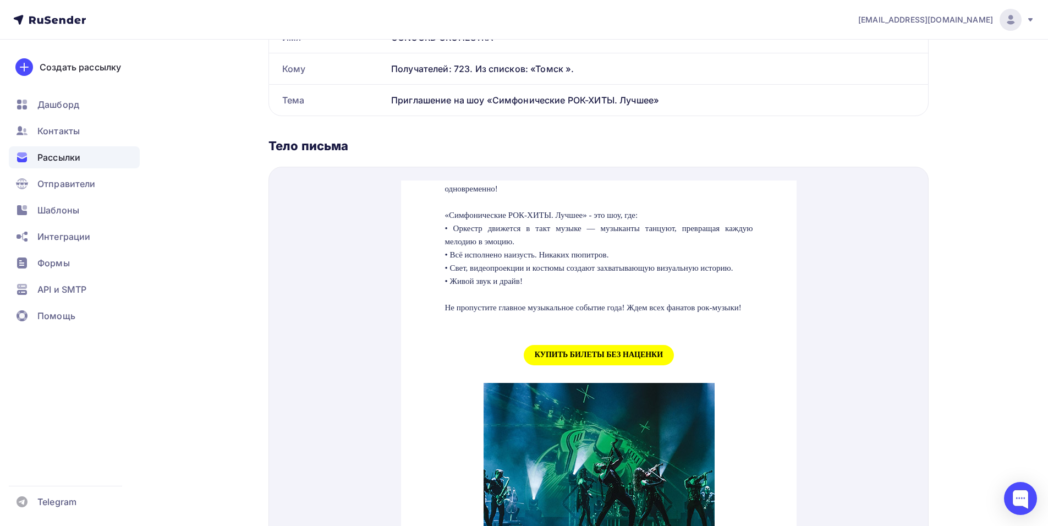
scroll to position [1045, 0]
click at [579, 351] on span "КУПИТЬ БИЛЕТЫ БЕЗ НАЦЕНКИ" at bounding box center [598, 341] width 150 height 20
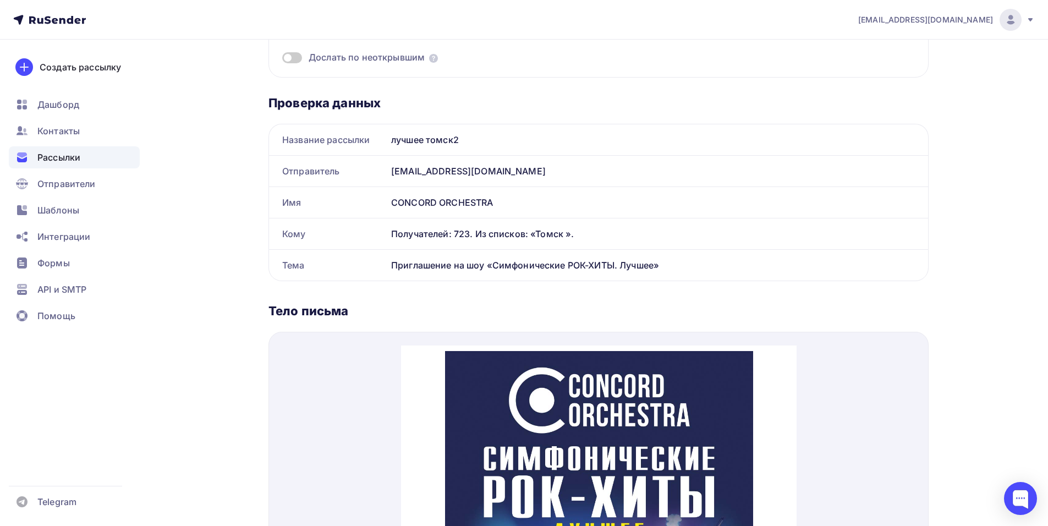
scroll to position [0, 0]
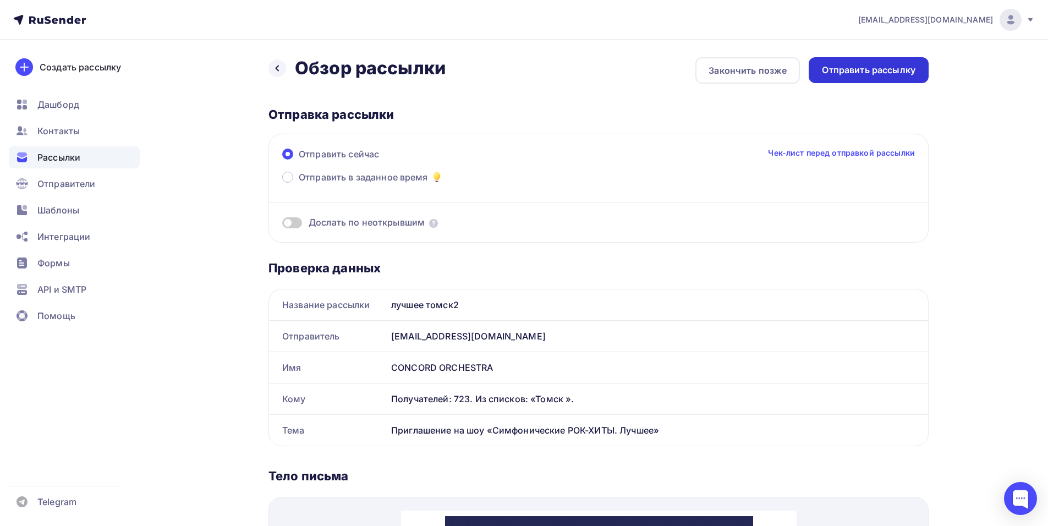
click at [855, 75] on div "Отправить рассылку" at bounding box center [869, 70] width 94 height 13
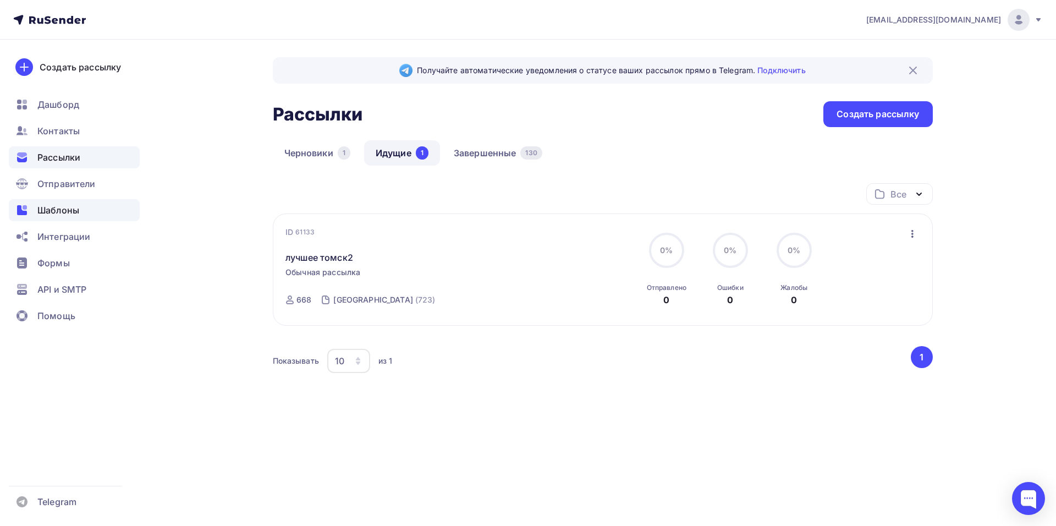
click at [68, 210] on span "Шаблоны" at bounding box center [58, 210] width 42 height 13
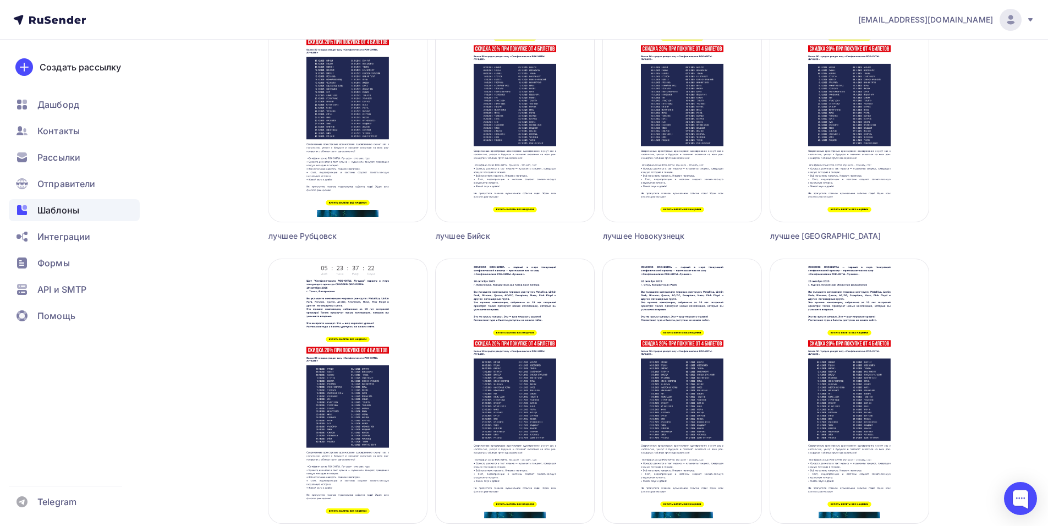
scroll to position [1007, 0]
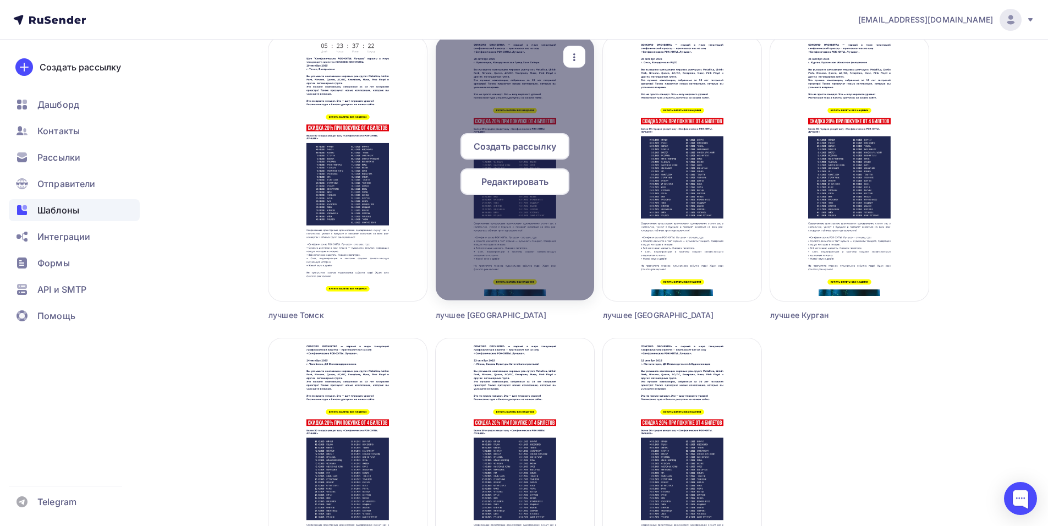
click at [505, 185] on span "Редактировать" at bounding box center [514, 181] width 67 height 13
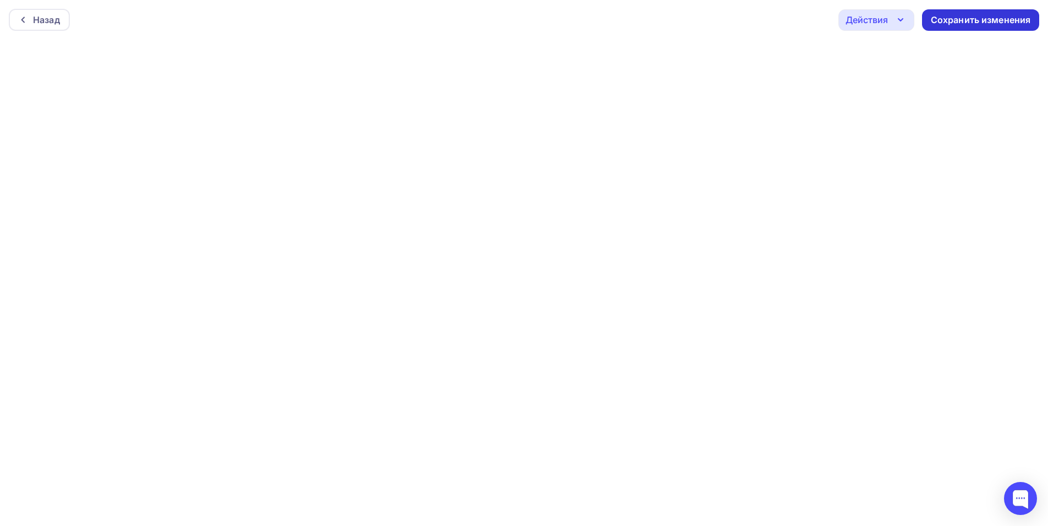
click at [964, 25] on div "Сохранить изменения" at bounding box center [981, 20] width 100 height 13
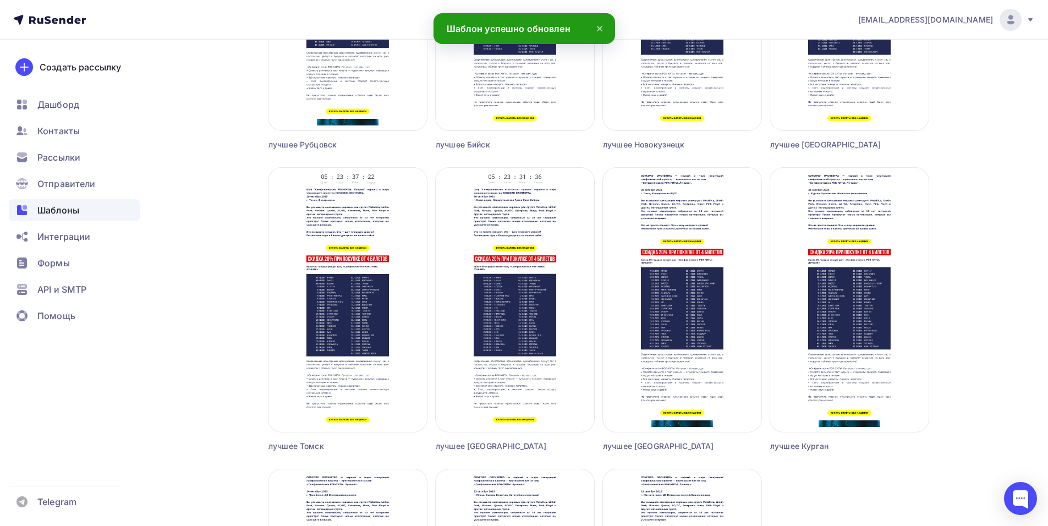
scroll to position [880, 0]
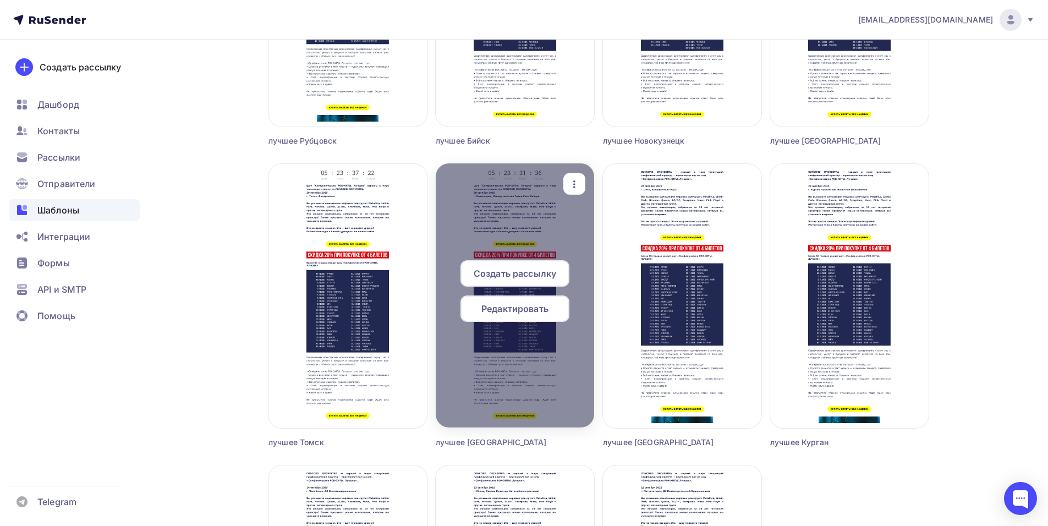
click at [510, 277] on span "Создать рассылку" at bounding box center [515, 273] width 83 height 13
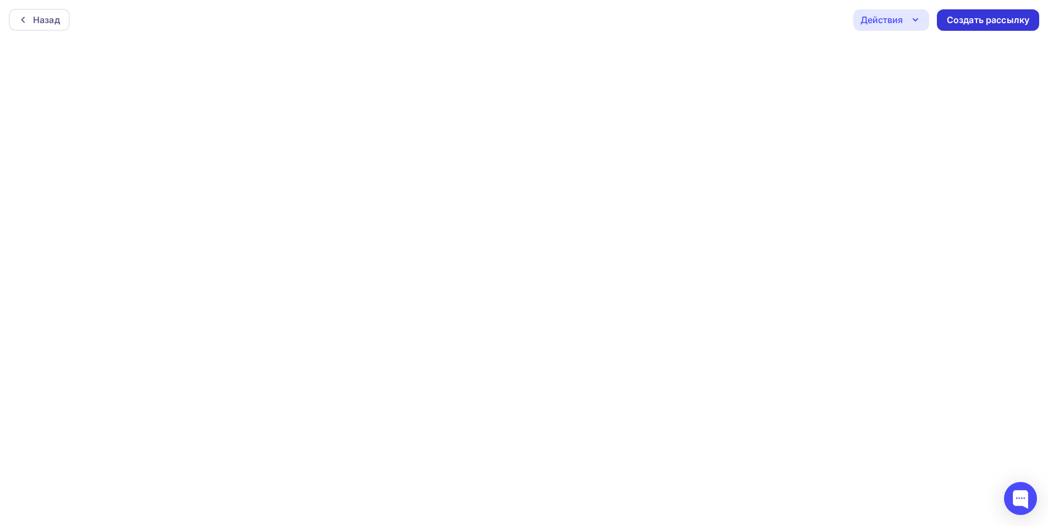
click at [976, 28] on div "Создать рассылку" at bounding box center [988, 19] width 102 height 21
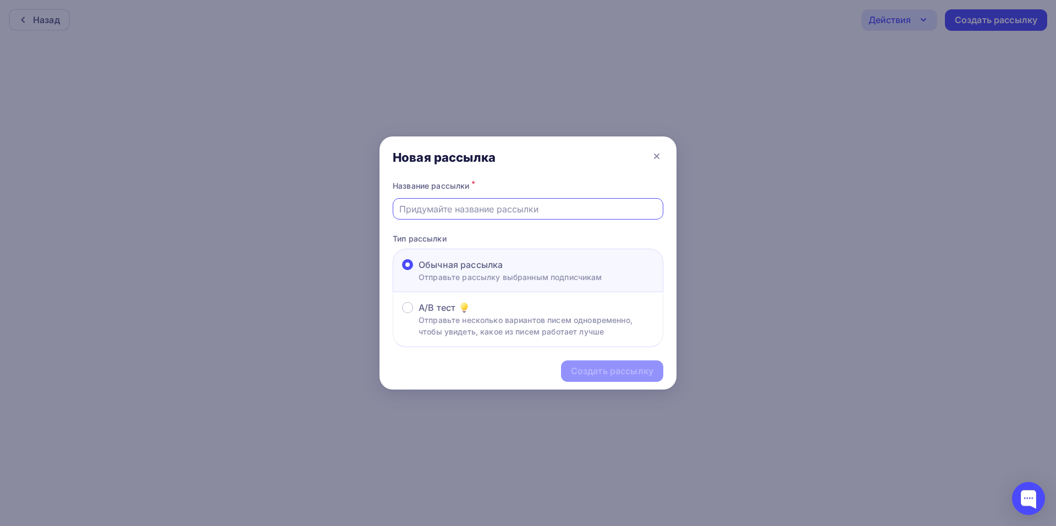
click at [456, 204] on input "text" at bounding box center [528, 208] width 258 height 13
click at [452, 206] on input "text" at bounding box center [528, 208] width 258 height 13
click at [437, 216] on div at bounding box center [528, 208] width 271 height 21
click at [439, 213] on input "text" at bounding box center [528, 208] width 258 height 13
type input "лучшее красноярск2"
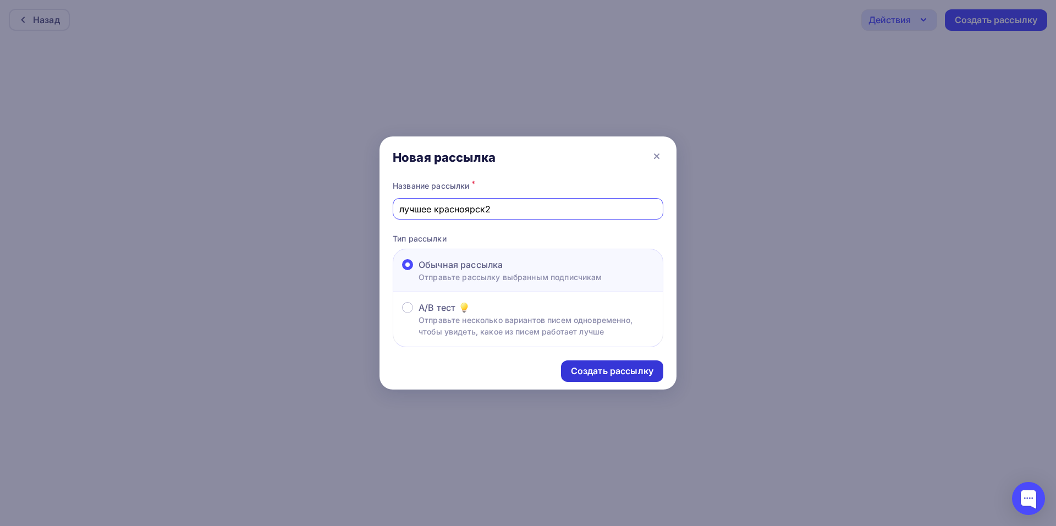
click at [589, 370] on div "Создать рассылку" at bounding box center [612, 371] width 83 height 13
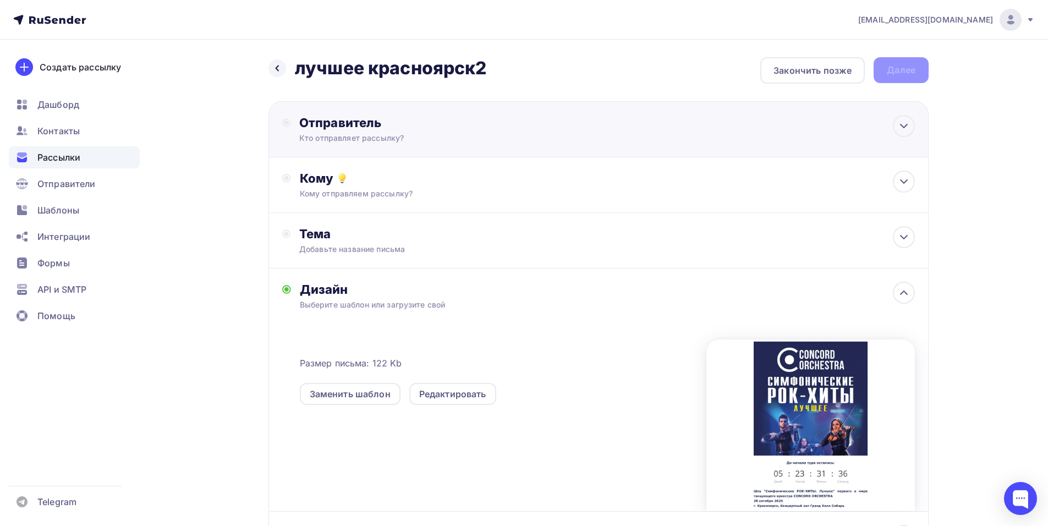
click at [419, 151] on div "Отправитель Кто отправляет рассылку? Email * [EMAIL_ADDRESS][DOMAIN_NAME] [EMAI…" at bounding box center [598, 129] width 660 height 56
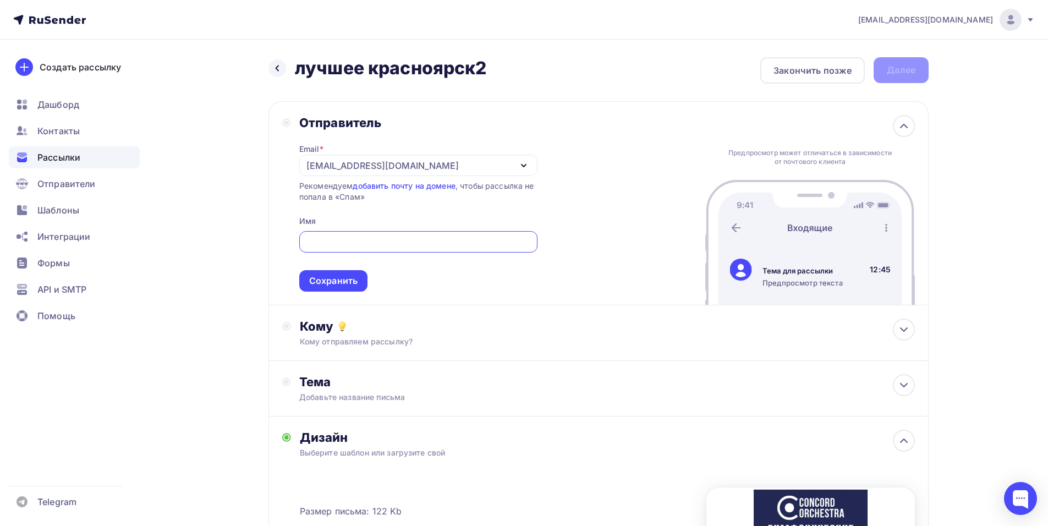
click at [333, 167] on div "[EMAIL_ADDRESS][DOMAIN_NAME]" at bounding box center [382, 165] width 152 height 13
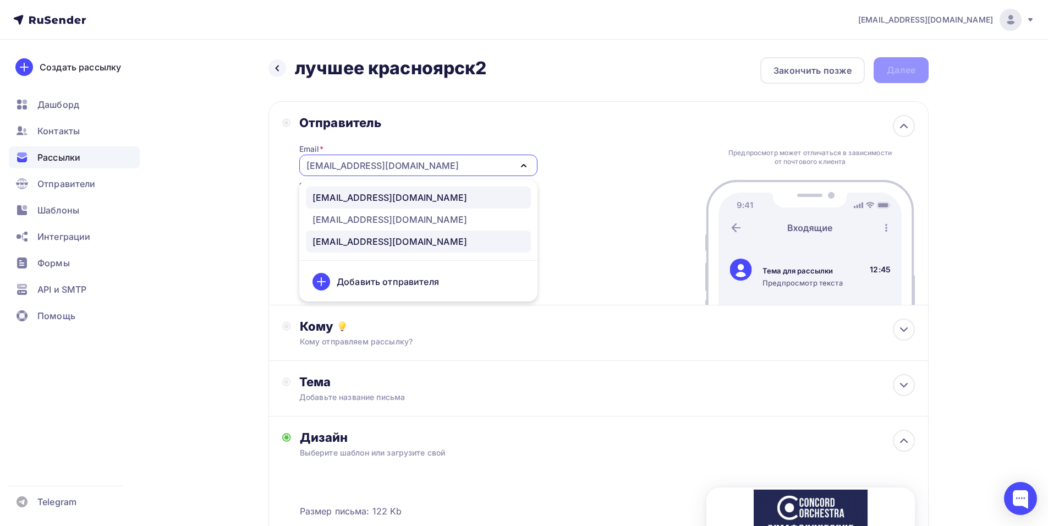
click at [377, 196] on div "[EMAIL_ADDRESS][DOMAIN_NAME]" at bounding box center [389, 197] width 155 height 13
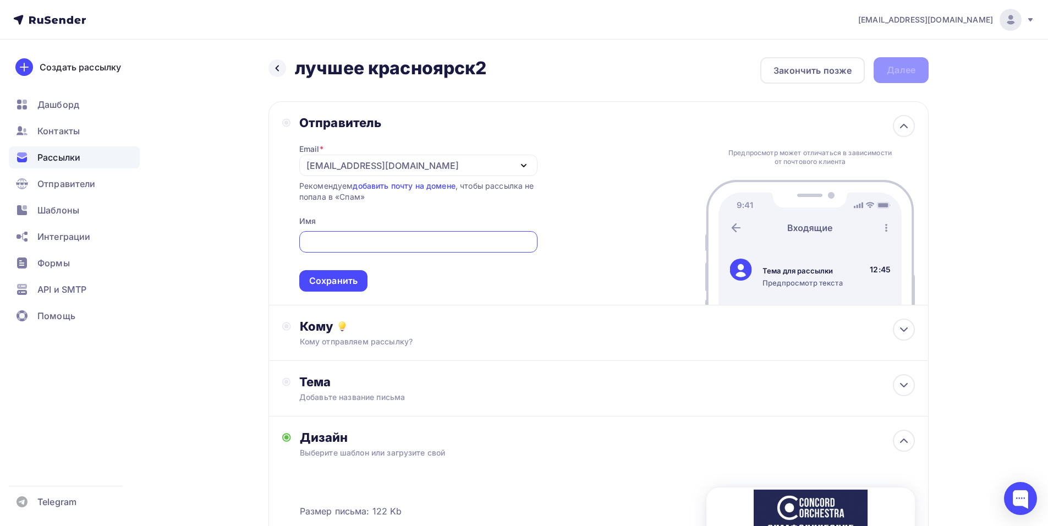
paste input "CONCORD ORCHESTRA"
type input "CONCORD ORCHESTRA"
click at [326, 283] on div "Сохранить" at bounding box center [333, 280] width 48 height 13
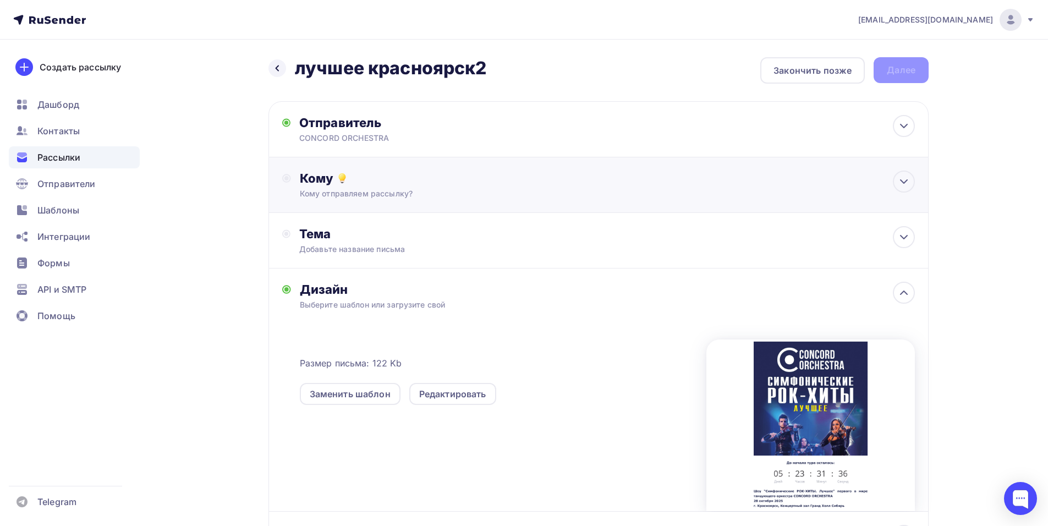
click at [397, 196] on div "Кому отправляем рассылку?" at bounding box center [577, 193] width 554 height 11
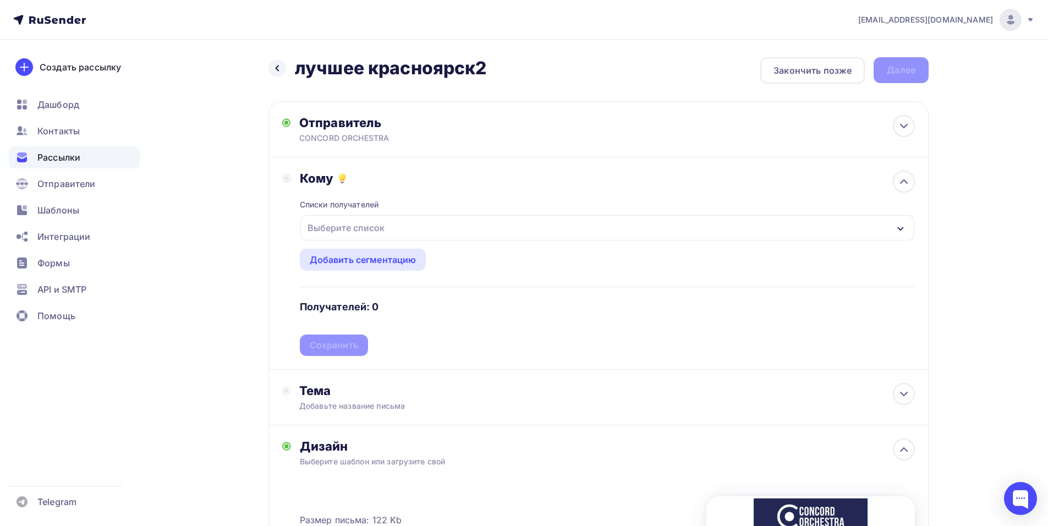
click at [501, 224] on div "Выберите список" at bounding box center [607, 227] width 614 height 25
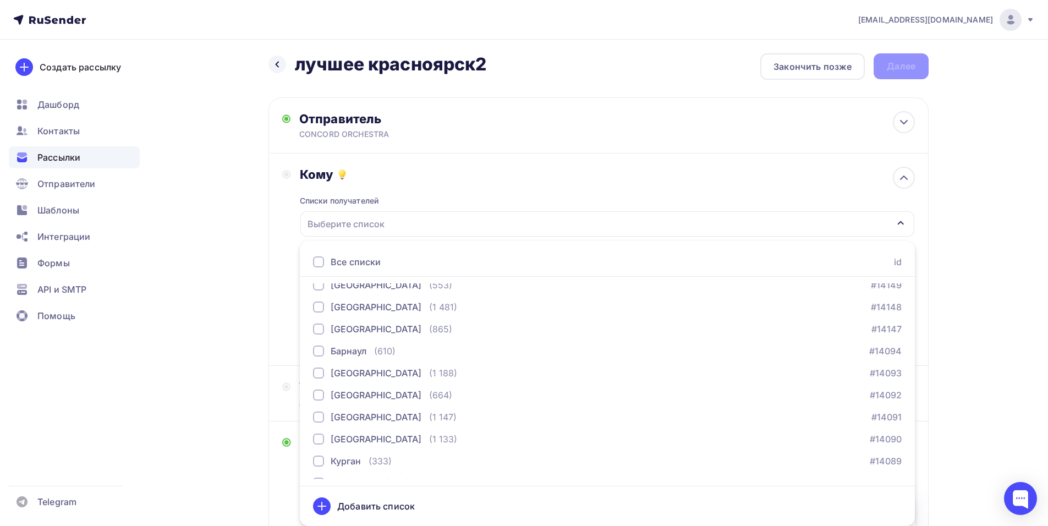
scroll to position [1265, 0]
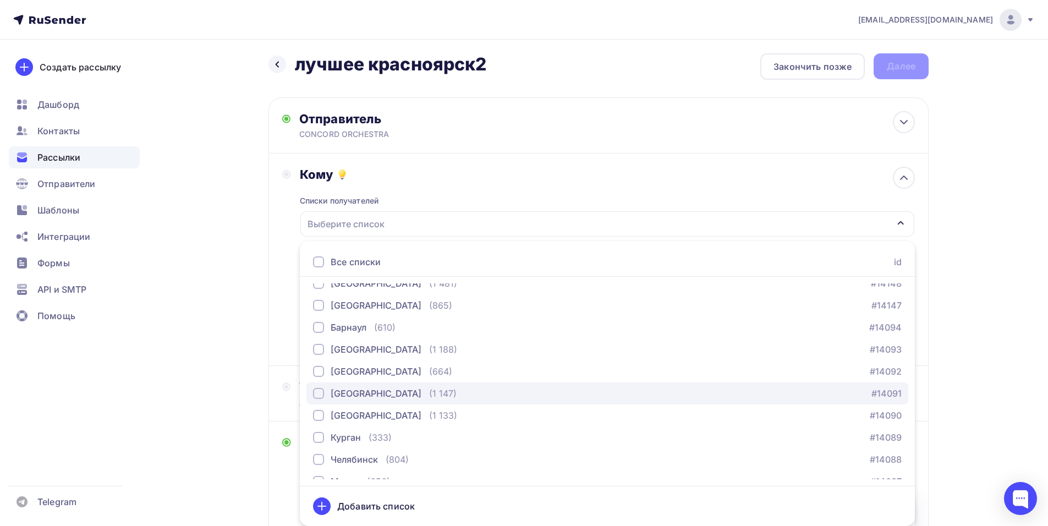
click at [350, 394] on div "[GEOGRAPHIC_DATA]" at bounding box center [376, 393] width 91 height 13
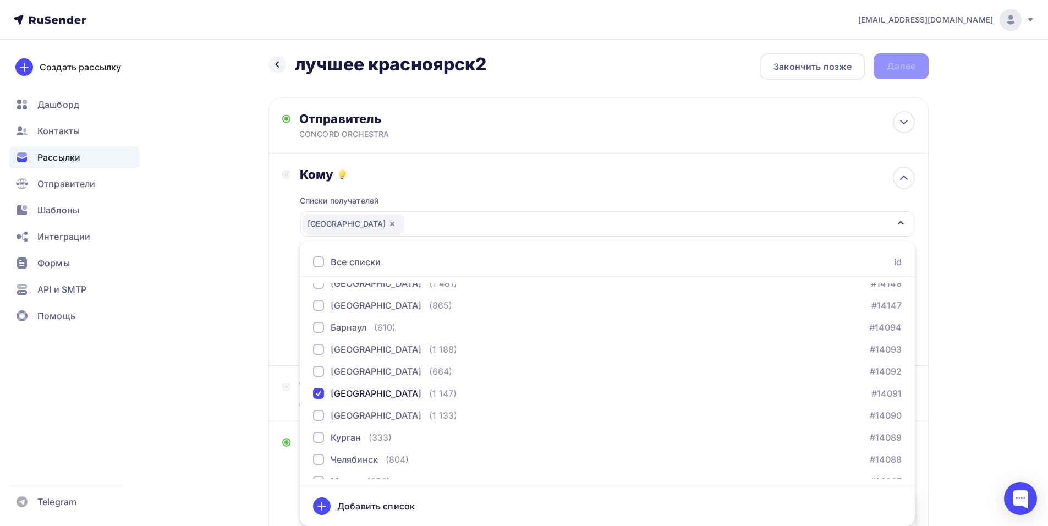
click at [268, 305] on div "Назад лучшее красноярск2 лучшее красноярск2 Закончить позже Далее Отправитель C…" at bounding box center [523, 413] width 901 height 755
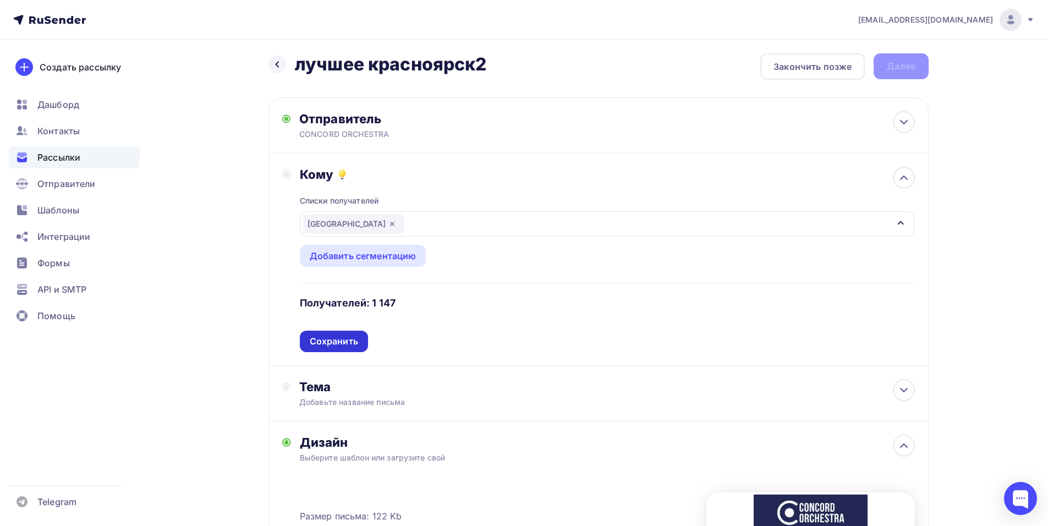
click at [333, 348] on div "Сохранить" at bounding box center [334, 341] width 68 height 21
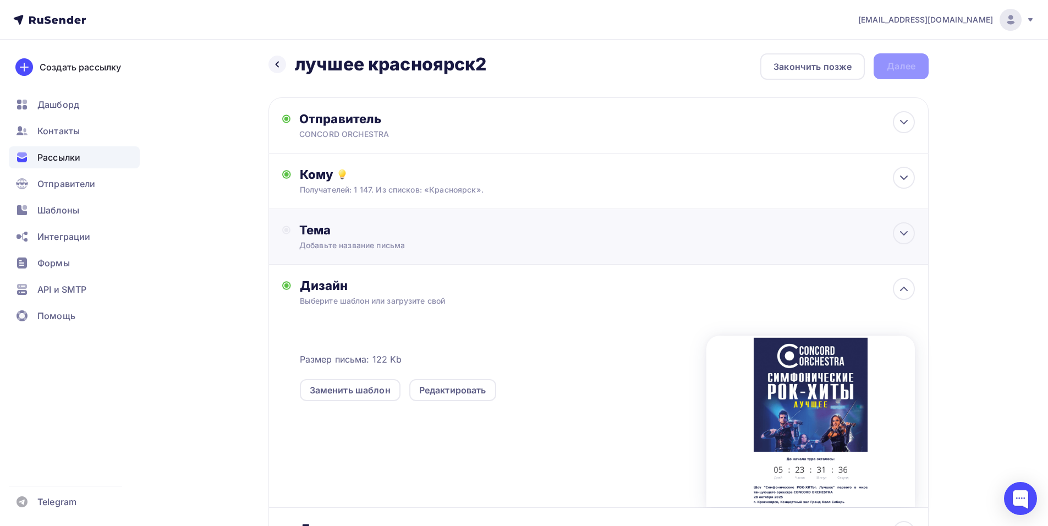
click at [361, 257] on div "Тема Добавьте название письма Тема * Рекомендуем использовать не более 150 симв…" at bounding box center [598, 237] width 660 height 56
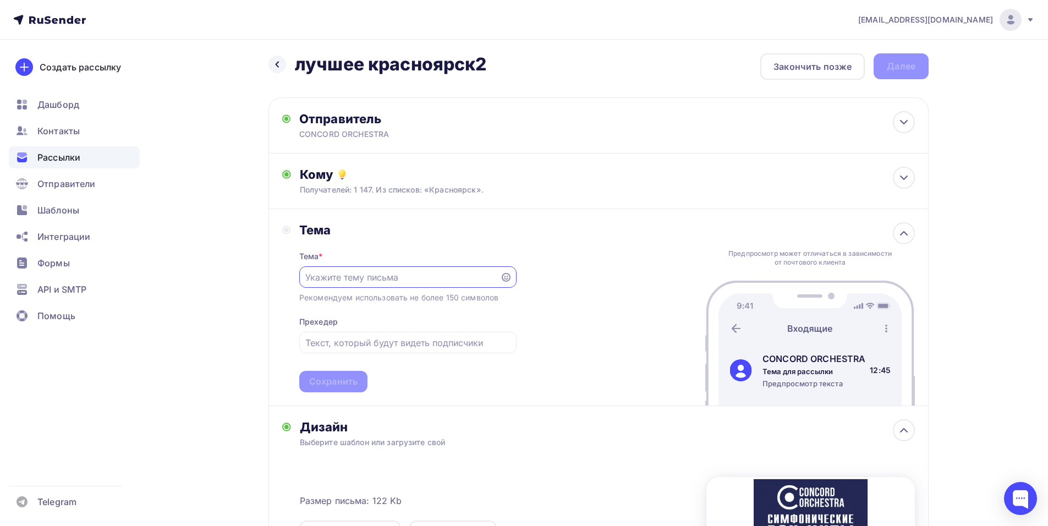
scroll to position [0, 0]
drag, startPoint x: 1020, startPoint y: 213, endPoint x: 891, endPoint y: 214, distance: 129.3
click at [1020, 213] on div "[EMAIL_ADDRESS][DOMAIN_NAME] Аккаунт Тарифы Выйти Создать рассылку [GEOGRAPHIC_…" at bounding box center [524, 385] width 1048 height 779
paste input "Приглашение на шоу «Симфонические РОК-ХИТЫ. Лучшее»"
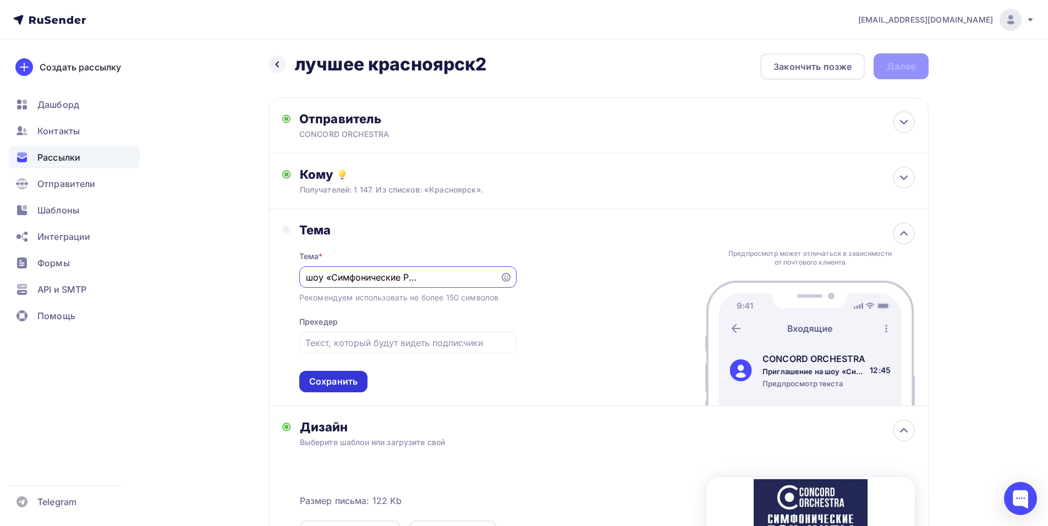
type input "Приглашение на шоу «Симфонические РОК-ХИТЫ. Лучшее»"
click at [344, 378] on div "Сохранить" at bounding box center [333, 381] width 48 height 13
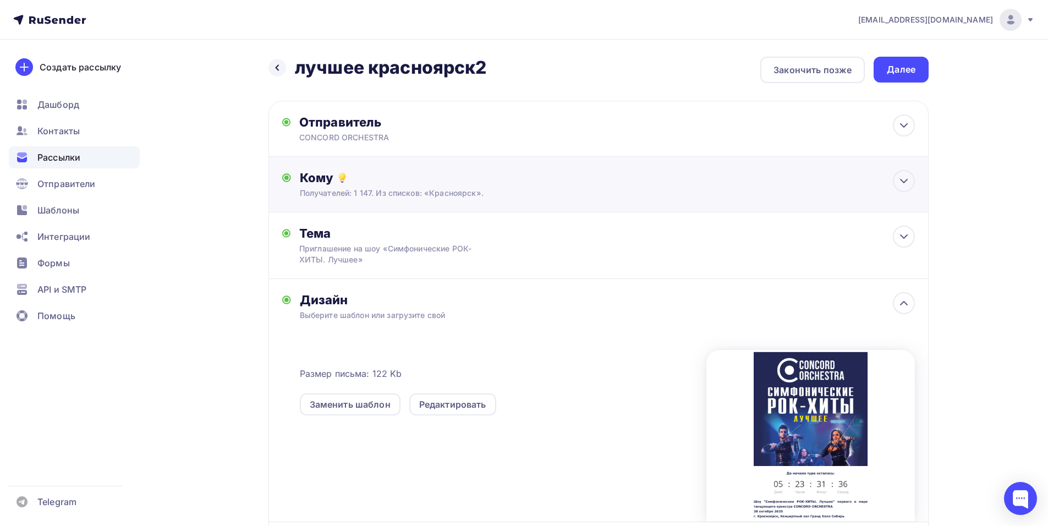
scroll to position [0, 0]
click at [893, 78] on div "Далее" at bounding box center [900, 70] width 55 height 26
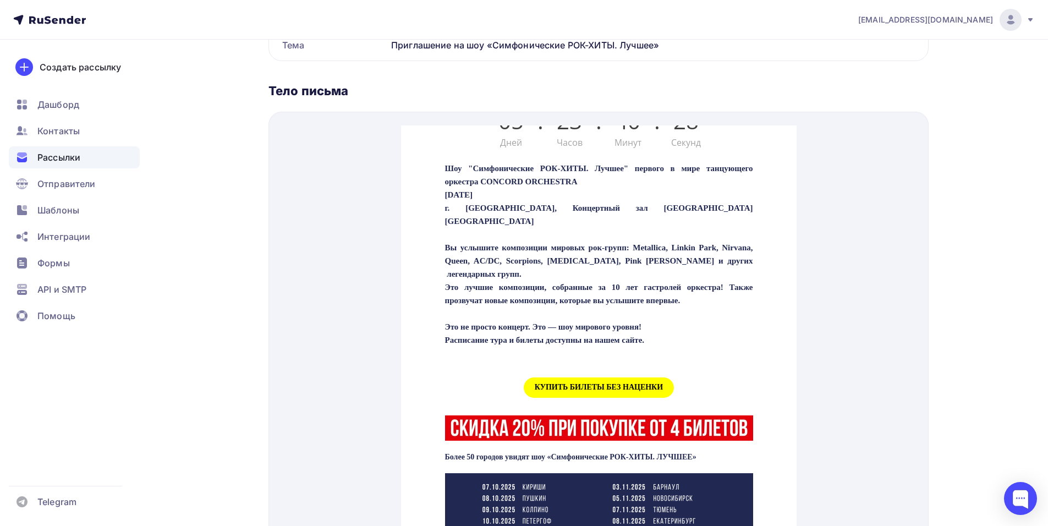
scroll to position [440, 0]
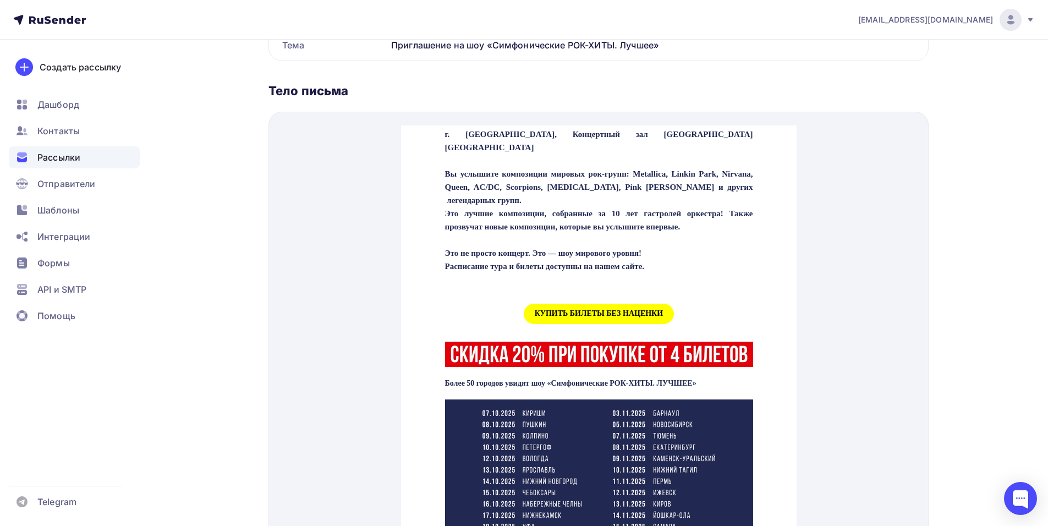
click at [567, 301] on span "КУПИТЬ БИЛЕТЫ БЕЗ НАЦЕНКИ" at bounding box center [598, 300] width 150 height 20
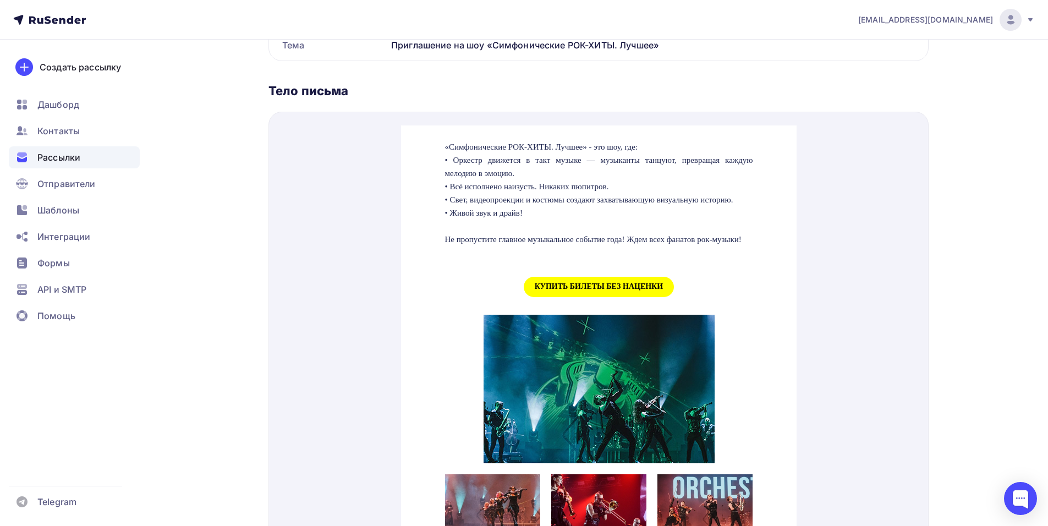
scroll to position [1100, 0]
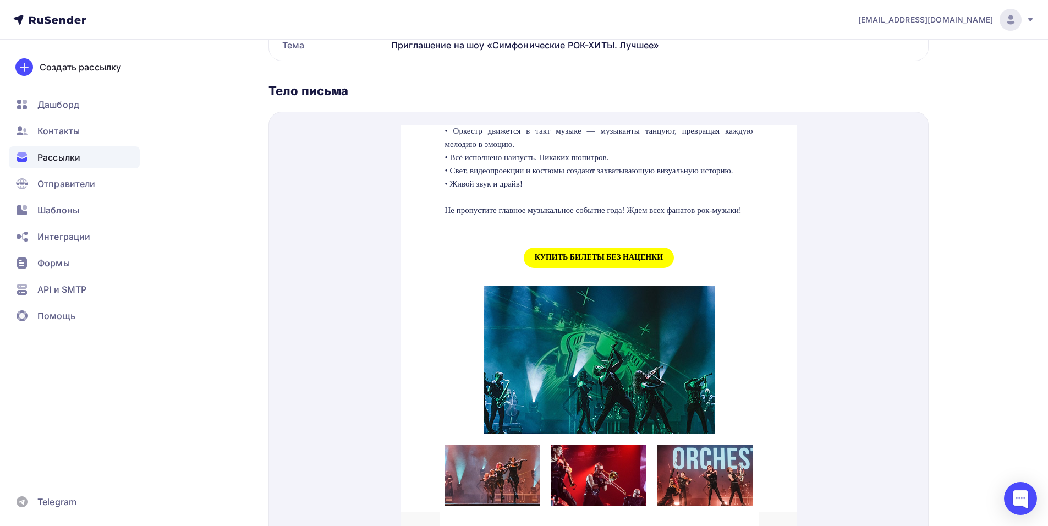
click at [600, 255] on span "КУПИТЬ БИЛЕТЫ БЕЗ НАЦЕНКИ" at bounding box center [598, 244] width 150 height 20
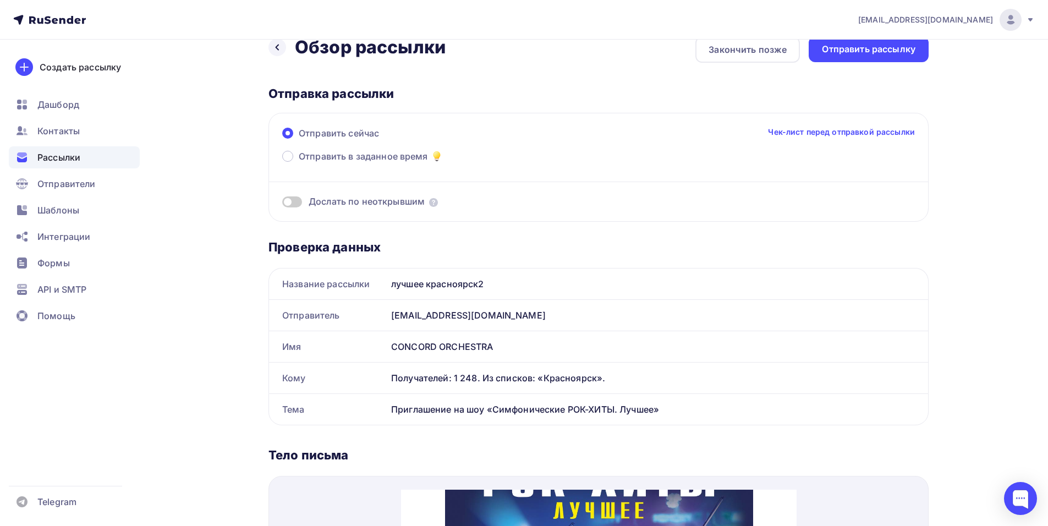
scroll to position [0, 0]
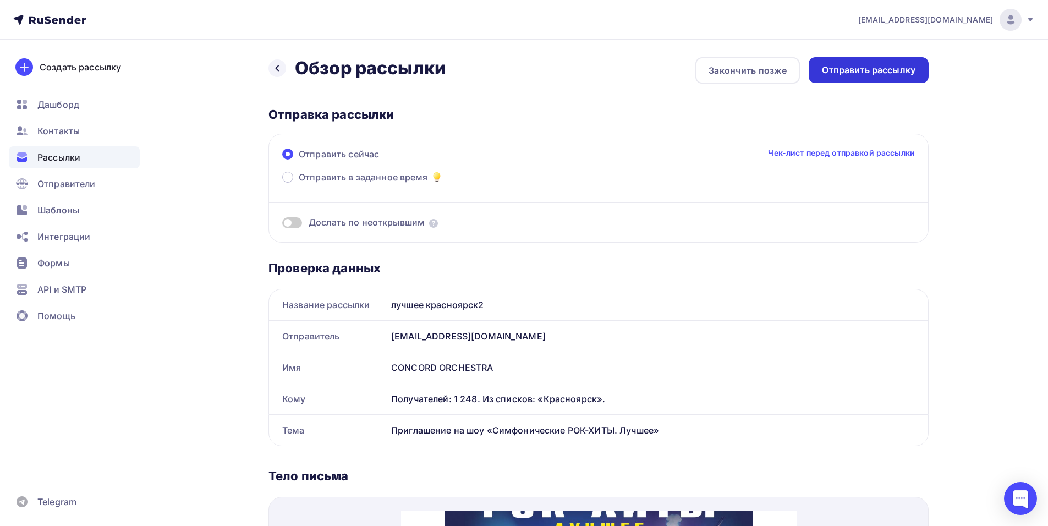
click at [895, 73] on div "Отправить рассылку" at bounding box center [869, 70] width 94 height 13
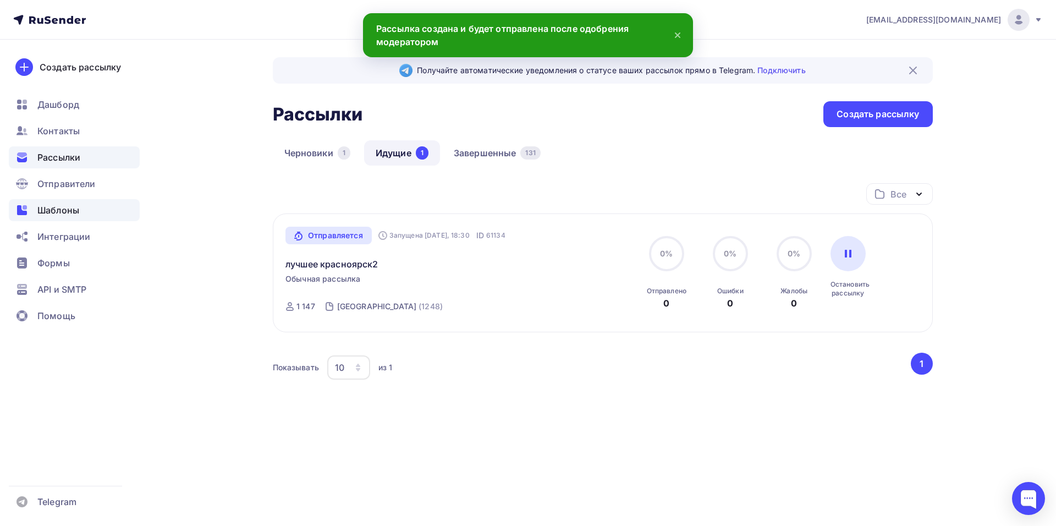
click at [47, 206] on span "Шаблоны" at bounding box center [58, 210] width 42 height 13
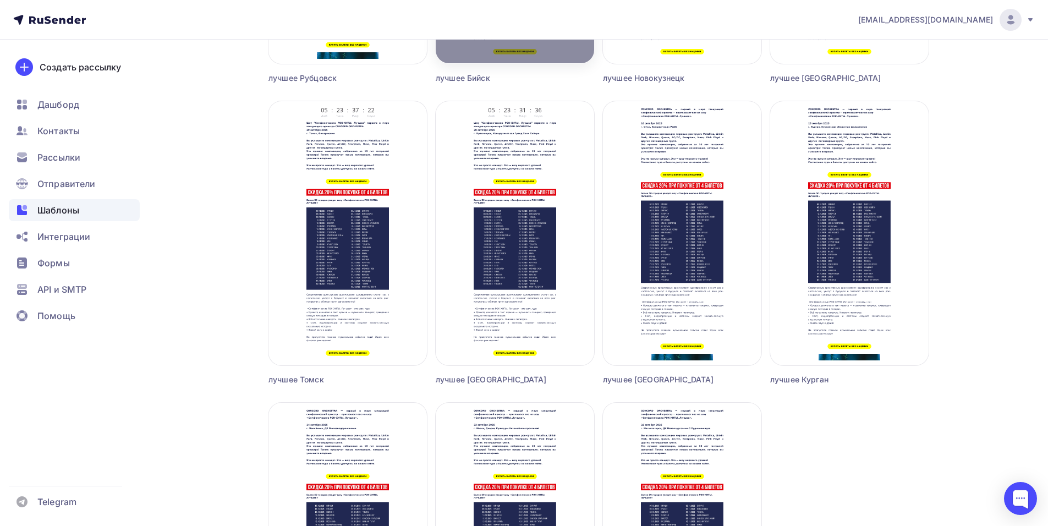
scroll to position [1045, 0]
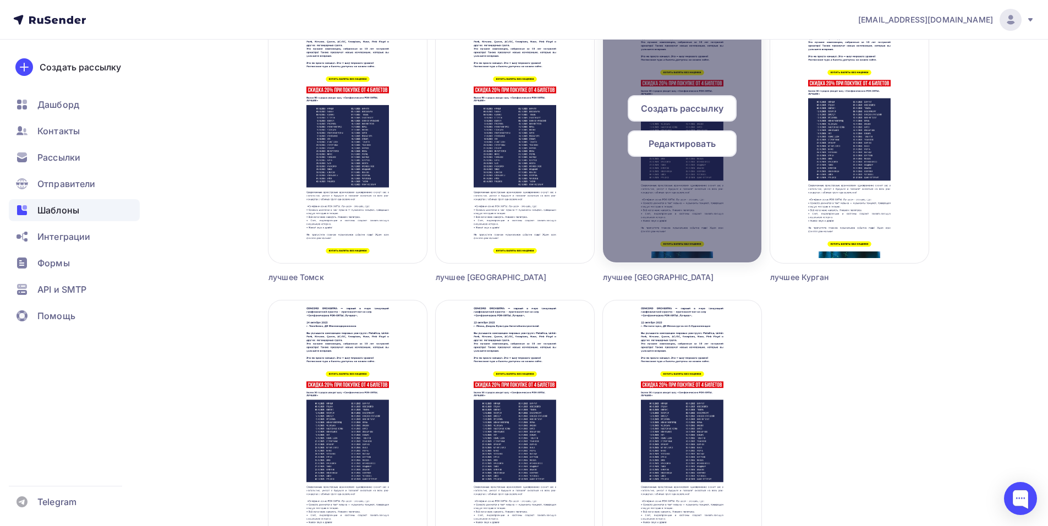
click at [663, 145] on span "Редактировать" at bounding box center [681, 143] width 67 height 13
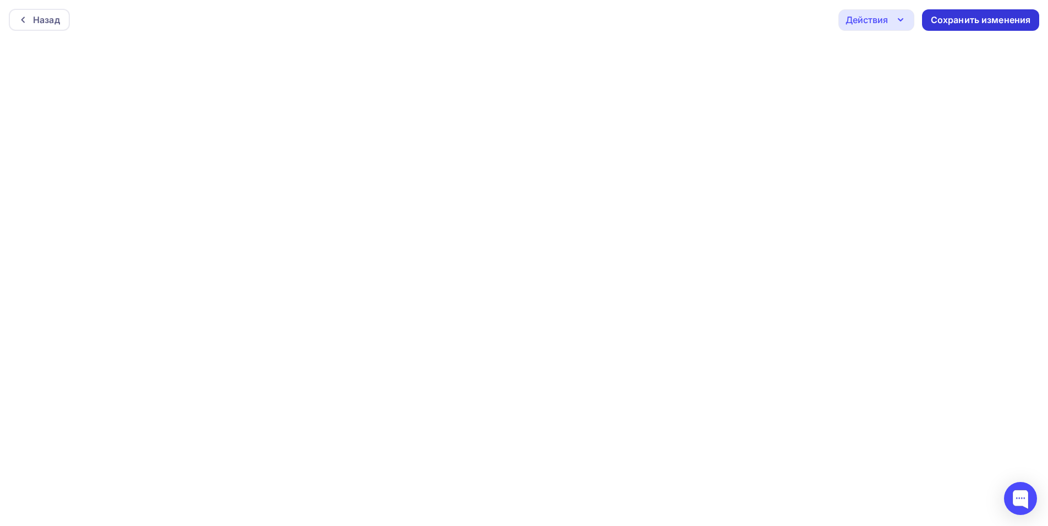
click at [950, 22] on div "Сохранить изменения" at bounding box center [981, 20] width 100 height 13
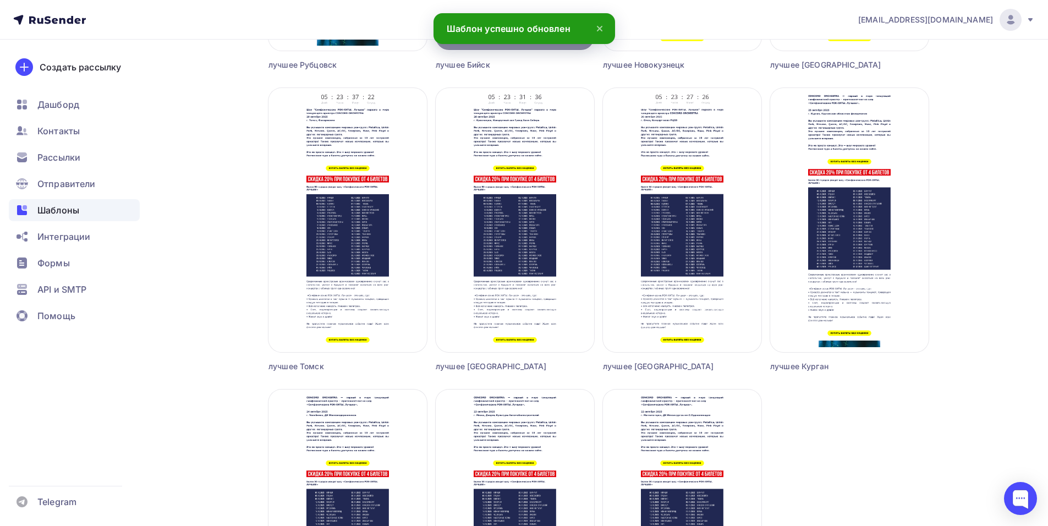
scroll to position [1045, 0]
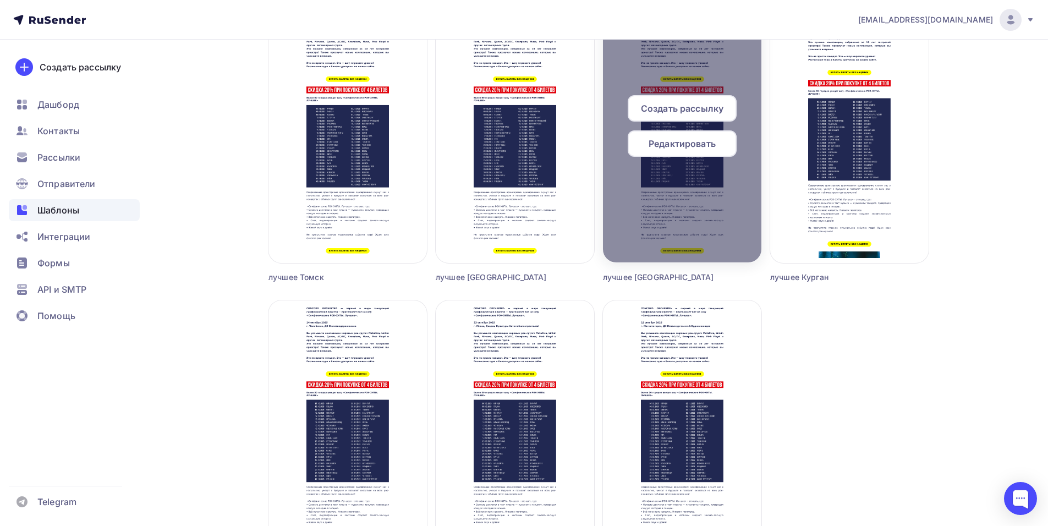
click at [690, 113] on span "Создать рассылку" at bounding box center [682, 108] width 83 height 13
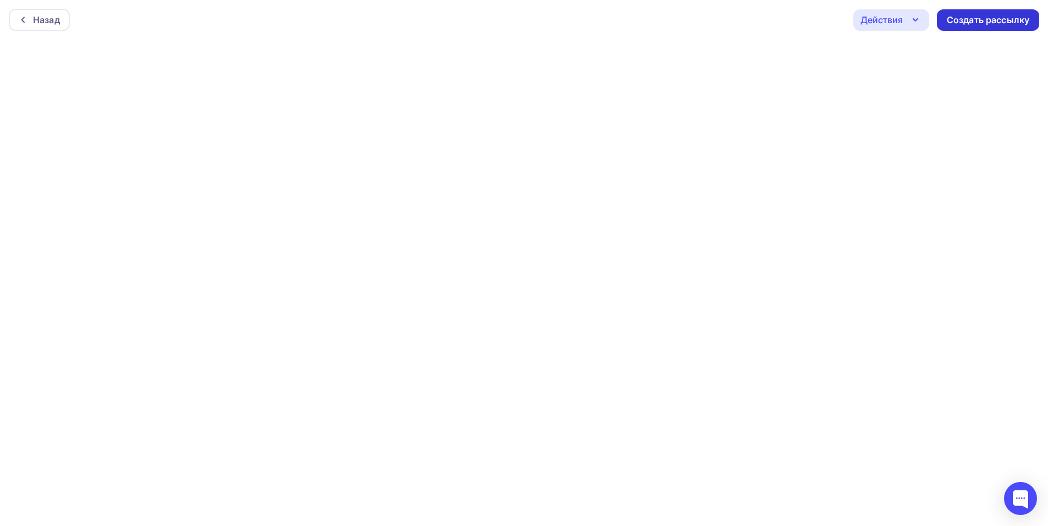
click at [970, 23] on div "Создать рассылку" at bounding box center [988, 20] width 83 height 13
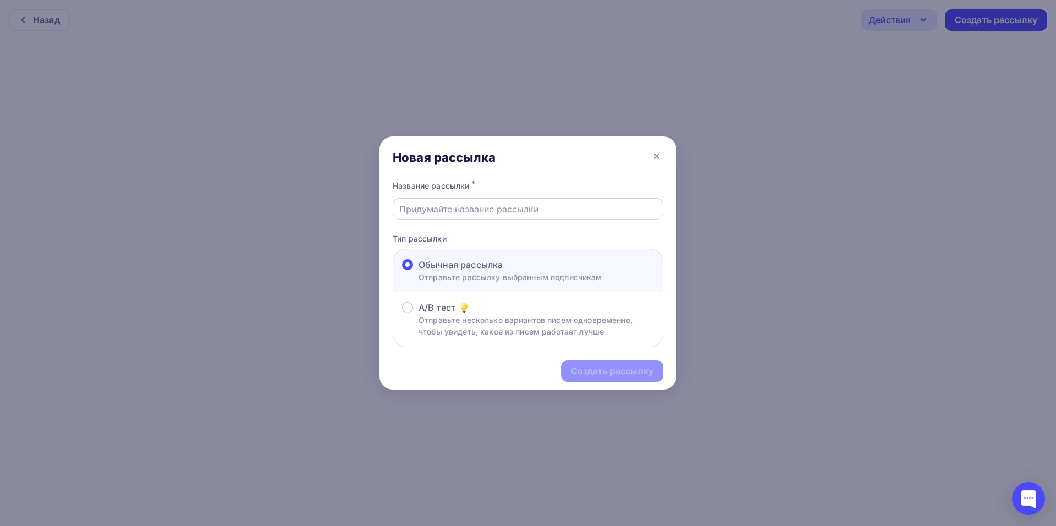
click at [489, 206] on input "text" at bounding box center [528, 208] width 258 height 13
click at [441, 207] on input "text" at bounding box center [528, 208] width 258 height 13
click at [418, 211] on input "text" at bounding box center [528, 208] width 258 height 13
type input "лучшее омск2"
click at [592, 375] on div "Создать рассылку" at bounding box center [612, 371] width 83 height 13
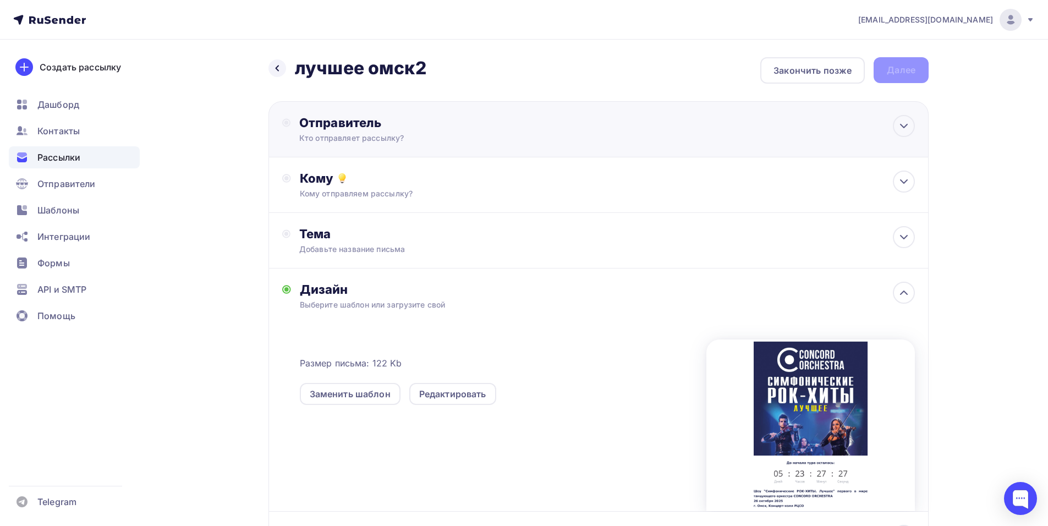
click at [443, 122] on div "Отправитель" at bounding box center [418, 122] width 238 height 15
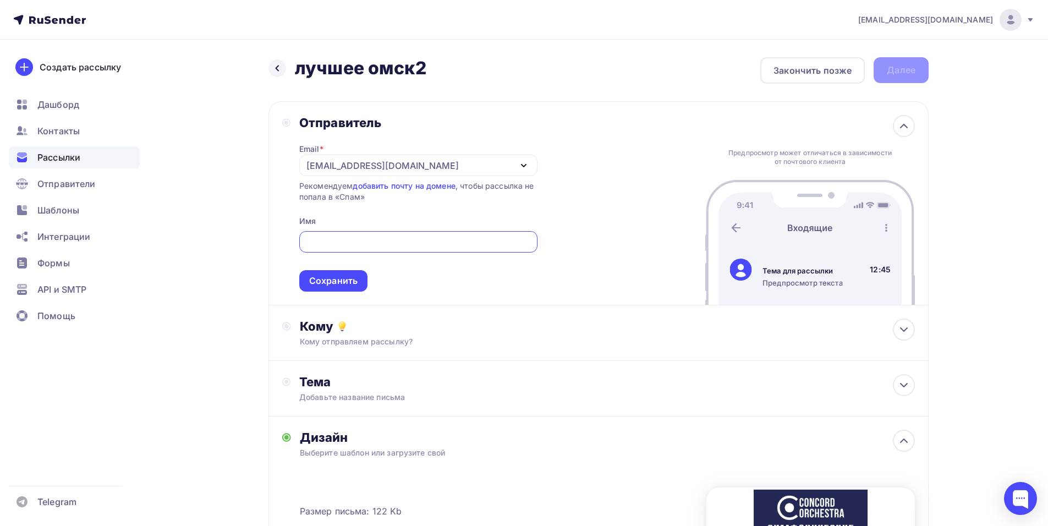
click at [337, 164] on div "[EMAIL_ADDRESS][DOMAIN_NAME]" at bounding box center [382, 165] width 152 height 13
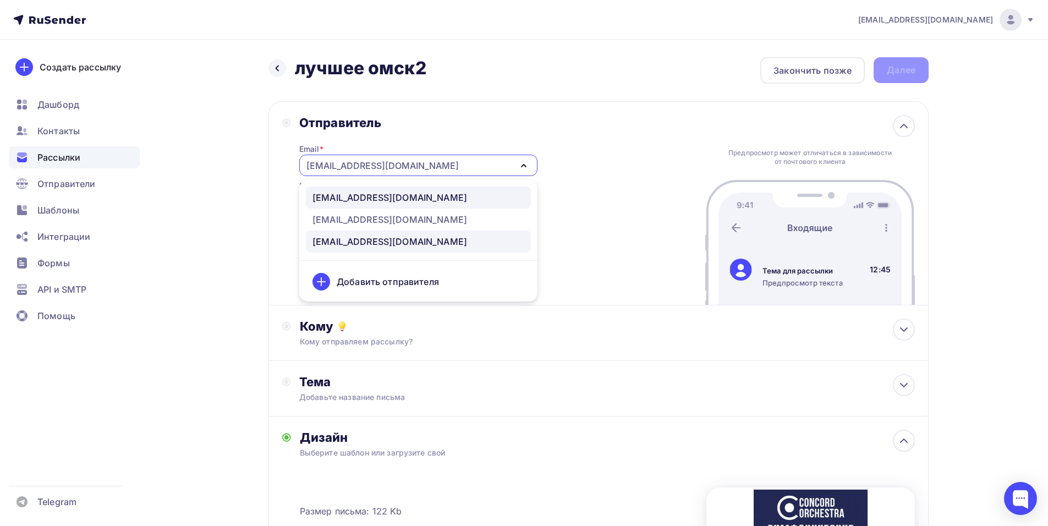
click at [356, 197] on div "[EMAIL_ADDRESS][DOMAIN_NAME]" at bounding box center [389, 197] width 155 height 13
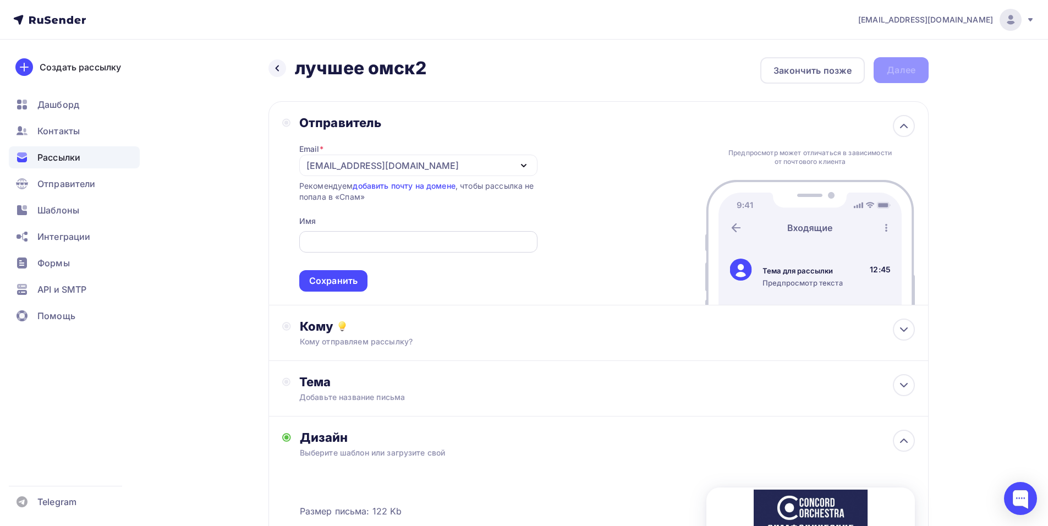
click at [349, 245] on input "text" at bounding box center [418, 241] width 226 height 13
paste input "CONCORD ORCHESTRA"
type input "CONCORD ORCHESTRA"
click at [334, 281] on div "Сохранить" at bounding box center [333, 280] width 48 height 13
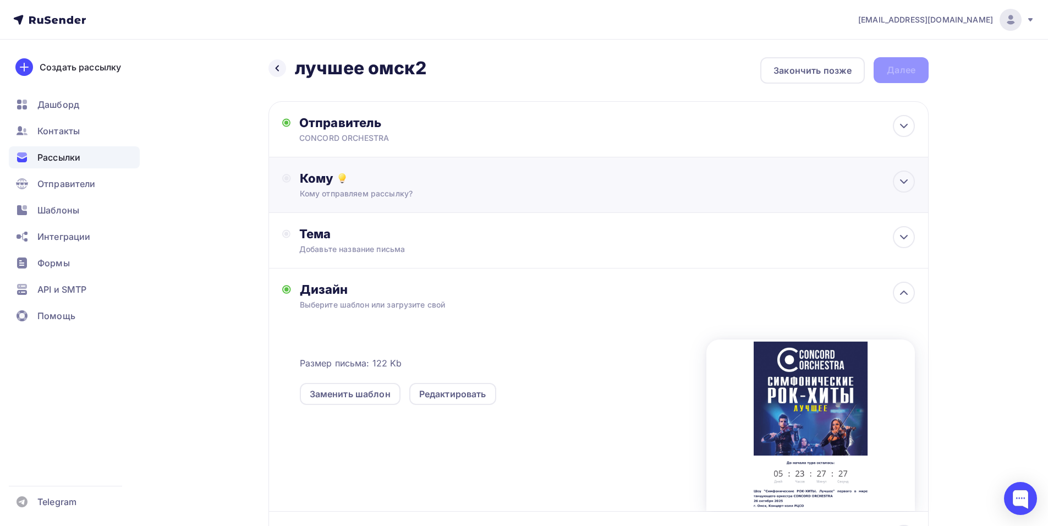
click at [405, 190] on div "Кому отправляем рассылку?" at bounding box center [577, 193] width 554 height 11
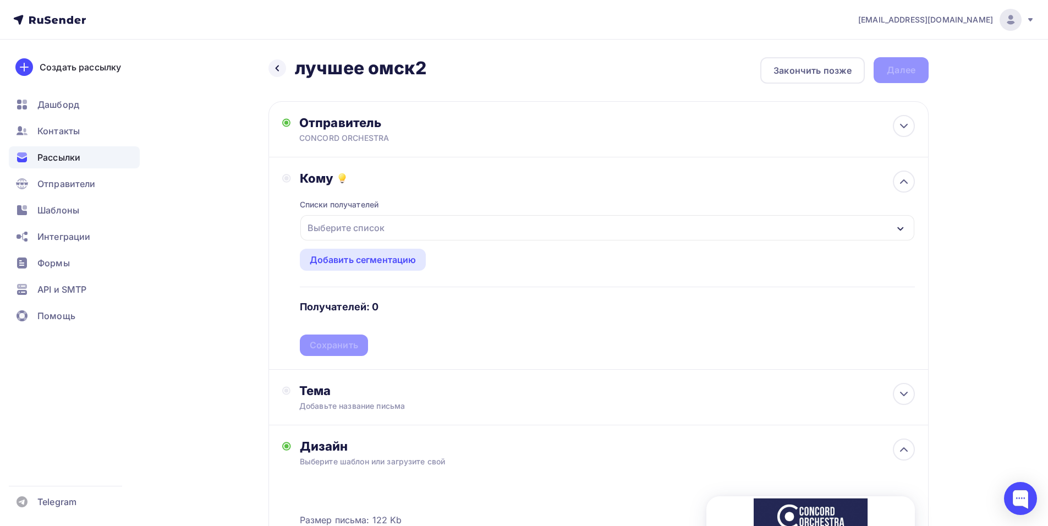
click at [438, 227] on div "Выберите список" at bounding box center [607, 227] width 614 height 25
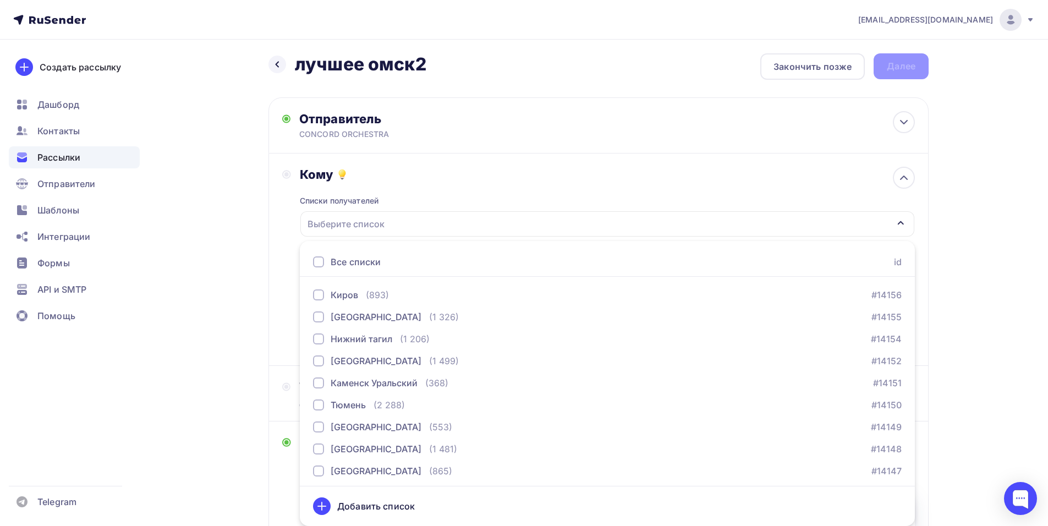
scroll to position [1069, 0]
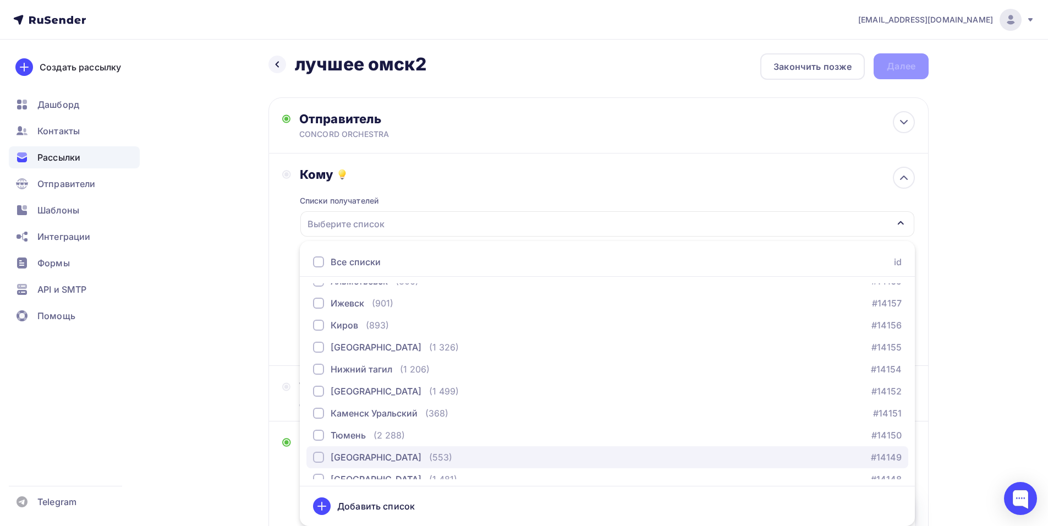
click at [342, 459] on div "[GEOGRAPHIC_DATA]" at bounding box center [376, 456] width 91 height 13
click at [283, 328] on div "Кому Списки получателей [GEOGRAPHIC_DATA] Все списки id тест [PERSON_NAME] (1) …" at bounding box center [598, 259] width 633 height 185
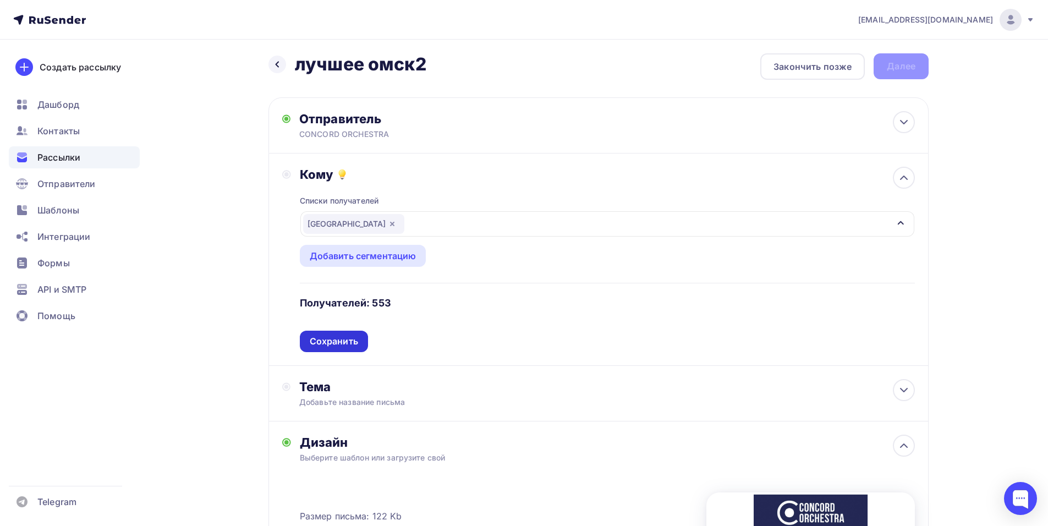
click at [339, 349] on div "Сохранить" at bounding box center [334, 341] width 68 height 21
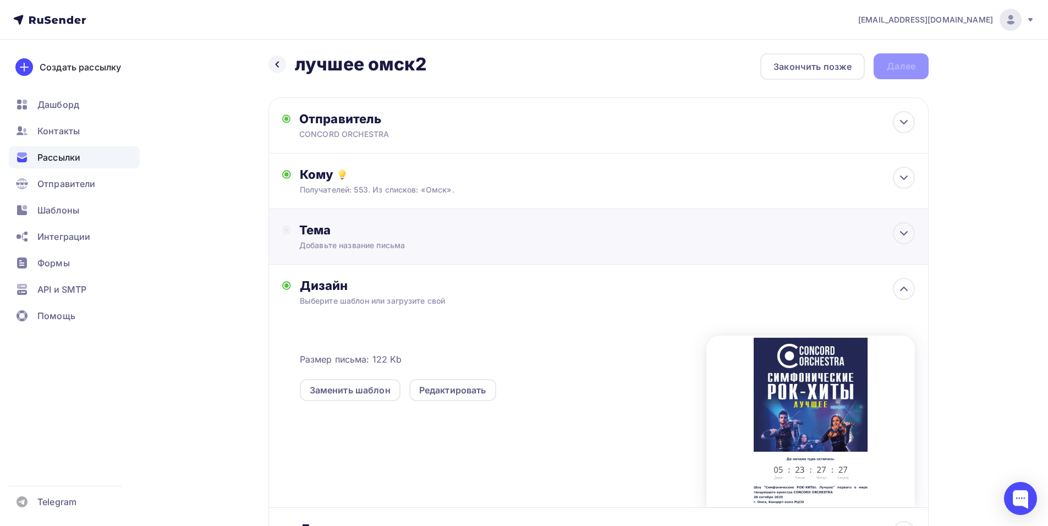
click at [380, 251] on div "Тема Добавьте название письма Тема * Рекомендуем использовать не более 150 симв…" at bounding box center [598, 237] width 660 height 56
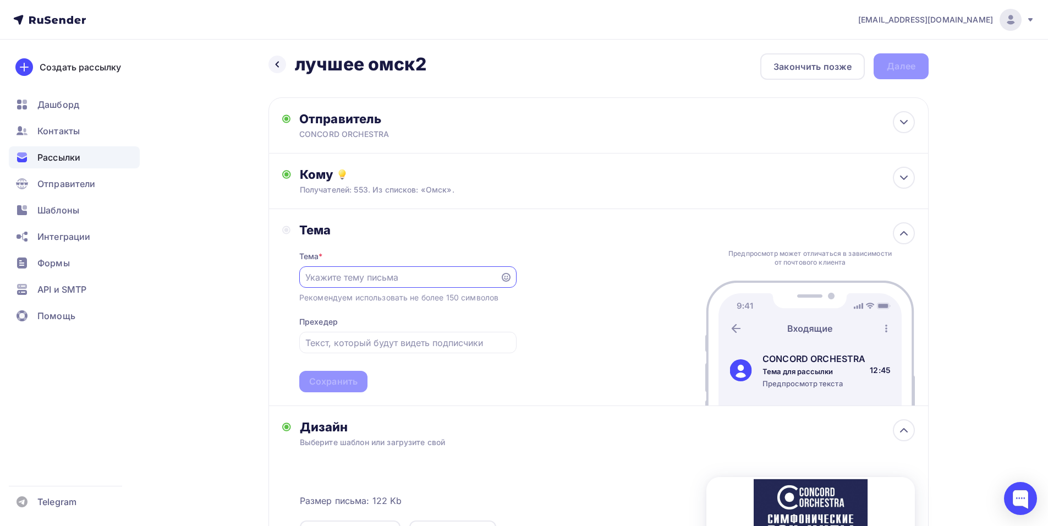
scroll to position [0, 0]
click at [1011, 207] on div "[EMAIL_ADDRESS][DOMAIN_NAME] Аккаунт Тарифы Выйти Создать рассылку [GEOGRAPHIC_…" at bounding box center [524, 385] width 1048 height 779
paste input "Приглашение на шоу «Симфонические РОК-ХИТЫ. Лучшее»"
type input "Приглашение на шоу «Симфонические РОК-ХИТЫ. Лучшее»"
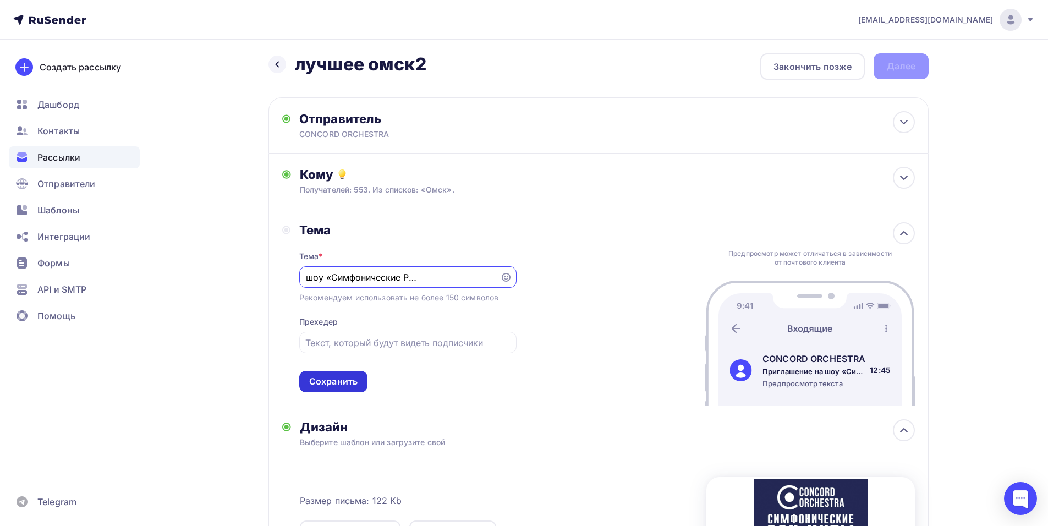
scroll to position [0, 0]
click at [332, 376] on div "Сохранить" at bounding box center [333, 381] width 48 height 13
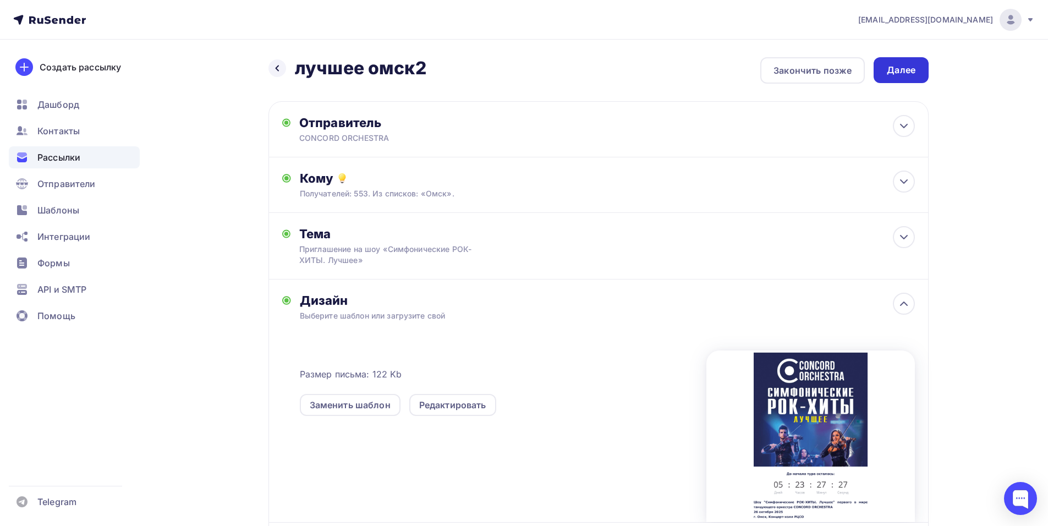
click at [899, 70] on div "Далее" at bounding box center [901, 70] width 29 height 13
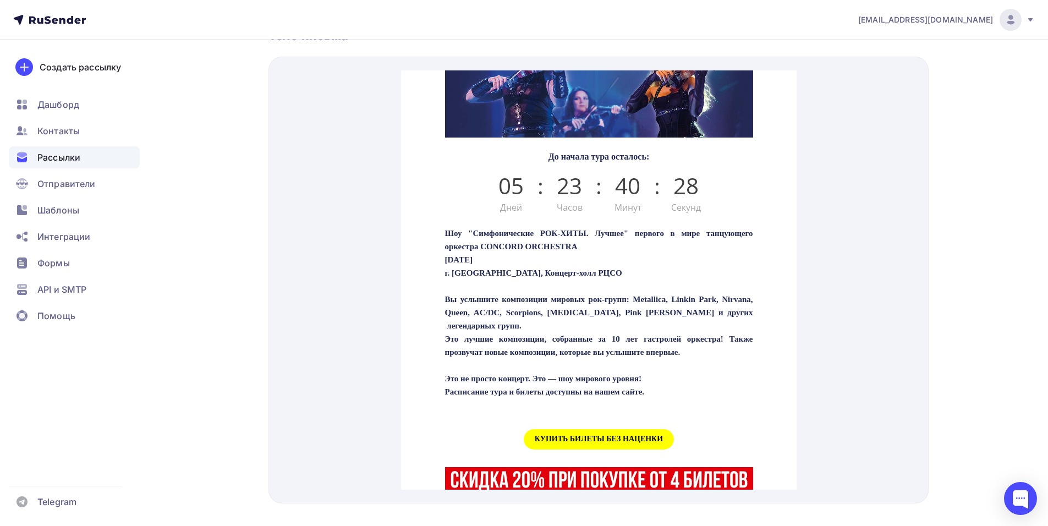
scroll to position [275, 0]
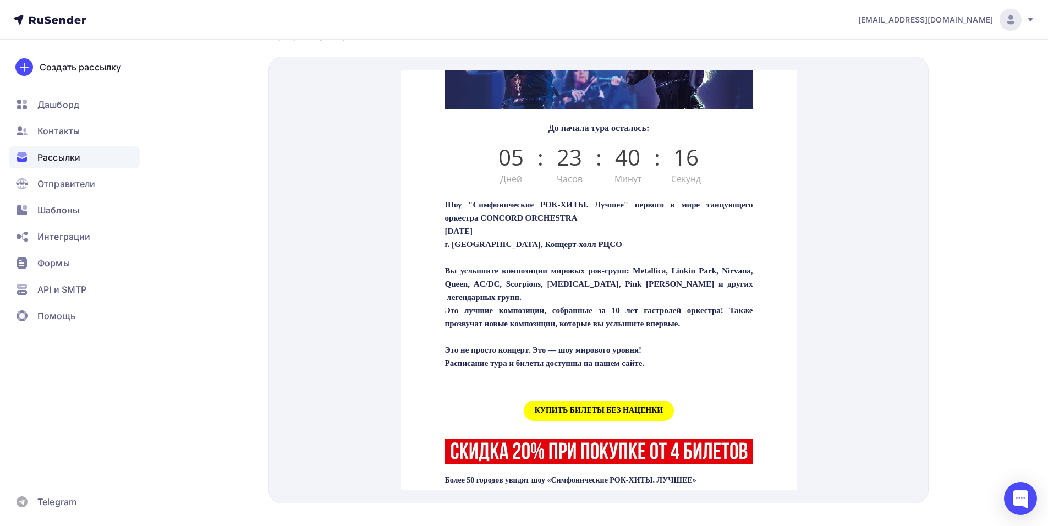
click at [592, 408] on span "КУПИТЬ БИЛЕТЫ БЕЗ НАЦЕНКИ" at bounding box center [598, 397] width 150 height 20
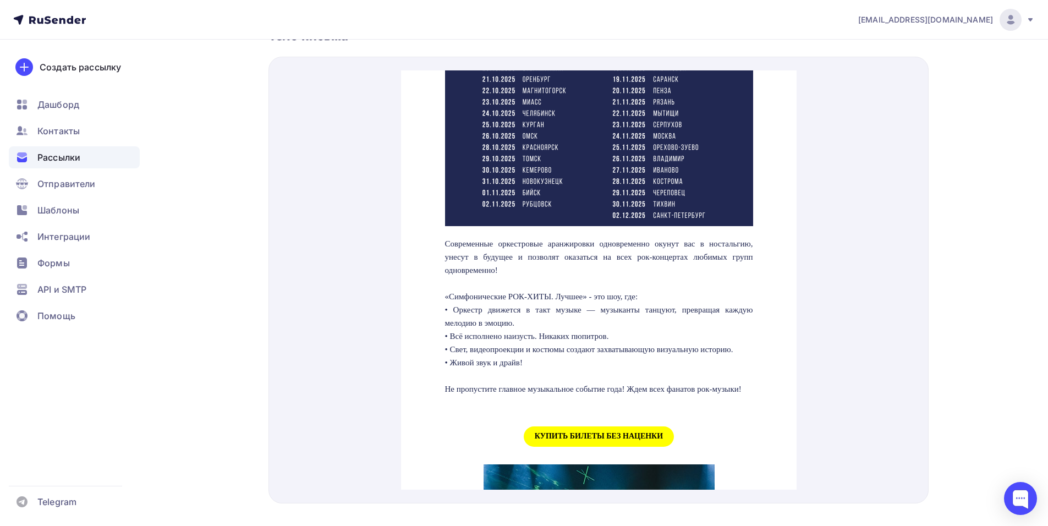
scroll to position [880, 0]
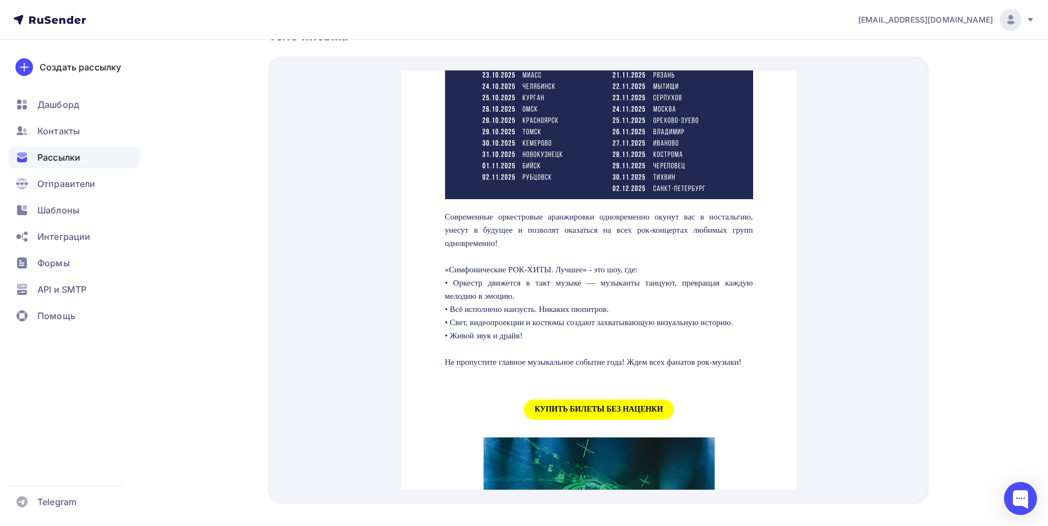
click at [585, 406] on span "КУПИТЬ БИЛЕТЫ БЕЗ НАЦЕНКИ" at bounding box center [598, 396] width 150 height 20
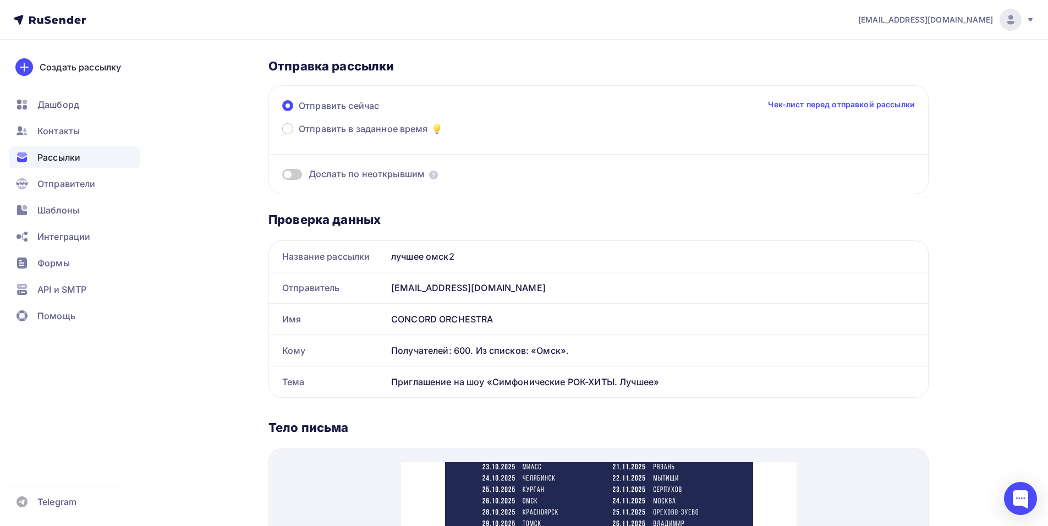
scroll to position [0, 0]
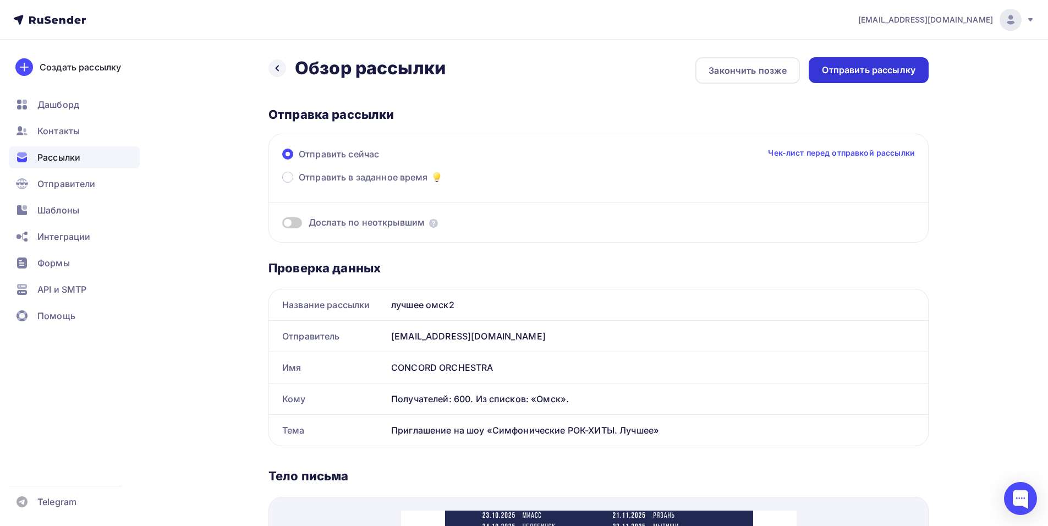
click at [854, 76] on div "Отправить рассылку" at bounding box center [869, 70] width 120 height 26
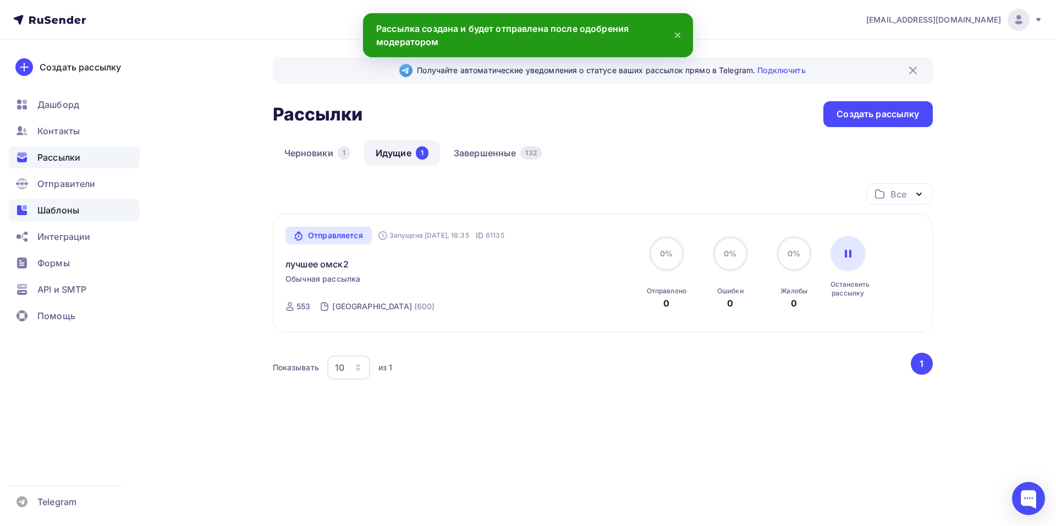
click at [53, 209] on span "Шаблоны" at bounding box center [58, 210] width 42 height 13
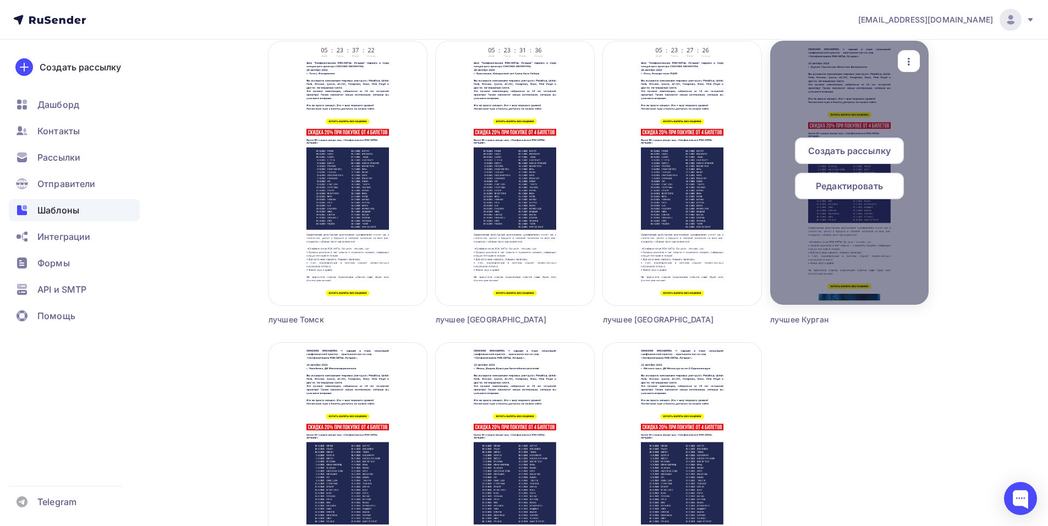
scroll to position [990, 0]
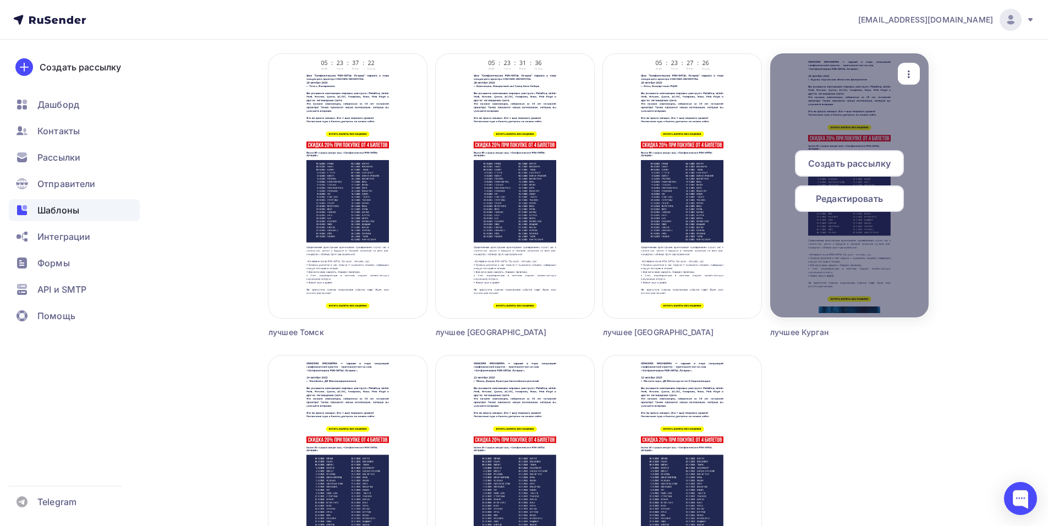
click at [813, 202] on div "Редактировать" at bounding box center [849, 198] width 109 height 26
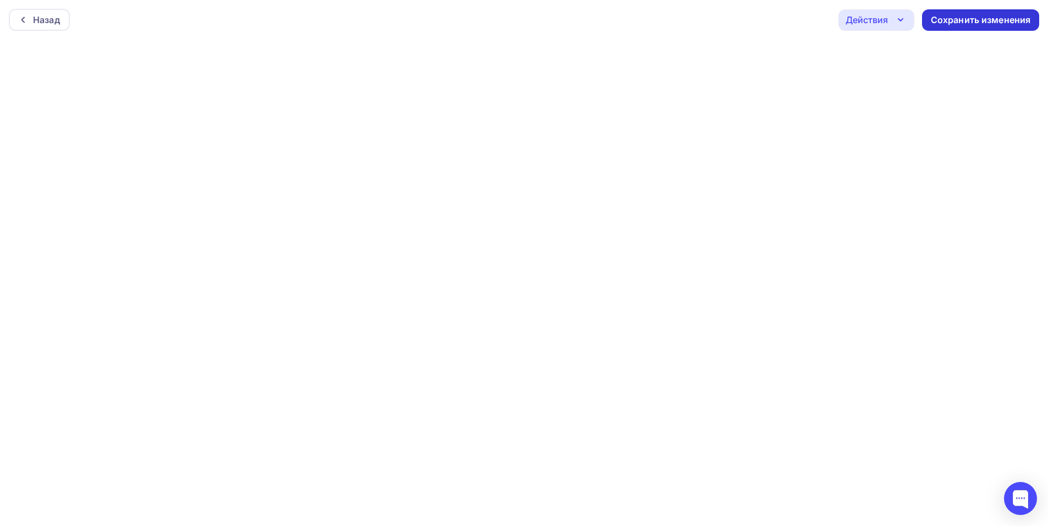
click at [976, 15] on div "Сохранить изменения" at bounding box center [981, 20] width 100 height 13
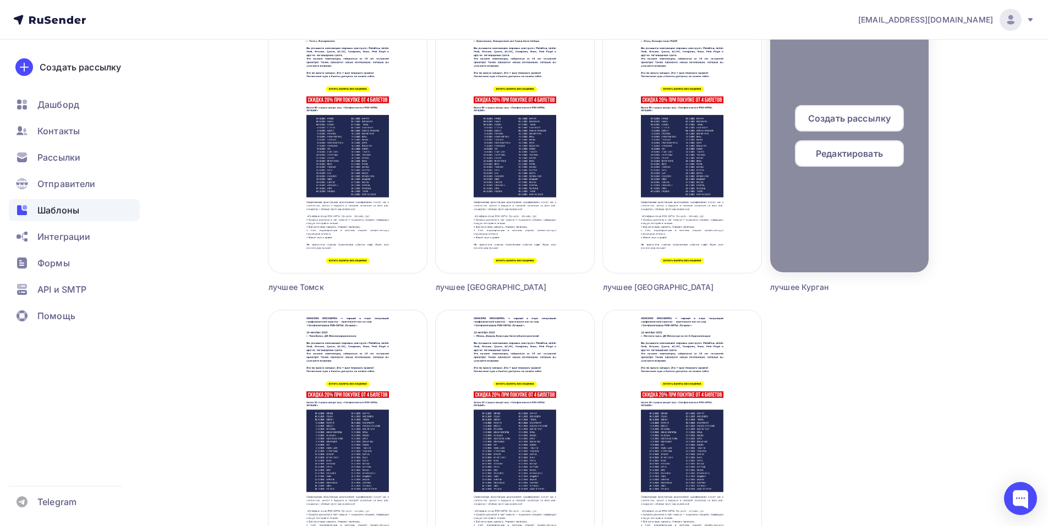
scroll to position [1007, 0]
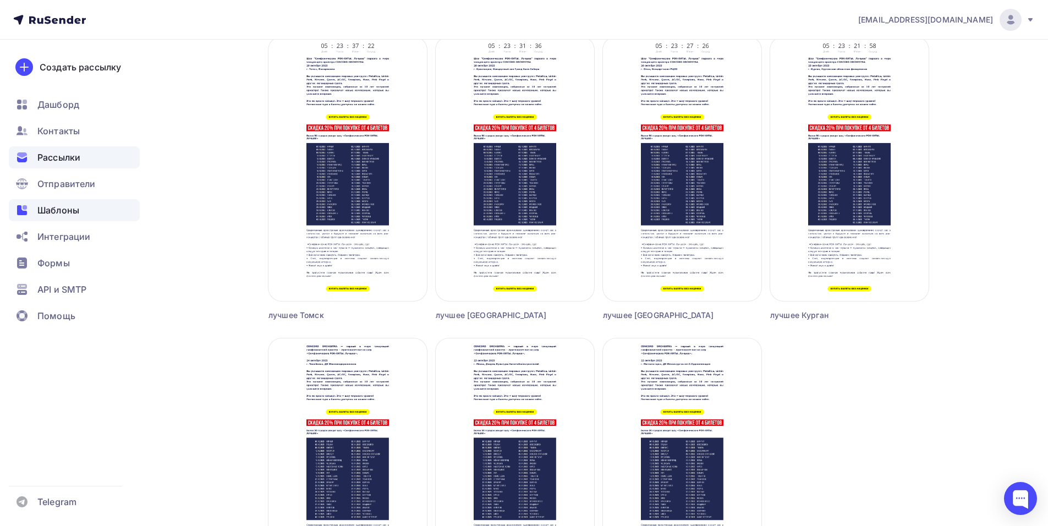
click at [79, 148] on div "Рассылки" at bounding box center [74, 157] width 131 height 22
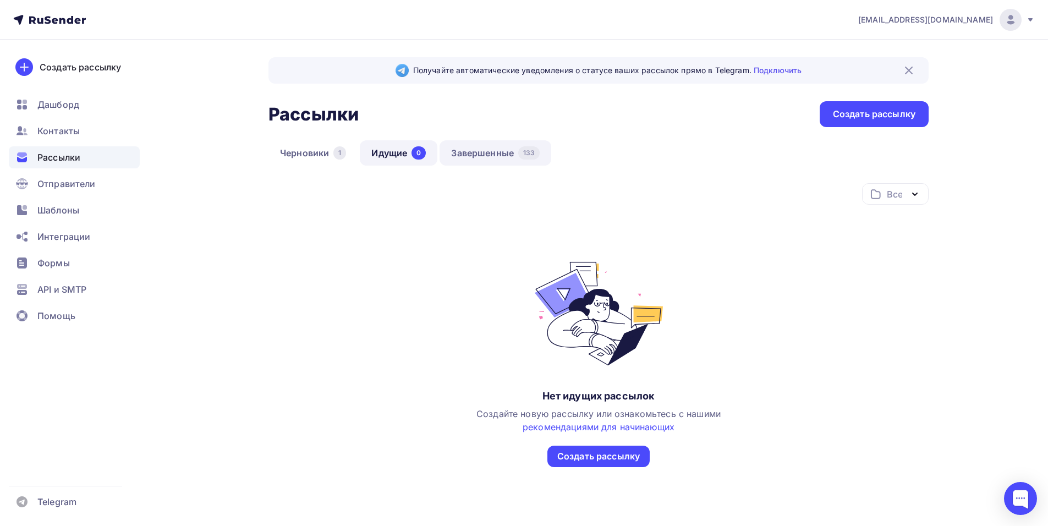
click at [483, 150] on link "Завершенные 133" at bounding box center [495, 152] width 112 height 25
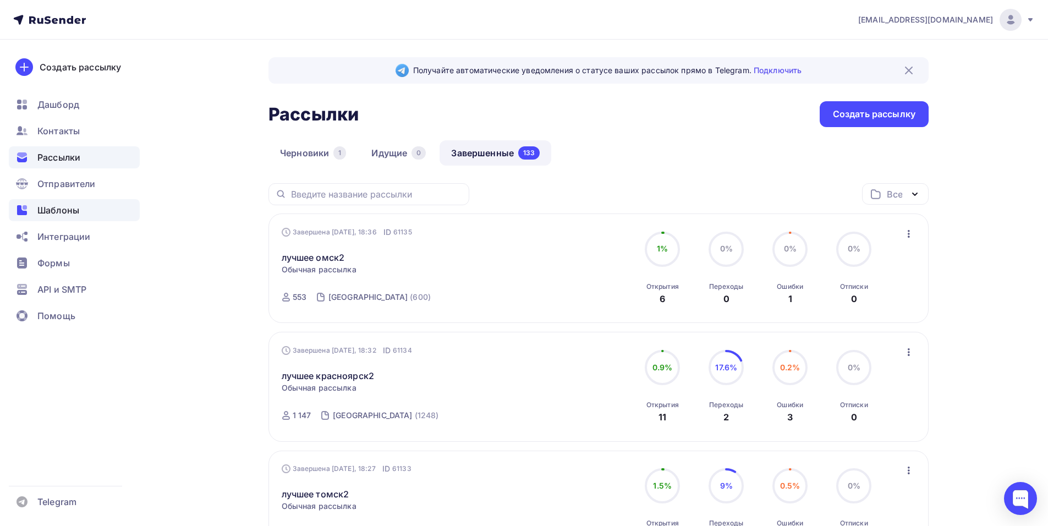
click at [59, 213] on span "Шаблоны" at bounding box center [58, 210] width 42 height 13
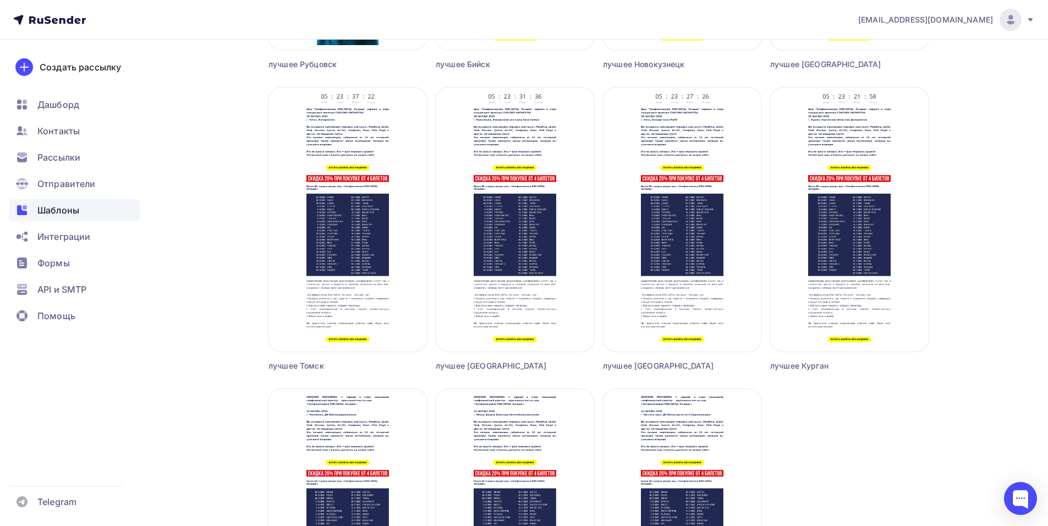
scroll to position [943, 0]
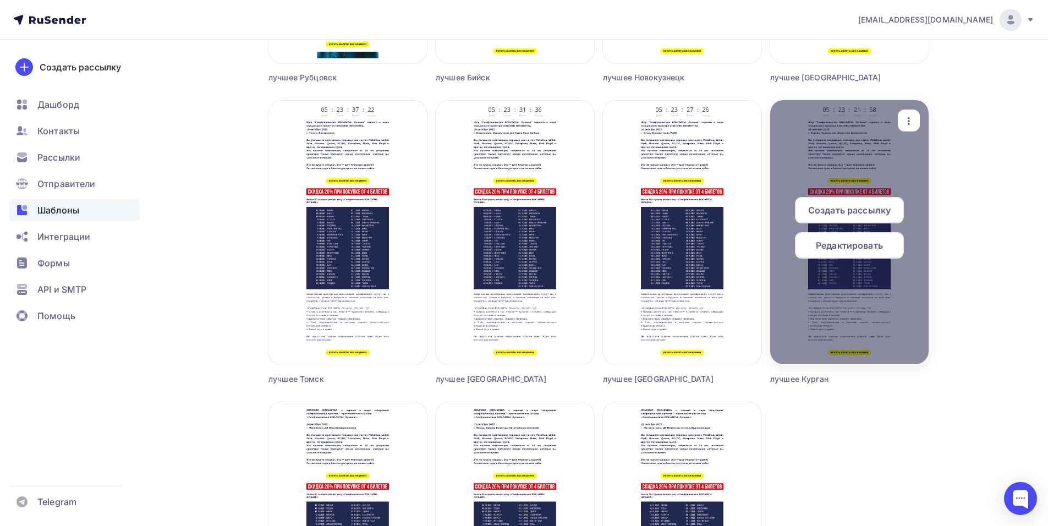
click at [827, 208] on span "Создать рассылку" at bounding box center [849, 210] width 83 height 13
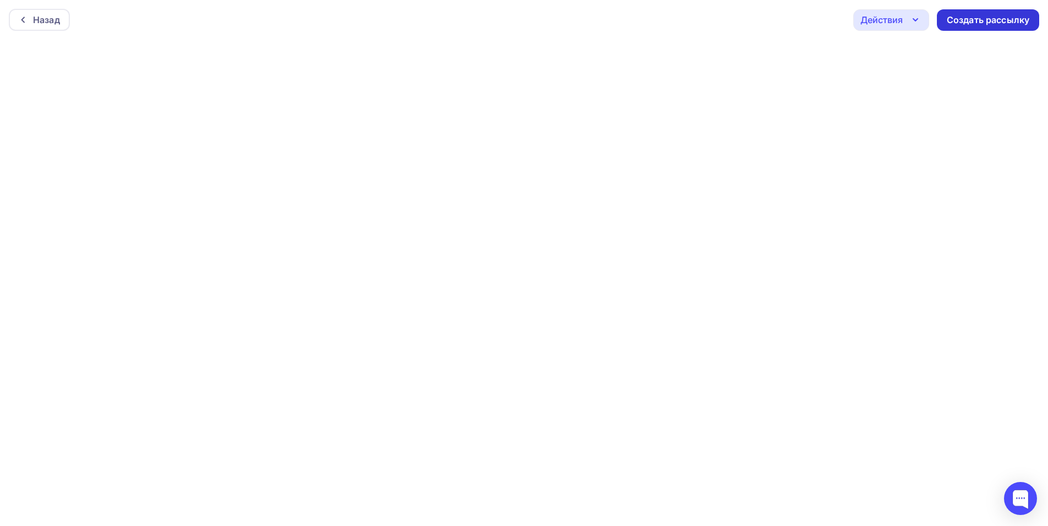
click at [982, 20] on div "Создать рассылку" at bounding box center [988, 20] width 83 height 13
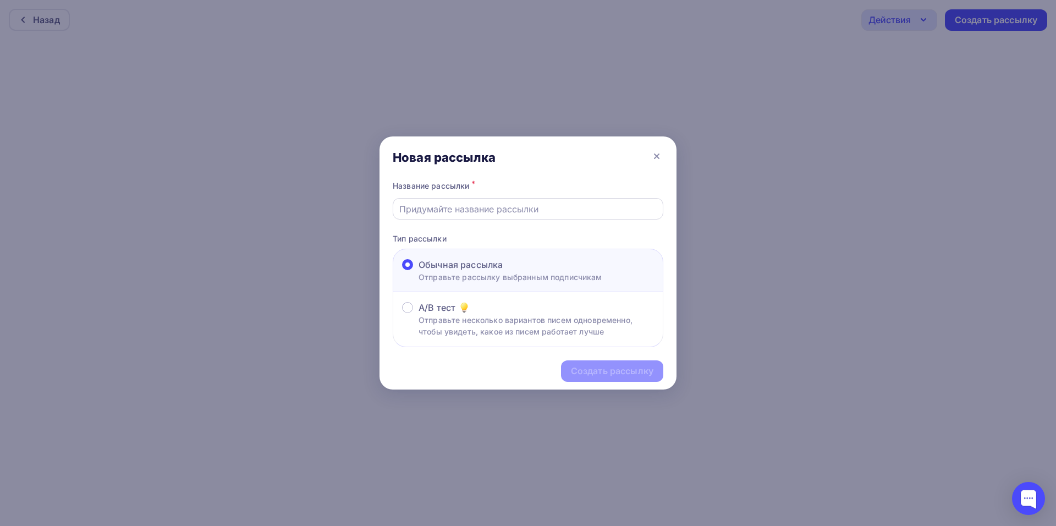
click at [439, 212] on input "text" at bounding box center [528, 208] width 258 height 13
click at [438, 212] on input "text" at bounding box center [528, 208] width 258 height 13
click at [422, 202] on input "text" at bounding box center [528, 208] width 258 height 13
type input "лучшее курган2"
click at [600, 373] on div "Создать рассылку" at bounding box center [612, 371] width 83 height 13
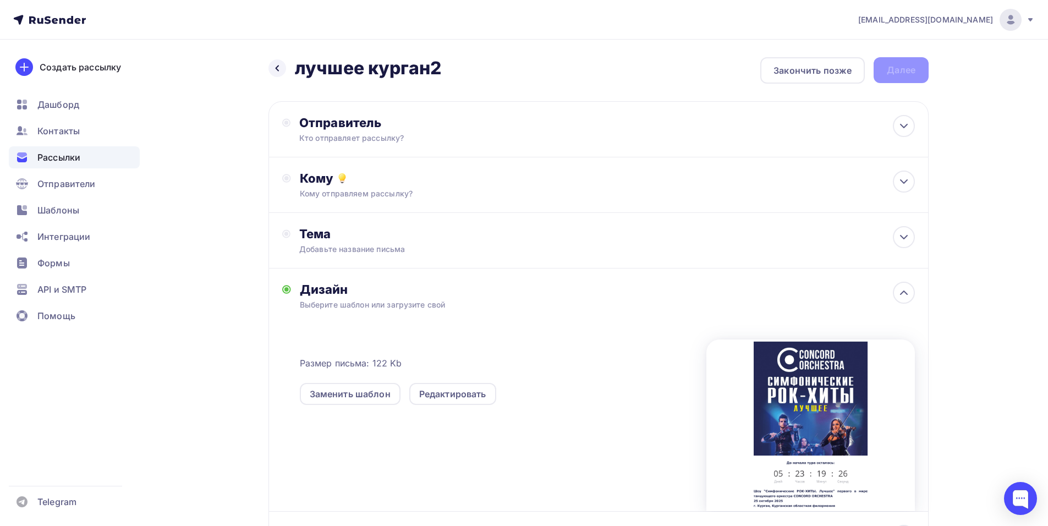
click at [1019, 179] on div "[EMAIL_ADDRESS][DOMAIN_NAME] Аккаунт Тарифы Выйти Создать рассылку [GEOGRAPHIC_…" at bounding box center [524, 319] width 1048 height 638
click at [477, 150] on div "Отправитель Кто отправляет рассылку? Email * [EMAIL_ADDRESS][DOMAIN_NAME] [EMAI…" at bounding box center [598, 129] width 660 height 56
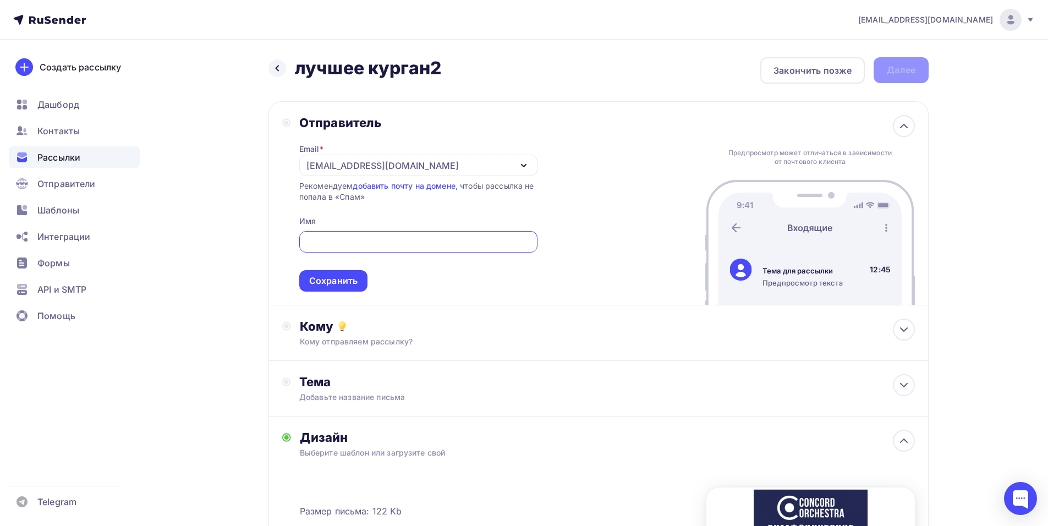
click at [327, 162] on div "[EMAIL_ADDRESS][DOMAIN_NAME]" at bounding box center [382, 165] width 152 height 13
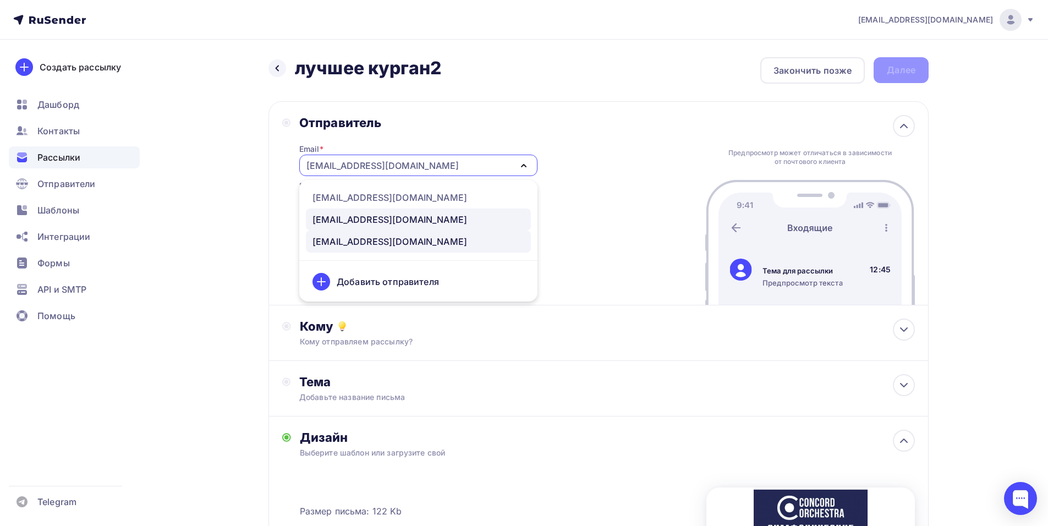
click at [363, 222] on div "[EMAIL_ADDRESS][DOMAIN_NAME]" at bounding box center [389, 219] width 155 height 13
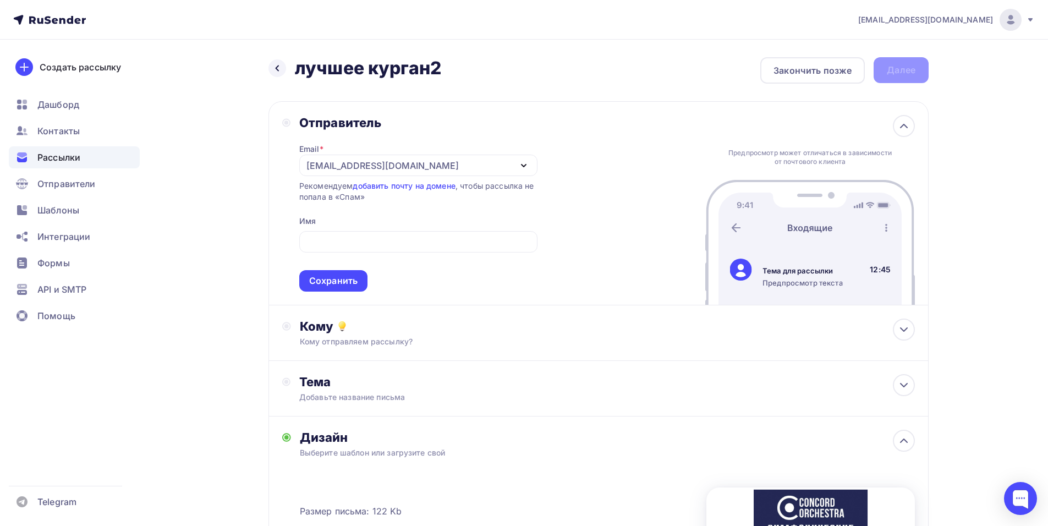
click at [351, 171] on div "[EMAIL_ADDRESS][DOMAIN_NAME]" at bounding box center [382, 165] width 152 height 13
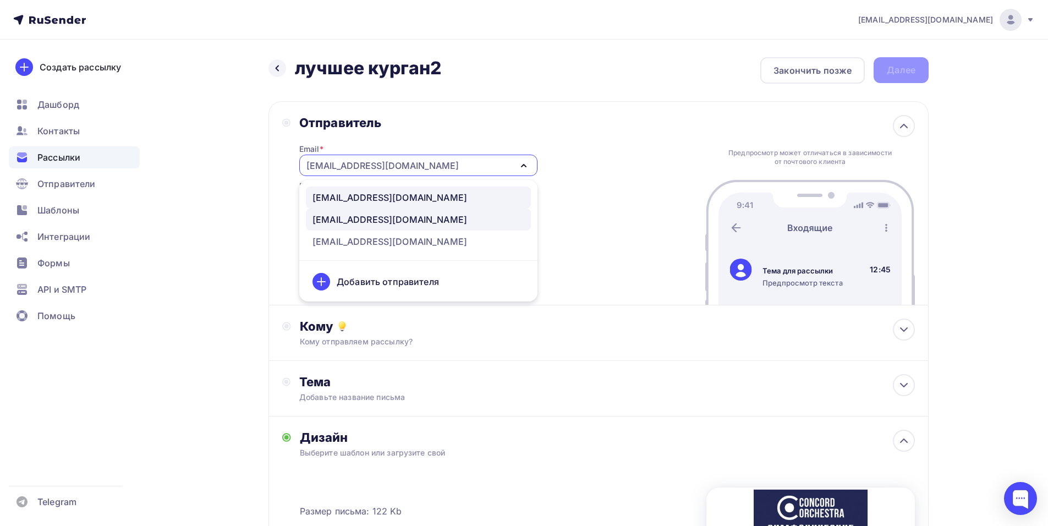
click at [380, 200] on div "[EMAIL_ADDRESS][DOMAIN_NAME]" at bounding box center [389, 197] width 155 height 13
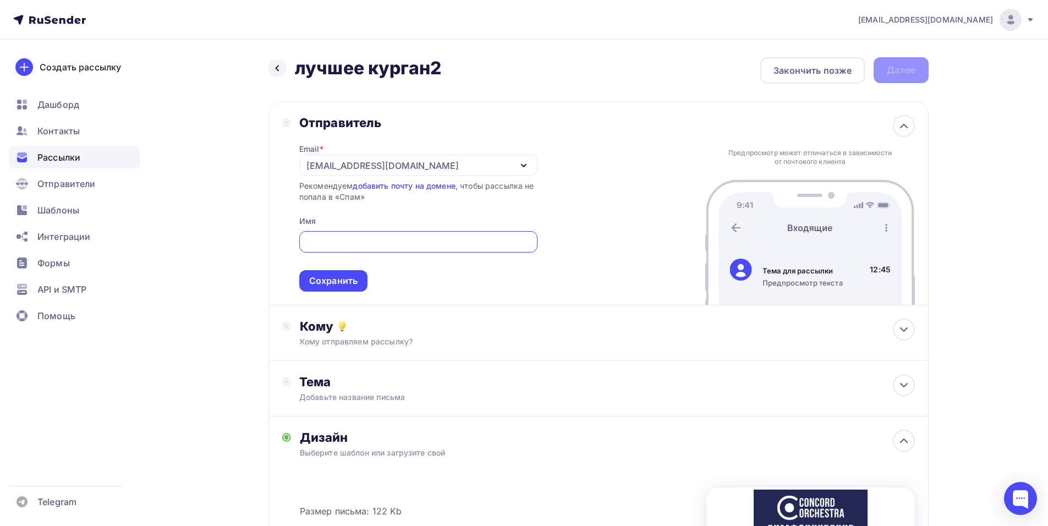
click at [355, 239] on input "text" at bounding box center [418, 241] width 226 height 13
click at [320, 388] on div "Тема" at bounding box center [407, 381] width 217 height 15
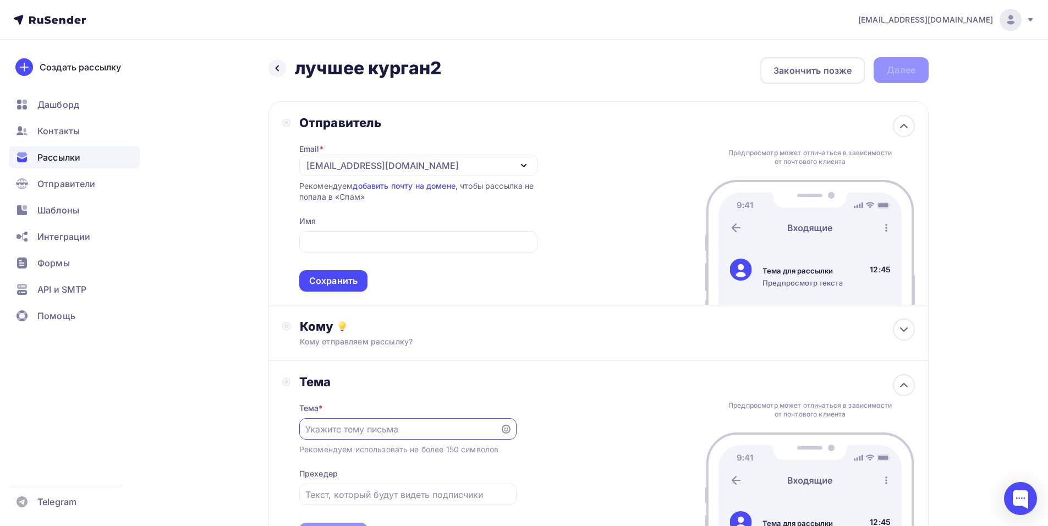
paste input "Приглашение на шоу «Симфонические РОК-ХИТЫ. Лучшее»"
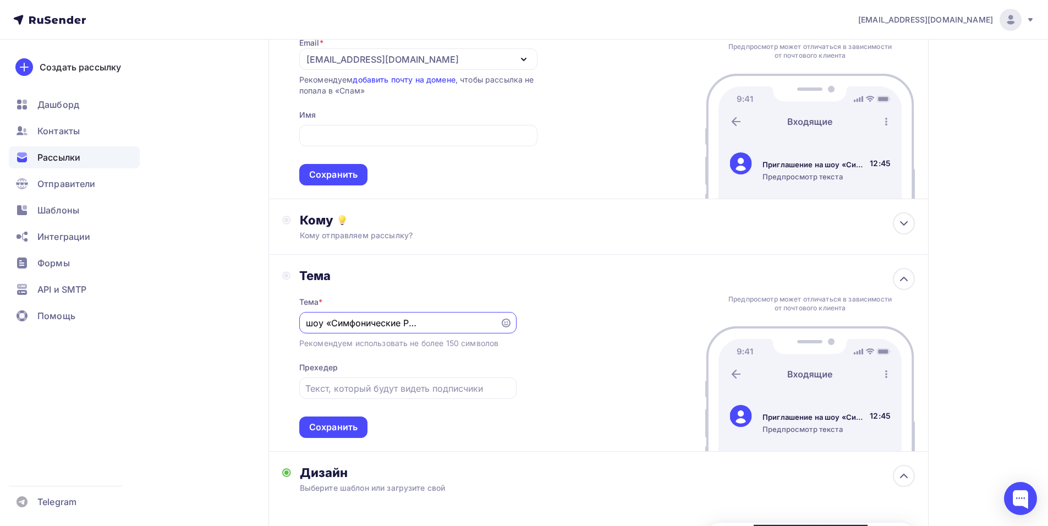
scroll to position [110, 0]
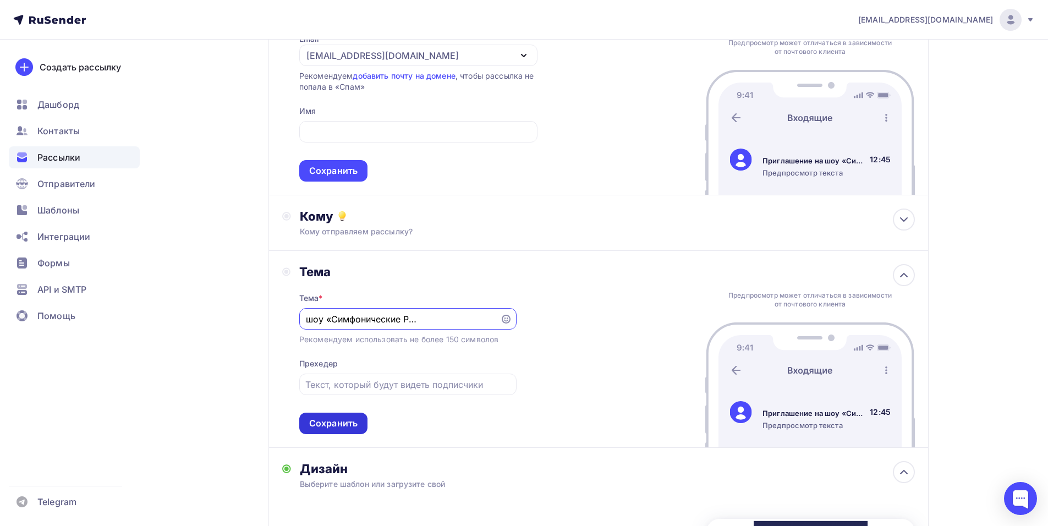
type input "Приглашение на шоу «Симфонические РОК-ХИТЫ. Лучшее»"
click at [338, 430] on div "Сохранить" at bounding box center [333, 423] width 68 height 21
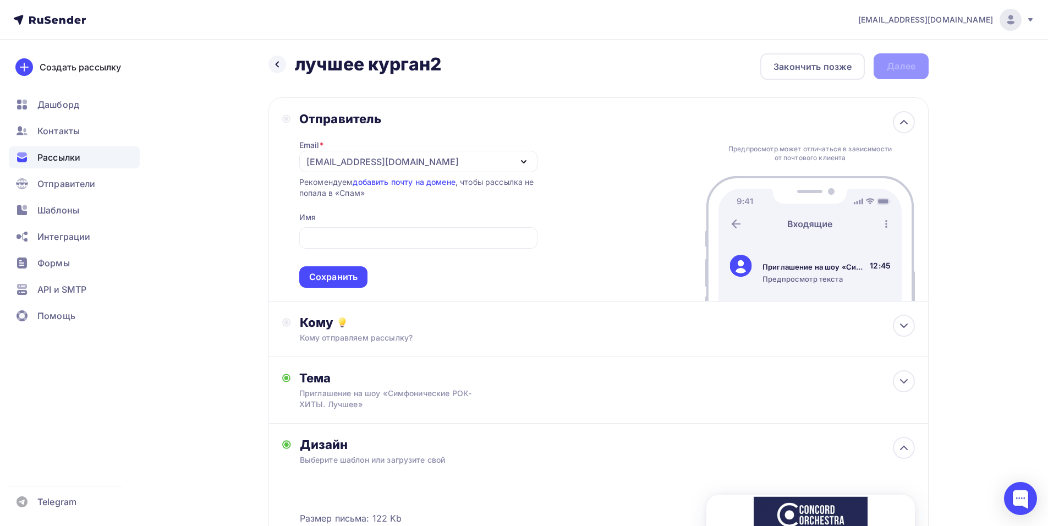
scroll to position [0, 0]
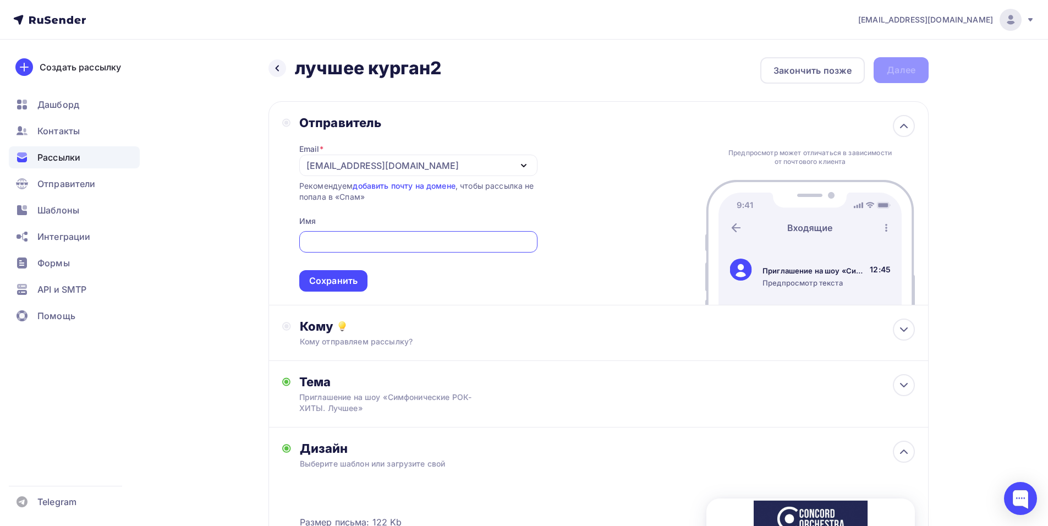
click at [350, 240] on input "text" at bounding box center [418, 241] width 226 height 13
paste input "CONCORD ORCHESTRA"
type input "CONCORD ORCHESTRA"
drag, startPoint x: 321, startPoint y: 277, endPoint x: 351, endPoint y: 259, distance: 35.5
click at [321, 277] on div "Сохранить" at bounding box center [333, 280] width 48 height 13
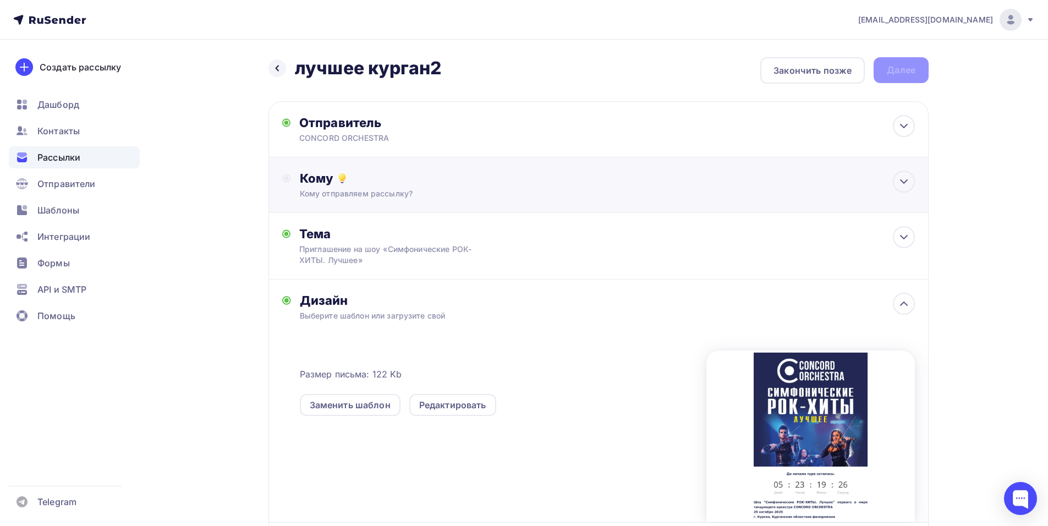
click at [411, 198] on div "Кому отправляем рассылку?" at bounding box center [577, 193] width 554 height 11
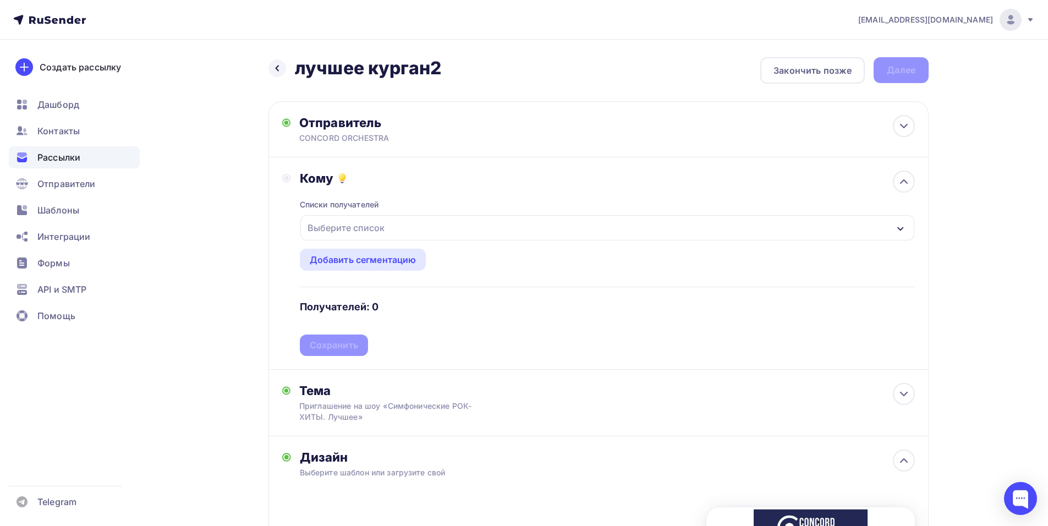
click at [382, 220] on div "Выберите список" at bounding box center [346, 228] width 86 height 20
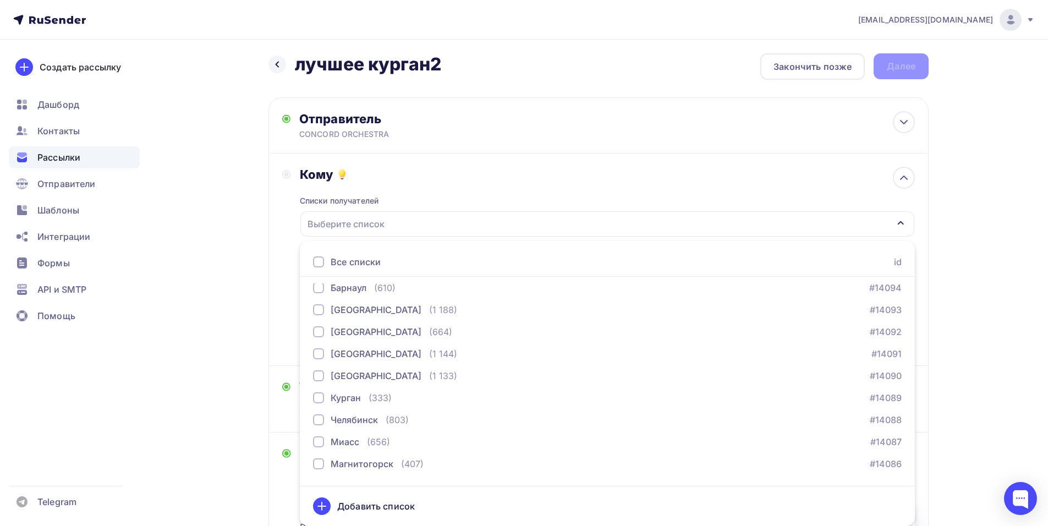
scroll to position [1320, 0]
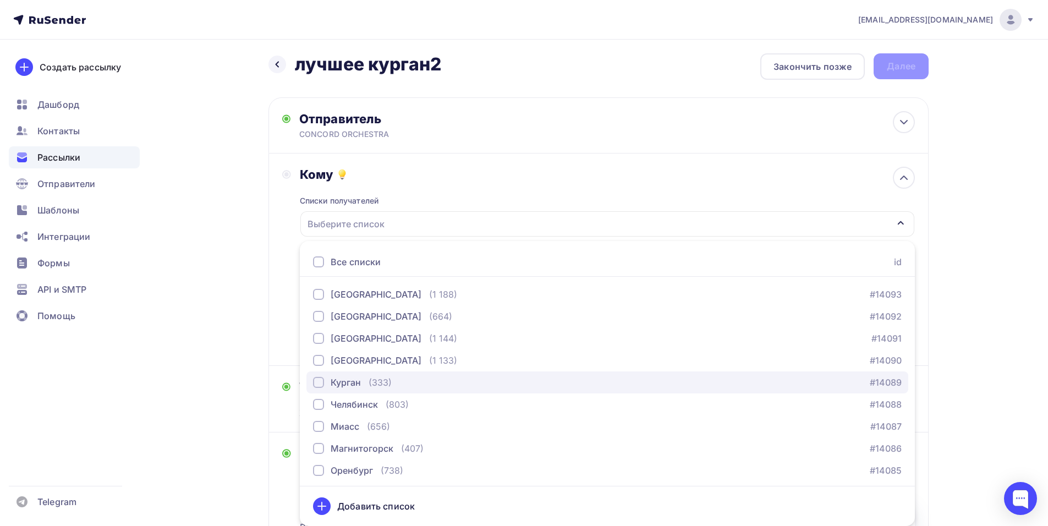
click at [357, 385] on div "Курган" at bounding box center [346, 382] width 30 height 13
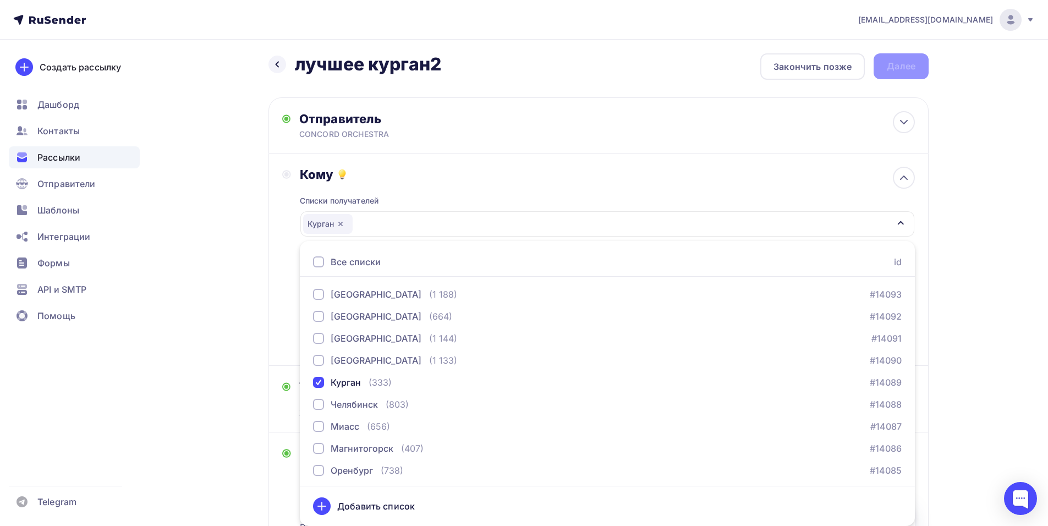
click at [281, 290] on div "Кому Списки получателей [GEOGRAPHIC_DATA] Все списки id тест [PERSON_NAME] (1) …" at bounding box center [598, 259] width 660 height 212
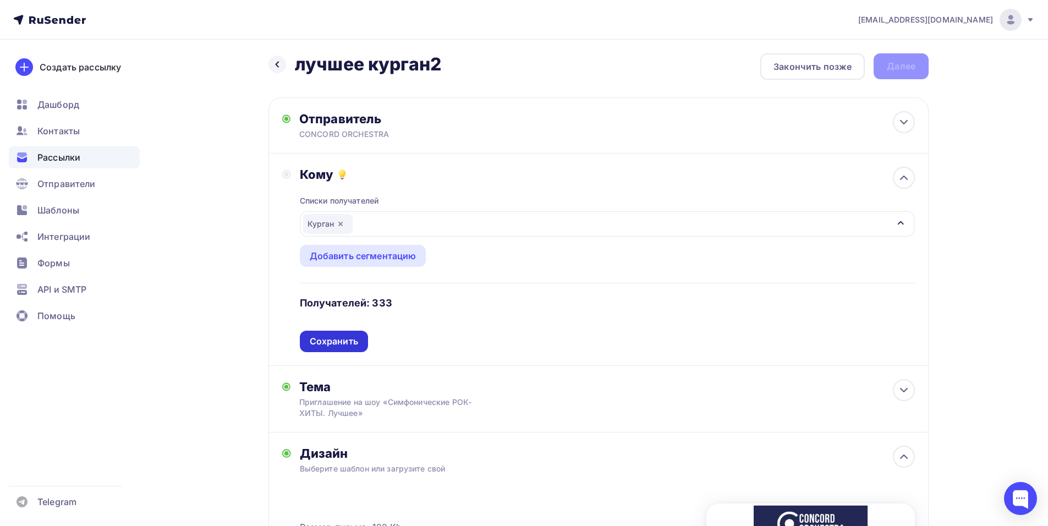
click at [343, 342] on div "Сохранить" at bounding box center [334, 341] width 48 height 13
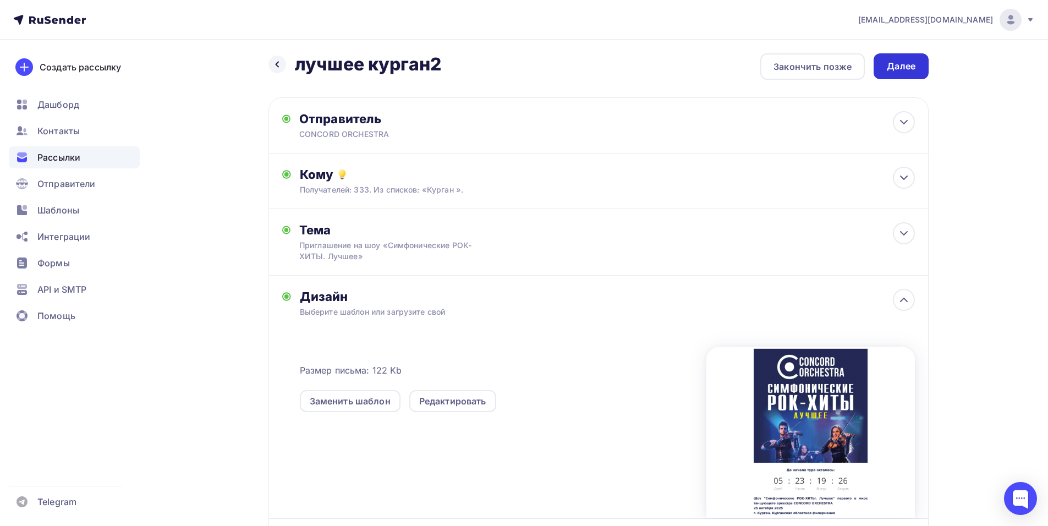
click at [887, 73] on div "Далее" at bounding box center [900, 66] width 55 height 26
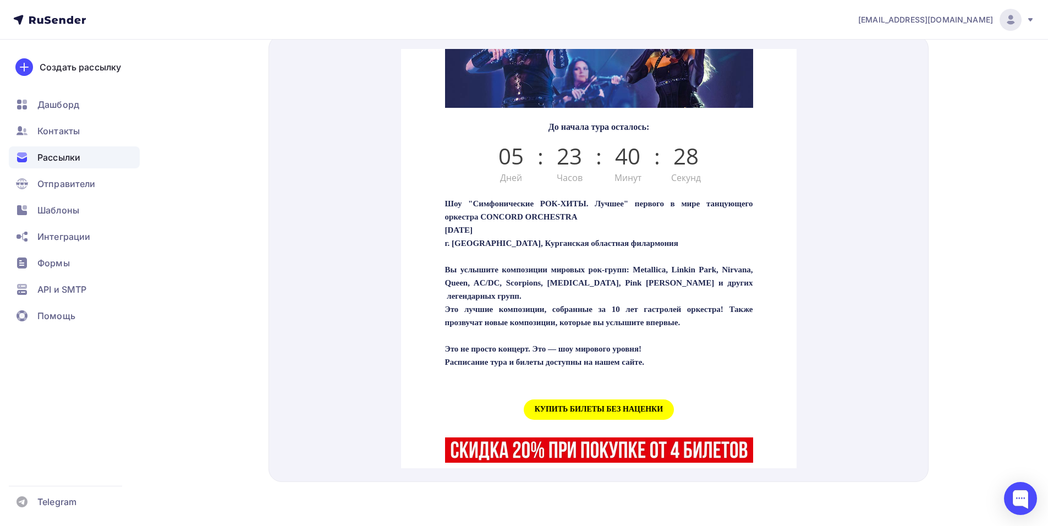
scroll to position [275, 0]
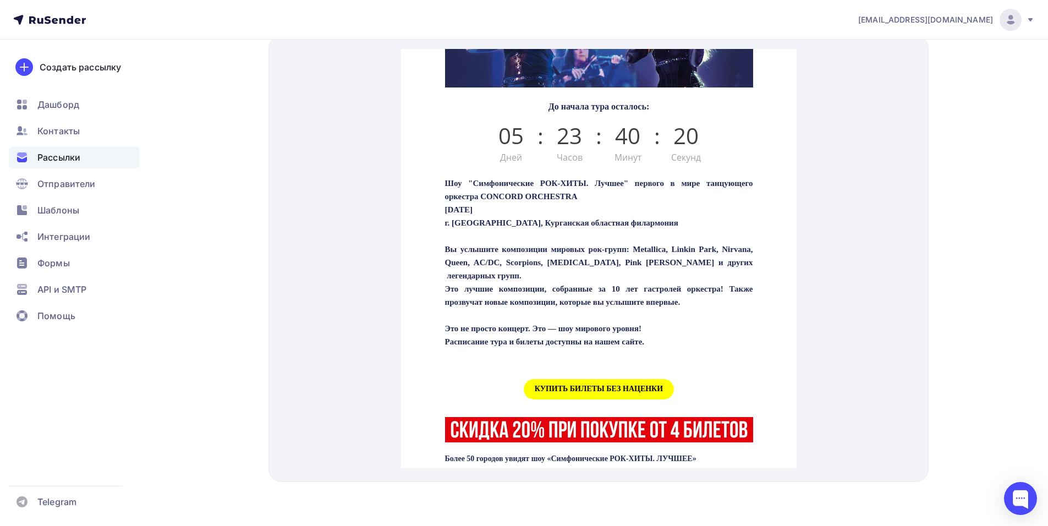
click at [621, 386] on span "КУПИТЬ БИЛЕТЫ БЕЗ НАЦЕНКИ" at bounding box center [598, 376] width 150 height 20
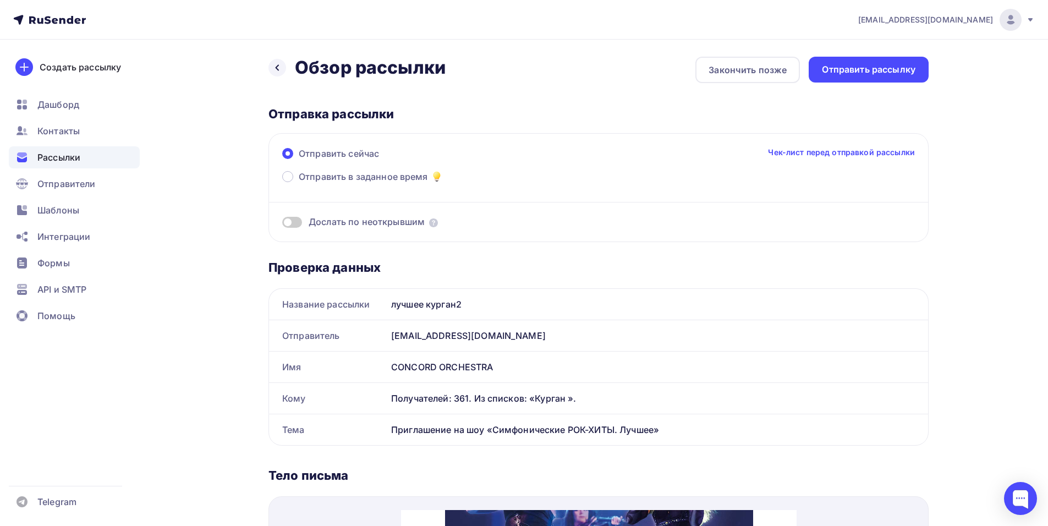
scroll to position [0, 0]
click at [887, 72] on div "Отправить рассылку" at bounding box center [869, 70] width 94 height 13
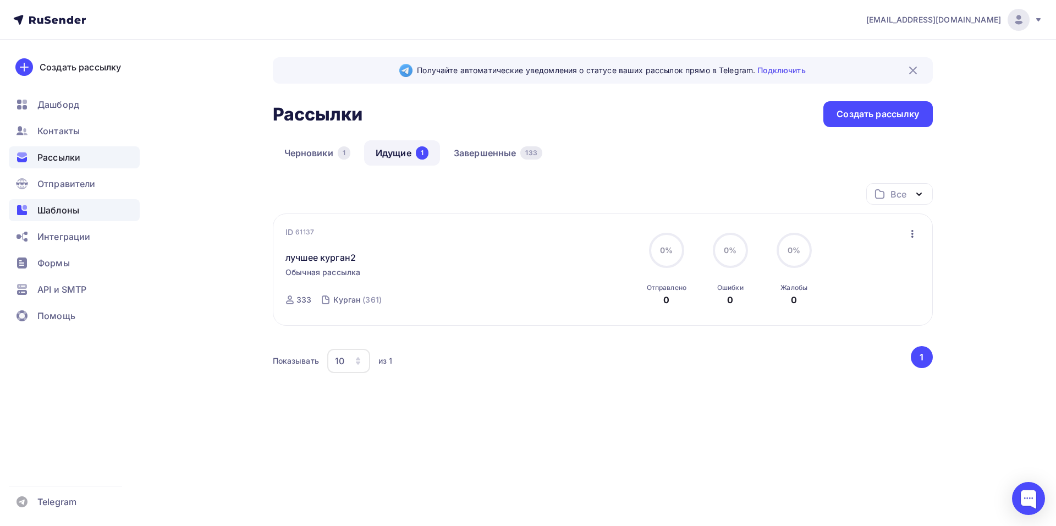
click at [81, 208] on div "Шаблоны" at bounding box center [74, 210] width 131 height 22
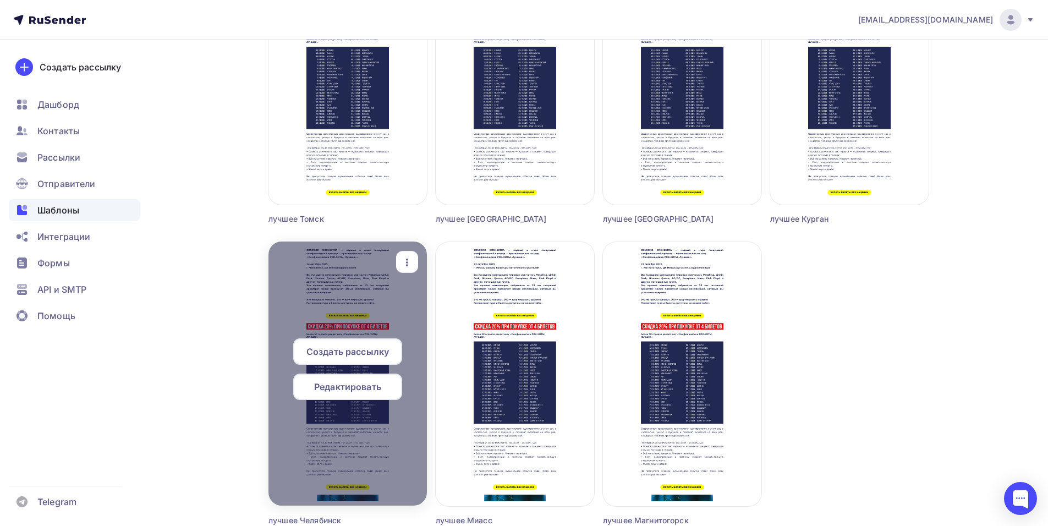
scroll to position [1210, 0]
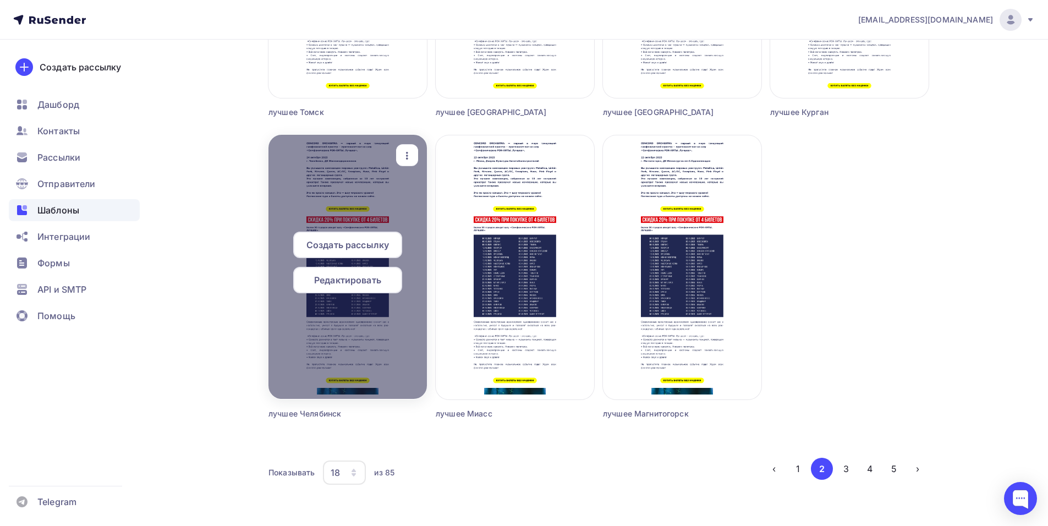
click at [336, 279] on span "Редактировать" at bounding box center [347, 279] width 67 height 13
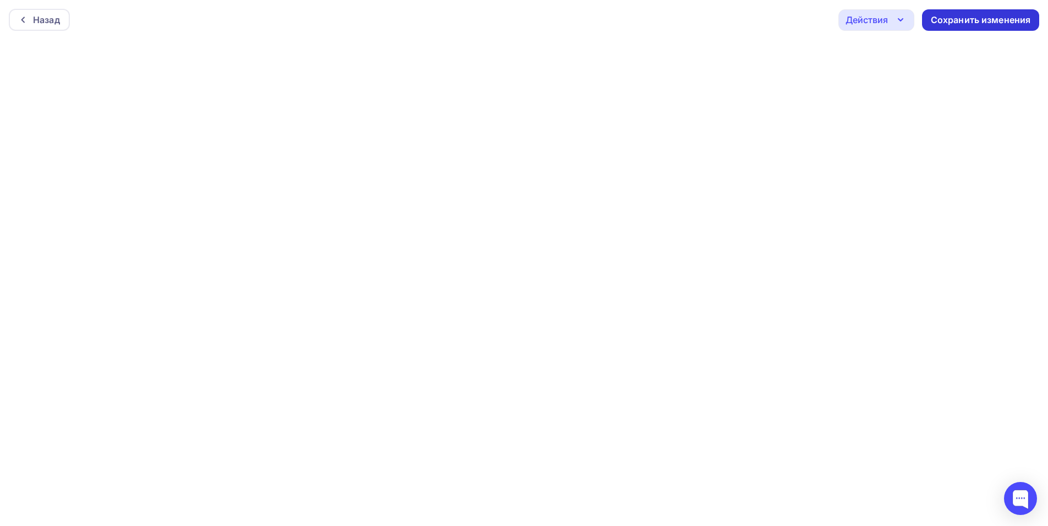
click at [948, 18] on div "Сохранить изменения" at bounding box center [981, 20] width 100 height 13
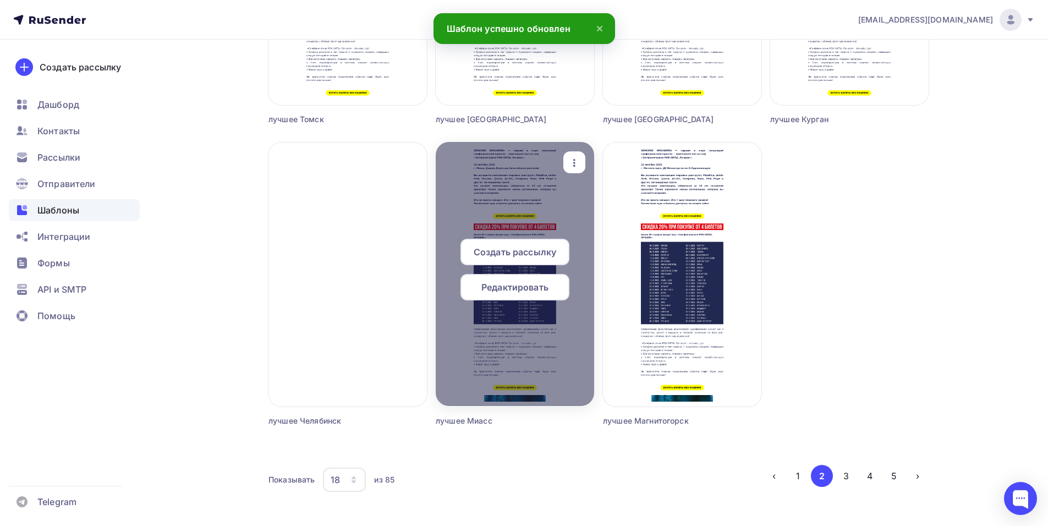
scroll to position [1210, 0]
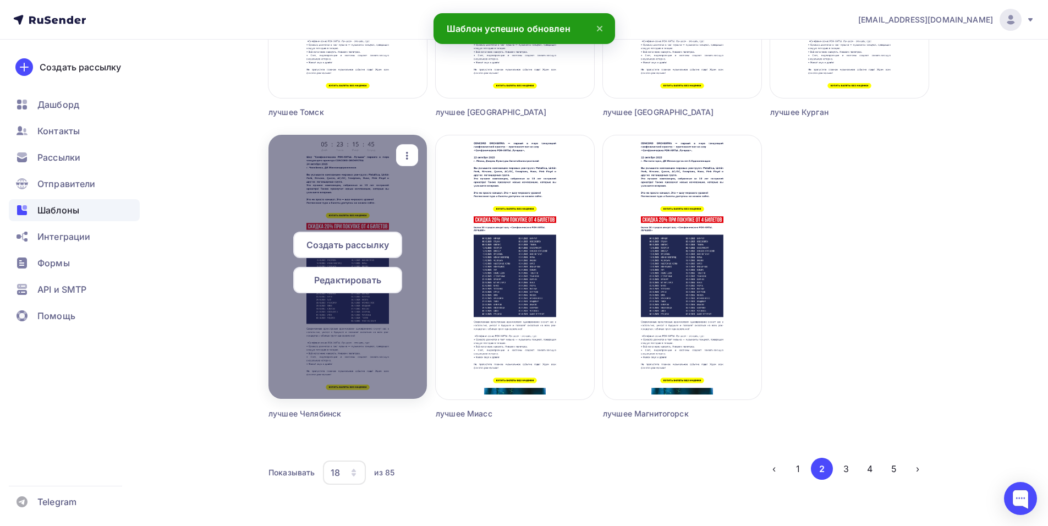
click at [351, 243] on span "Создать рассылку" at bounding box center [347, 244] width 83 height 13
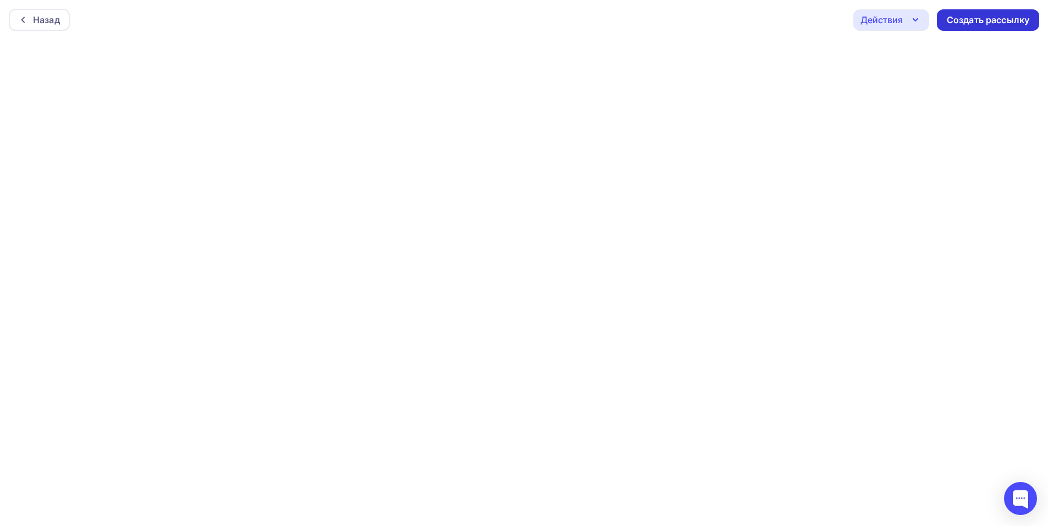
click at [972, 18] on div "Создать рассылку" at bounding box center [988, 20] width 83 height 13
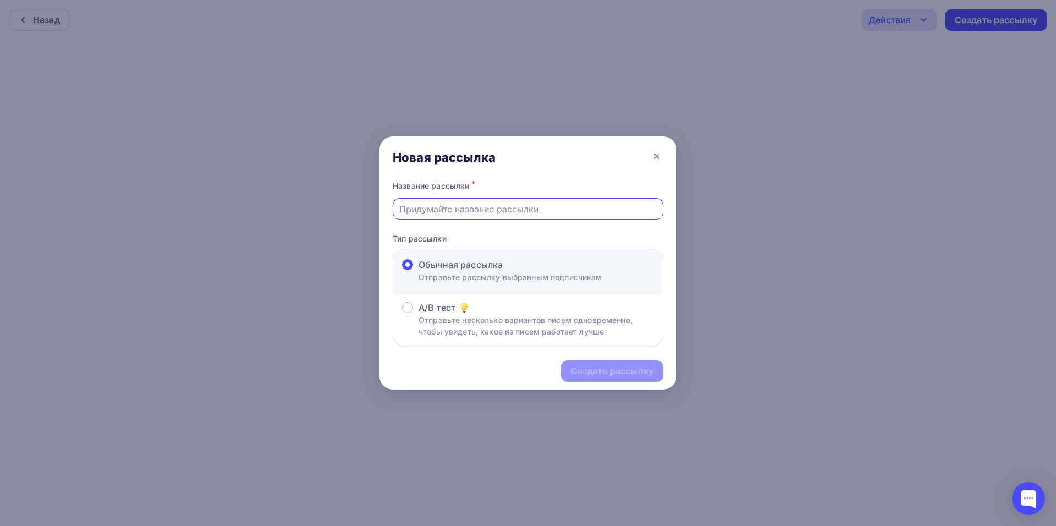
click at [478, 207] on input "text" at bounding box center [528, 208] width 258 height 13
click at [501, 212] on input "text" at bounding box center [528, 208] width 258 height 13
type input "лучшее челябинск2"
click at [626, 372] on div "Создать рассылку" at bounding box center [612, 371] width 83 height 13
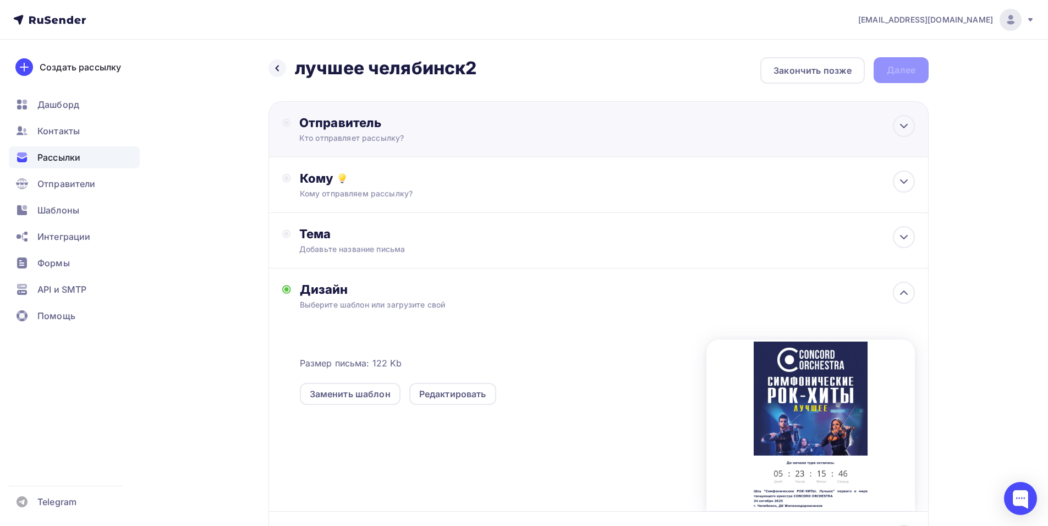
click at [567, 146] on div "Отправитель Кто отправляет рассылку? Email * [EMAIL_ADDRESS][DOMAIN_NAME] [EMAI…" at bounding box center [598, 129] width 660 height 56
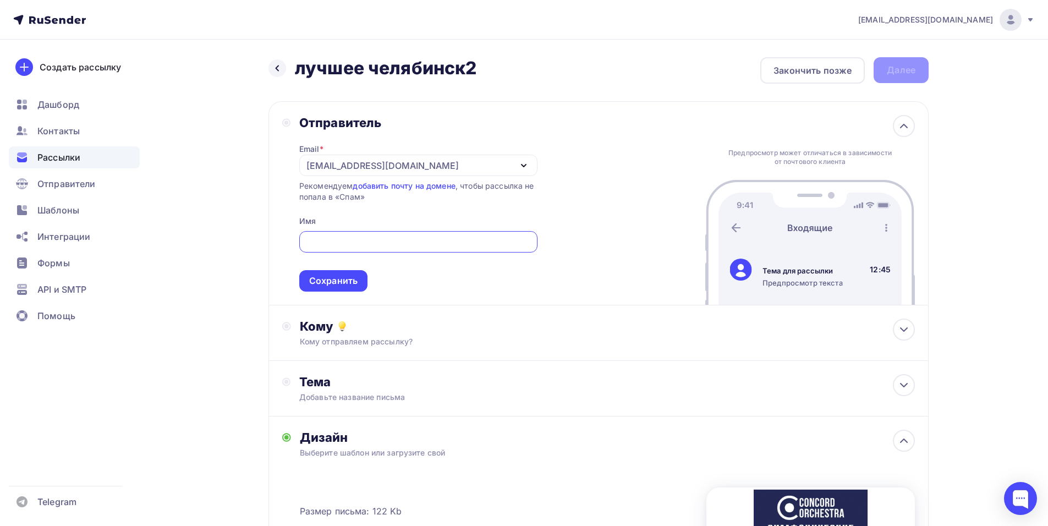
click at [505, 170] on div "[EMAIL_ADDRESS][DOMAIN_NAME]" at bounding box center [418, 165] width 238 height 21
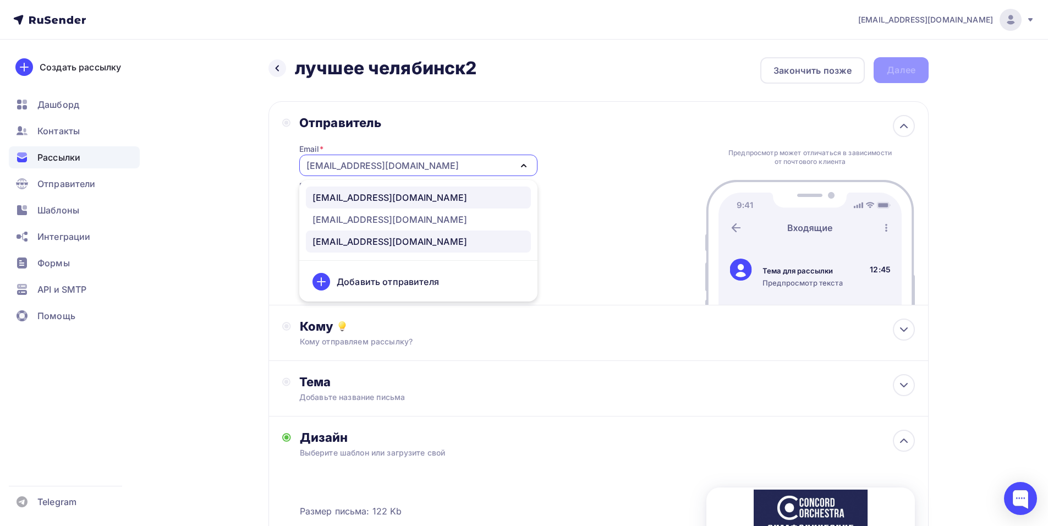
click at [464, 196] on div "[EMAIL_ADDRESS][DOMAIN_NAME]" at bounding box center [418, 197] width 212 height 13
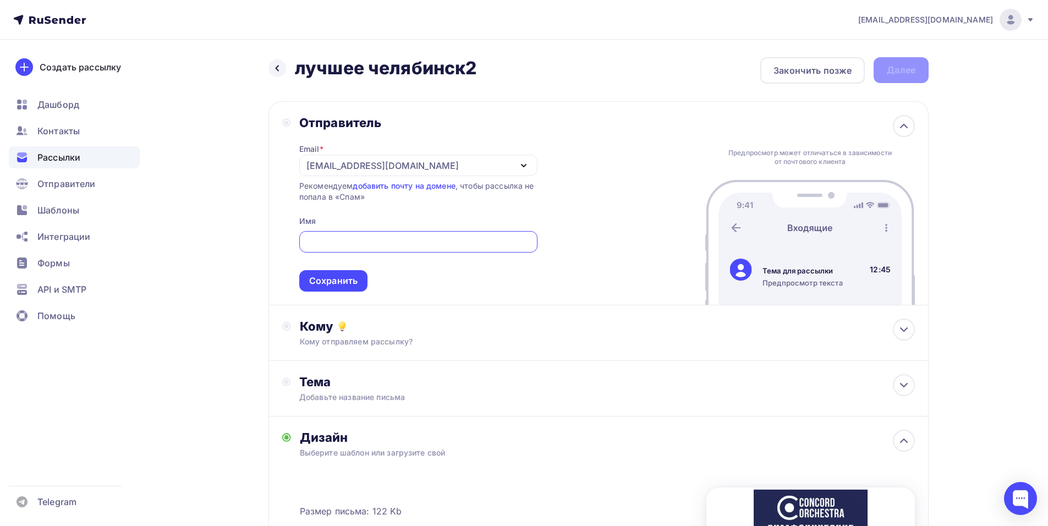
click at [454, 244] on input "text" at bounding box center [418, 241] width 226 height 13
paste input "CONCORD ORCHESTRA"
type input "CONCORD ORCHESTRA"
click at [322, 289] on div "Сохранить" at bounding box center [333, 280] width 68 height 21
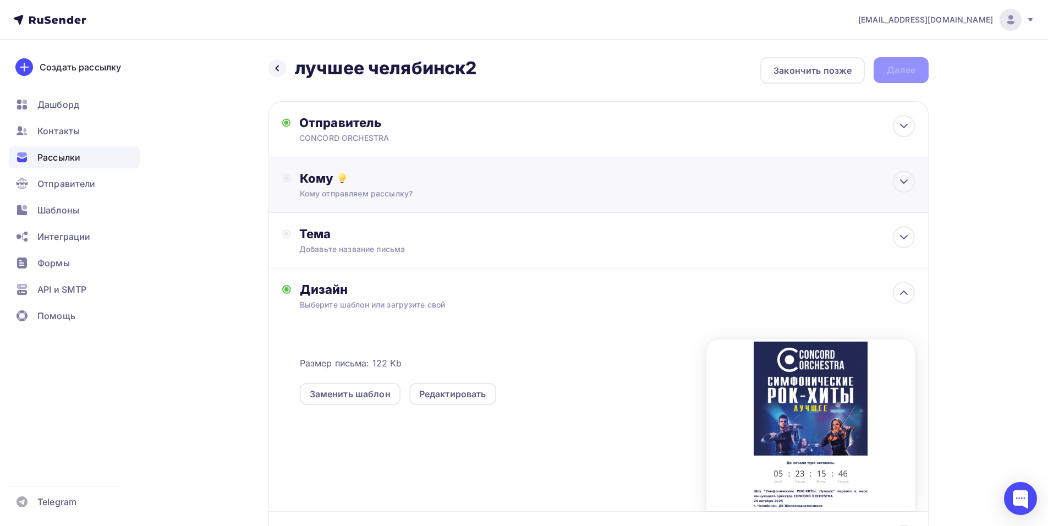
click at [391, 191] on div "Кому отправляем рассылку?" at bounding box center [577, 193] width 554 height 11
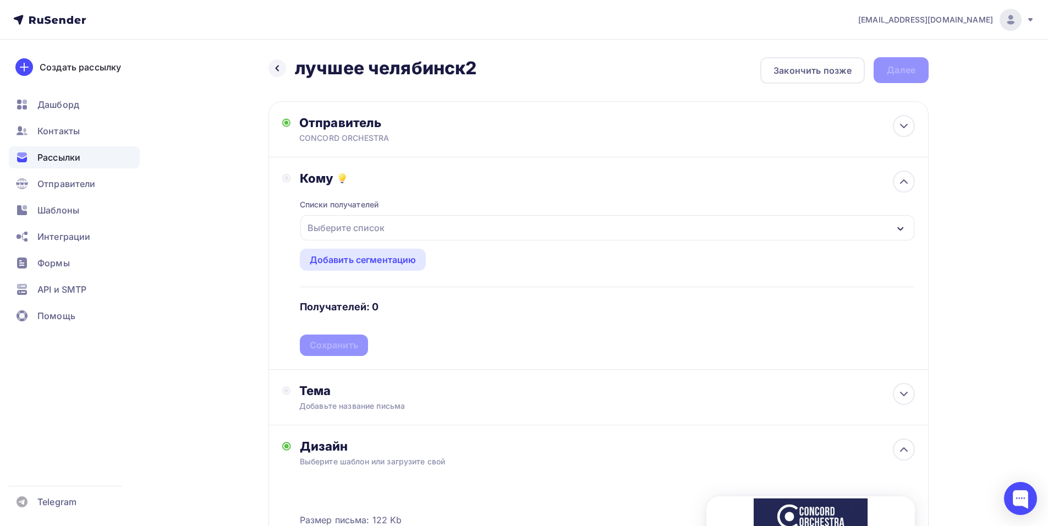
click at [467, 233] on div "Выберите список" at bounding box center [607, 227] width 614 height 25
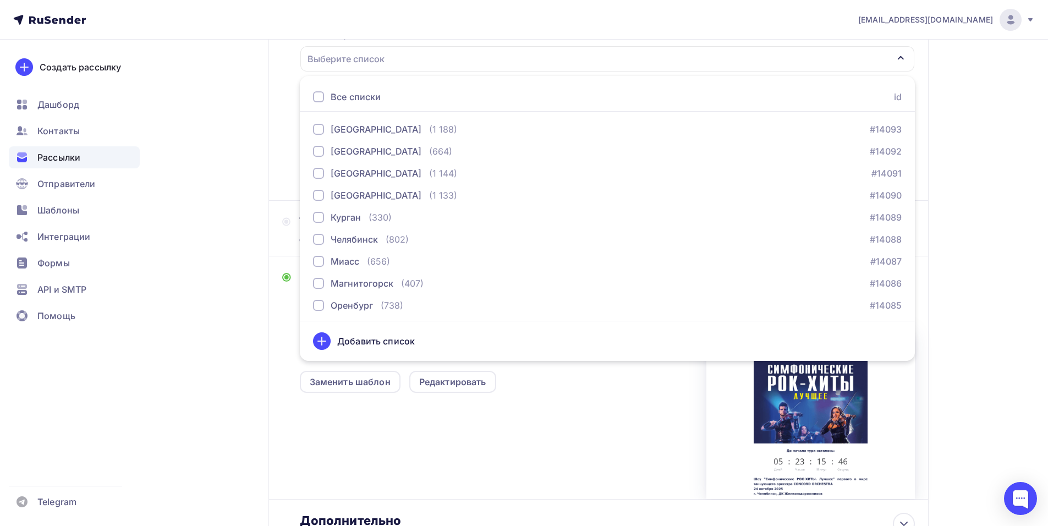
scroll to position [1375, 0]
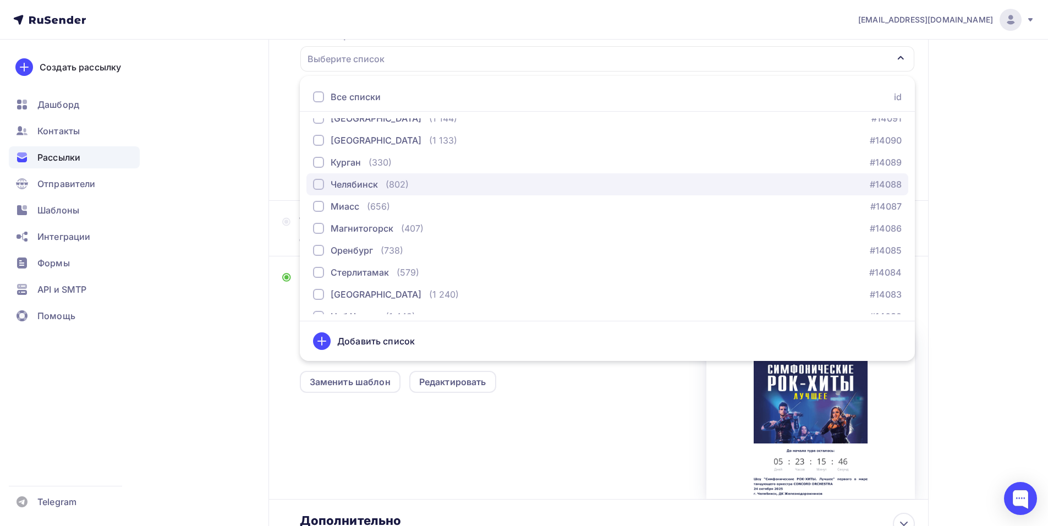
click at [401, 189] on div "(802)" at bounding box center [397, 184] width 23 height 13
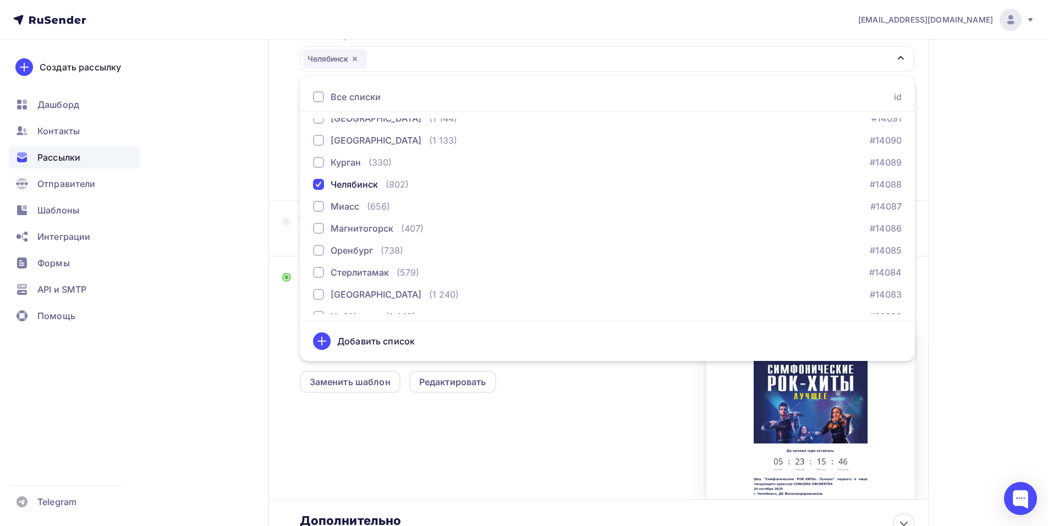
click at [281, 171] on div "Кому Списки получателей [GEOGRAPHIC_DATA] Все списки id тест [PERSON_NAME] (1) …" at bounding box center [598, 94] width 660 height 212
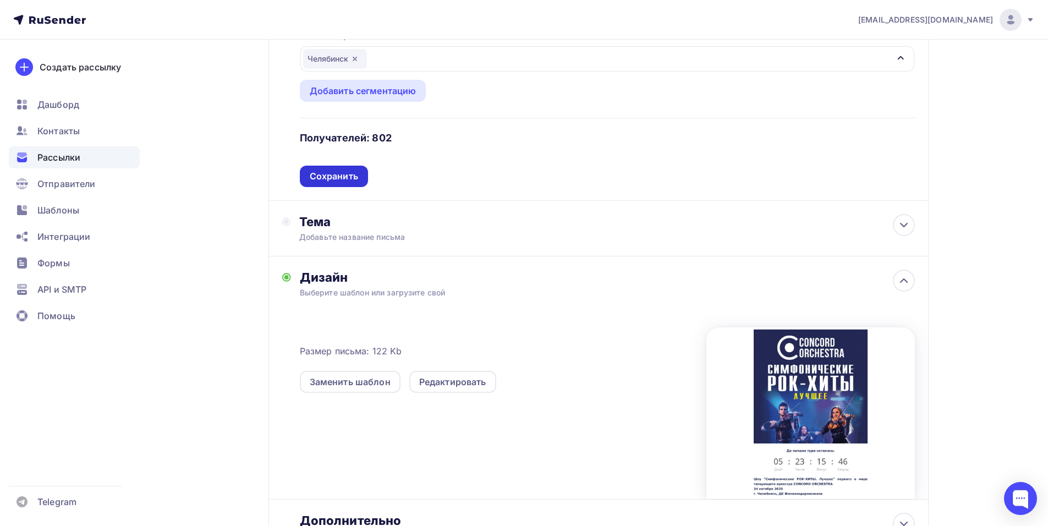
click at [351, 181] on div "Сохранить" at bounding box center [334, 176] width 48 height 13
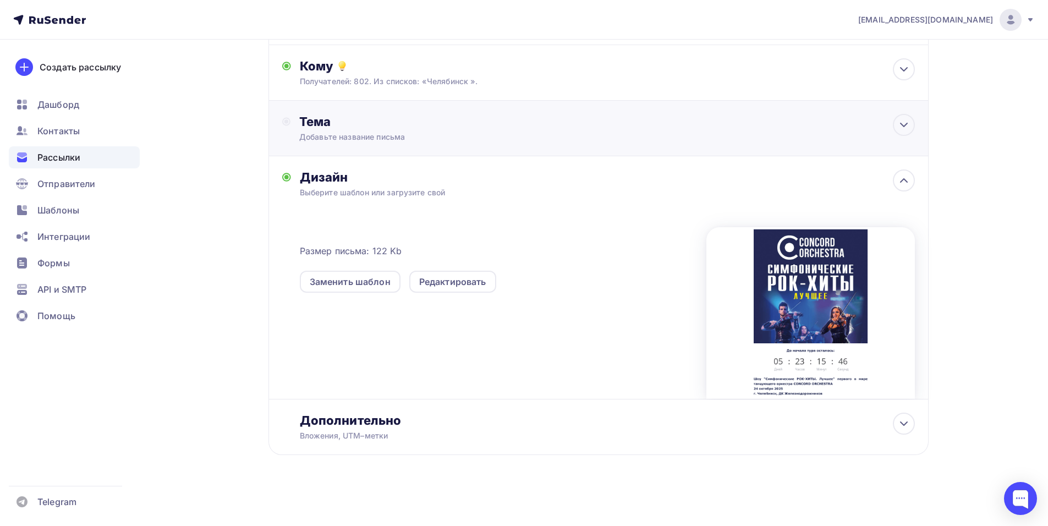
click at [411, 110] on div "Тема Добавьте название письма Тема * Рекомендуем использовать не более 150 симв…" at bounding box center [598, 129] width 660 height 56
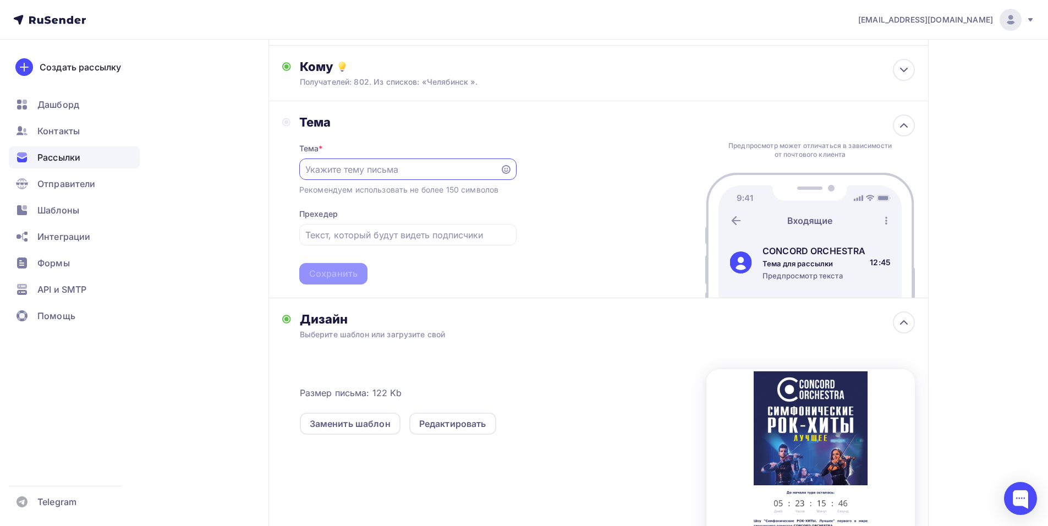
scroll to position [0, 0]
click at [1024, 219] on div "[EMAIL_ADDRESS][DOMAIN_NAME] Аккаунт Тарифы Выйти Создать рассылку [GEOGRAPHIC_…" at bounding box center [524, 277] width 1048 height 779
click at [368, 174] on input "text" at bounding box center [399, 169] width 188 height 13
paste input "Приглашение на шоу «Симфонические РОК-ХИТЫ. Лучшее»"
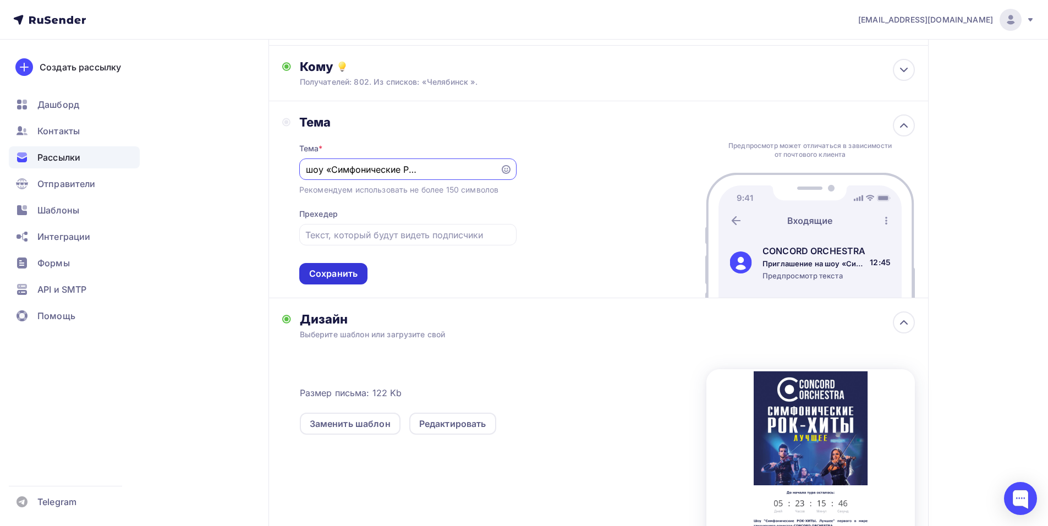
type input "Приглашение на шоу «Симфонические РОК-ХИТЫ. Лучшее»"
click at [339, 274] on div "Сохранить" at bounding box center [333, 273] width 48 height 13
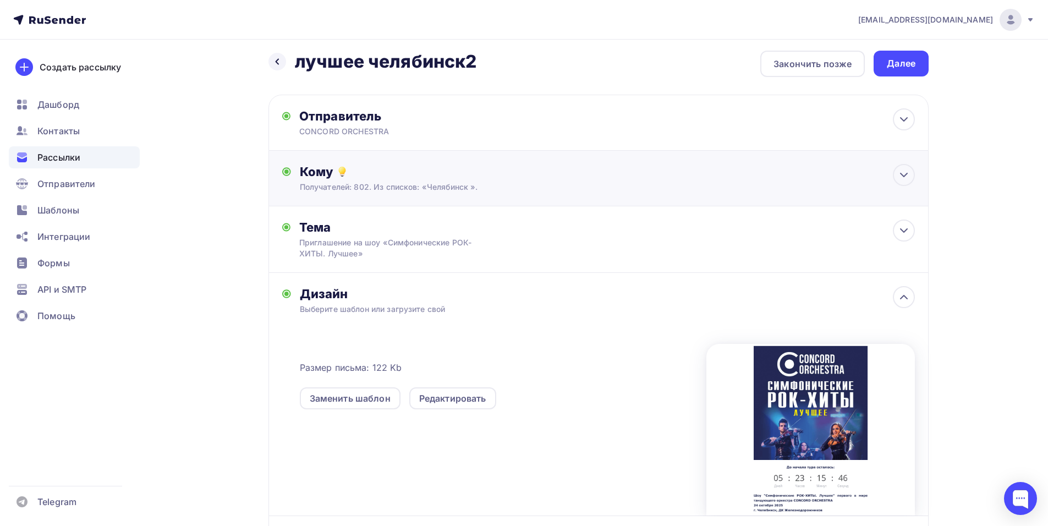
scroll to position [0, 0]
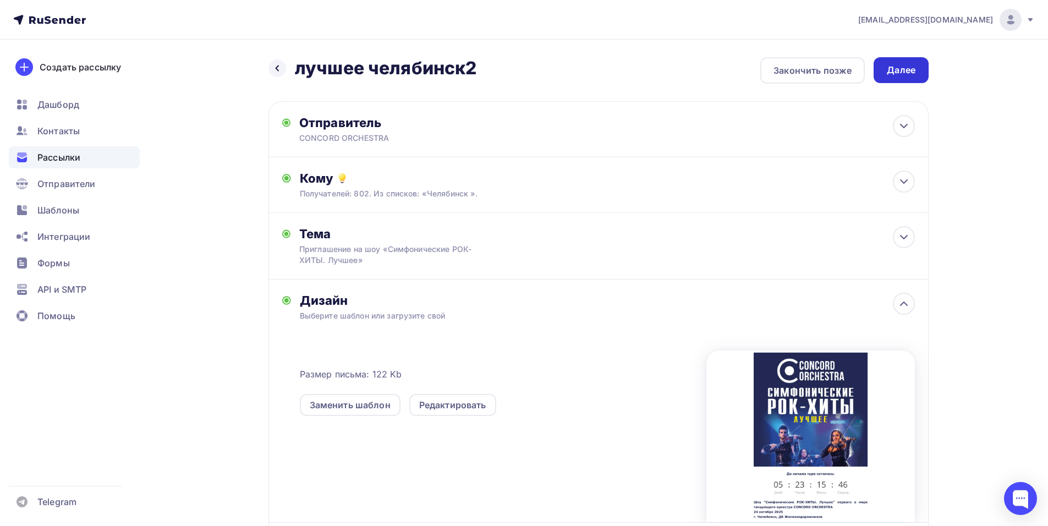
click at [890, 76] on div "Далее" at bounding box center [900, 70] width 55 height 26
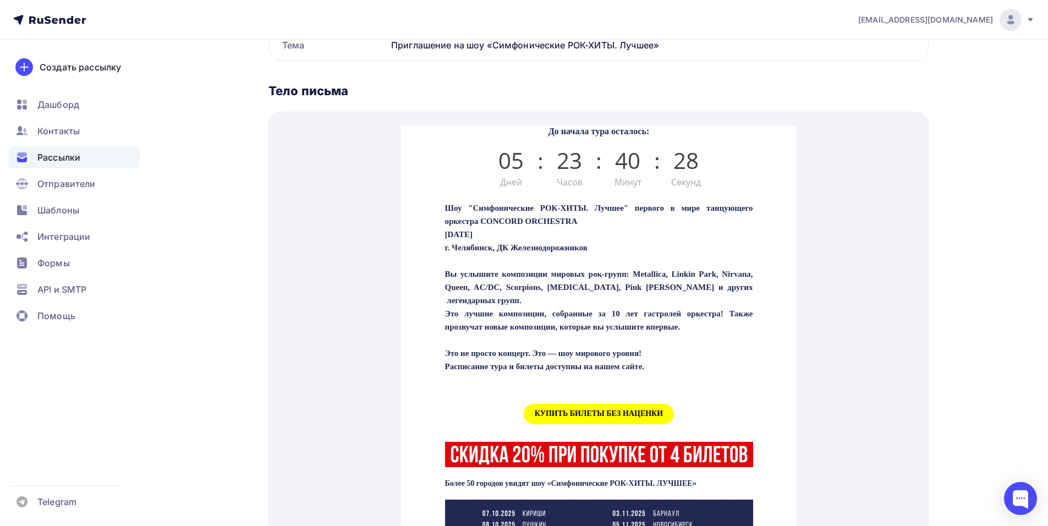
scroll to position [330, 0]
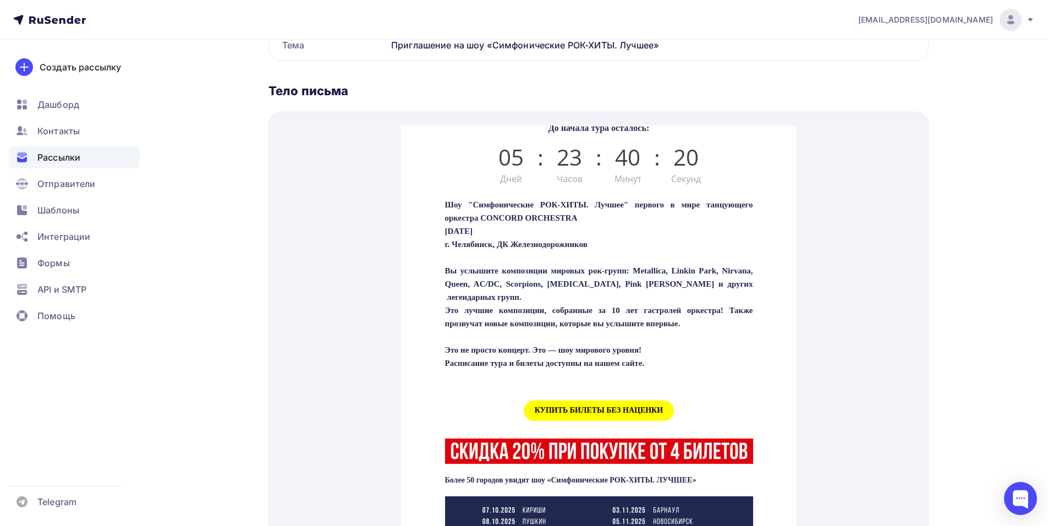
click at [570, 408] on span "КУПИТЬ БИЛЕТЫ БЕЗ НАЦЕНКИ" at bounding box center [598, 397] width 150 height 20
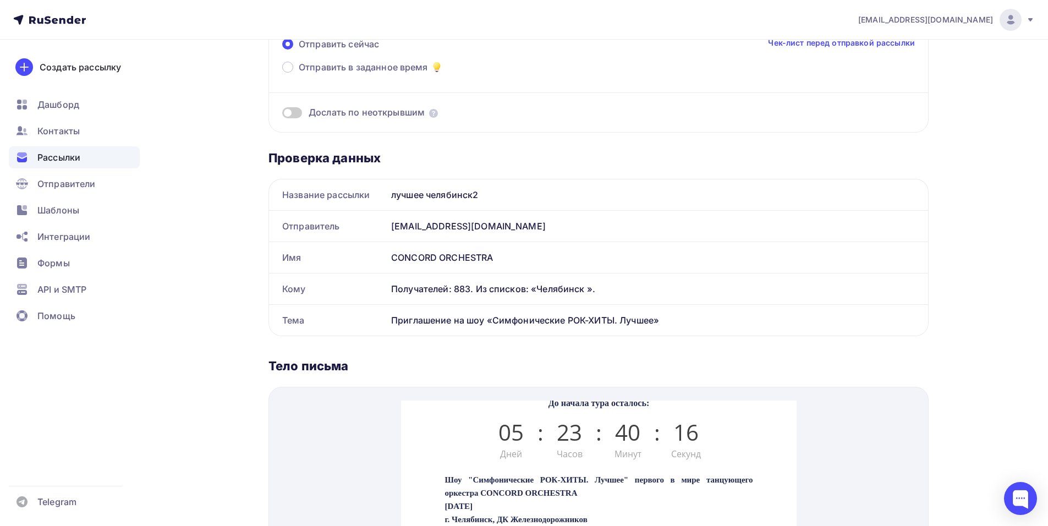
scroll to position [0, 0]
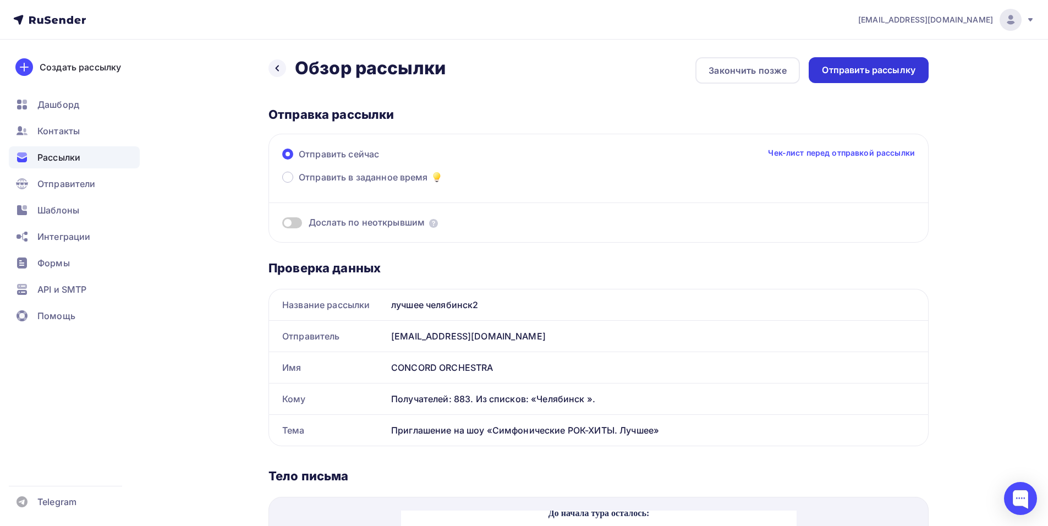
click at [881, 70] on div "Отправить рассылку" at bounding box center [869, 70] width 94 height 13
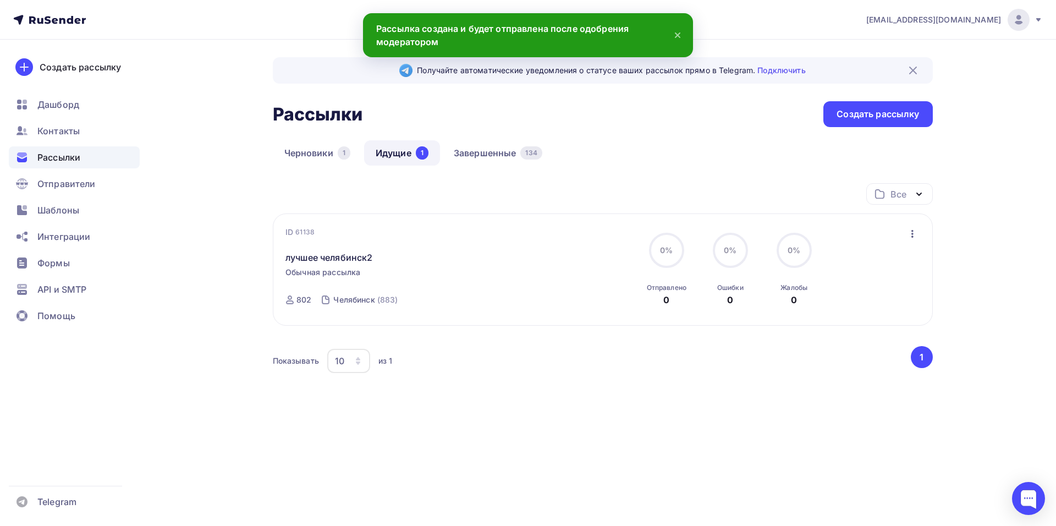
click at [73, 199] on ul "Дашборд Контакты Рассылки Отправители Шаблоны Интеграции Формы API и SMTP Помощь" at bounding box center [74, 213] width 131 height 239
click at [77, 204] on span "Шаблоны" at bounding box center [58, 210] width 42 height 13
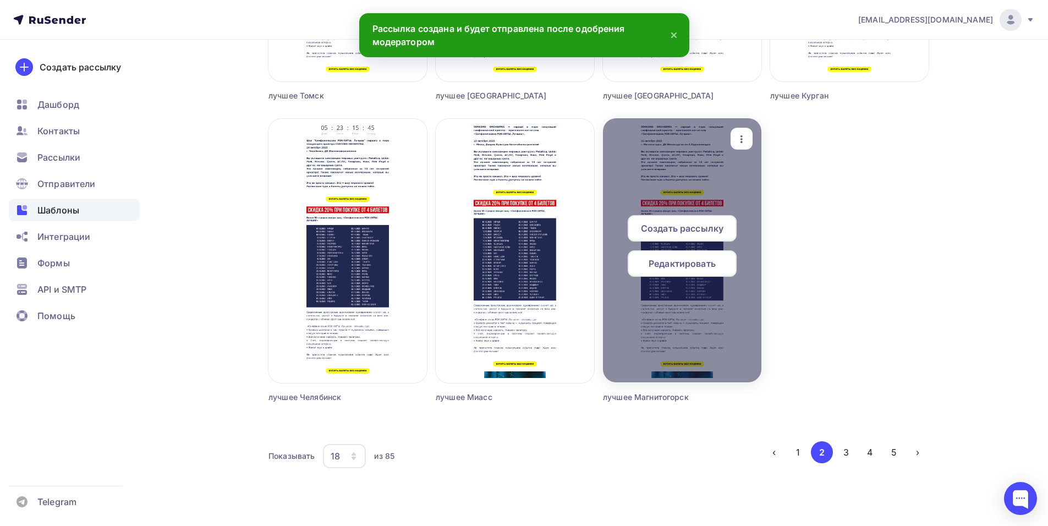
scroll to position [1227, 0]
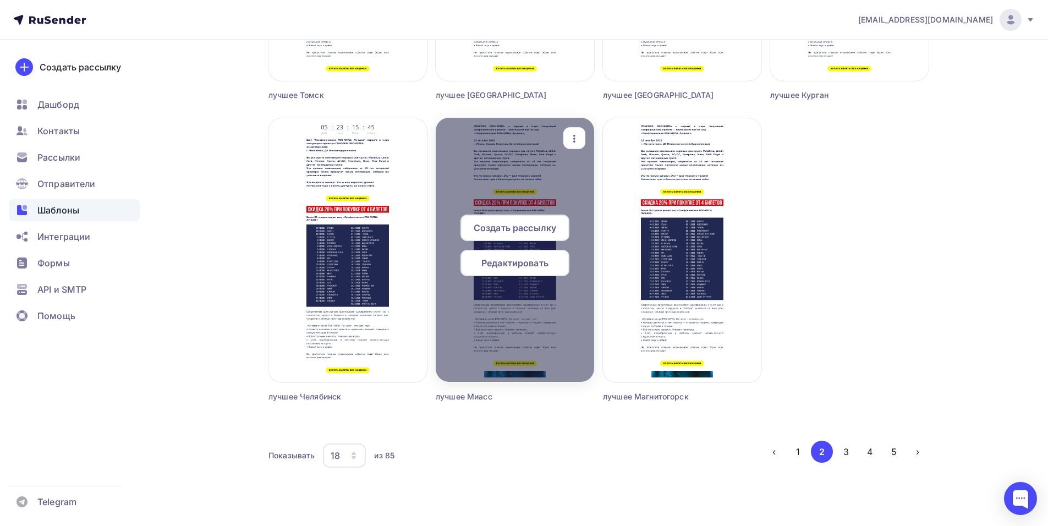
click at [505, 265] on span "Редактировать" at bounding box center [514, 262] width 67 height 13
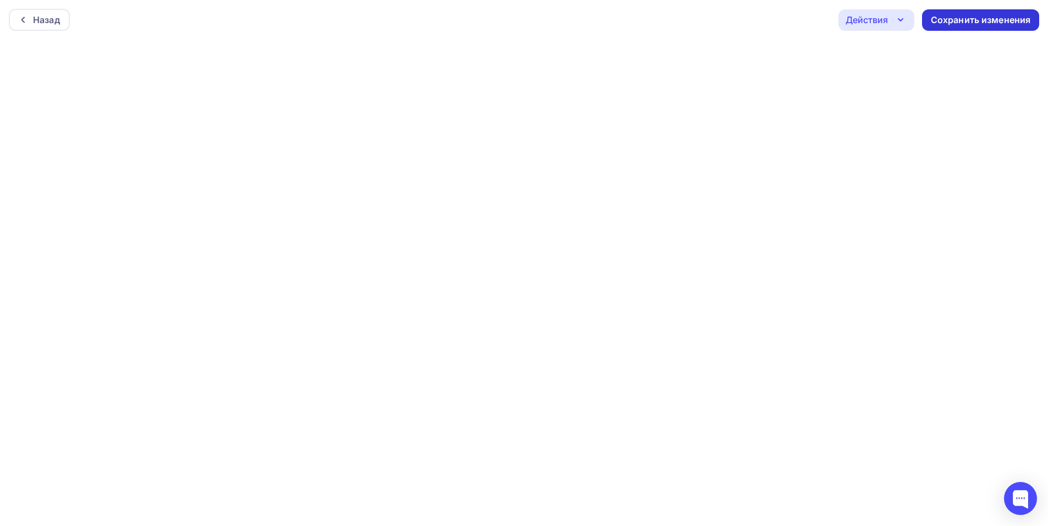
click at [941, 25] on div "Сохранить изменения" at bounding box center [981, 20] width 100 height 13
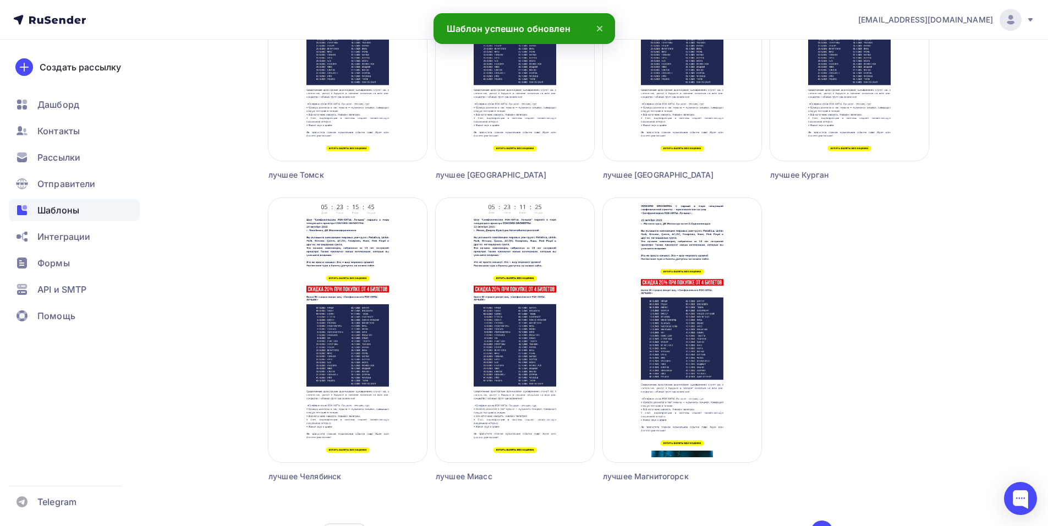
scroll to position [1155, 0]
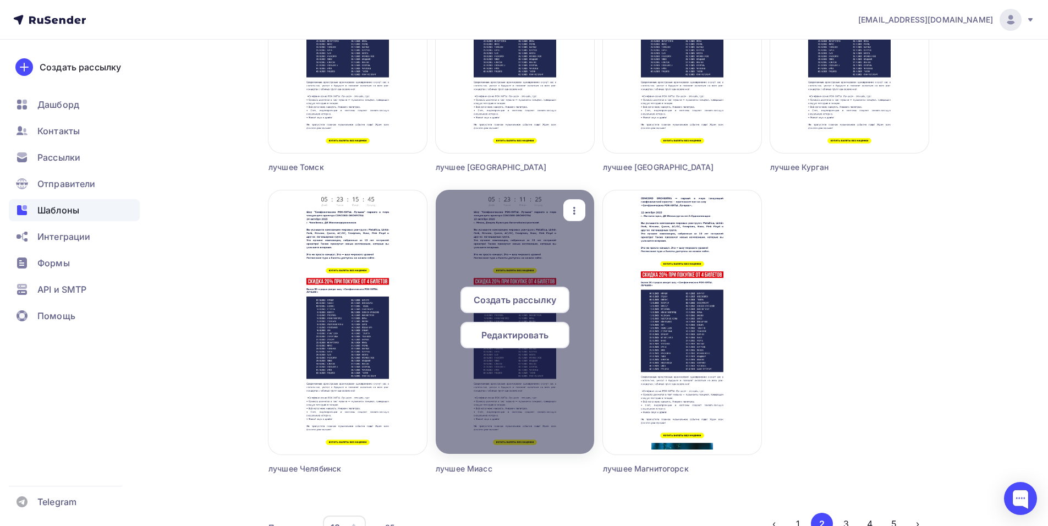
click at [512, 304] on span "Создать рассылку" at bounding box center [515, 299] width 83 height 13
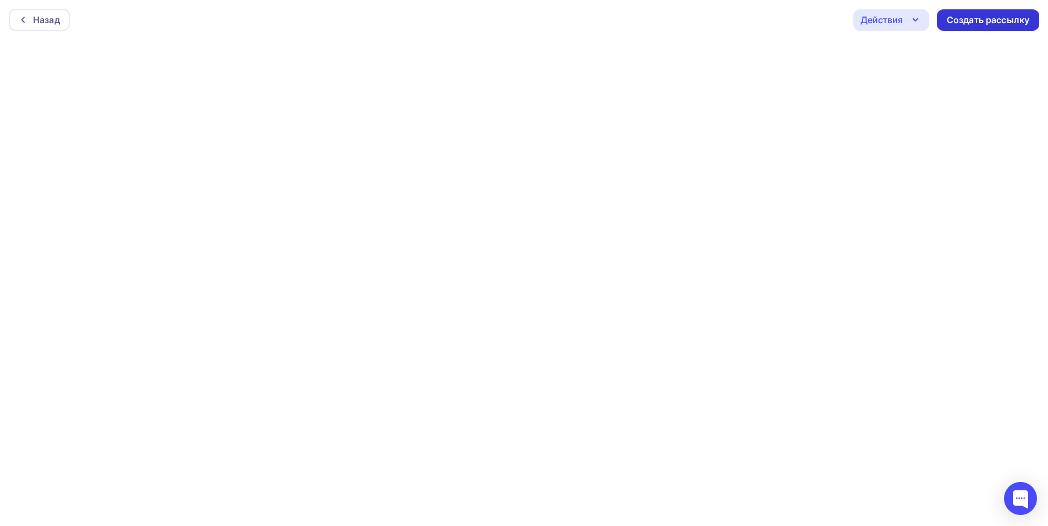
click at [968, 19] on div "Создать рассылку" at bounding box center [988, 20] width 83 height 13
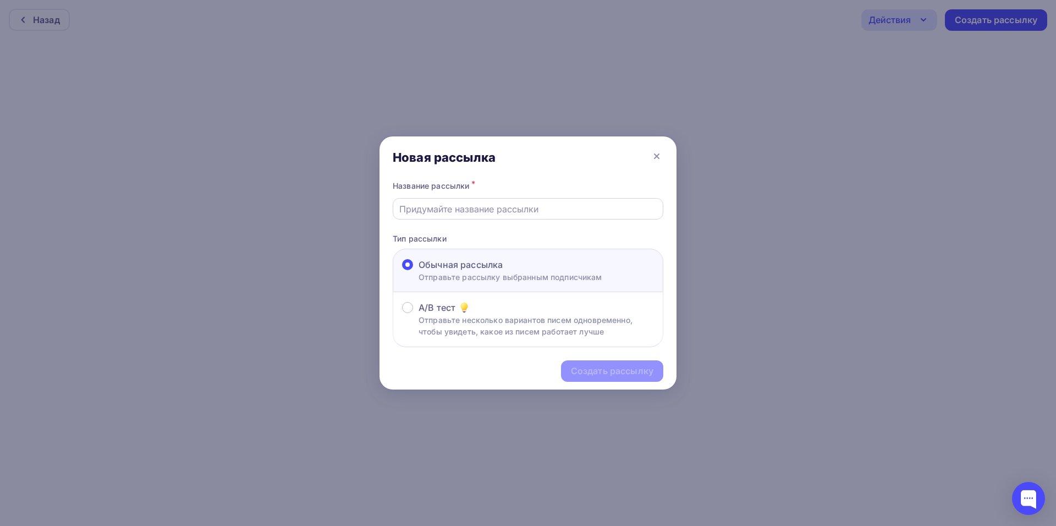
click at [409, 211] on input "text" at bounding box center [528, 208] width 258 height 13
click at [411, 211] on input "text" at bounding box center [528, 208] width 258 height 13
type input "лучшее миасс2"
click at [622, 369] on div "Создать рассылку" at bounding box center [612, 371] width 83 height 13
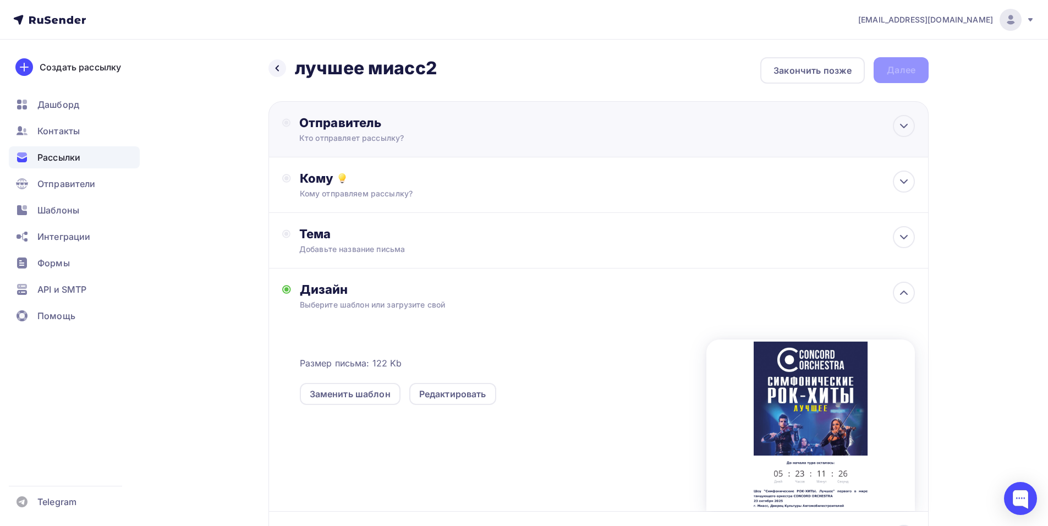
click at [522, 119] on div "Отправитель" at bounding box center [418, 122] width 238 height 15
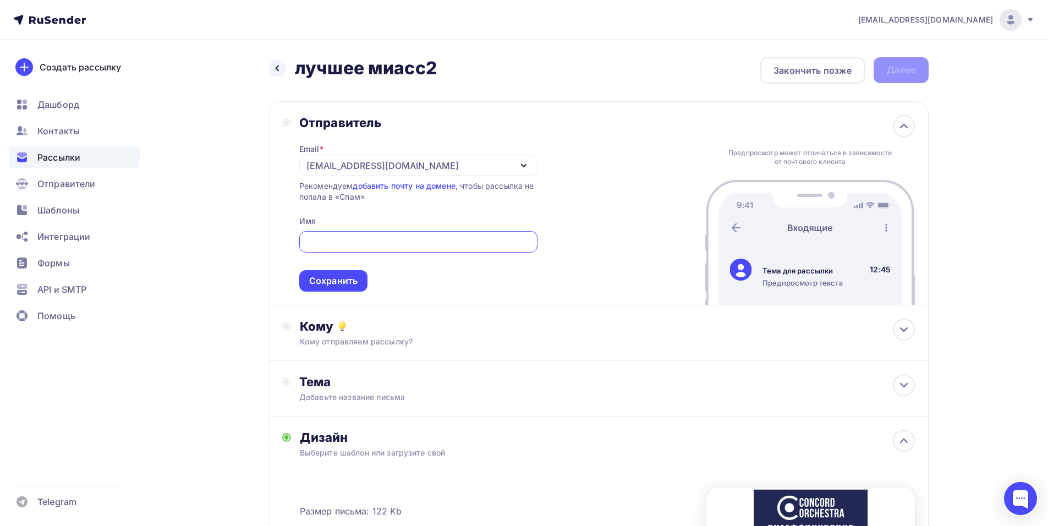
click at [320, 158] on div "[EMAIL_ADDRESS][DOMAIN_NAME]" at bounding box center [418, 165] width 238 height 21
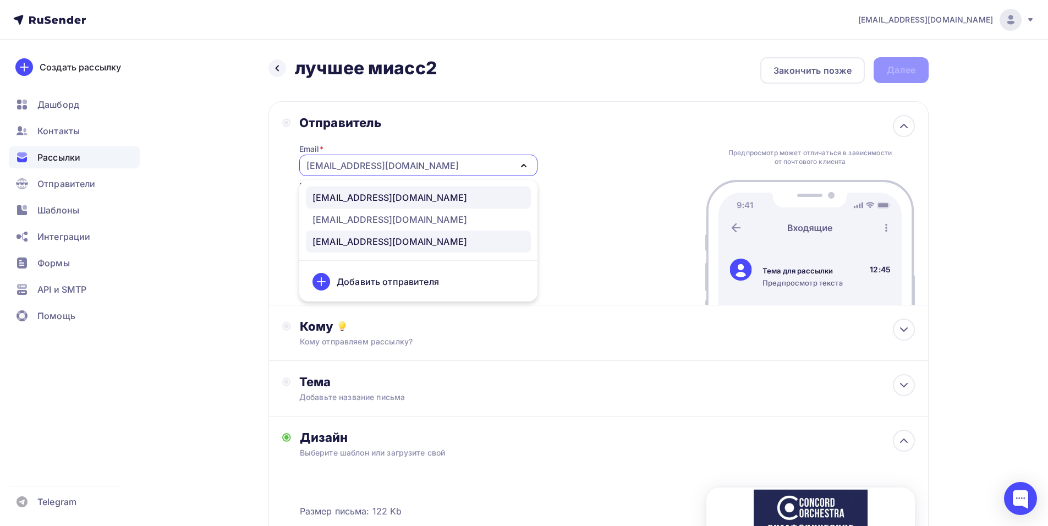
click at [360, 190] on link "[EMAIL_ADDRESS][DOMAIN_NAME]" at bounding box center [418, 197] width 225 height 22
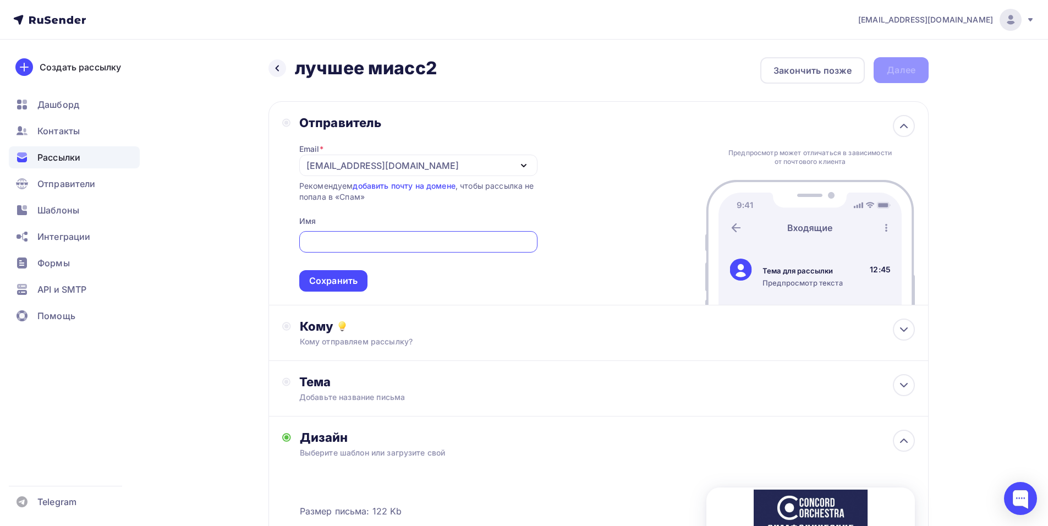
paste input "CONCORD ORCHESTRA"
type input "CONCORD ORCHESTRA"
click at [330, 279] on div "Сохранить" at bounding box center [333, 280] width 48 height 13
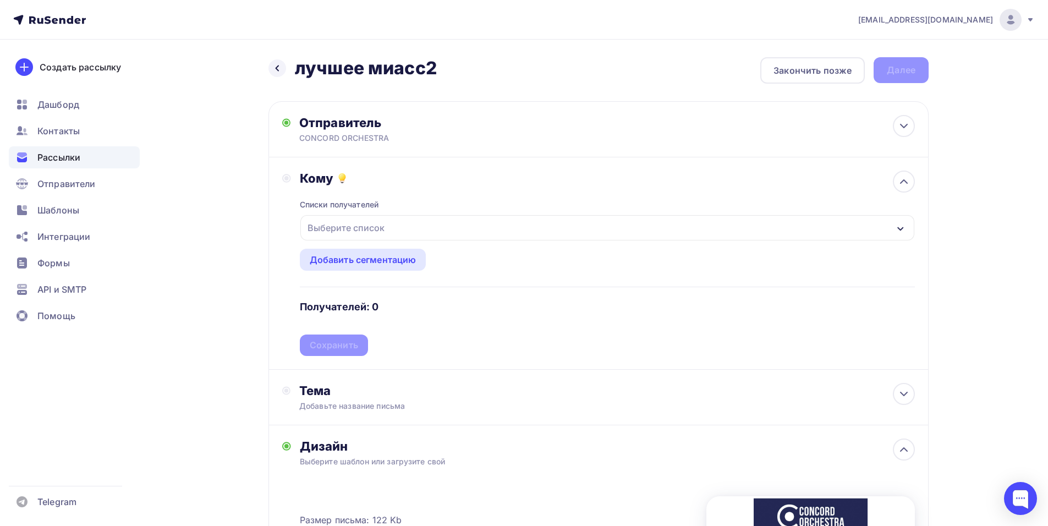
click at [399, 230] on div "Выберите список" at bounding box center [607, 227] width 614 height 25
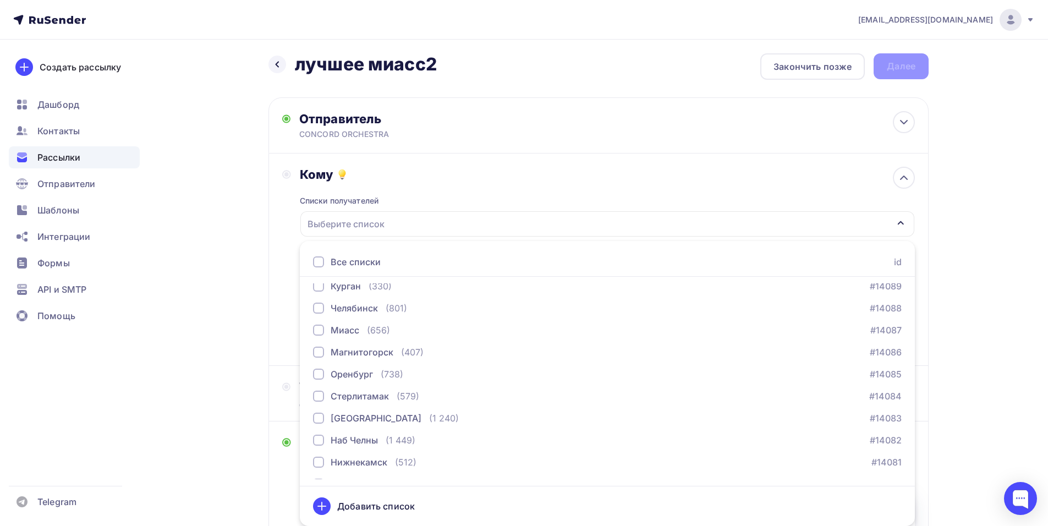
scroll to position [1430, 0]
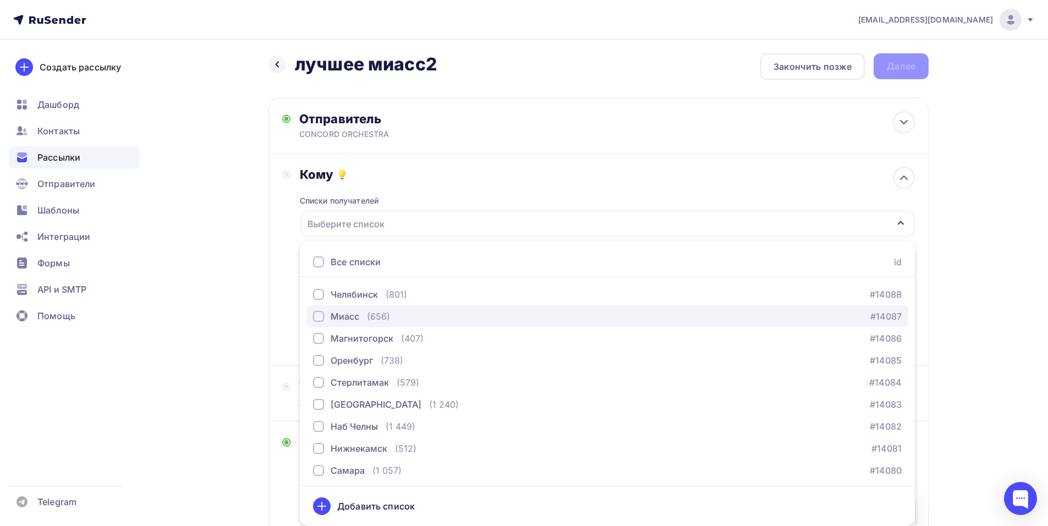
click at [355, 315] on div "Миасс" at bounding box center [345, 316] width 29 height 13
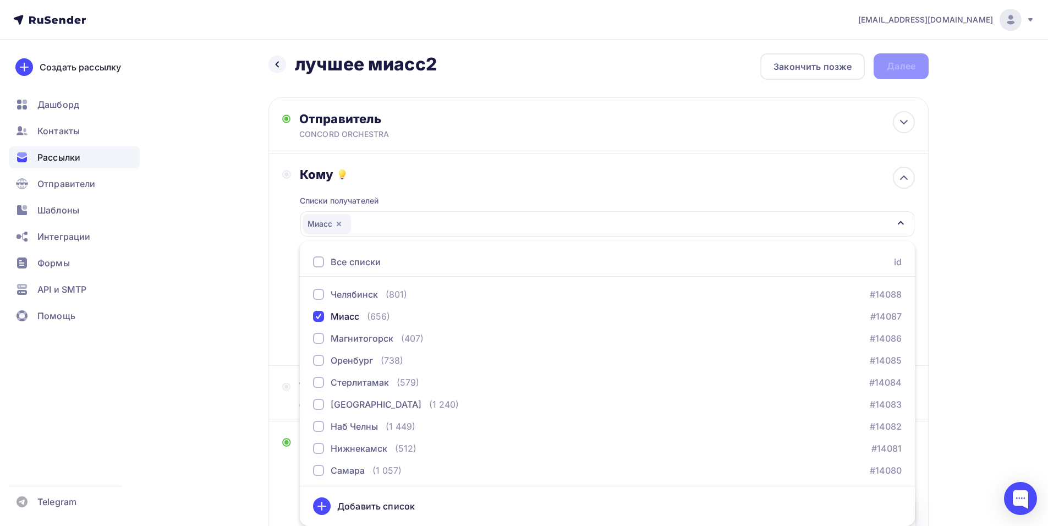
click at [265, 300] on div "Назад лучшее миасс2 лучшее миасс2 Закончить позже Далее Отправитель CONCORD ORC…" at bounding box center [523, 413] width 901 height 755
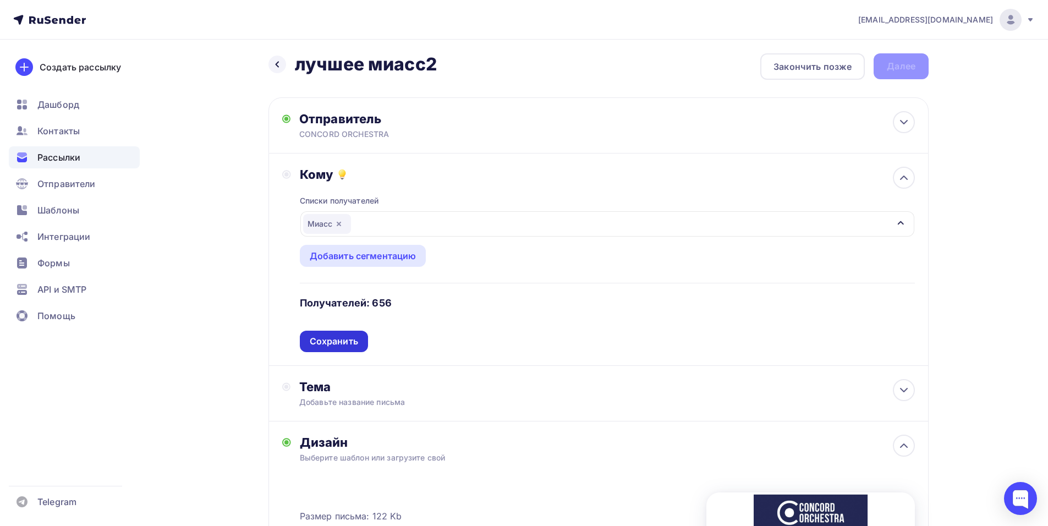
click at [338, 339] on div "Сохранить" at bounding box center [334, 341] width 48 height 13
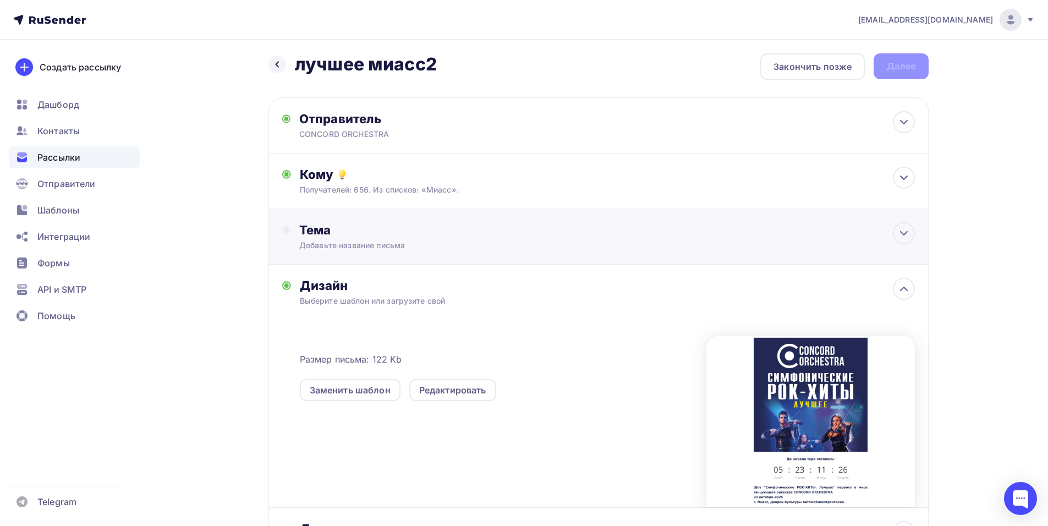
click at [338, 245] on div "Добавьте название письма" at bounding box center [397, 245] width 196 height 11
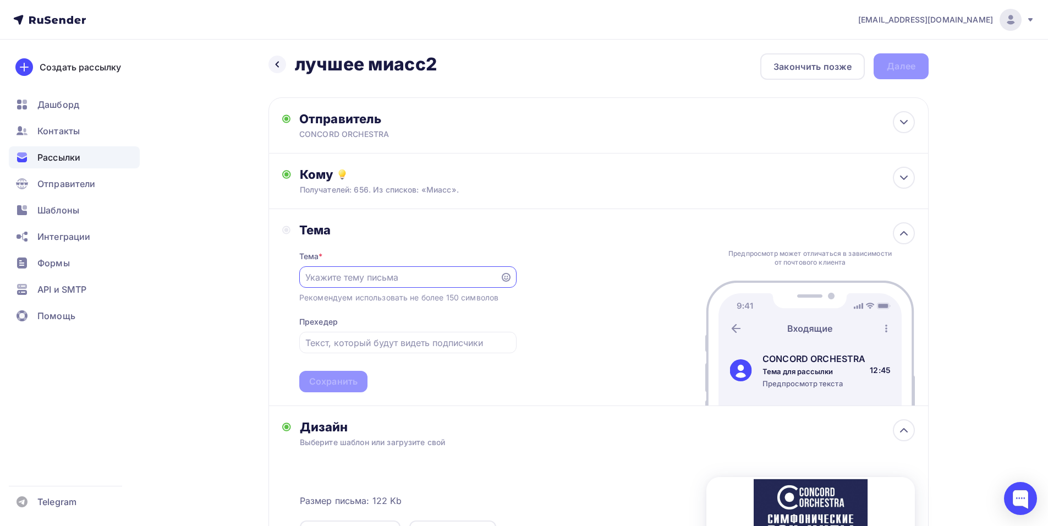
scroll to position [0, 0]
click at [1022, 231] on div "shedevru@yandex.ru Аккаунт Тарифы Выйти Создать рассылку Дашборд Контакты Рассы…" at bounding box center [524, 385] width 1048 height 779
paste input "Приглашение на шоу «Симфонические РОК-ХИТЫ. Лучшее»"
type input "Приглашение на шоу «Симфонические РОК-ХИТЫ. Лучшее»"
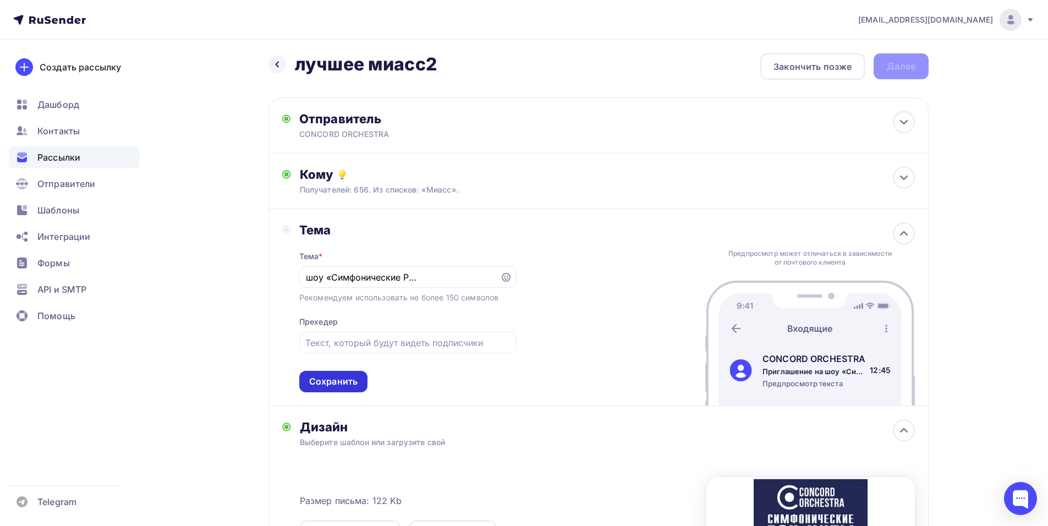
click at [338, 385] on div "Сохранить" at bounding box center [333, 381] width 48 height 13
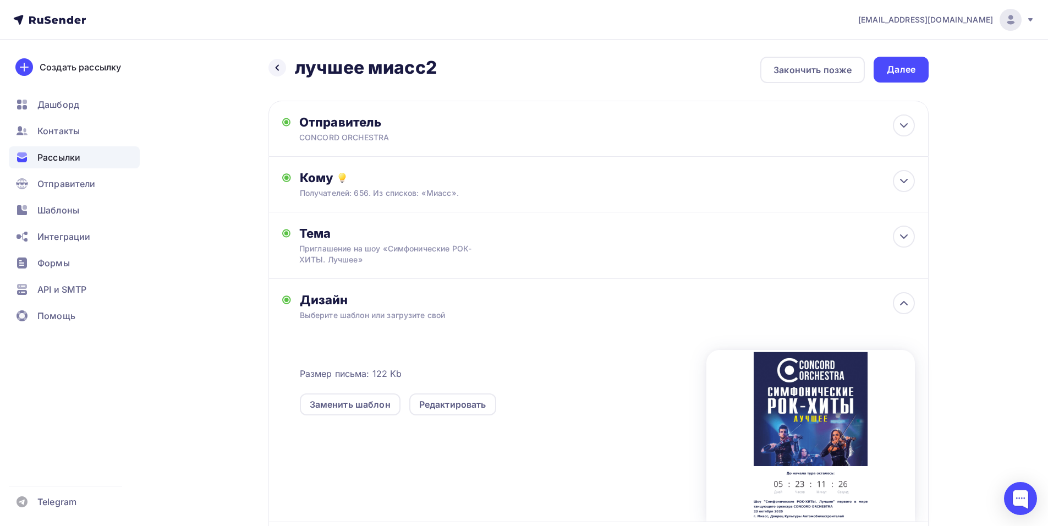
scroll to position [0, 0]
click at [883, 72] on div "Далее" at bounding box center [900, 70] width 55 height 26
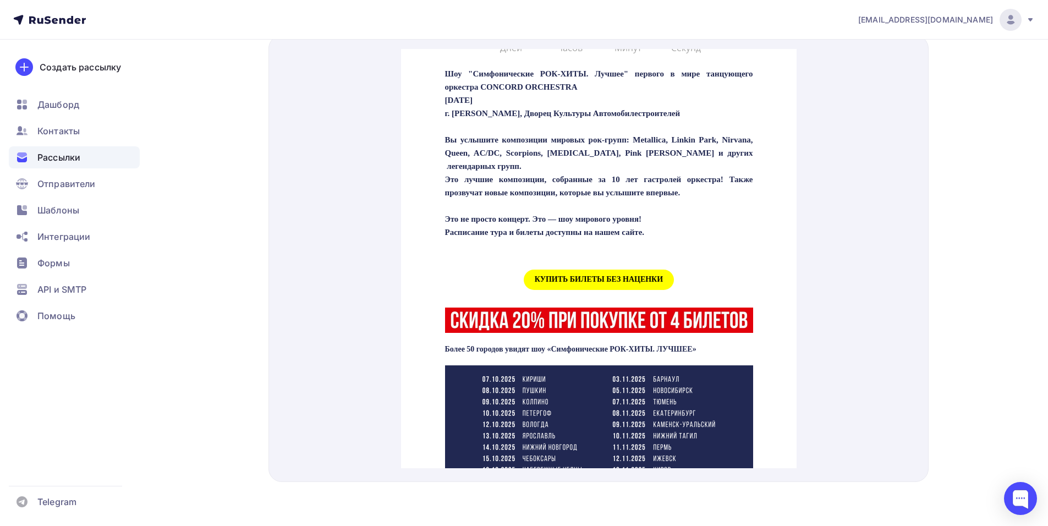
scroll to position [385, 0]
click at [575, 276] on span "КУПИТЬ БИЛЕТЫ БЕЗ НАЦЕНКИ" at bounding box center [598, 266] width 150 height 20
click at [589, 276] on span "КУПИТЬ БИЛЕТЫ БЕЗ НАЦЕНКИ" at bounding box center [598, 266] width 150 height 20
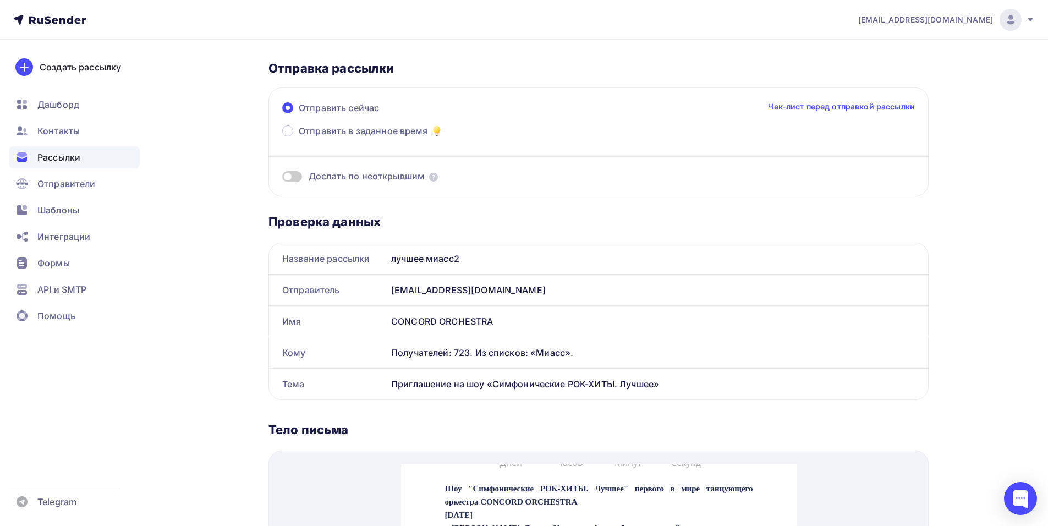
scroll to position [0, 0]
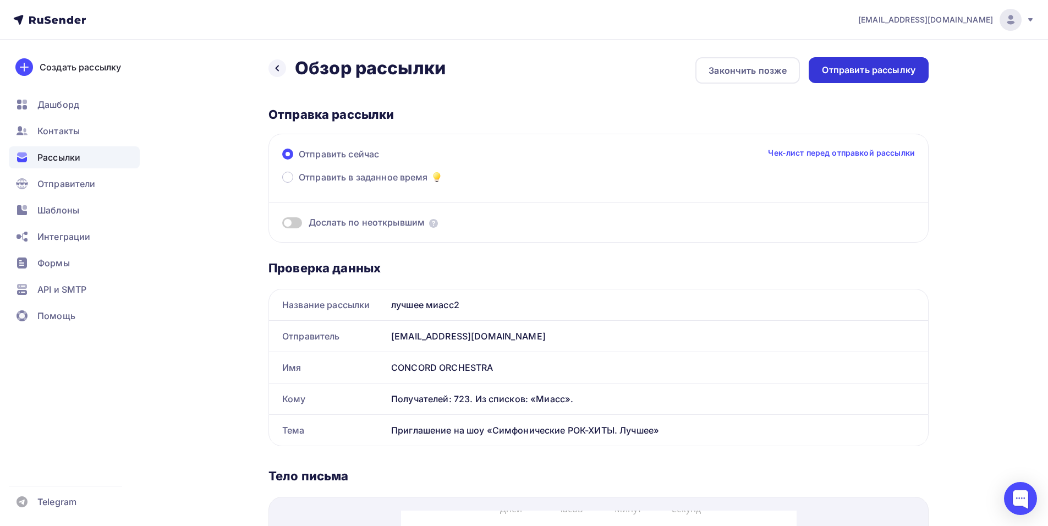
click at [838, 69] on div "Отправить рассылку" at bounding box center [869, 70] width 94 height 13
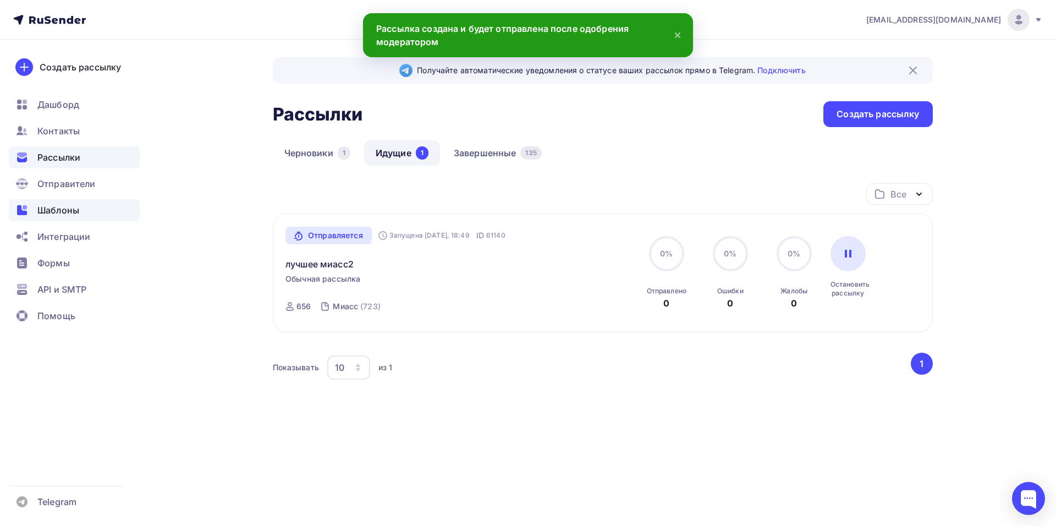
click at [44, 204] on span "Шаблоны" at bounding box center [58, 210] width 42 height 13
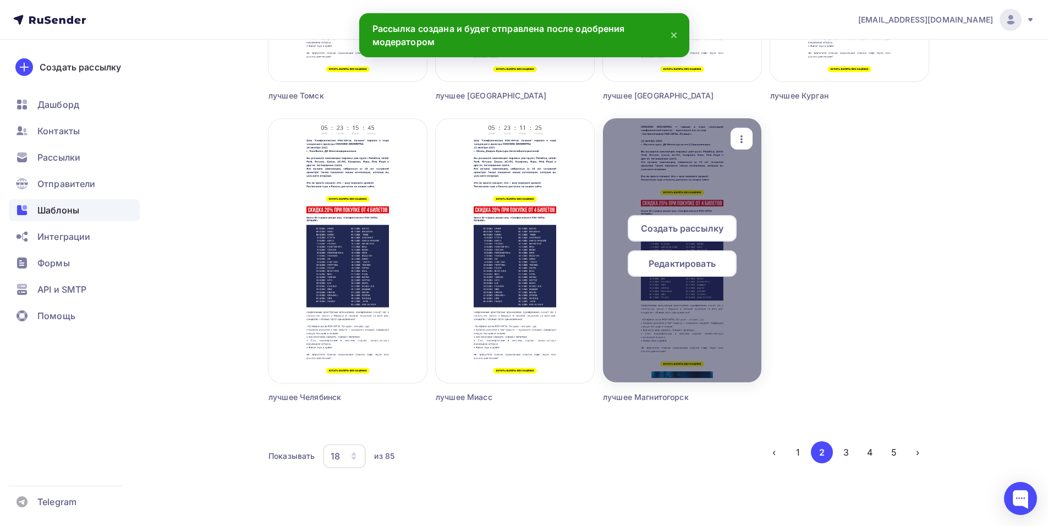
scroll to position [1227, 0]
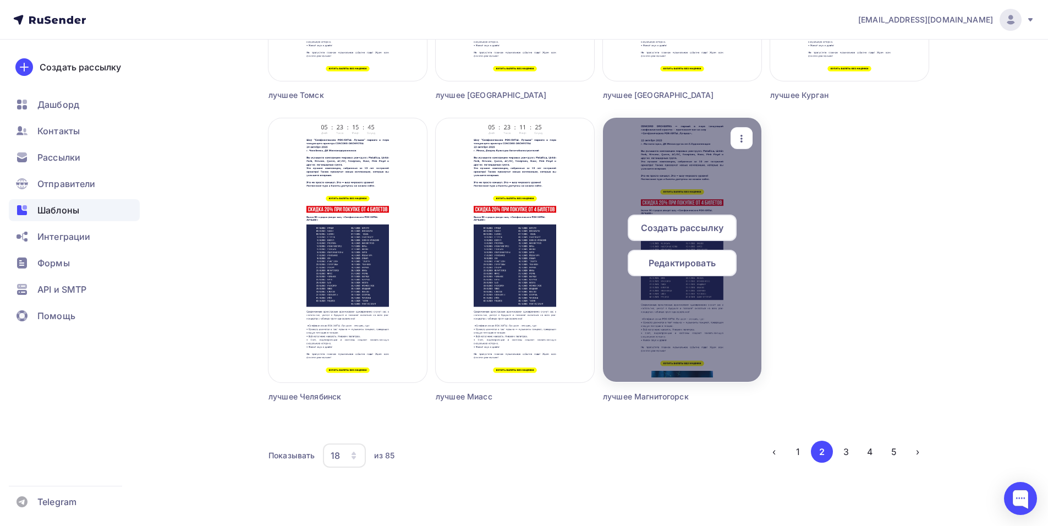
click at [680, 268] on span "Редактировать" at bounding box center [681, 262] width 67 height 13
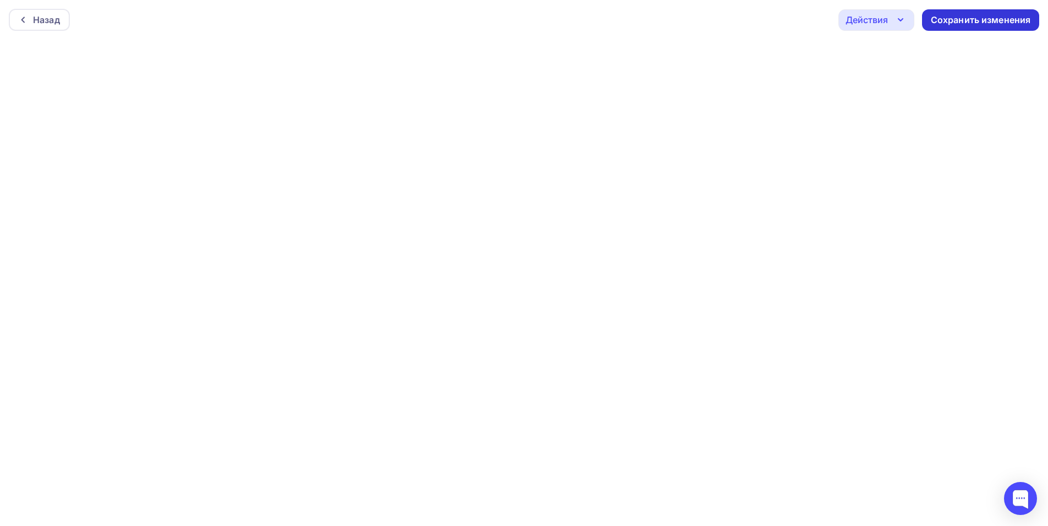
click at [962, 21] on div "Сохранить изменения" at bounding box center [981, 20] width 100 height 13
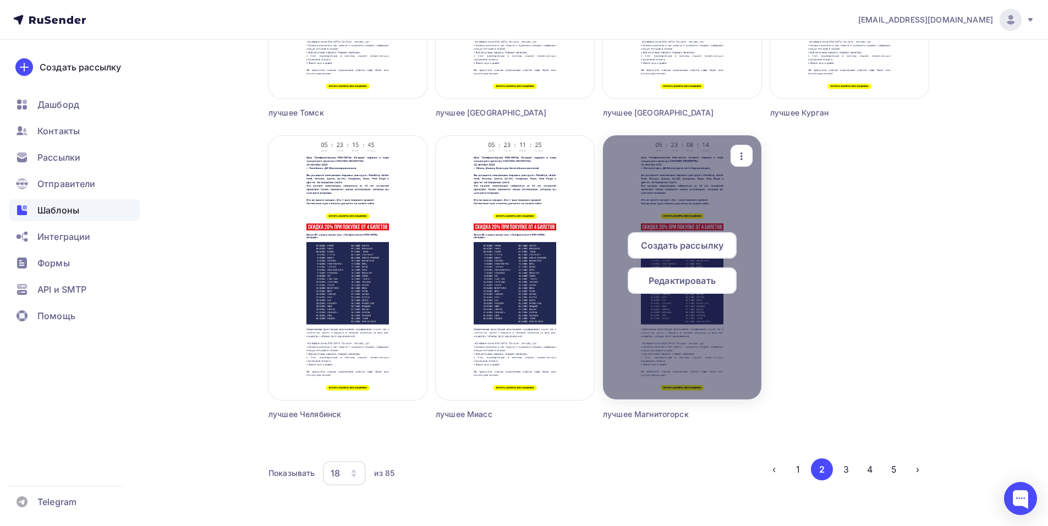
scroll to position [1210, 0]
click at [663, 245] on span "Создать рассылку" at bounding box center [682, 244] width 83 height 13
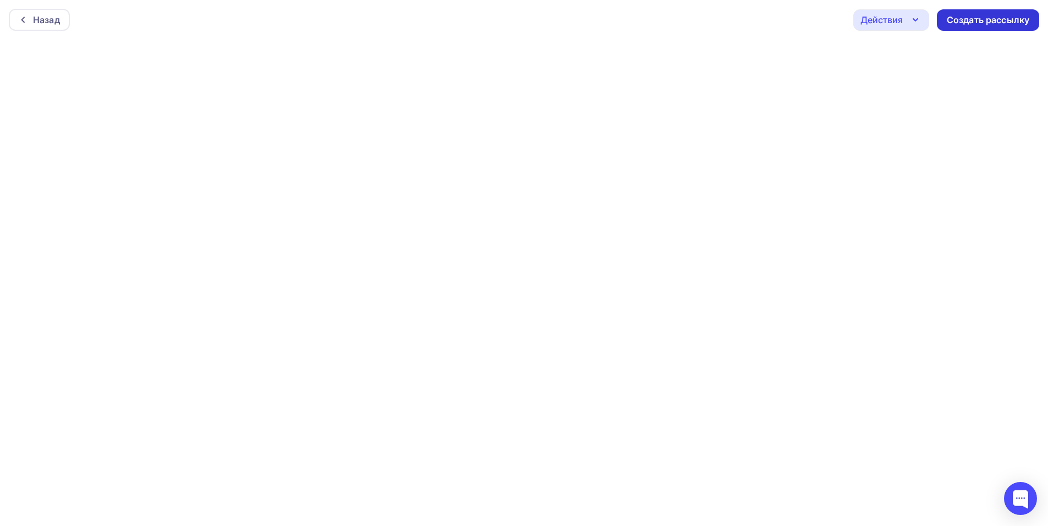
click at [970, 28] on div "Создать рассылку" at bounding box center [988, 19] width 102 height 21
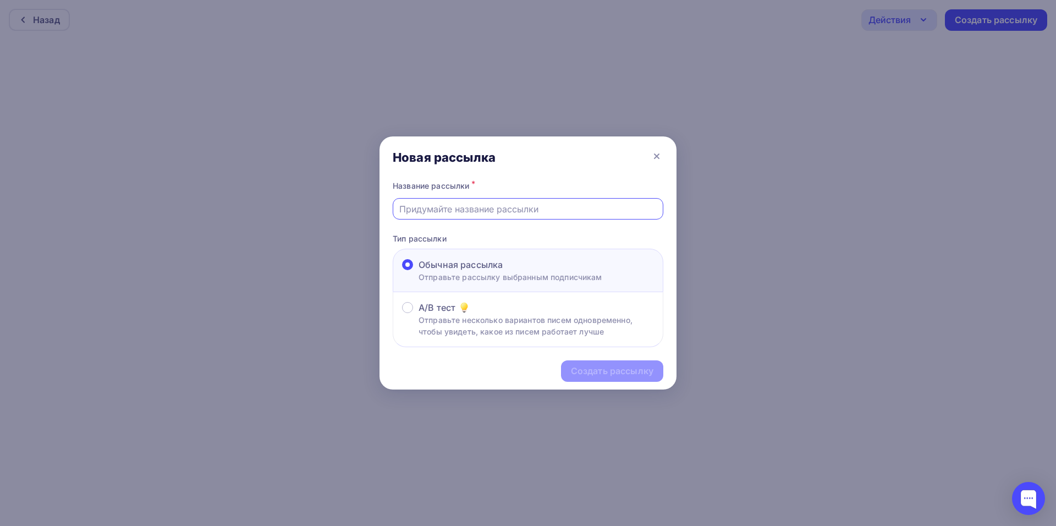
click at [446, 213] on input "text" at bounding box center [528, 208] width 258 height 13
click at [440, 208] on input "text" at bounding box center [528, 208] width 258 height 13
click at [409, 206] on input "text" at bounding box center [528, 208] width 258 height 13
type input "лучшее магнитогорск2"
click at [598, 376] on div "Создать рассылку" at bounding box center [612, 371] width 83 height 13
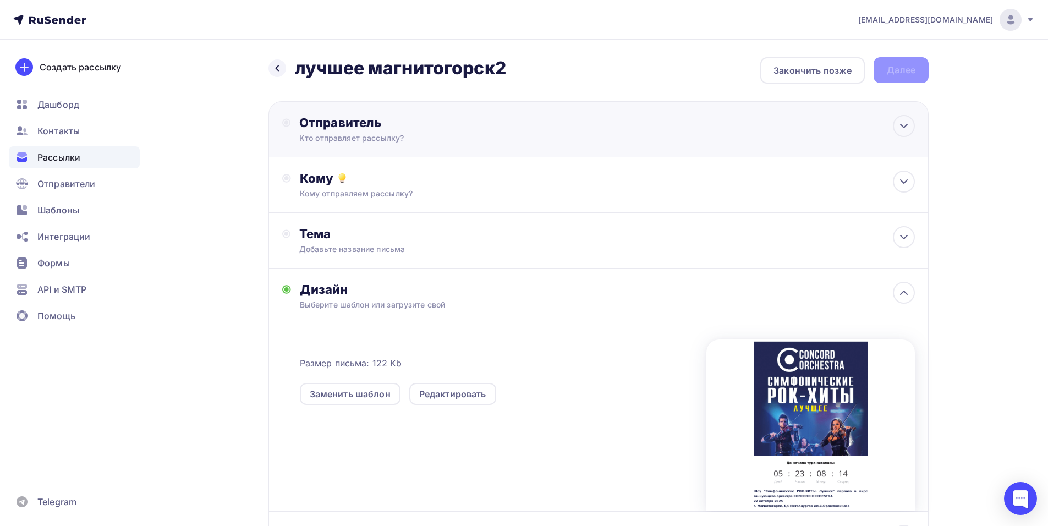
click at [394, 135] on div "Кто отправляет рассылку?" at bounding box center [406, 138] width 215 height 11
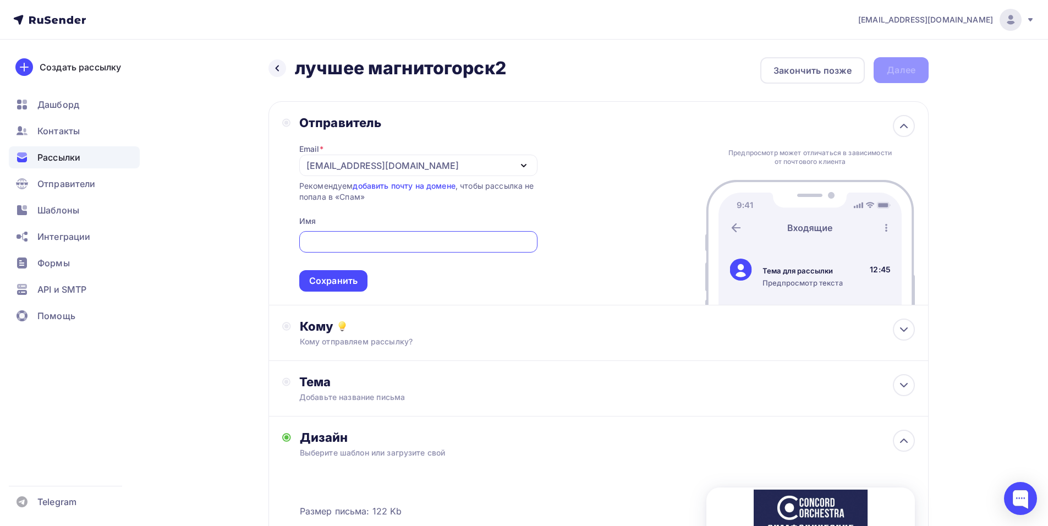
click at [337, 162] on div "[EMAIL_ADDRESS][DOMAIN_NAME]" at bounding box center [382, 165] width 152 height 13
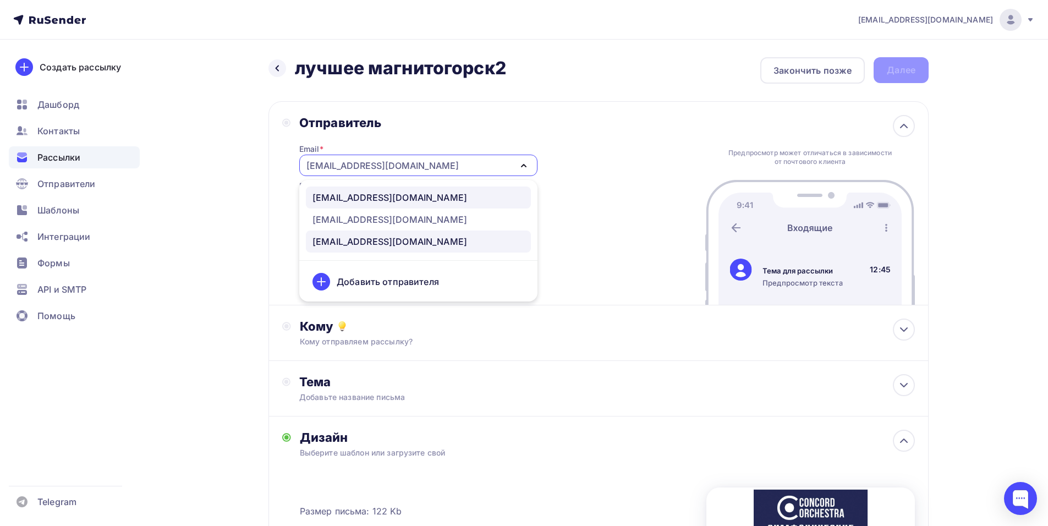
click at [383, 196] on div "[EMAIL_ADDRESS][DOMAIN_NAME]" at bounding box center [389, 197] width 155 height 13
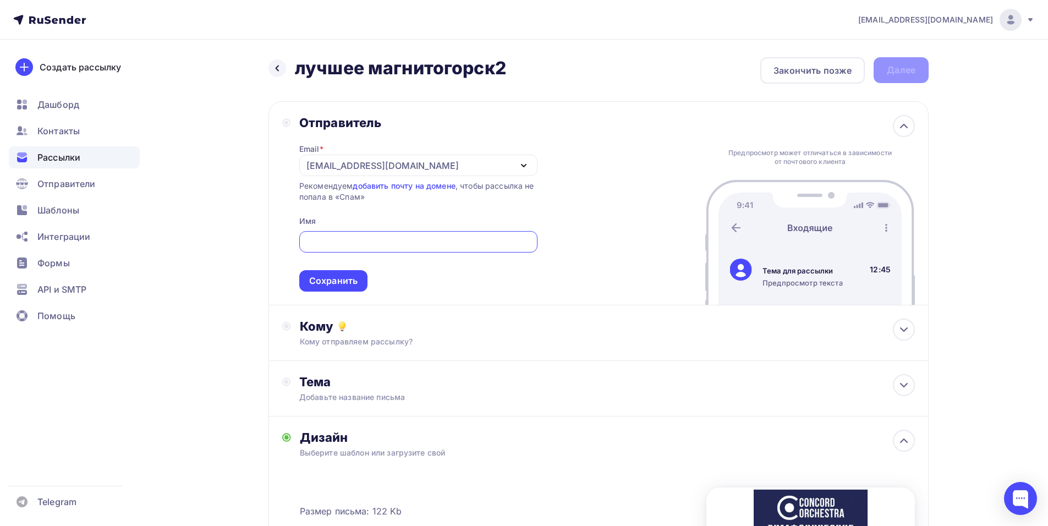
paste input "CONCORD ORCHESTRA"
type input "CONCORD ORCHESTRA"
click at [342, 276] on div "Сохранить" at bounding box center [333, 280] width 48 height 13
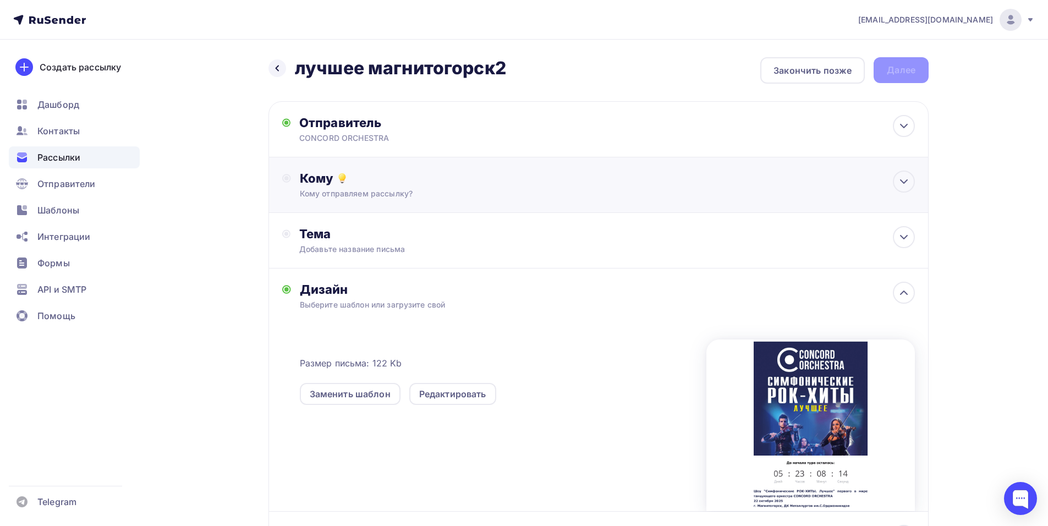
click at [365, 176] on div "Кому" at bounding box center [607, 178] width 615 height 15
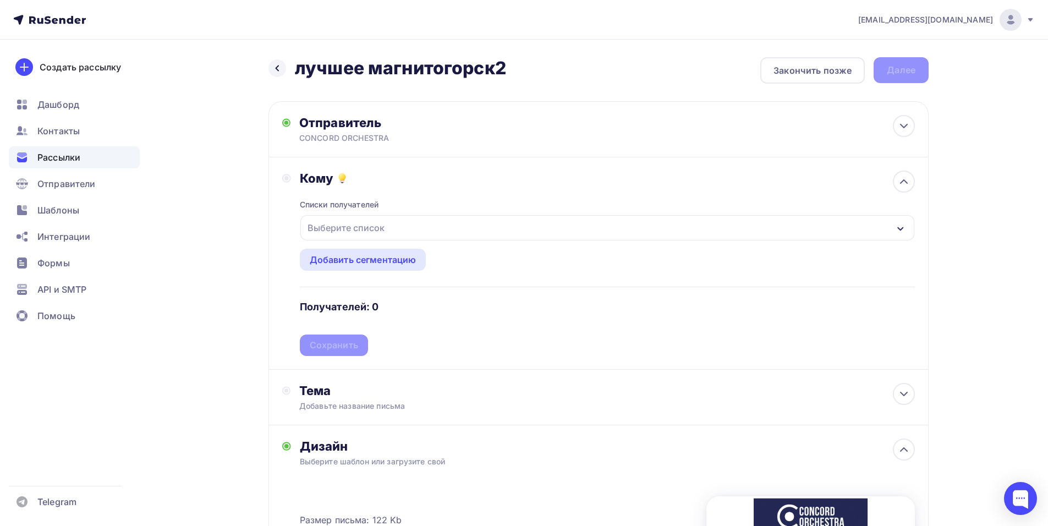
click at [420, 228] on div "Выберите список" at bounding box center [607, 227] width 614 height 25
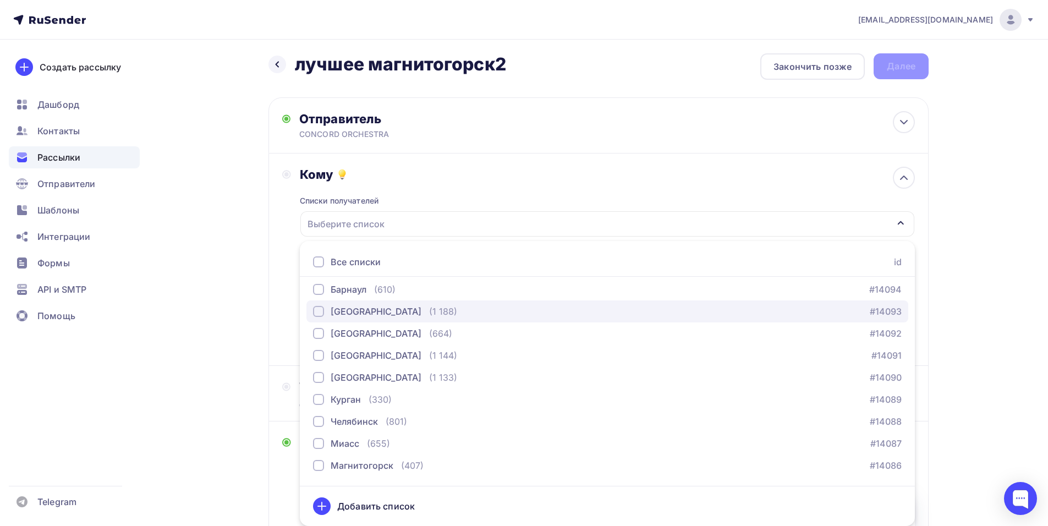
scroll to position [1375, 0]
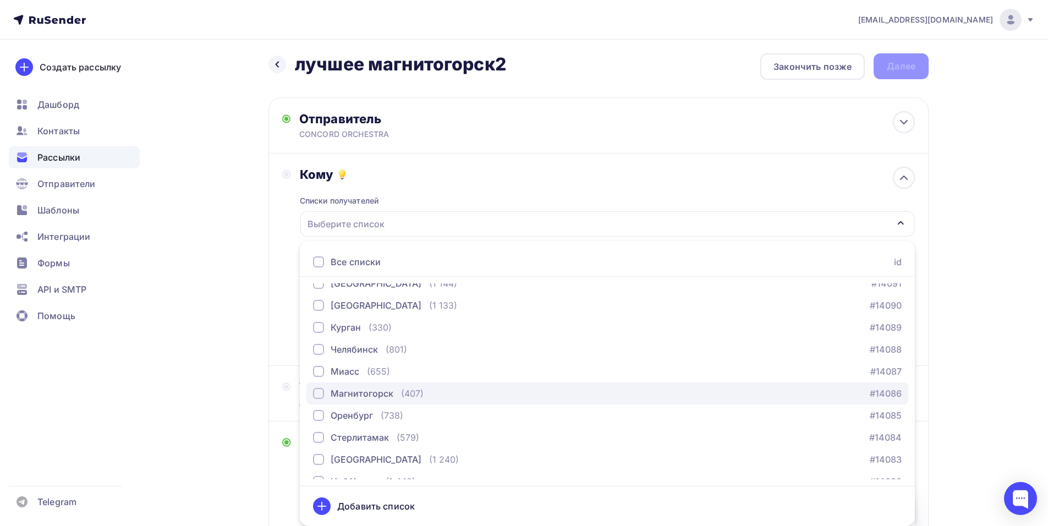
click at [365, 398] on div "Магнитогорск" at bounding box center [362, 393] width 63 height 13
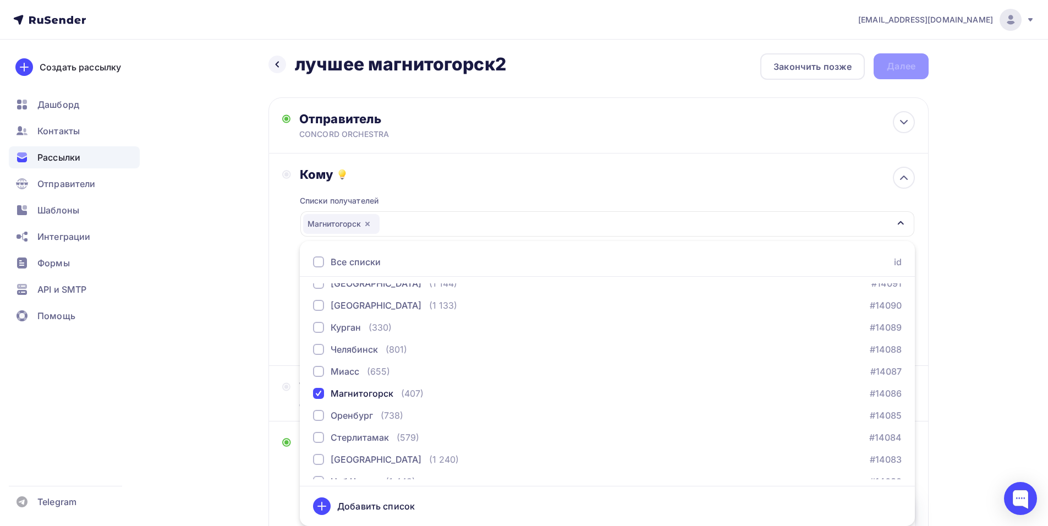
click at [279, 305] on div "Кому Списки получателей Магнитогорск Все списки id тест сережа (1) #27407 красн…" at bounding box center [598, 259] width 660 height 212
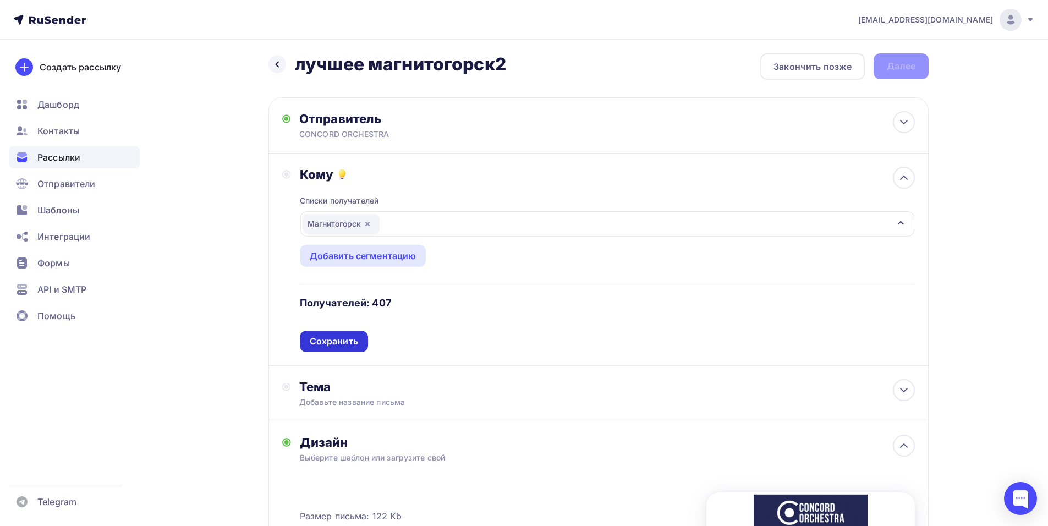
click at [345, 344] on div "Сохранить" at bounding box center [334, 341] width 48 height 13
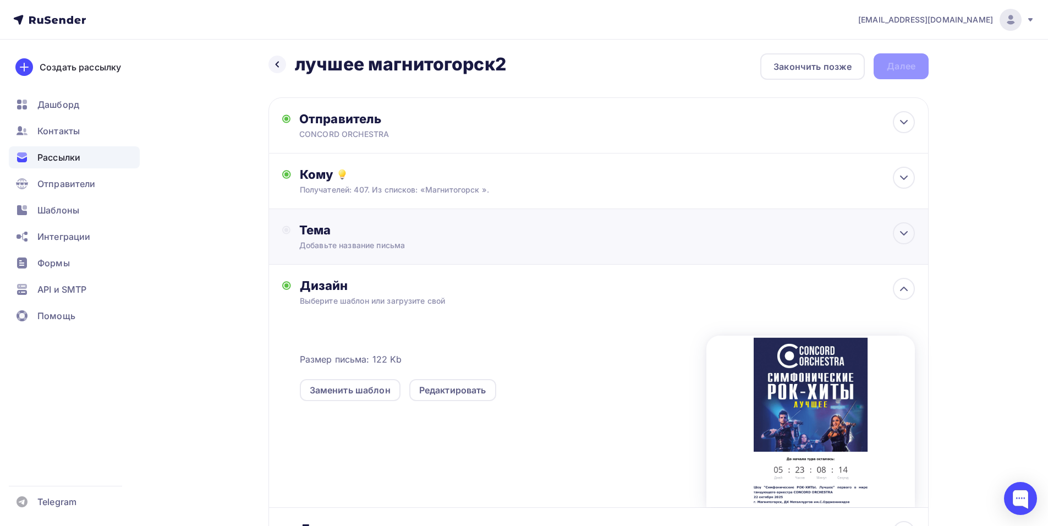
click at [325, 251] on div "Тема Добавьте название письма Тема * Рекомендуем использовать не более 150 симв…" at bounding box center [598, 237] width 660 height 56
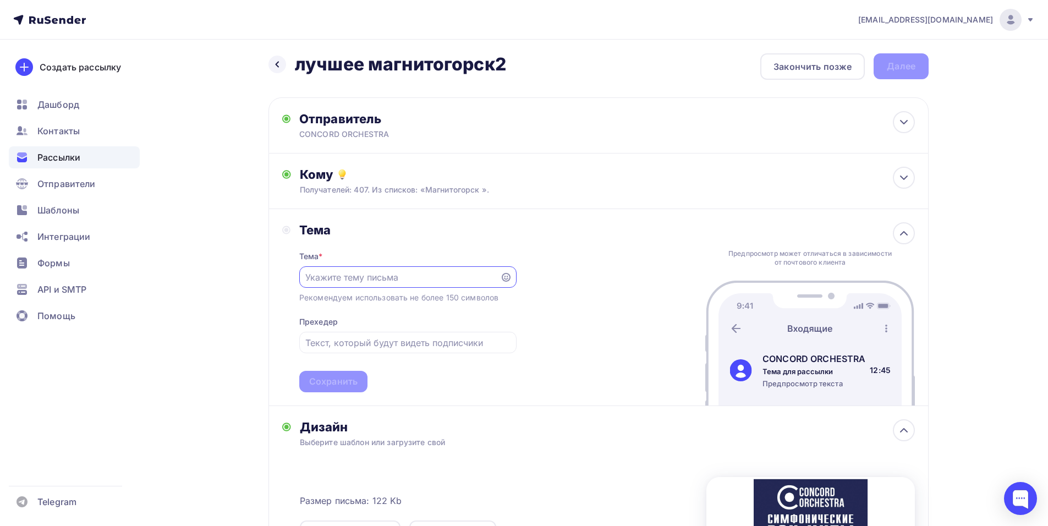
scroll to position [0, 0]
paste input "CONCORD ORCHESTRA"
type input "CONCORD ORCHESTRA"
click at [342, 380] on div "Сохранить" at bounding box center [333, 381] width 48 height 13
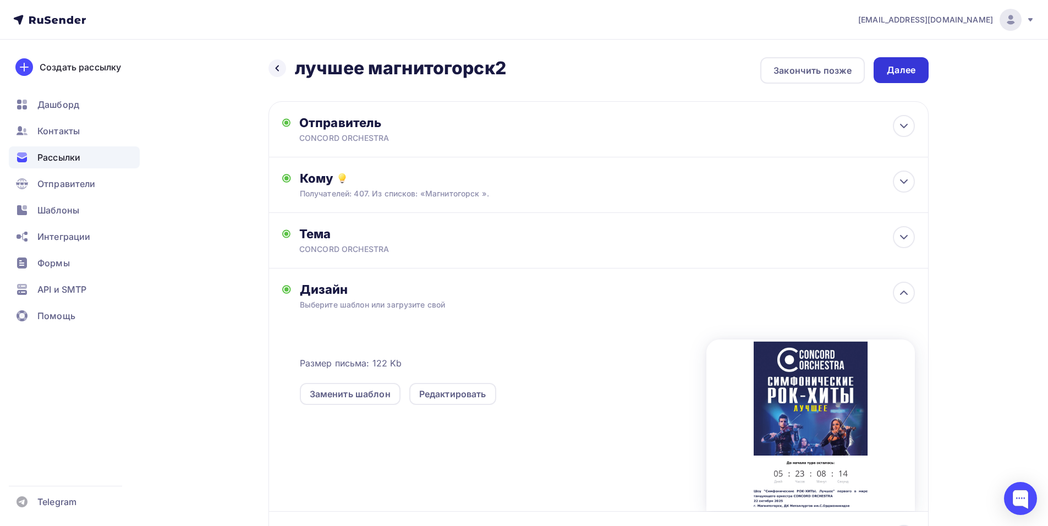
click at [900, 75] on div "Далее" at bounding box center [901, 70] width 29 height 13
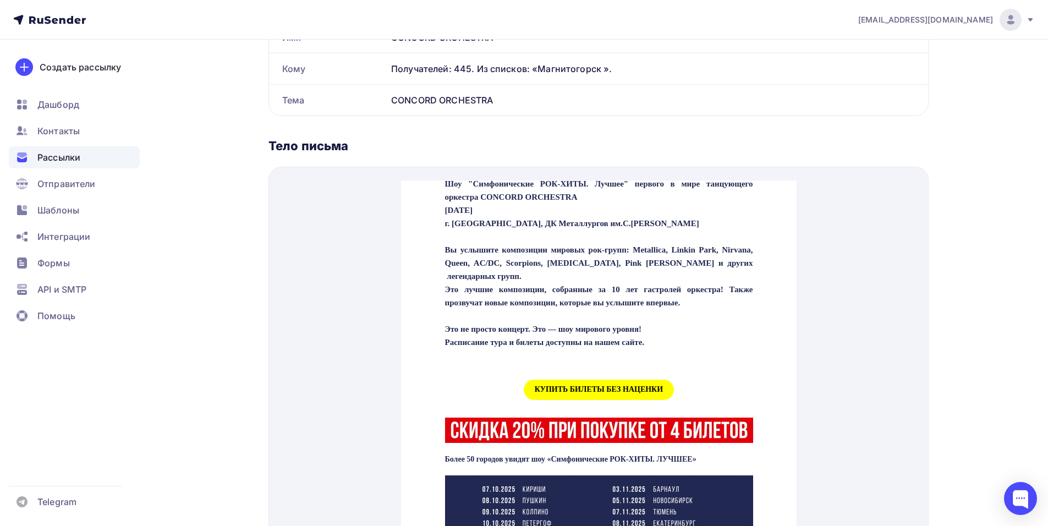
scroll to position [385, 0]
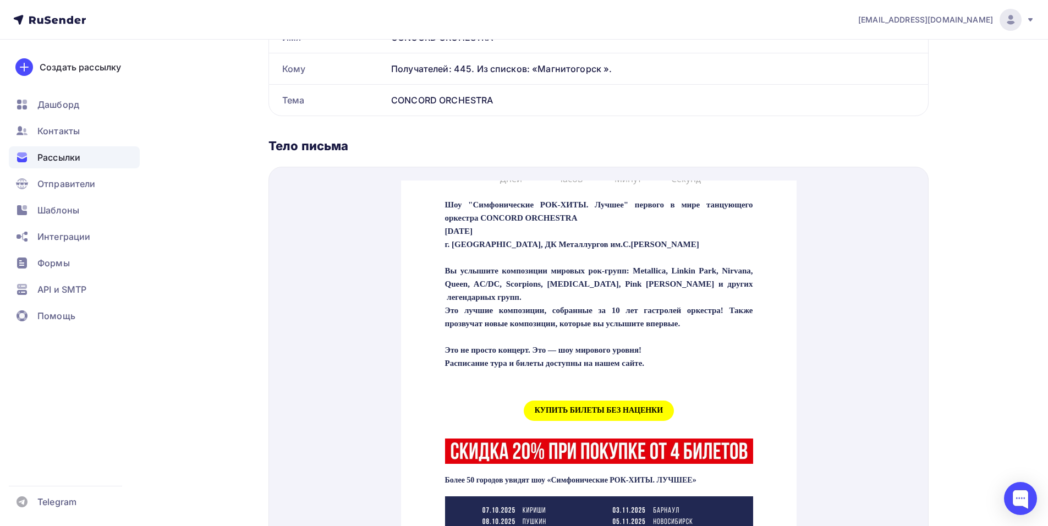
click at [559, 408] on span "КУПИТЬ БИЛЕТЫ БЕЗ НАЦЕНКИ" at bounding box center [598, 397] width 150 height 20
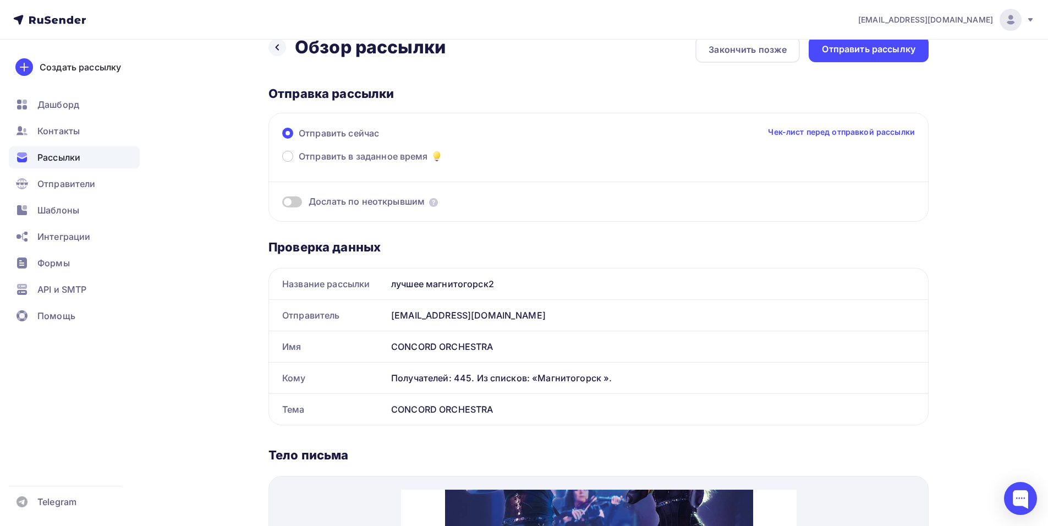
scroll to position [0, 0]
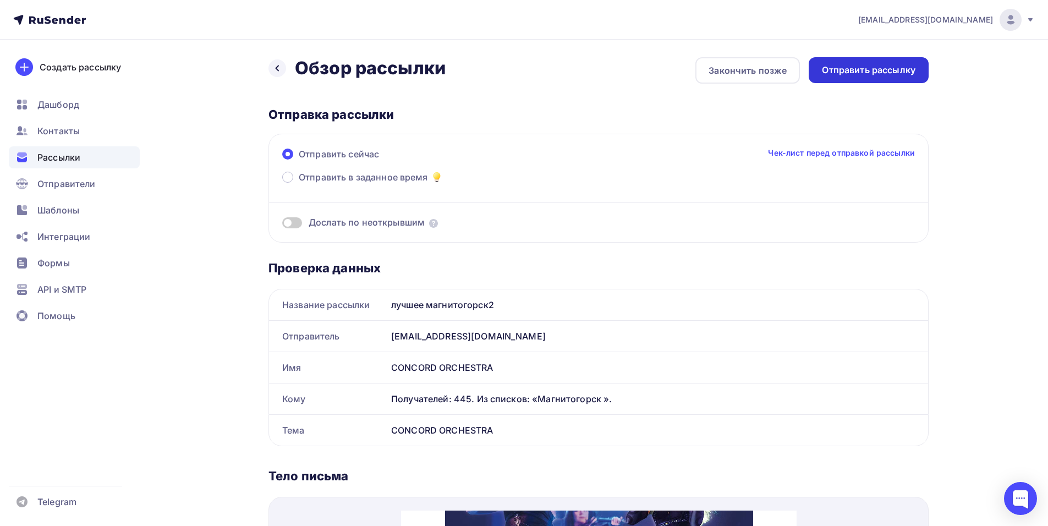
click at [877, 67] on div "Отправить рассылку" at bounding box center [869, 70] width 94 height 13
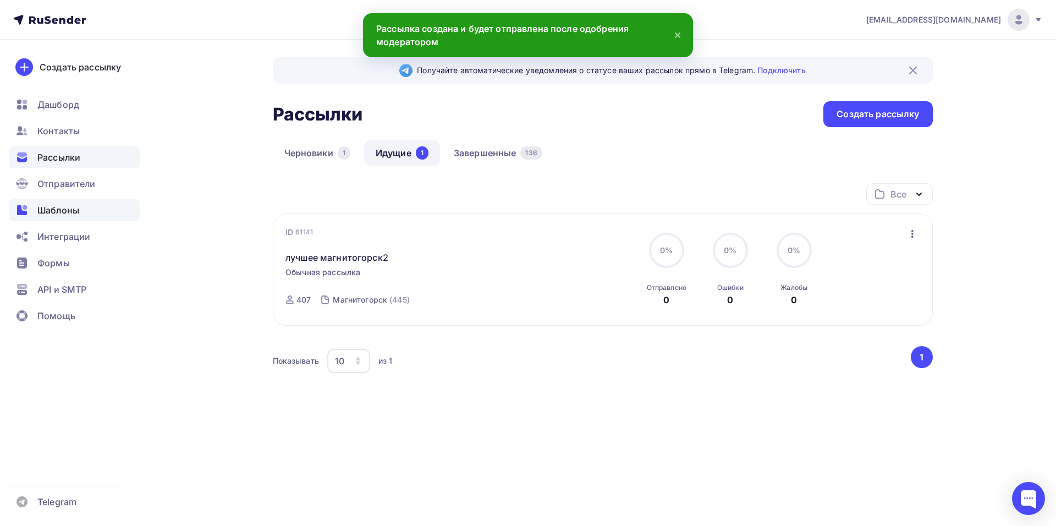
click at [76, 207] on span "Шаблоны" at bounding box center [58, 210] width 42 height 13
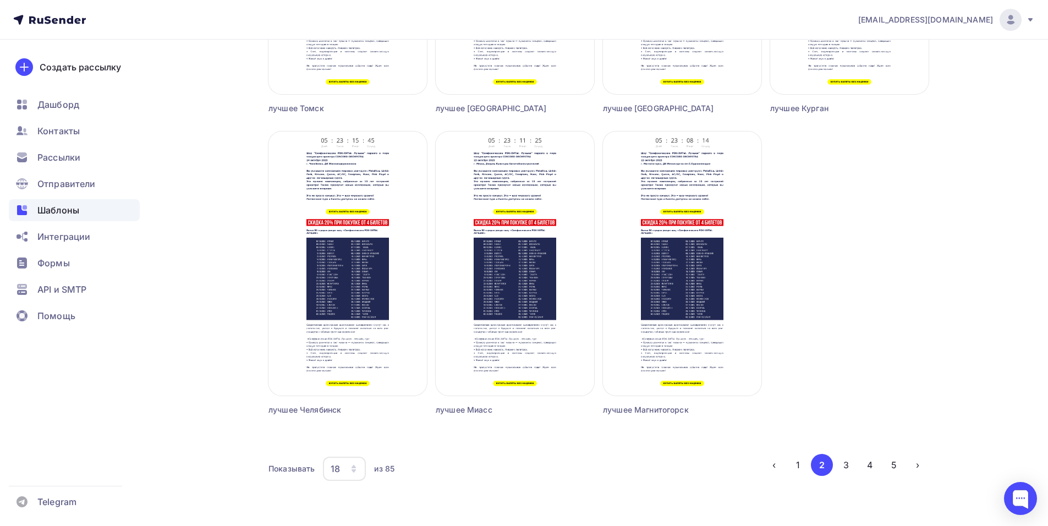
scroll to position [1227, 0]
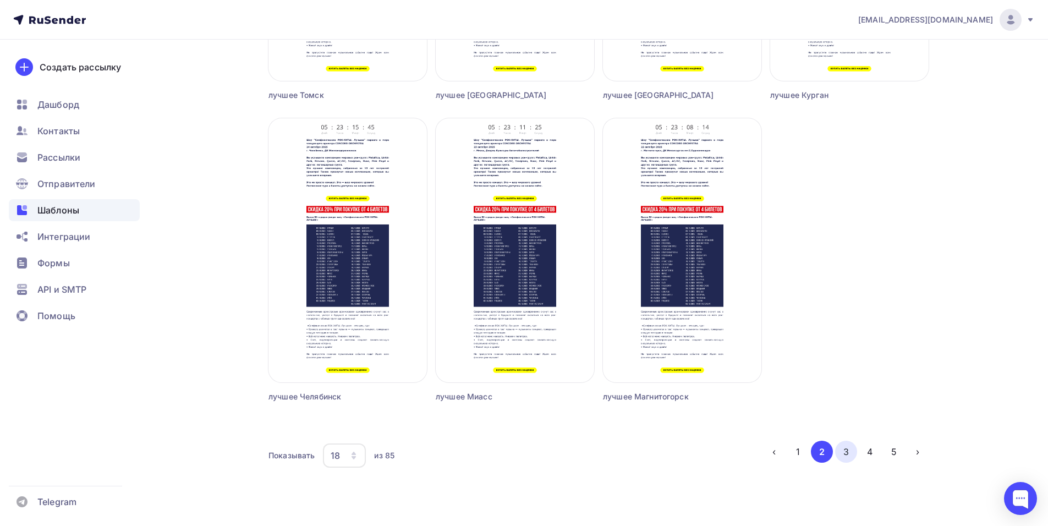
click at [850, 454] on button "3" at bounding box center [846, 452] width 22 height 22
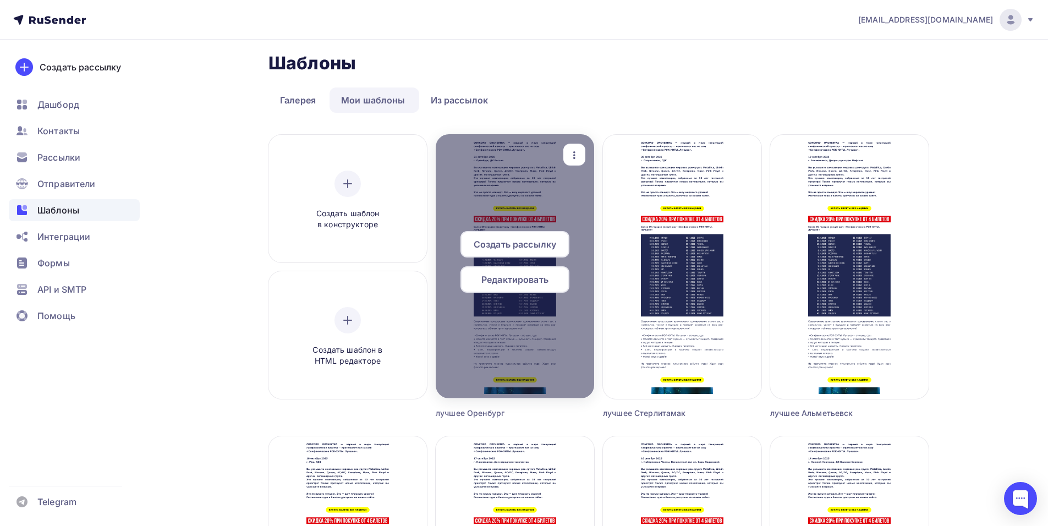
scroll to position [0, 0]
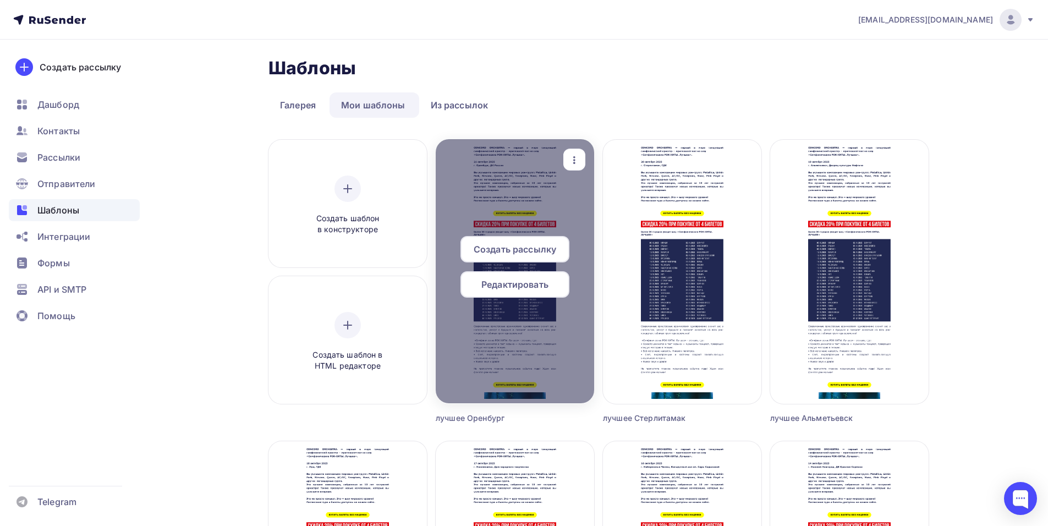
click at [538, 287] on span "Редактировать" at bounding box center [514, 284] width 67 height 13
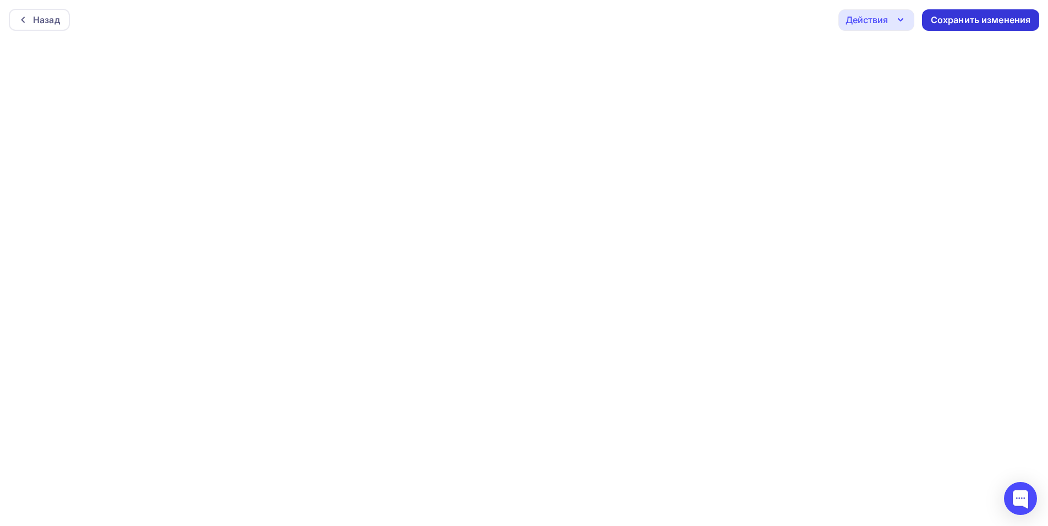
click at [985, 13] on div "Сохранить изменения" at bounding box center [980, 19] width 117 height 21
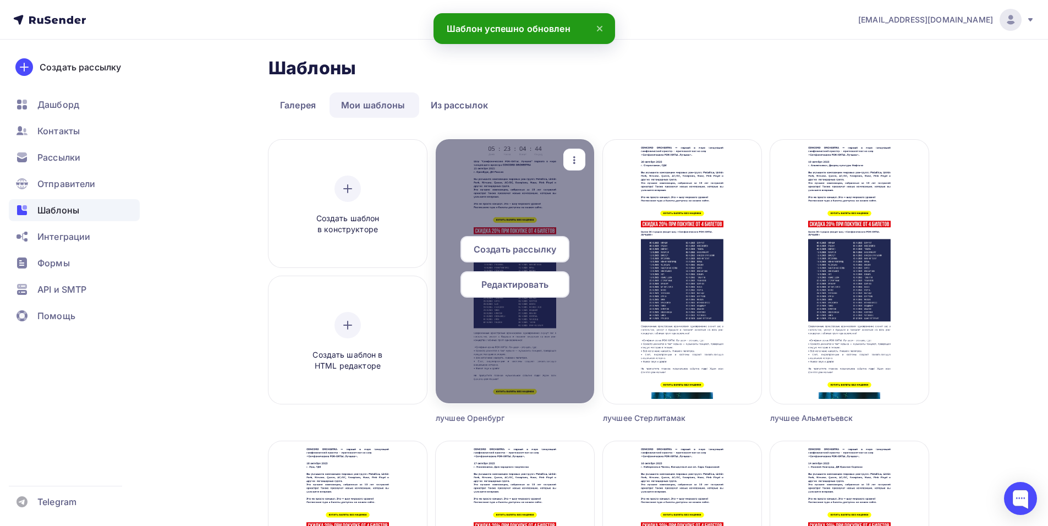
click at [493, 248] on span "Создать рассылку" at bounding box center [515, 249] width 83 height 13
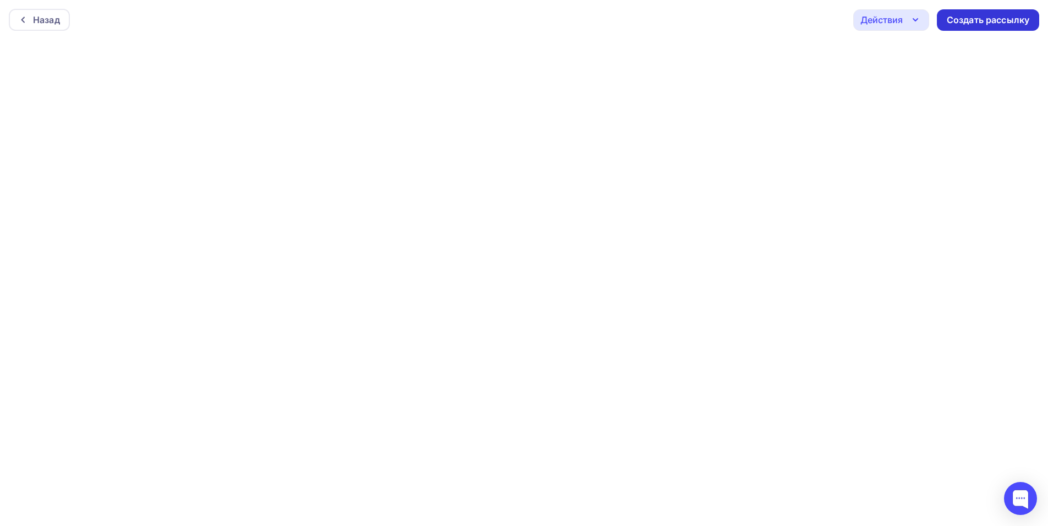
click at [965, 23] on div "Создать рассылку" at bounding box center [988, 20] width 83 height 13
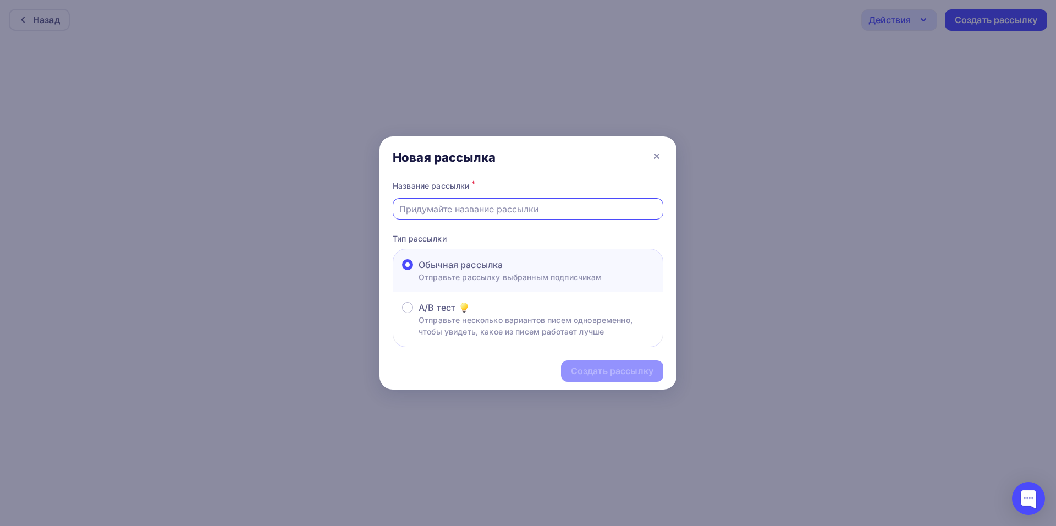
click at [447, 212] on input "text" at bounding box center [528, 208] width 258 height 13
type input "лучшее оренбург2"
click at [593, 365] on div "Создать рассылку" at bounding box center [612, 371] width 83 height 13
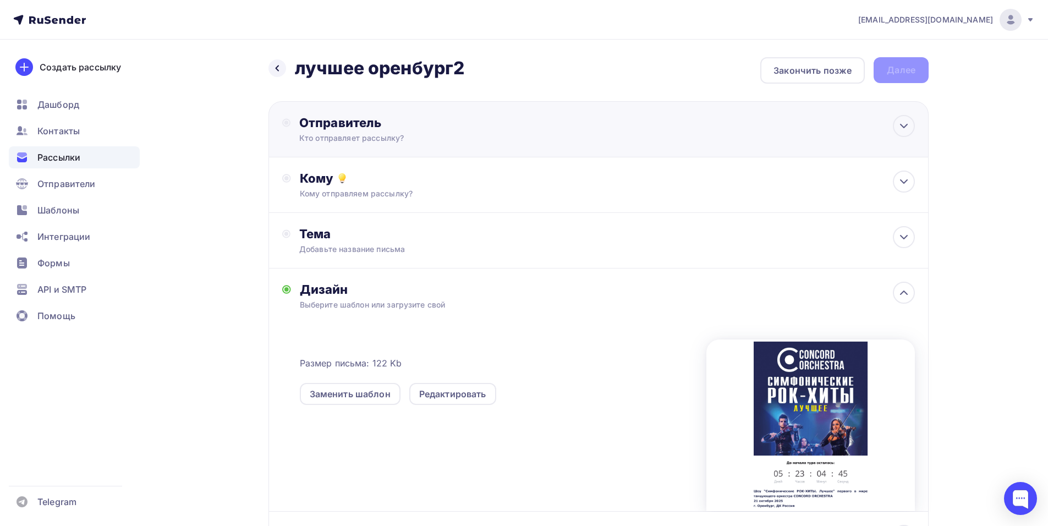
click at [454, 133] on div "Отправитель Кто отправляет рассылку? Email * [EMAIL_ADDRESS][DOMAIN_NAME] [EMAI…" at bounding box center [418, 129] width 238 height 29
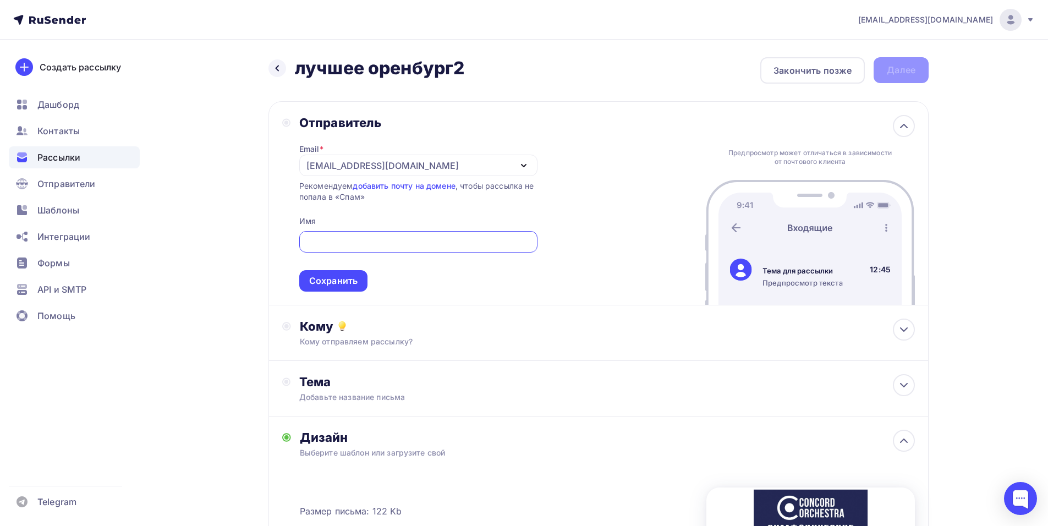
click at [323, 163] on div "[EMAIL_ADDRESS][DOMAIN_NAME]" at bounding box center [382, 165] width 152 height 13
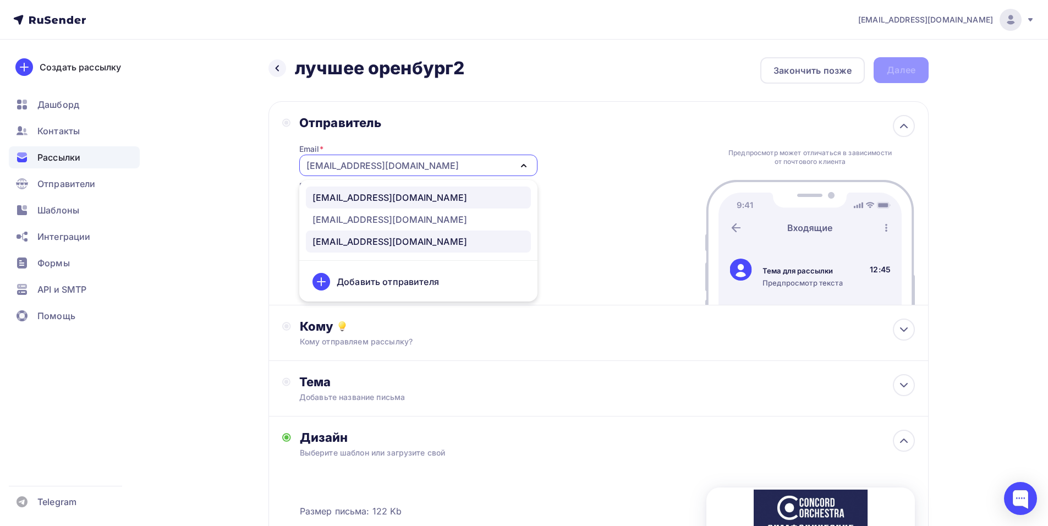
click at [400, 197] on div "[EMAIL_ADDRESS][DOMAIN_NAME]" at bounding box center [389, 197] width 155 height 13
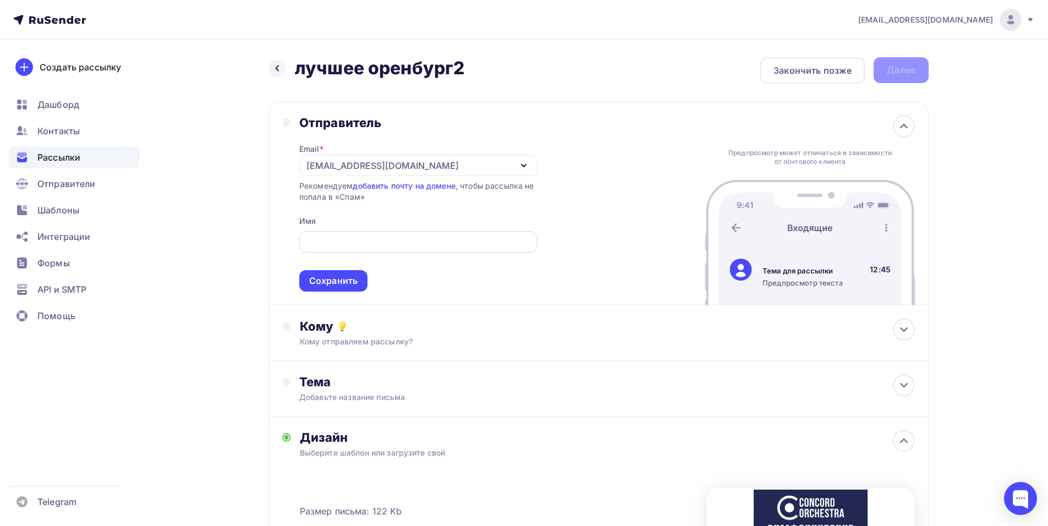
click at [356, 242] on input "text" at bounding box center [418, 241] width 226 height 13
click at [309, 240] on input "text" at bounding box center [418, 241] width 226 height 13
paste input "CONCORD ORCHESTRA"
type input "CONCORD ORCHESTRA"
click at [318, 274] on div "Сохранить" at bounding box center [333, 280] width 68 height 21
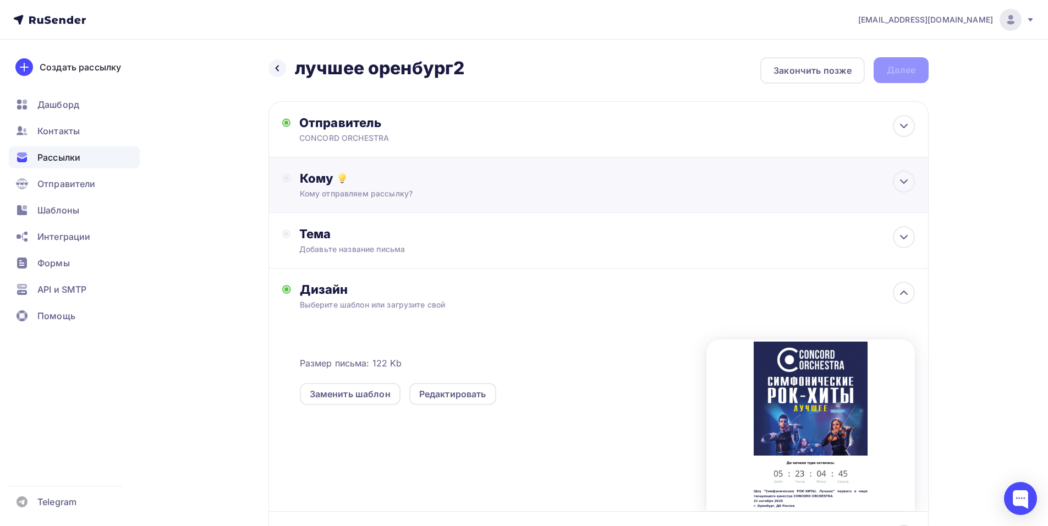
click at [393, 167] on div "Кому Кому отправляем рассылку? Списки получателей Выберите список Все списки id…" at bounding box center [598, 185] width 660 height 56
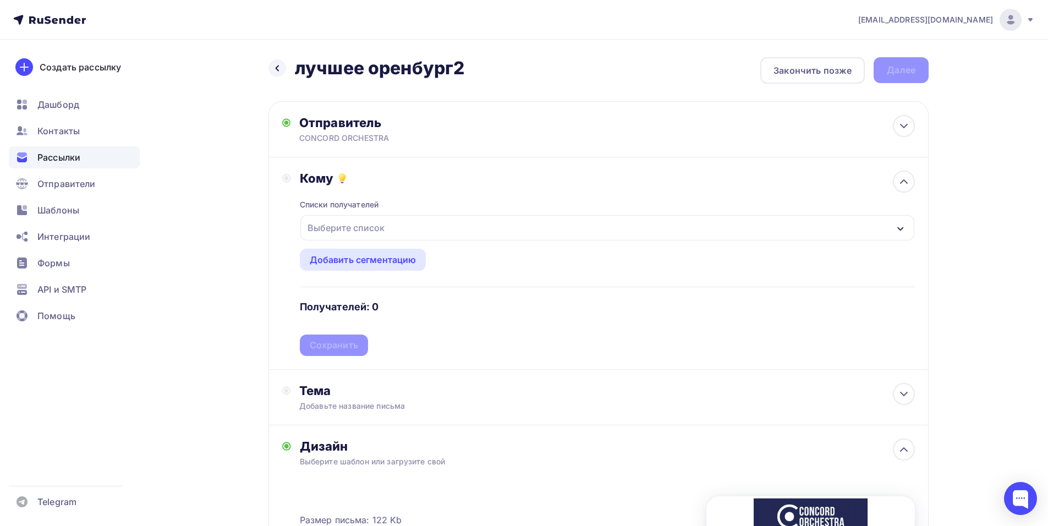
click at [436, 229] on div "Выберите список" at bounding box center [607, 227] width 614 height 25
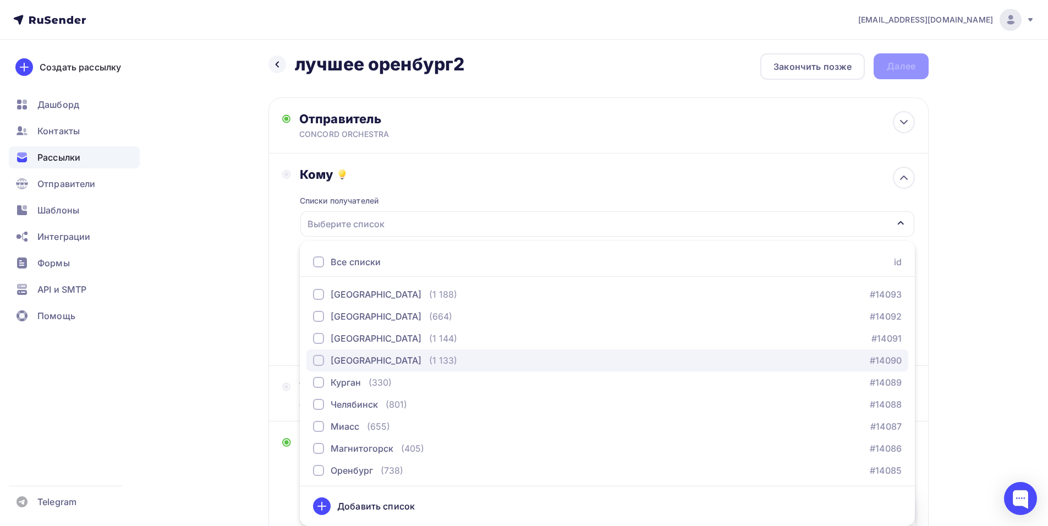
scroll to position [1375, 0]
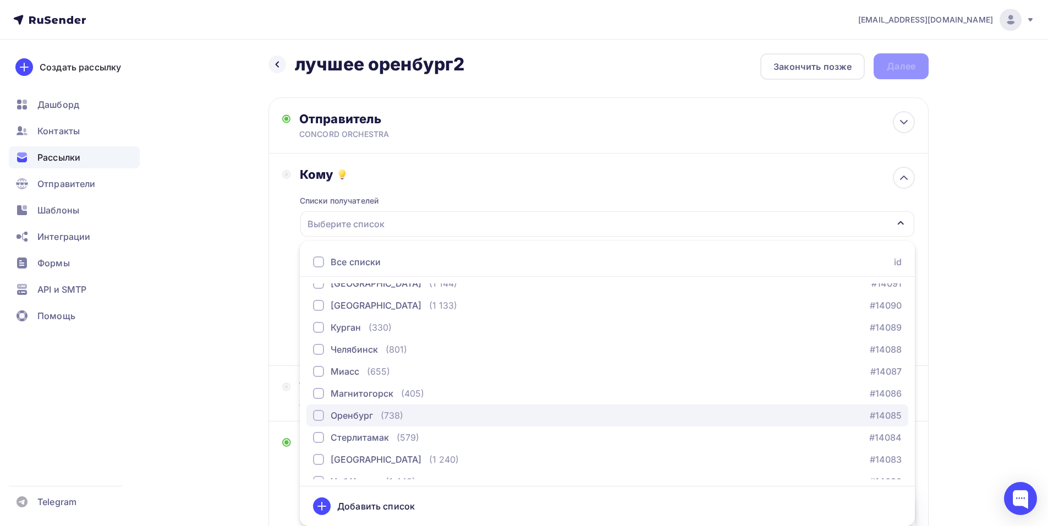
click at [353, 417] on div "Оренбург" at bounding box center [352, 415] width 42 height 13
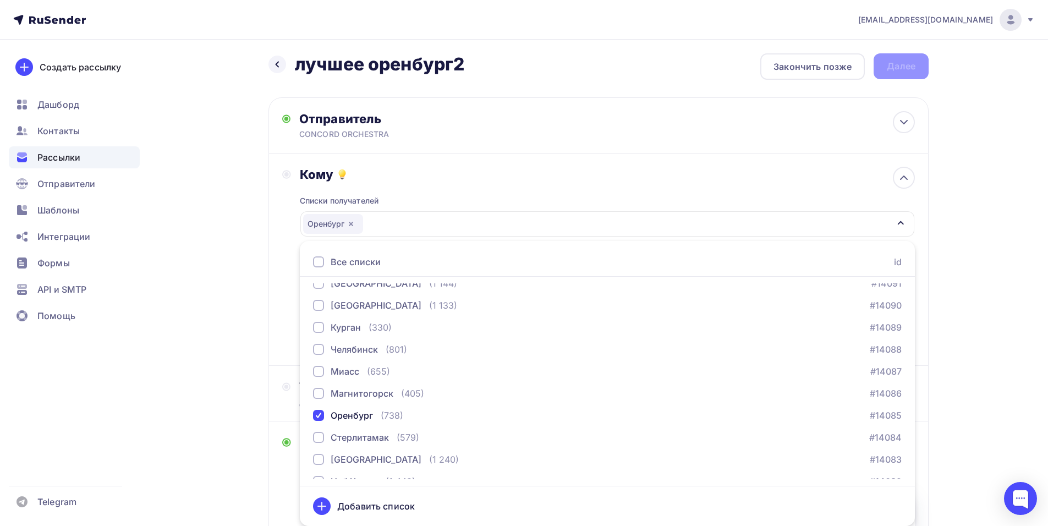
click at [276, 328] on div "Кому Списки получателей Оренбург Все списки id тест сережа (1) #27407 красноярс…" at bounding box center [598, 259] width 660 height 212
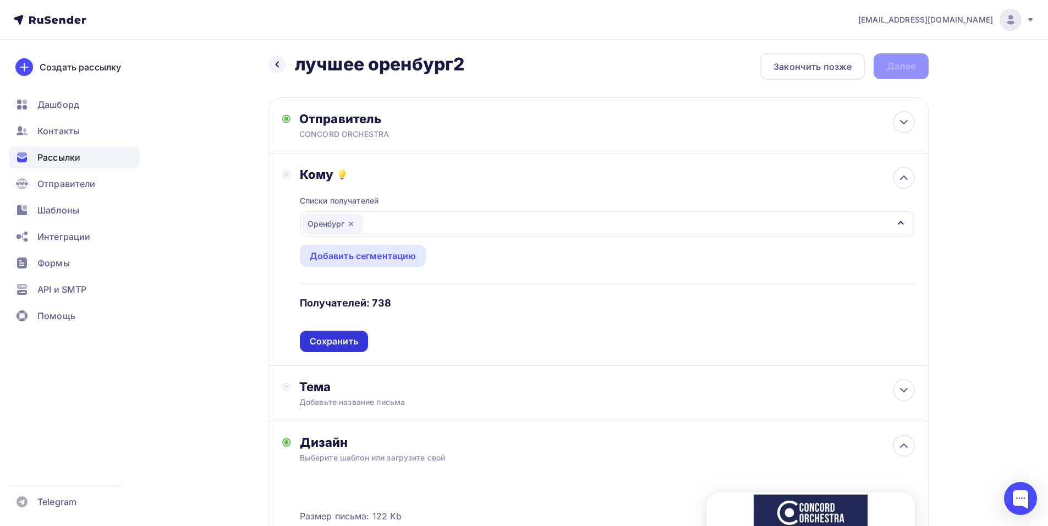
click at [335, 345] on div "Сохранить" at bounding box center [334, 341] width 48 height 13
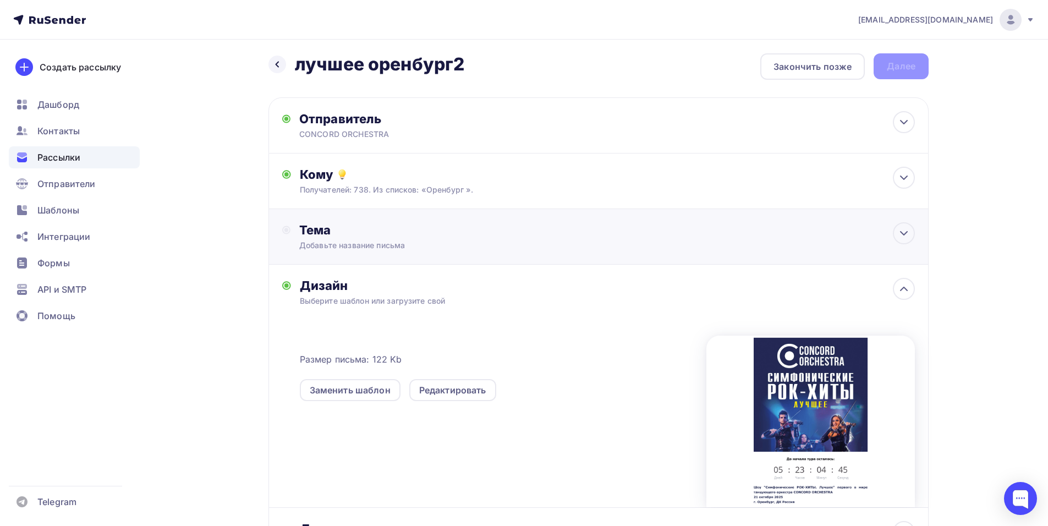
click at [327, 257] on div "Тема Добавьте название письма Тема * Рекомендуем использовать не более 150 симв…" at bounding box center [598, 237] width 660 height 56
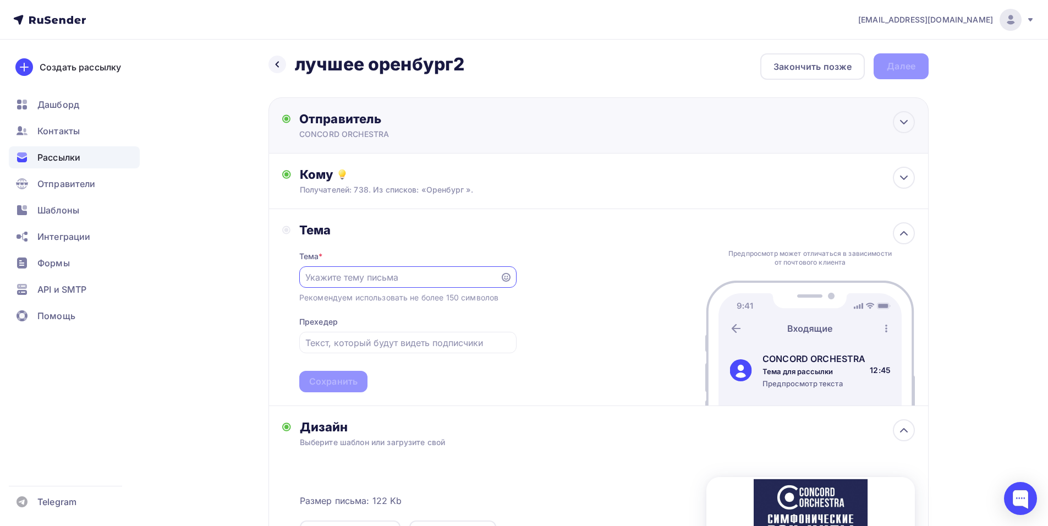
scroll to position [0, 0]
click at [999, 237] on div "shedevru@yandex.ru Аккаунт Тарифы Выйти Создать рассылку Дашборд Контакты Рассы…" at bounding box center [524, 385] width 1048 height 779
paste input "Приглашение на шоу «Симфонические РОК-ХИТЫ. Лучшее»"
type input "Приглашение на шоу «Симфонические РОК-ХИТЫ. Лучшее»"
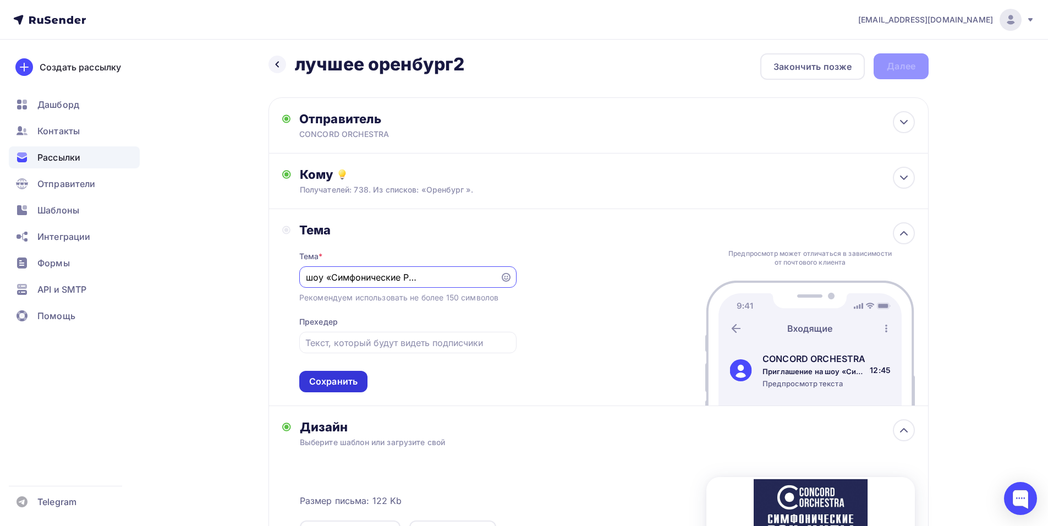
click at [335, 380] on div "Сохранить" at bounding box center [333, 381] width 48 height 13
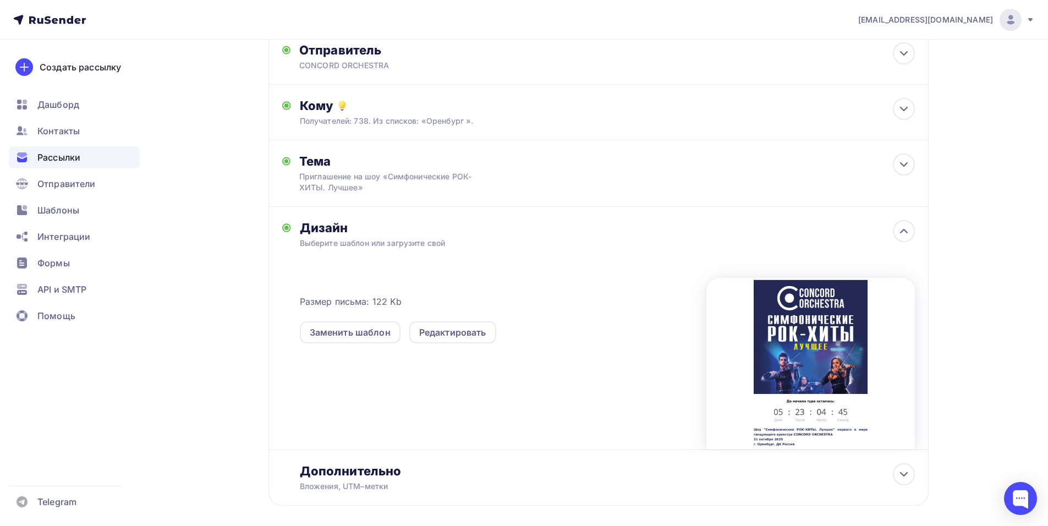
scroll to position [0, 0]
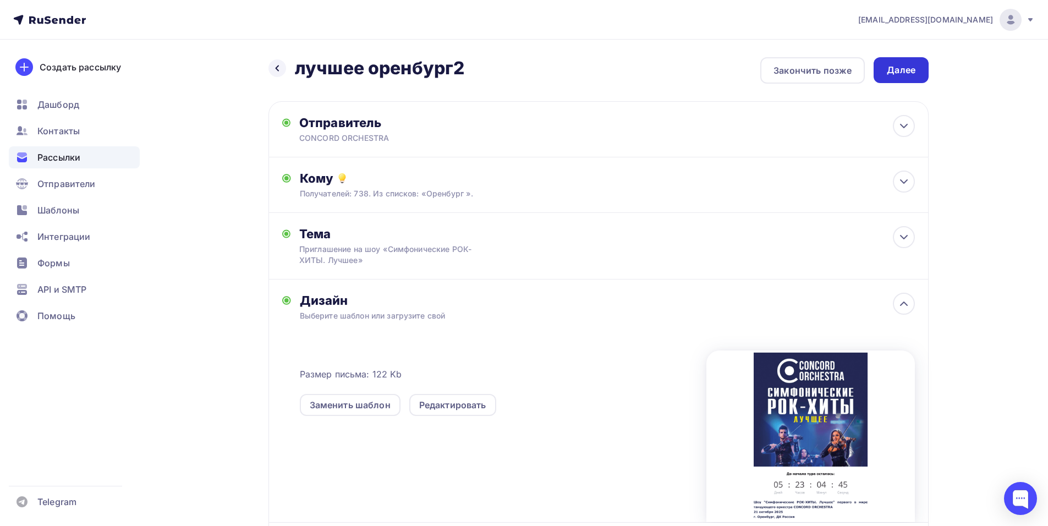
click at [900, 76] on div "Далее" at bounding box center [901, 70] width 29 height 13
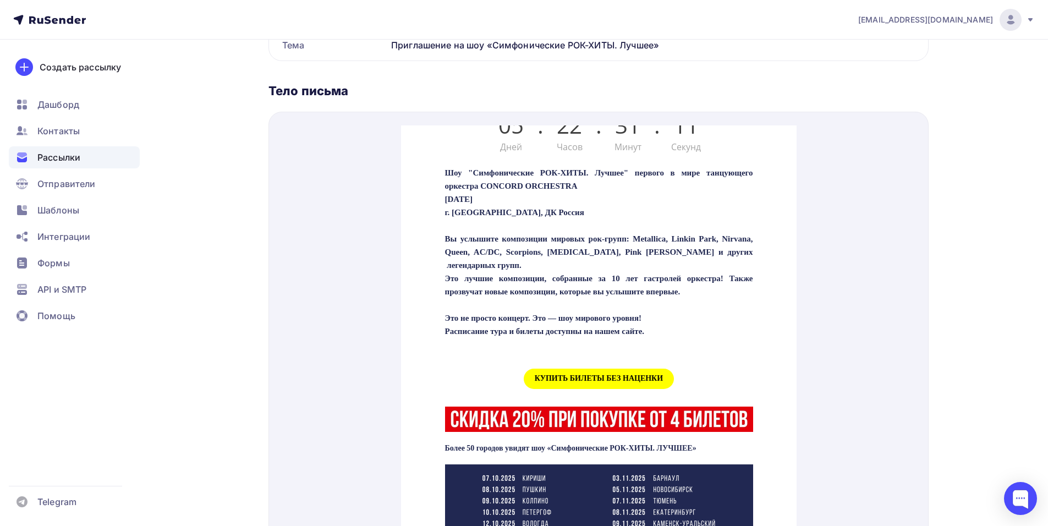
scroll to position [385, 0]
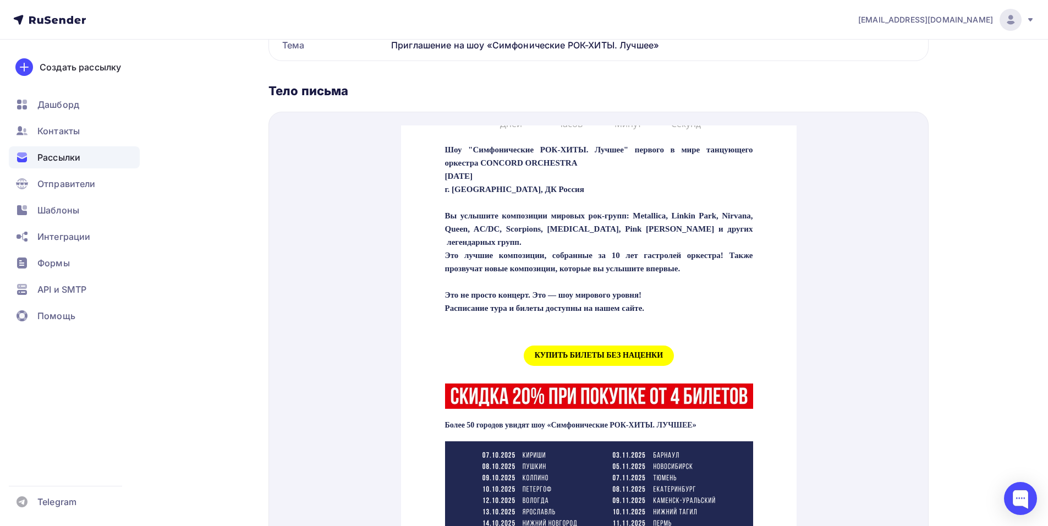
click at [567, 353] on span "КУПИТЬ БИЛЕТЫ БЕЗ НАЦЕНКИ" at bounding box center [598, 342] width 150 height 20
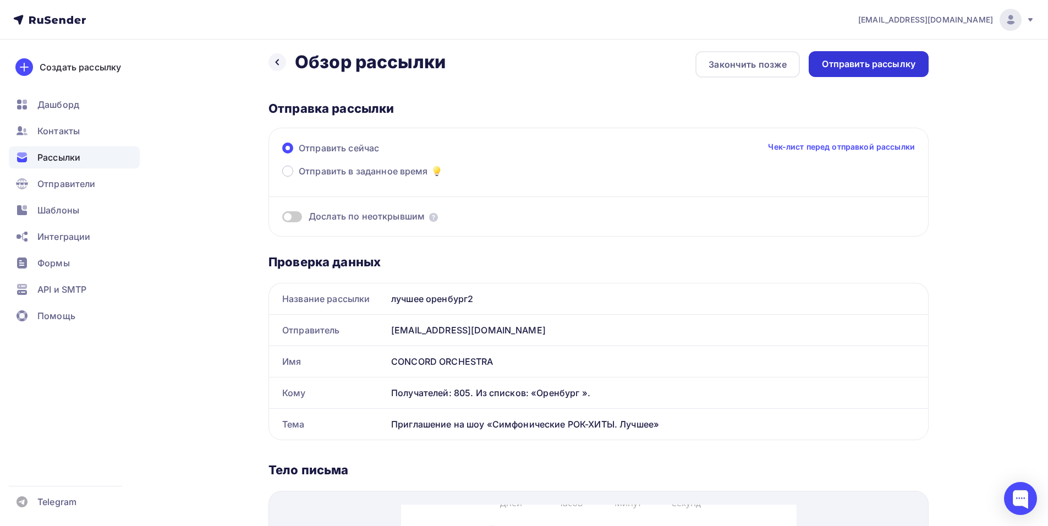
scroll to position [0, 0]
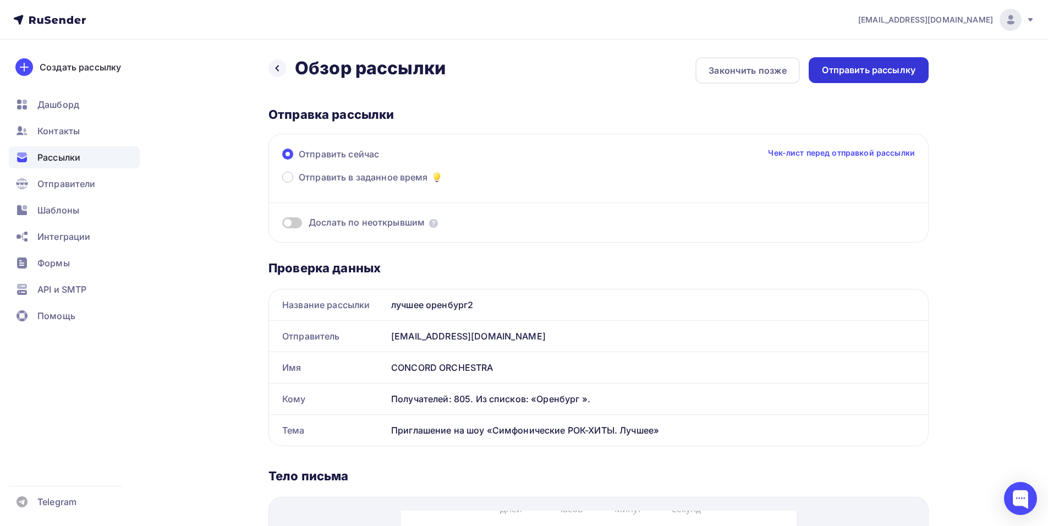
click at [887, 67] on div "Отправить рассылку" at bounding box center [869, 70] width 94 height 13
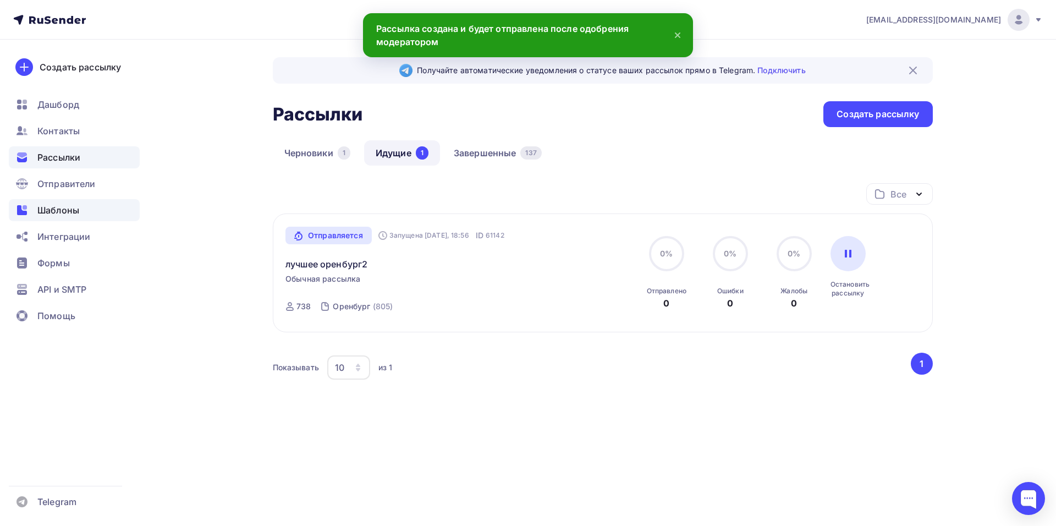
click at [38, 216] on span "Шаблоны" at bounding box center [58, 210] width 42 height 13
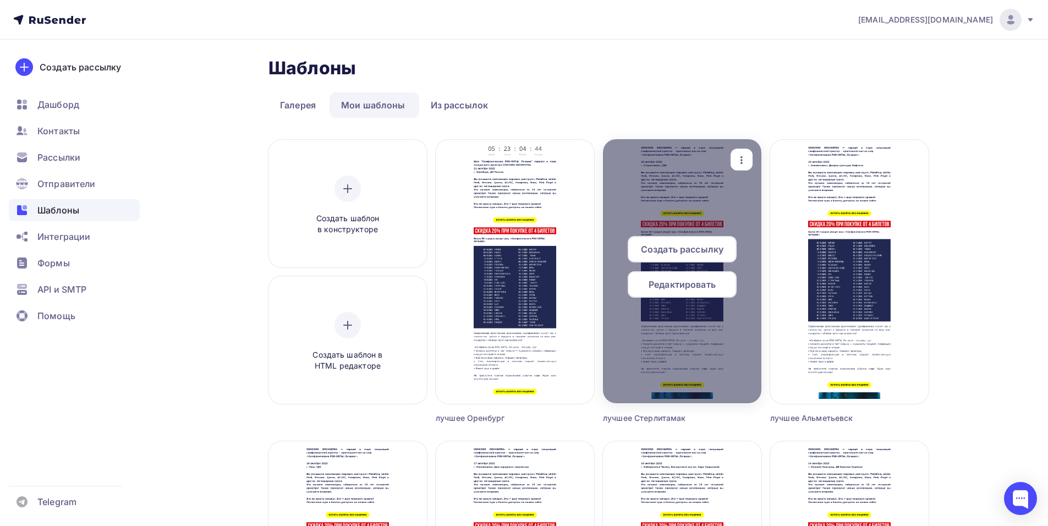
click at [670, 285] on span "Редактировать" at bounding box center [681, 284] width 67 height 13
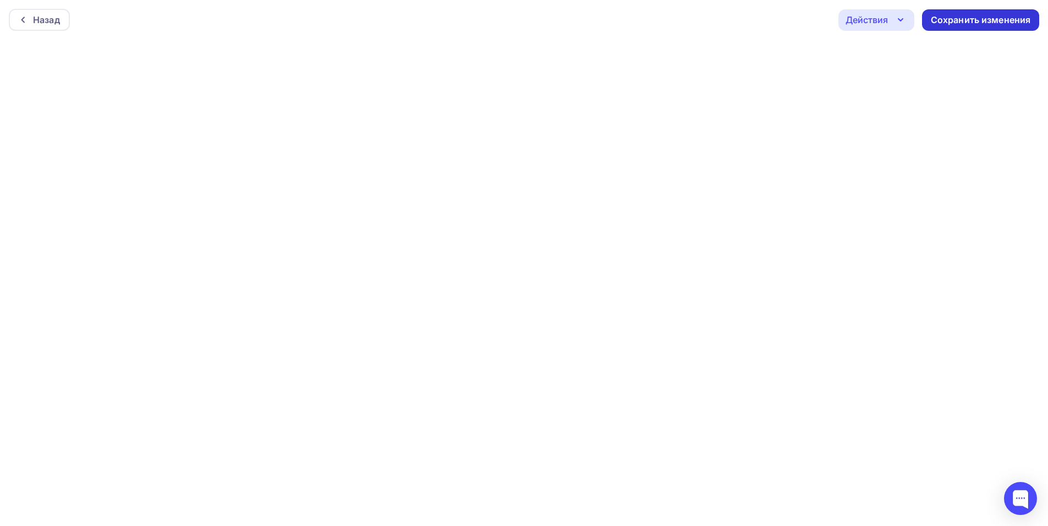
click at [955, 20] on div "Сохранить изменения" at bounding box center [981, 20] width 100 height 13
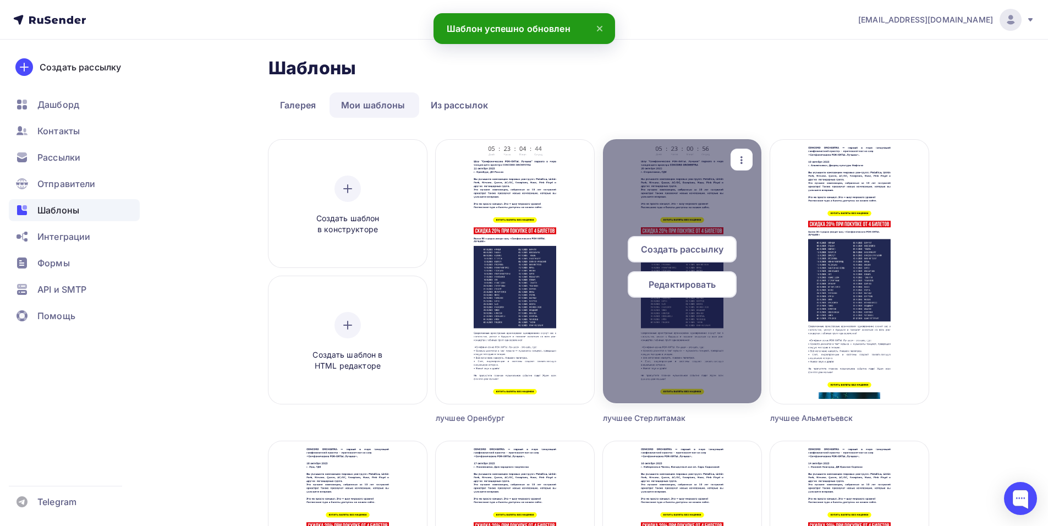
click at [683, 251] on span "Создать рассылку" at bounding box center [682, 249] width 83 height 13
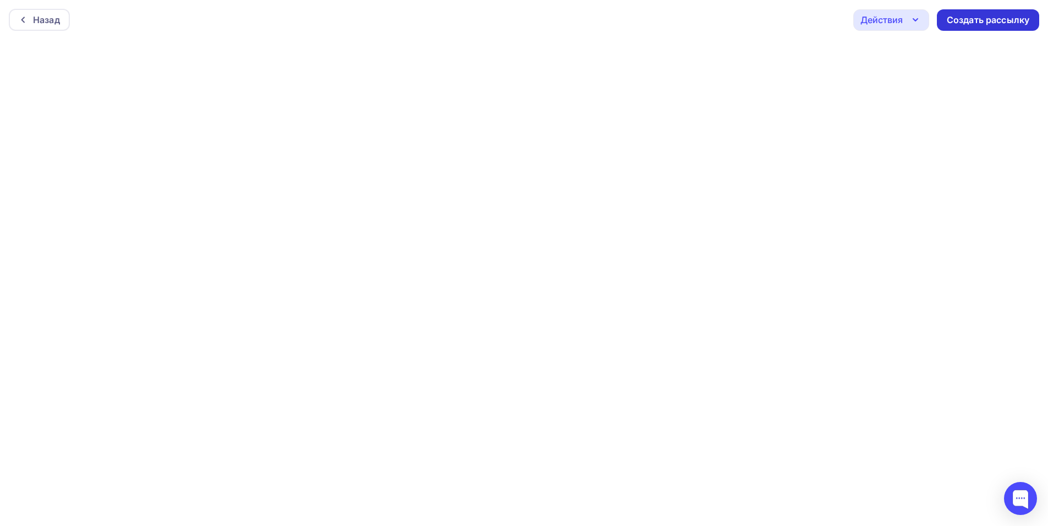
click at [967, 20] on div "Создать рассылку" at bounding box center [988, 20] width 83 height 13
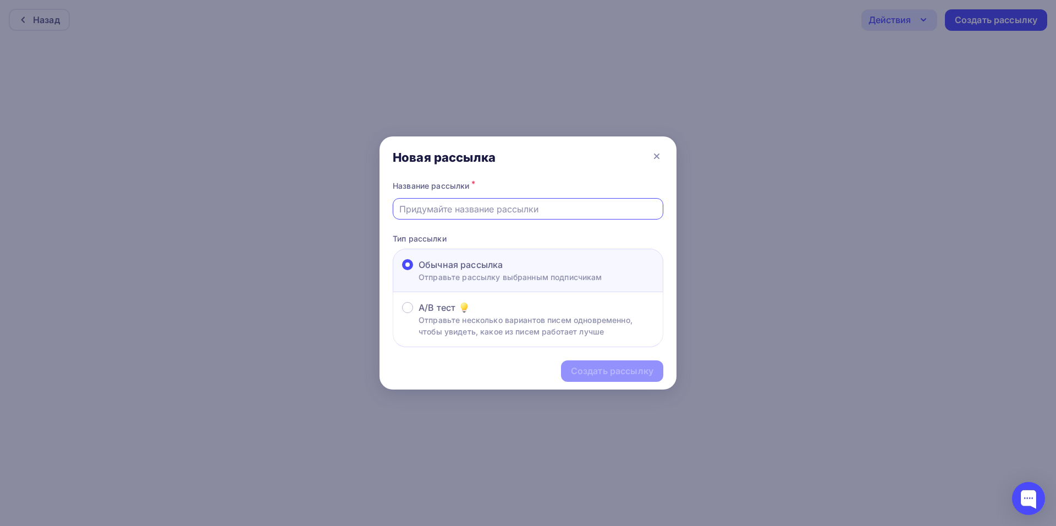
click at [444, 209] on input "text" at bounding box center [528, 208] width 258 height 13
type input "лучшее стрелитамак2"
click at [608, 373] on div "Создать рассылку" at bounding box center [612, 371] width 83 height 13
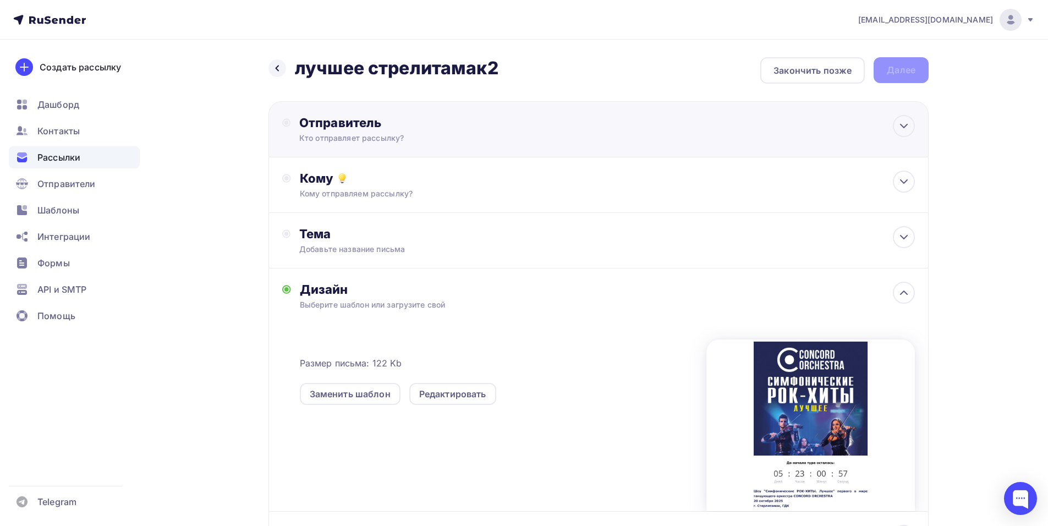
click at [430, 136] on div "Кто отправляет рассылку?" at bounding box center [406, 138] width 215 height 11
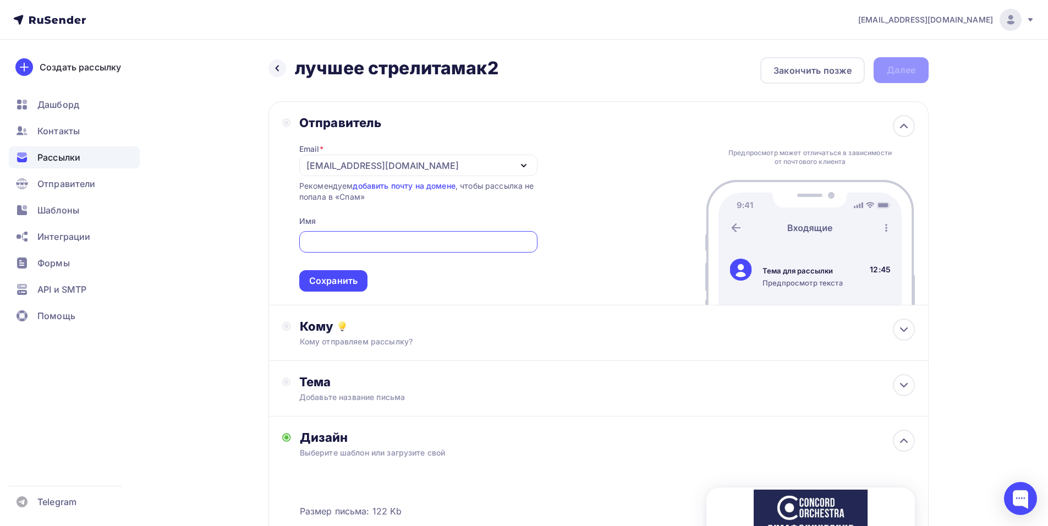
click at [346, 172] on div "[EMAIL_ADDRESS][DOMAIN_NAME]" at bounding box center [418, 165] width 238 height 21
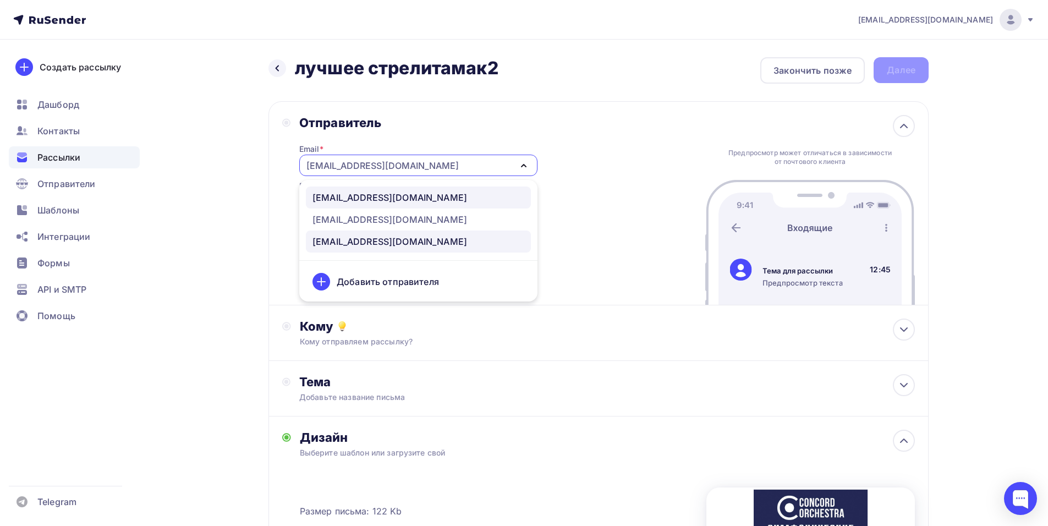
click at [413, 199] on div "[EMAIL_ADDRESS][DOMAIN_NAME]" at bounding box center [389, 197] width 155 height 13
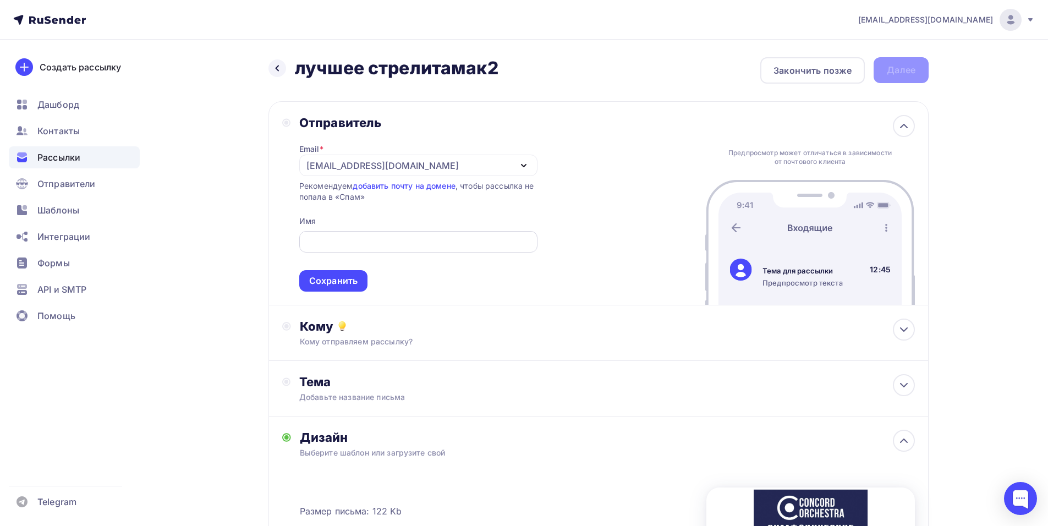
click at [390, 240] on input "text" at bounding box center [418, 241] width 226 height 13
paste input "CONCORD ORCHESTRA"
type input "CONCORD ORCHESTRA"
click at [341, 282] on div "Сохранить" at bounding box center [333, 280] width 48 height 13
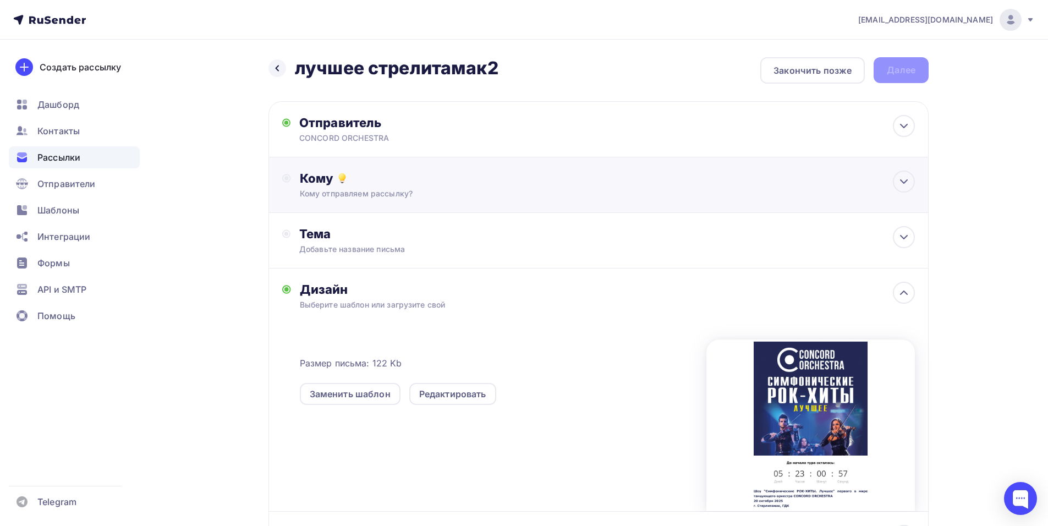
click at [396, 194] on div "Кому отправляем рассылку?" at bounding box center [577, 193] width 554 height 11
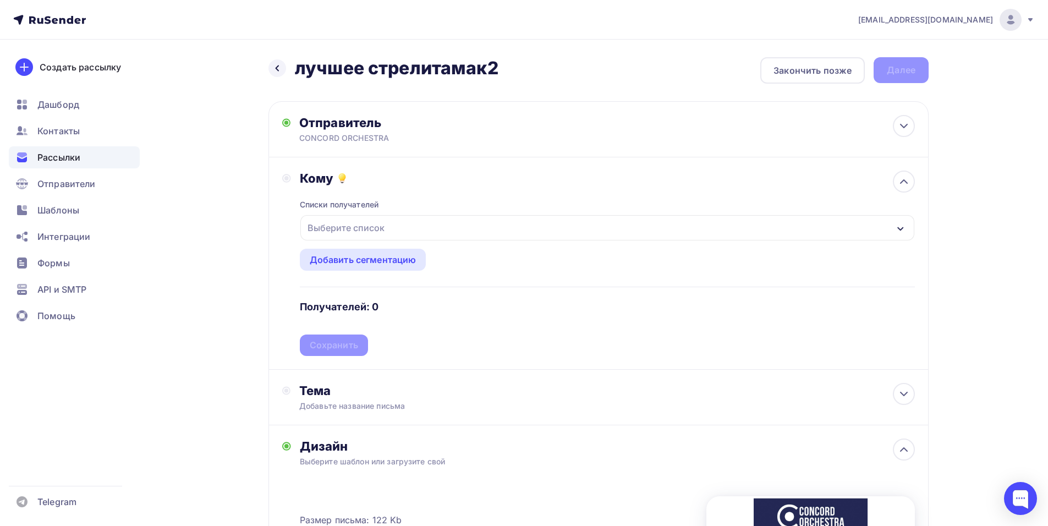
click at [482, 228] on div "Выберите список" at bounding box center [607, 227] width 614 height 25
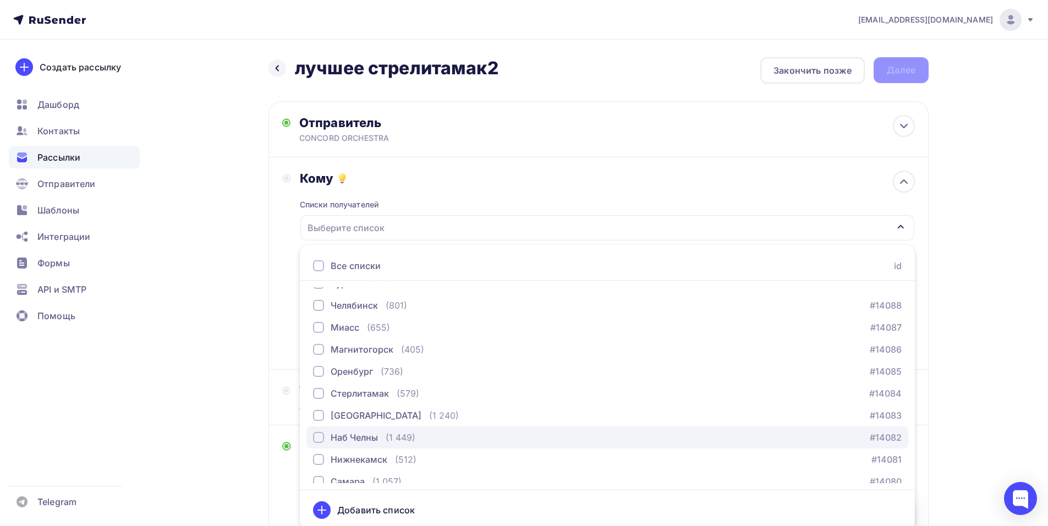
scroll to position [1399, 0]
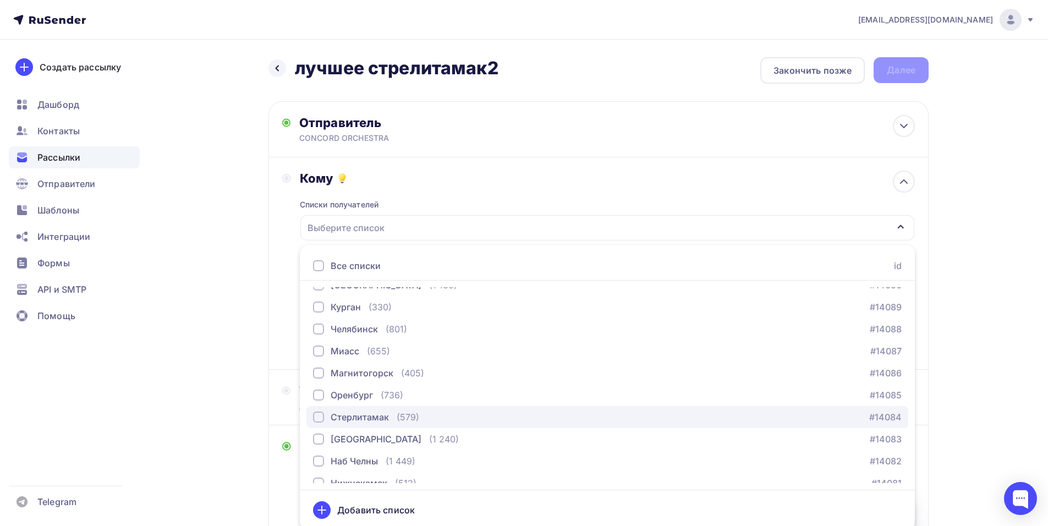
click at [355, 422] on div "Стерлитамак" at bounding box center [360, 416] width 58 height 13
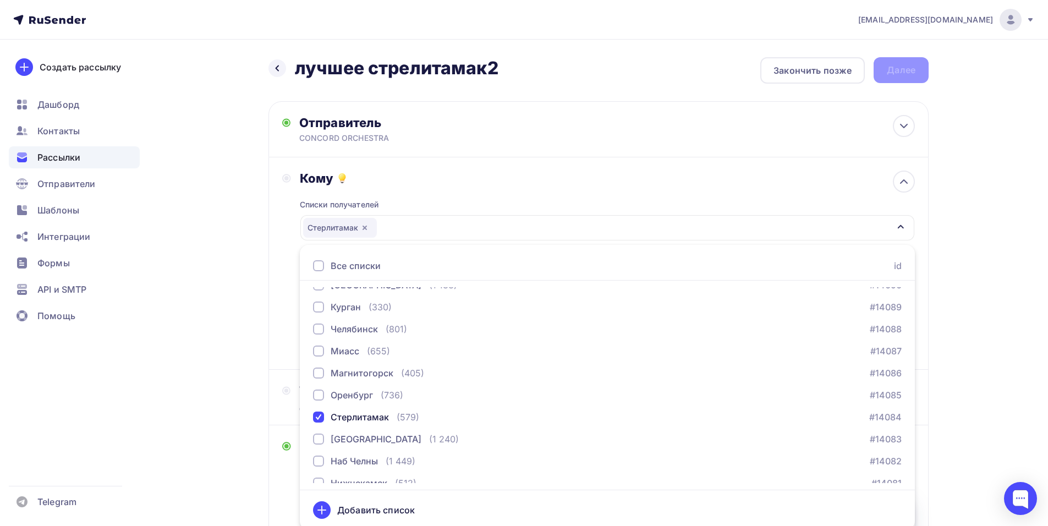
click at [280, 288] on div "Кому Списки получателей Стерлитамак Все списки id тест сережа (1) #27407 красно…" at bounding box center [598, 263] width 660 height 212
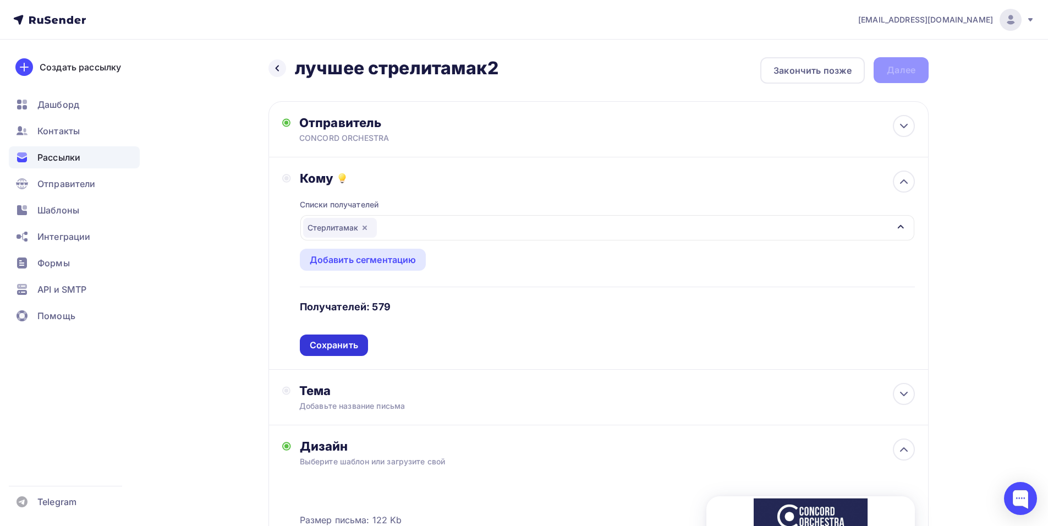
click at [342, 347] on div "Сохранить" at bounding box center [334, 345] width 48 height 13
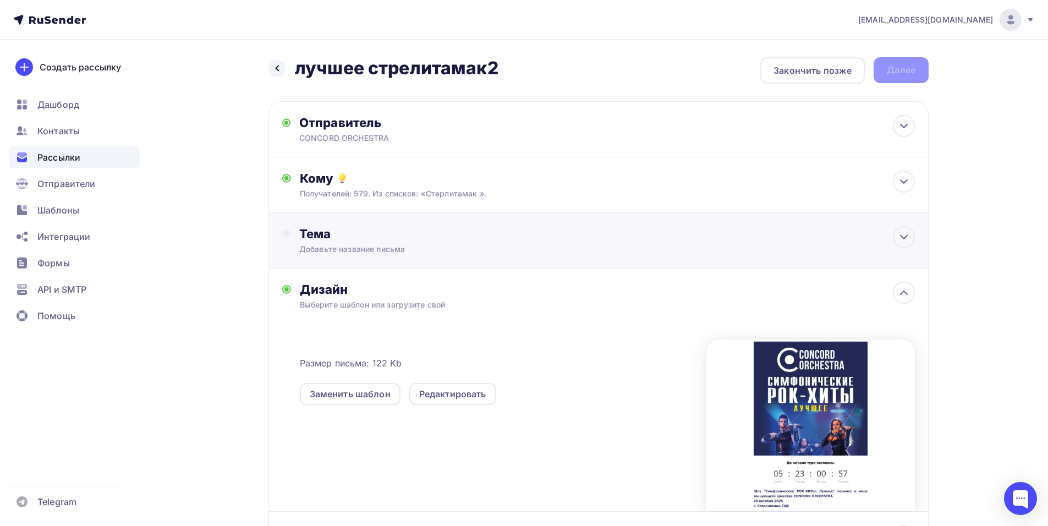
click at [367, 242] on div "Тема Добавьте название письма Тема * Рекомендуем использовать не более 150 симв…" at bounding box center [407, 240] width 217 height 29
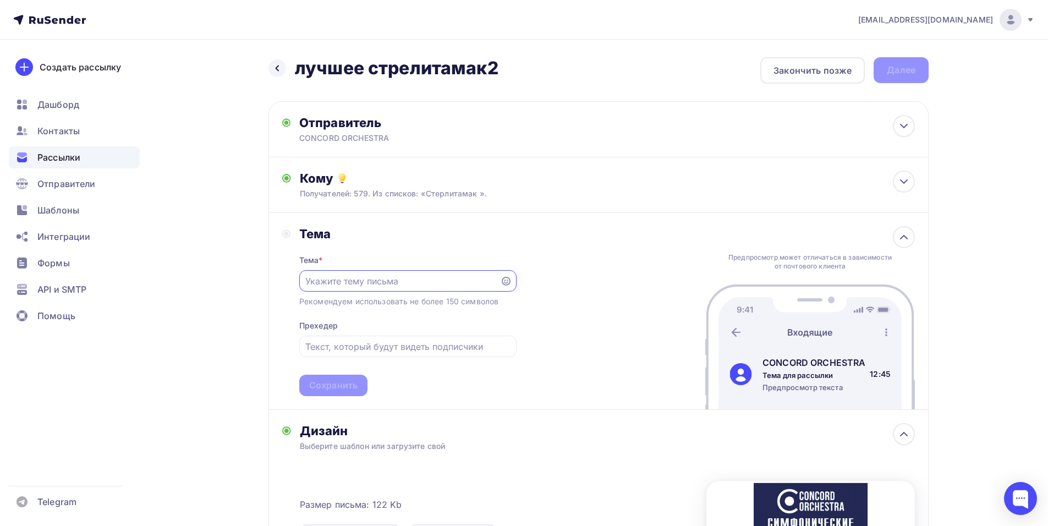
scroll to position [0, 0]
paste input "Приглашение на шоу «Симфонические РОК-ХИТЫ. Лучшее»"
type input "Приглашение на шоу «Симфонические РОК-ХИТЫ. Лучшее»"
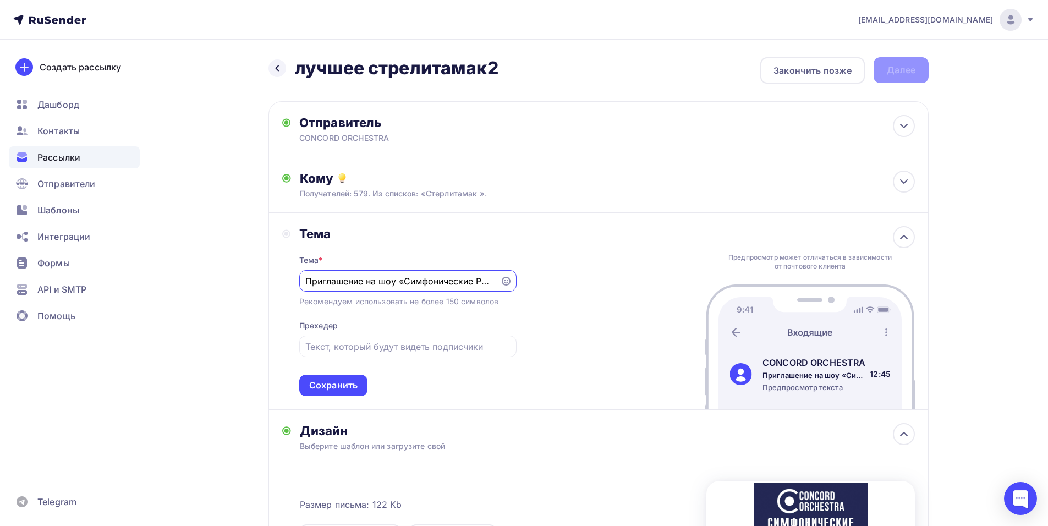
click at [337, 391] on div "Сохранить" at bounding box center [333, 385] width 48 height 13
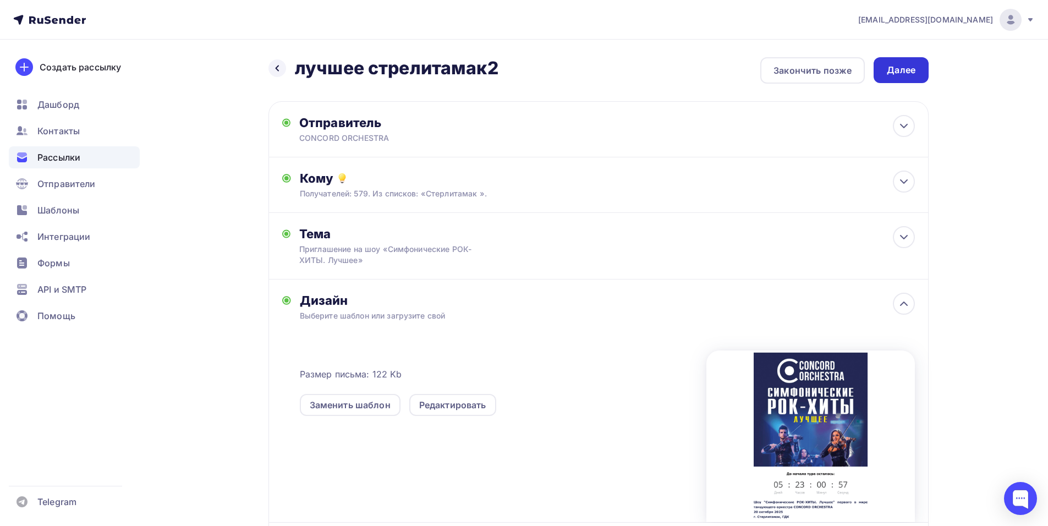
click at [884, 81] on div "Далее" at bounding box center [900, 70] width 55 height 26
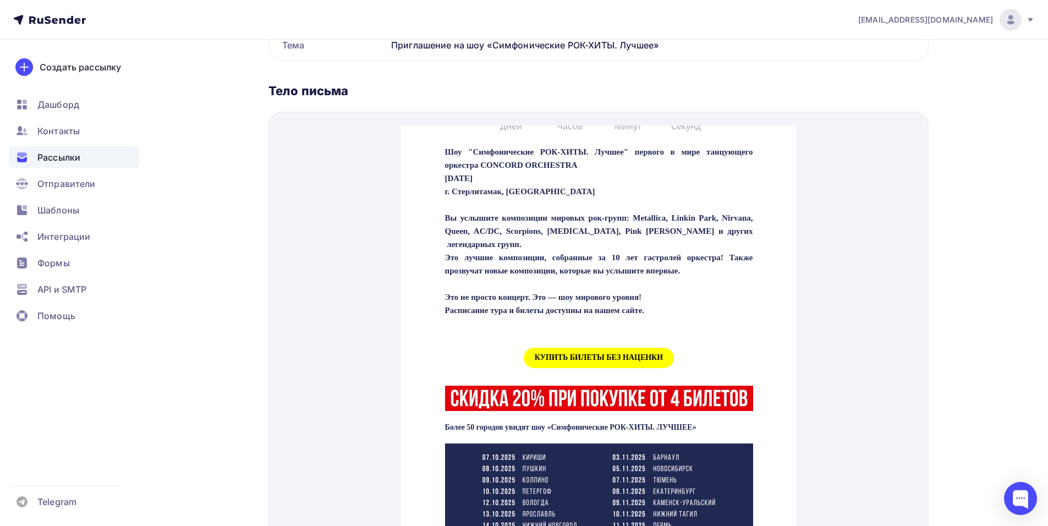
scroll to position [385, 0]
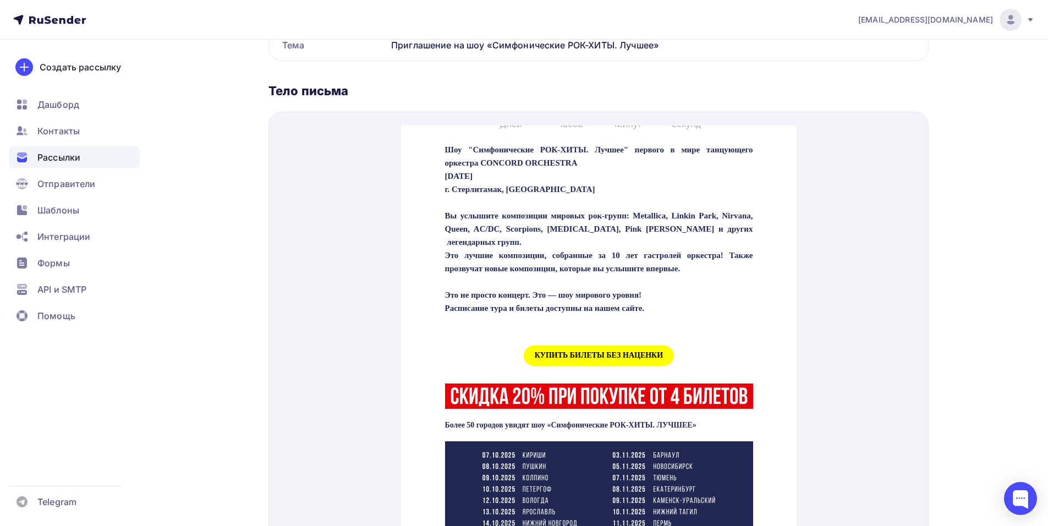
click at [575, 353] on span "КУПИТЬ БИЛЕТЫ БЕЗ НАЦЕНКИ" at bounding box center [598, 342] width 150 height 20
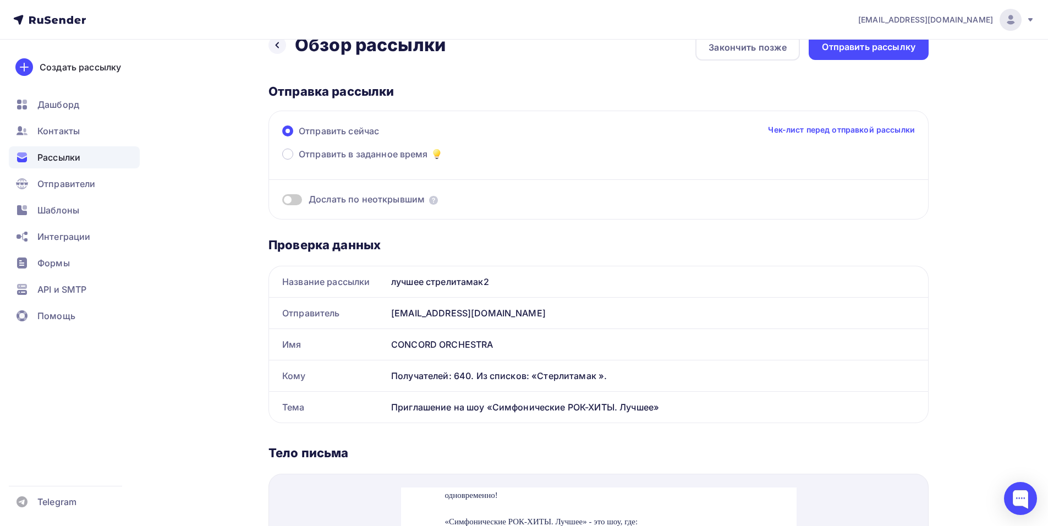
scroll to position [0, 0]
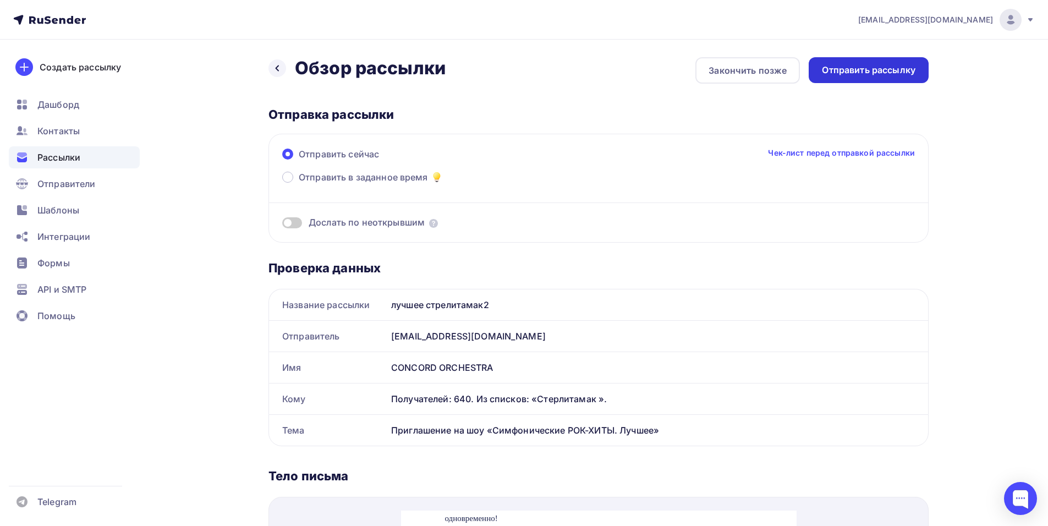
click at [877, 74] on div "Отправить рассылку" at bounding box center [869, 70] width 94 height 13
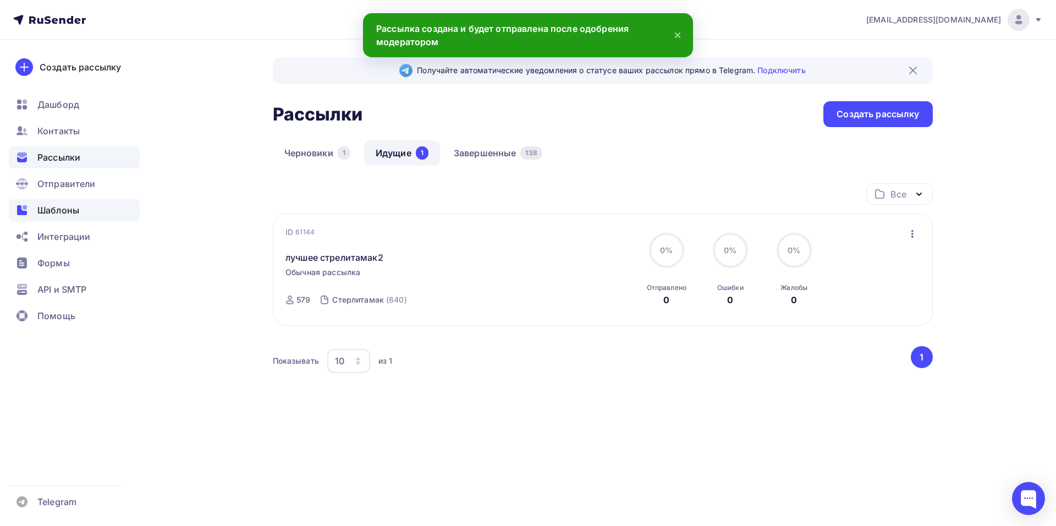
click at [79, 205] on span "Шаблоны" at bounding box center [58, 210] width 42 height 13
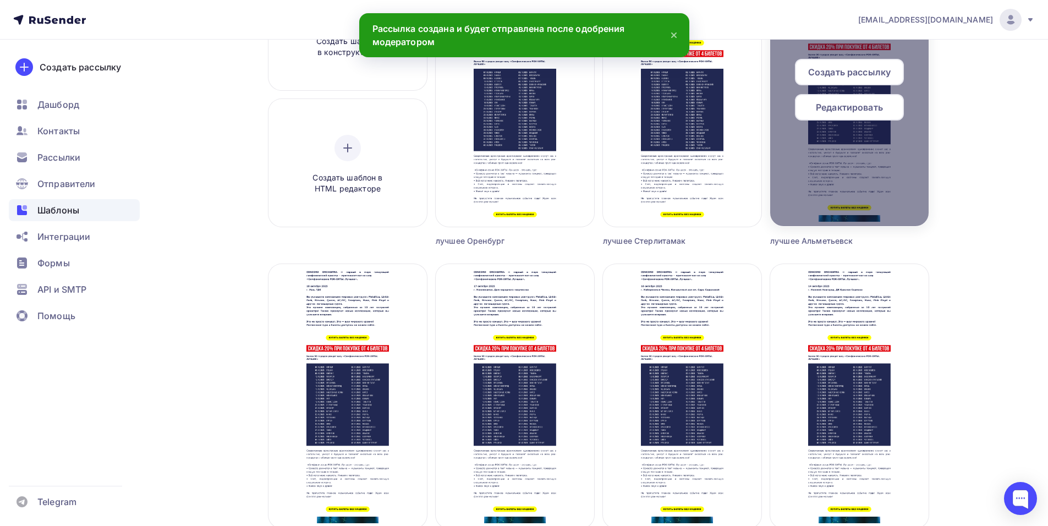
scroll to position [165, 0]
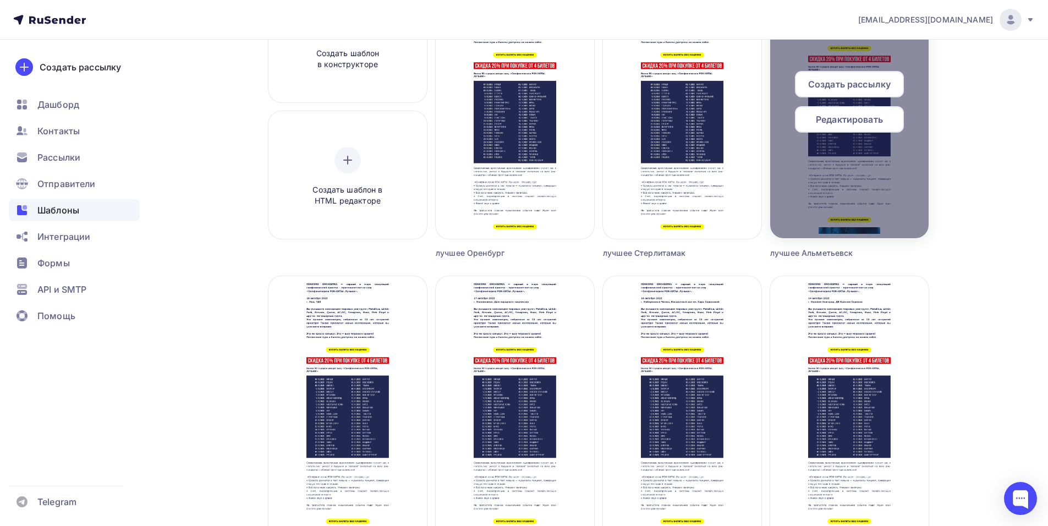
click at [820, 119] on span "Редактировать" at bounding box center [849, 119] width 67 height 13
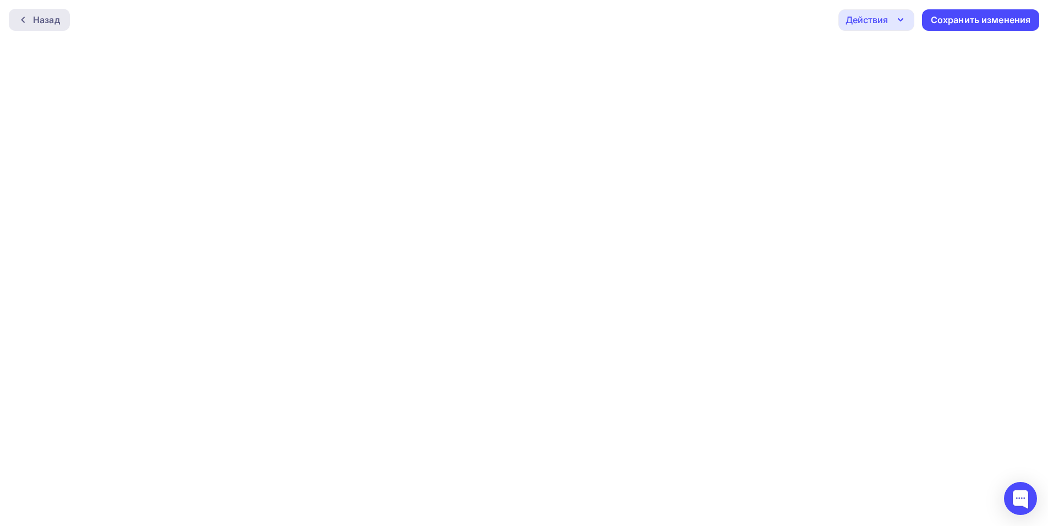
click at [49, 20] on div "Назад" at bounding box center [46, 19] width 27 height 13
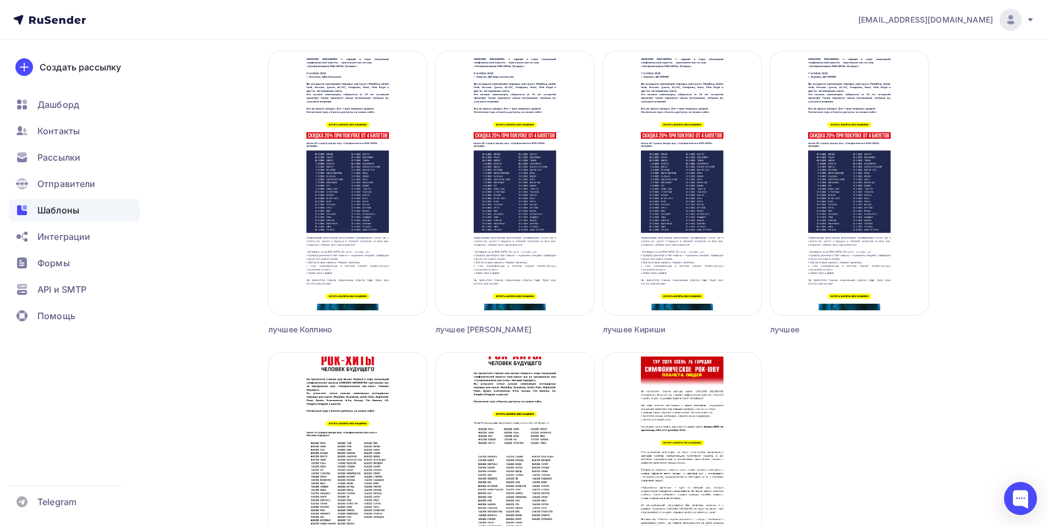
scroll to position [990, 0]
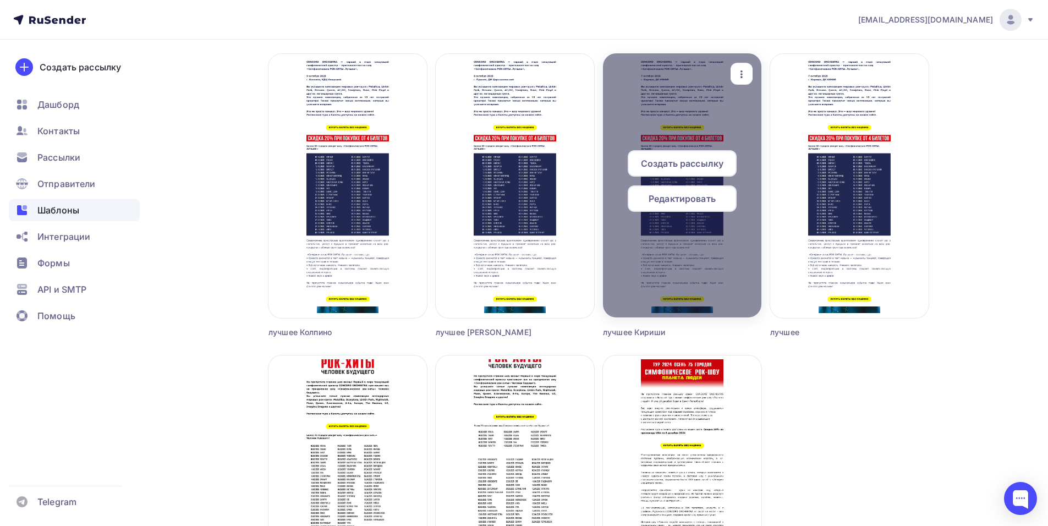
click at [704, 205] on span "Редактировать" at bounding box center [681, 198] width 67 height 13
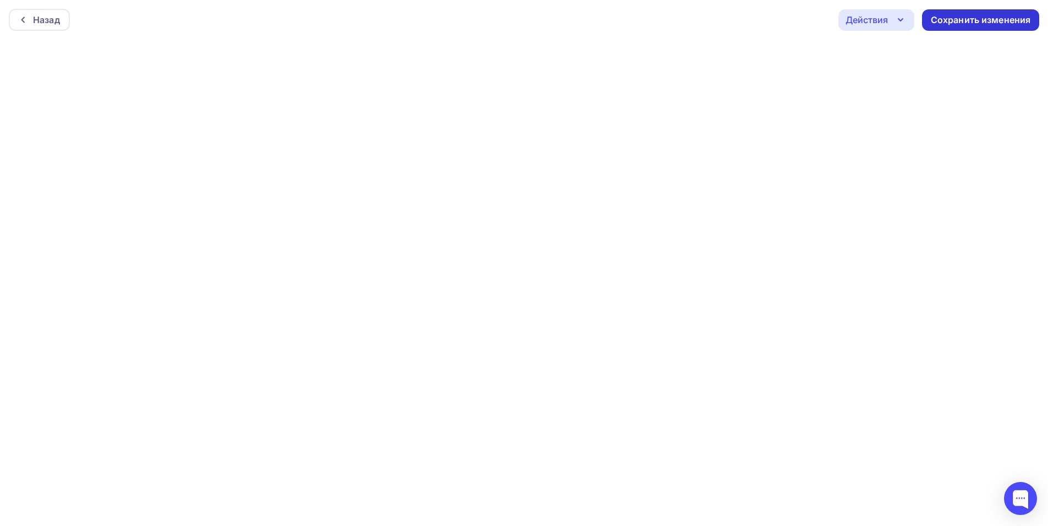
click at [969, 29] on div "Сохранить изменения" at bounding box center [980, 19] width 117 height 21
click at [944, 13] on div "Сохранить изменения" at bounding box center [980, 19] width 117 height 21
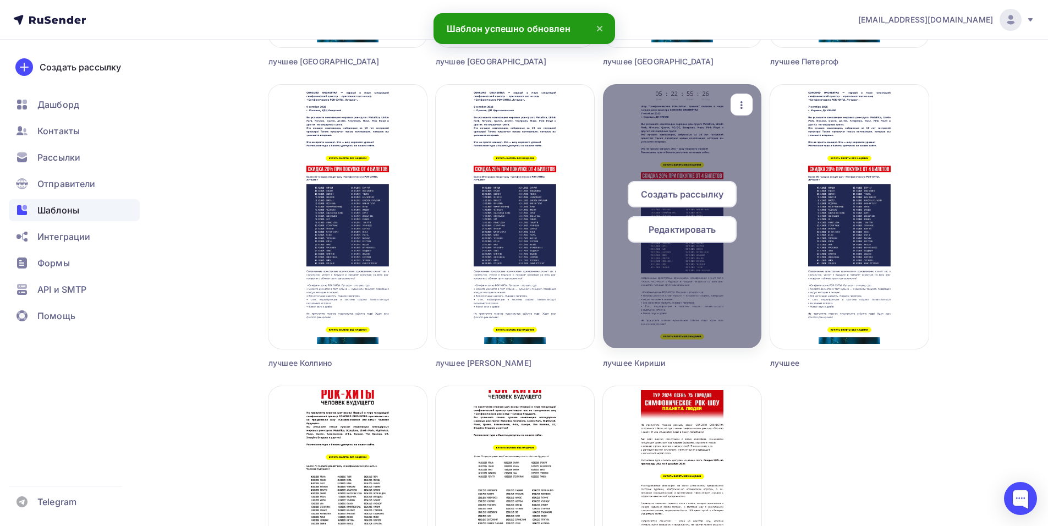
scroll to position [935, 0]
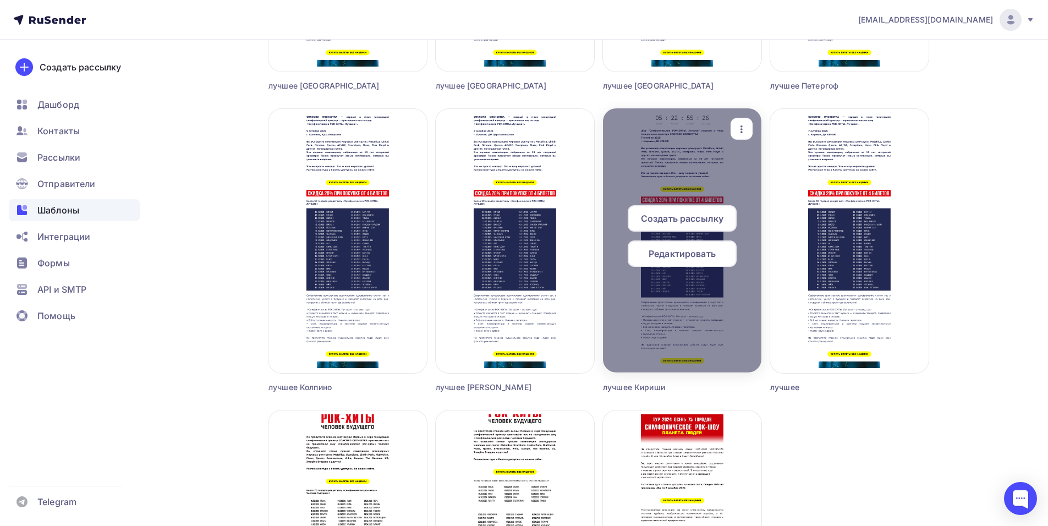
click at [670, 221] on span "Создать рассылку" at bounding box center [682, 218] width 83 height 13
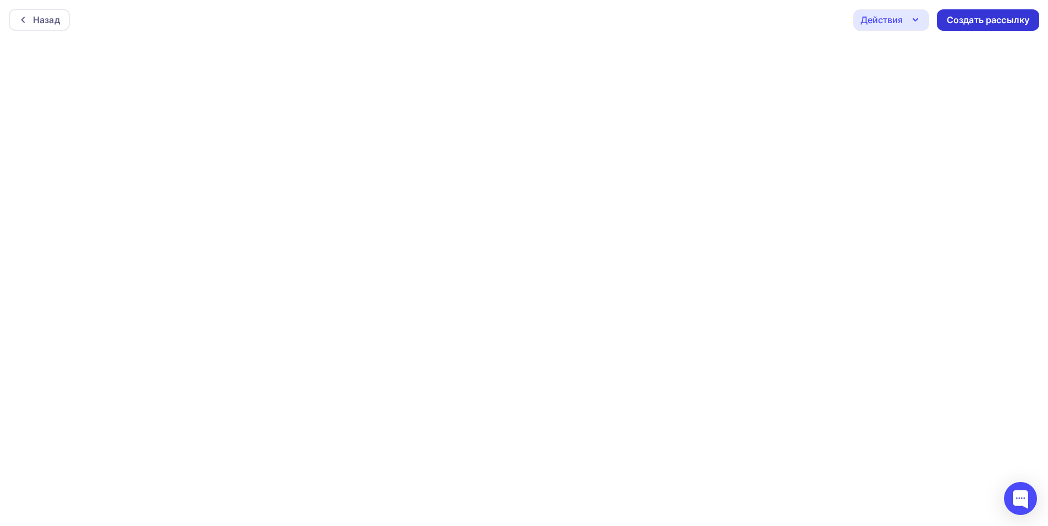
click at [959, 26] on div "Создать рассылку" at bounding box center [988, 19] width 102 height 21
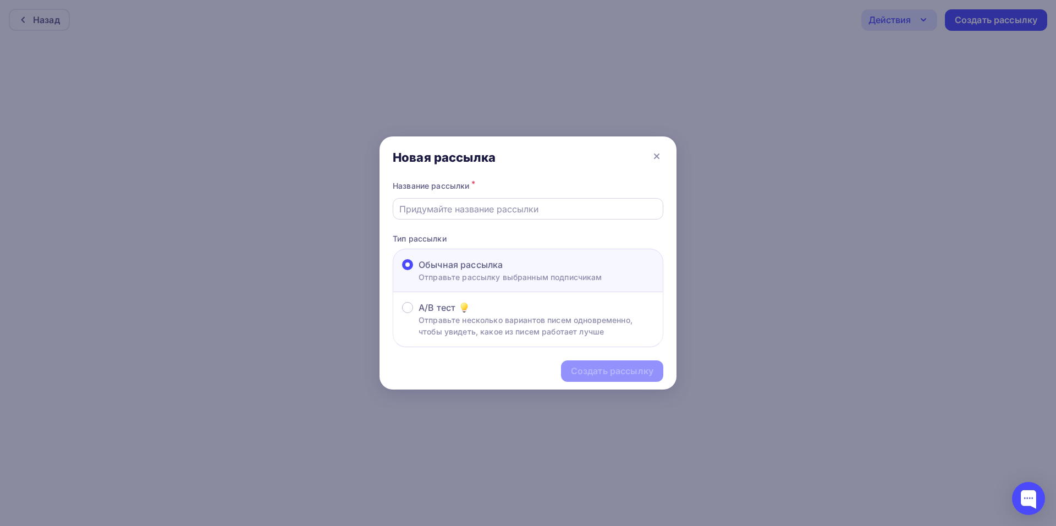
click at [433, 208] on input "text" at bounding box center [528, 208] width 258 height 13
type input "кириши лучшее 2"
click at [594, 365] on div "Создать рассылку" at bounding box center [612, 371] width 83 height 13
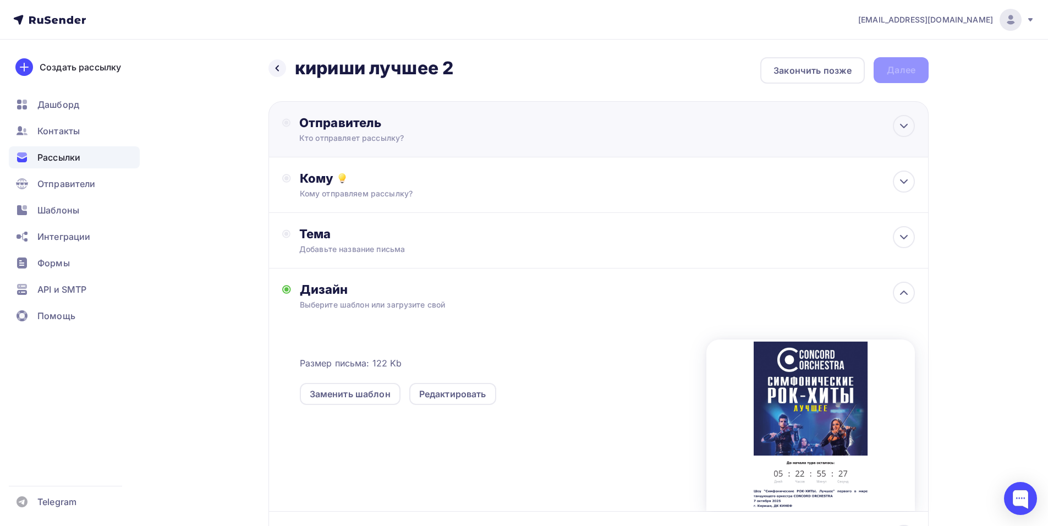
click at [484, 120] on div "Отправитель" at bounding box center [418, 122] width 238 height 15
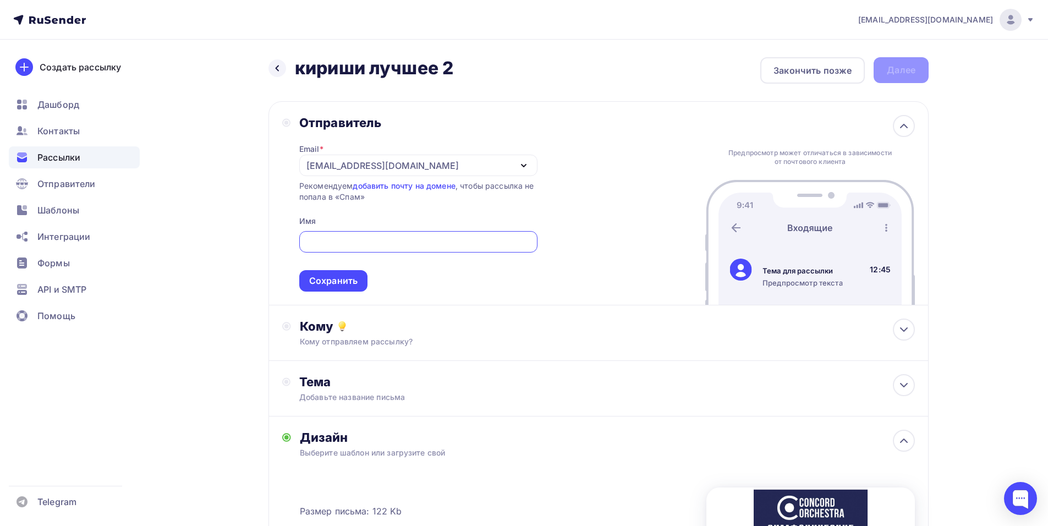
click at [316, 170] on div "[EMAIL_ADDRESS][DOMAIN_NAME]" at bounding box center [382, 165] width 152 height 13
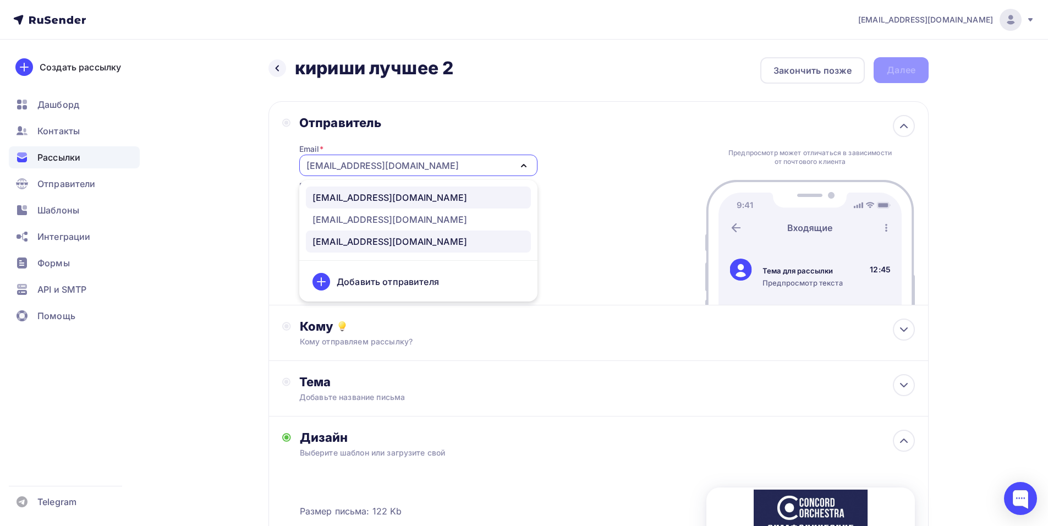
click at [350, 203] on div "[EMAIL_ADDRESS][DOMAIN_NAME]" at bounding box center [389, 197] width 155 height 13
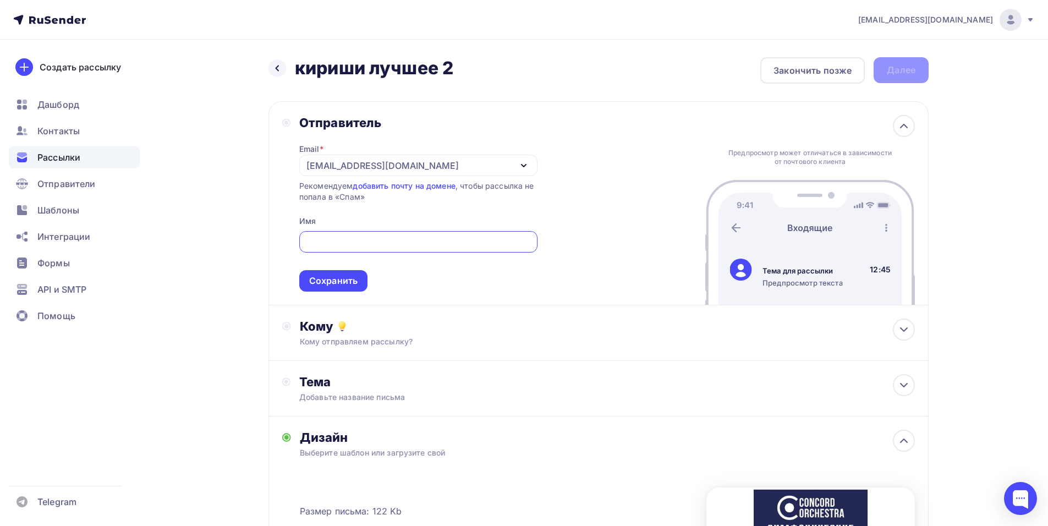
paste input "CONCORD ORCHESTRA"
type input "CONCORD ORCHESTRA"
click at [343, 285] on div "Сохранить" at bounding box center [333, 280] width 48 height 13
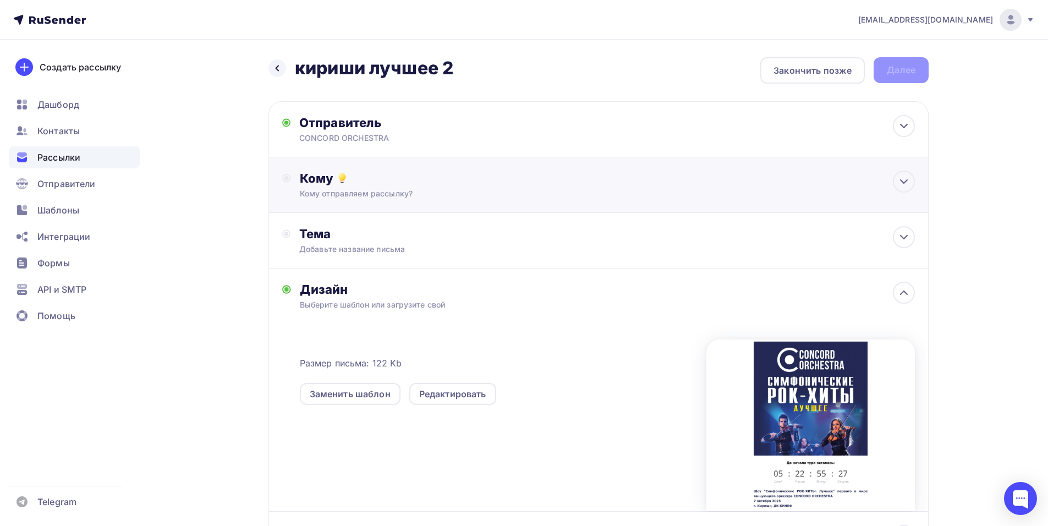
click at [361, 198] on div "Кому отправляем рассылку?" at bounding box center [577, 193] width 554 height 11
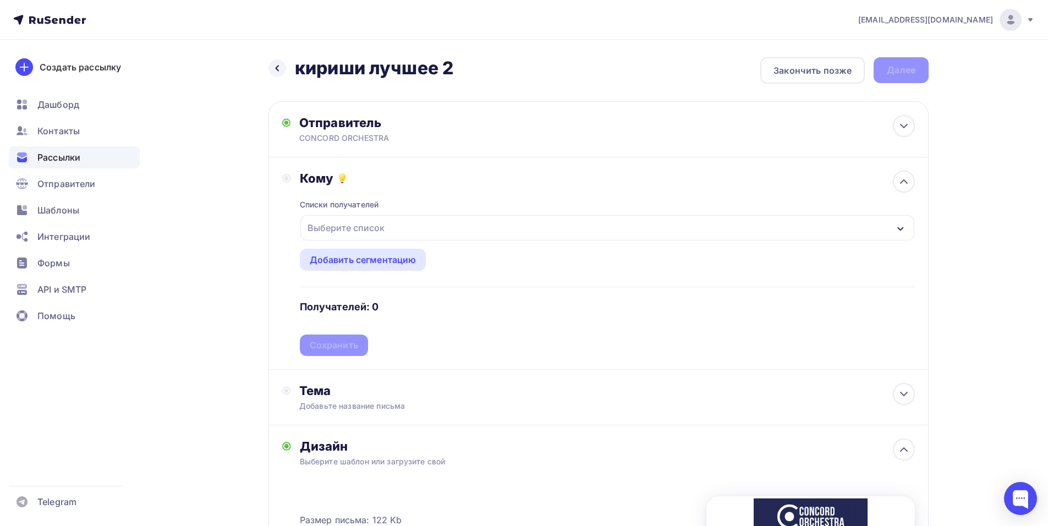
click at [367, 228] on div "Выберите список" at bounding box center [346, 228] width 86 height 20
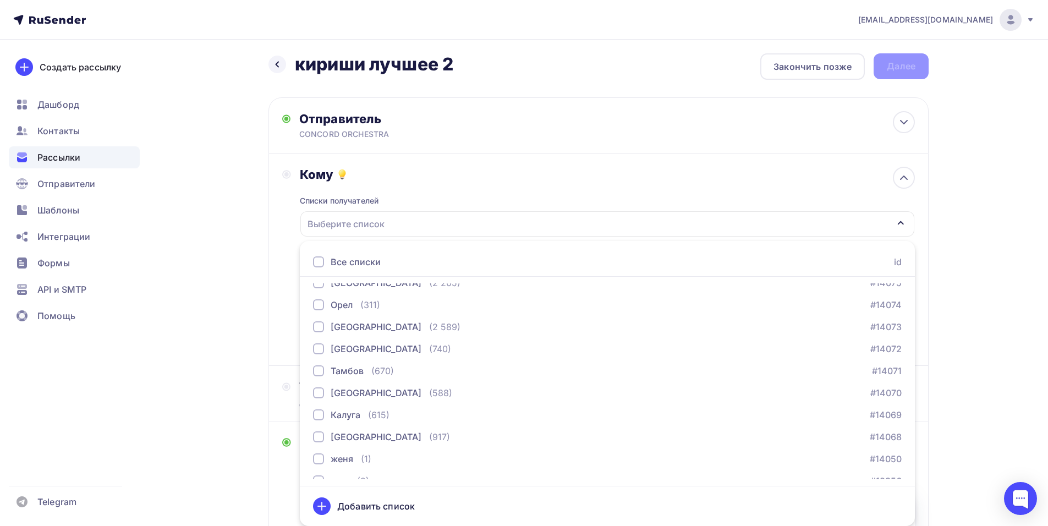
scroll to position [1894, 0]
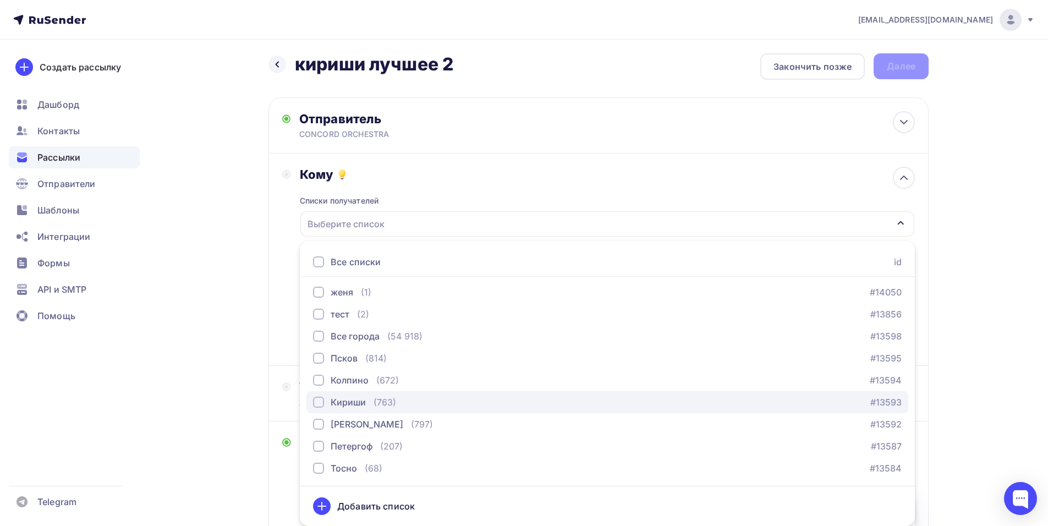
click at [364, 405] on div "Кириши" at bounding box center [348, 401] width 35 height 13
click at [281, 249] on div "Кому Списки получателей Кириши Все списки id тест сережа (1) #27407 красноярск …" at bounding box center [598, 259] width 660 height 212
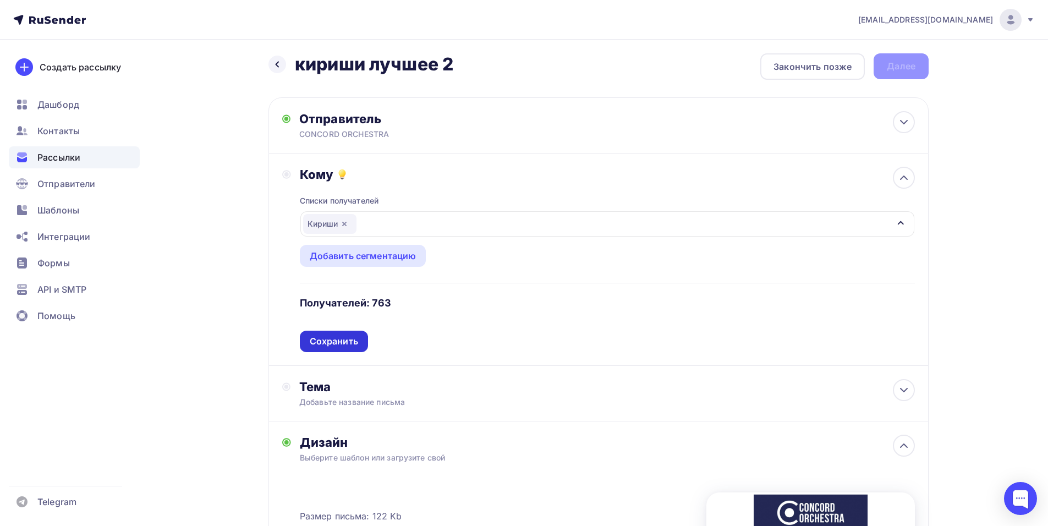
click at [347, 347] on div "Сохранить" at bounding box center [334, 341] width 48 height 13
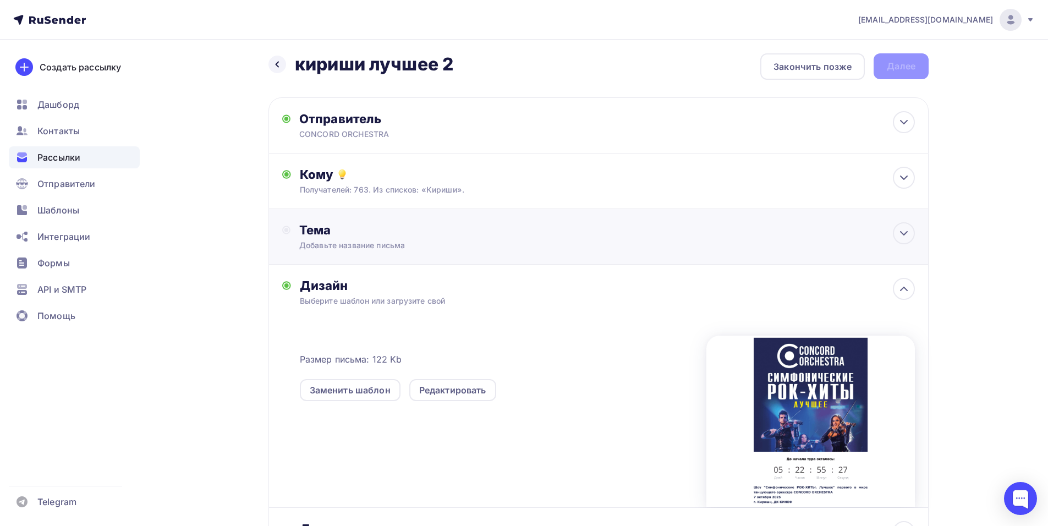
click at [306, 227] on div "Тема" at bounding box center [407, 229] width 217 height 15
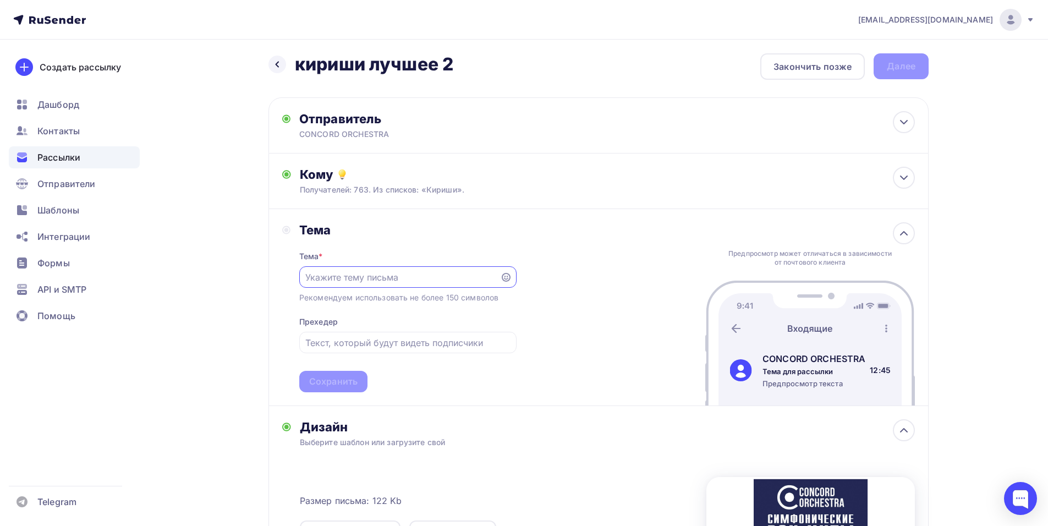
scroll to position [0, 0]
drag, startPoint x: 1035, startPoint y: 322, endPoint x: 1008, endPoint y: 323, distance: 27.0
click at [1035, 322] on div "shedevru@yandex.ru Аккаунт Тарифы Выйти Создать рассылку Дашборд Контакты Рассы…" at bounding box center [524, 385] width 1048 height 779
paste input "Приглашение на шоу «Симфонические РОК-ХИТЫ. Лучшее»"
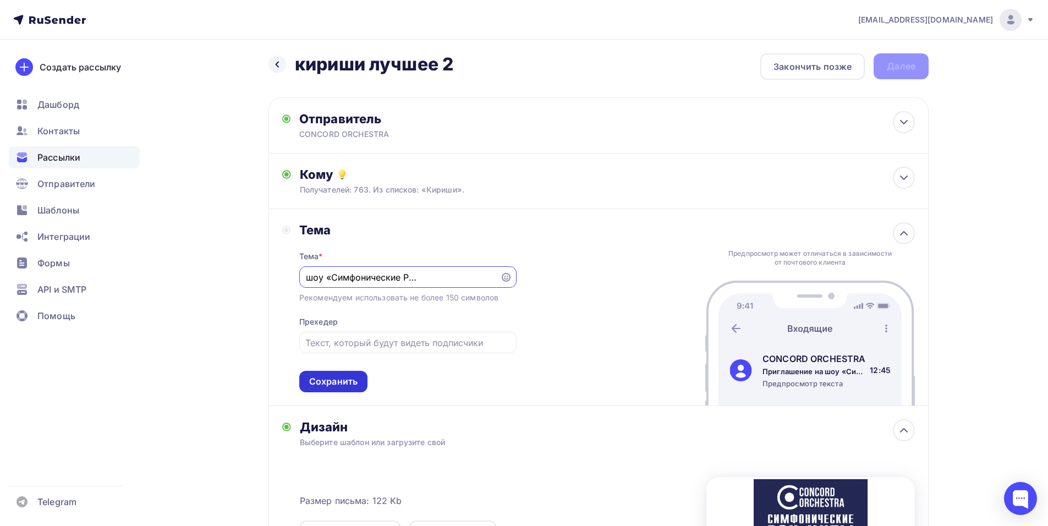
type input "Приглашение на шоу «Симфонические РОК-ХИТЫ. Лучшее»"
click at [349, 383] on div "Сохранить" at bounding box center [333, 381] width 48 height 13
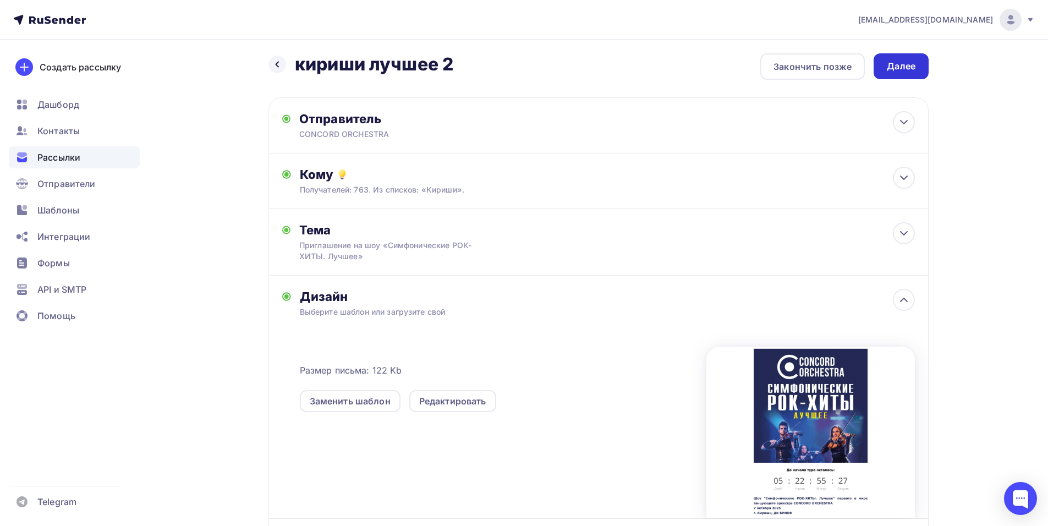
click at [908, 68] on div "Далее" at bounding box center [901, 66] width 29 height 13
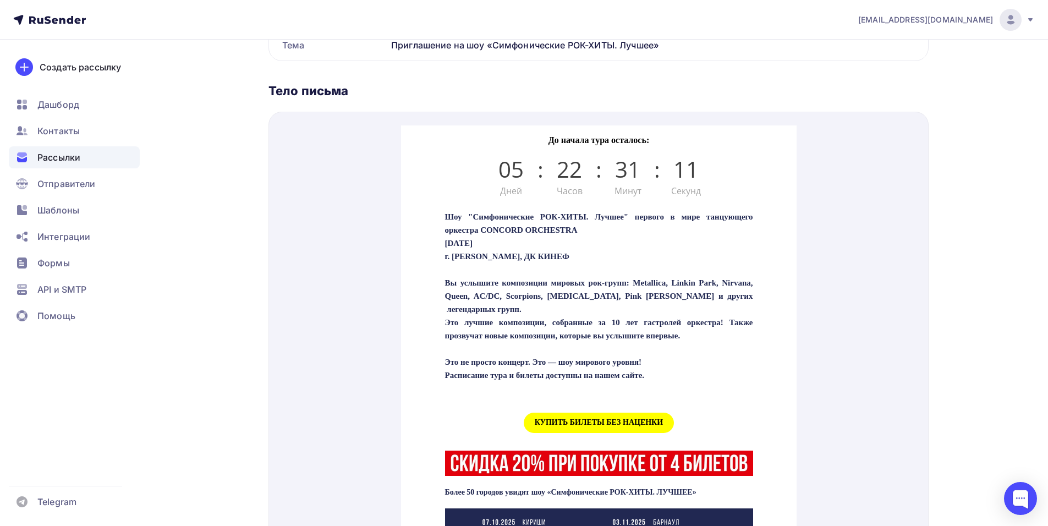
scroll to position [385, 0]
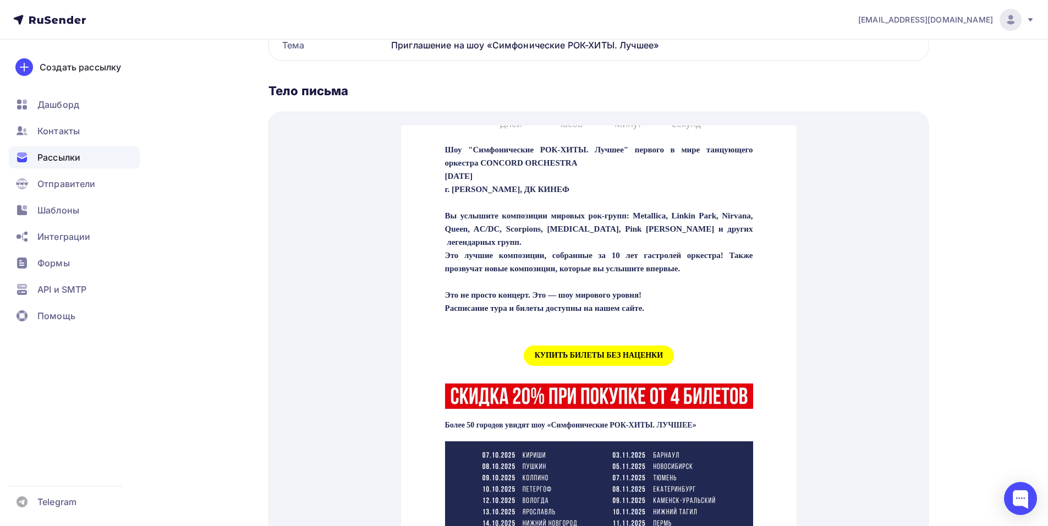
click at [573, 343] on td "КУПИТЬ БИЛЕТЫ БЕЗ НАЦЕНКИ" at bounding box center [598, 342] width 319 height 45
click at [572, 353] on span "КУПИТЬ БИЛЕТЫ БЕЗ НАЦЕНКИ" at bounding box center [598, 342] width 150 height 20
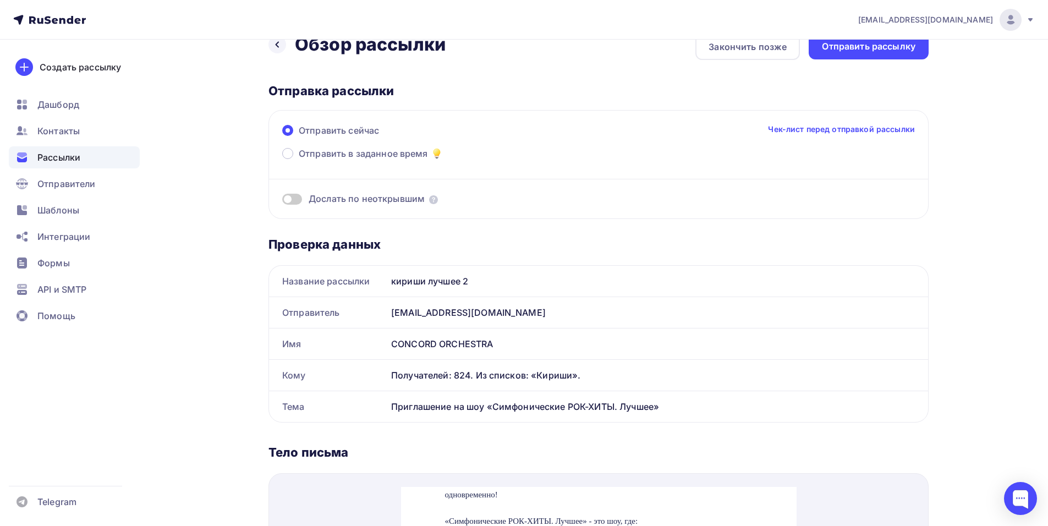
scroll to position [0, 0]
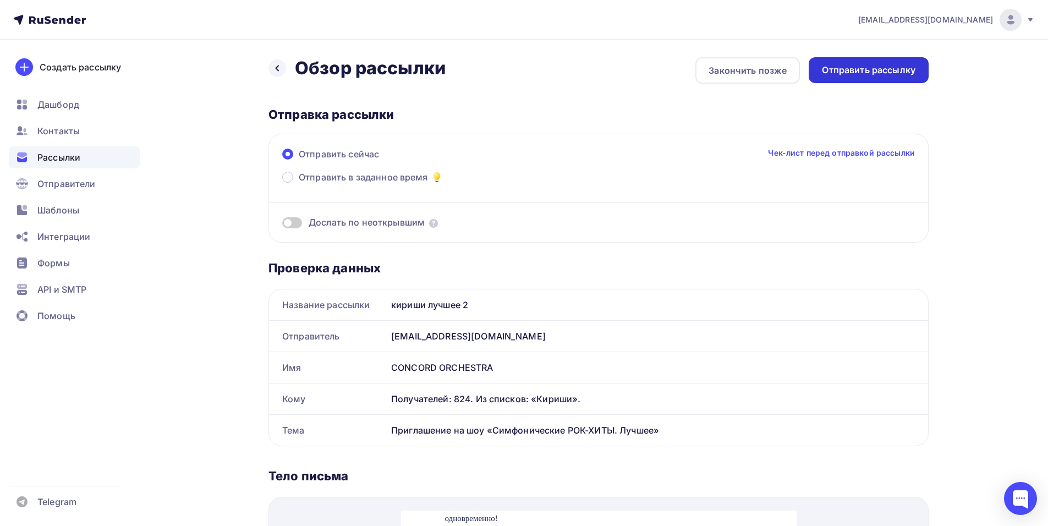
click at [866, 73] on div "Отправить рассылку" at bounding box center [869, 70] width 94 height 13
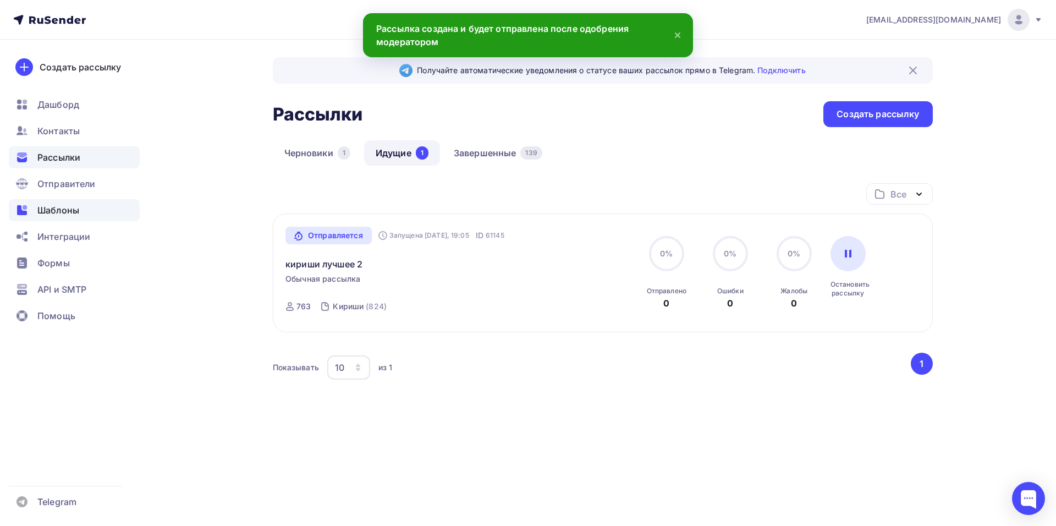
click at [65, 216] on span "Шаблоны" at bounding box center [58, 210] width 42 height 13
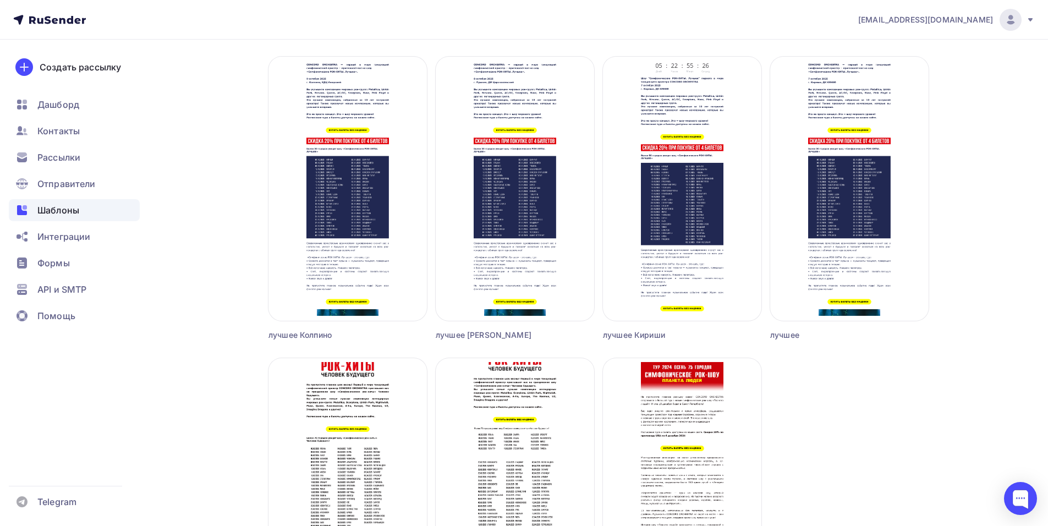
scroll to position [980, 0]
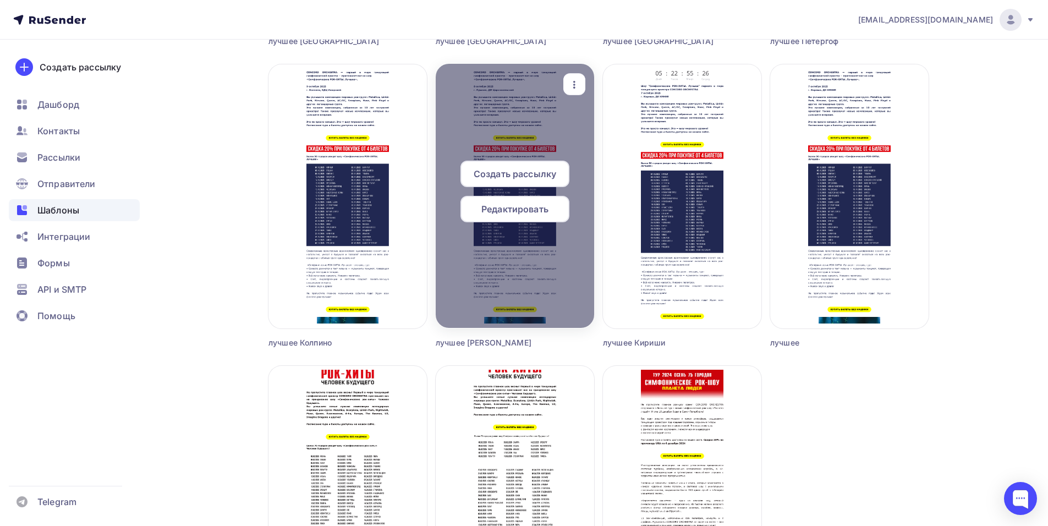
click at [502, 210] on span "Редактировать" at bounding box center [514, 208] width 67 height 13
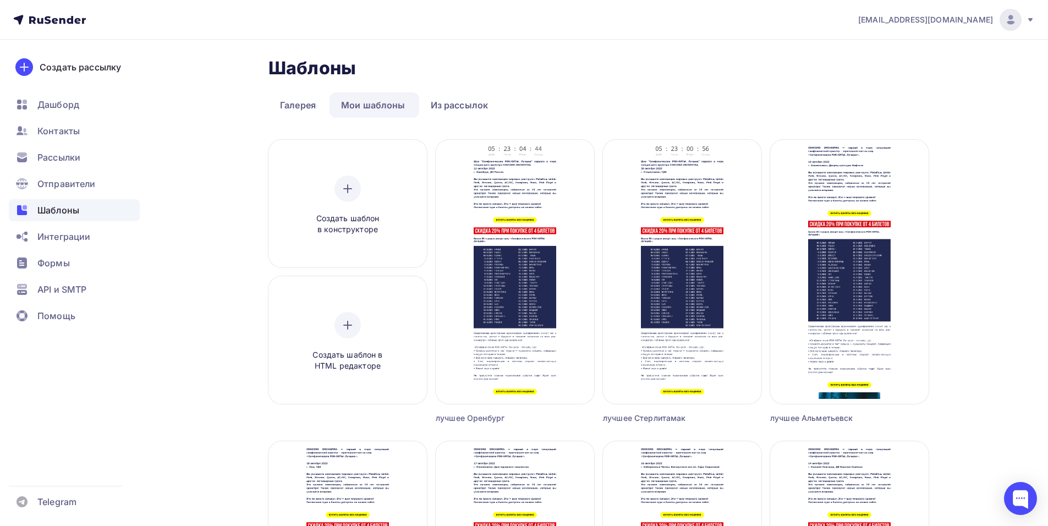
click at [974, 22] on span "[EMAIL_ADDRESS][DOMAIN_NAME]" at bounding box center [925, 19] width 135 height 11
click at [902, 49] on span "Аккаунт" at bounding box center [888, 48] width 36 height 13
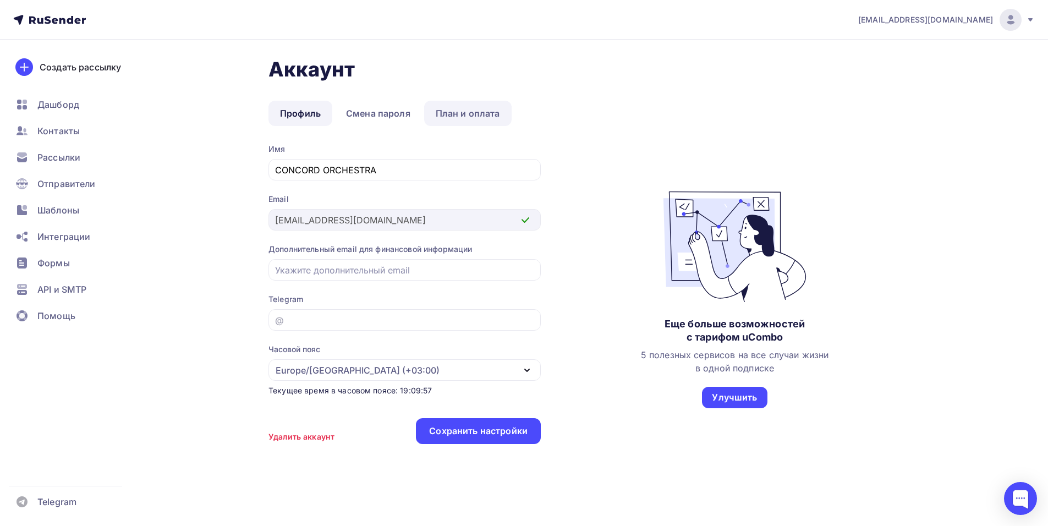
click at [476, 114] on link "План и оплата" at bounding box center [467, 113] width 87 height 25
